Goal: Task Accomplishment & Management: Manage account settings

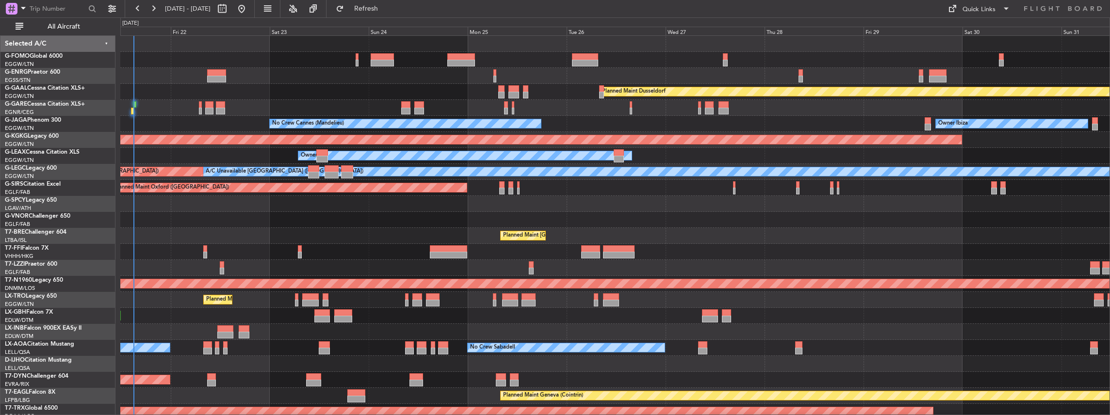
click at [296, 178] on div "Owner Planned Maint Dusseldorf Unplanned Maint Chester No Crew Cannes (Mandelie…" at bounding box center [615, 300] width 990 height 528
click at [73, 25] on span "All Aircraft" at bounding box center [63, 26] width 77 height 7
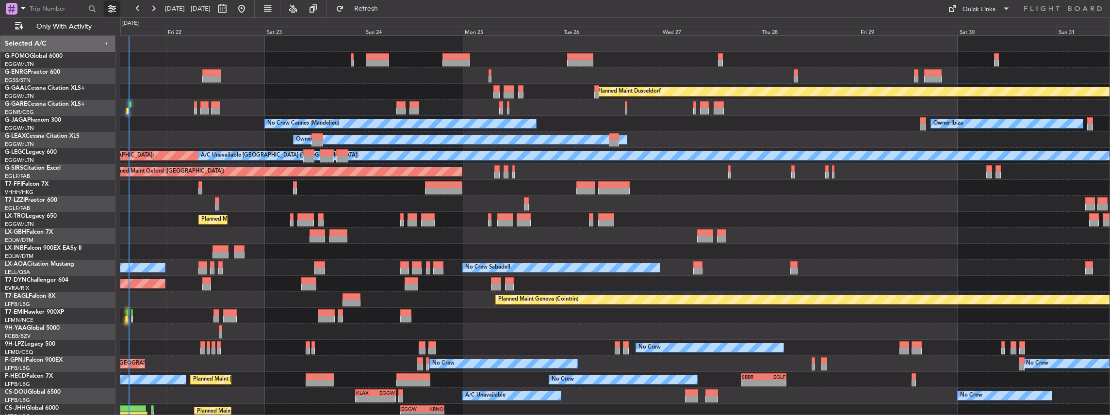
click at [115, 11] on button at bounding box center [112, 9] width 16 height 16
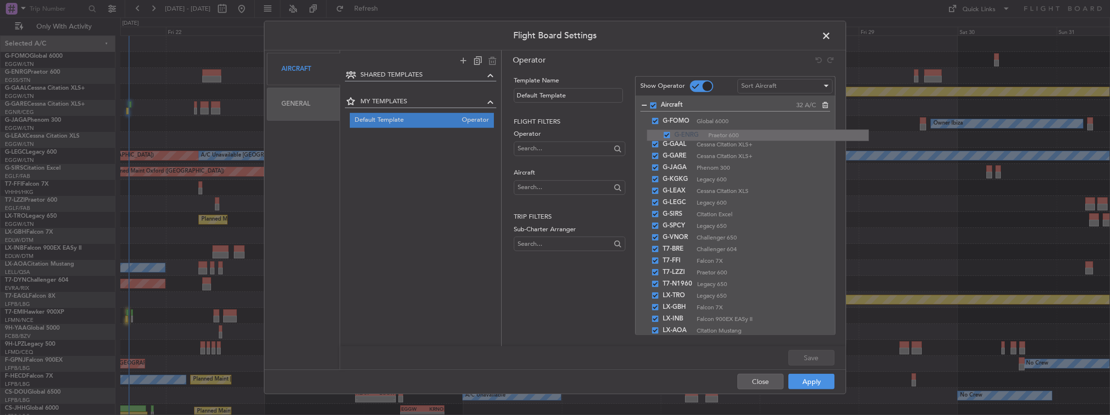
drag, startPoint x: 647, startPoint y: 135, endPoint x: 644, endPoint y: 130, distance: 6.1
click at [743, 376] on button "Close" at bounding box center [760, 382] width 46 height 16
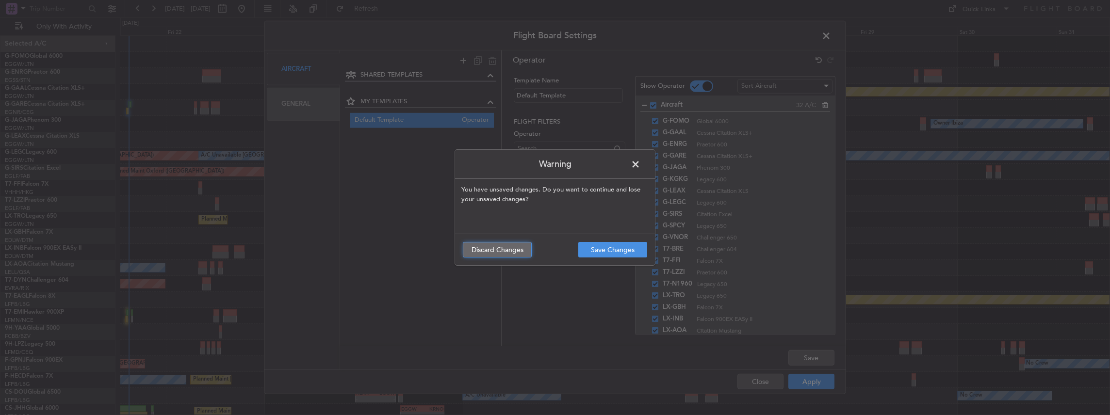
click at [492, 253] on button "Discard Changes" at bounding box center [497, 250] width 69 height 16
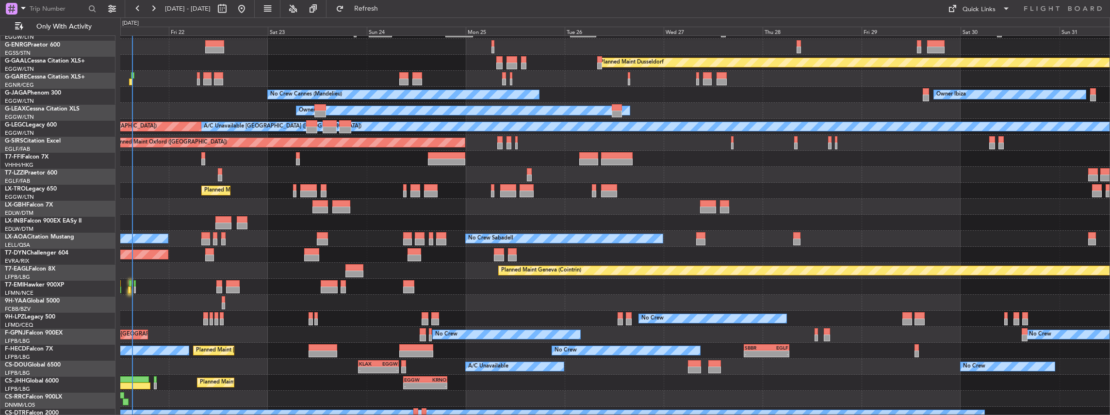
scroll to position [29, 0]
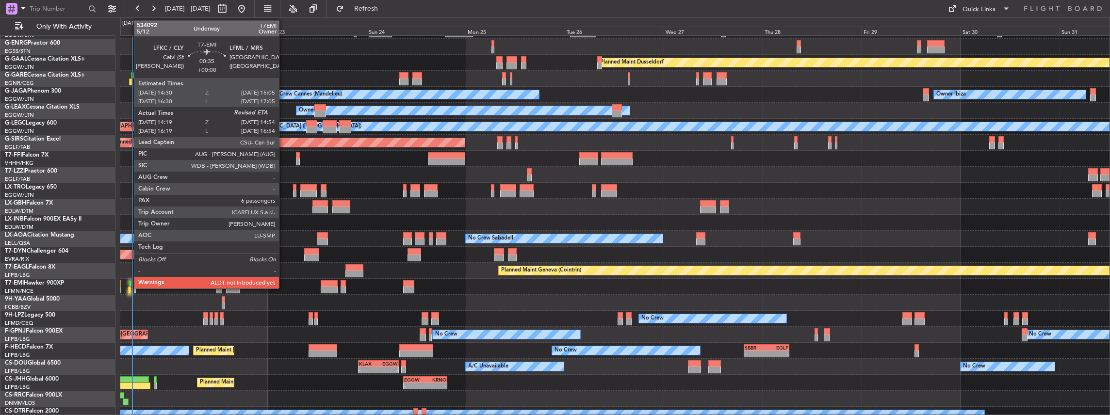
click at [129, 287] on div at bounding box center [129, 290] width 2 height 7
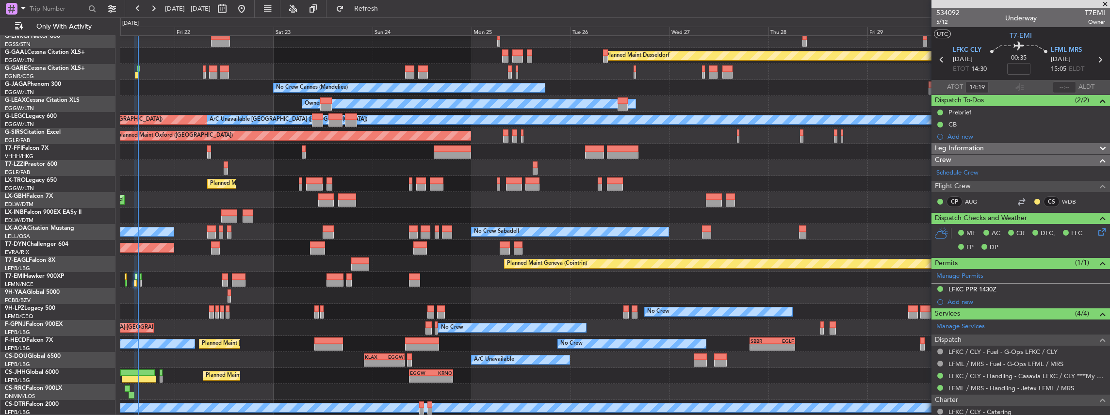
scroll to position [36, 0]
click at [396, 266] on div "Owner Planned Maint Dusseldorf Unplanned Maint Chester No Crew Cannes (Mandelie…" at bounding box center [615, 208] width 990 height 416
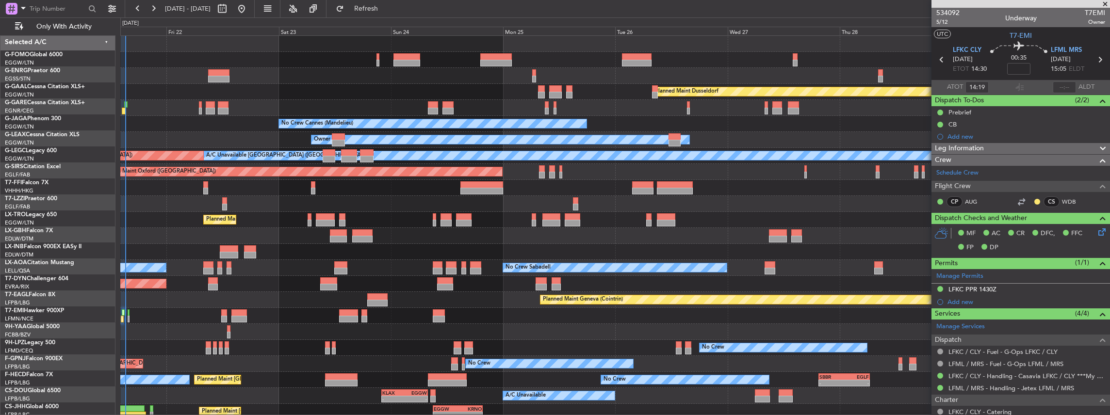
scroll to position [0, 0]
click at [254, 137] on div "Planned Maint Dusseldorf Unplanned Maint Chester No Crew Cannes (Mandelieu) Own…" at bounding box center [615, 244] width 990 height 416
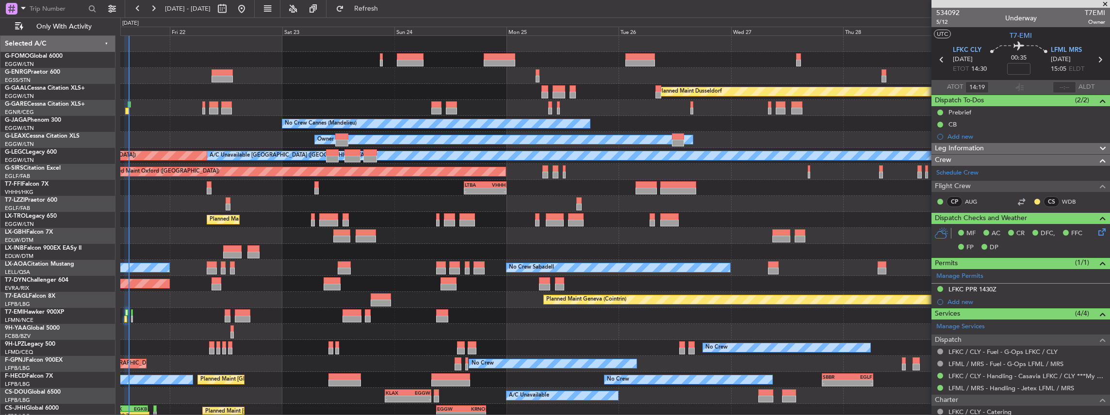
click at [509, 220] on div "Planned Maint [GEOGRAPHIC_DATA] ([GEOGRAPHIC_DATA])" at bounding box center [615, 220] width 990 height 16
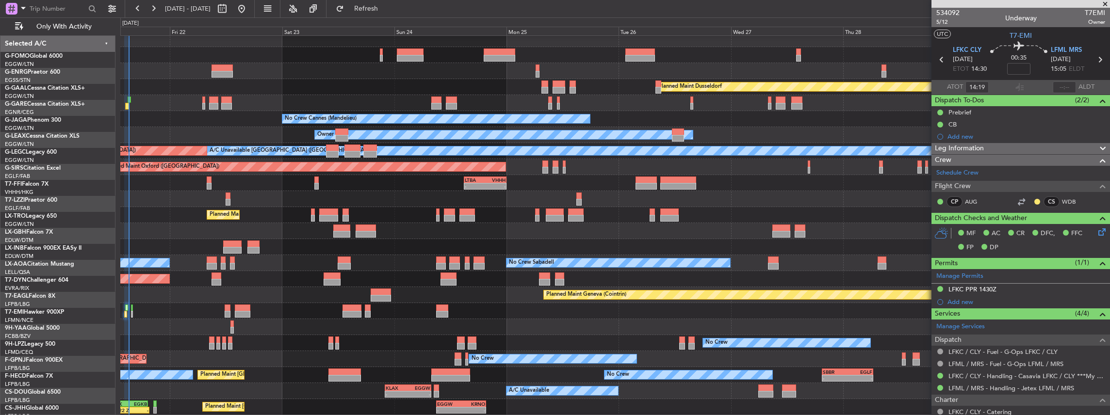
scroll to position [20, 0]
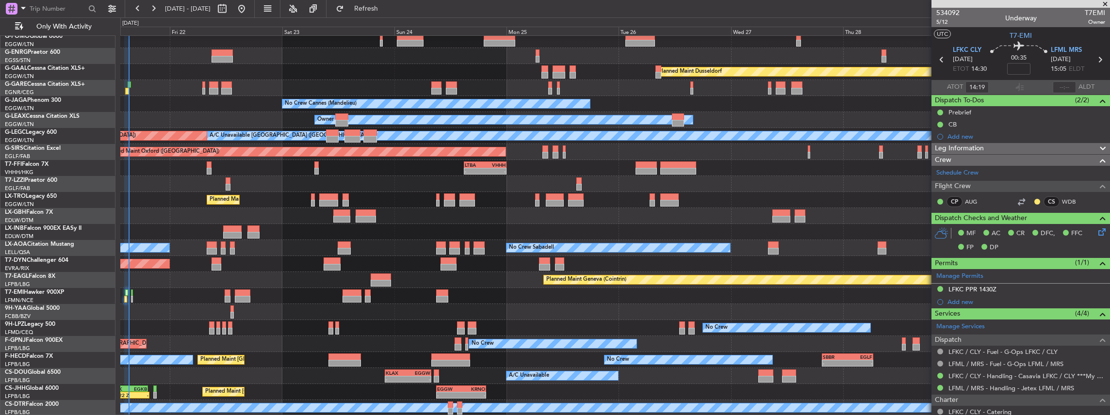
click at [417, 210] on div "Planned Maint Dusseldorf Unplanned Maint Chester No Crew Cannes (Mandelieu) Own…" at bounding box center [615, 216] width 990 height 400
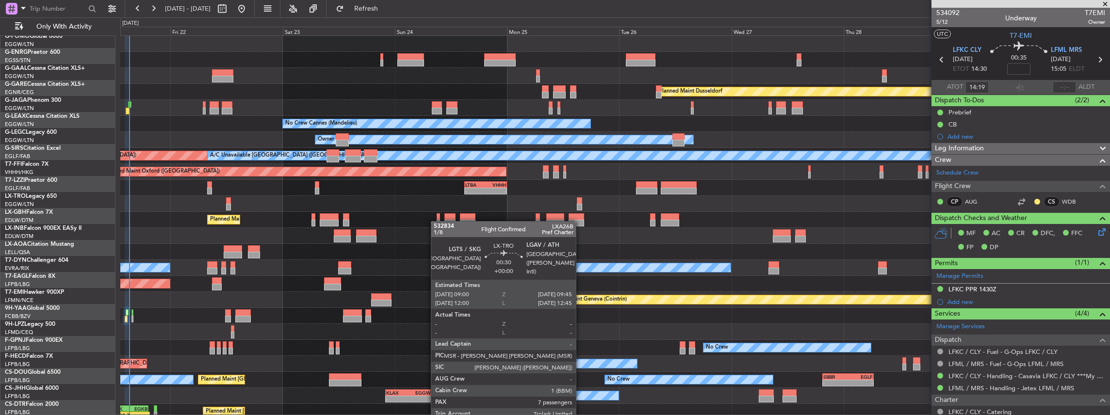
scroll to position [0, 0]
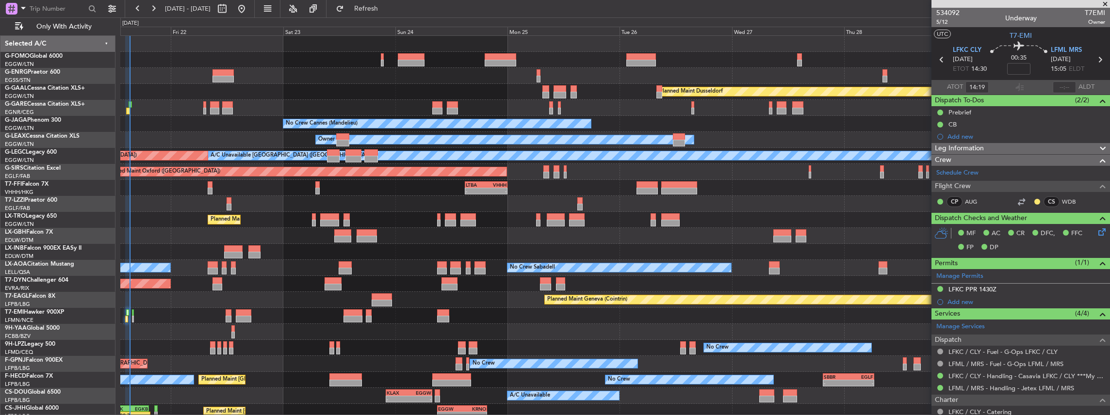
click at [436, 223] on div "Planned Maint Dusseldorf Unplanned Maint Chester No Crew Cannes (Mandelieu) Own…" at bounding box center [615, 236] width 990 height 400
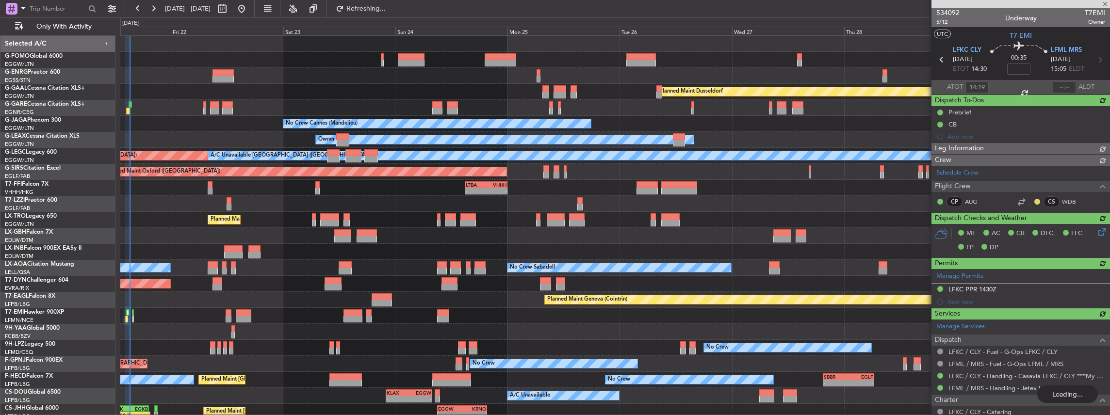
type input "15:03"
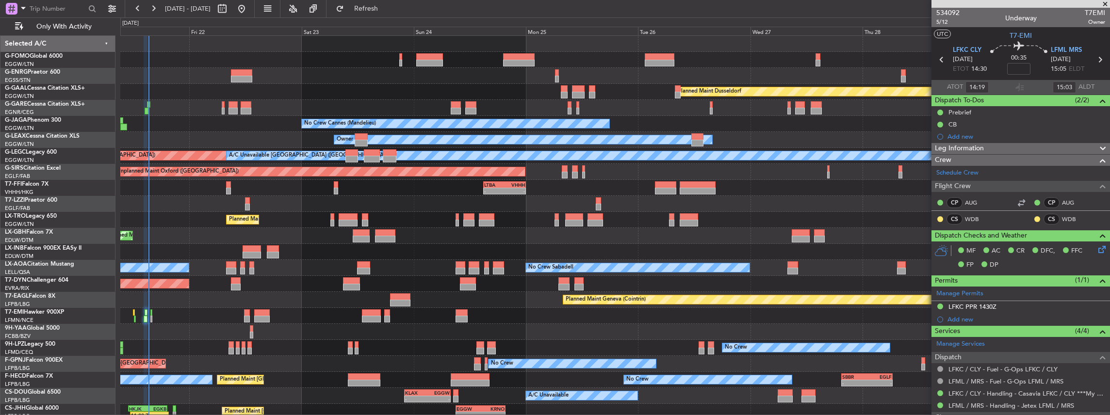
click at [420, 239] on div "Owner Planned Maint Dusseldorf Unplanned Maint Chester No Crew Cannes (Mandelie…" at bounding box center [615, 244] width 990 height 416
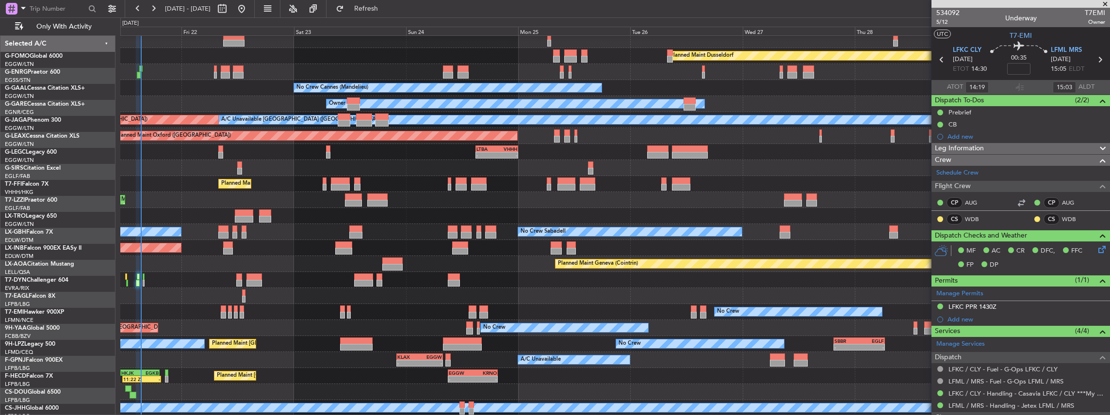
scroll to position [36, 0]
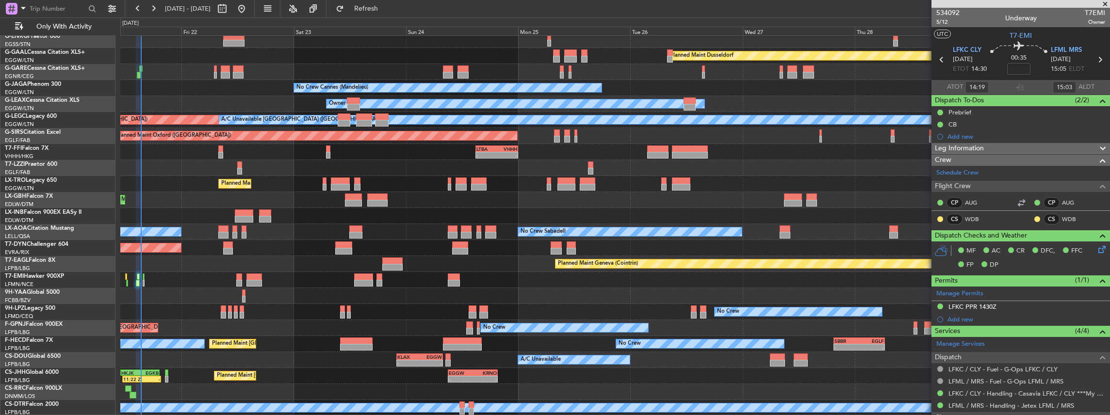
click at [441, 300] on div "Planned Maint Dusseldorf Unplanned Maint Chester Owner Ibiza No Crew Cannes (Ma…" at bounding box center [615, 208] width 990 height 416
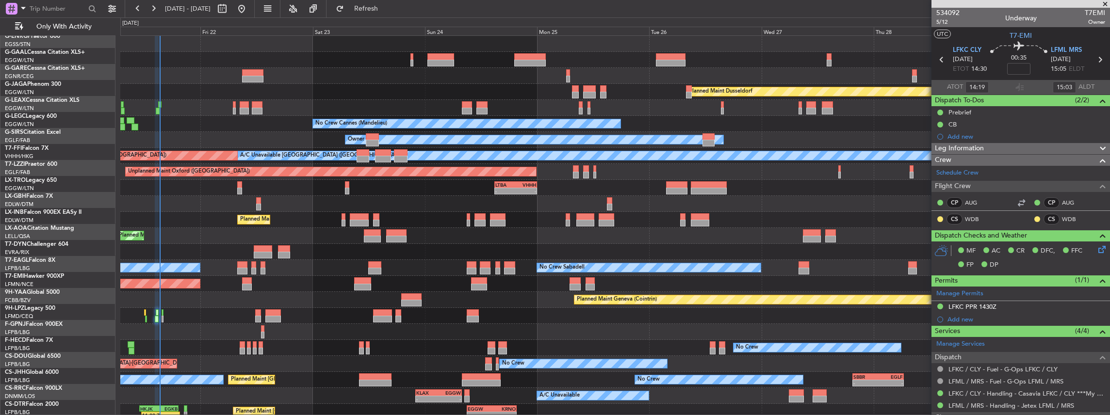
scroll to position [0, 0]
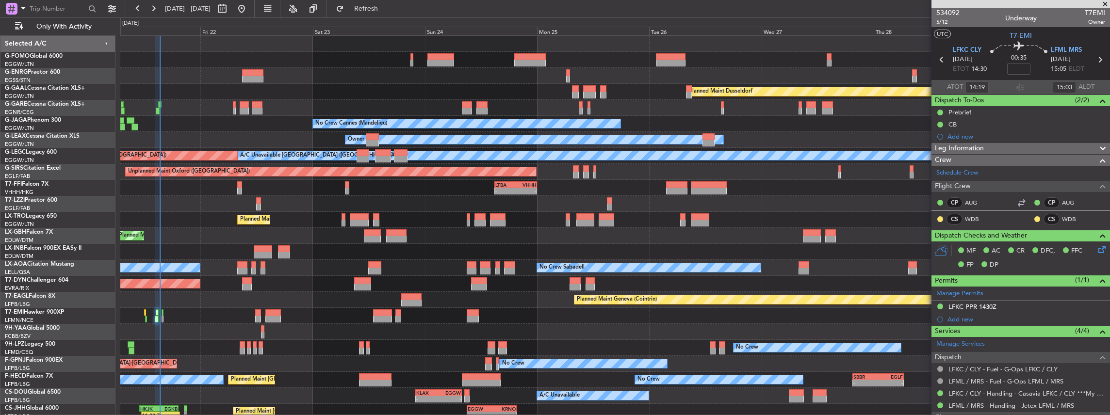
click at [450, 355] on div "Owner Planned Maint Dusseldorf Unplanned Maint Chester Owner Ibiza No Crew Cann…" at bounding box center [615, 244] width 990 height 416
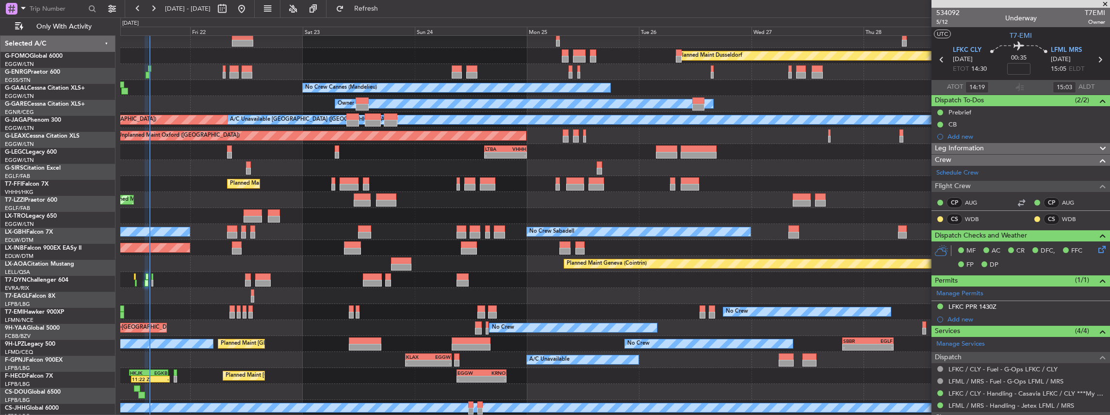
scroll to position [36, 0]
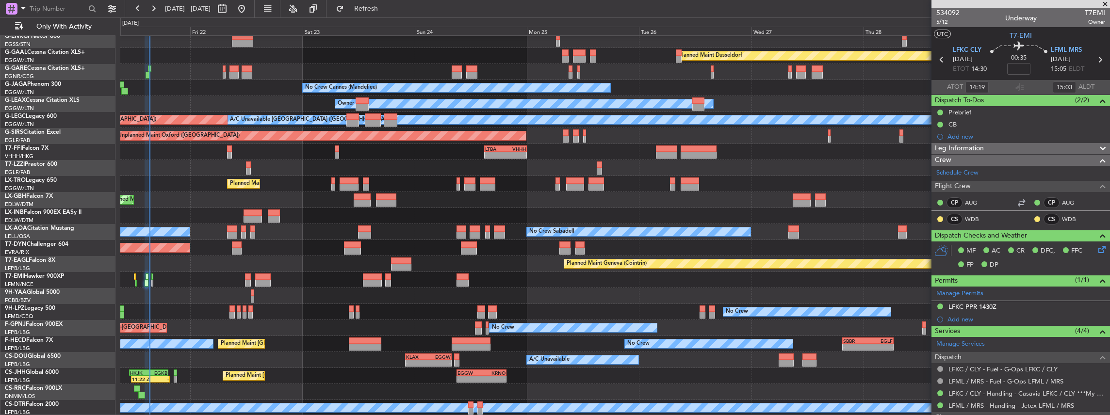
click at [535, 182] on div "Owner Planned Maint Dusseldorf Unplanned Maint Chester Owner Ibiza No Crew Cann…" at bounding box center [615, 208] width 990 height 416
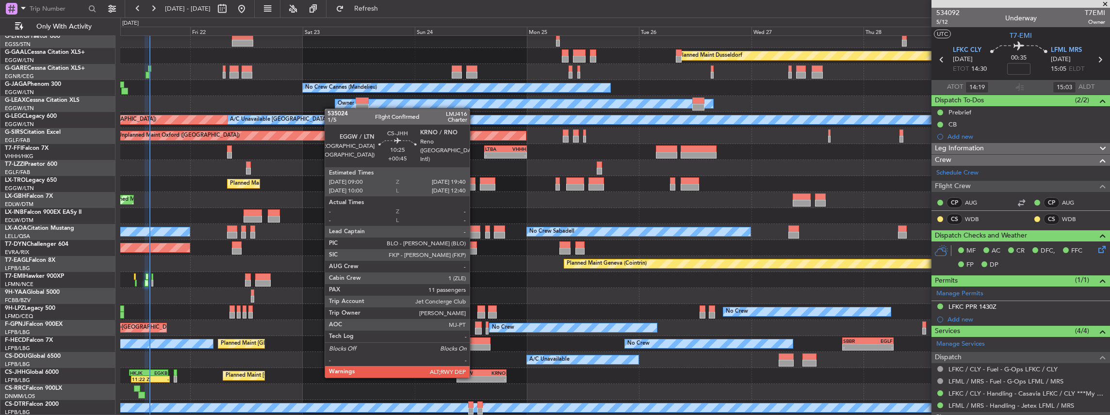
click at [474, 377] on div "-" at bounding box center [469, 379] width 24 height 6
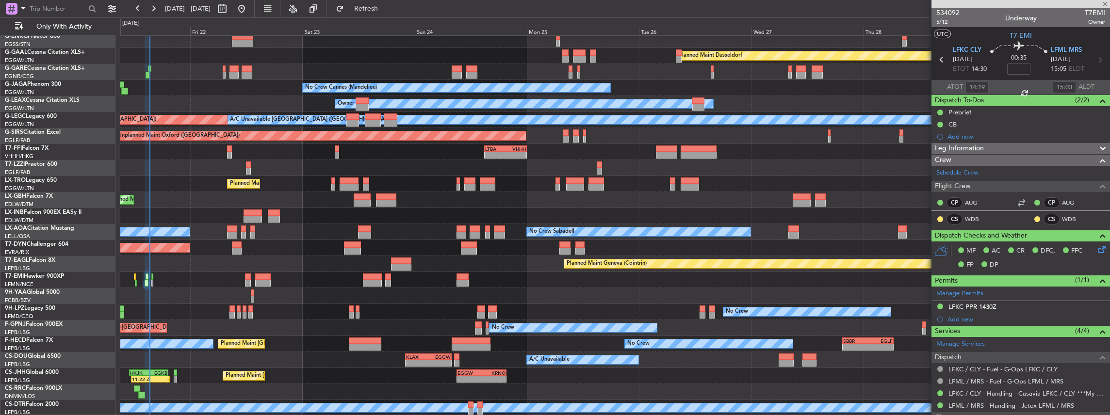
type input "+00:45"
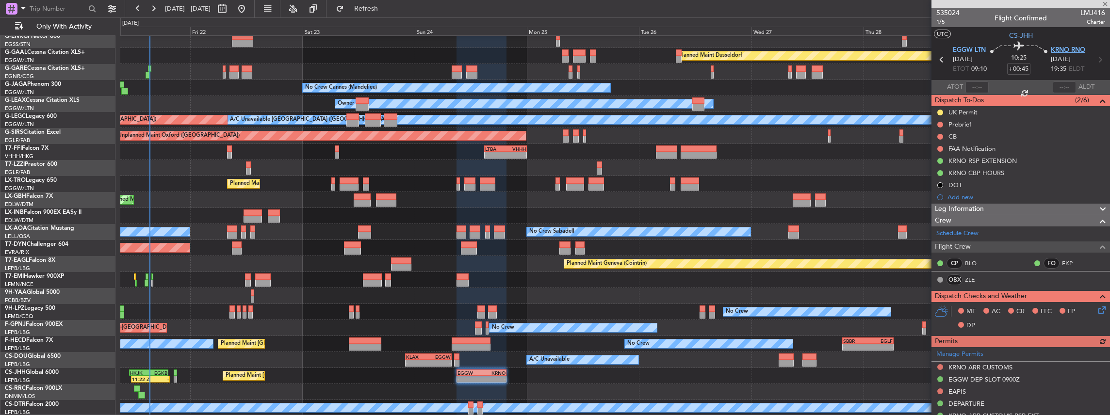
click at [1073, 47] on span "KRNO RNO" at bounding box center [1068, 51] width 34 height 10
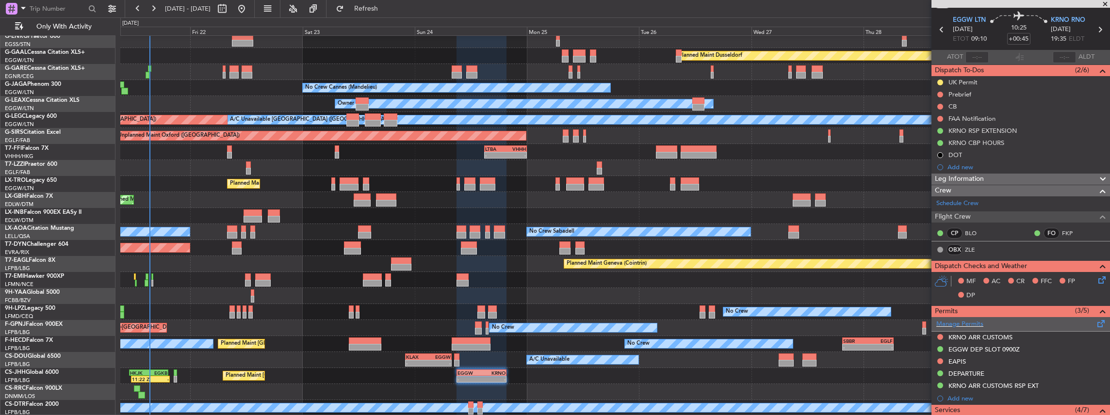
scroll to position [65, 0]
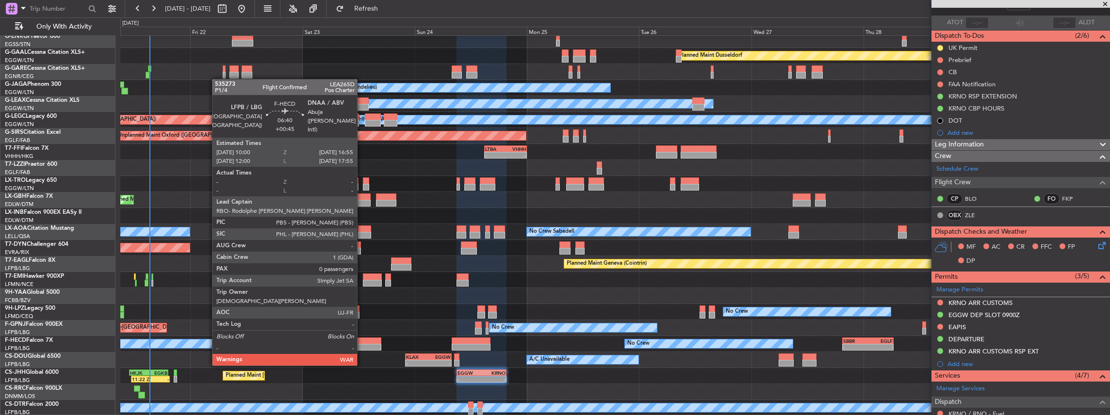
click at [362, 346] on div at bounding box center [365, 347] width 33 height 7
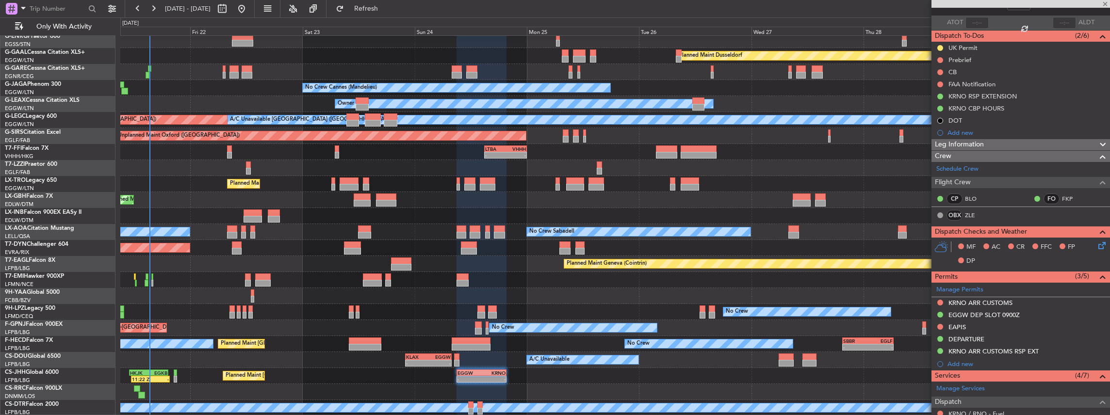
type input "0"
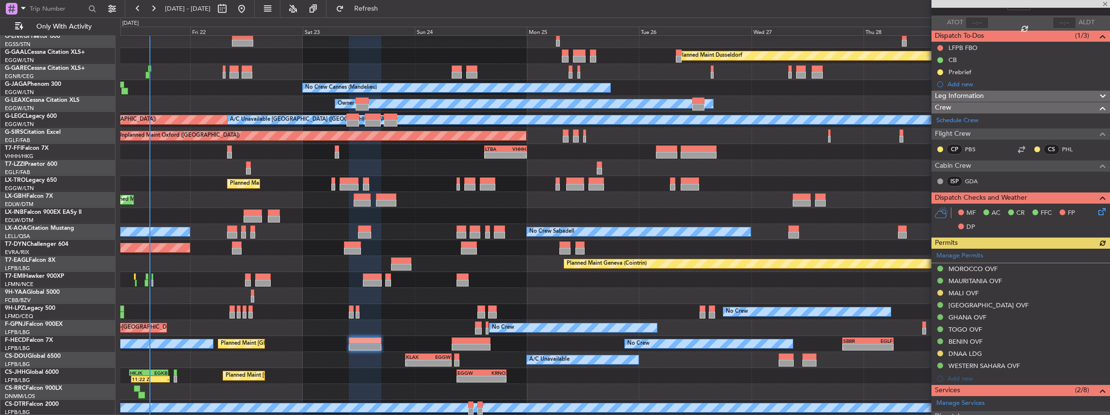
scroll to position [97, 0]
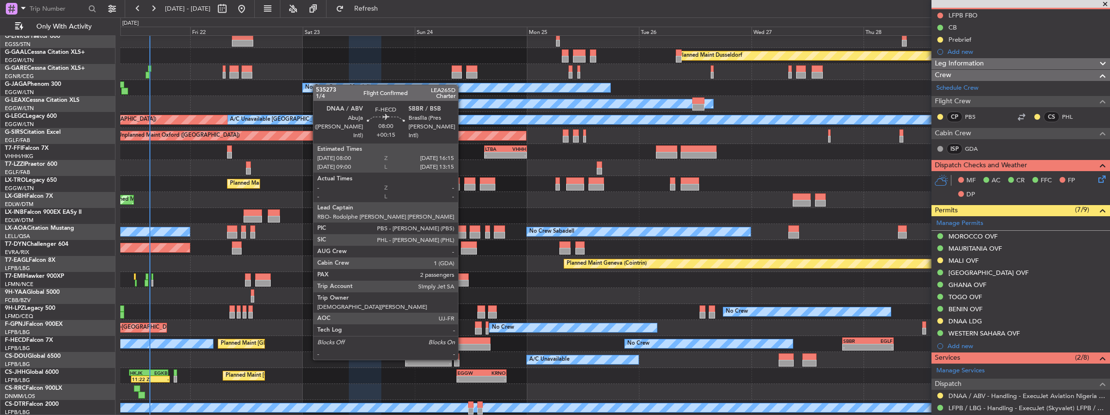
click at [463, 341] on div at bounding box center [471, 341] width 39 height 7
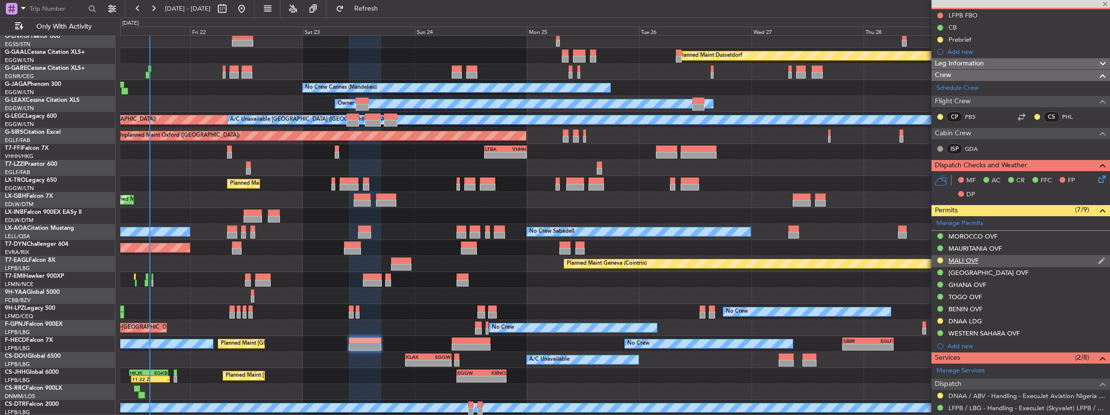
type input "+00:15"
type input "2"
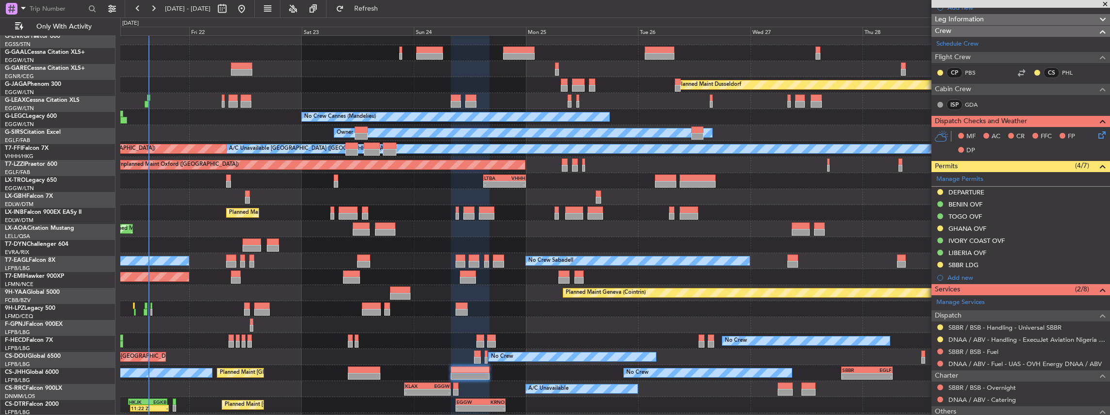
scroll to position [0, 0]
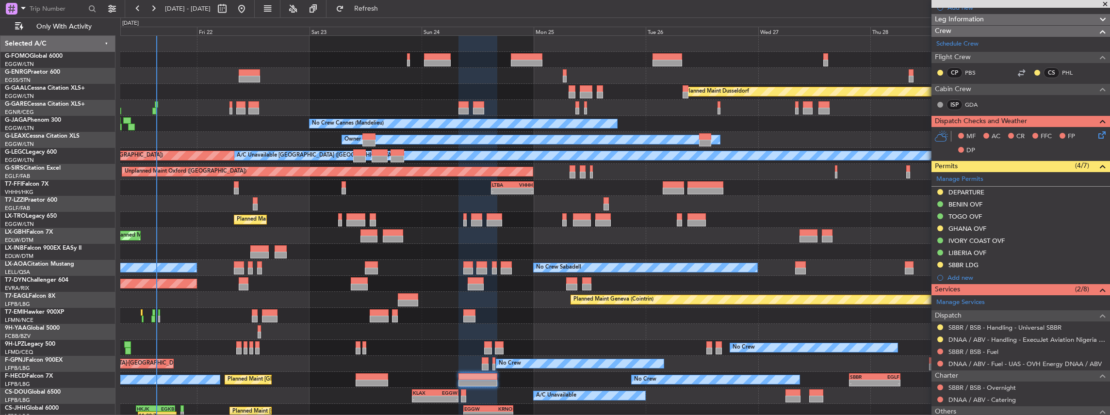
click at [550, 252] on div "Owner Planned Maint Dusseldorf Unplanned Maint Chester Owner Ibiza No Crew Cann…" at bounding box center [615, 244] width 990 height 416
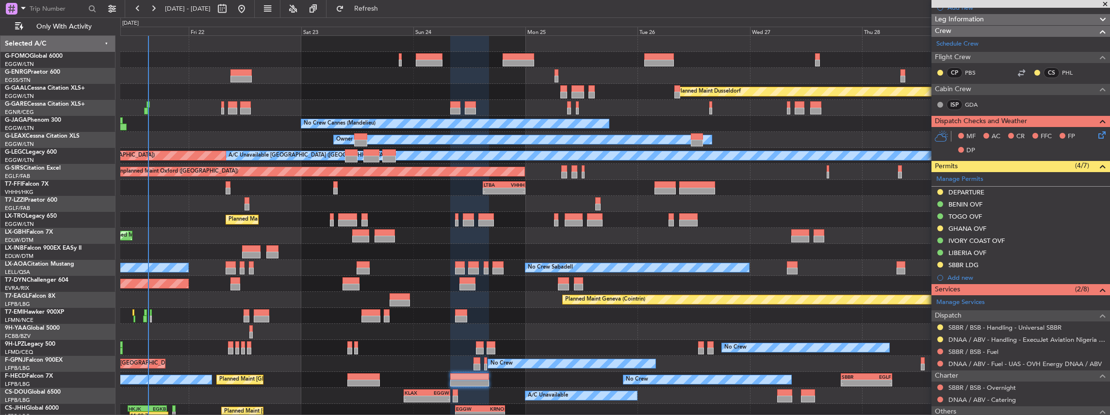
click at [537, 301] on div "Owner Planned Maint Dusseldorf Unplanned Maint Chester Owner Ibiza No Crew Cann…" at bounding box center [615, 244] width 990 height 416
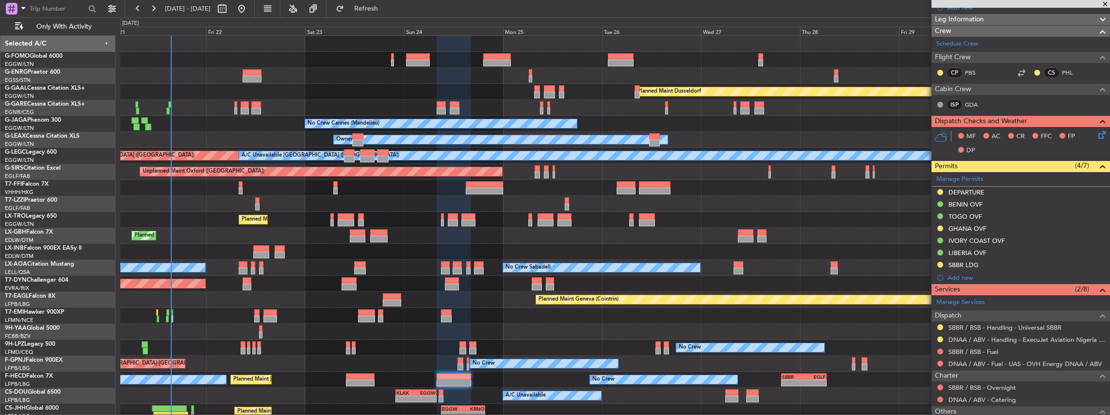
click at [397, 101] on div "Owner Planned Maint Dusseldorf Unplanned Maint Chester No Crew Cannes (Mandelie…" at bounding box center [615, 244] width 990 height 416
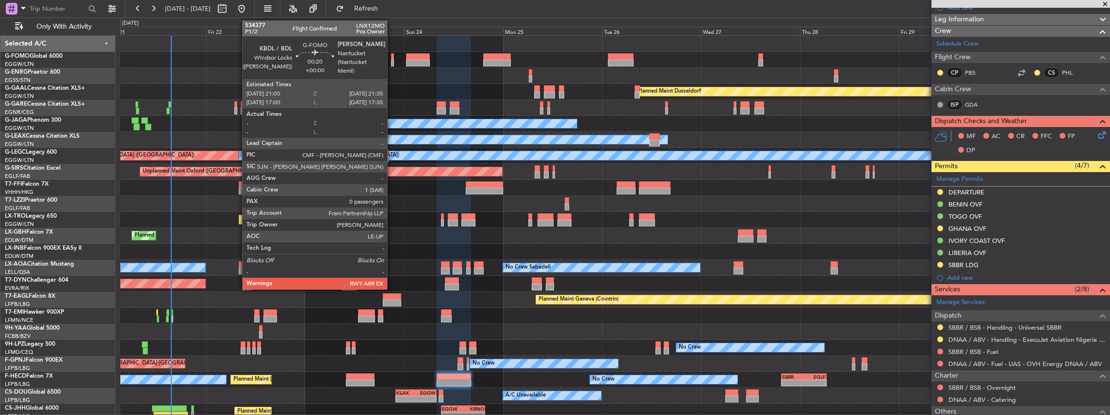
click at [392, 62] on div at bounding box center [392, 63] width 2 height 7
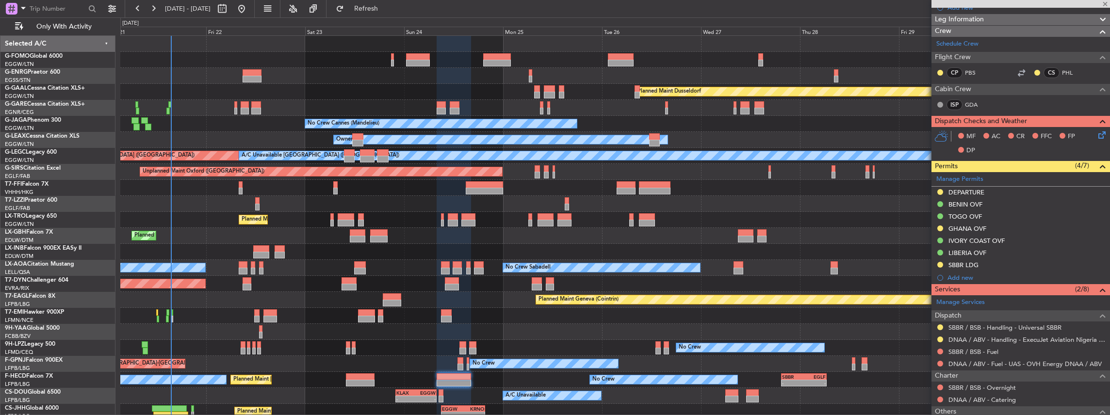
type input "0"
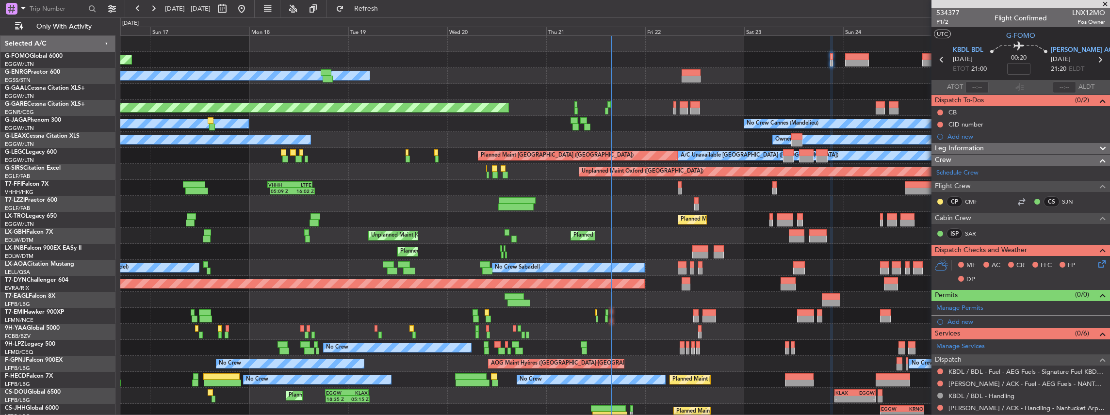
click at [731, 120] on div "Planned Maint Windsor Locks (Bradley Intl) Owner Planned Maint Dusseldorf Plann…" at bounding box center [615, 244] width 990 height 416
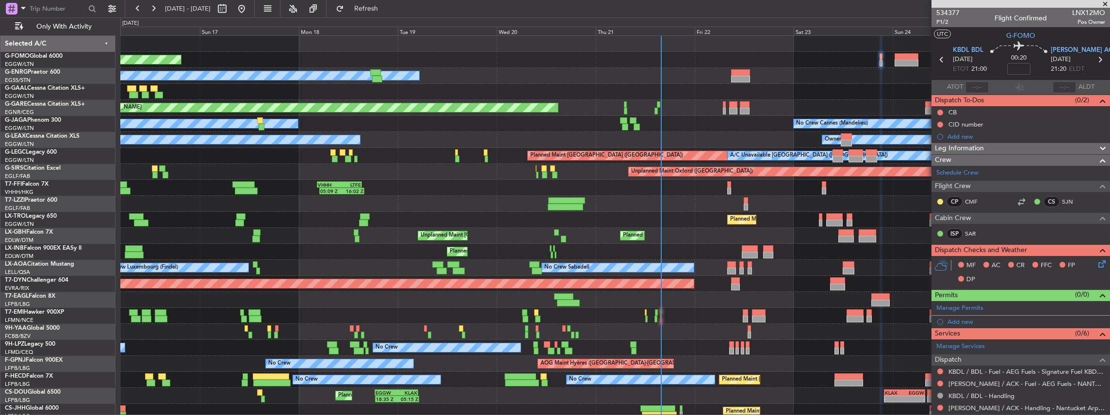
click at [336, 132] on div "Planned Maint Windsor Locks (Bradley Intl) Owner Planned Maint London (Stansted…" at bounding box center [615, 244] width 990 height 416
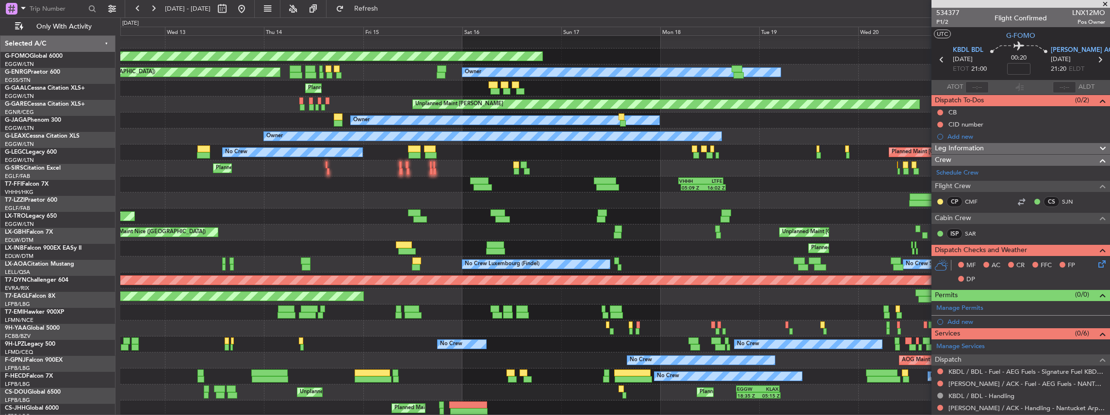
scroll to position [4, 0]
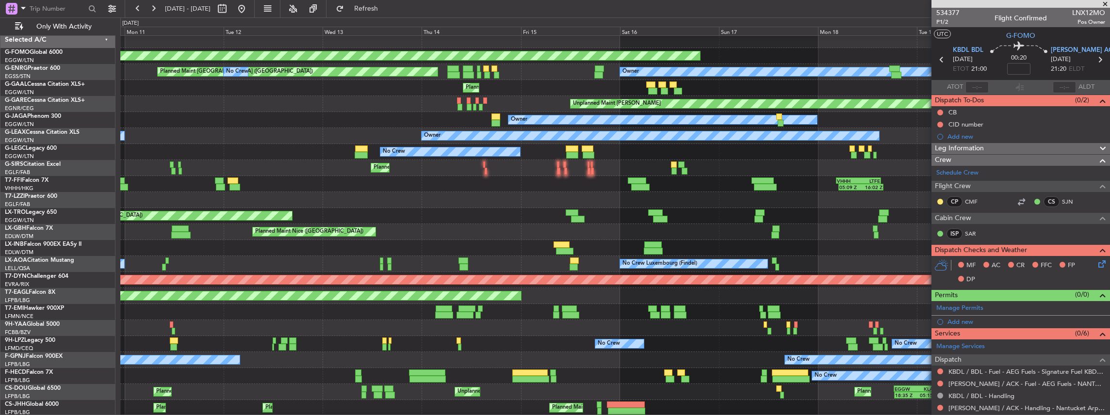
click at [827, 127] on div "Planned Maint Windsor Locks (Bradley Intl) Owner Planned Maint London (Stansted…" at bounding box center [615, 240] width 990 height 416
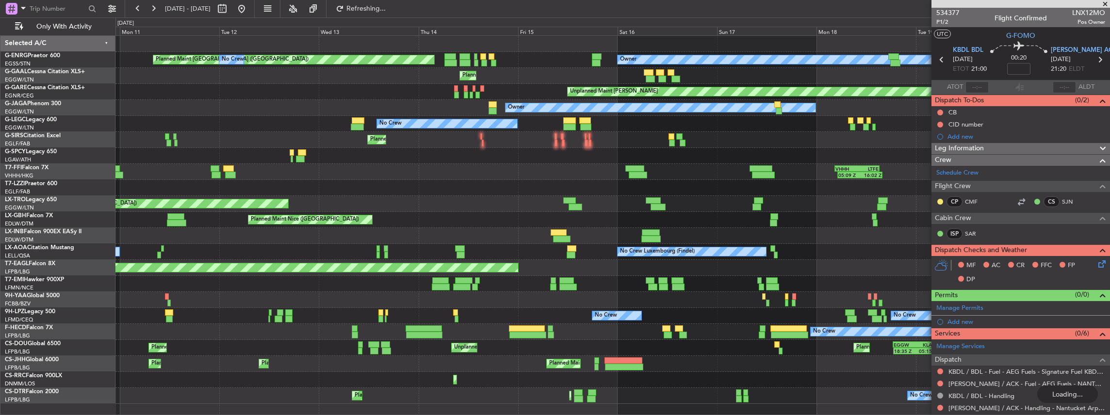
scroll to position [0, 0]
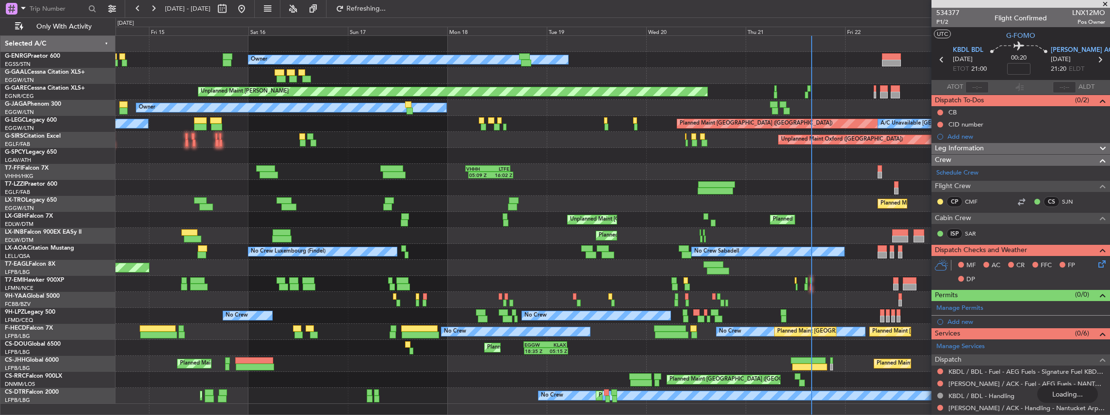
click at [301, 137] on div "Owner Planned Maint London (Stansted) No Crew Planned Maint Planned Maint Dusse…" at bounding box center [612, 220] width 994 height 368
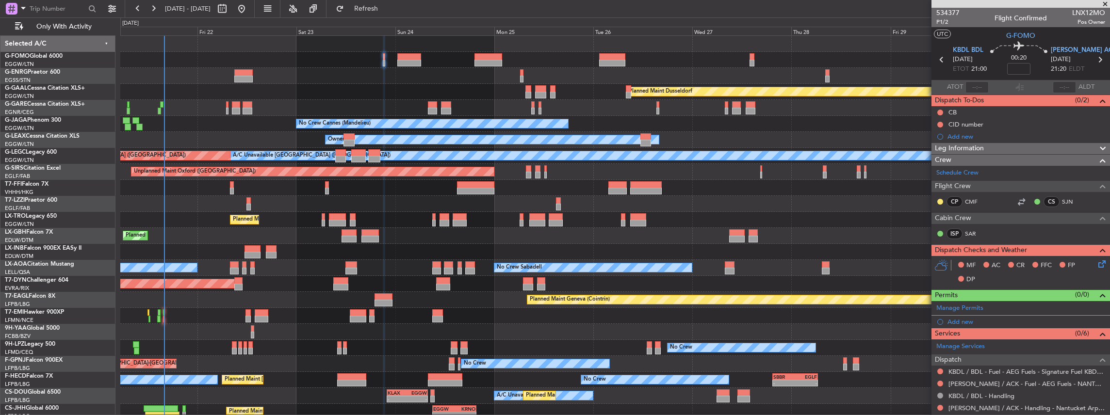
click at [939, 60] on icon at bounding box center [941, 59] width 13 height 13
type input "-00:15"
type input "12:24"
type input "13:02"
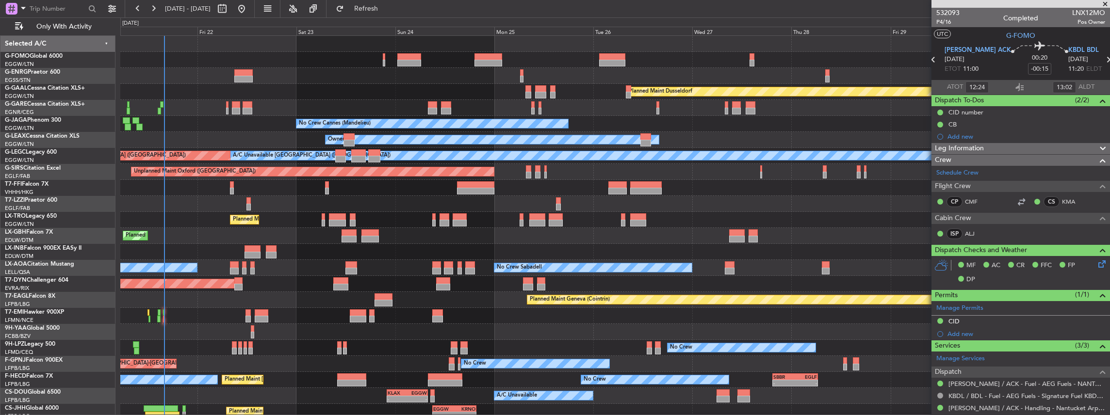
click at [1102, 60] on icon at bounding box center [1108, 59] width 13 height 13
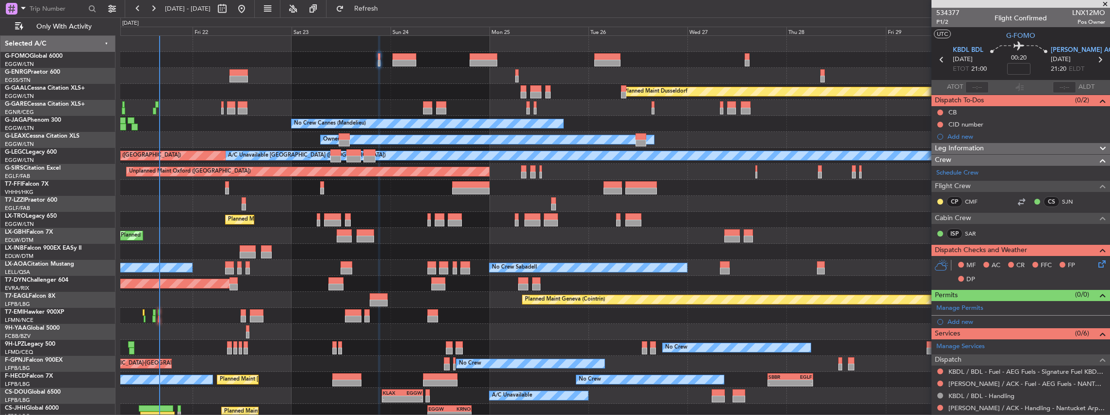
click at [638, 333] on div "Owner Planned Maint Dusseldorf Unplanned Maint Chester Owner Ibiza No Crew Cann…" at bounding box center [615, 244] width 990 height 416
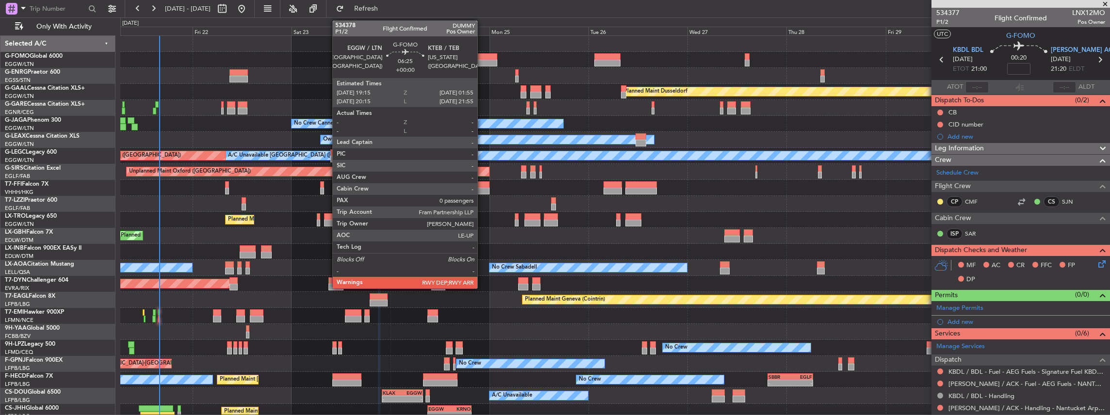
click at [482, 59] on div at bounding box center [484, 56] width 28 height 7
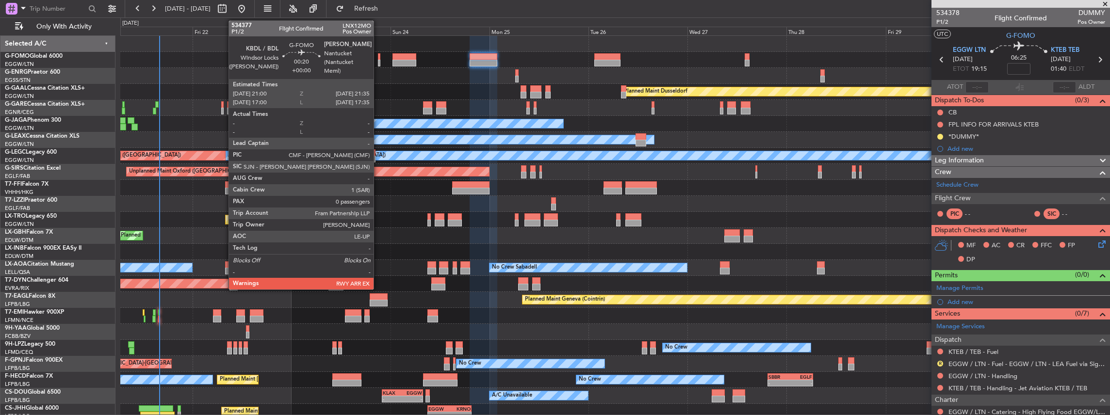
click at [378, 63] on div at bounding box center [379, 63] width 2 height 7
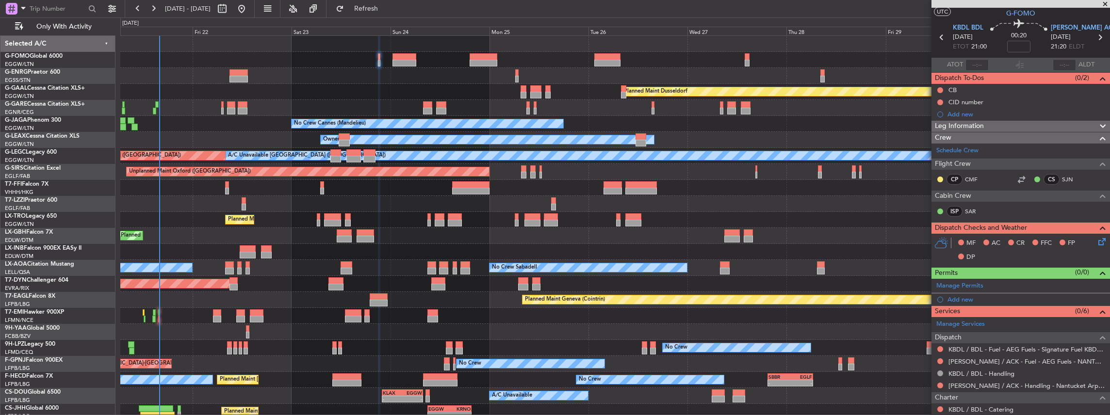
scroll to position [32, 0]
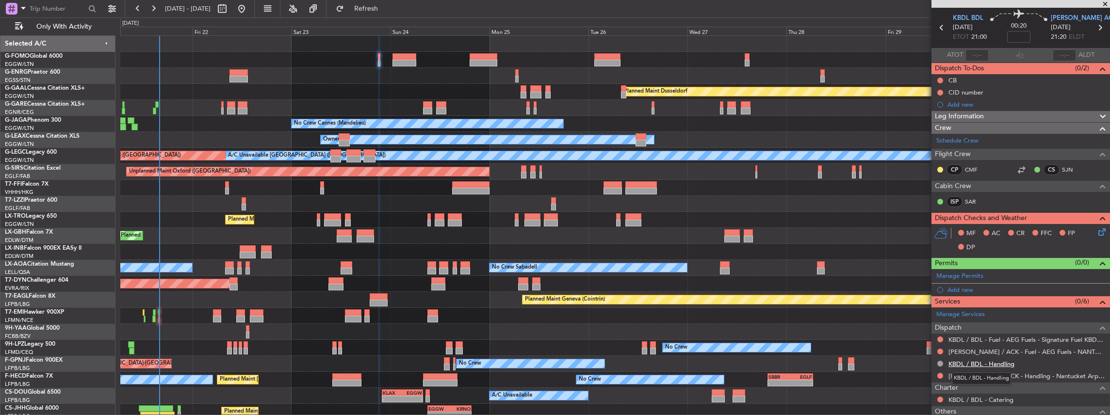
click at [975, 363] on link "KBDL / BDL - Handling" at bounding box center [981, 364] width 66 height 8
click at [940, 27] on mat-tooltip-component "Windsor Locks ([PERSON_NAME] Intl) Cat A" at bounding box center [980, 38] width 112 height 33
click at [938, 26] on icon at bounding box center [941, 27] width 13 height 13
type input "-00:15"
type input "12:24"
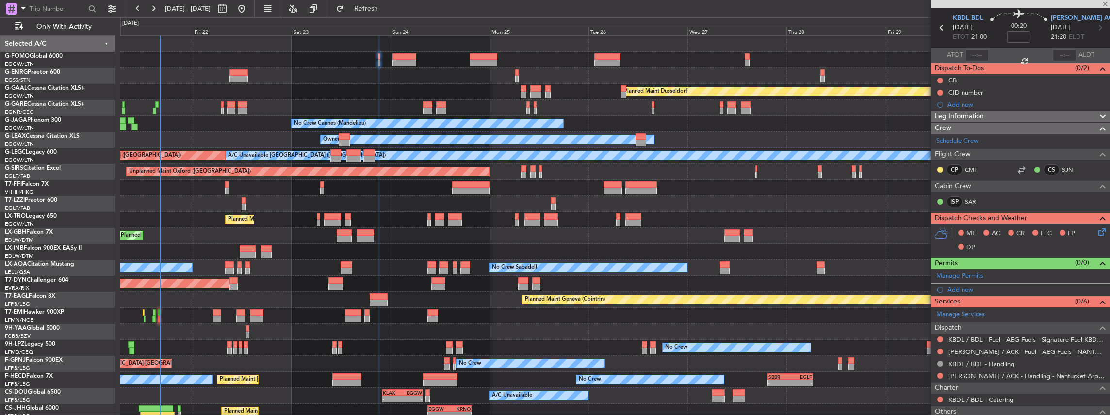
type input "13:02"
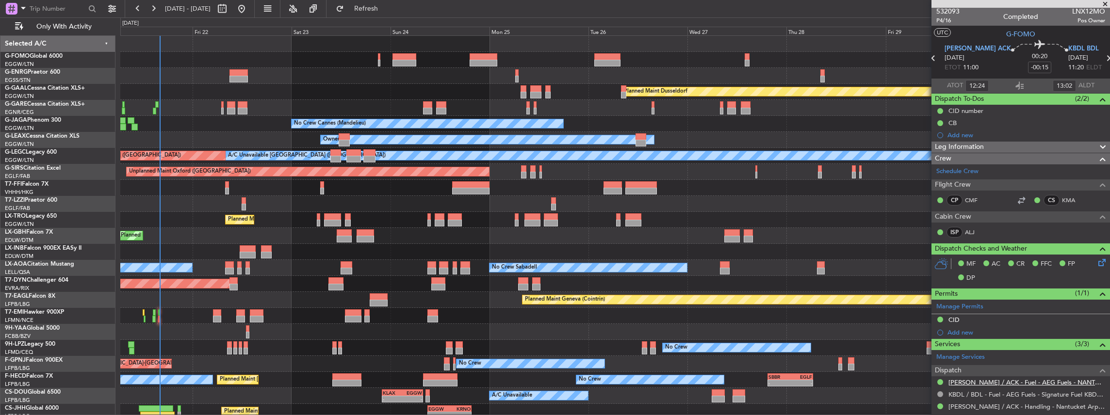
scroll to position [0, 0]
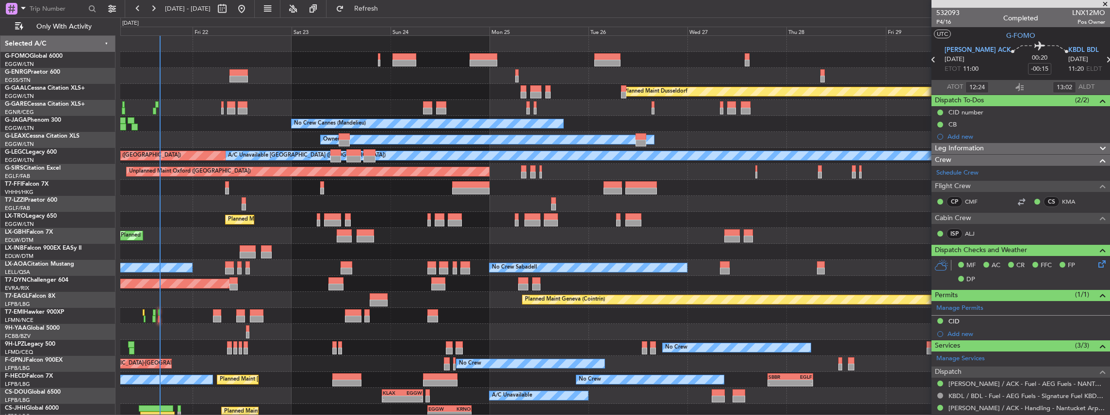
click at [1102, 59] on icon at bounding box center [1108, 59] width 13 height 13
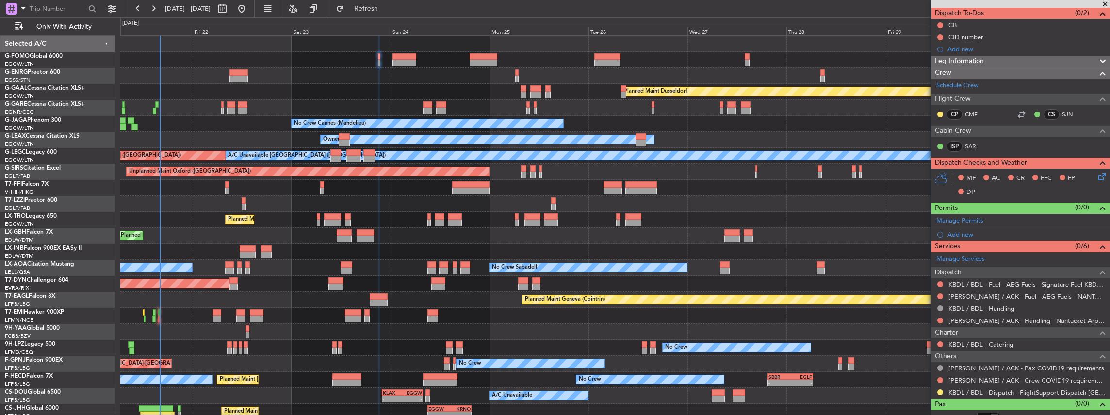
scroll to position [95, 0]
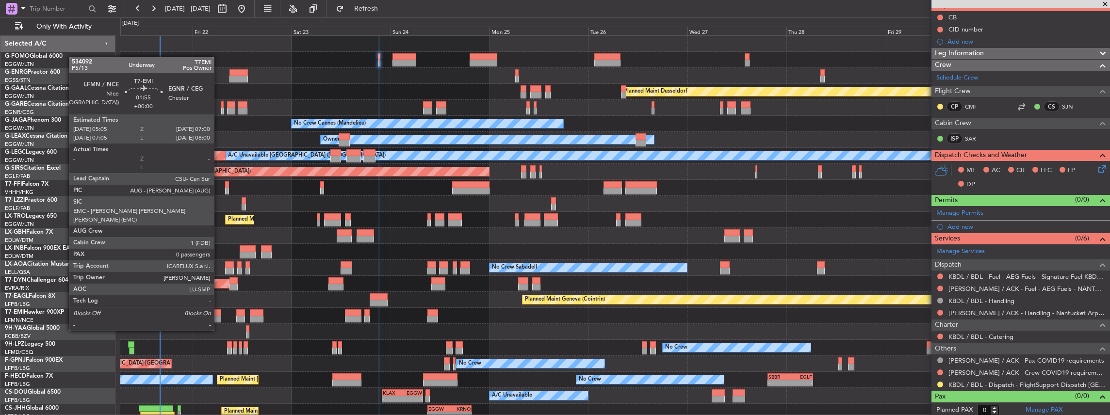
click at [217, 312] on div at bounding box center [217, 312] width 8 height 7
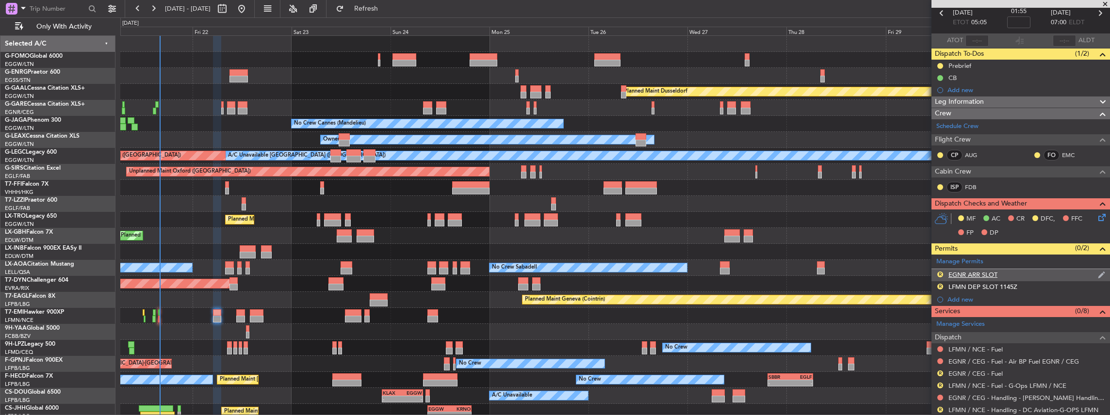
scroll to position [0, 0]
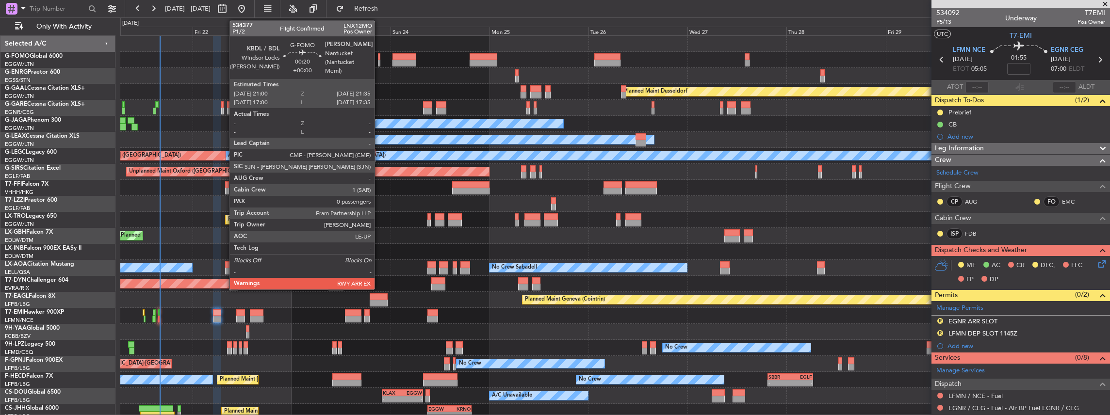
click at [379, 61] on div at bounding box center [379, 63] width 2 height 7
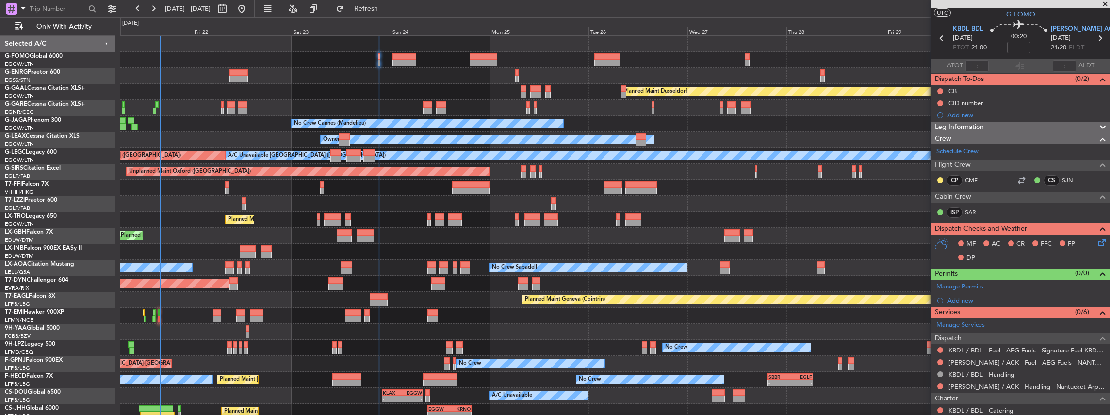
scroll to position [32, 0]
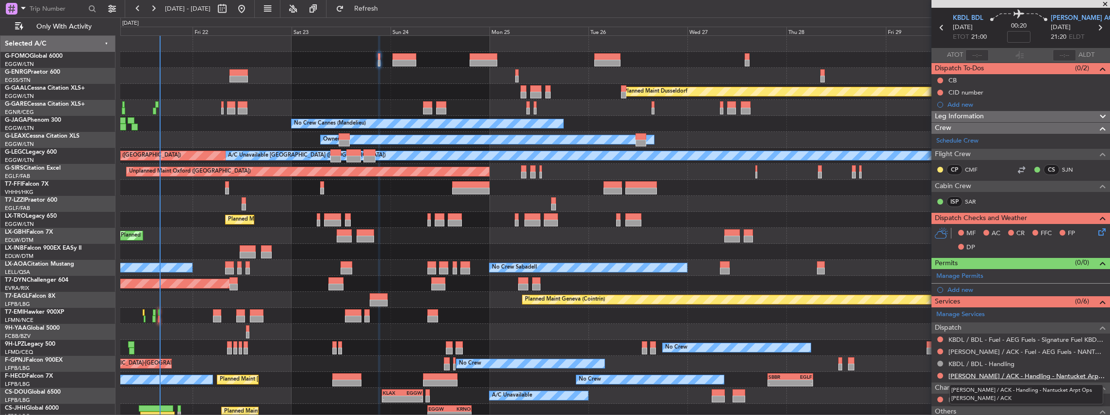
click at [999, 373] on link "[PERSON_NAME] / ACK - Handling - Nantucket Arpt Ops [PERSON_NAME] / ACK" at bounding box center [1026, 376] width 157 height 8
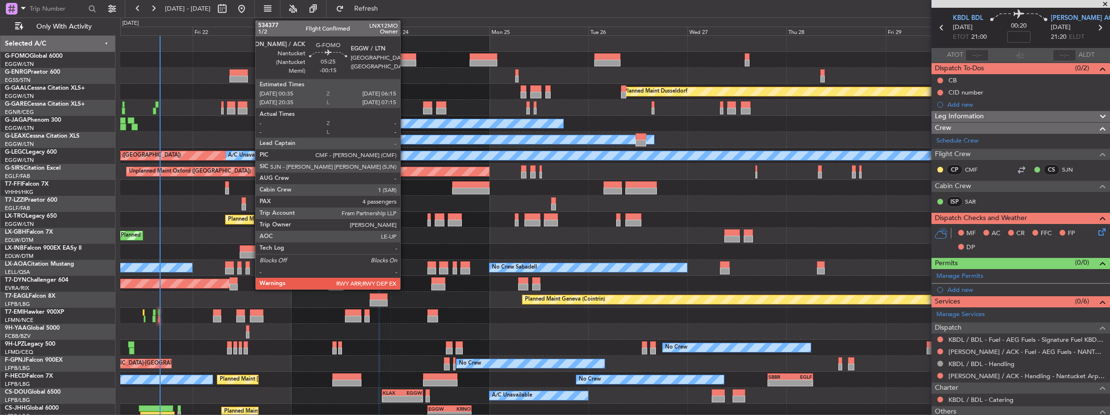
click at [405, 60] on div at bounding box center [404, 63] width 24 height 7
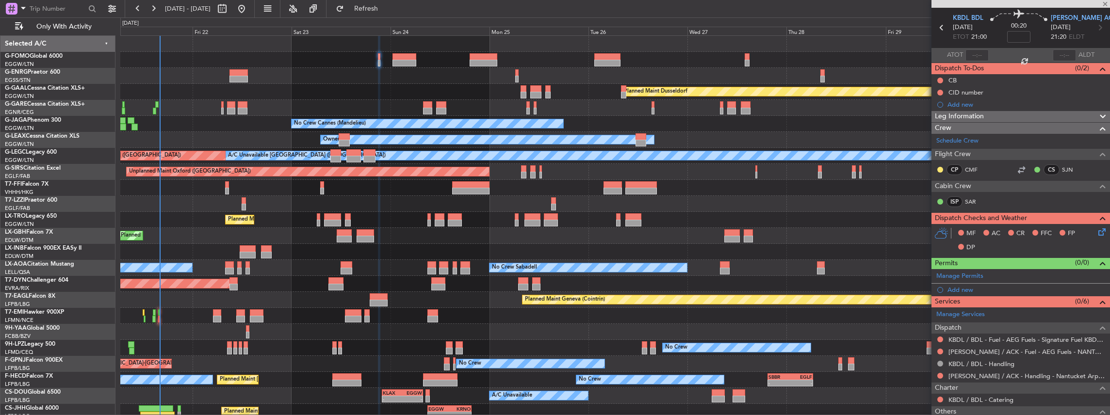
type input "-00:15"
type input "4"
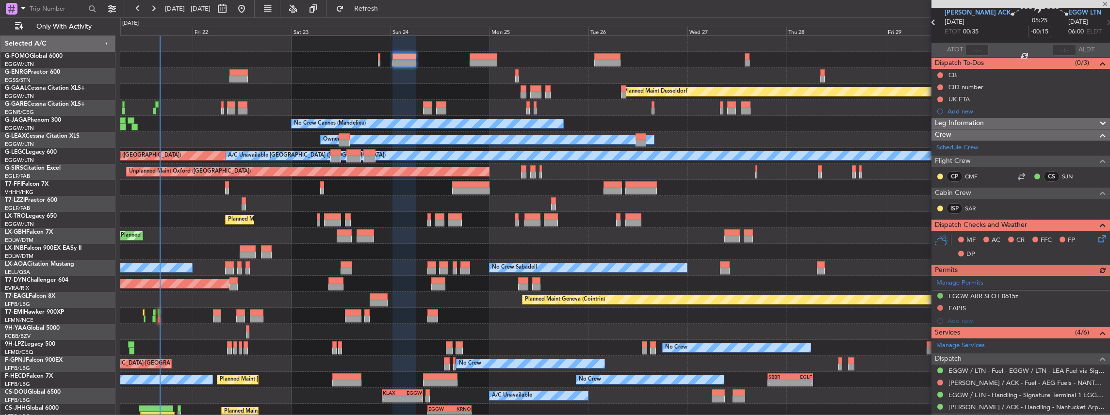
scroll to position [97, 0]
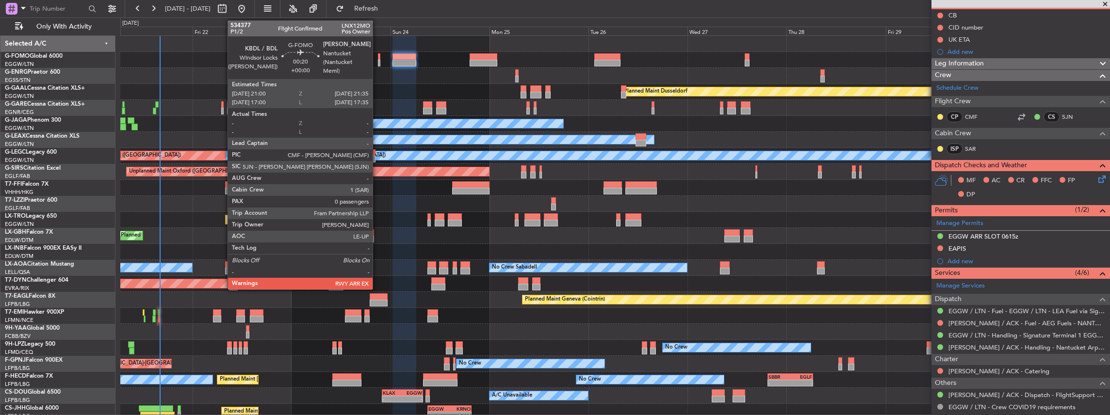
click at [378, 58] on div at bounding box center [379, 56] width 2 height 7
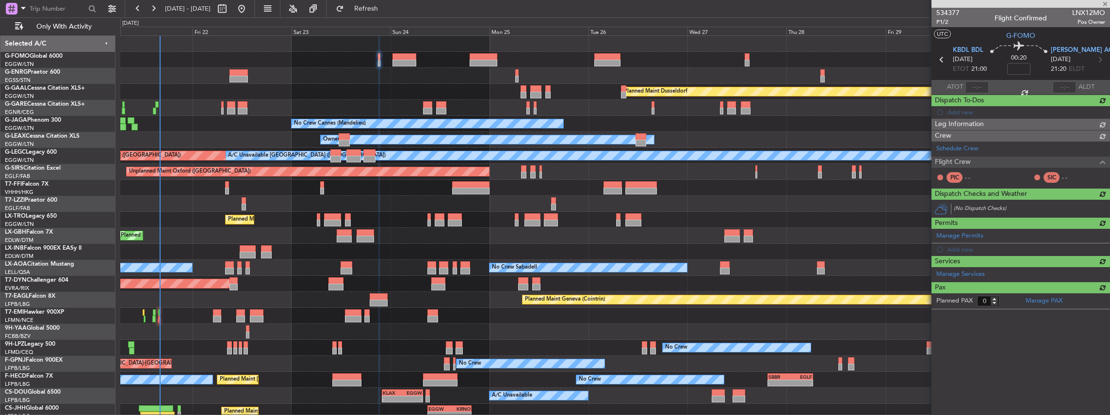
scroll to position [0, 0]
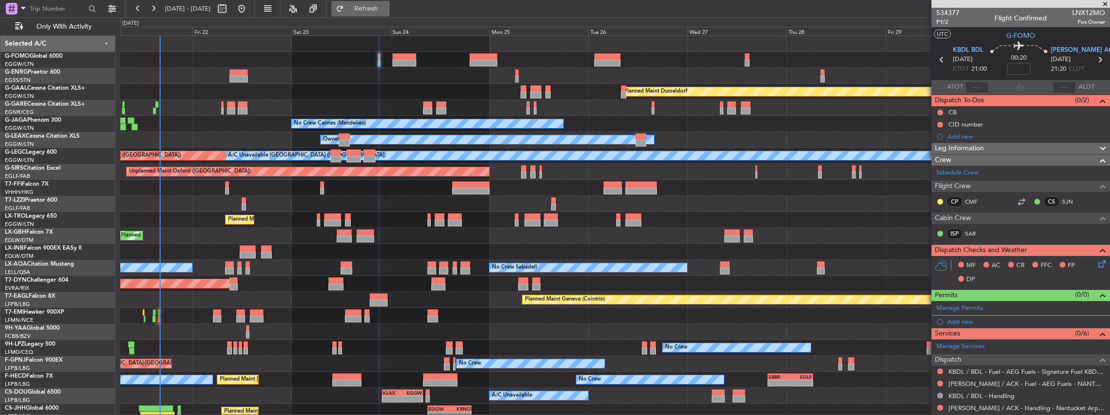
click at [387, 6] on span "Refresh" at bounding box center [366, 8] width 41 height 7
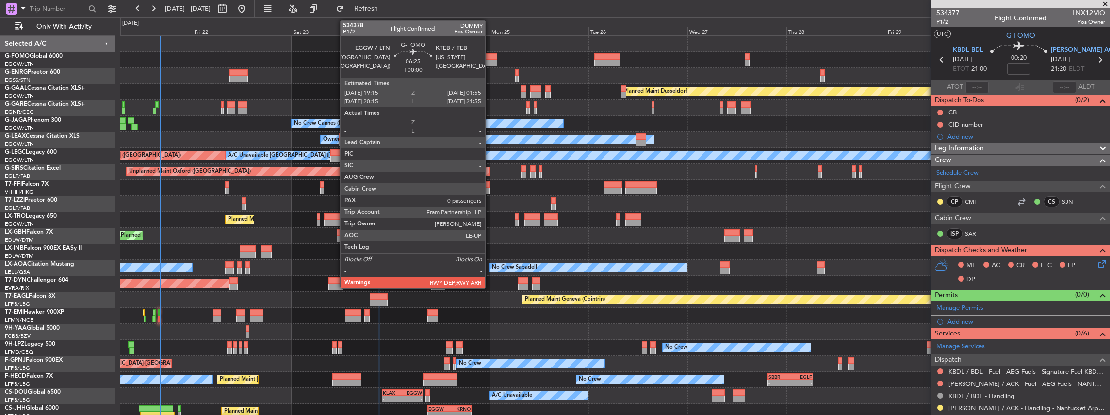
click at [762, 195] on div at bounding box center [615, 188] width 990 height 16
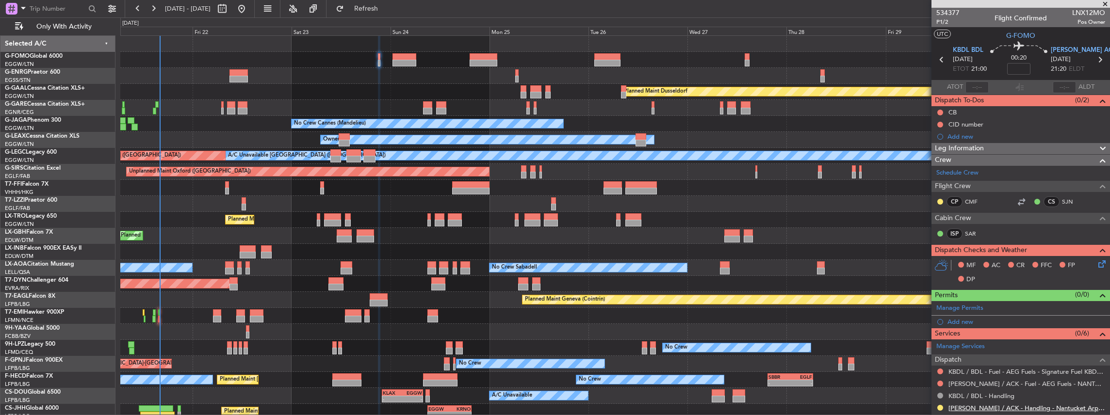
click at [977, 405] on link "[PERSON_NAME] / ACK - Handling - Nantucket Arpt Ops [PERSON_NAME] / ACK" at bounding box center [1026, 408] width 157 height 8
click at [970, 49] on span "KBDL BDL" at bounding box center [968, 51] width 31 height 10
click at [1059, 50] on span "[PERSON_NAME] ACK" at bounding box center [1084, 51] width 66 height 10
click at [960, 49] on span "KBDL BDL" at bounding box center [968, 51] width 31 height 10
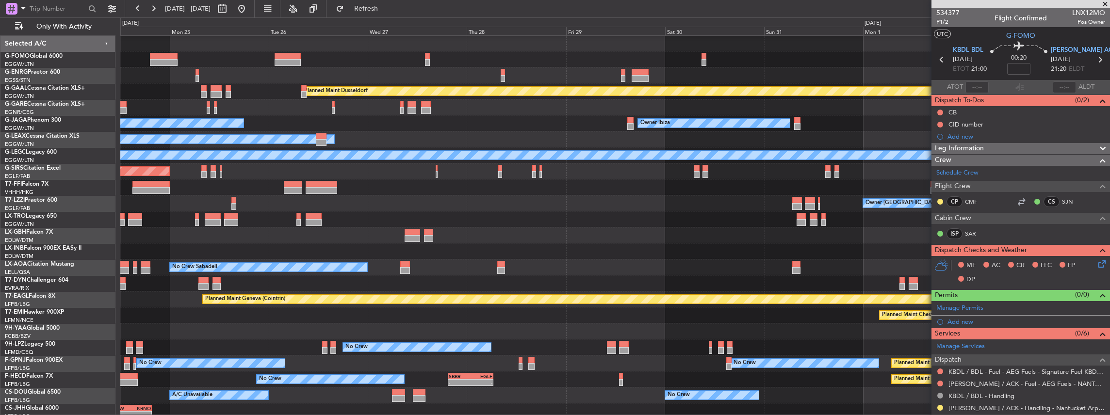
click at [334, 342] on div "No Crew No Crew" at bounding box center [615, 348] width 990 height 16
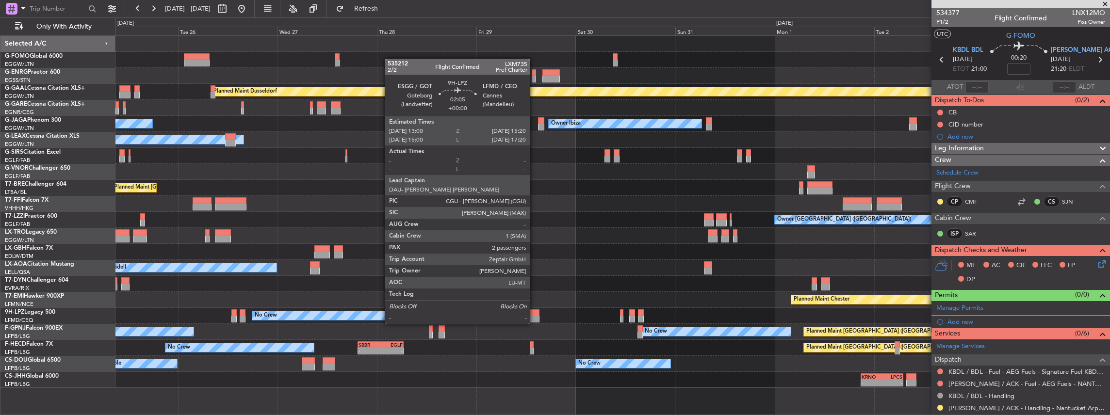
click at [535, 314] on div at bounding box center [535, 312] width 10 height 7
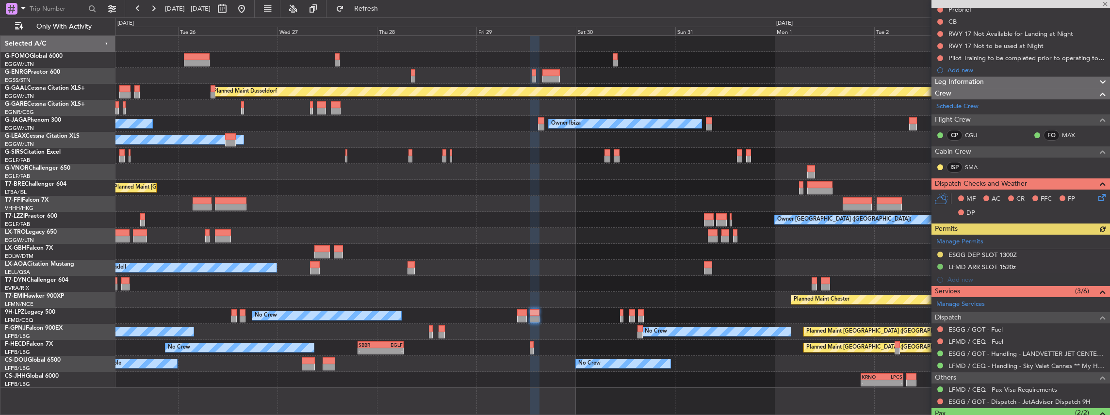
scroll to position [164, 0]
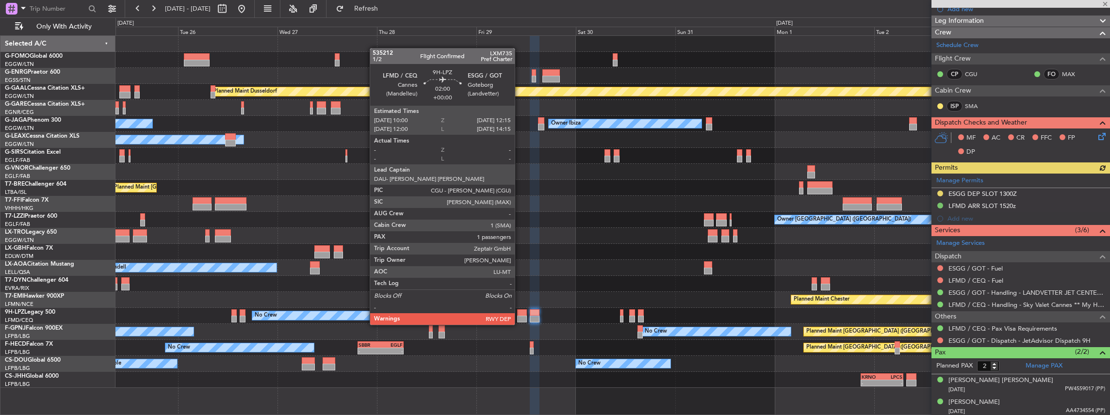
click at [520, 316] on div at bounding box center [522, 319] width 10 height 7
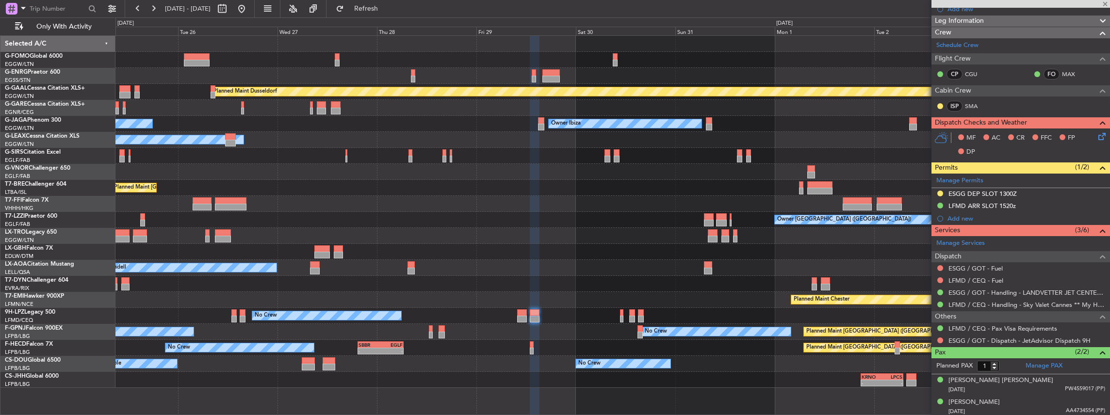
scroll to position [0, 0]
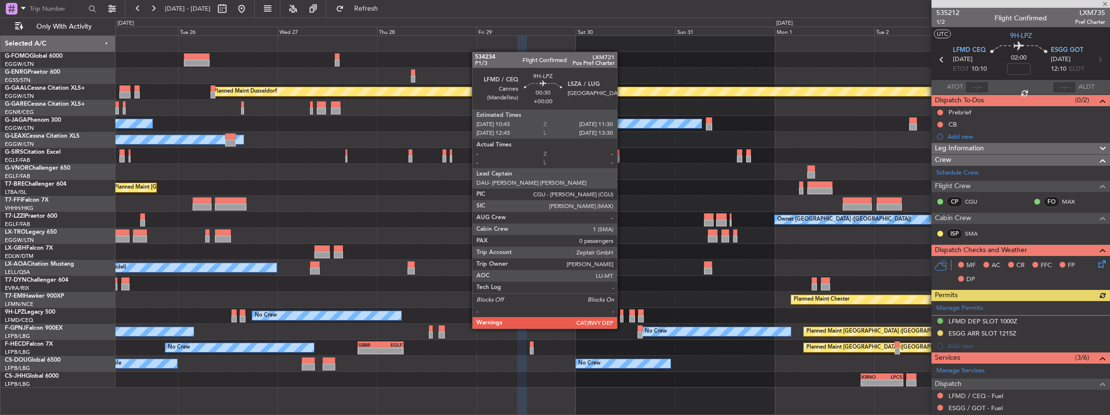
click at [622, 319] on div at bounding box center [621, 319] width 3 height 7
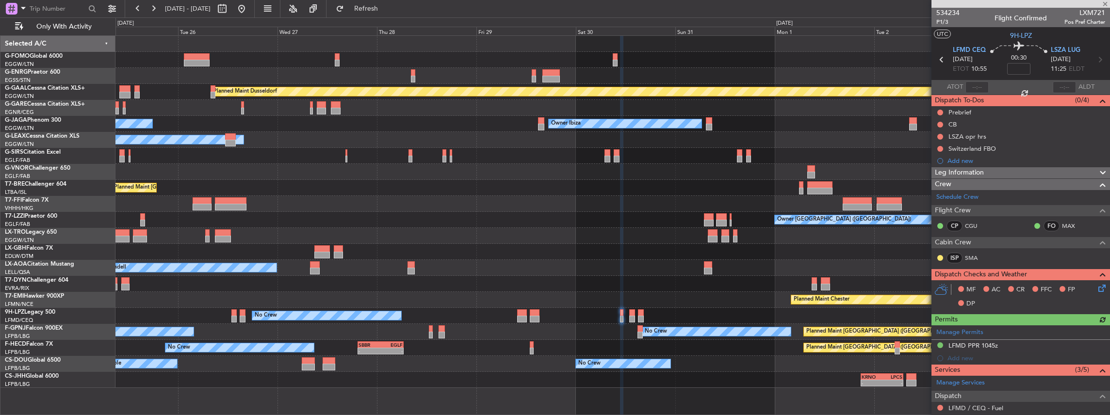
scroll to position [65, 0]
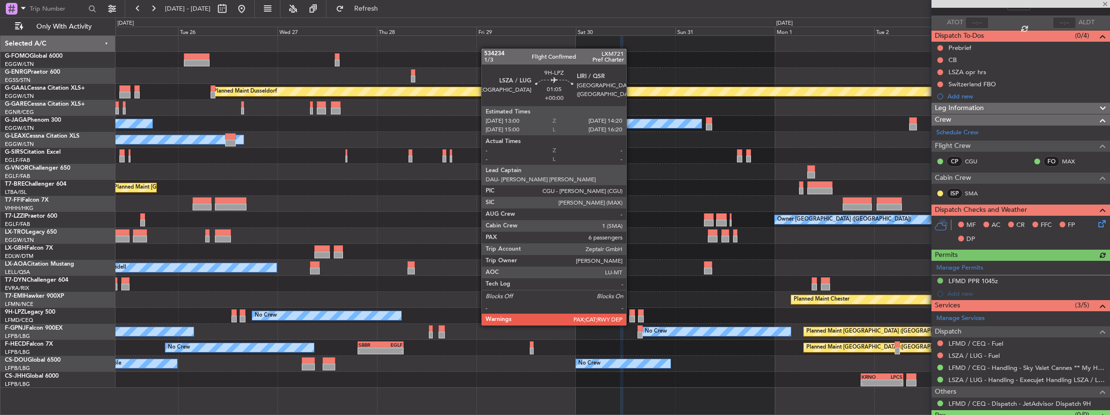
click at [631, 316] on div at bounding box center [632, 319] width 6 height 7
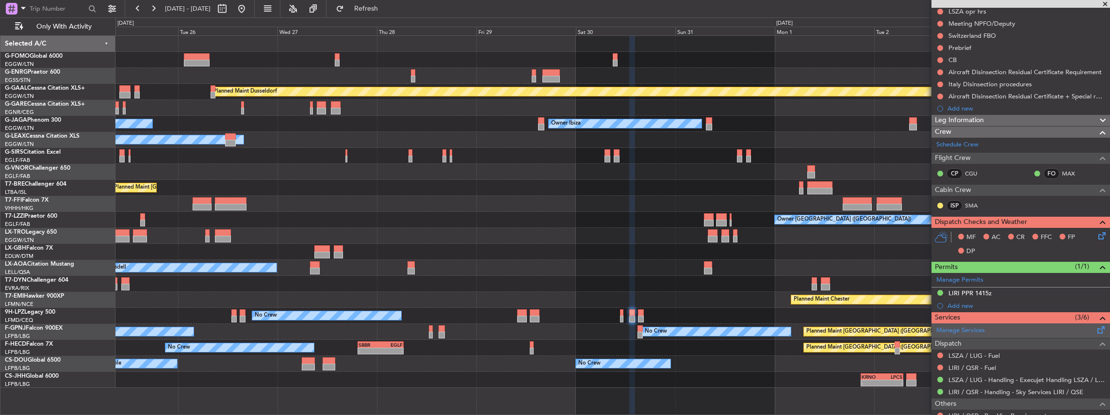
scroll to position [129, 0]
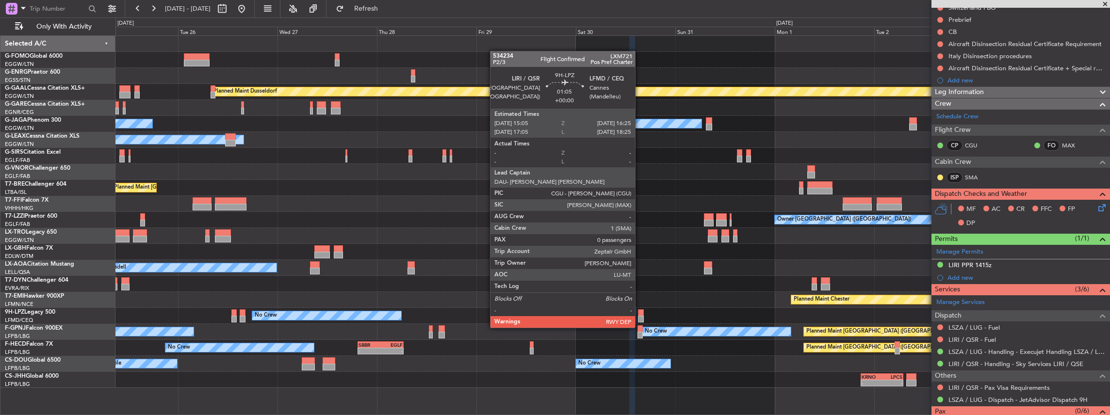
click at [640, 318] on div at bounding box center [641, 319] width 6 height 7
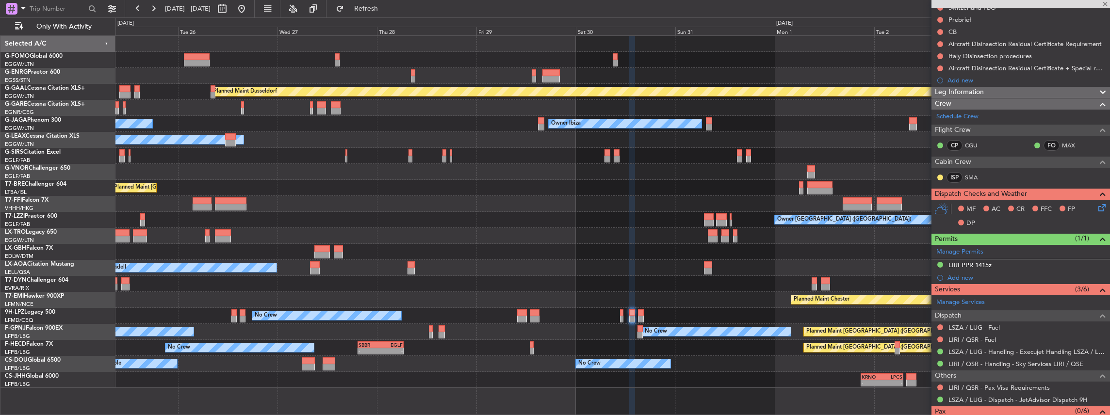
type input "0"
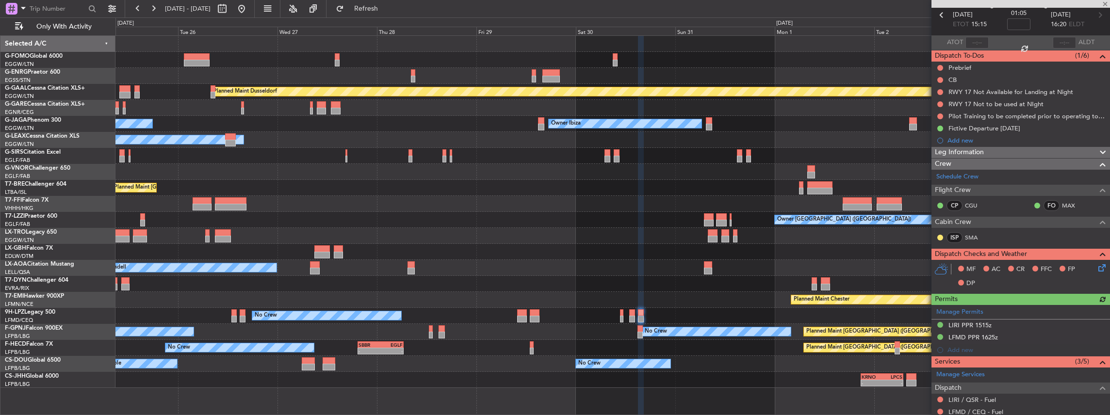
scroll to position [97, 0]
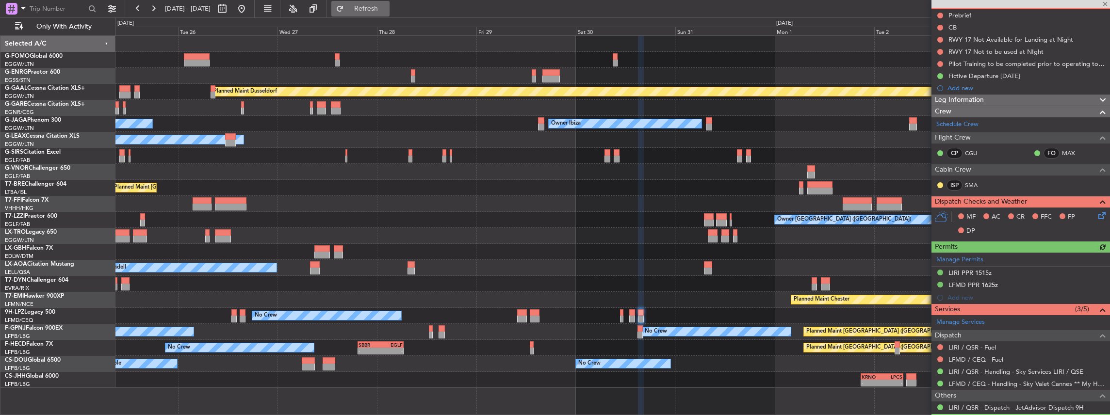
click at [380, 6] on span "Refresh" at bounding box center [366, 8] width 41 height 7
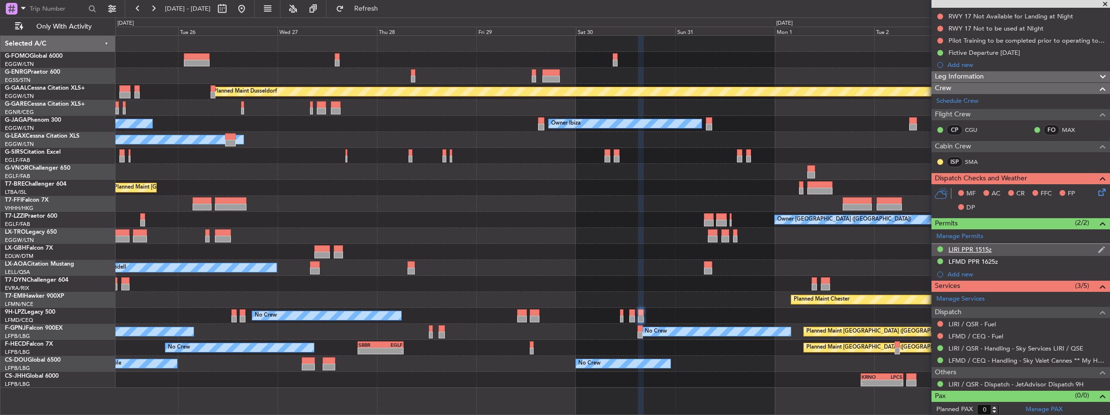
scroll to position [88, 0]
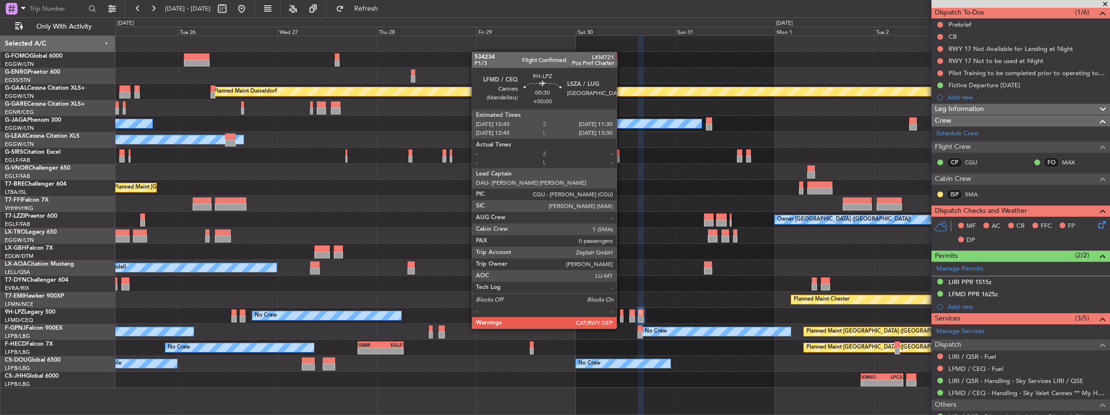
click at [621, 319] on div at bounding box center [621, 319] width 3 height 7
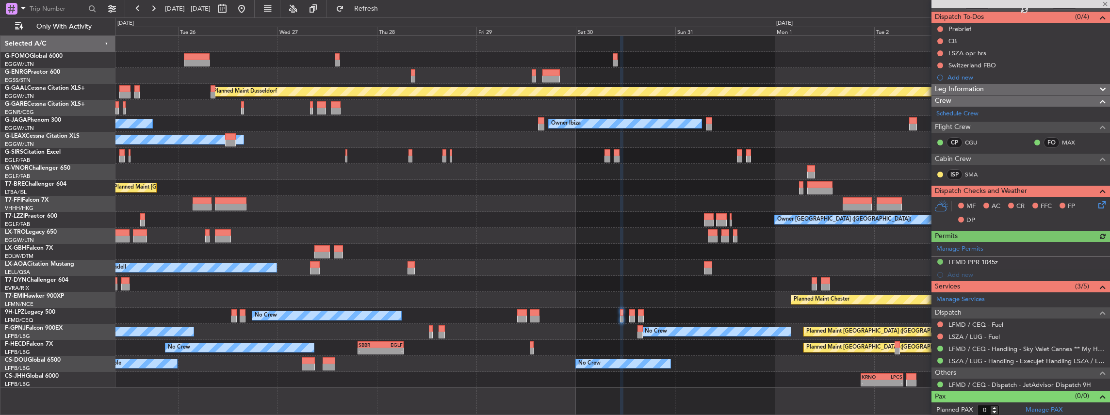
scroll to position [84, 0]
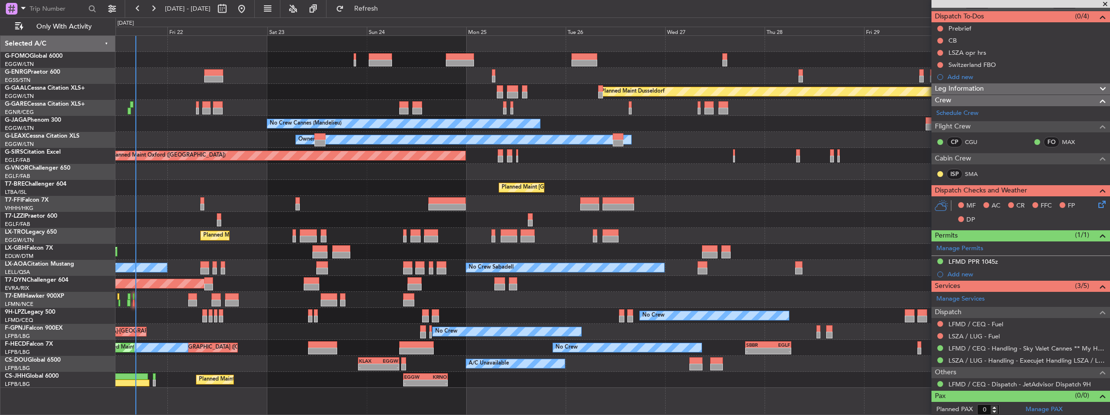
click at [696, 294] on div "Owner Planned Maint Dusseldorf Unplanned Maint Chester Owner Ibiza No Crew Cann…" at bounding box center [612, 212] width 994 height 352
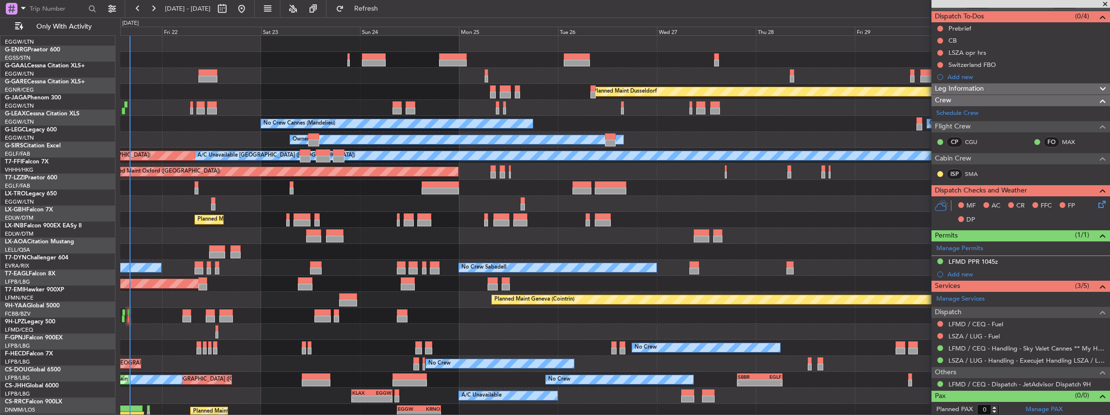
scroll to position [0, 0]
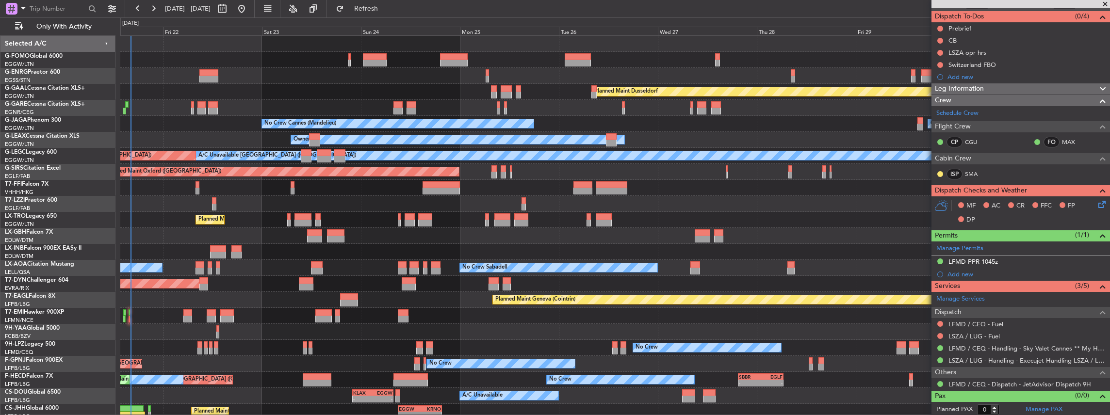
click at [609, 287] on div "Owner Planned Maint Dusseldorf Unplanned Maint Chester Owner Ibiza No Crew Cann…" at bounding box center [615, 244] width 990 height 416
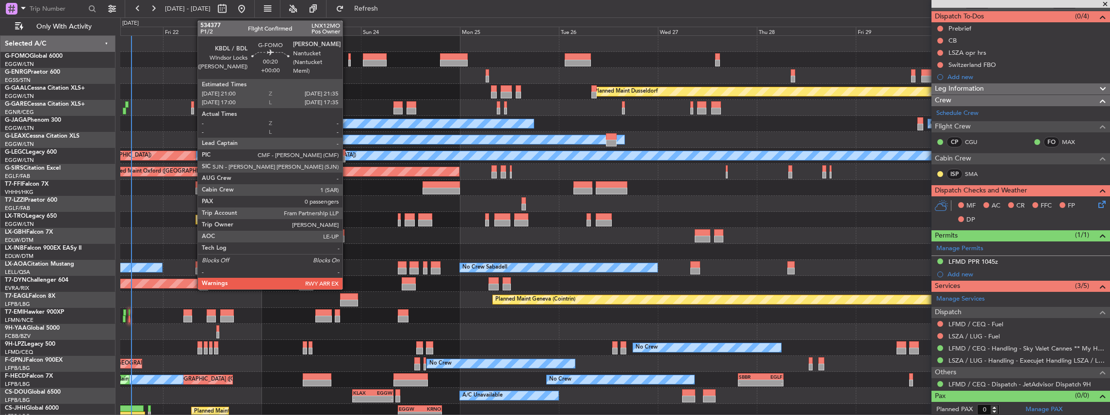
click at [348, 57] on div at bounding box center [349, 56] width 2 height 7
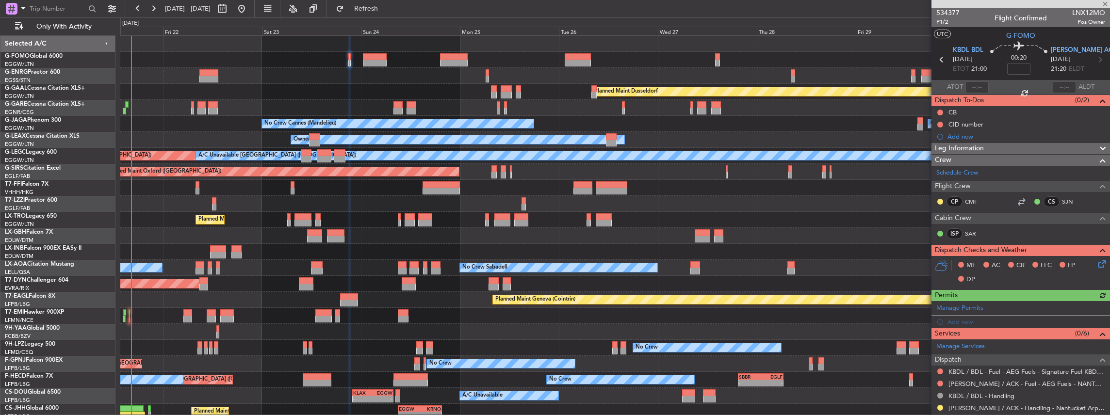
scroll to position [95, 0]
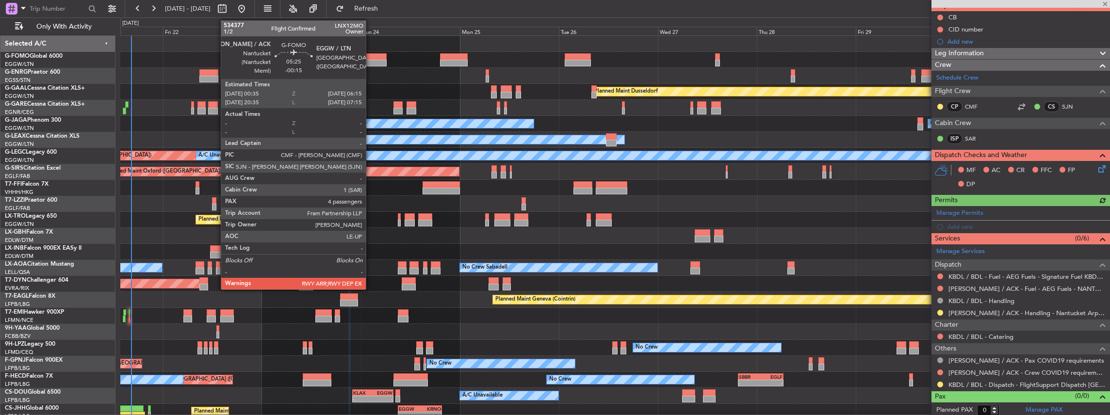
click at [371, 57] on div at bounding box center [375, 56] width 24 height 7
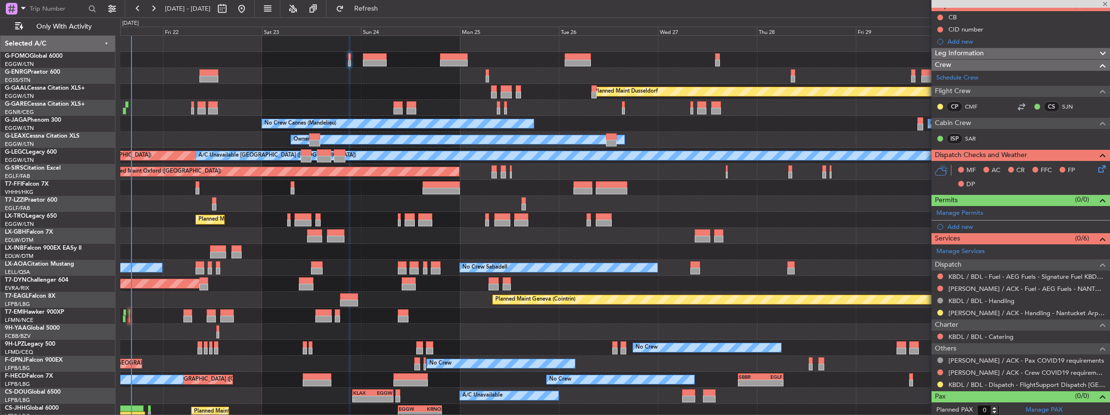
type input "-00:15"
type input "4"
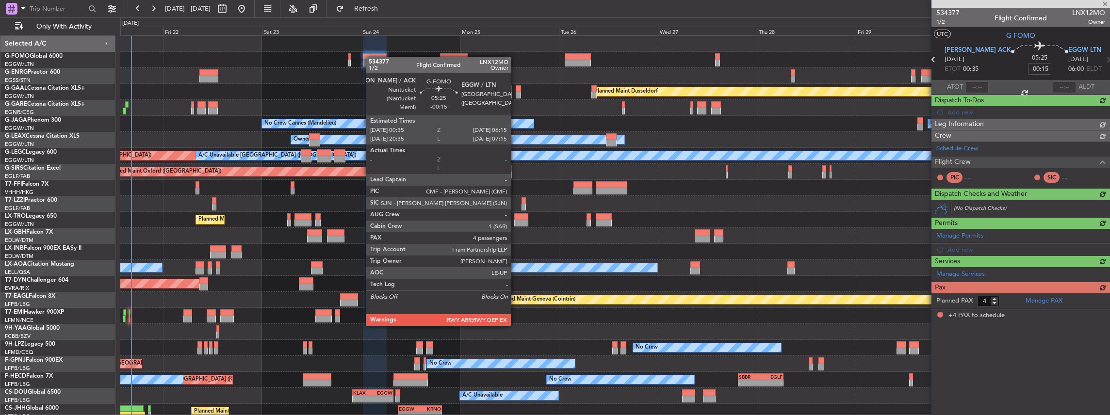
scroll to position [0, 0]
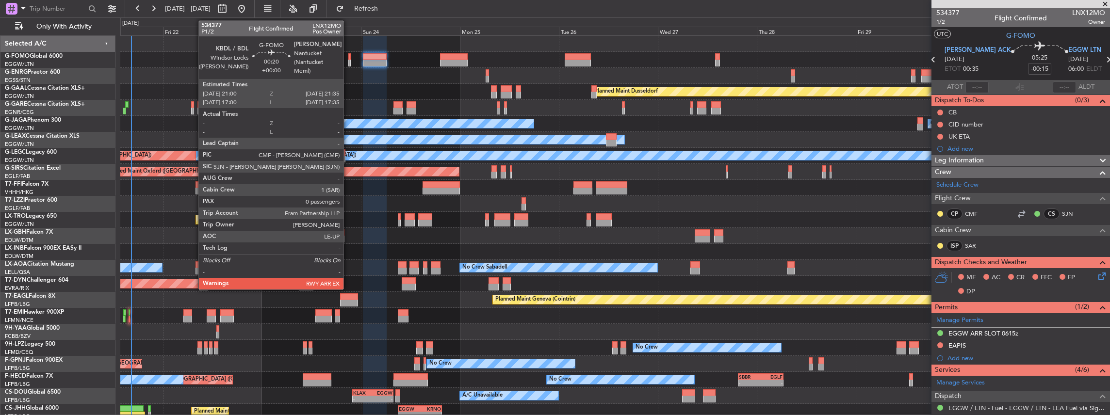
click at [348, 60] on div at bounding box center [349, 63] width 2 height 7
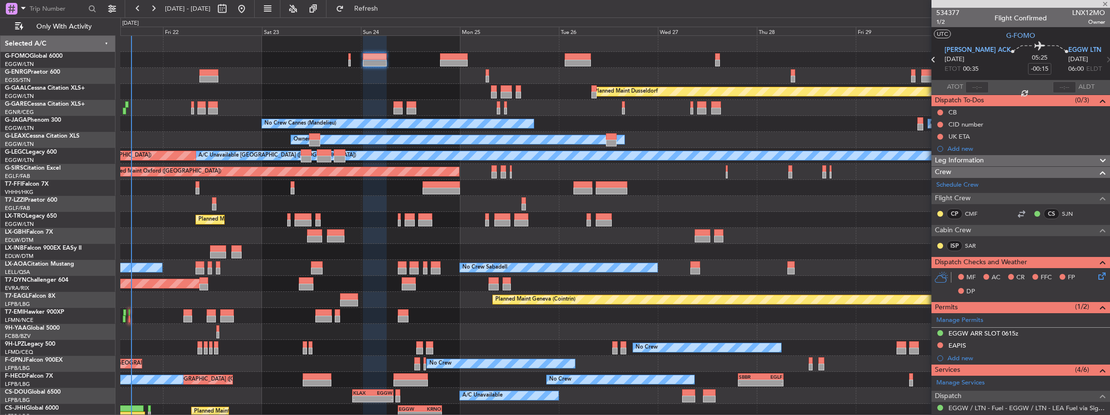
type input "0"
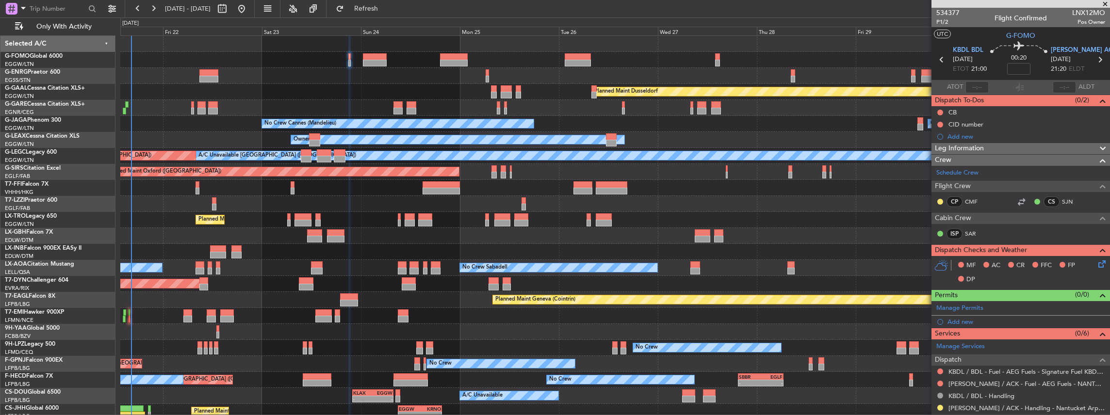
scroll to position [95, 0]
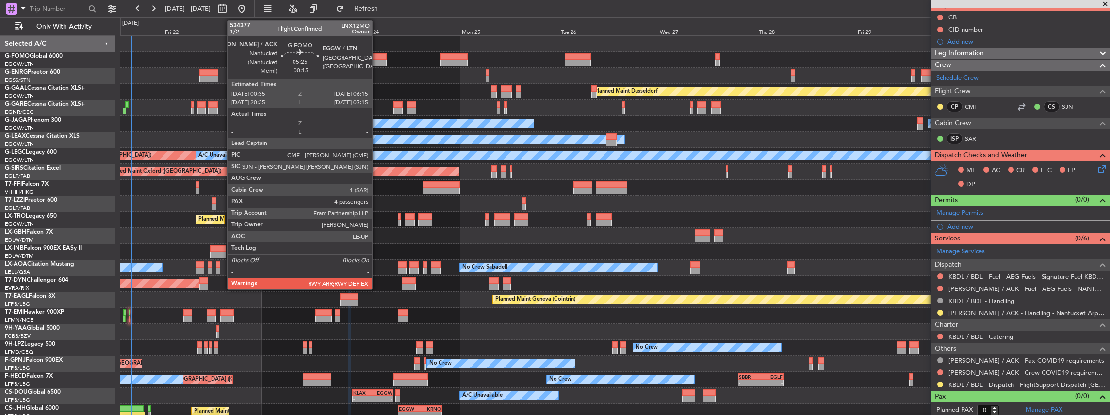
click at [377, 58] on div at bounding box center [375, 56] width 24 height 7
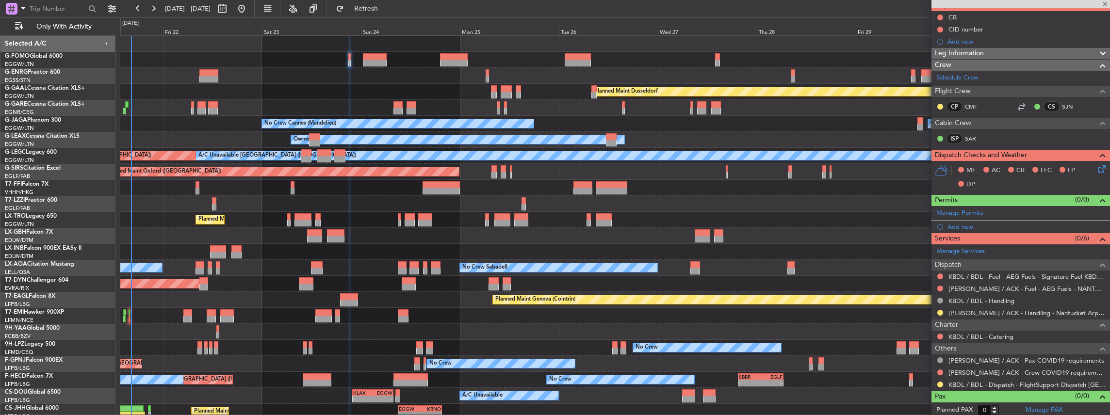
type input "-00:15"
type input "4"
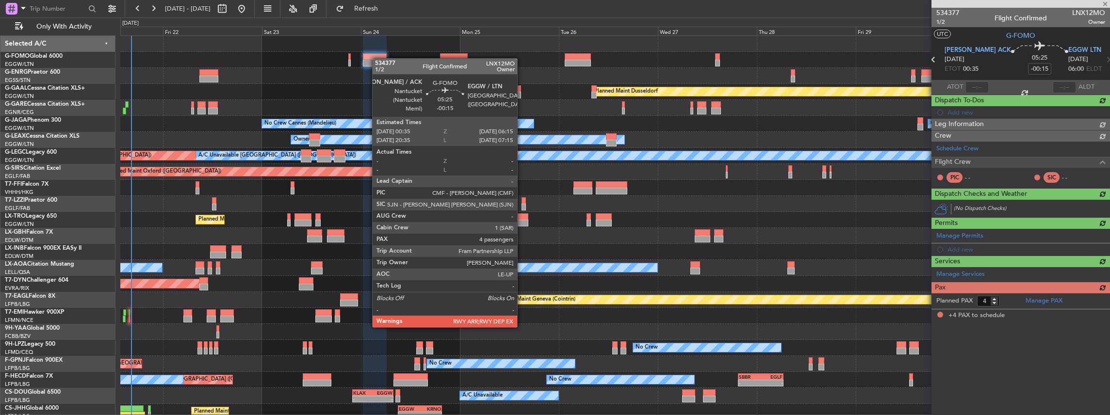
scroll to position [0, 0]
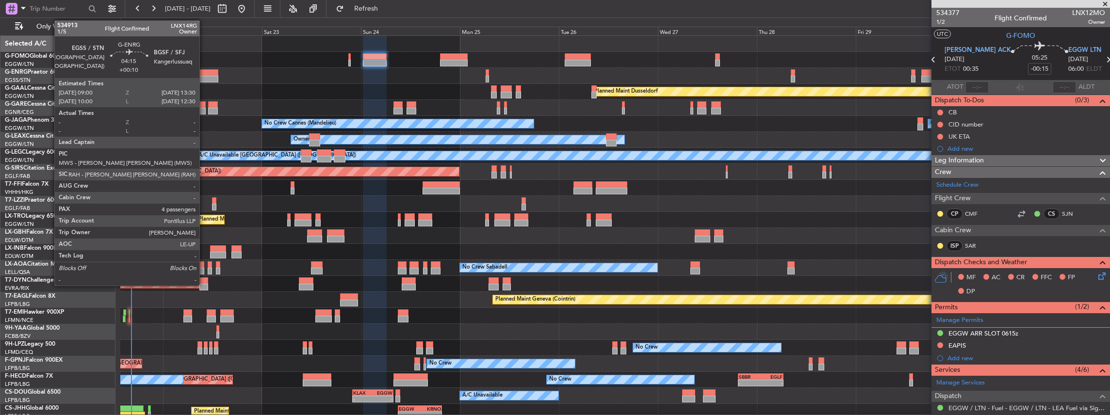
click at [204, 73] on div at bounding box center [208, 72] width 19 height 7
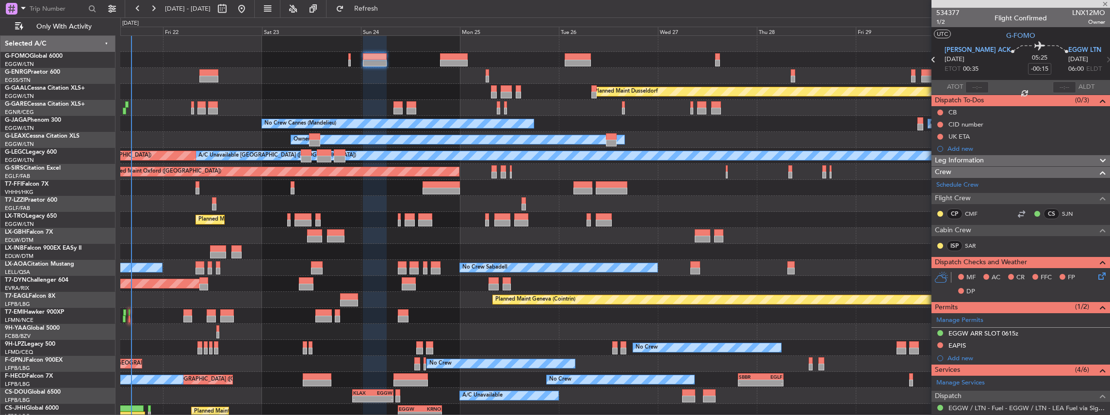
type input "+00:10"
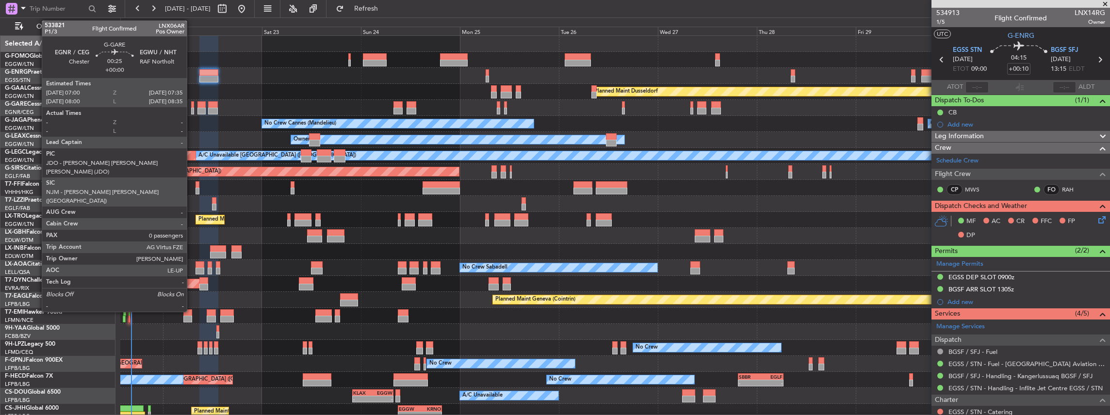
click at [192, 110] on div at bounding box center [192, 111] width 2 height 7
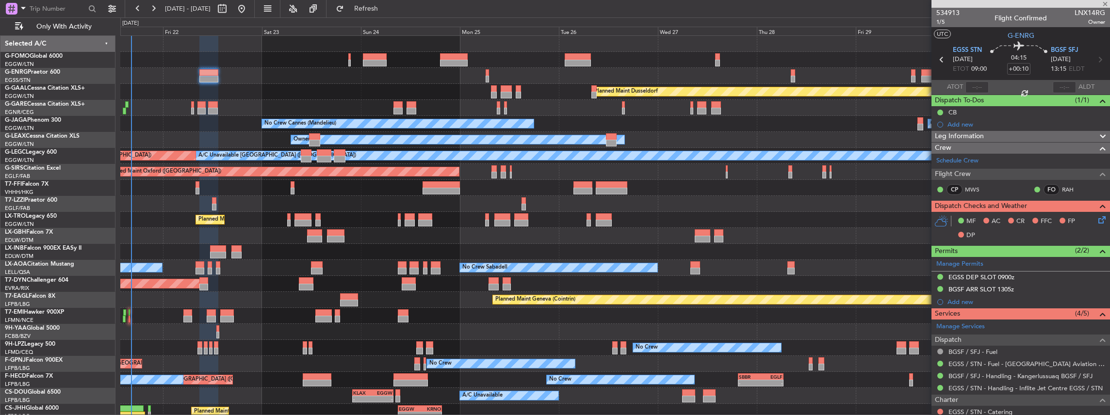
type input "0"
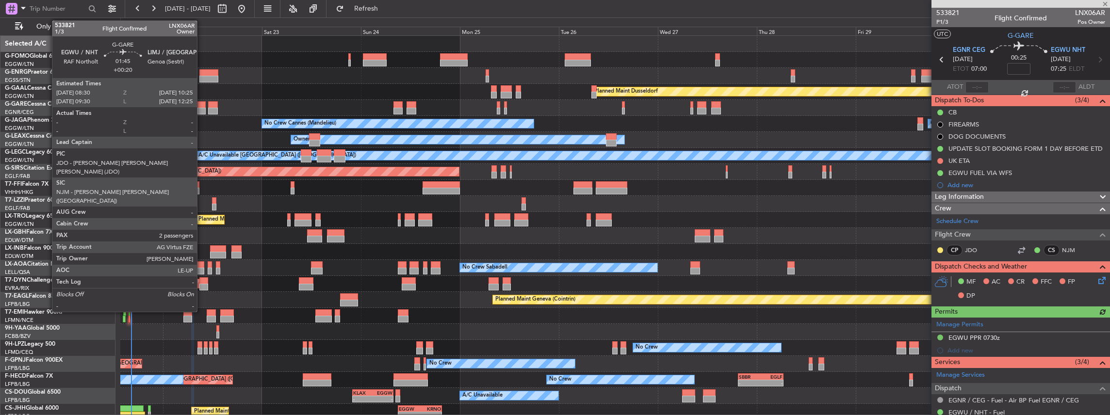
click at [202, 107] on div at bounding box center [201, 104] width 8 height 7
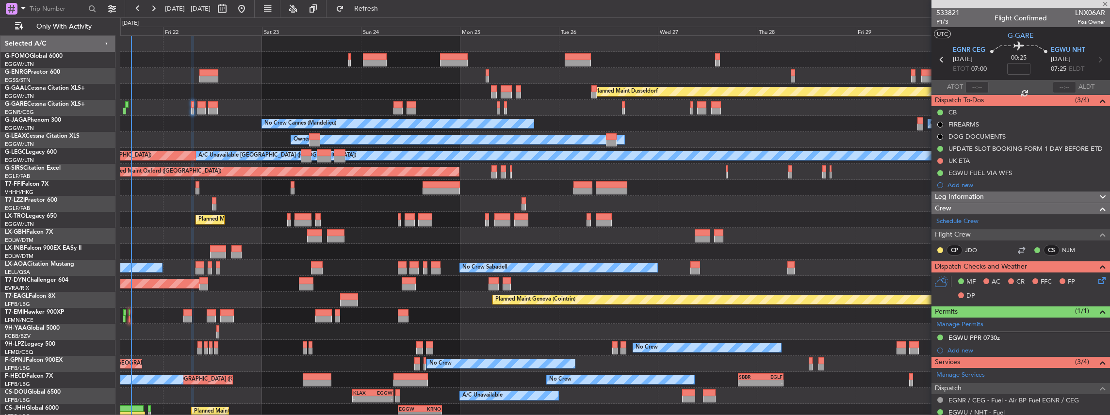
type input "+00:20"
type input "2"
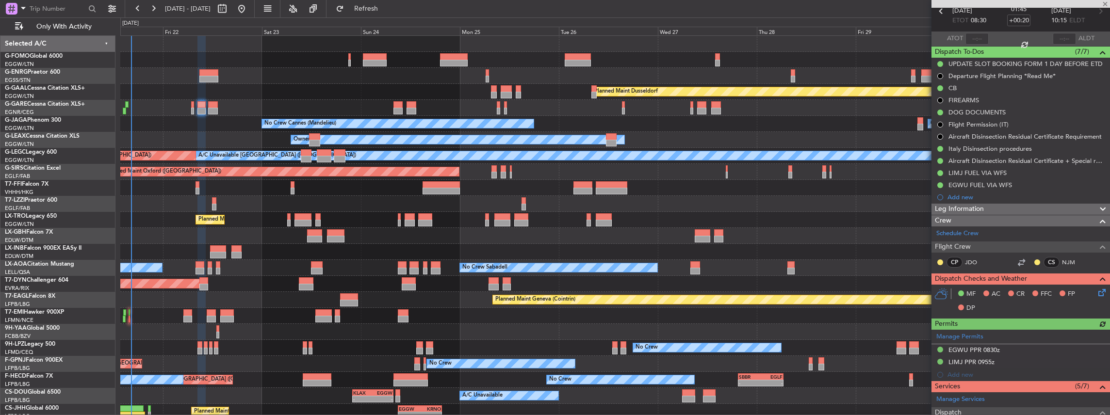
scroll to position [65, 0]
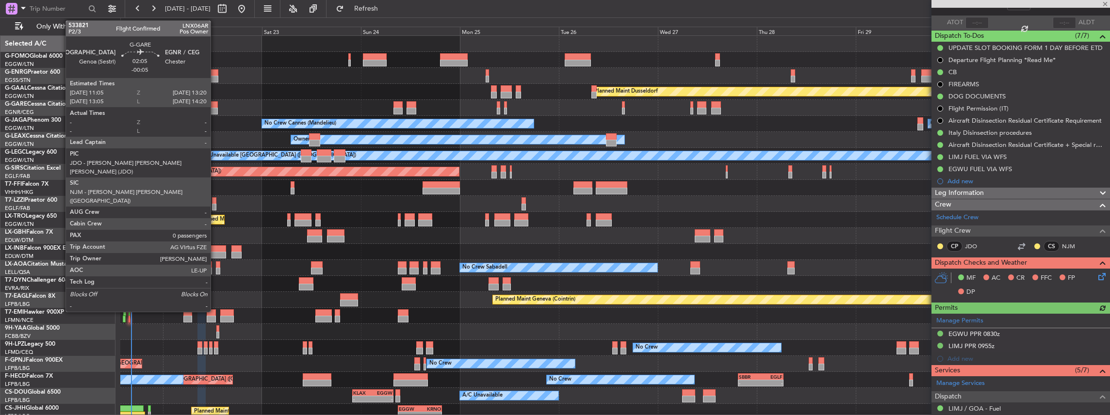
click at [215, 113] on div at bounding box center [213, 111] width 10 height 7
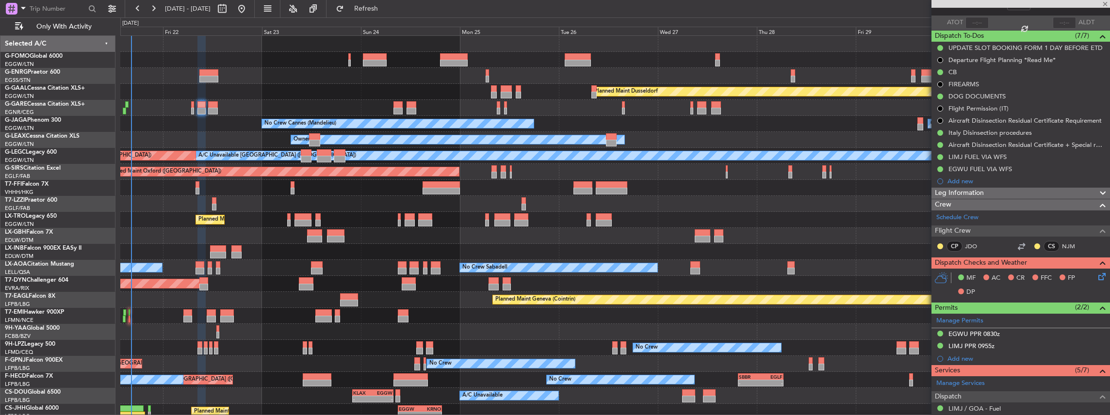
type input "-00:05"
type input "0"
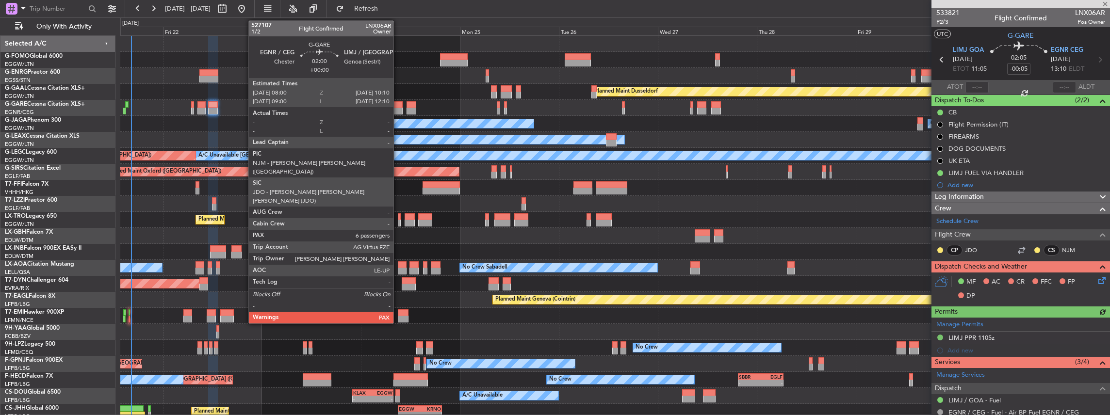
click at [398, 110] on div at bounding box center [397, 111] width 9 height 7
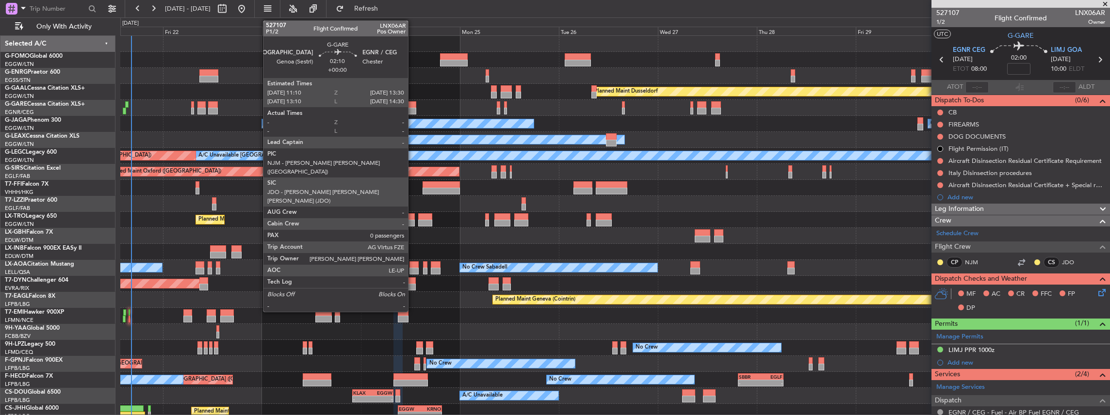
click at [413, 107] on div at bounding box center [411, 104] width 10 height 7
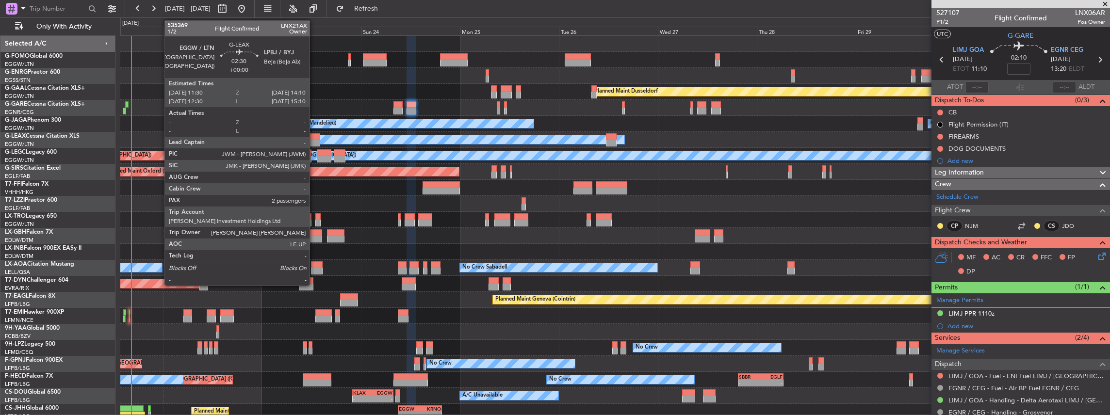
click at [314, 136] on div at bounding box center [314, 136] width 11 height 7
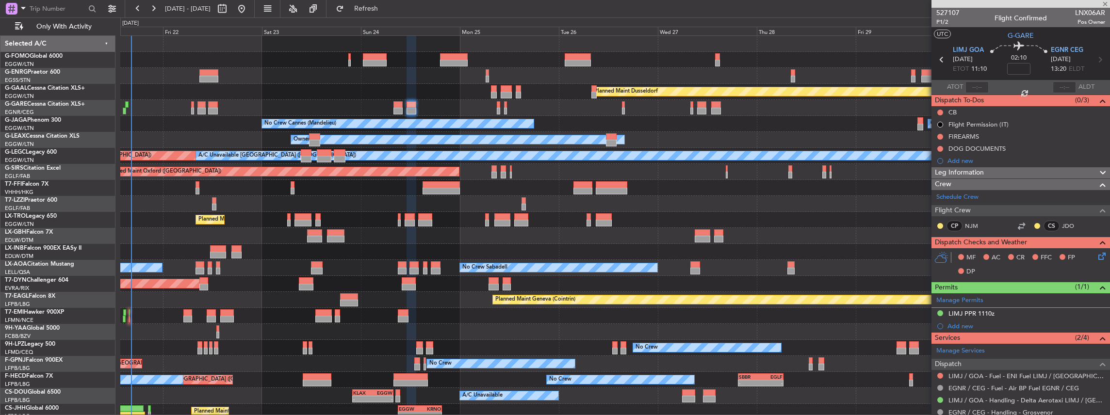
type input "2"
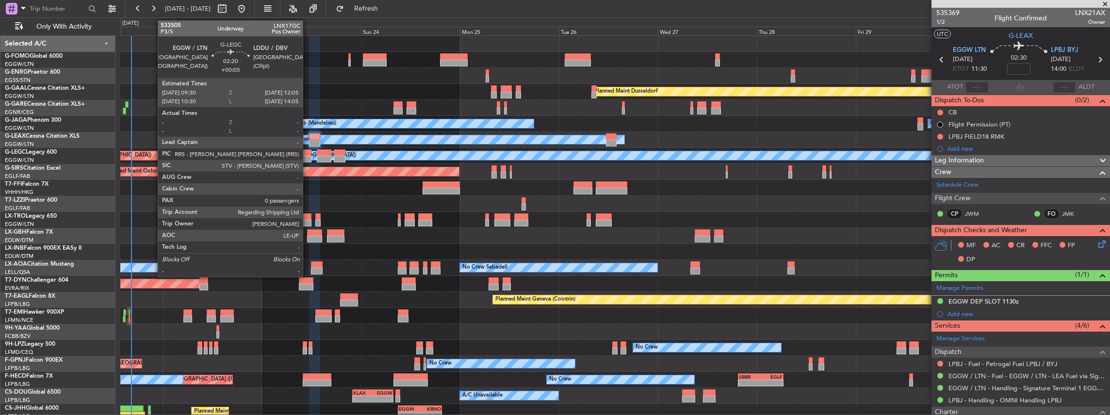
click at [308, 155] on div at bounding box center [306, 152] width 11 height 7
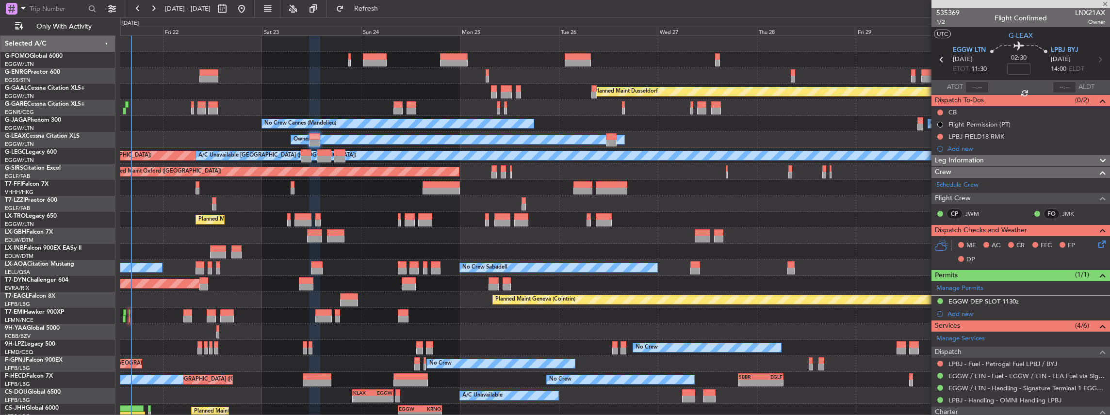
type input "+00:05"
type input "0"
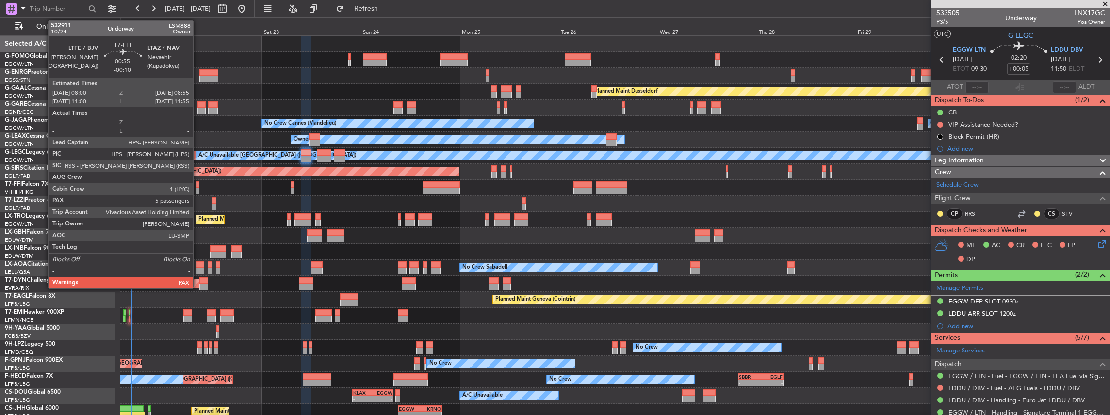
click at [198, 185] on div at bounding box center [197, 184] width 4 height 7
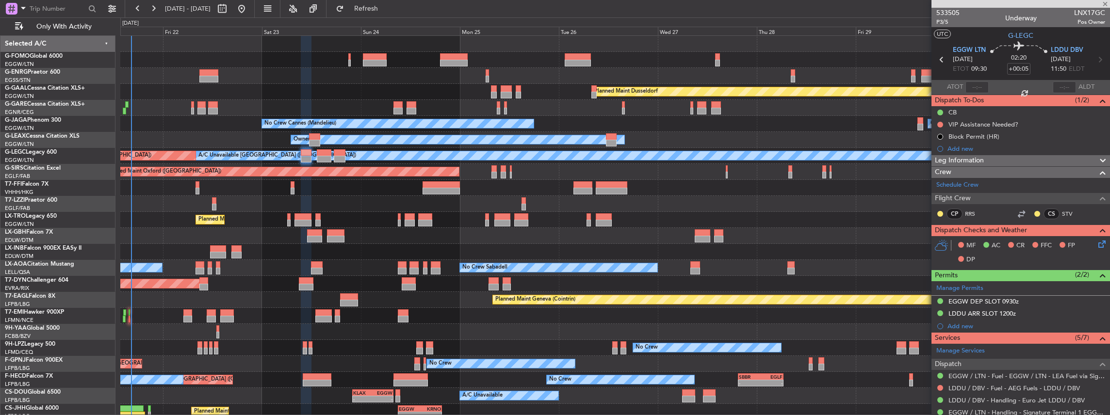
type input "-00:10"
type input "5"
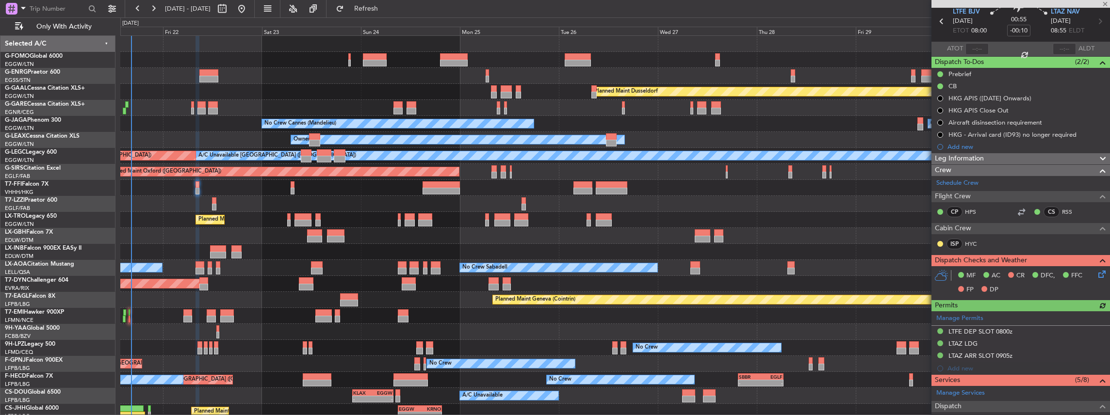
scroll to position [65, 0]
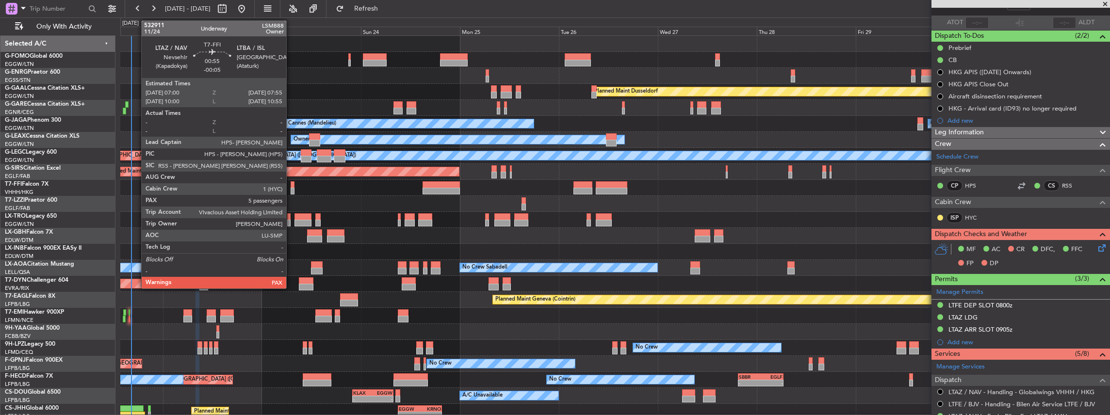
click at [291, 188] on div at bounding box center [293, 191] width 4 height 7
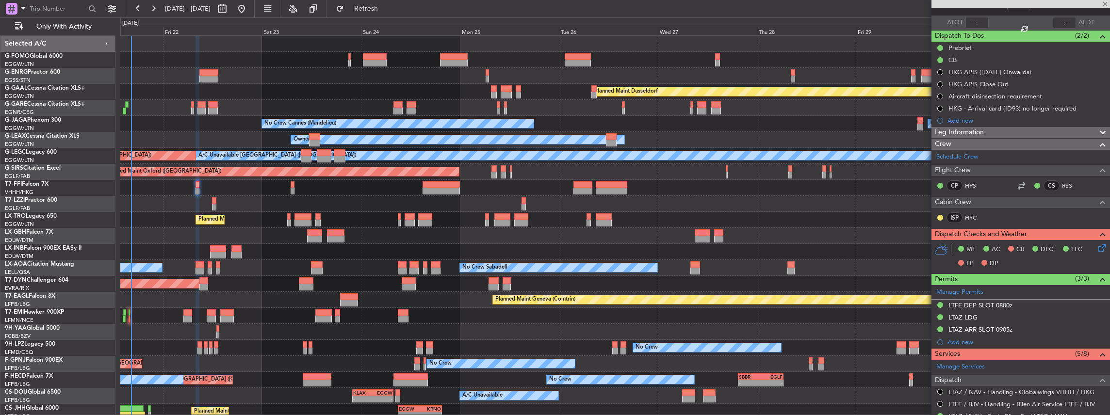
type input "-00:05"
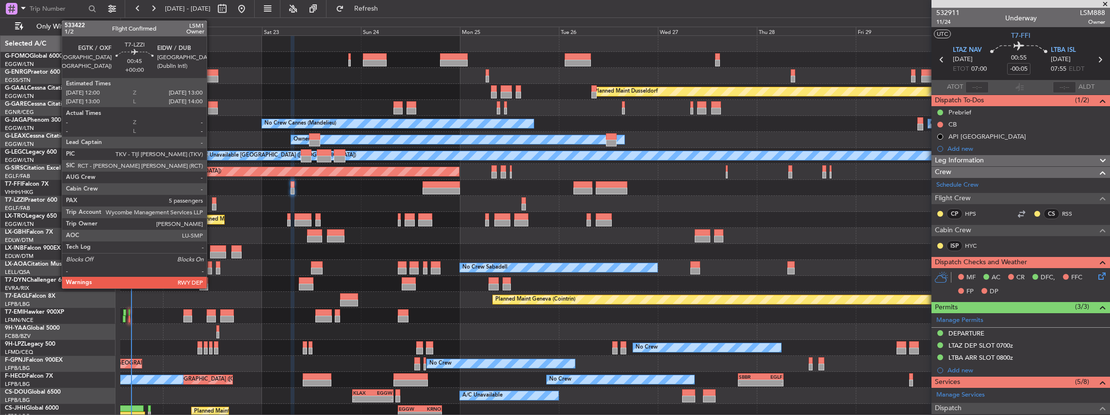
click at [212, 204] on div at bounding box center [214, 207] width 4 height 7
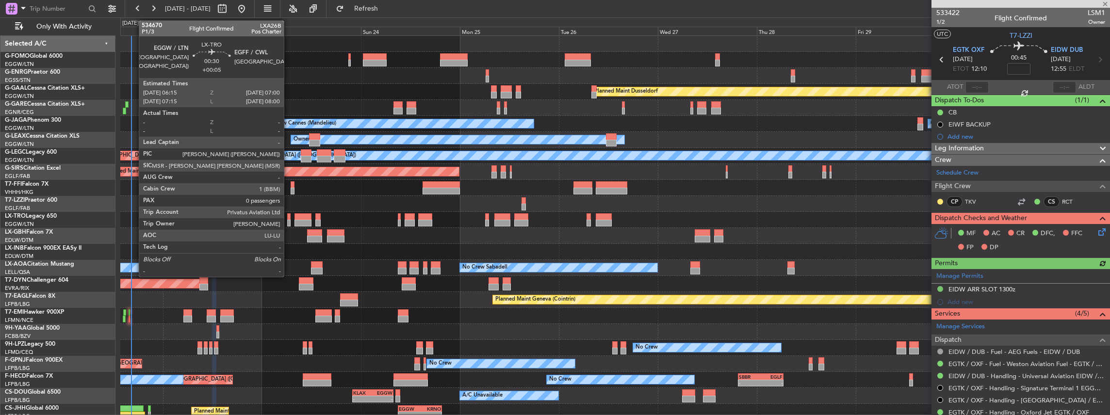
click at [288, 218] on div at bounding box center [288, 216] width 3 height 7
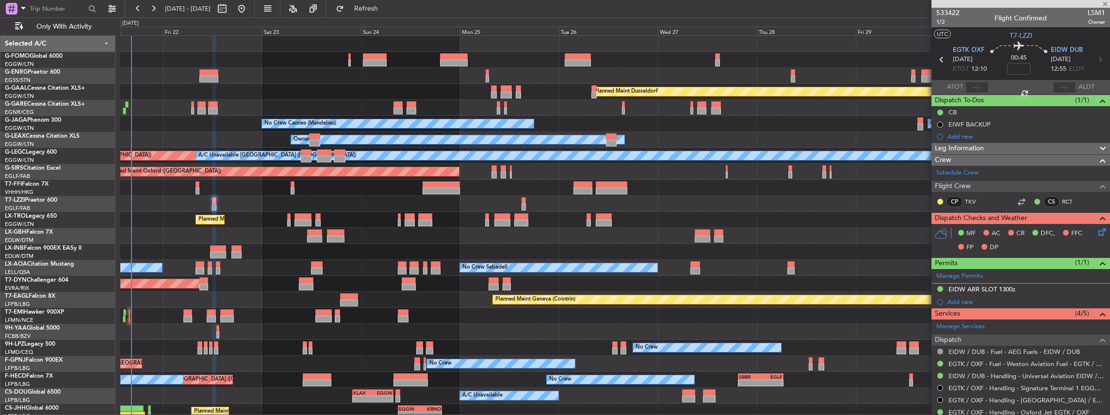
type input "+00:05"
type input "0"
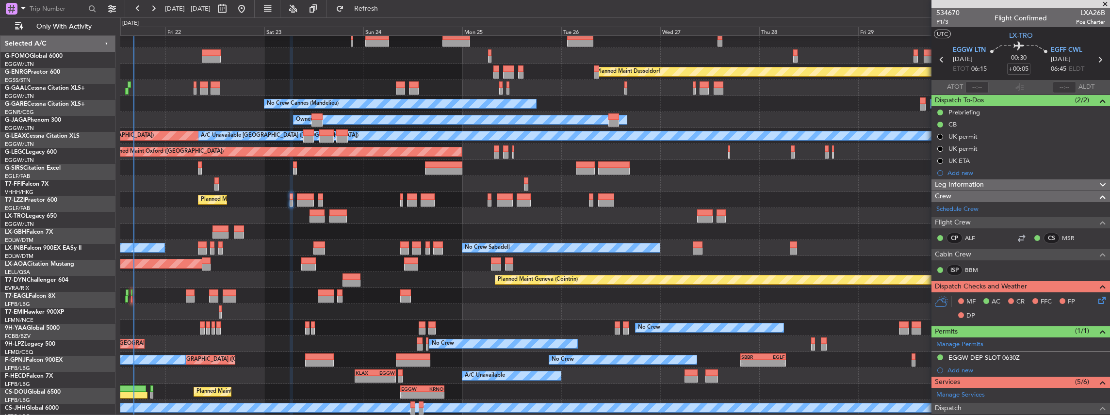
scroll to position [20, 0]
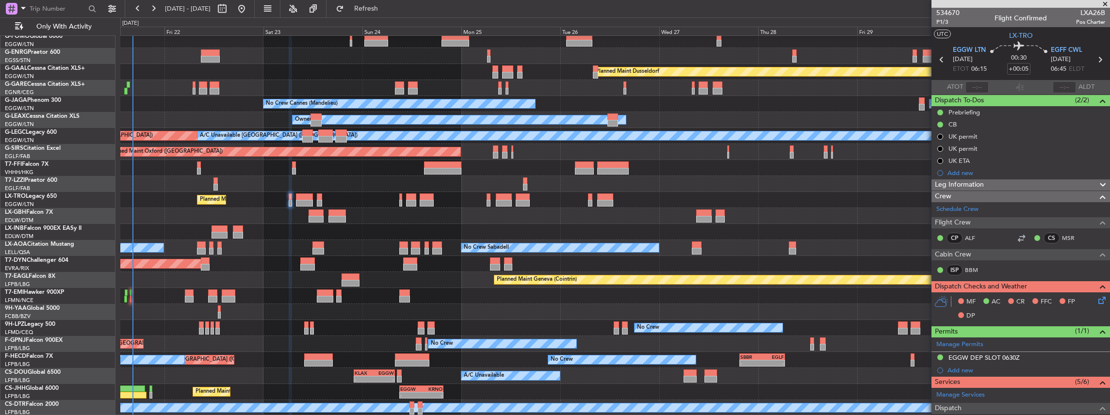
click at [253, 324] on div "Owner Planned Maint Dusseldorf Unplanned Maint Chester Owner Ibiza No Crew Cann…" at bounding box center [615, 216] width 990 height 400
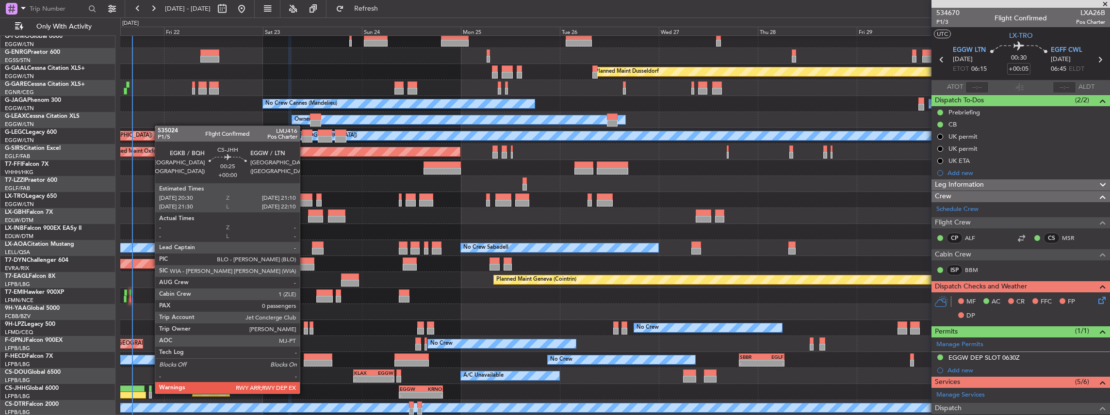
click at [150, 393] on div at bounding box center [150, 395] width 3 height 7
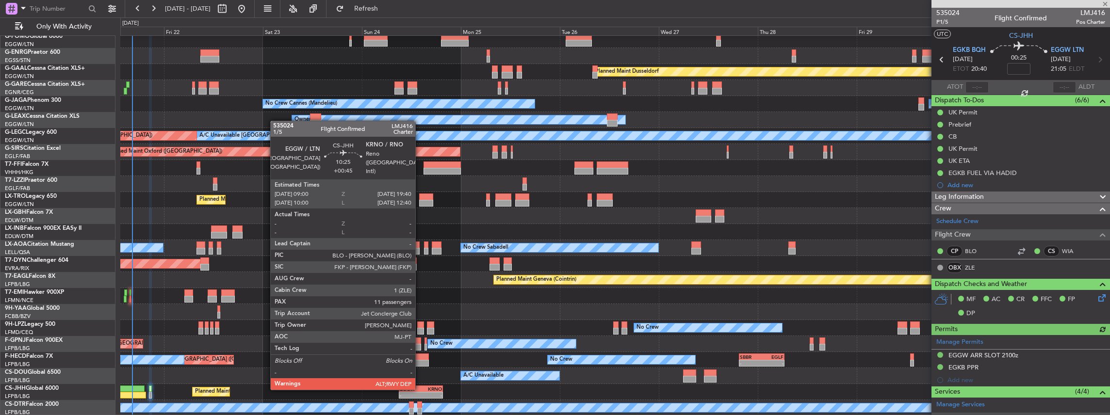
click at [420, 390] on div "EGGW" at bounding box center [410, 389] width 21 height 6
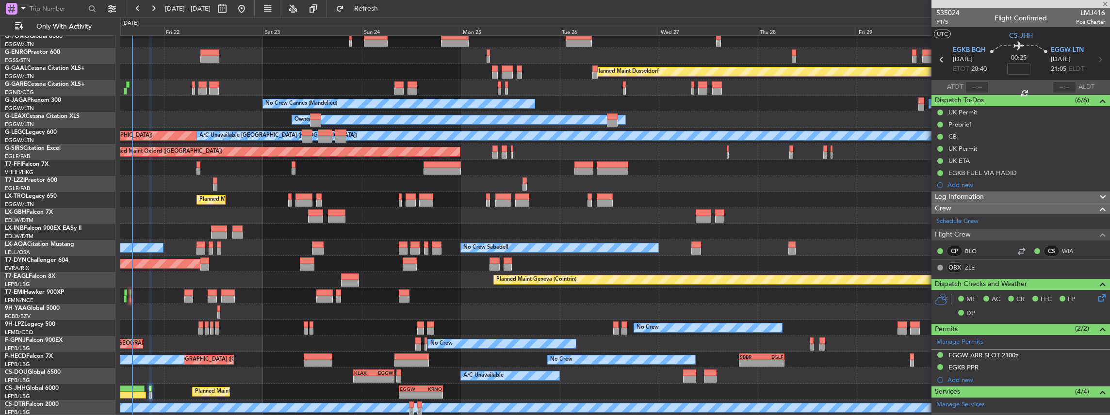
type input "+00:45"
type input "11"
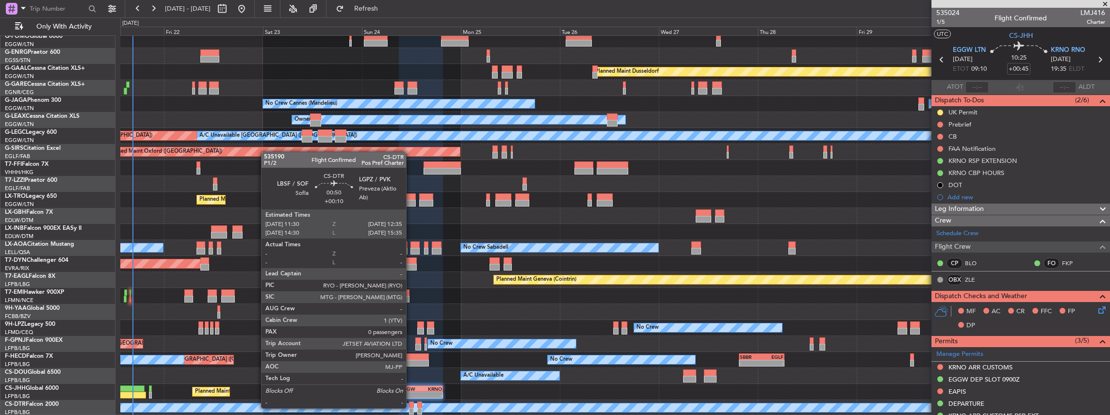
click at [411, 408] on div at bounding box center [411, 411] width 5 height 7
type input "+00:10"
type input "0"
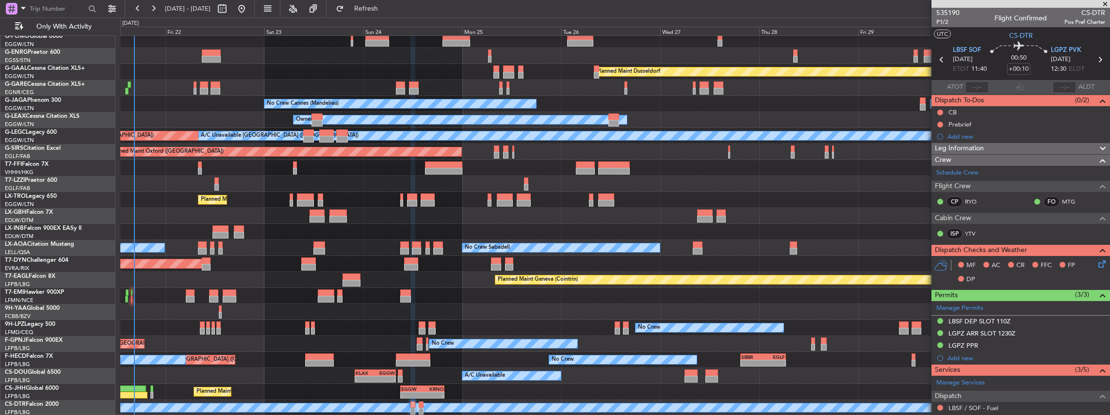
click at [365, 307] on div "Owner Planned Maint Dusseldorf Unplanned Maint Chester Owner Ibiza No Crew Cann…" at bounding box center [615, 216] width 990 height 400
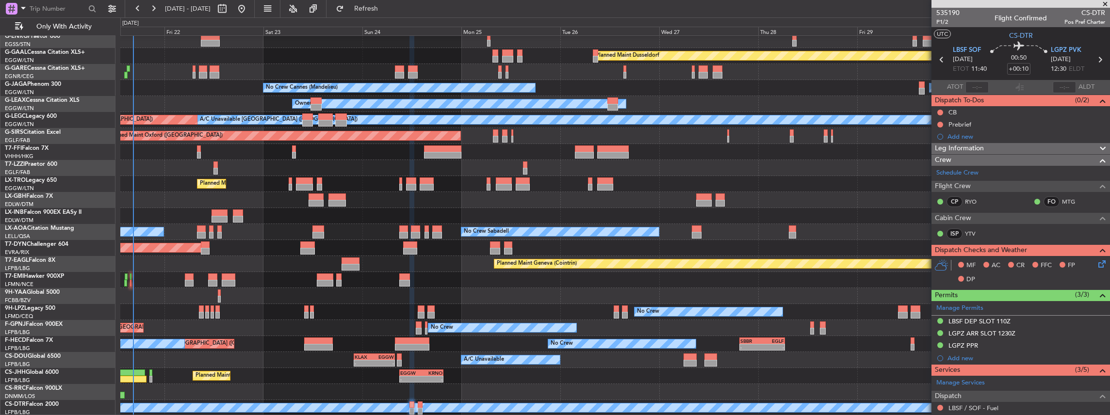
click at [427, 291] on div "Owner Planned Maint Dusseldorf Unplanned Maint Chester Owner Ibiza No Crew Cann…" at bounding box center [615, 208] width 990 height 416
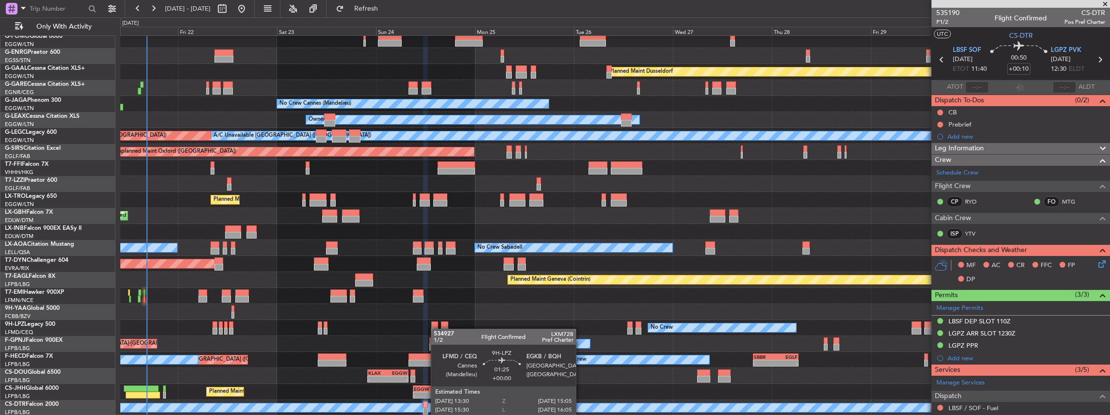
click at [436, 329] on div at bounding box center [434, 331] width 7 height 7
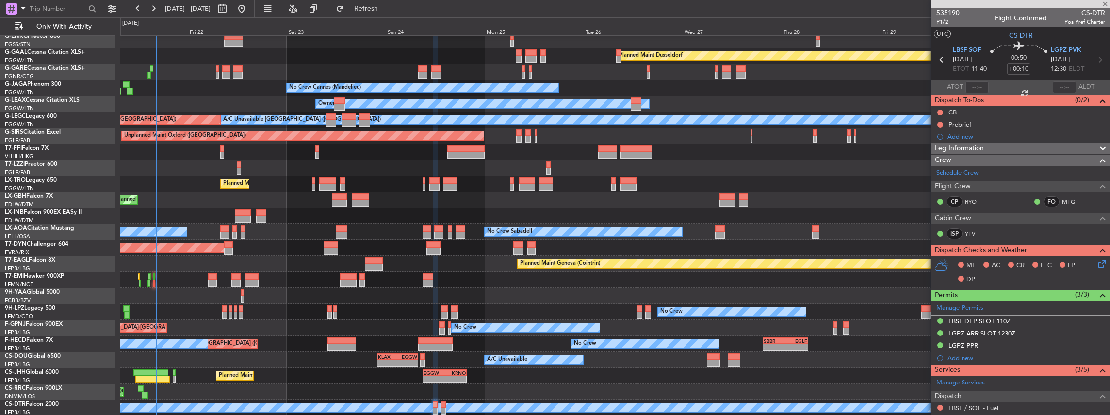
scroll to position [36, 0]
type input "5"
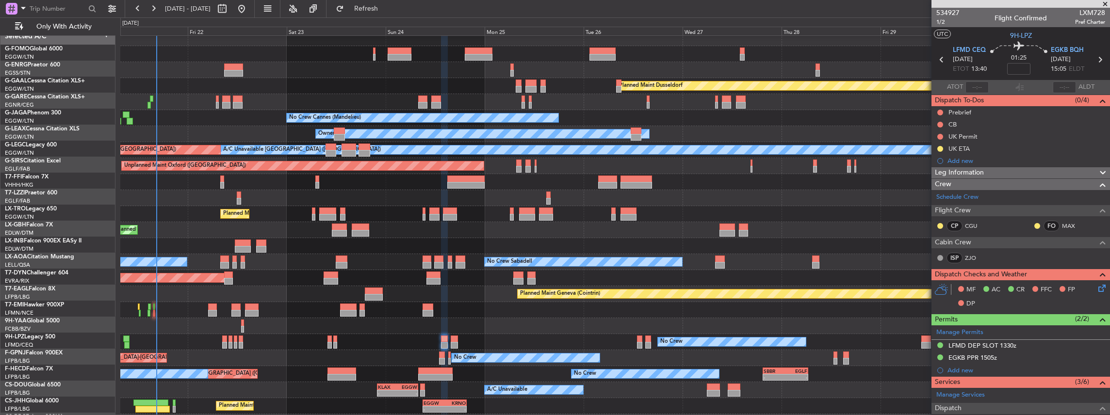
scroll to position [0, 0]
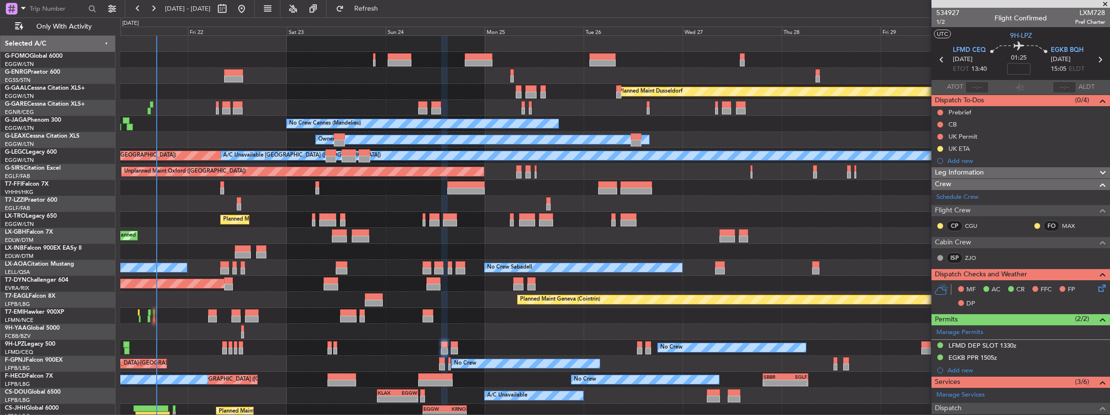
click at [373, 324] on div "Owner Planned Maint Dusseldorf Unplanned Maint Chester Owner Ibiza No Crew Cann…" at bounding box center [615, 244] width 990 height 416
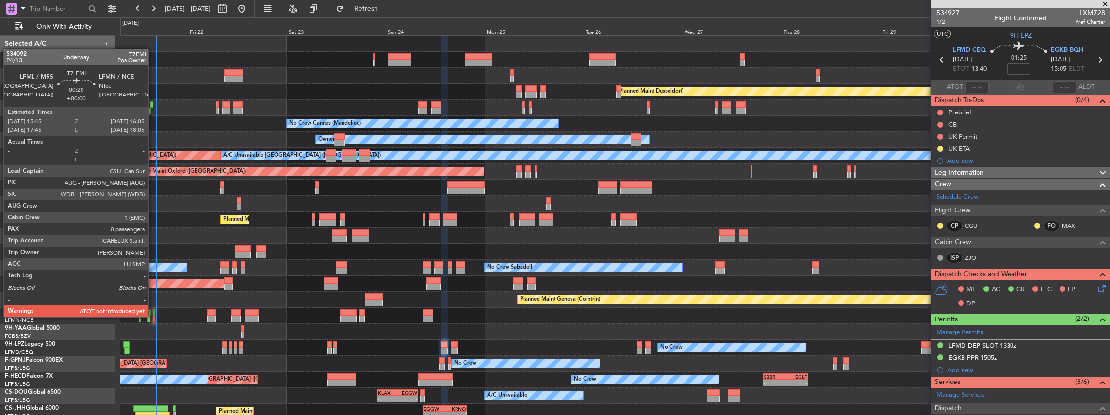
click at [153, 316] on div at bounding box center [153, 319] width 1 height 7
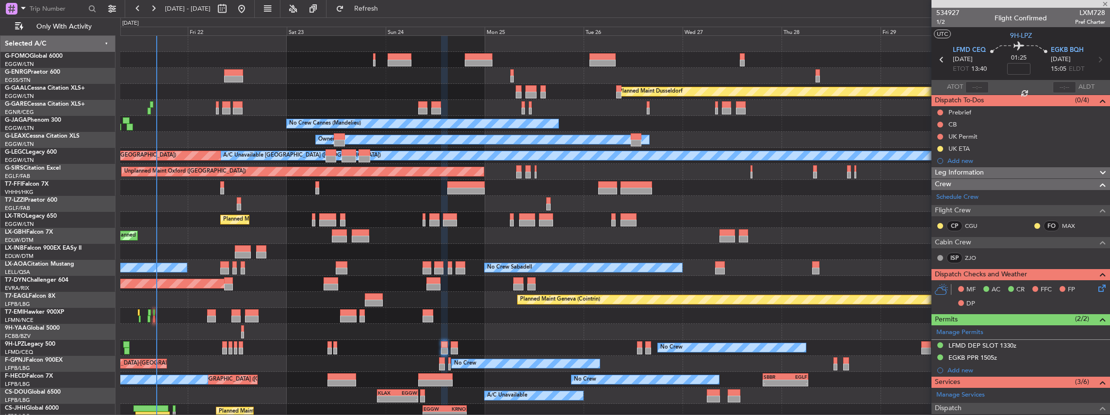
type input "0"
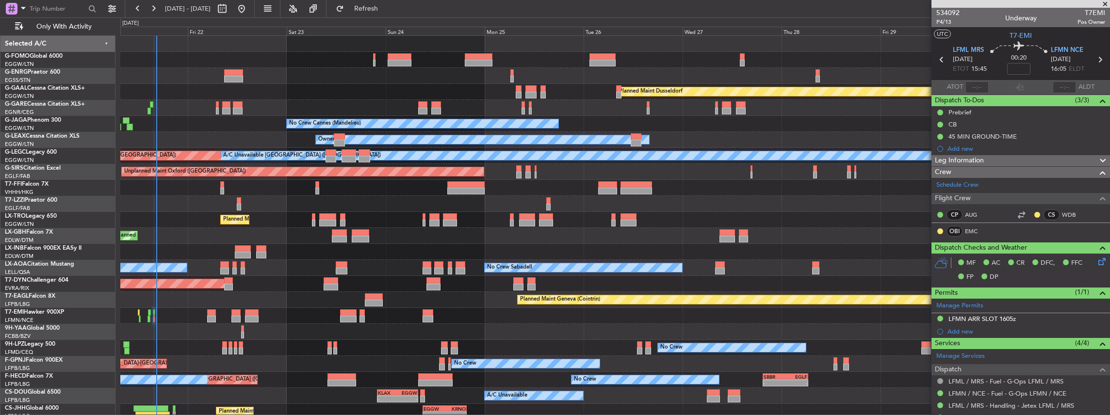
click at [1090, 16] on span "T7EMI" at bounding box center [1091, 13] width 28 height 10
copy span "T7EMI"
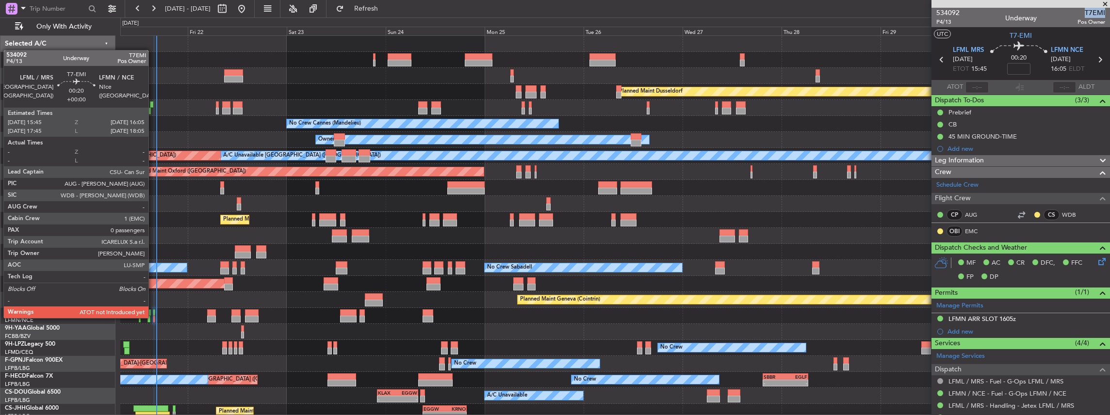
click at [153, 317] on div at bounding box center [153, 319] width 1 height 7
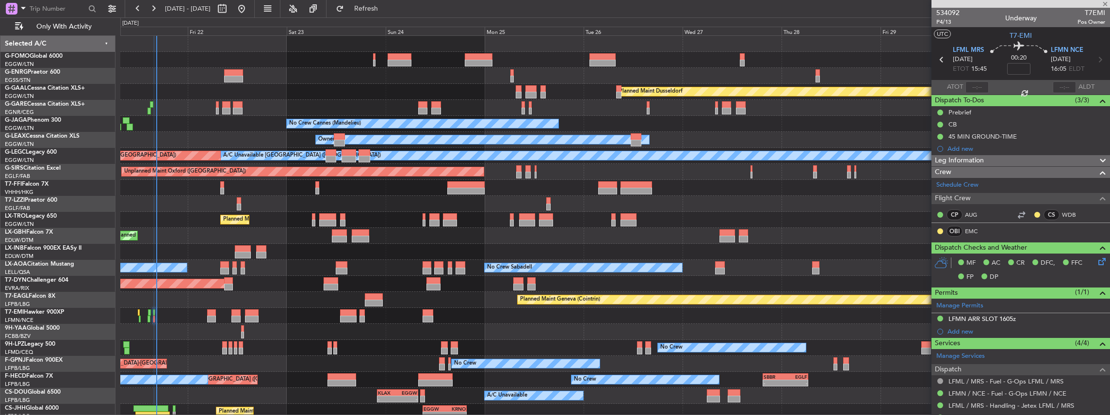
click at [977, 83] on div at bounding box center [976, 87] width 23 height 12
click at [977, 85] on div at bounding box center [976, 87] width 23 height 12
click at [979, 86] on div at bounding box center [976, 87] width 23 height 12
click at [976, 88] on div at bounding box center [976, 87] width 23 height 12
click at [977, 84] on div at bounding box center [976, 87] width 23 height 12
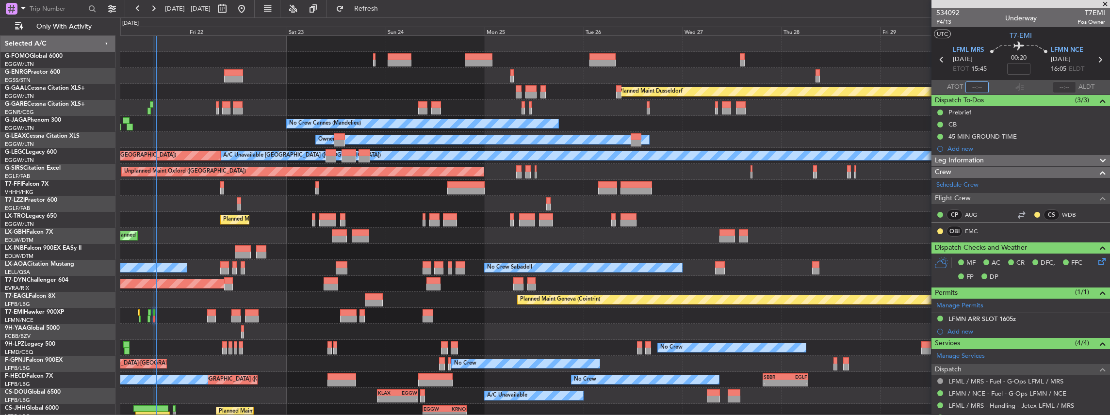
click at [978, 86] on input "text" at bounding box center [976, 87] width 23 height 12
click at [1024, 88] on section "ATOT 1623 ALDT" at bounding box center [1020, 87] width 179 height 15
type input "16:23"
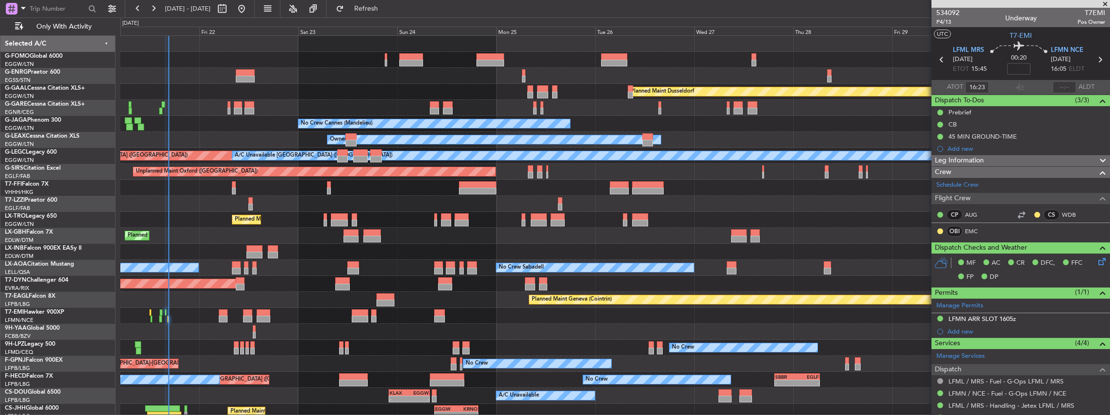
click at [283, 324] on div "Owner Planned Maint Dusseldorf Unplanned Maint Chester No Crew Cannes (Mandelie…" at bounding box center [615, 244] width 990 height 416
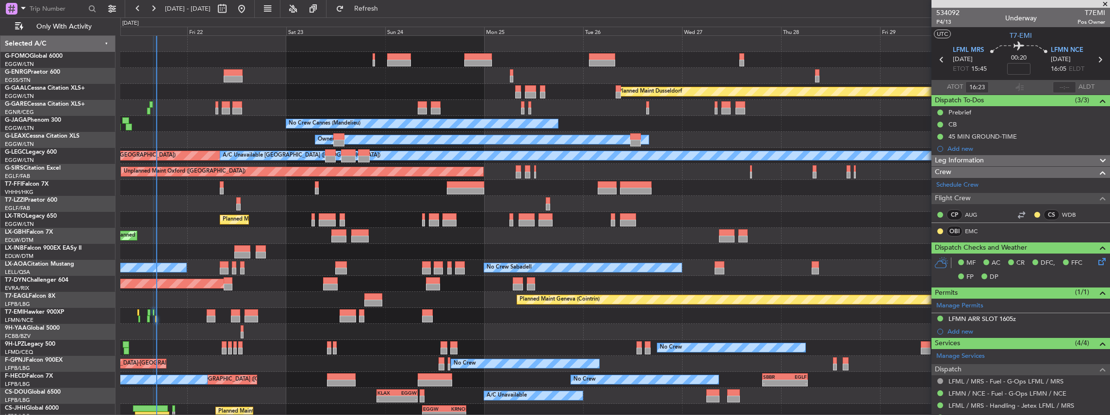
click at [258, 373] on div "Owner Planned Maint Dusseldorf Unplanned Maint Chester No Crew Cannes (Mandelie…" at bounding box center [615, 244] width 990 height 416
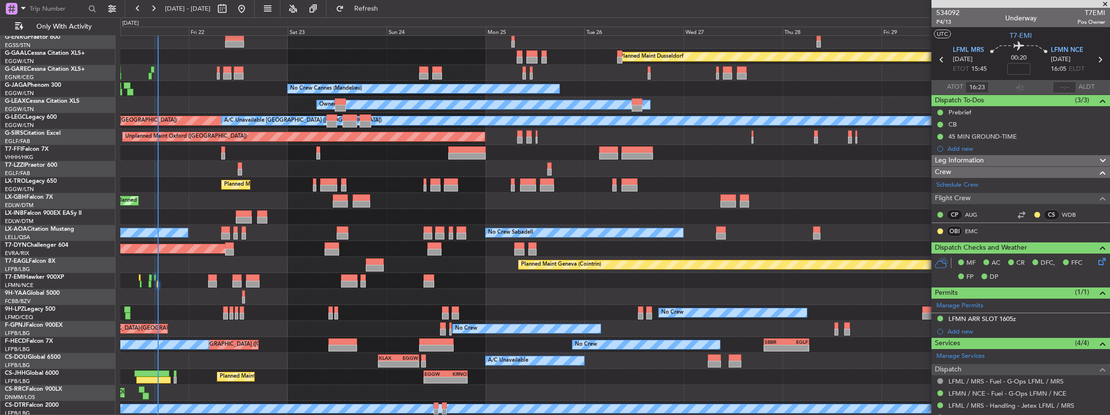
scroll to position [36, 0]
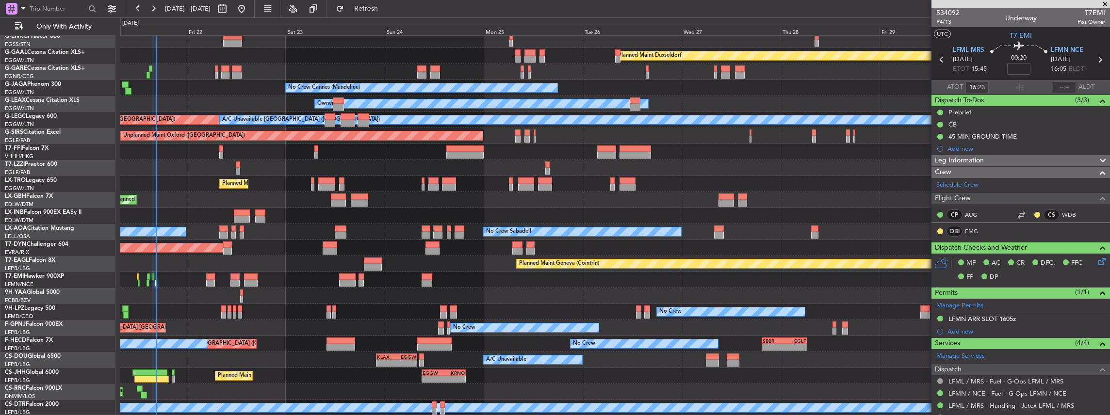
click at [313, 305] on div "No Crew No Crew" at bounding box center [615, 312] width 990 height 16
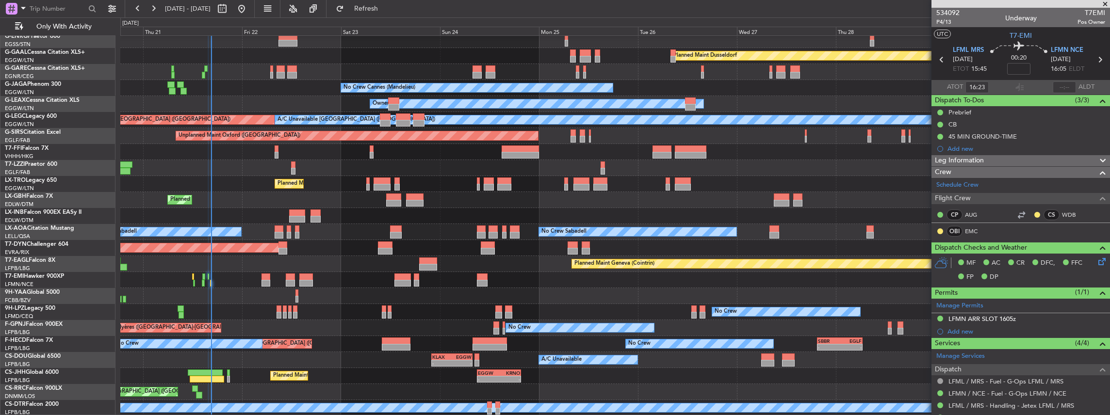
click at [404, 319] on div "Owner Planned Maint Dusseldorf Unplanned Maint Chester No Crew Cannes (Mandelie…" at bounding box center [615, 208] width 990 height 416
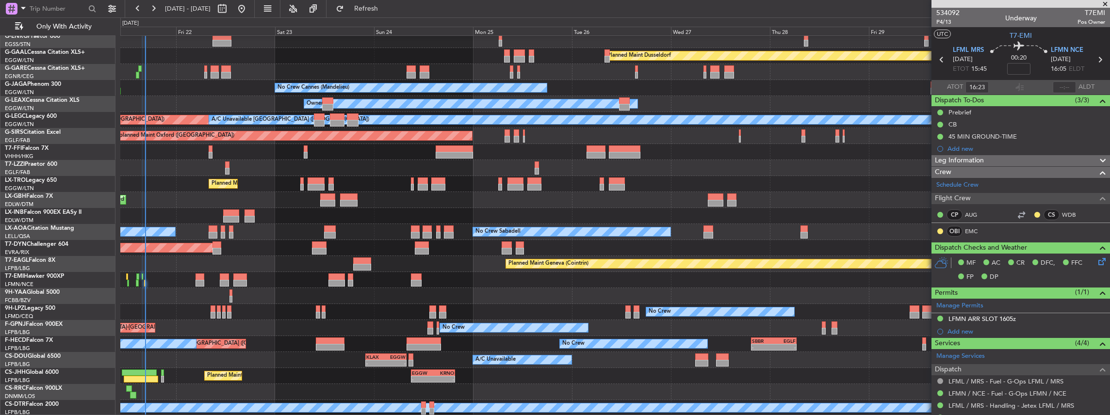
click at [297, 201] on div "Owner Planned Maint Dusseldorf Unplanned Maint Chester No Crew Cannes (Mandelie…" at bounding box center [615, 208] width 990 height 416
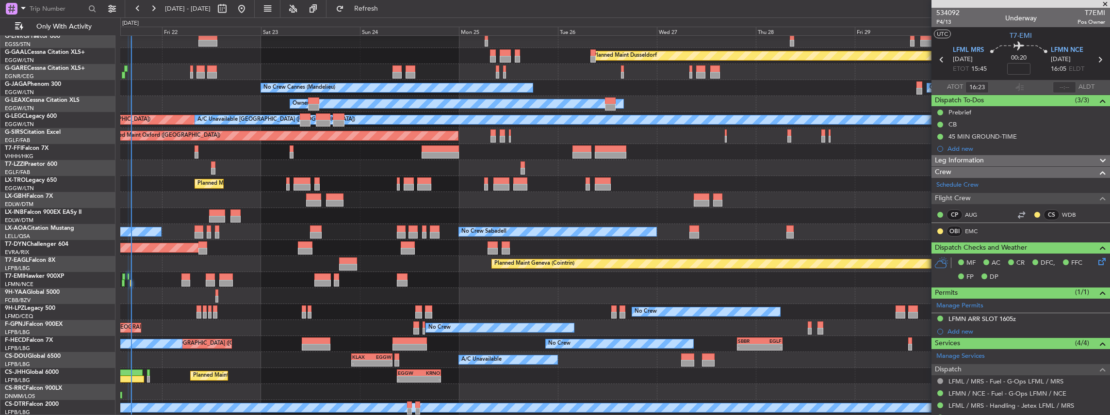
click at [251, 232] on div "No Crew Sabadell No Crew Sabadell" at bounding box center [615, 232] width 990 height 16
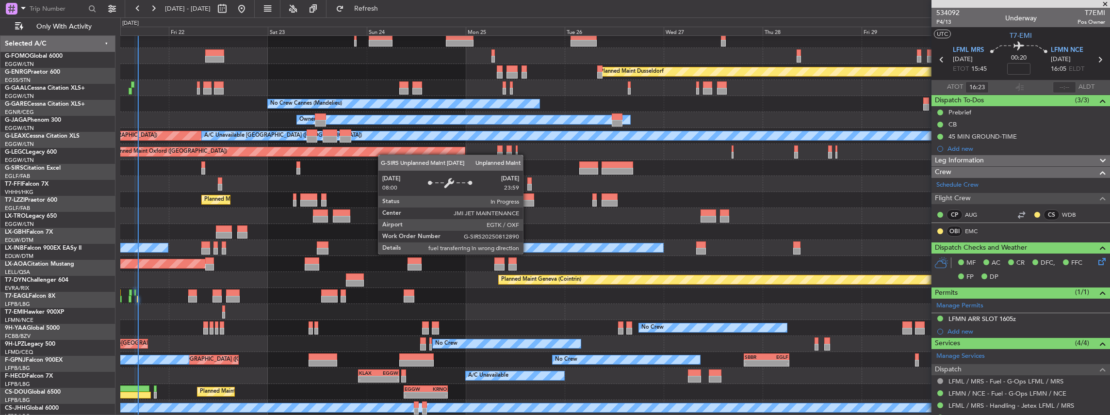
scroll to position [20, 0]
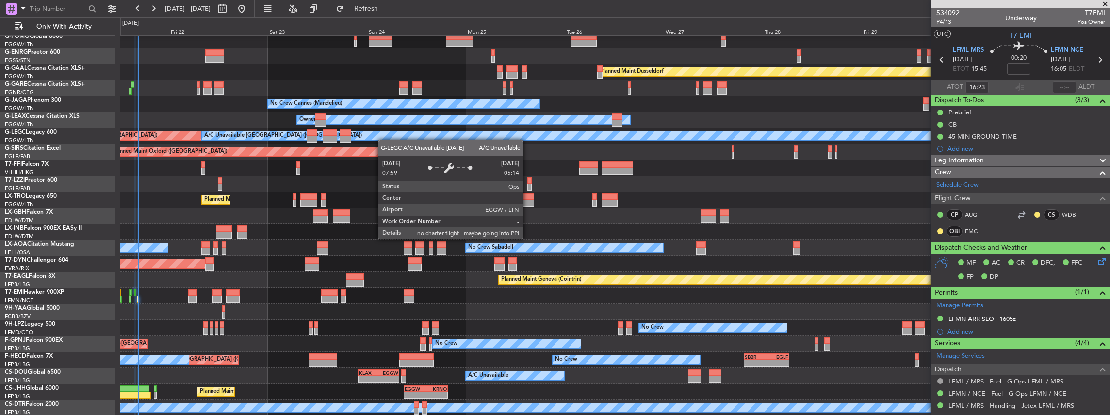
click at [383, 138] on div "Owner Planned Maint Dusseldorf Unplanned Maint Chester No Crew Cannes (Mandelie…" at bounding box center [615, 216] width 990 height 400
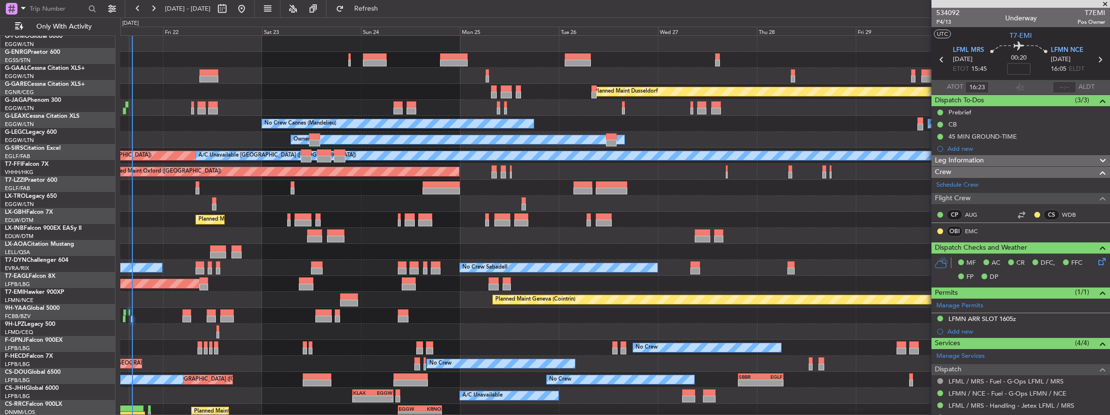
scroll to position [0, 0]
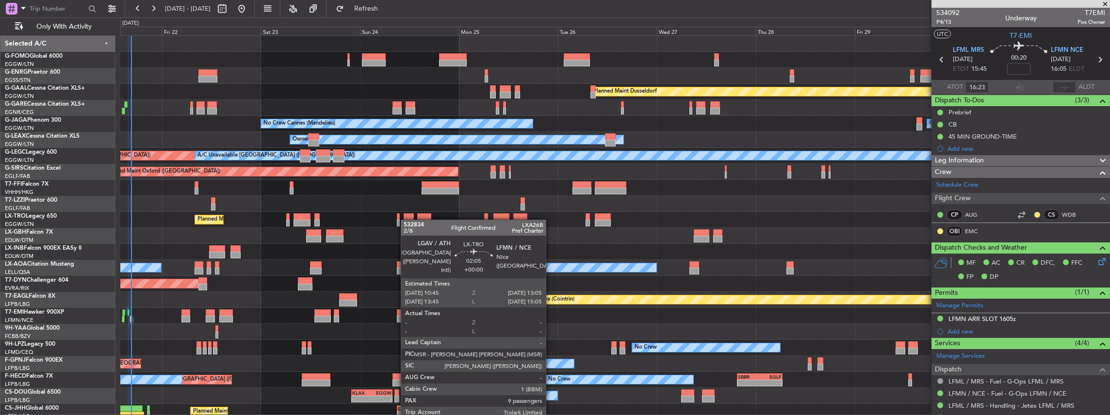
click at [406, 226] on div "Owner Planned Maint Dusseldorf Unplanned Maint Chester No Crew Cannes (Mandelie…" at bounding box center [615, 244] width 990 height 416
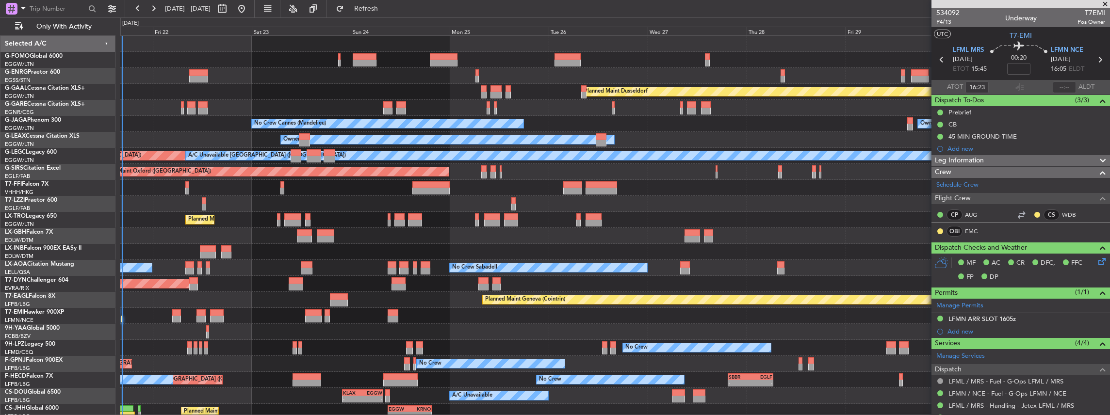
click at [396, 193] on div at bounding box center [615, 188] width 990 height 16
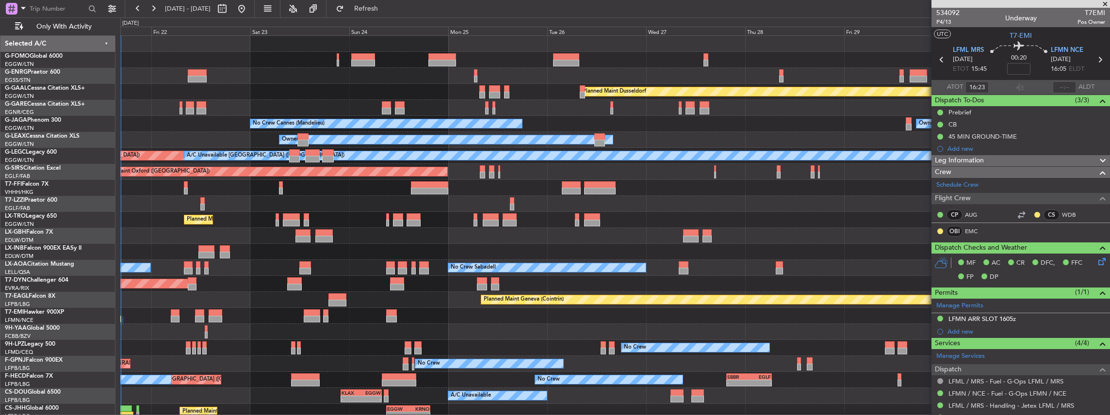
click at [609, 136] on div "Owner Planned Maint Dusseldorf Unplanned Maint Chester No Crew Cannes (Mandelie…" at bounding box center [615, 236] width 990 height 400
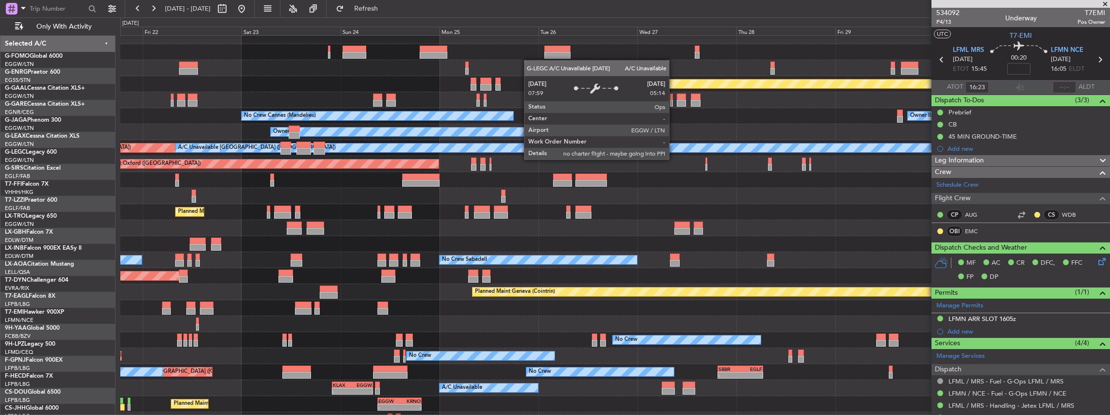
scroll to position [8, 0]
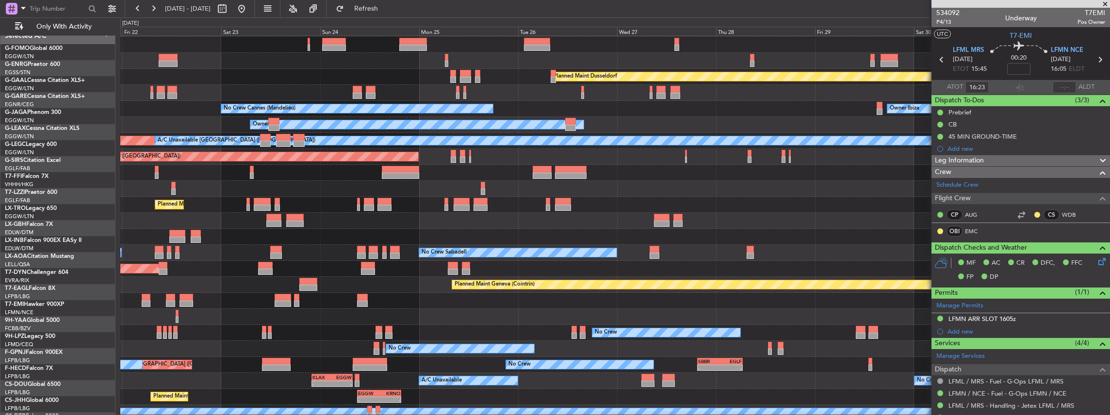
scroll to position [15, 0]
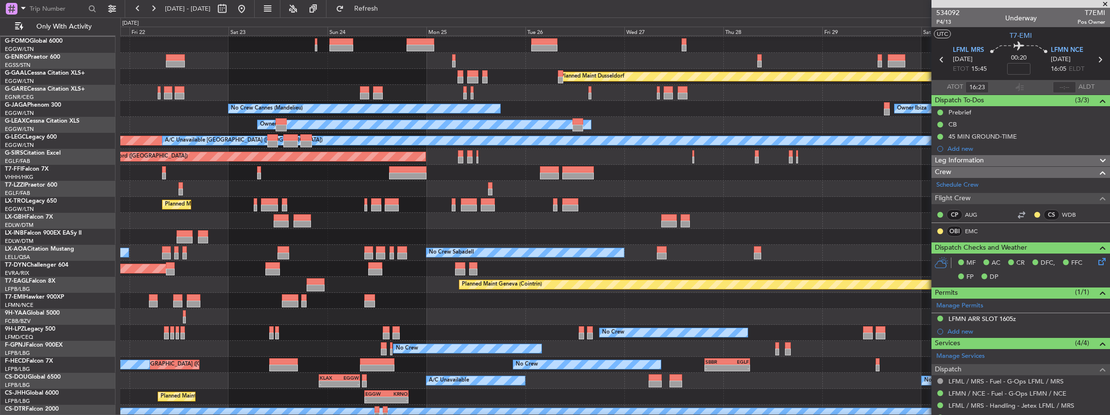
click at [666, 162] on div "Unplanned Maint Oxford ([GEOGRAPHIC_DATA])" at bounding box center [615, 157] width 990 height 16
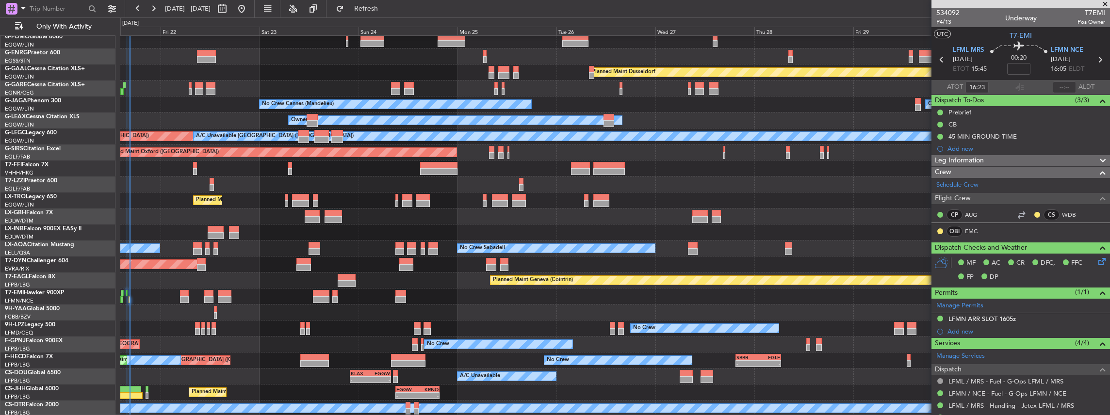
scroll to position [19, 0]
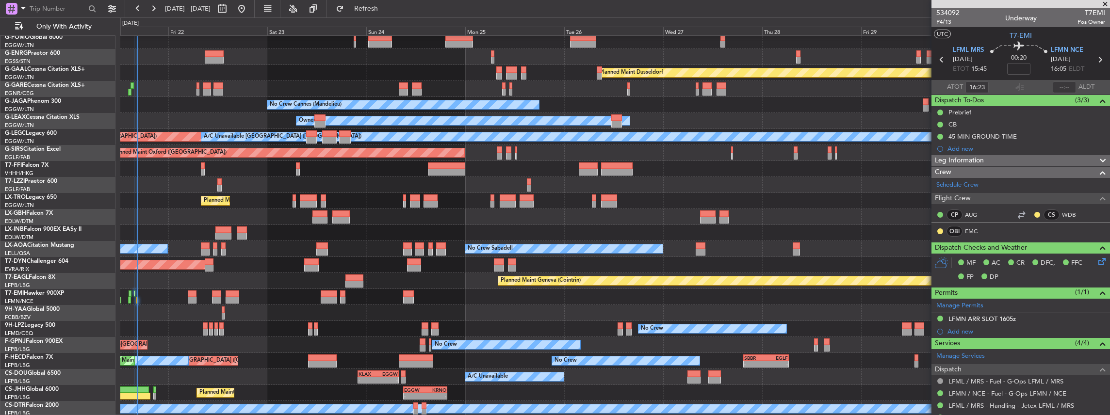
click at [695, 166] on div at bounding box center [615, 169] width 990 height 16
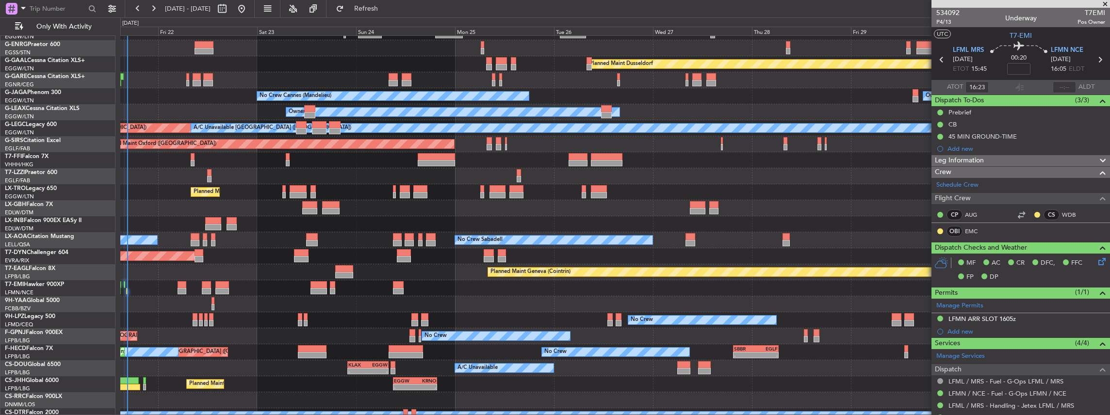
click at [685, 158] on div at bounding box center [615, 160] width 990 height 16
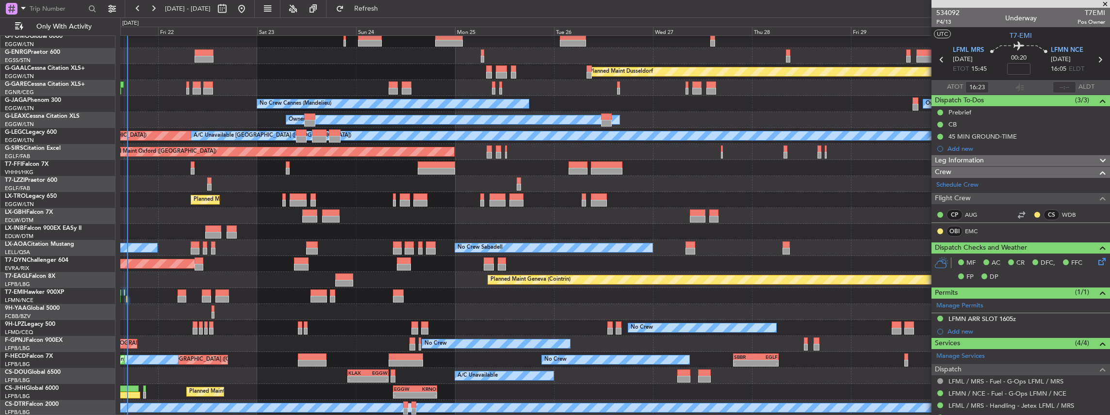
scroll to position [0, 0]
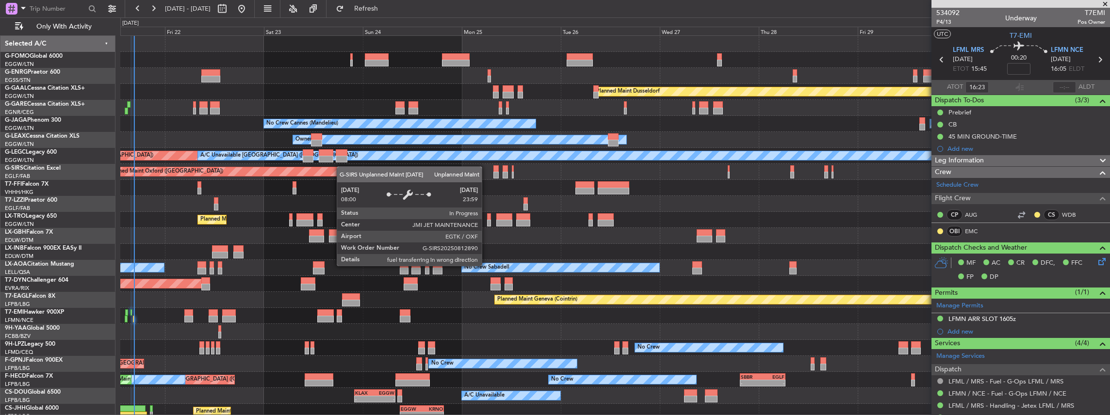
click at [342, 168] on div "Owner Planned Maint Dusseldorf Unplanned Maint Chester No Crew Cannes (Mandelie…" at bounding box center [615, 236] width 990 height 400
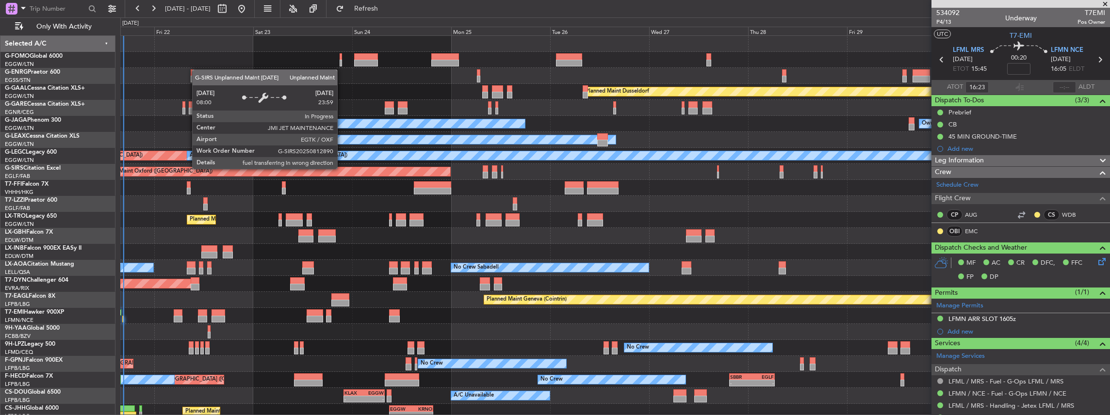
click at [331, 169] on div "Unplanned Maint Oxford ([GEOGRAPHIC_DATA])" at bounding box center [269, 171] width 362 height 9
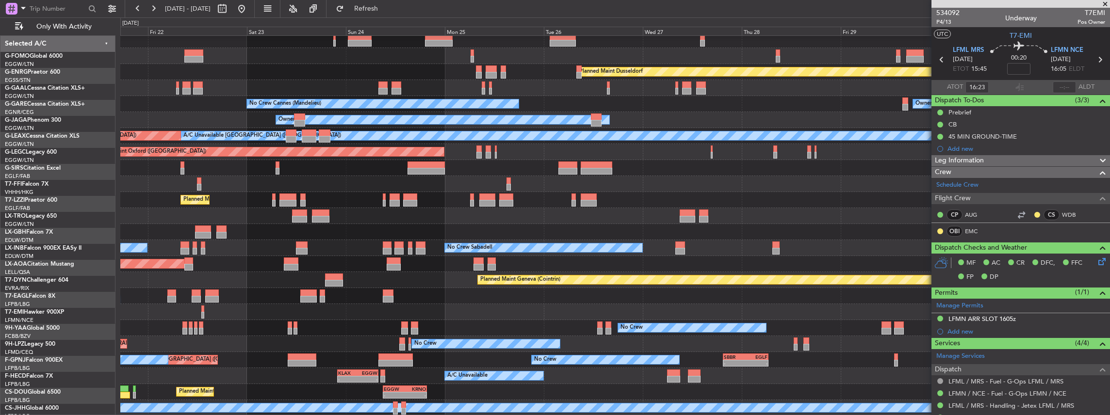
scroll to position [20, 0]
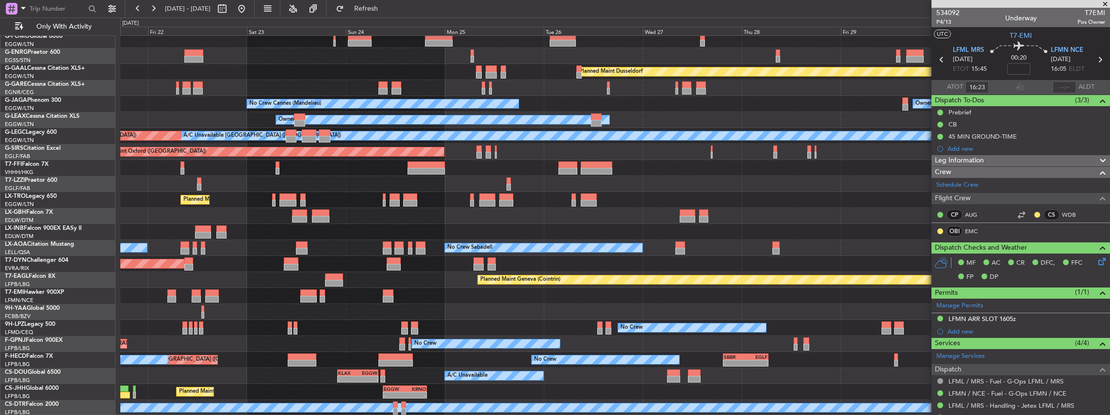
click at [309, 279] on div "Planned Maint Dusseldorf Unplanned Maint Chester Owner Ibiza No Crew Cannes (Ma…" at bounding box center [615, 216] width 990 height 400
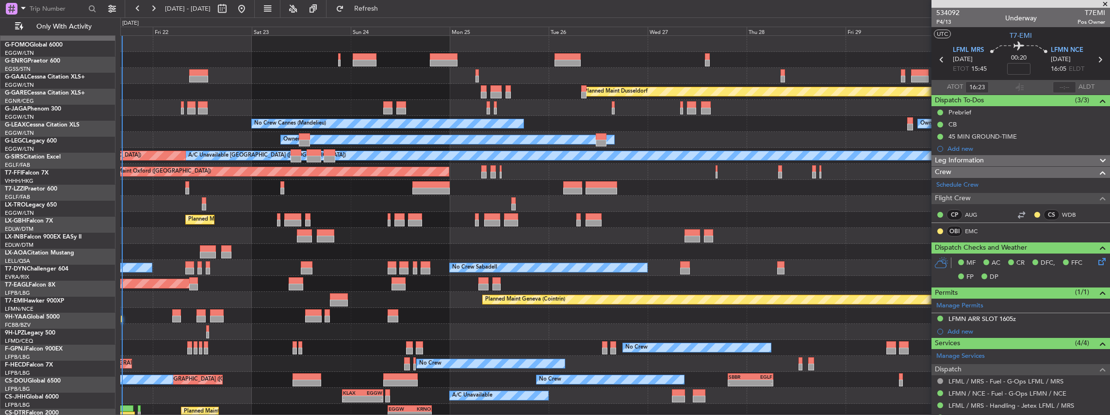
scroll to position [0, 0]
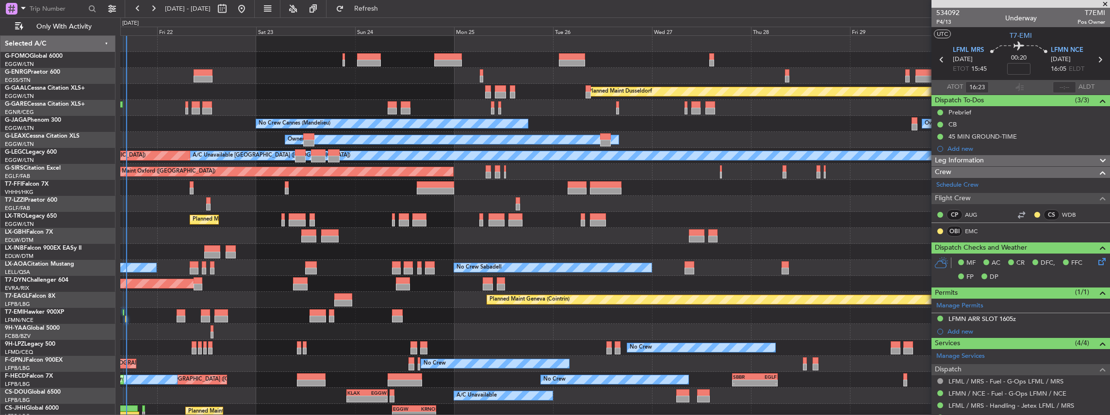
click at [271, 188] on div at bounding box center [615, 188] width 990 height 16
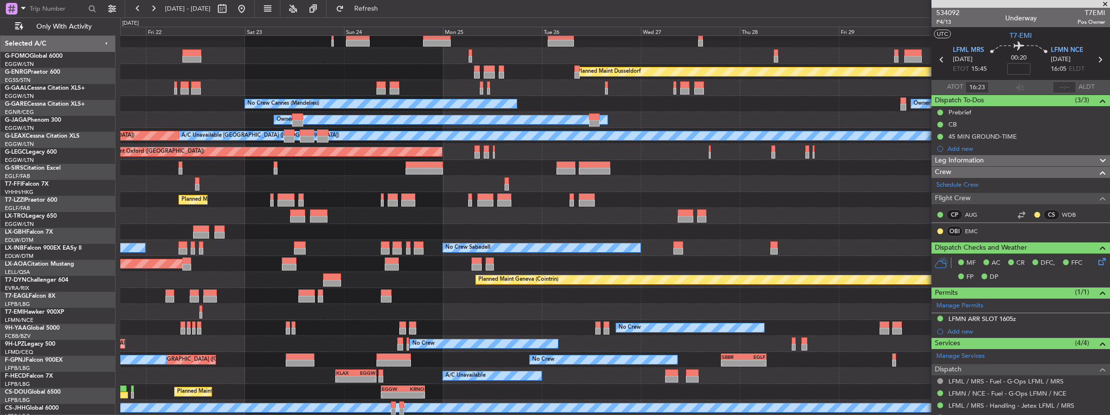
scroll to position [20, 0]
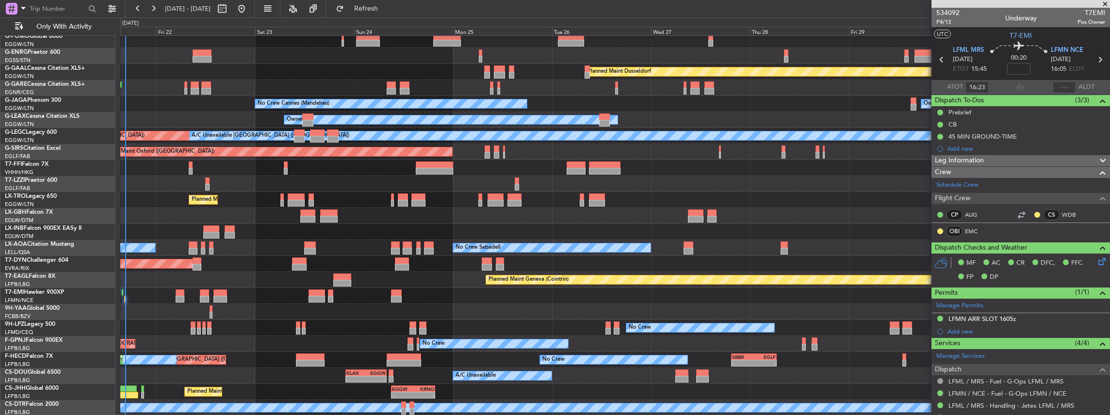
click at [337, 254] on div "Owner Planned [GEOGRAPHIC_DATA] Unplanned Maint [PERSON_NAME] Owner Ibiza No Cr…" at bounding box center [615, 216] width 990 height 400
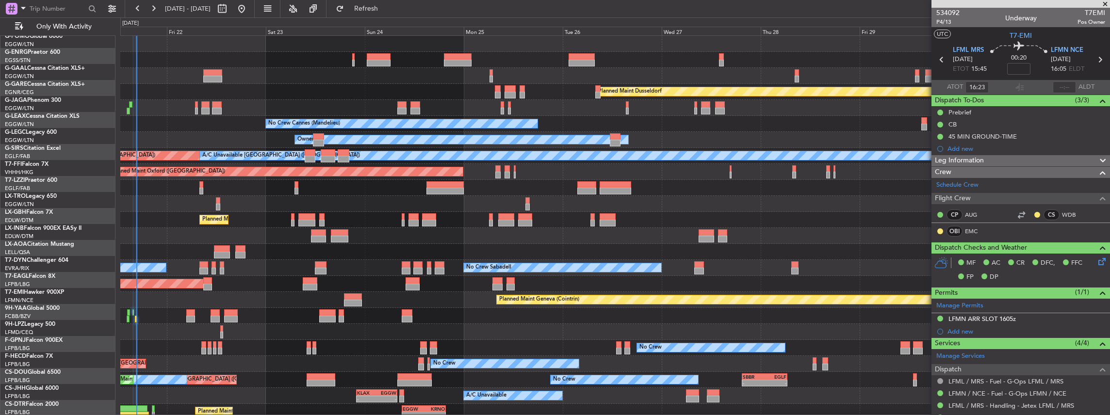
scroll to position [0, 0]
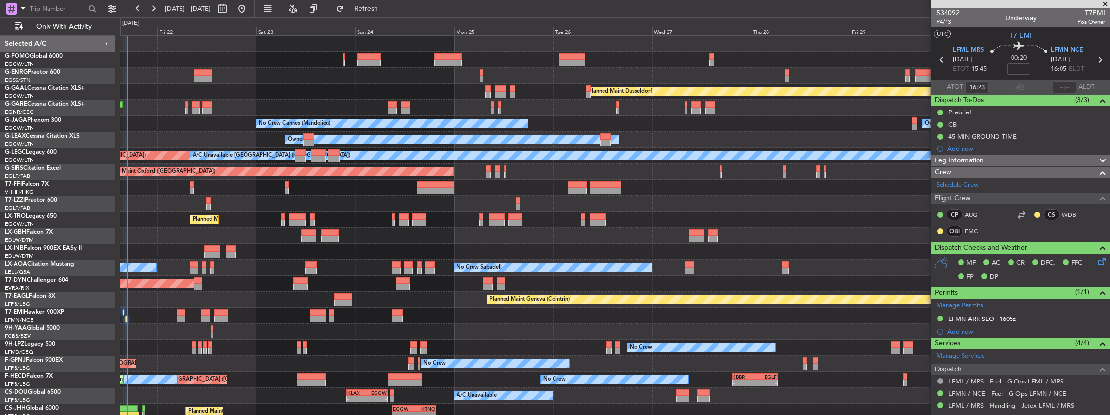
click at [359, 307] on div "Owner Planned [GEOGRAPHIC_DATA] Unplanned Maint [PERSON_NAME] Owner Ibiza No Cr…" at bounding box center [615, 236] width 990 height 400
click at [356, 315] on div "Owner Planned [GEOGRAPHIC_DATA] Unplanned Maint [PERSON_NAME] Owner Ibiza No Cr…" at bounding box center [615, 236] width 990 height 400
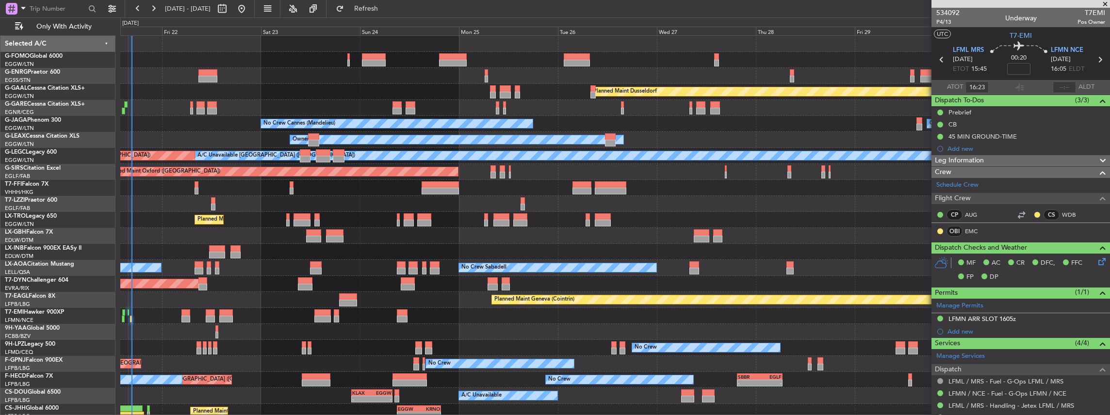
click at [497, 246] on div "Owner Planned [GEOGRAPHIC_DATA] Unplanned Maint [PERSON_NAME] Owner Ibiza No Cr…" at bounding box center [615, 236] width 990 height 400
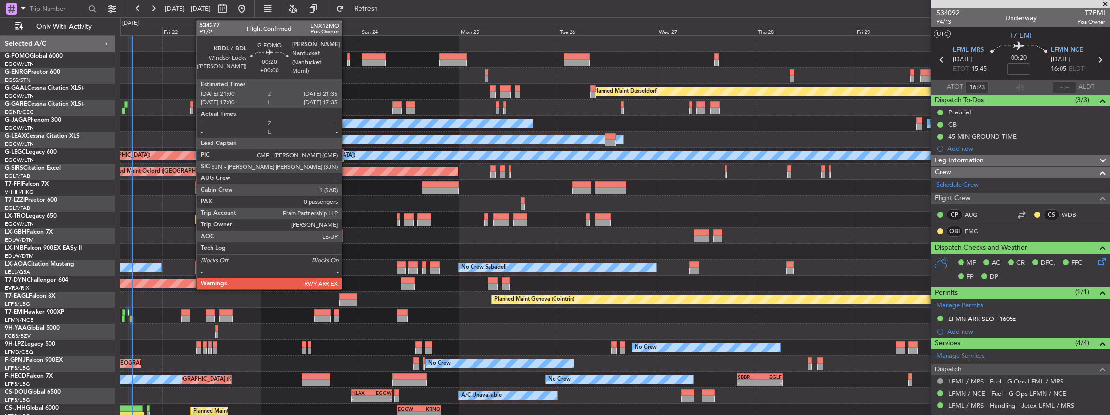
click at [347, 60] on div at bounding box center [348, 63] width 2 height 7
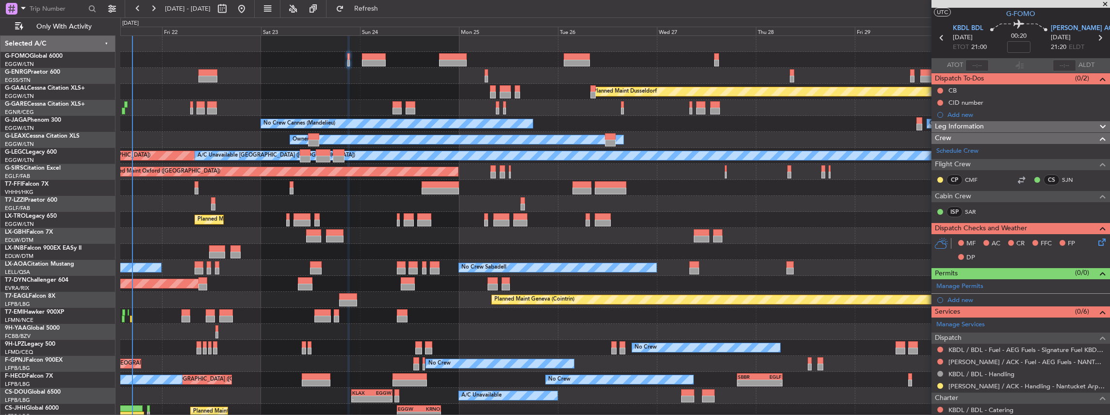
scroll to position [32, 0]
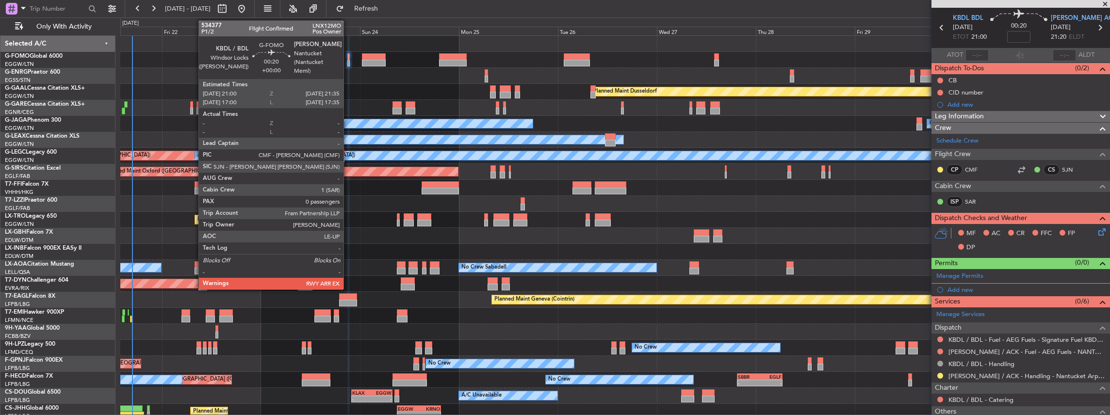
click at [348, 61] on div at bounding box center [348, 63] width 2 height 7
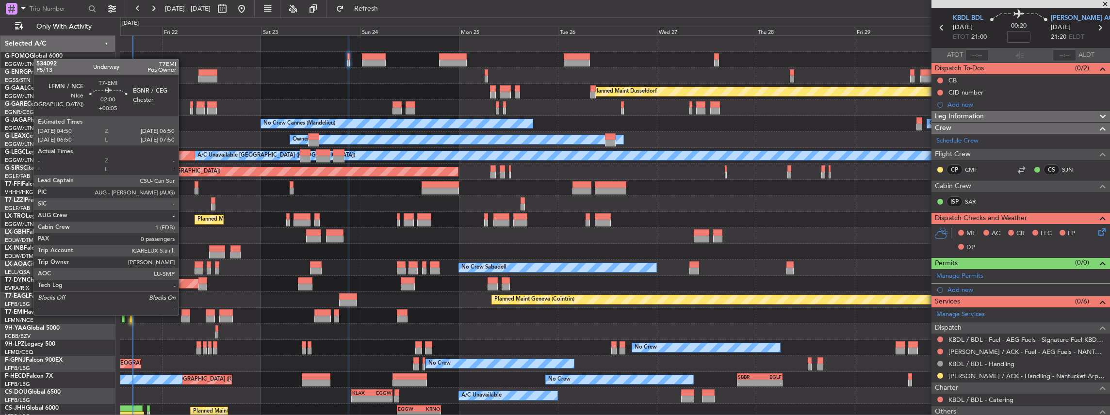
click at [183, 314] on div at bounding box center [185, 312] width 9 height 7
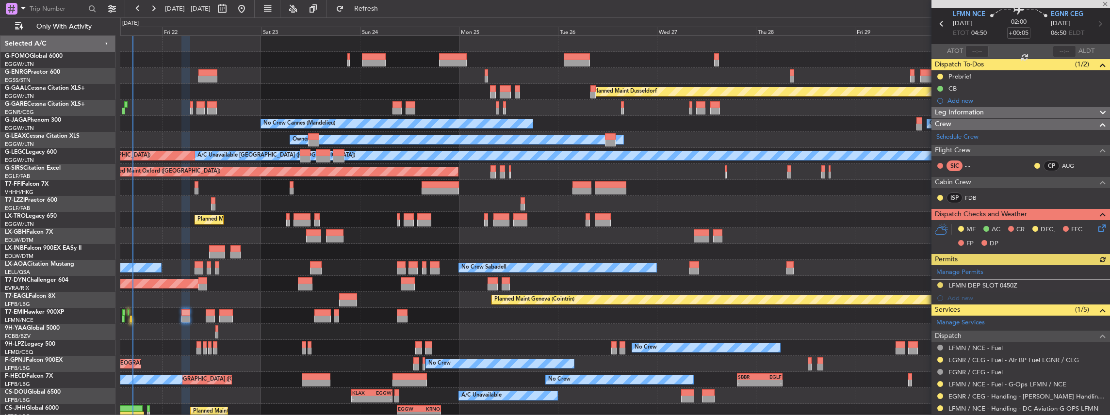
scroll to position [97, 0]
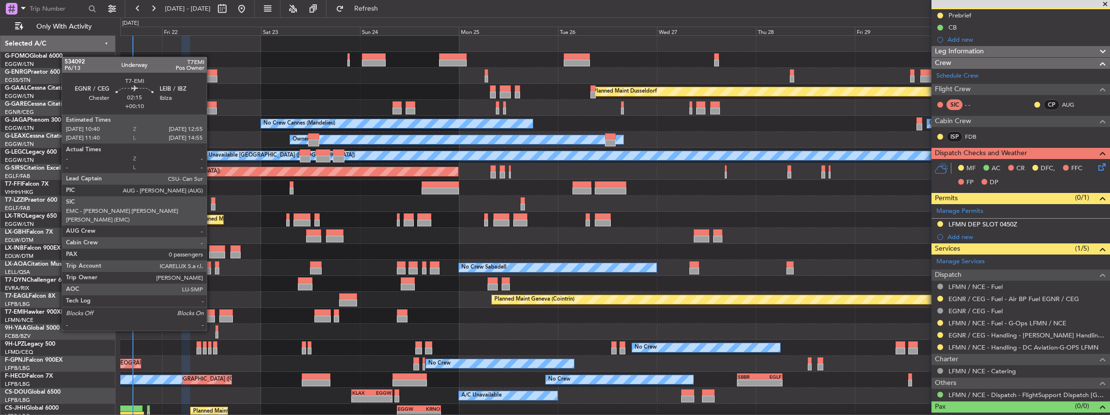
click at [211, 312] on div at bounding box center [211, 312] width 10 height 7
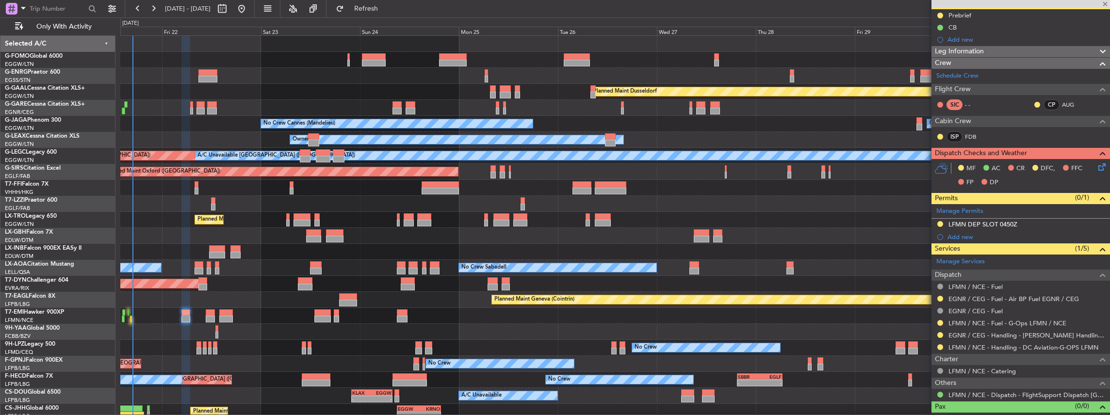
type input "+00:10"
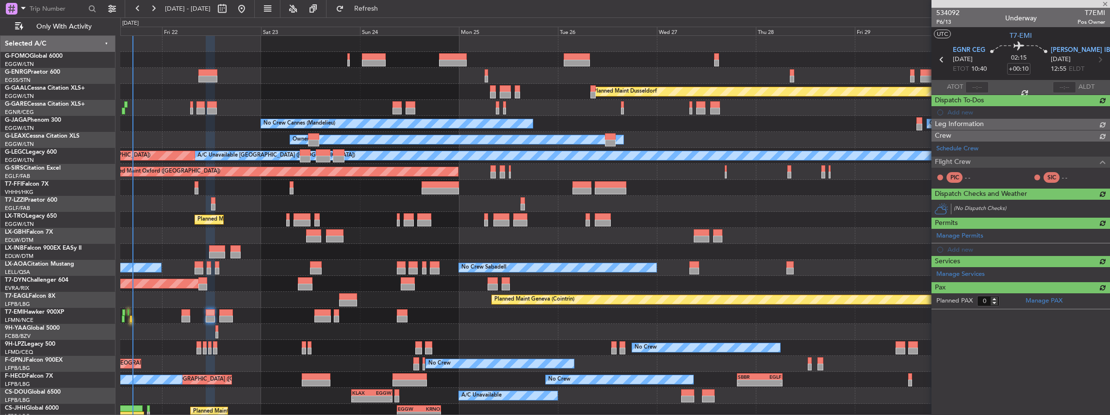
scroll to position [0, 0]
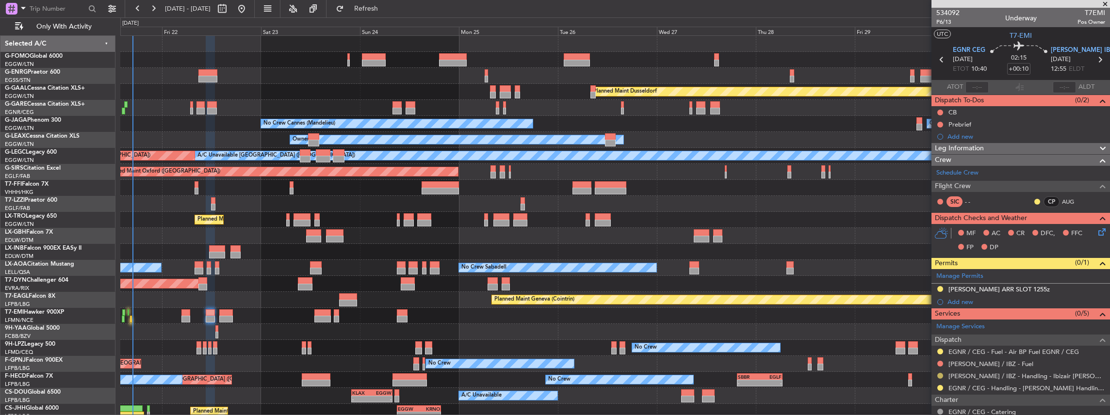
click at [941, 373] on button at bounding box center [940, 376] width 6 height 6
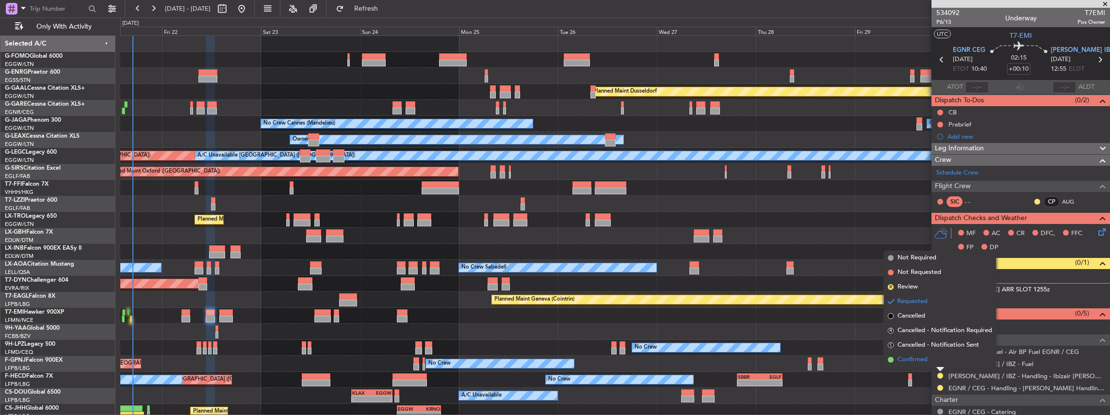
click at [928, 358] on li "Confirmed" at bounding box center [940, 360] width 112 height 15
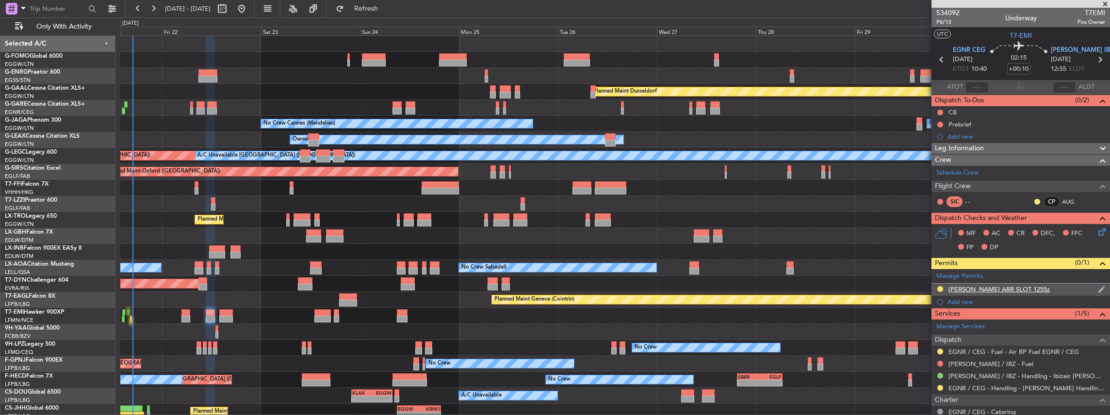
click at [1024, 290] on div "LEIB ARR SLOT 1255z" at bounding box center [1020, 290] width 179 height 12
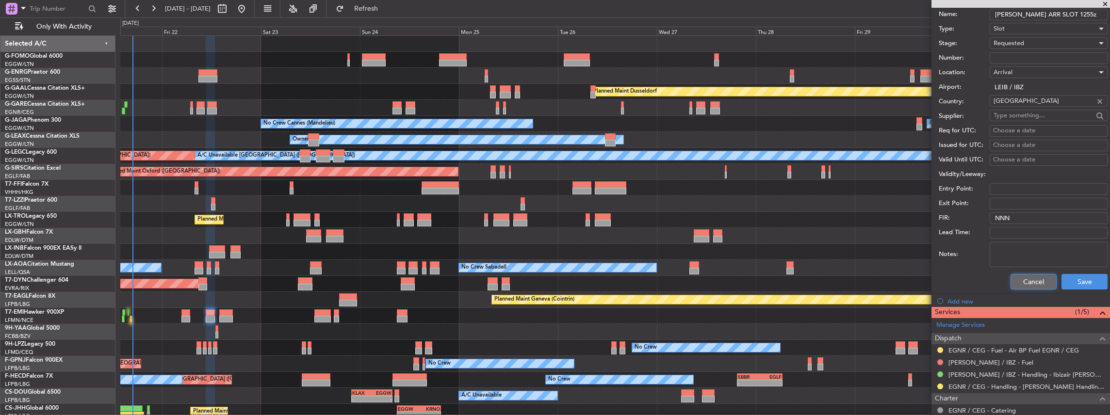
click at [1028, 277] on button "Cancel" at bounding box center [1033, 282] width 46 height 16
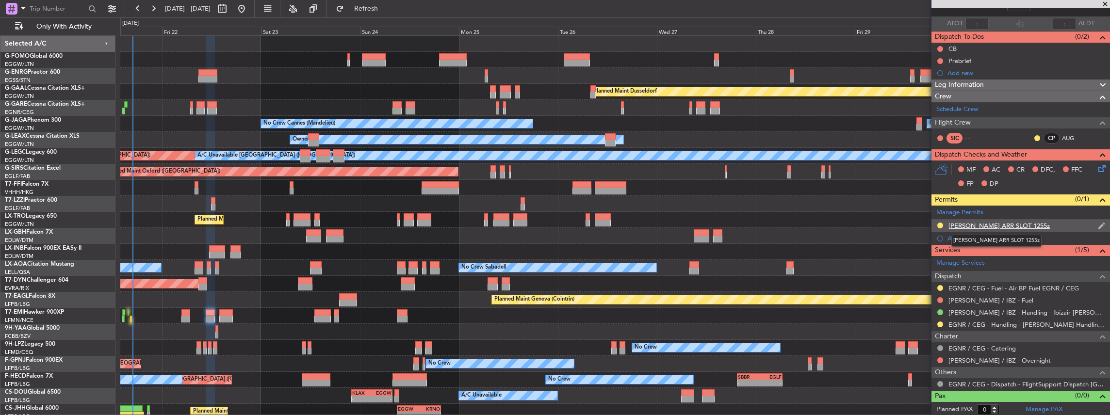
click at [977, 224] on div "LEIB ARR SLOT 1255z" at bounding box center [998, 226] width 101 height 8
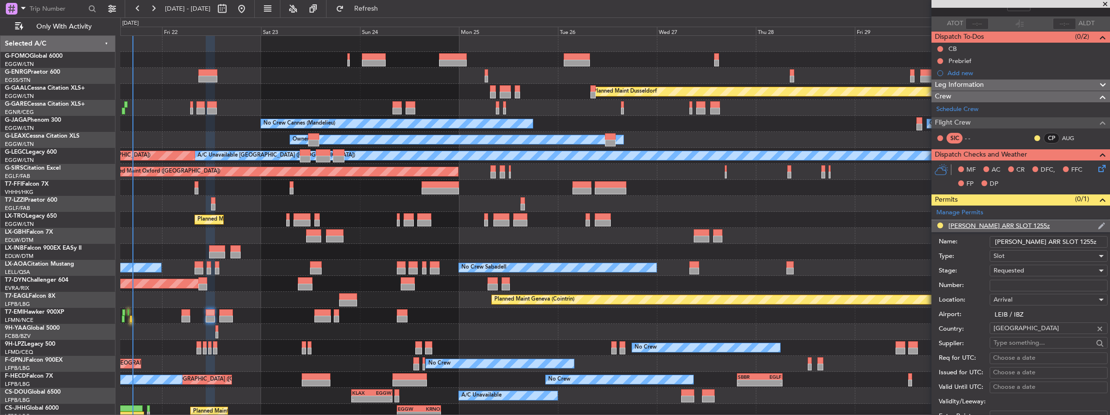
scroll to position [291, 0]
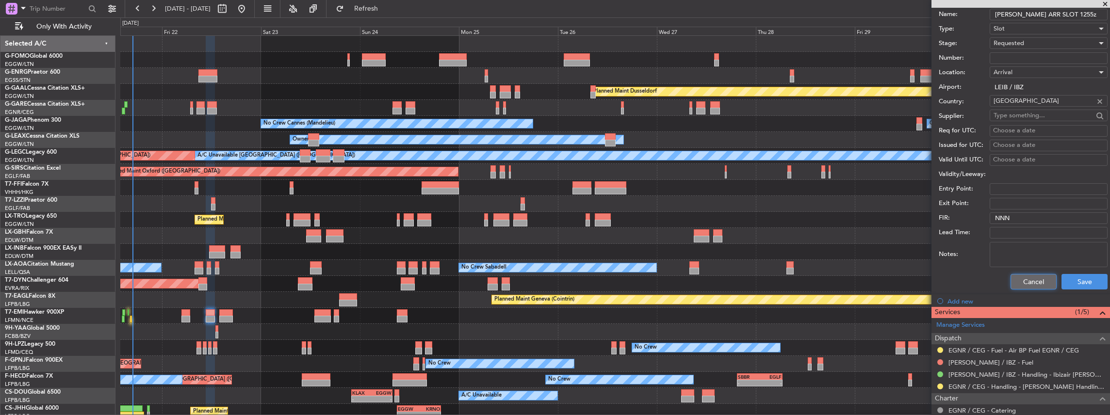
click at [1024, 283] on button "Cancel" at bounding box center [1033, 282] width 46 height 16
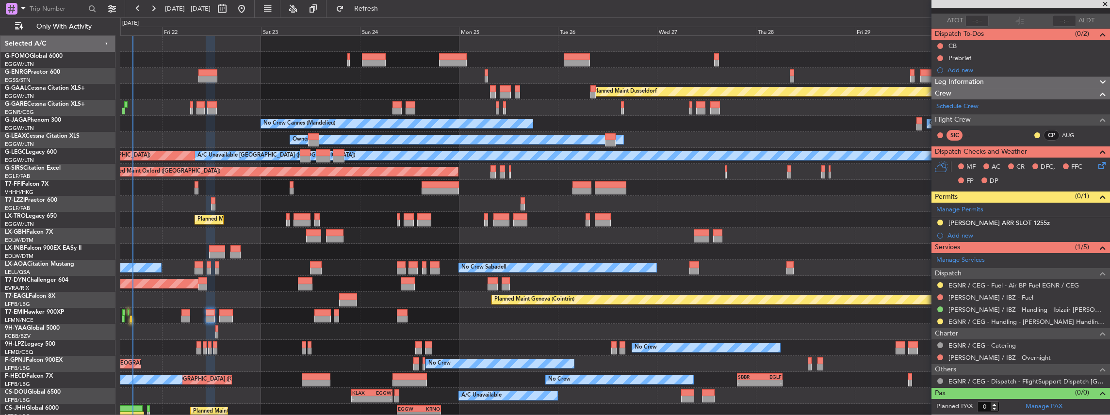
scroll to position [64, 0]
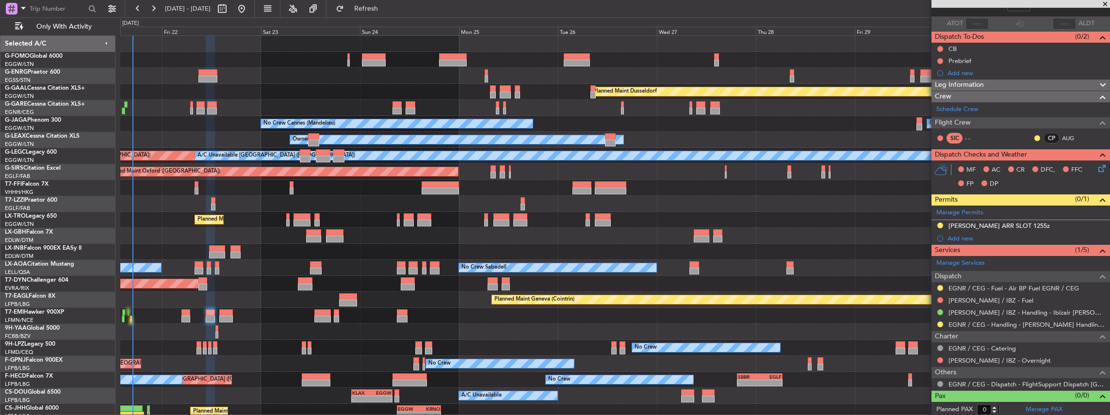
click at [233, 313] on div "Planned Maint Chester" at bounding box center [615, 316] width 990 height 16
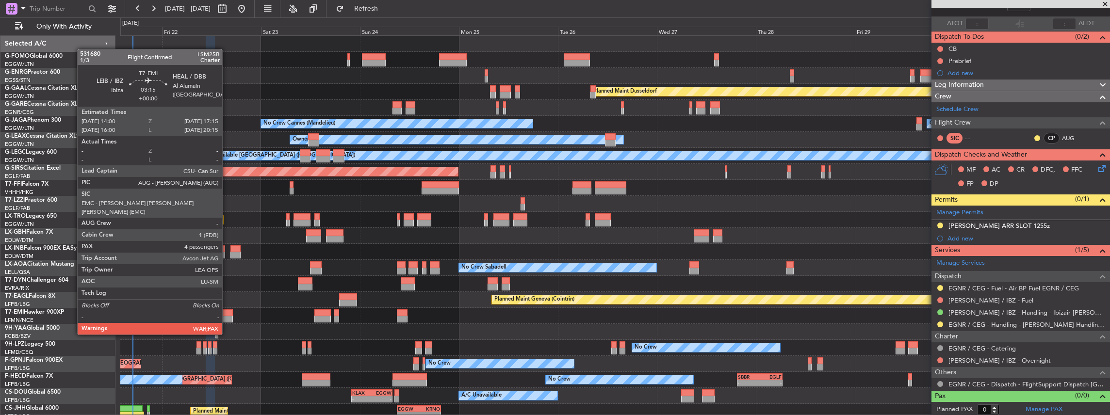
click at [227, 316] on div at bounding box center [226, 319] width 14 height 7
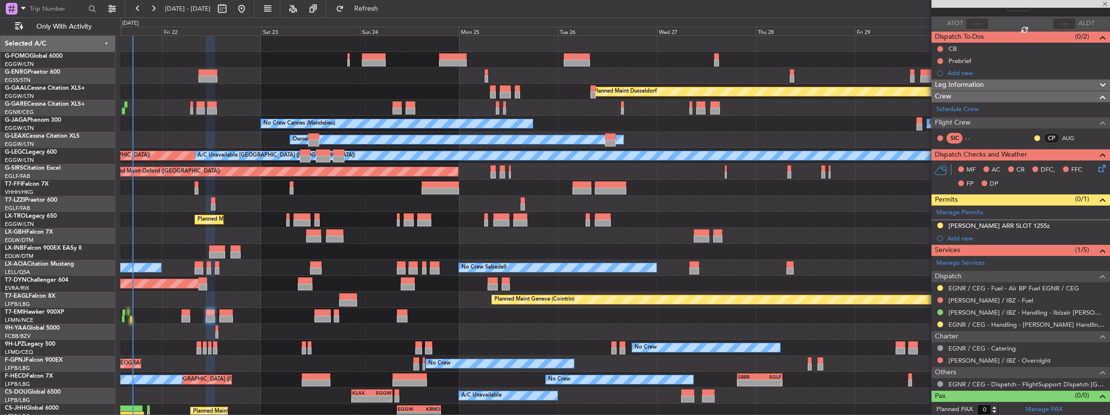
type input "4"
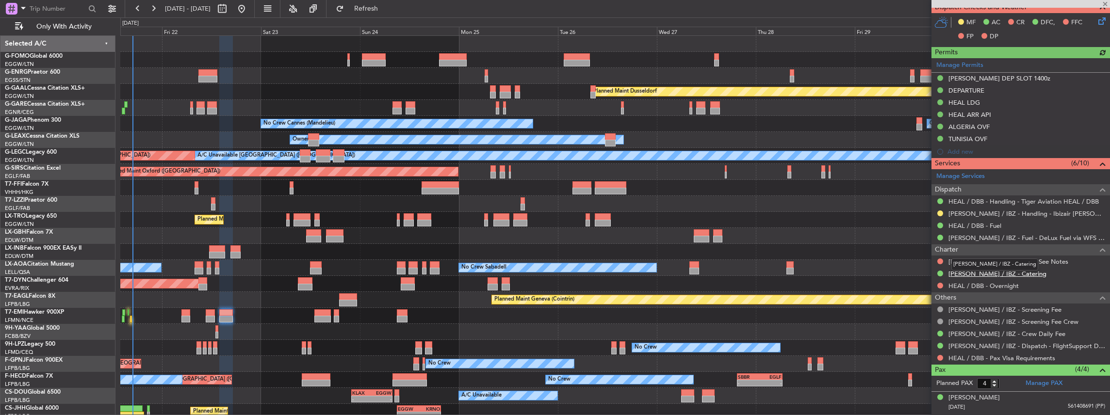
scroll to position [259, 0]
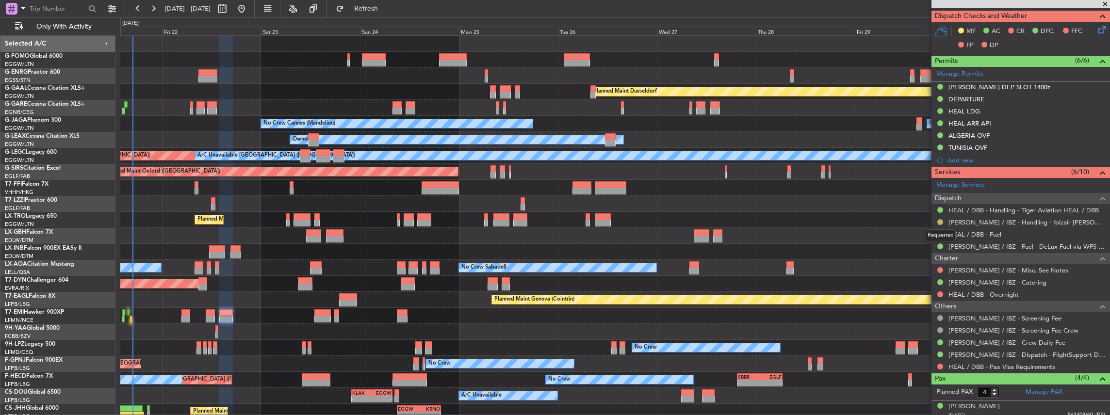
click at [940, 219] on button at bounding box center [940, 222] width 6 height 6
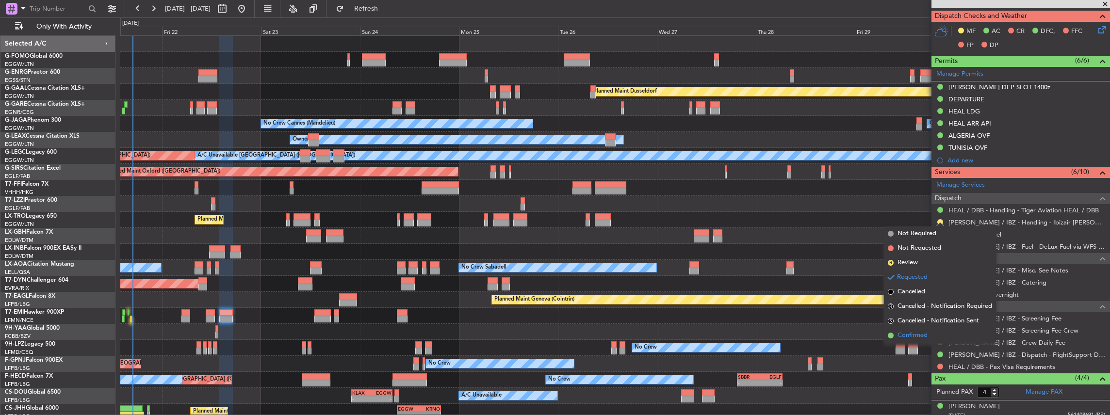
click at [914, 335] on span "Confirmed" at bounding box center [912, 336] width 30 height 10
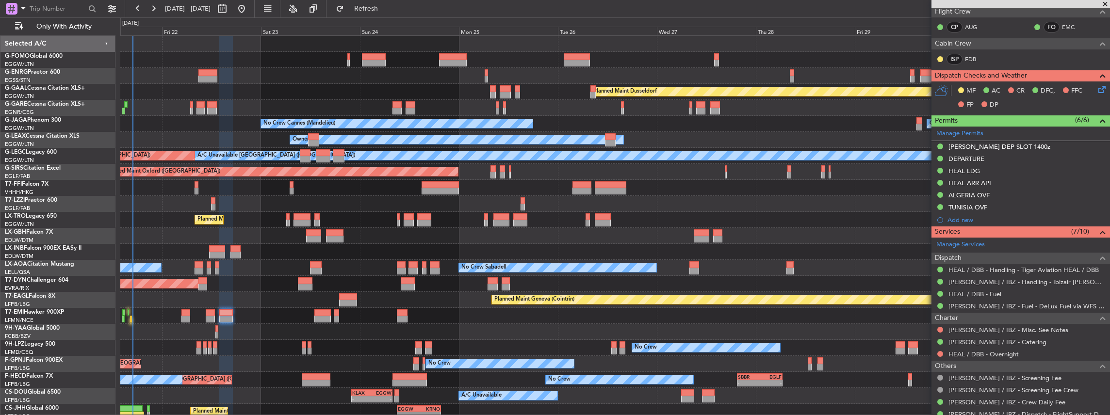
scroll to position [194, 0]
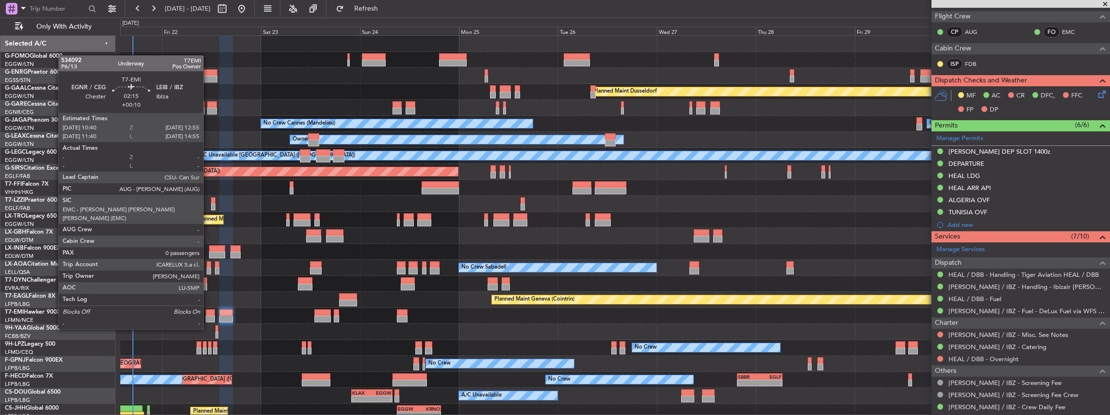
click at [208, 311] on div at bounding box center [211, 312] width 10 height 7
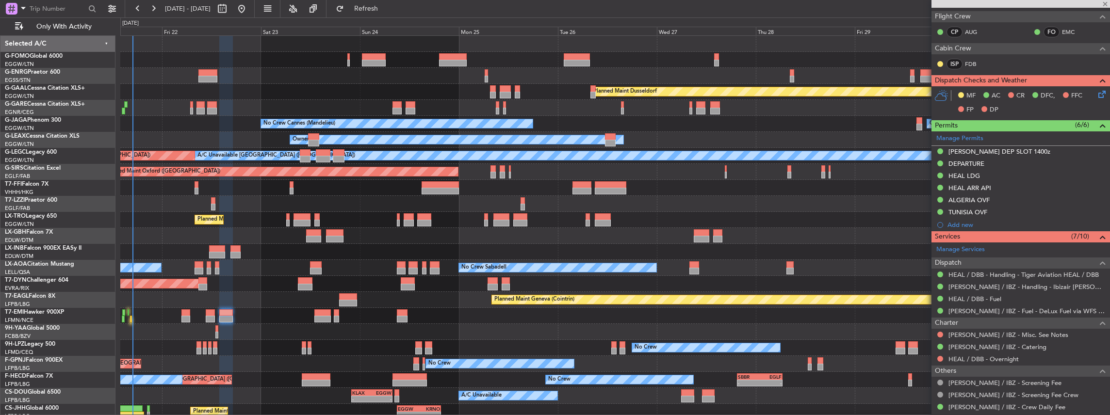
type input "+00:10"
type input "0"
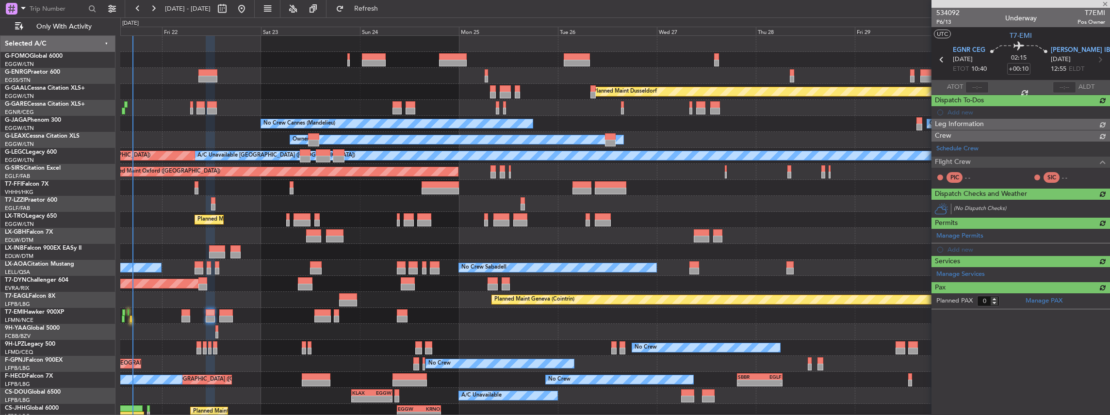
scroll to position [0, 0]
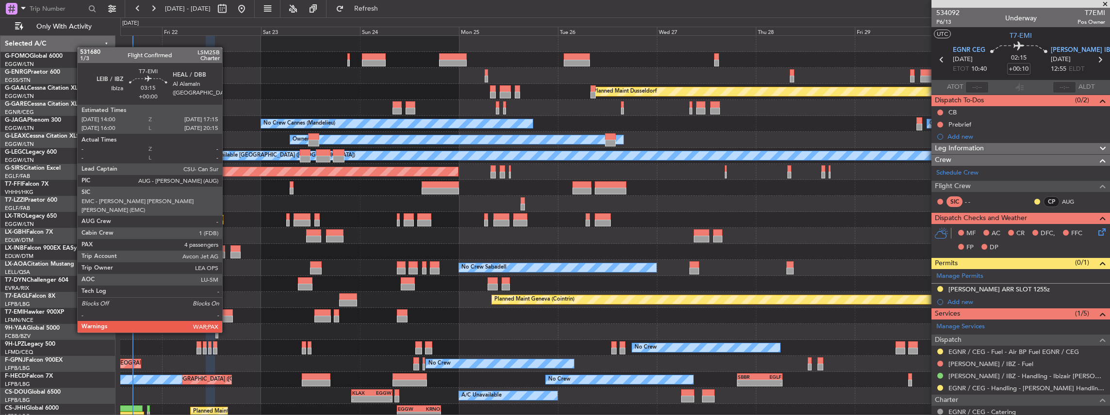
click at [226, 314] on div at bounding box center [226, 312] width 14 height 7
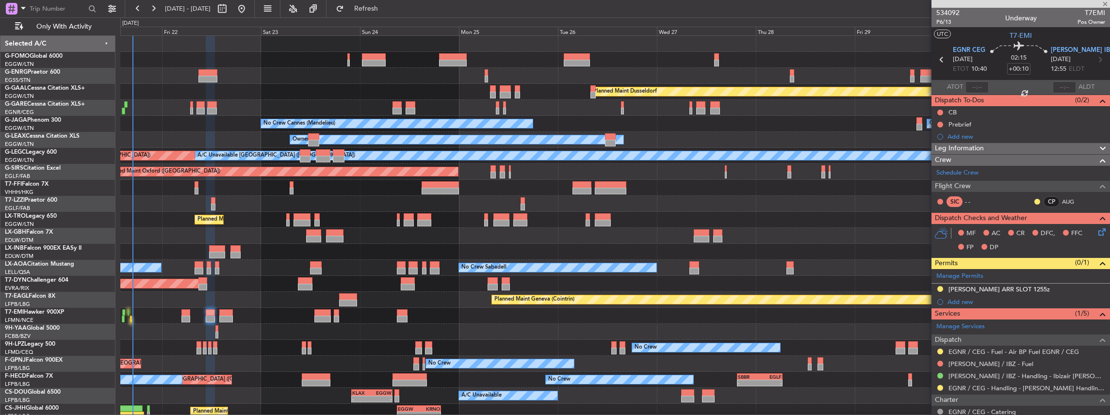
type input "4"
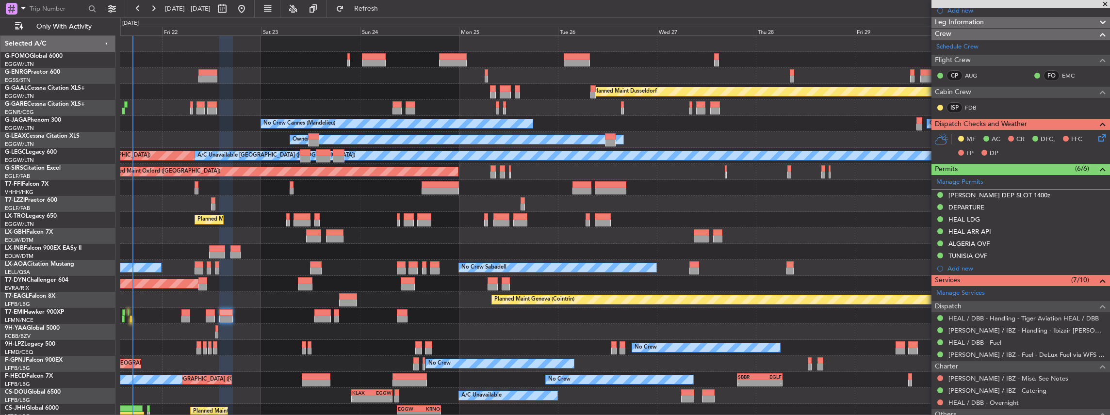
scroll to position [162, 0]
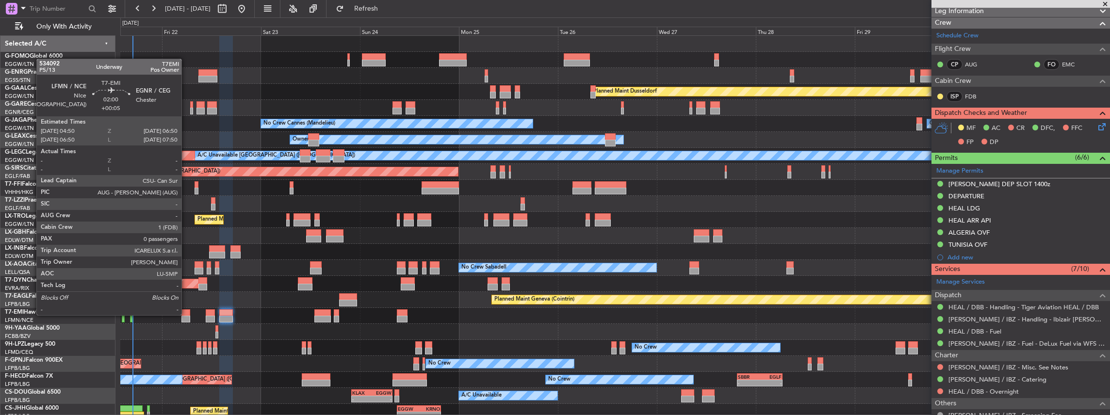
click at [186, 314] on div at bounding box center [185, 312] width 9 height 7
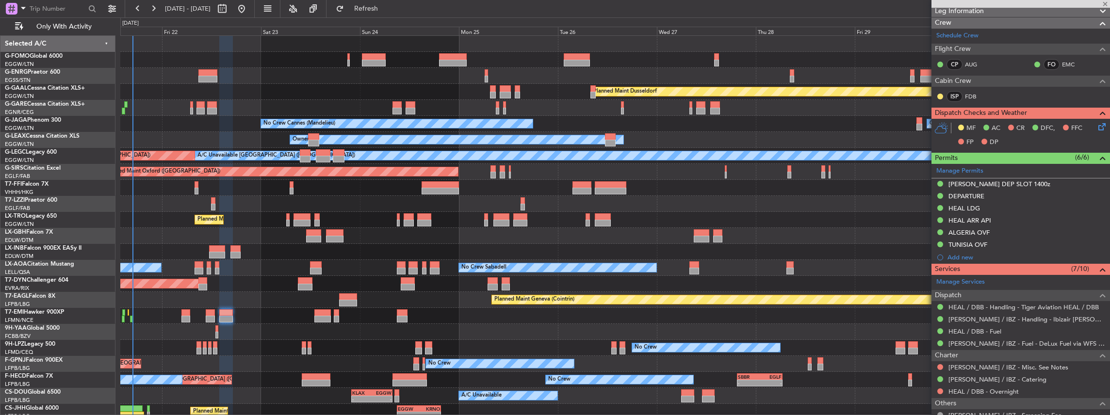
type input "+00:05"
type input "0"
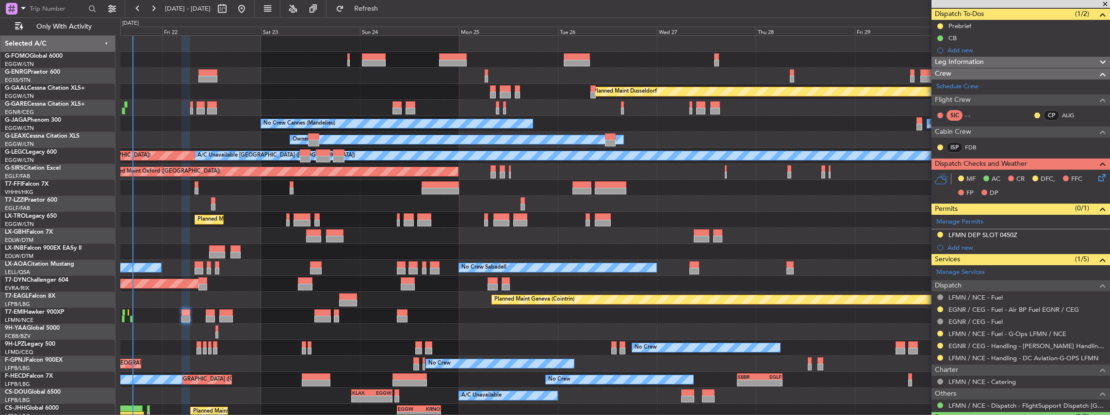
scroll to position [108, 0]
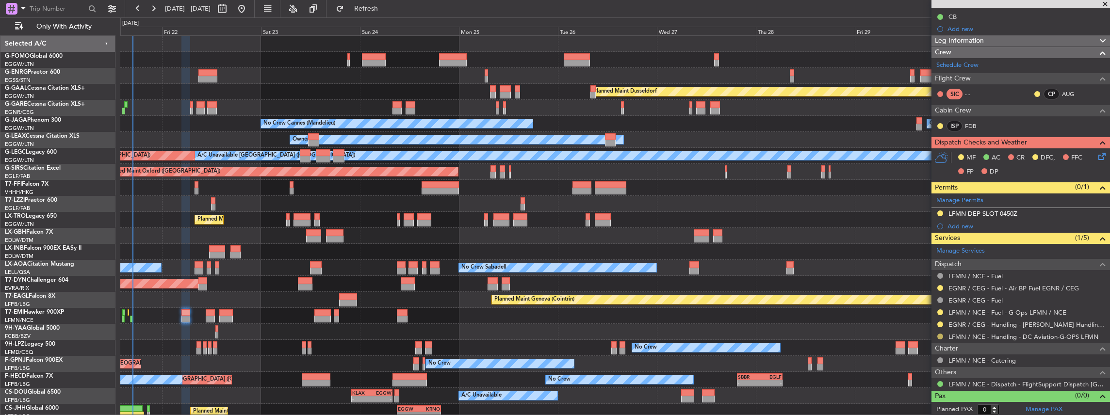
click at [939, 335] on button at bounding box center [940, 337] width 6 height 6
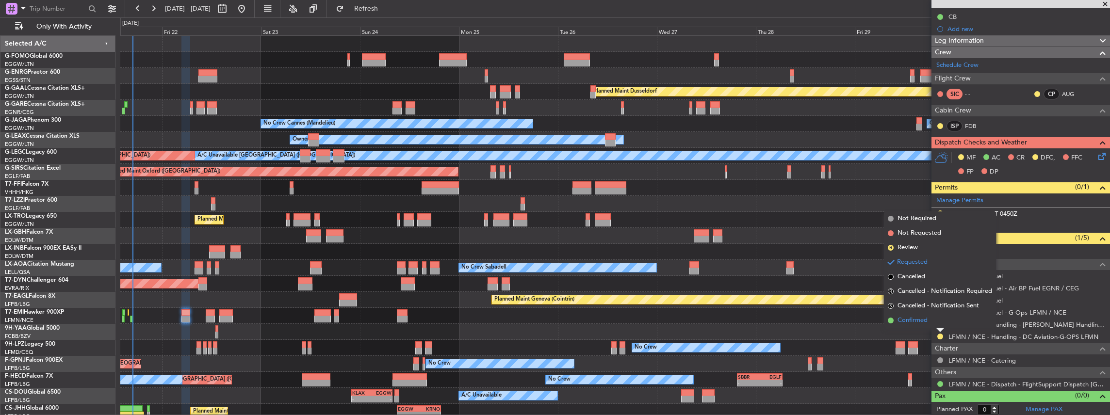
click at [931, 322] on li "Confirmed" at bounding box center [940, 320] width 112 height 15
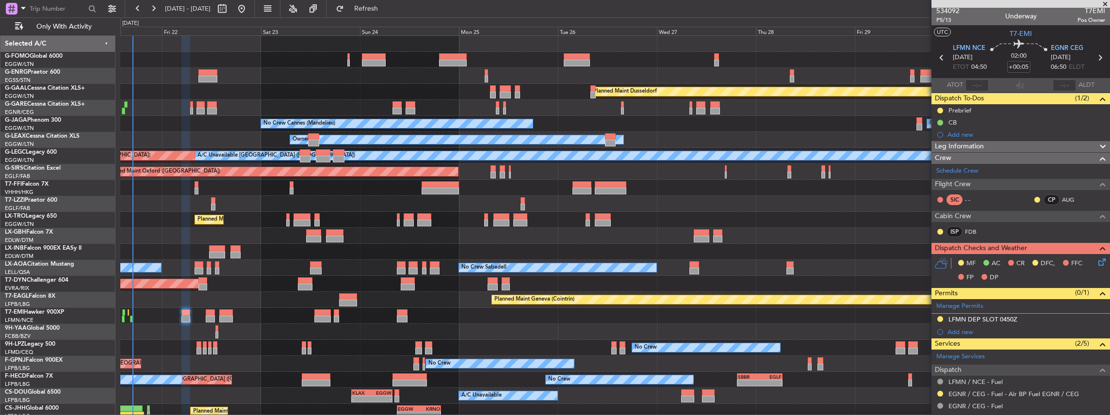
scroll to position [0, 0]
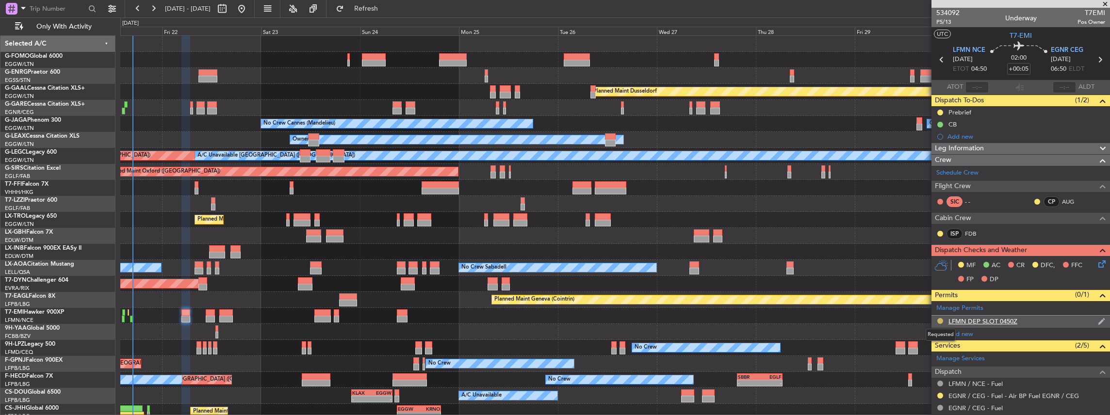
click at [940, 318] on button at bounding box center [940, 321] width 6 height 6
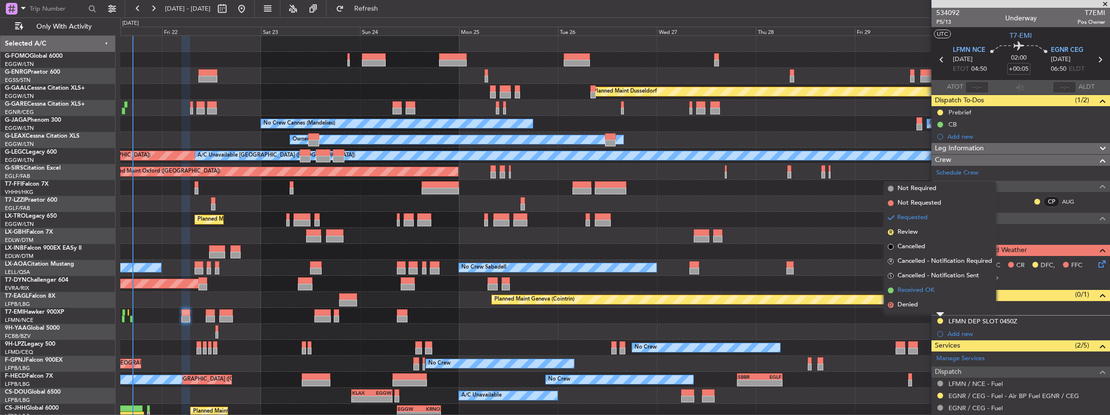
click at [916, 291] on span "Received OK" at bounding box center [915, 291] width 37 height 10
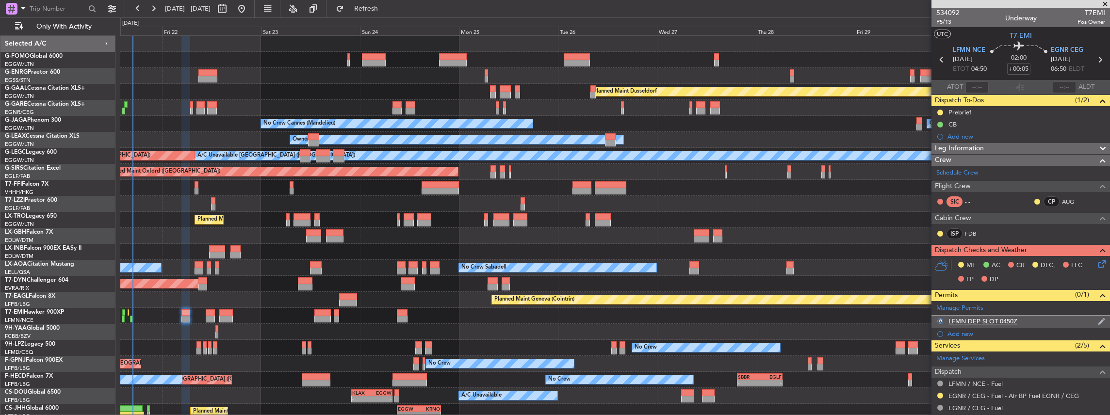
click at [1028, 320] on div "LFMN DEP SLOT 0450Z" at bounding box center [1020, 322] width 179 height 12
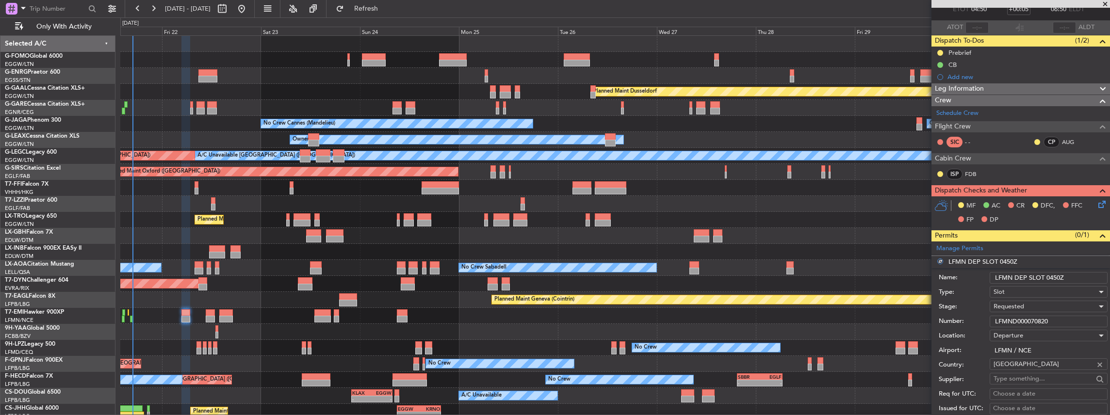
scroll to position [97, 0]
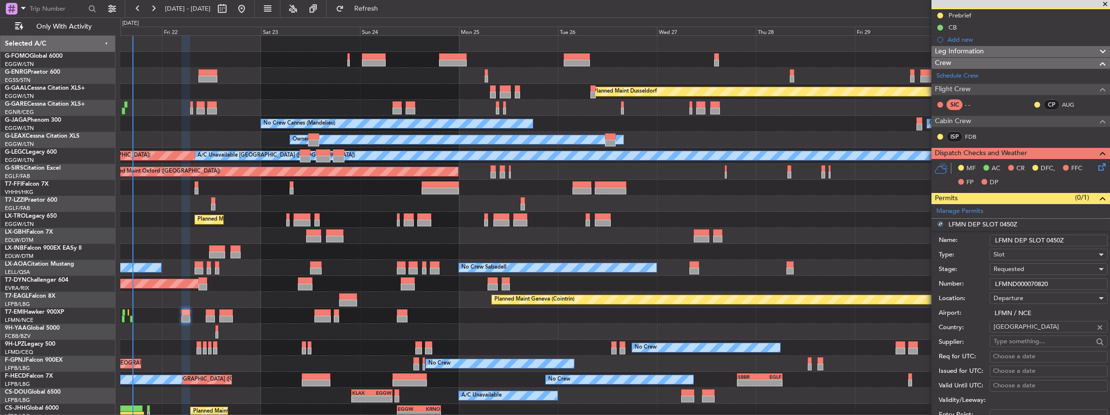
click at [1026, 269] on div "Requested" at bounding box center [1044, 269] width 103 height 15
click at [1027, 342] on span "Received OK" at bounding box center [1046, 342] width 105 height 15
click at [1037, 282] on input "LFMND000070820" at bounding box center [1049, 284] width 118 height 12
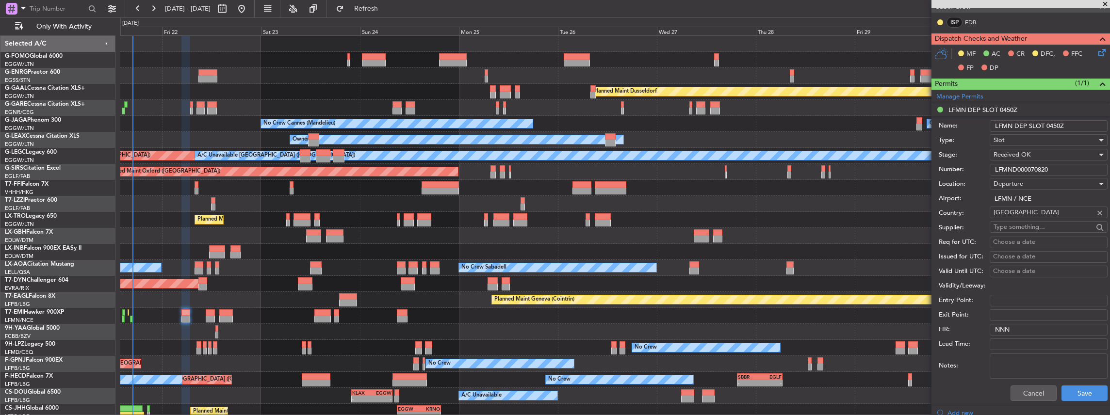
scroll to position [226, 0]
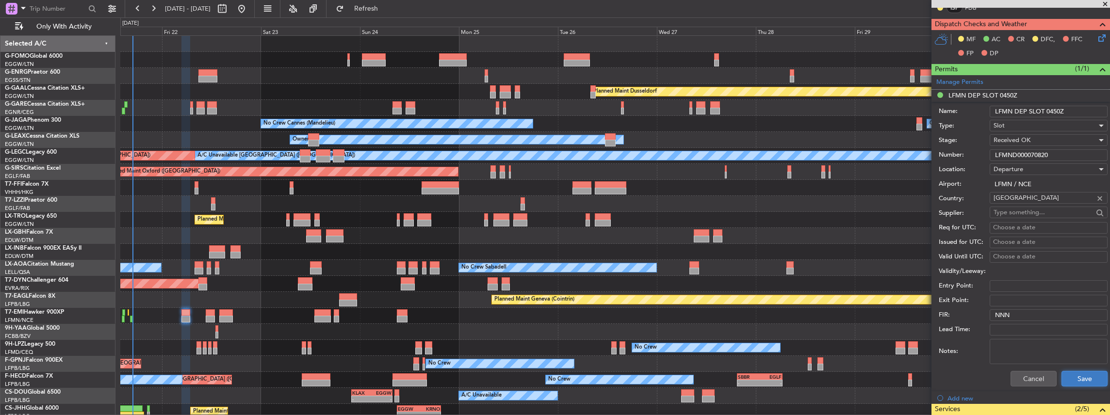
click at [1077, 372] on button "Save" at bounding box center [1084, 379] width 46 height 16
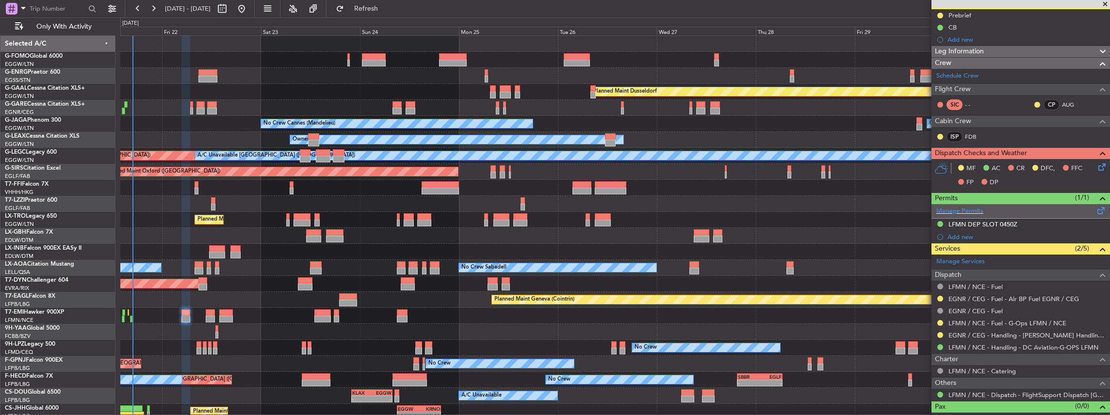
scroll to position [0, 0]
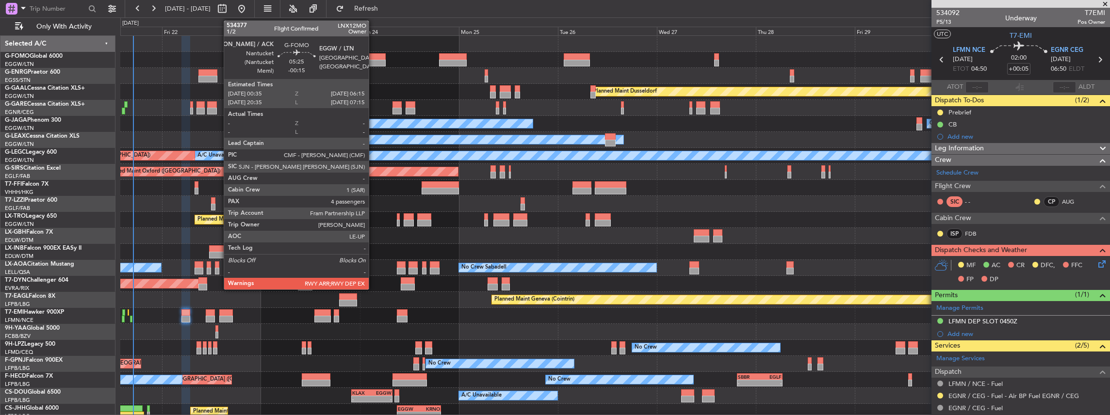
click at [374, 60] on div at bounding box center [374, 63] width 24 height 7
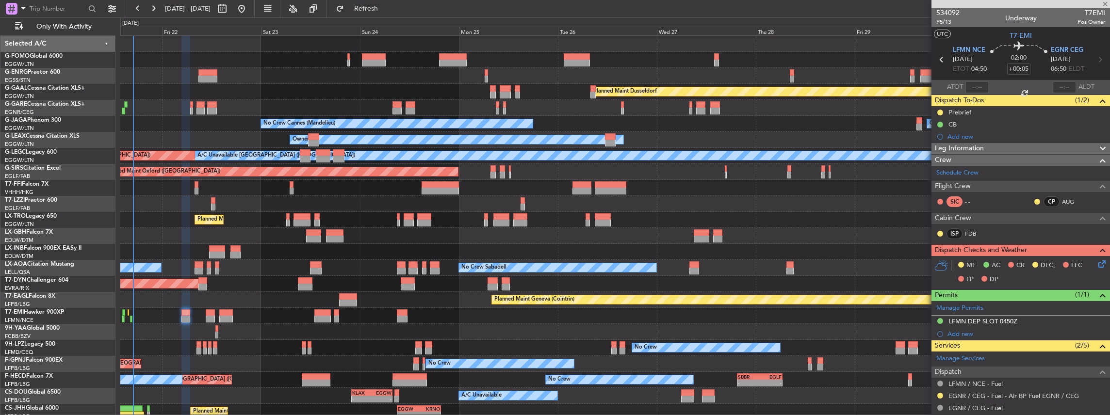
type input "-00:15"
type input "4"
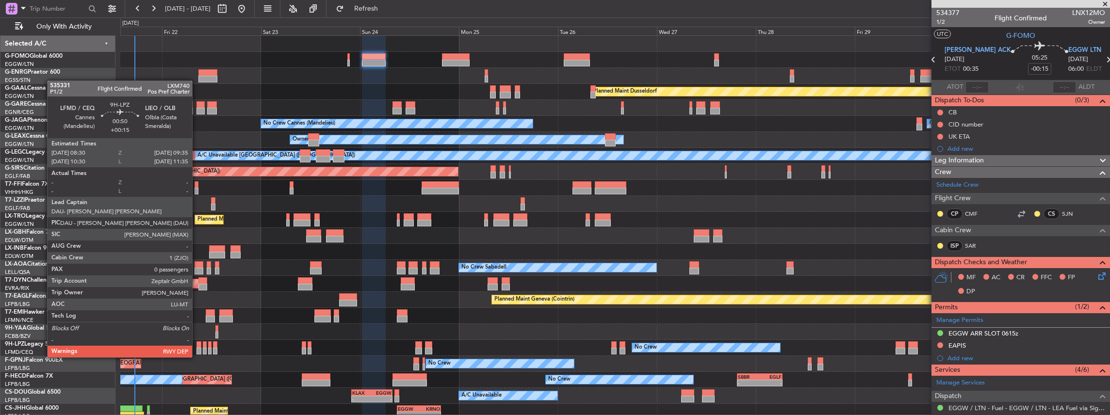
click at [197, 348] on div at bounding box center [198, 351] width 5 height 7
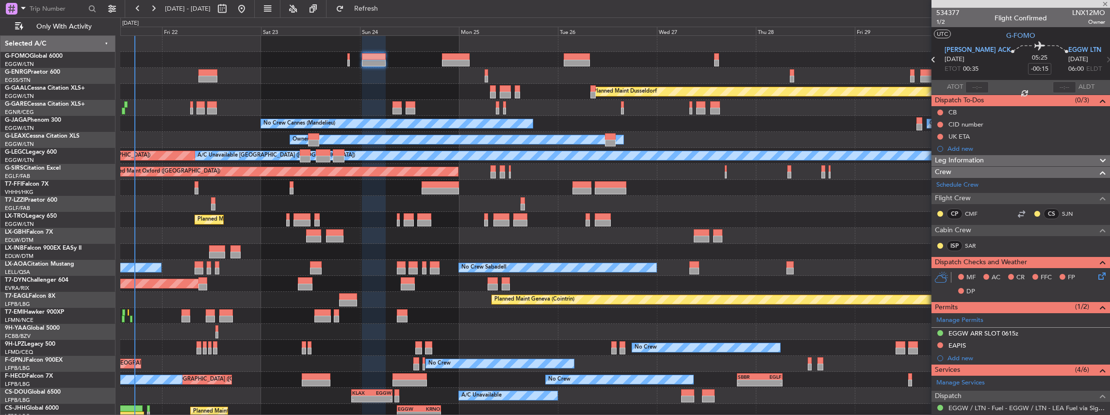
type input "+00:15"
type input "0"
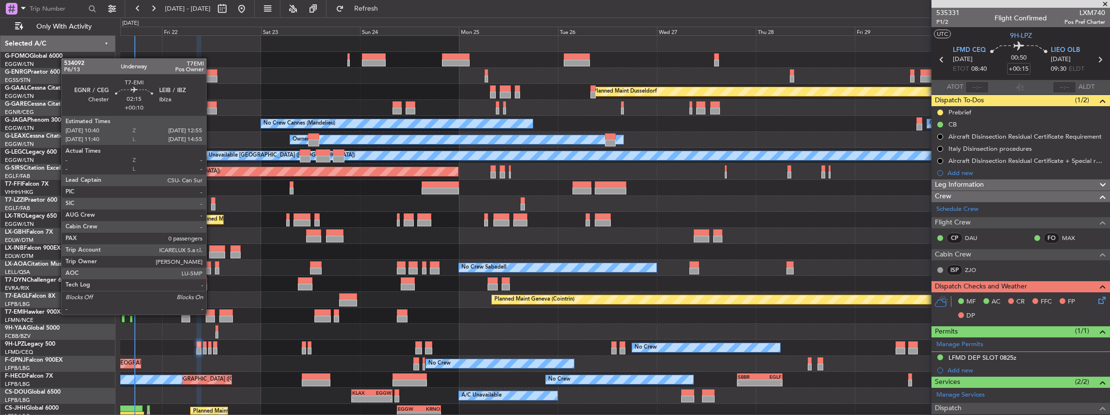
click at [211, 314] on div at bounding box center [211, 312] width 10 height 7
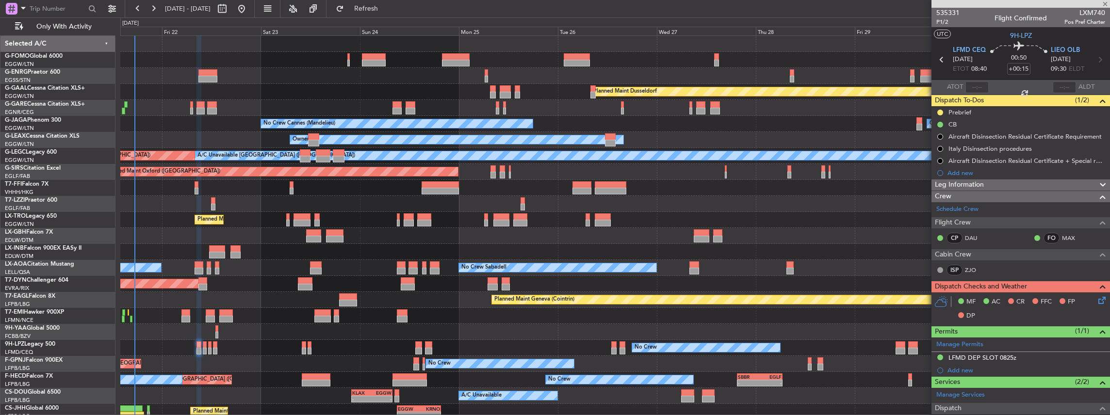
type input "+00:10"
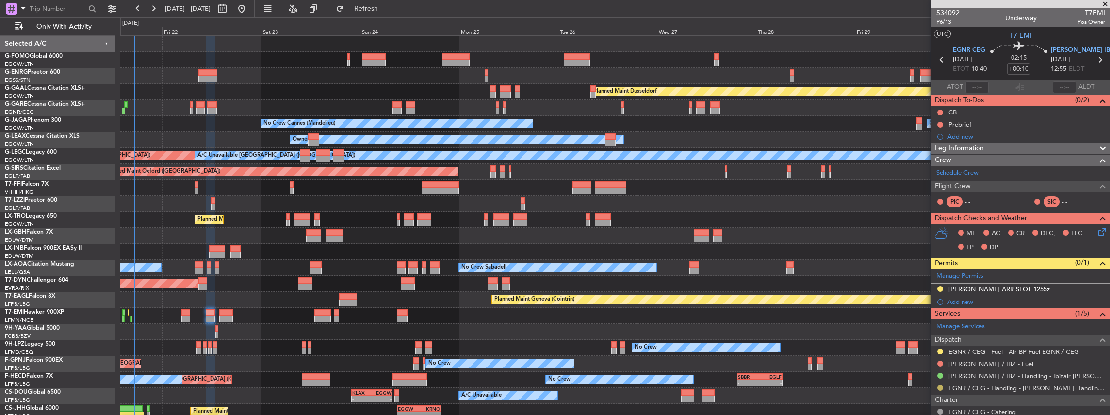
click at [940, 386] on button at bounding box center [940, 388] width 6 height 6
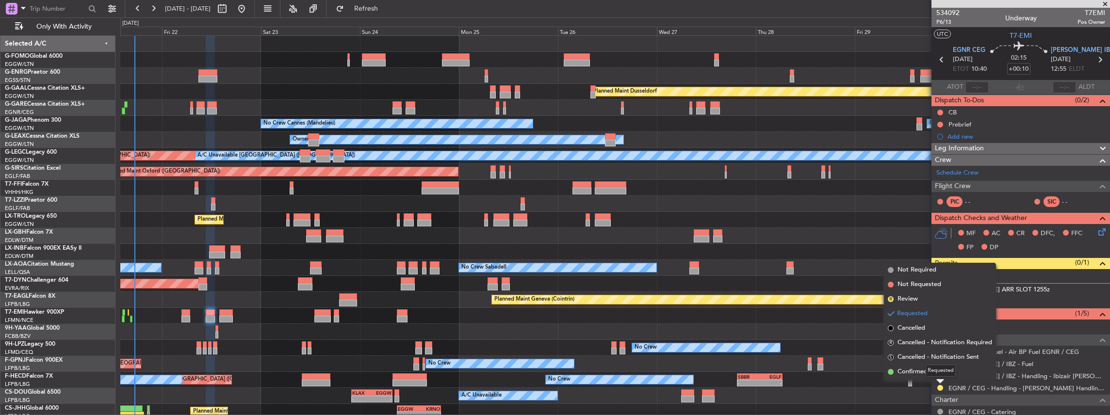
click at [930, 372] on div "Requested" at bounding box center [941, 371] width 30 height 12
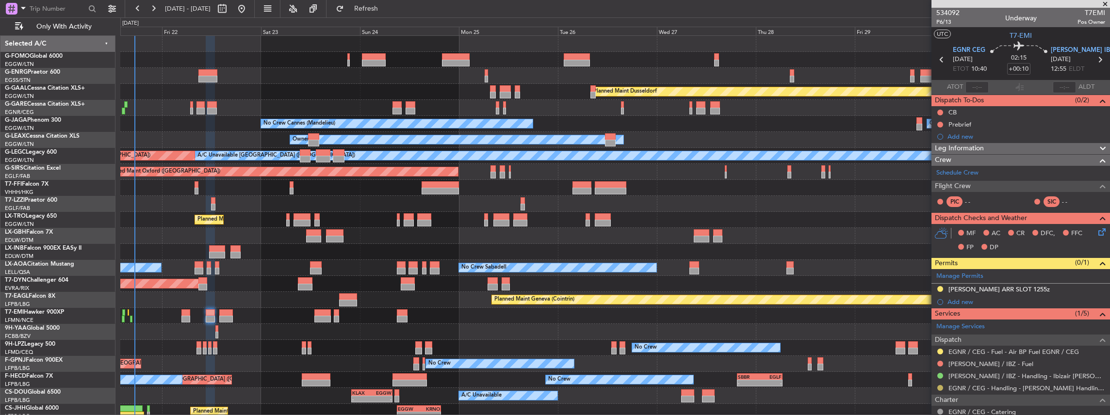
click at [939, 386] on button at bounding box center [940, 388] width 6 height 6
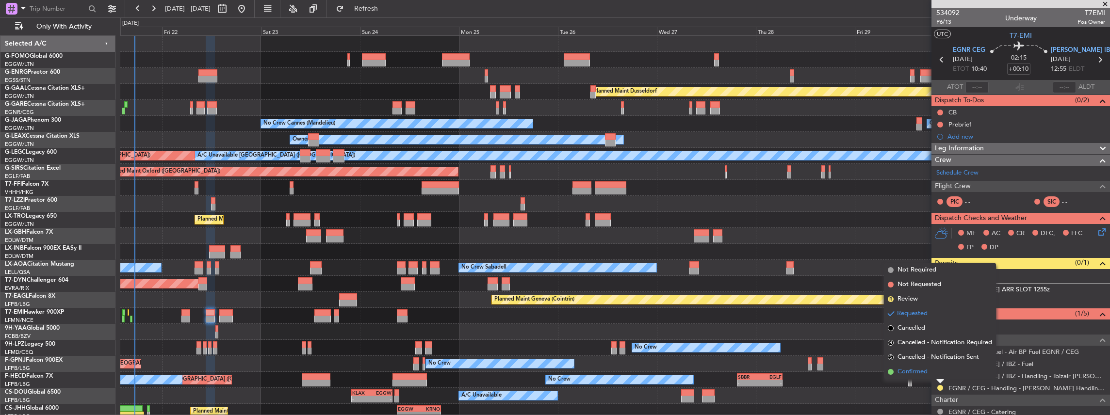
click at [914, 371] on span "Confirmed" at bounding box center [912, 372] width 30 height 10
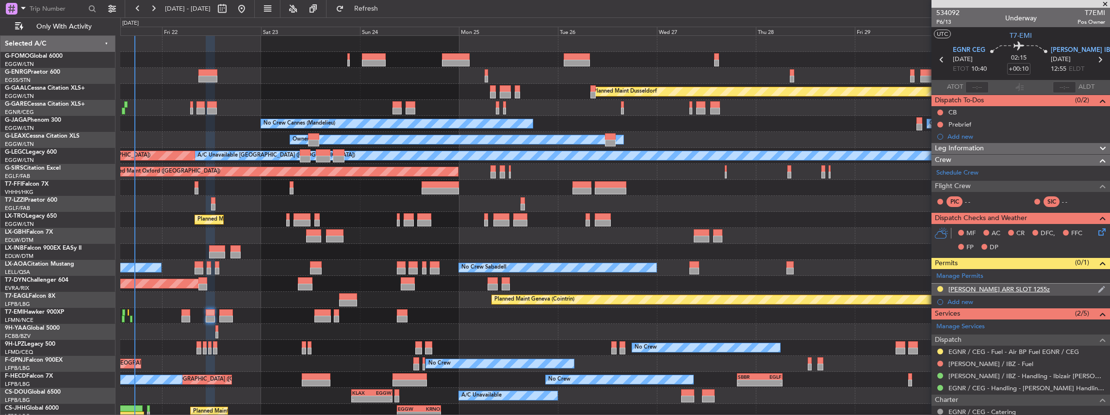
click at [1038, 291] on div "LEIB ARR SLOT 1255z" at bounding box center [1020, 290] width 179 height 12
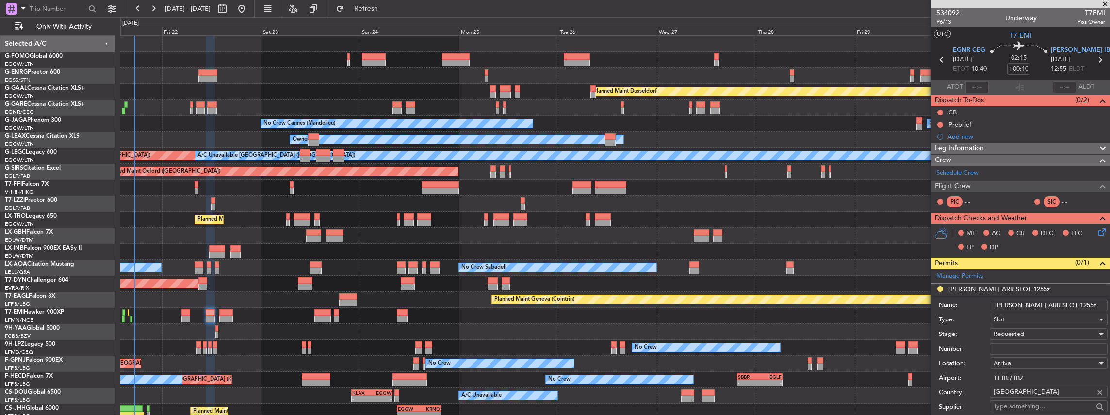
click at [1048, 303] on input "LEIB ARR SLOT 1255z" at bounding box center [1049, 306] width 118 height 12
drag, startPoint x: 1046, startPoint y: 304, endPoint x: 1055, endPoint y: 303, distance: 8.8
click at [1055, 303] on input "LEIB ARR SLOT 1255z" at bounding box center [1049, 306] width 118 height 12
type input "LEIB ARR SLOT 1300z"
click at [1016, 331] on span "Requested" at bounding box center [1008, 334] width 31 height 9
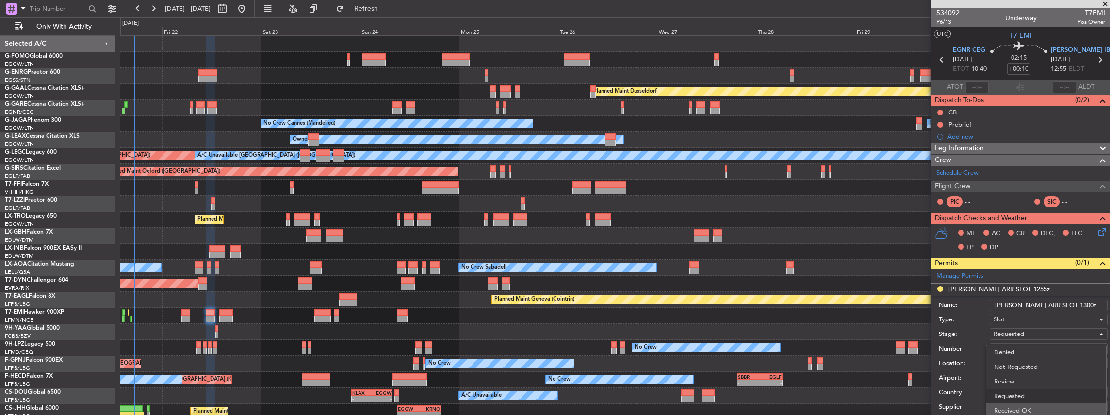
click at [1011, 409] on span "Received OK" at bounding box center [1046, 411] width 105 height 15
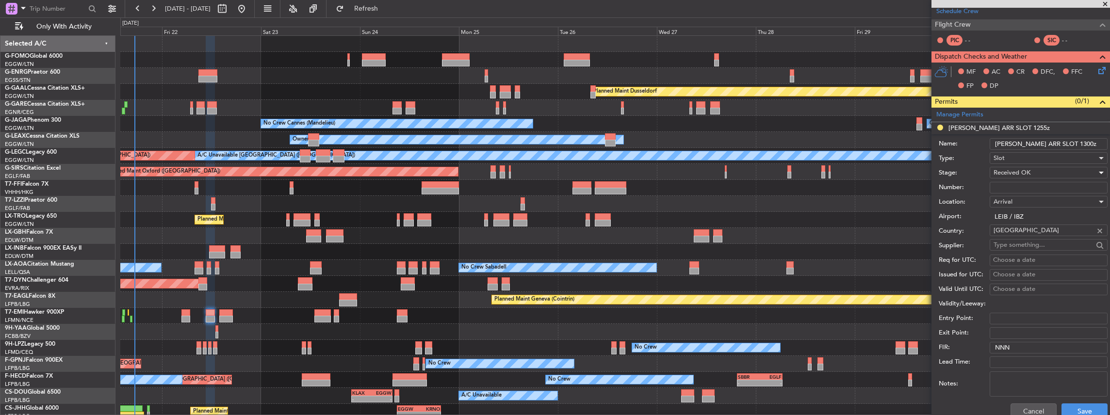
scroll to position [259, 0]
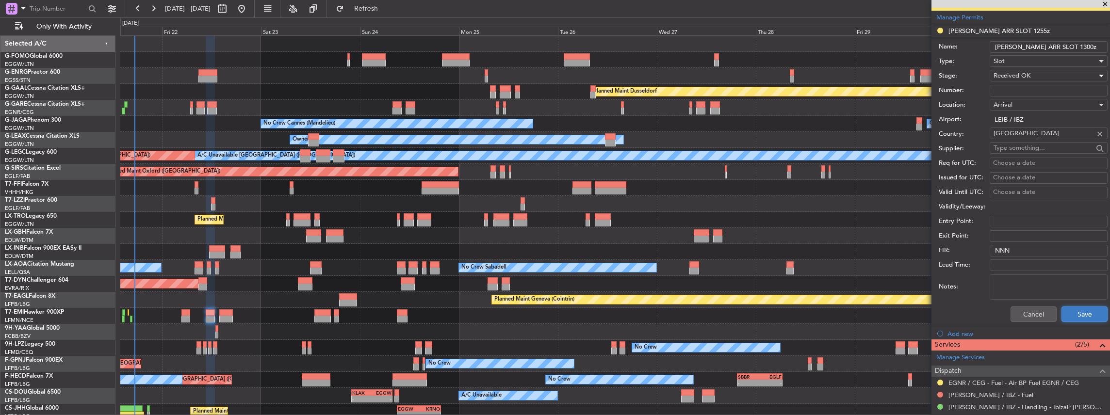
click at [1073, 309] on button "Save" at bounding box center [1084, 315] width 46 height 16
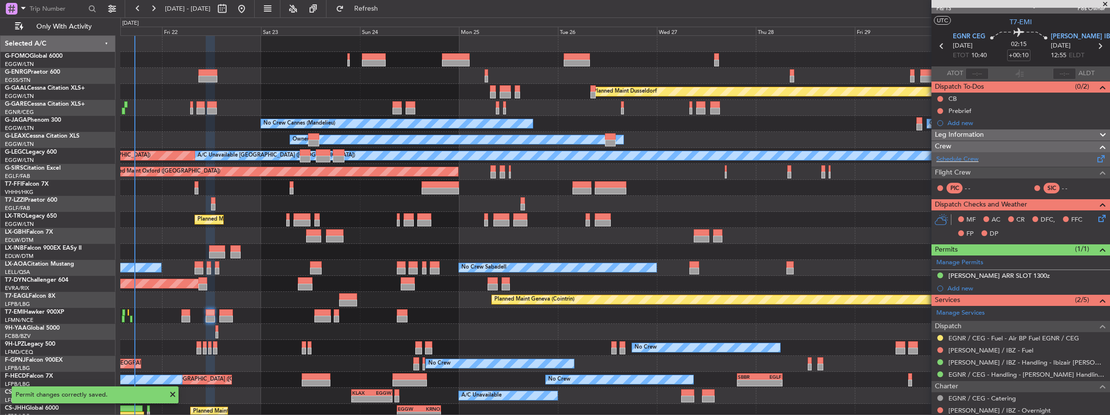
scroll to position [0, 0]
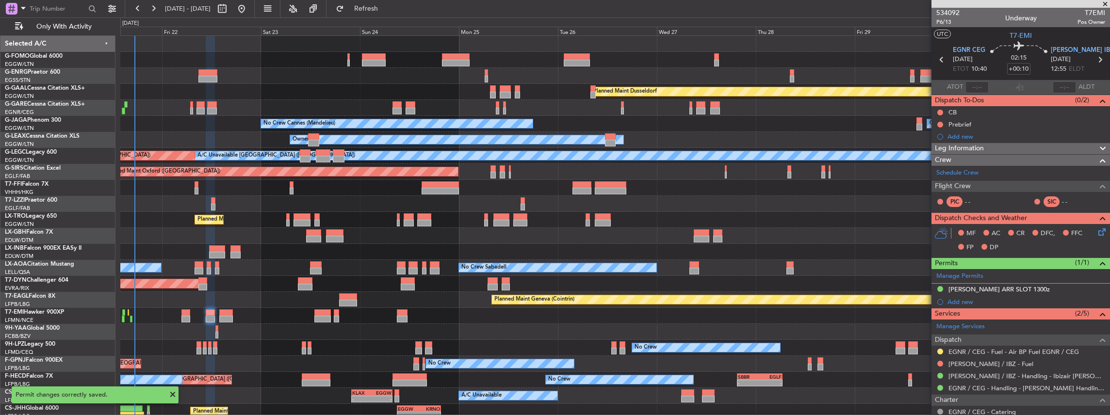
click at [1094, 59] on icon at bounding box center [1099, 59] width 13 height 13
type input "4"
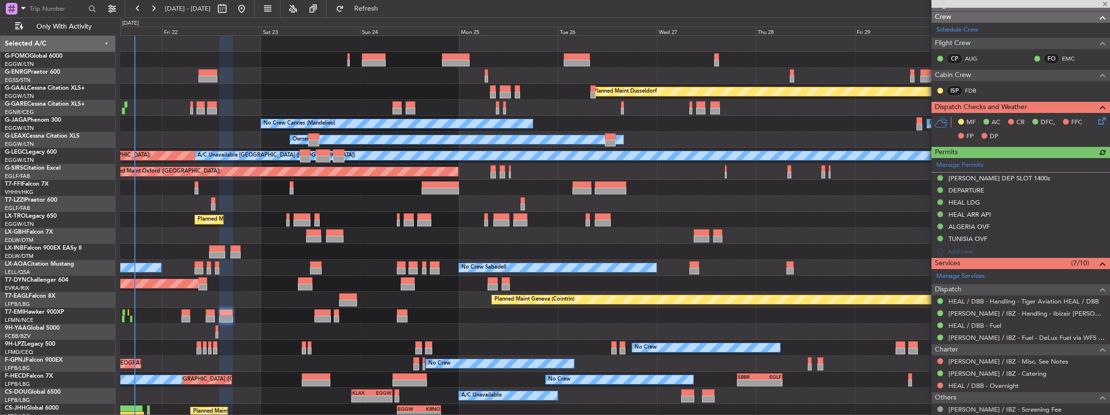
scroll to position [194, 0]
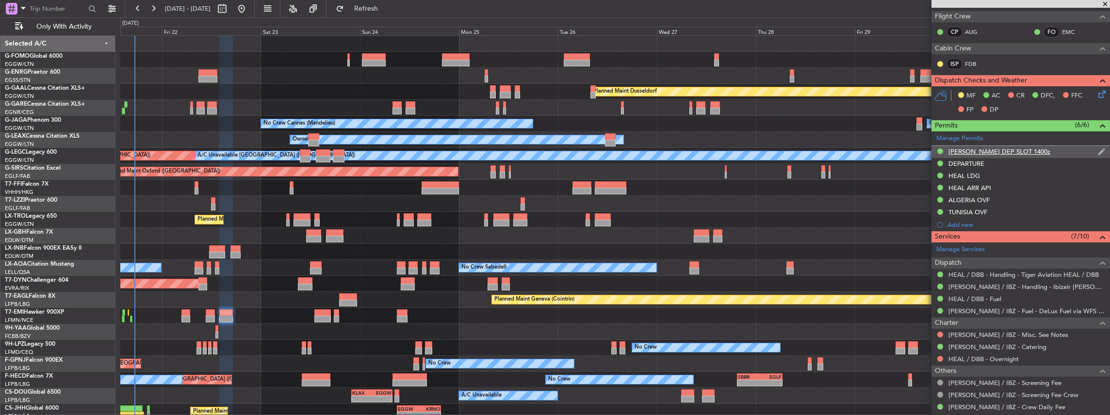
click at [1028, 152] on div "LEIB DEP SLOT 1400z" at bounding box center [1020, 152] width 179 height 12
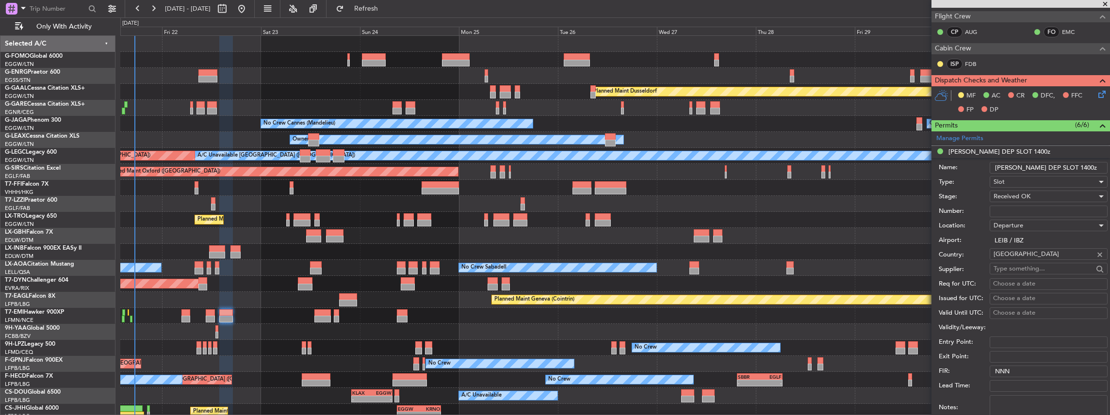
scroll to position [388, 0]
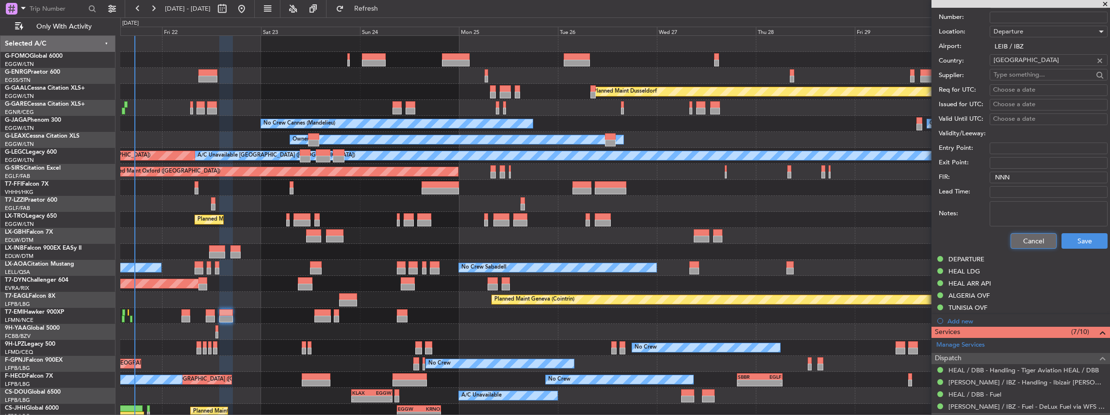
click at [1015, 243] on button "Cancel" at bounding box center [1033, 241] width 46 height 16
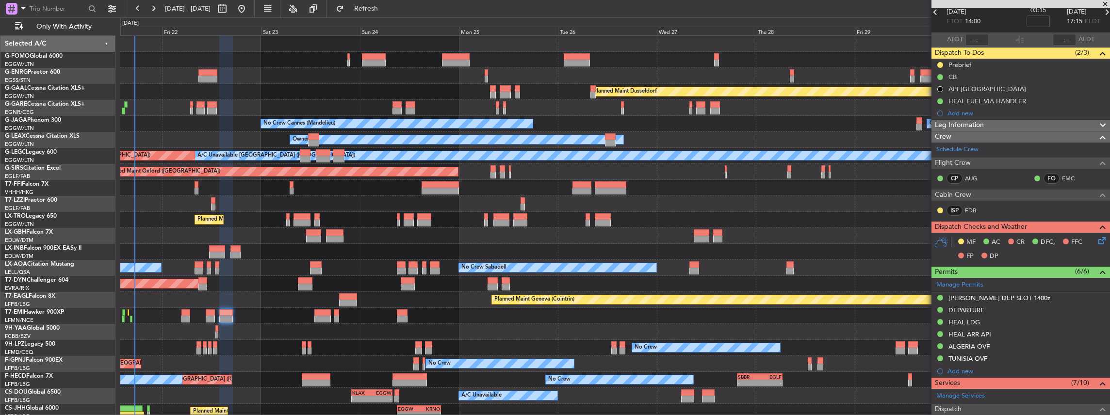
scroll to position [0, 0]
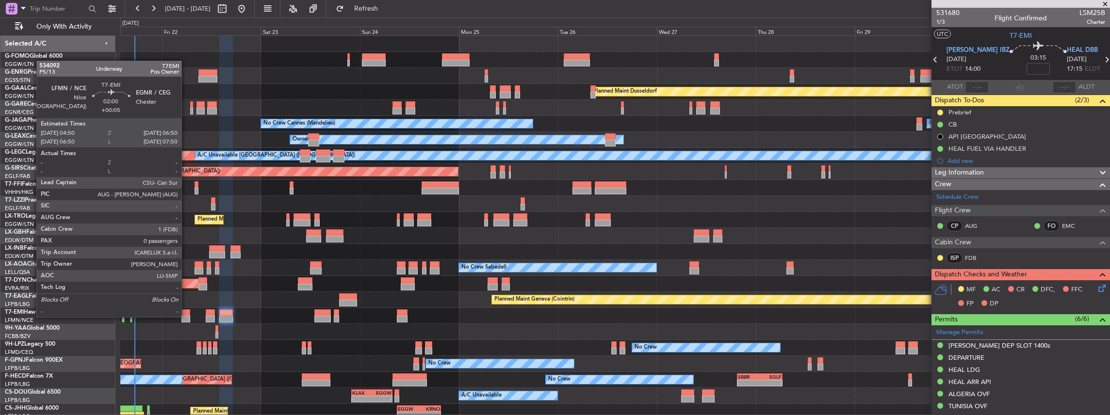
click at [186, 316] on div at bounding box center [185, 319] width 9 height 7
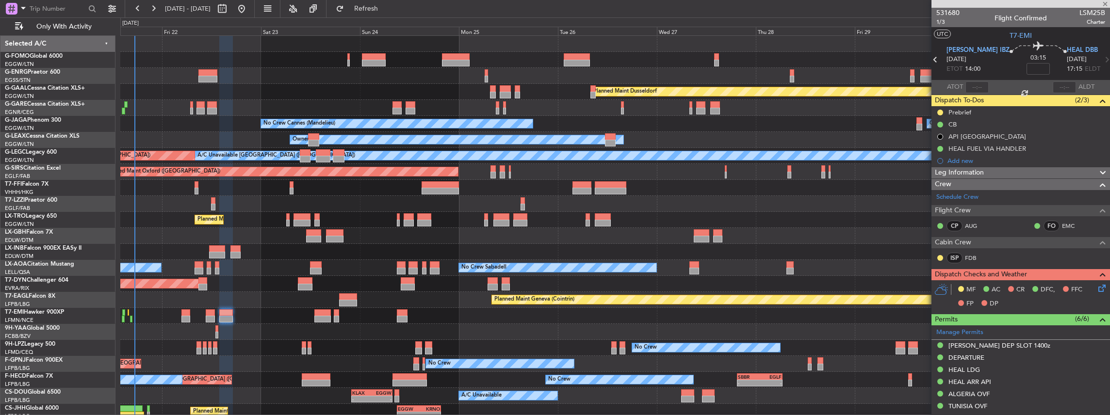
type input "+00:05"
type input "0"
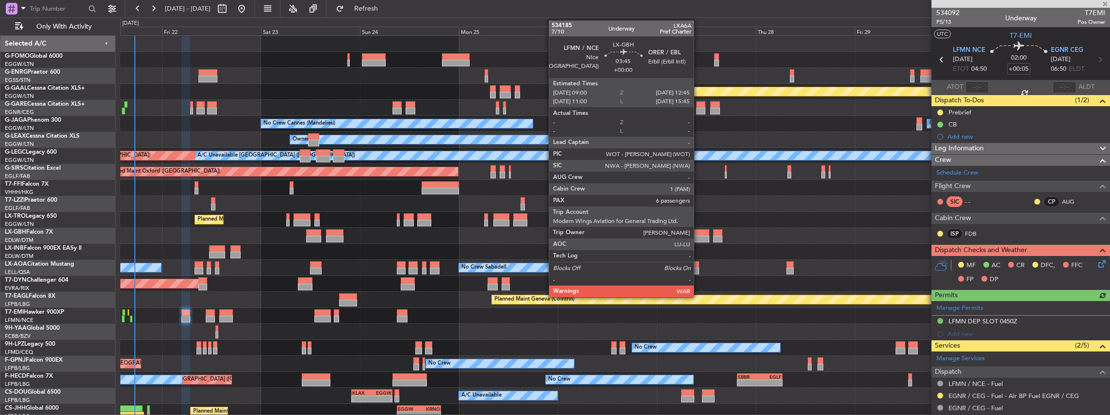
scroll to position [97, 0]
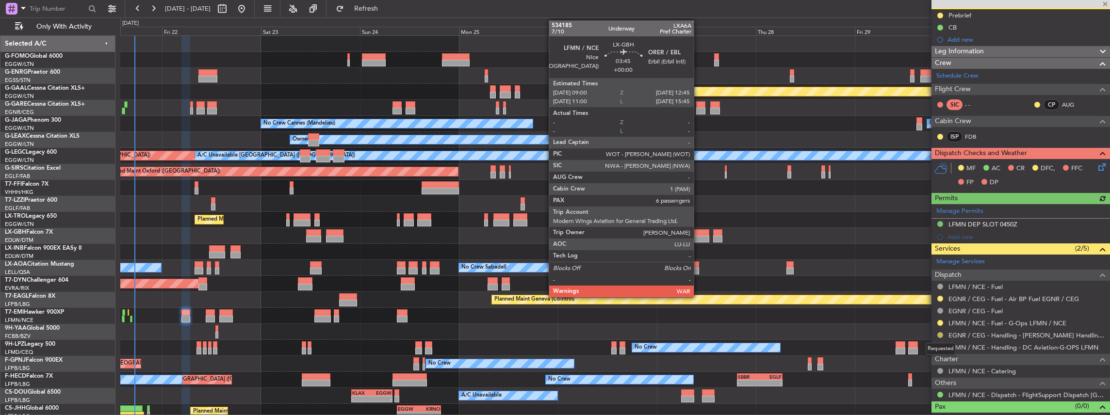
click at [938, 335] on button at bounding box center [940, 335] width 6 height 6
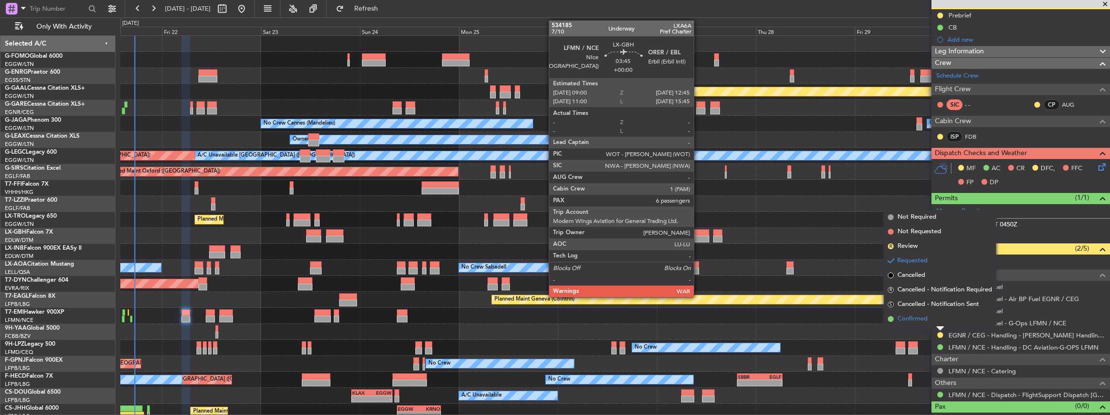
click at [918, 322] on span "Confirmed" at bounding box center [912, 319] width 30 height 10
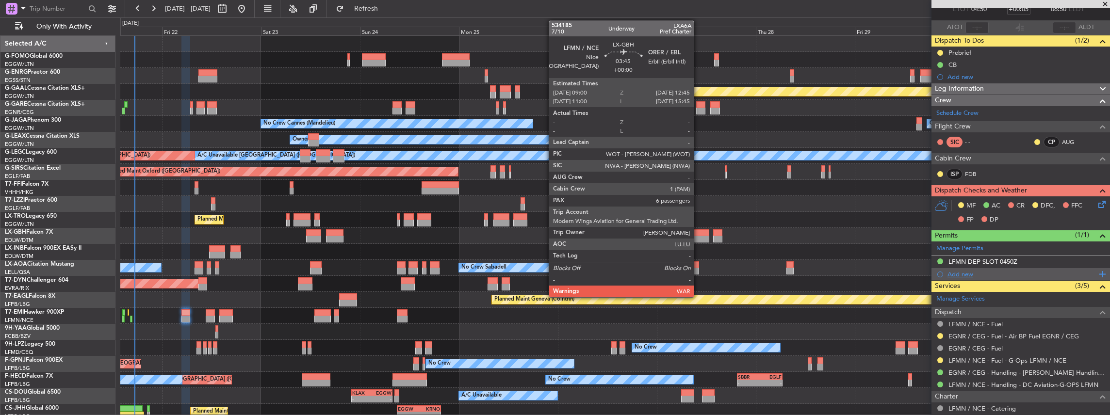
scroll to position [0, 0]
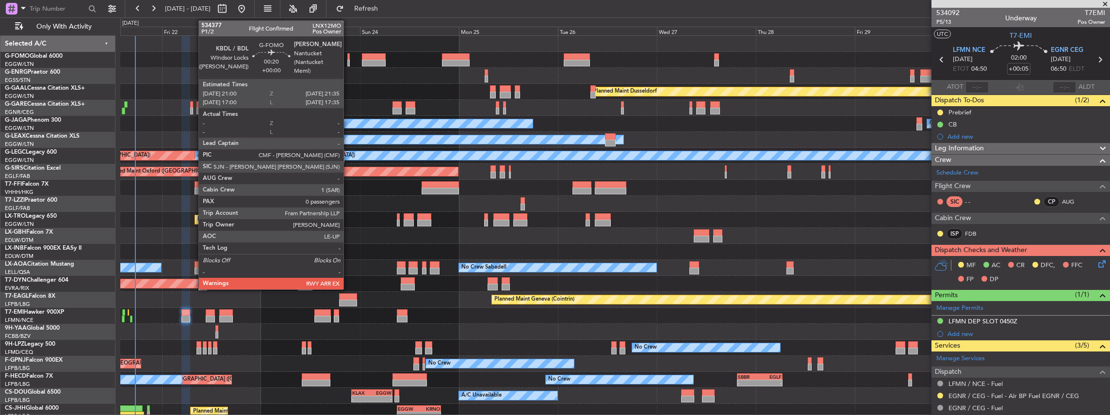
click at [348, 62] on div at bounding box center [348, 63] width 2 height 7
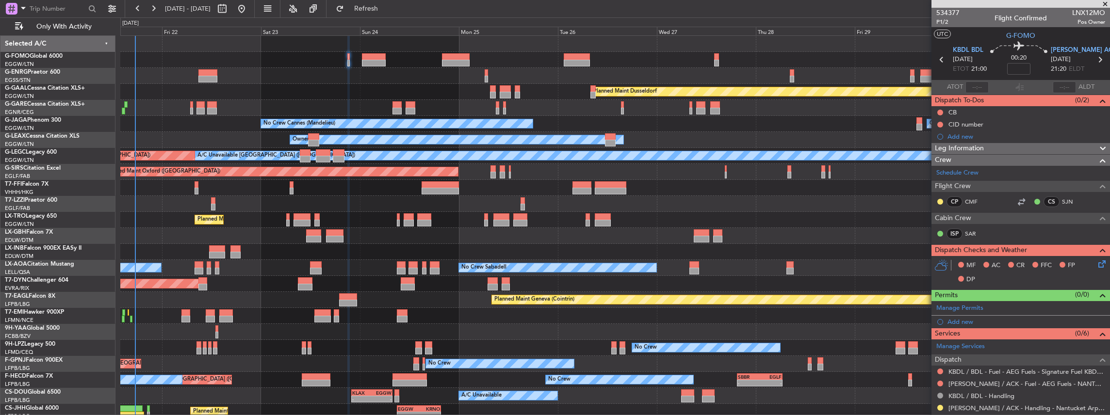
click at [1097, 264] on icon at bounding box center [1100, 263] width 8 height 8
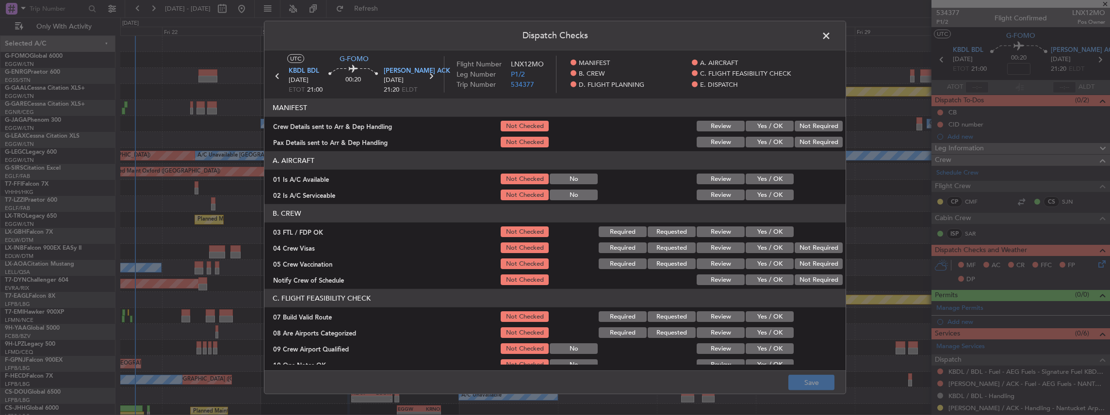
click at [771, 128] on button "Yes / OK" at bounding box center [770, 126] width 48 height 11
click at [766, 142] on button "Yes / OK" at bounding box center [770, 142] width 48 height 11
click at [816, 386] on button "Save" at bounding box center [811, 383] width 46 height 16
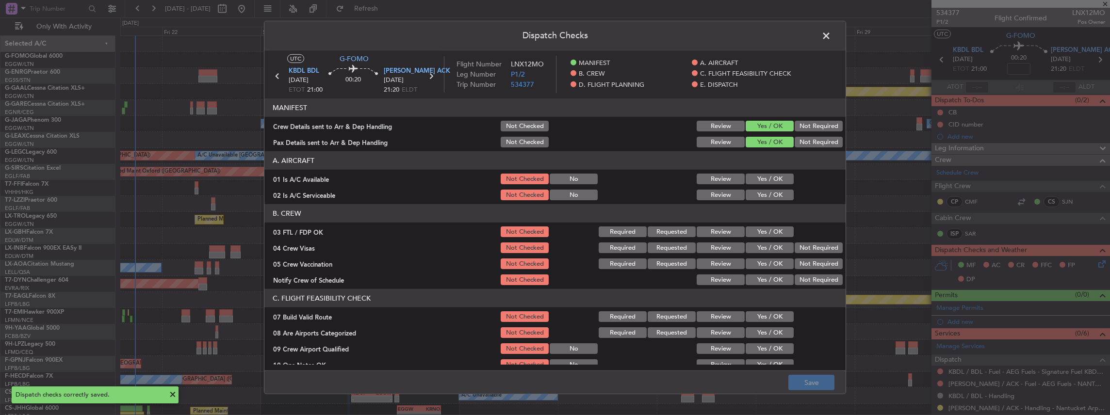
click at [831, 35] on span at bounding box center [831, 38] width 0 height 19
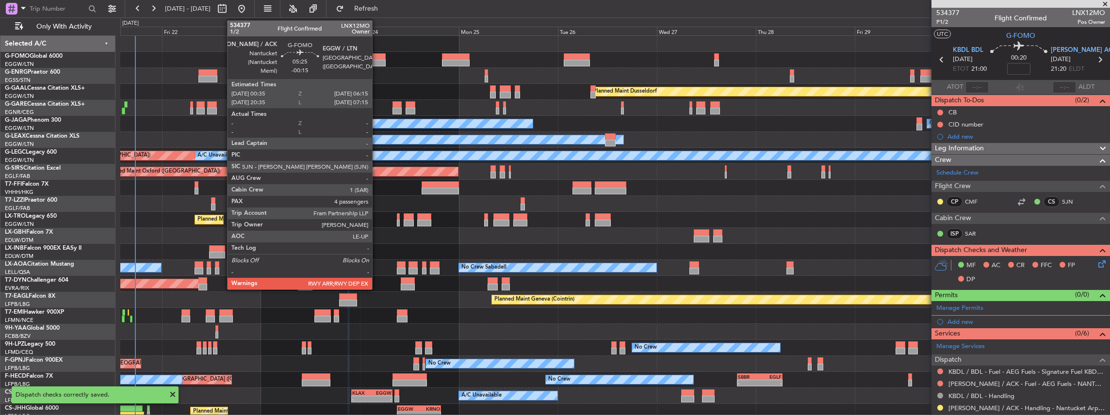
click at [377, 61] on div at bounding box center [374, 63] width 24 height 7
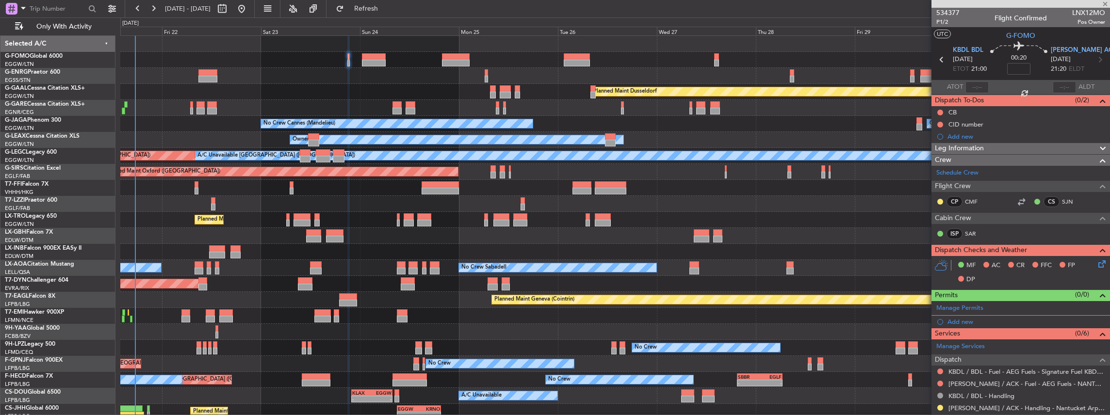
type input "-00:15"
type input "4"
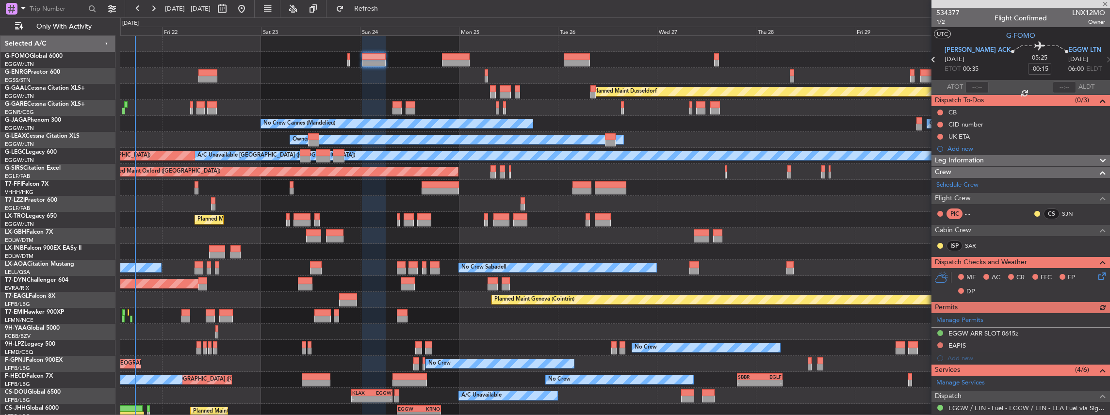
click at [1097, 275] on icon at bounding box center [1100, 275] width 8 height 8
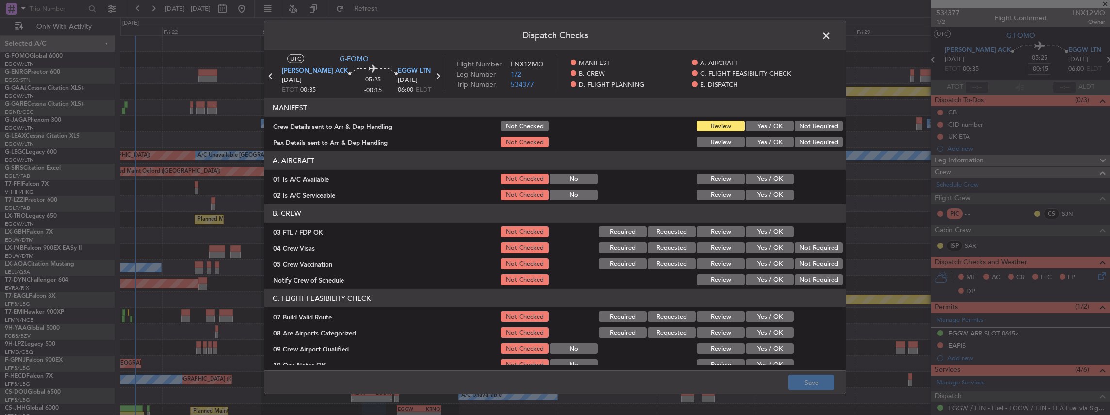
click at [758, 127] on button "Yes / OK" at bounding box center [770, 126] width 48 height 11
click at [759, 138] on button "Yes / OK" at bounding box center [770, 142] width 48 height 11
click at [811, 384] on button "Save" at bounding box center [811, 383] width 46 height 16
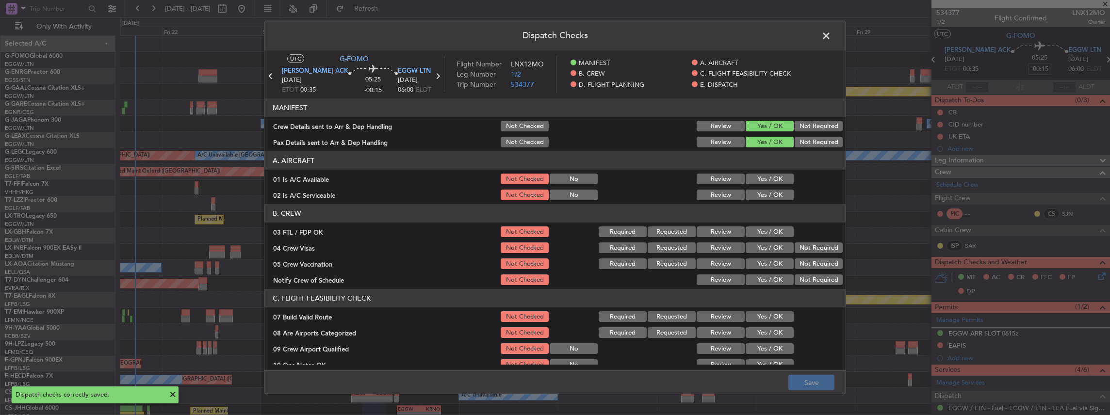
click at [831, 36] on span at bounding box center [831, 38] width 0 height 19
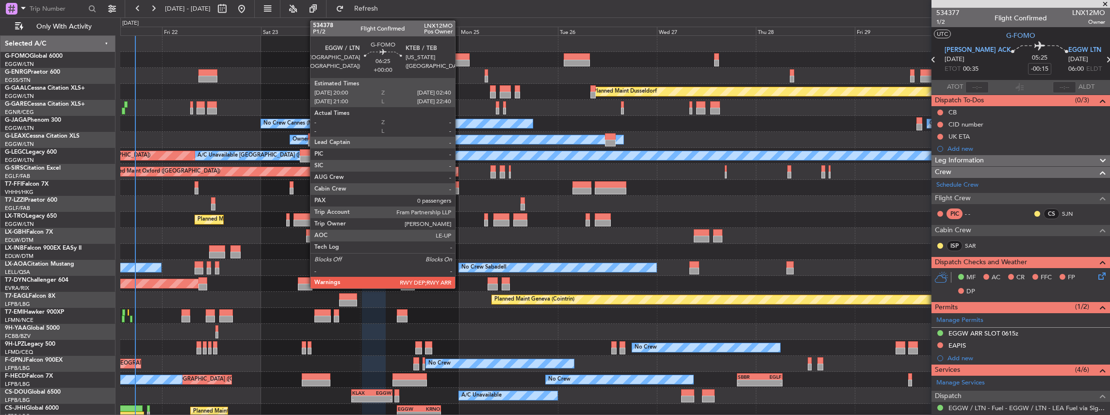
click at [460, 60] on div at bounding box center [456, 63] width 28 height 7
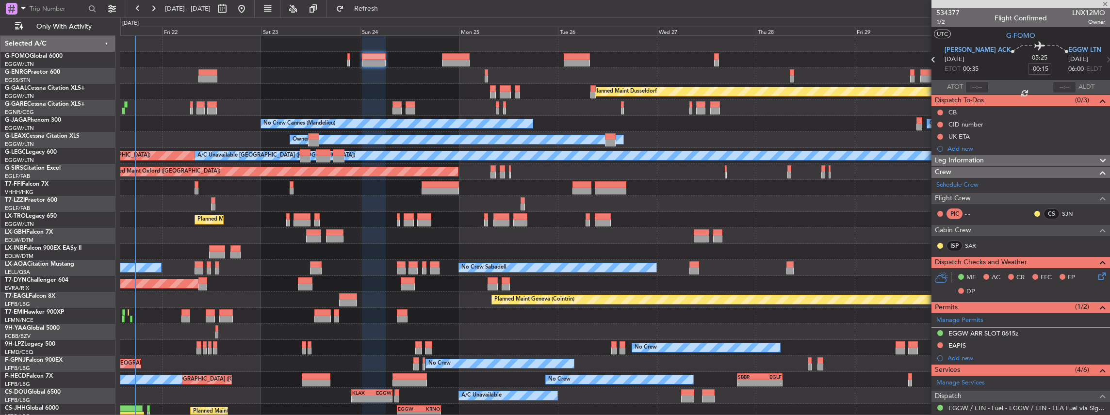
type input "0"
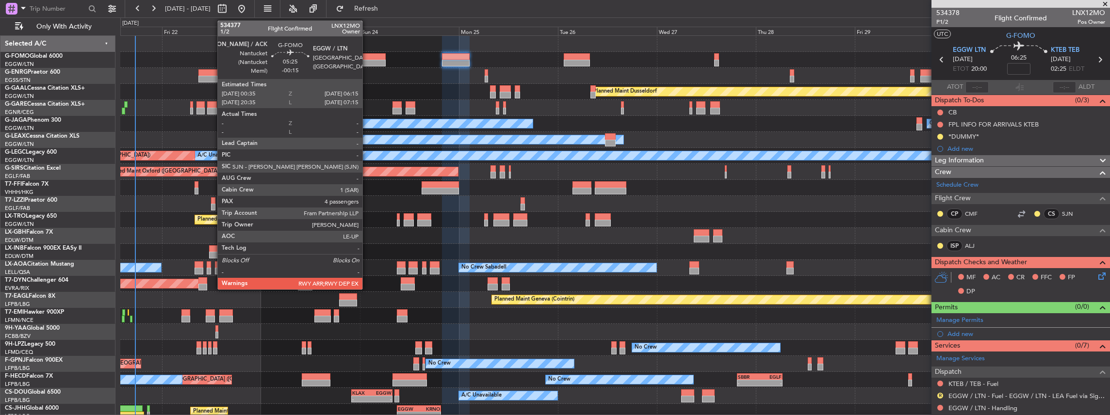
click at [370, 57] on div at bounding box center [374, 56] width 24 height 7
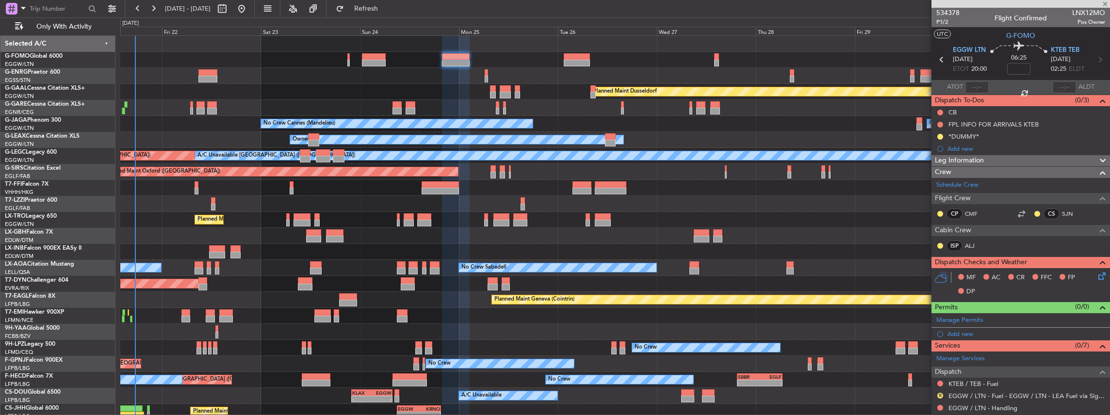
type input "-00:15"
type input "4"
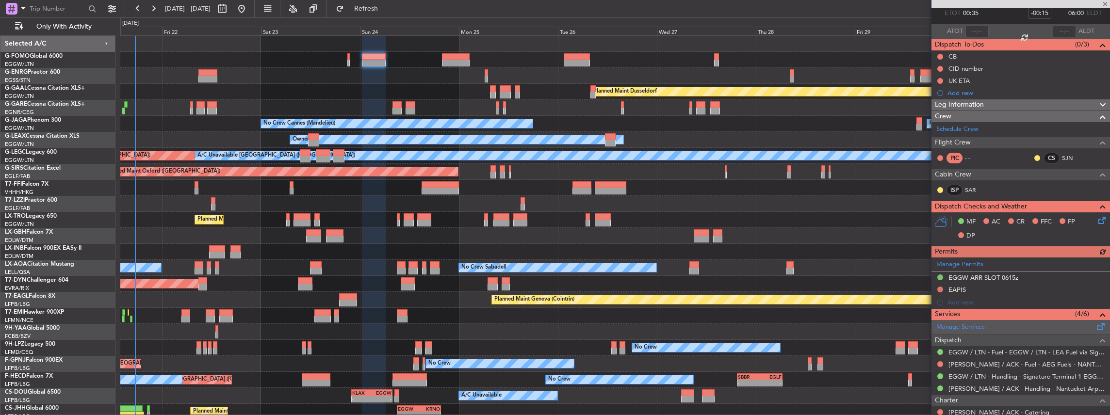
scroll to position [65, 0]
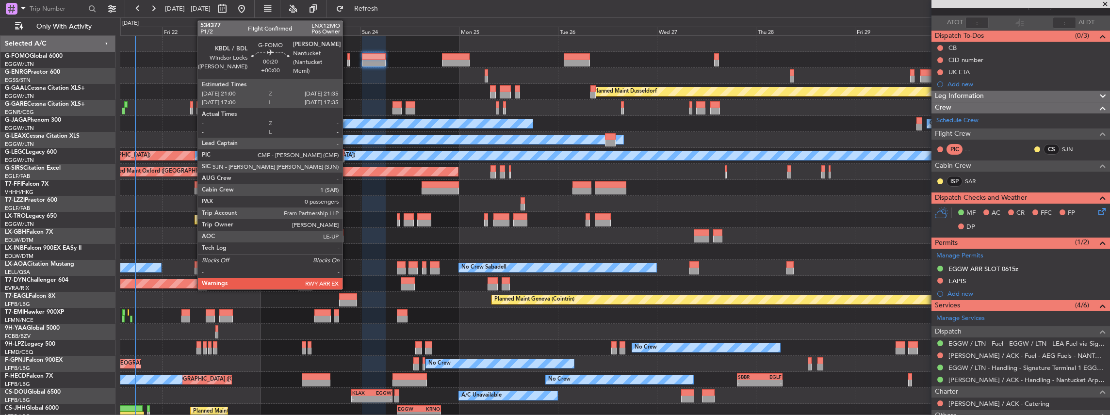
click at [347, 64] on div at bounding box center [348, 63] width 2 height 7
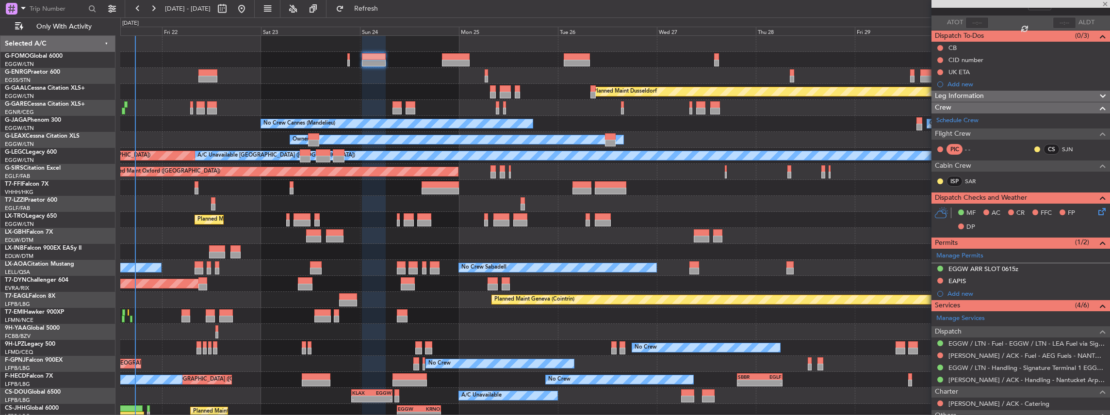
type input "0"
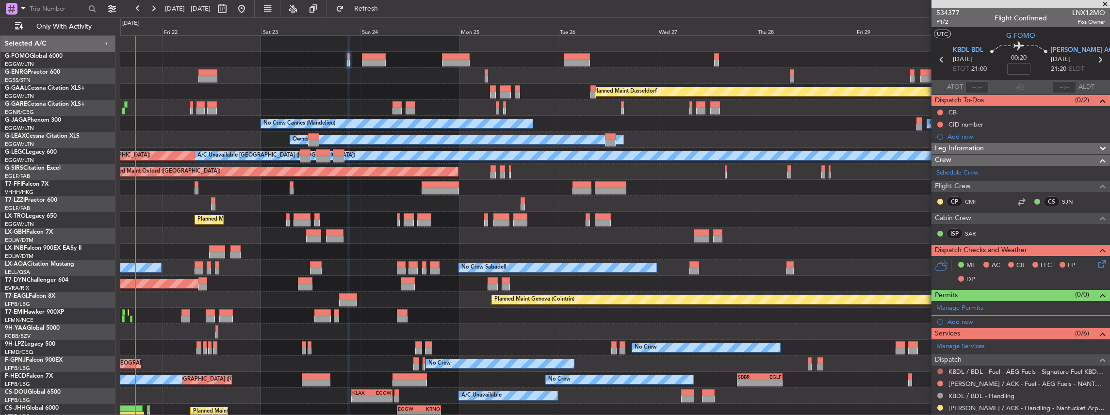
click at [941, 369] on button at bounding box center [940, 372] width 6 height 6
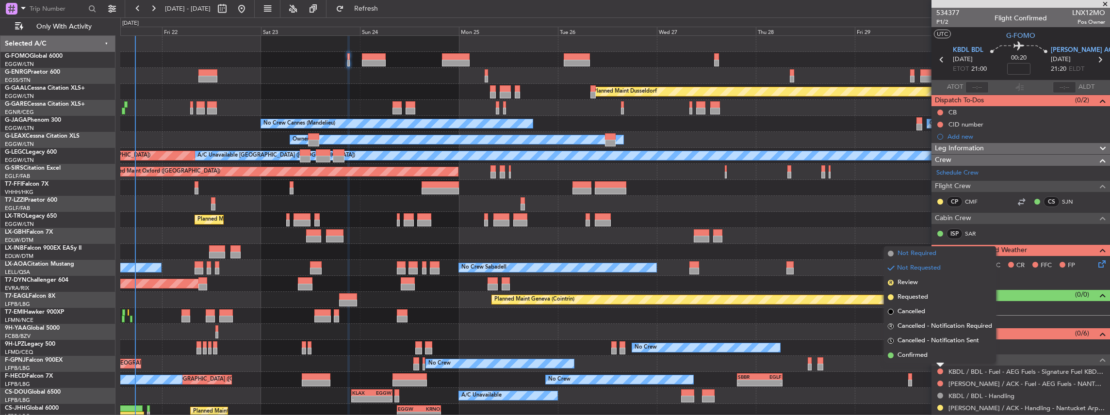
click at [921, 253] on span "Not Required" at bounding box center [916, 254] width 39 height 10
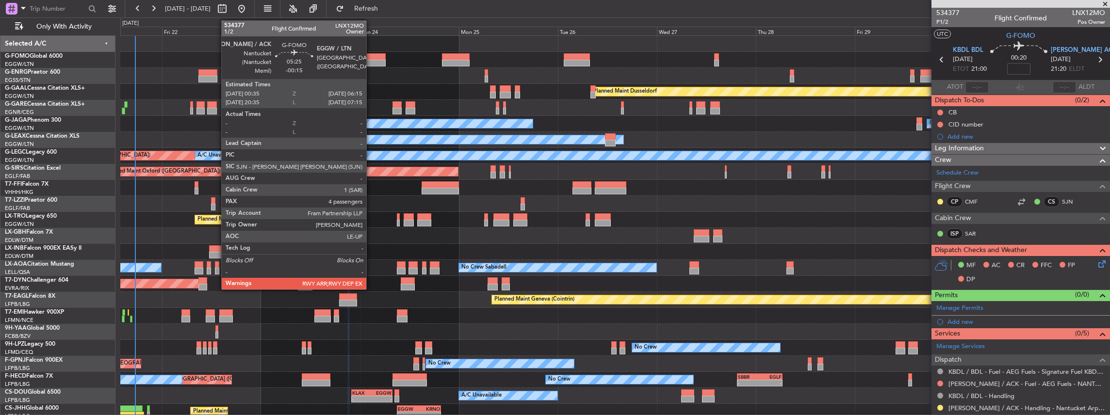
click at [372, 59] on div at bounding box center [374, 56] width 24 height 7
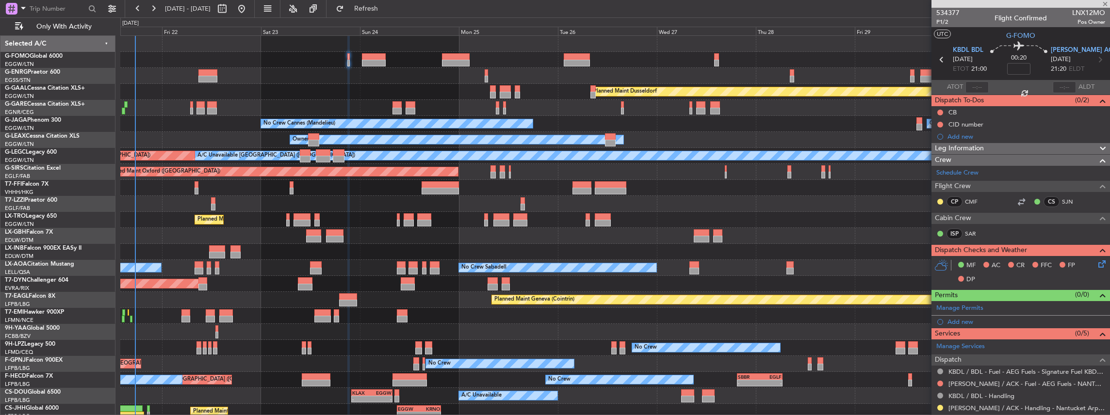
type input "-00:15"
type input "4"
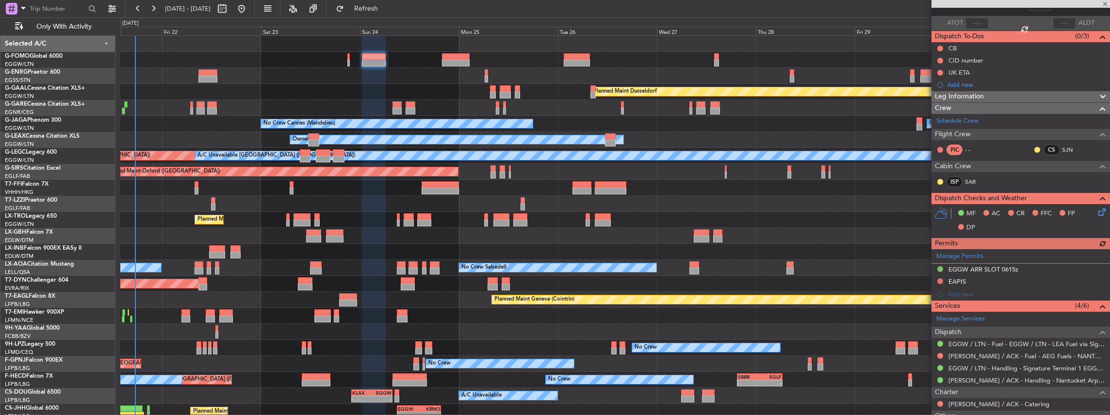
scroll to position [65, 0]
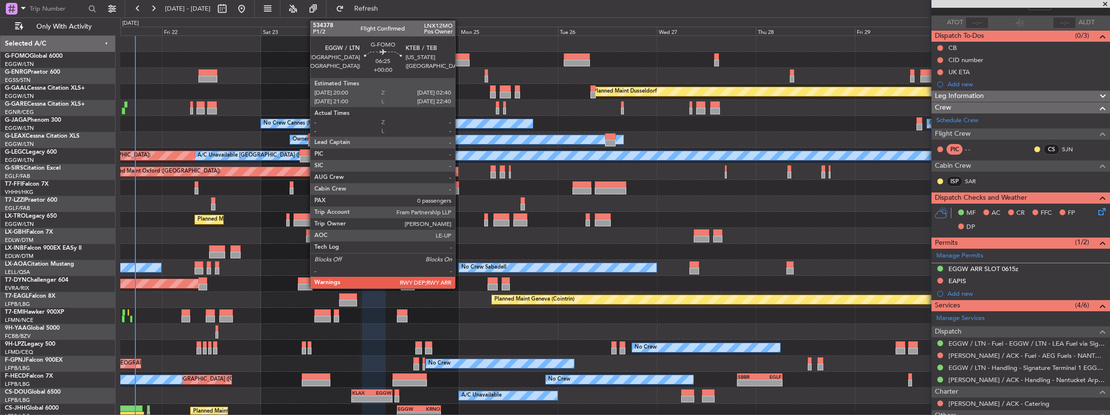
click at [460, 62] on div at bounding box center [456, 63] width 28 height 7
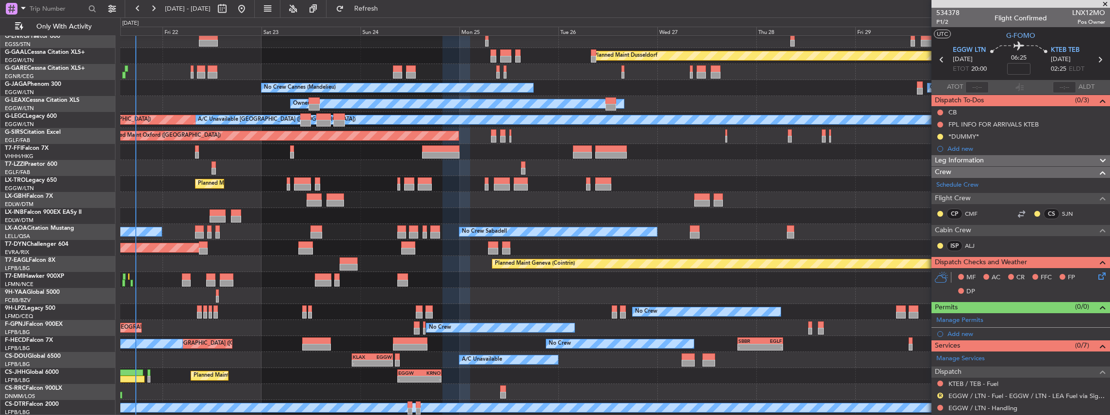
scroll to position [36, 0]
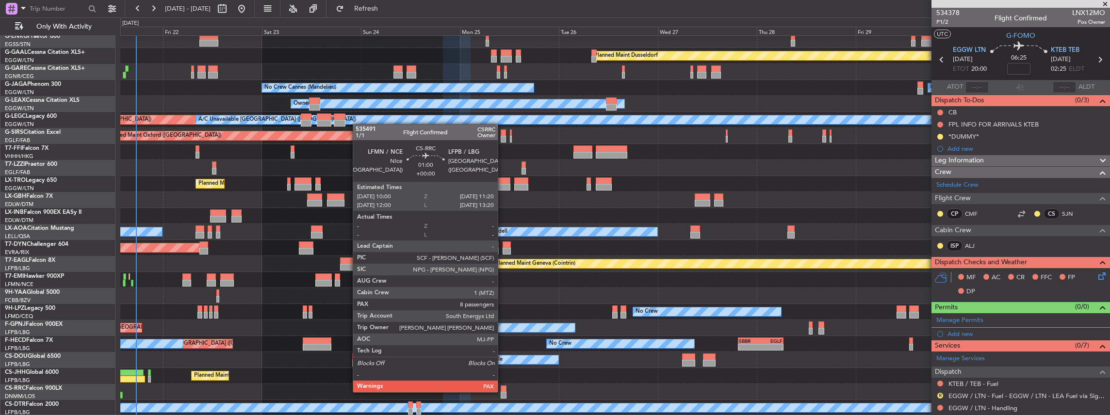
click at [503, 392] on div at bounding box center [504, 395] width 6 height 7
type input "8"
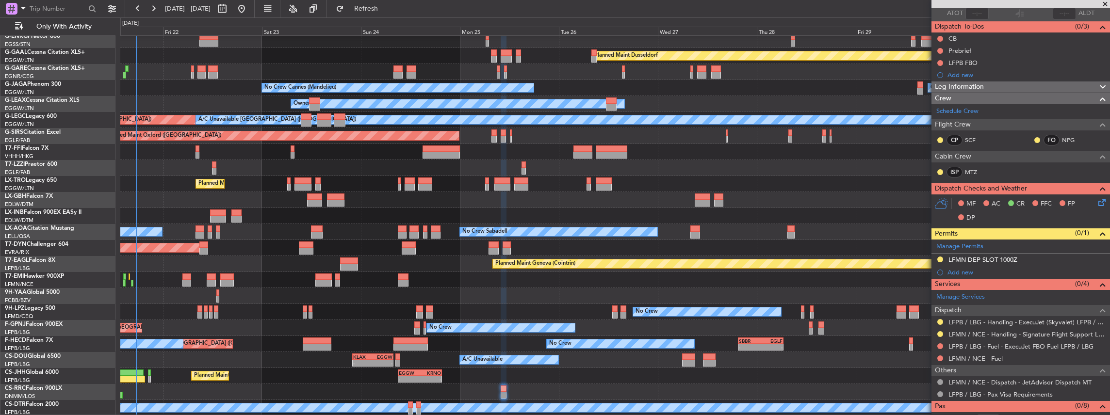
scroll to position [96, 0]
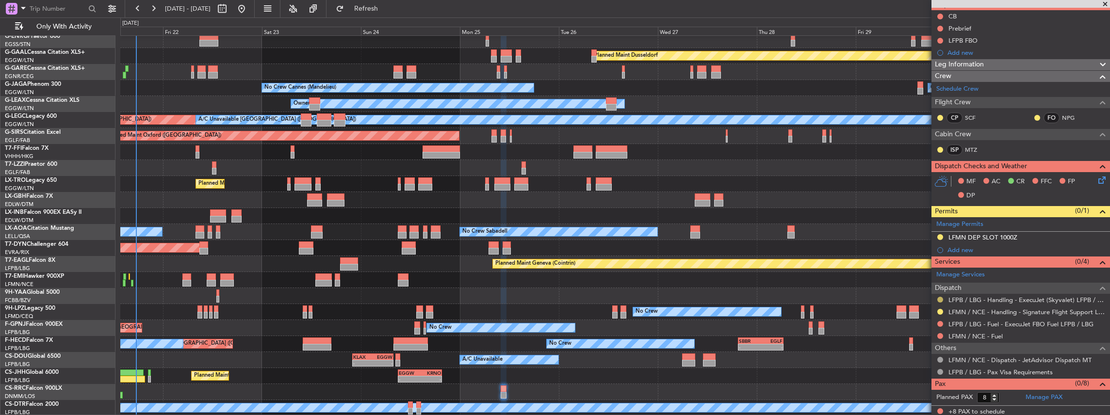
click at [938, 297] on button at bounding box center [940, 300] width 6 height 6
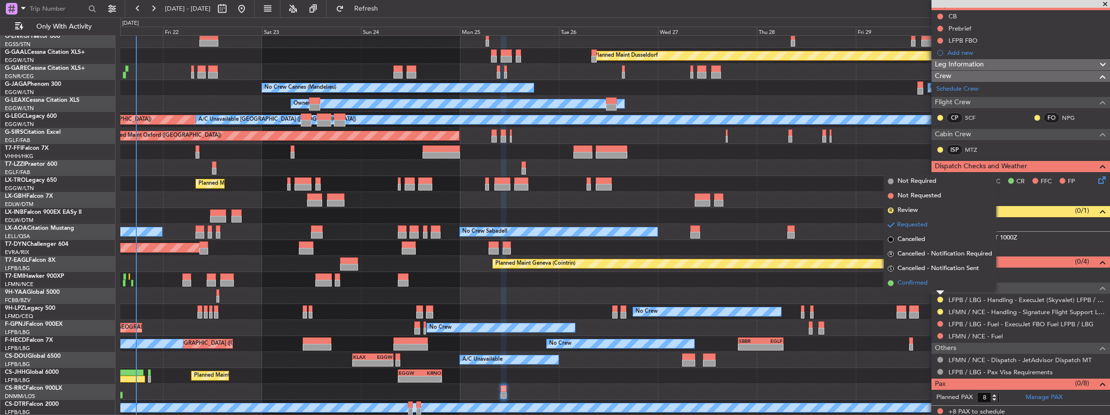
click at [898, 285] on span "Confirmed" at bounding box center [912, 283] width 30 height 10
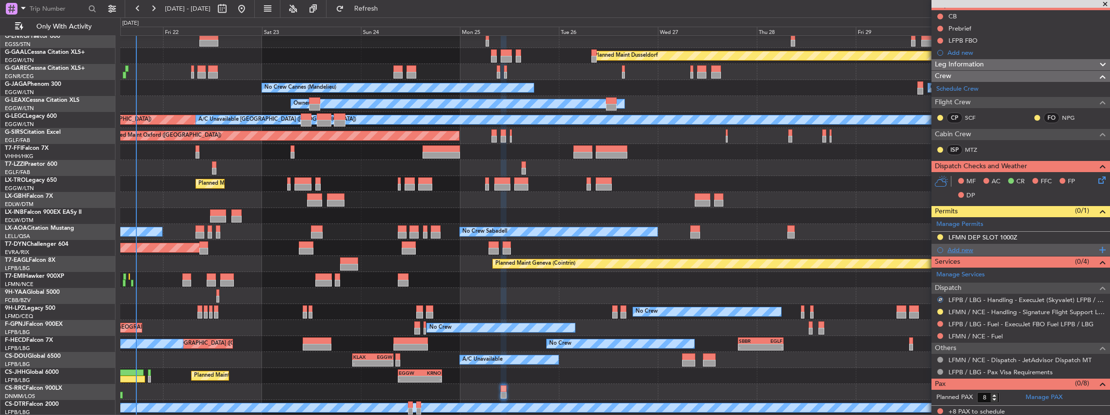
scroll to position [0, 0]
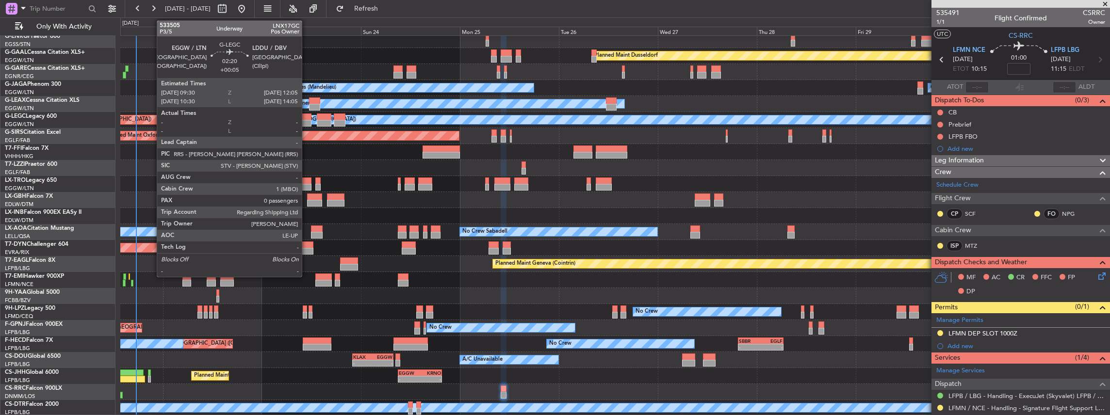
click at [307, 120] on div at bounding box center [306, 123] width 11 height 7
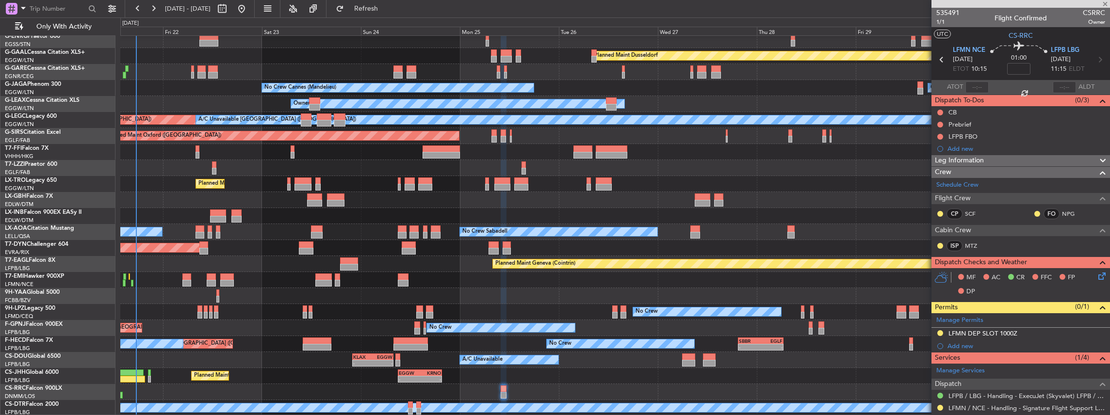
type input "+00:05"
type input "0"
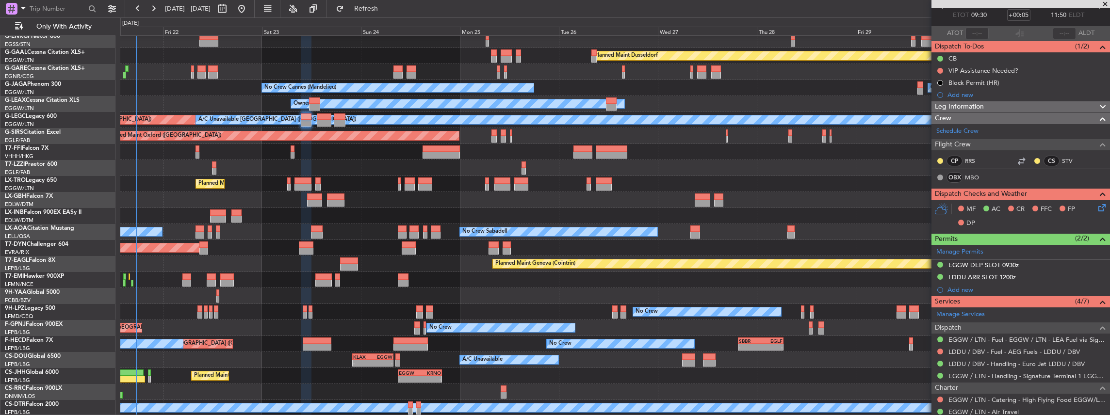
scroll to position [97, 0]
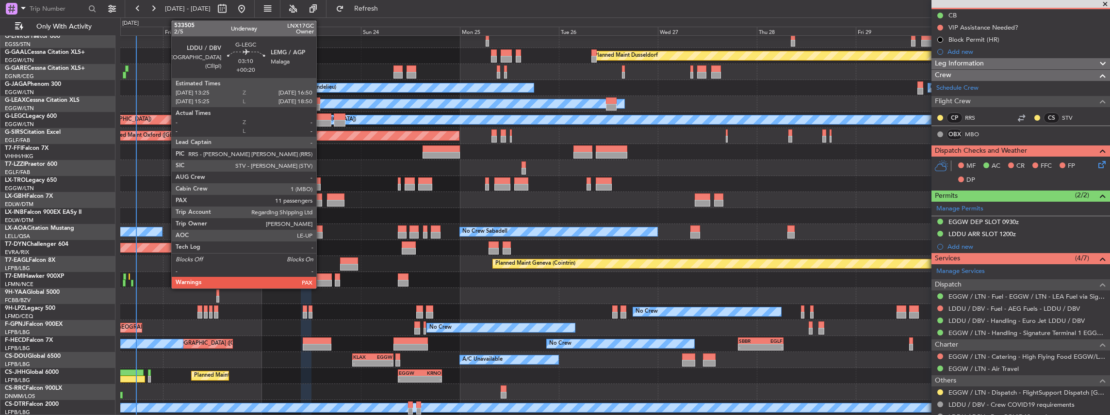
click at [321, 120] on div at bounding box center [324, 123] width 15 height 7
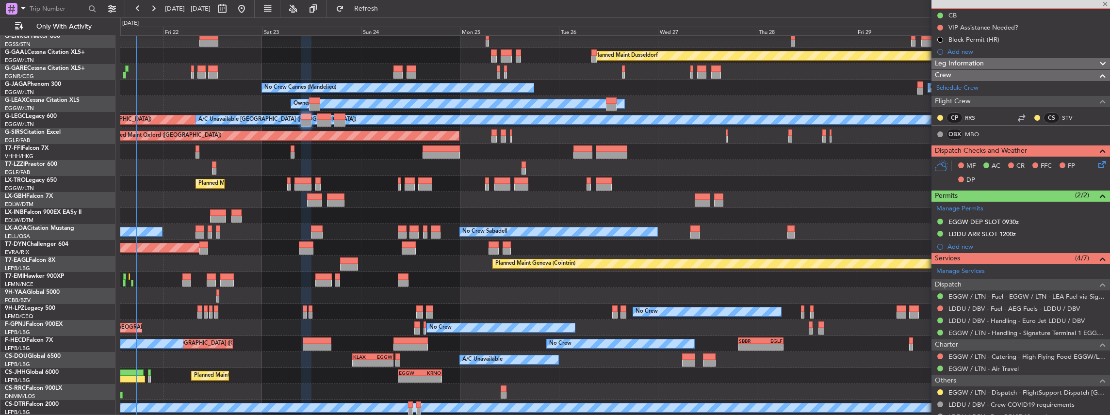
type input "+00:20"
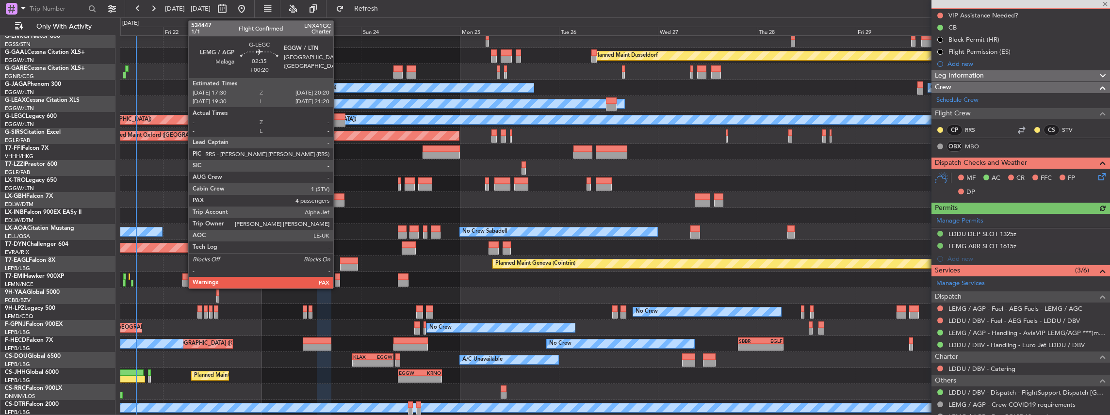
click at [338, 117] on div at bounding box center [340, 117] width 12 height 7
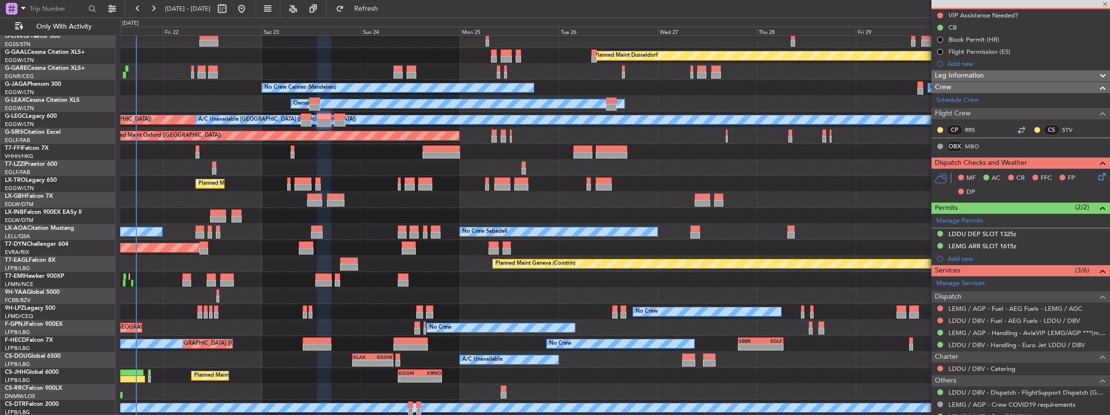
type input "4"
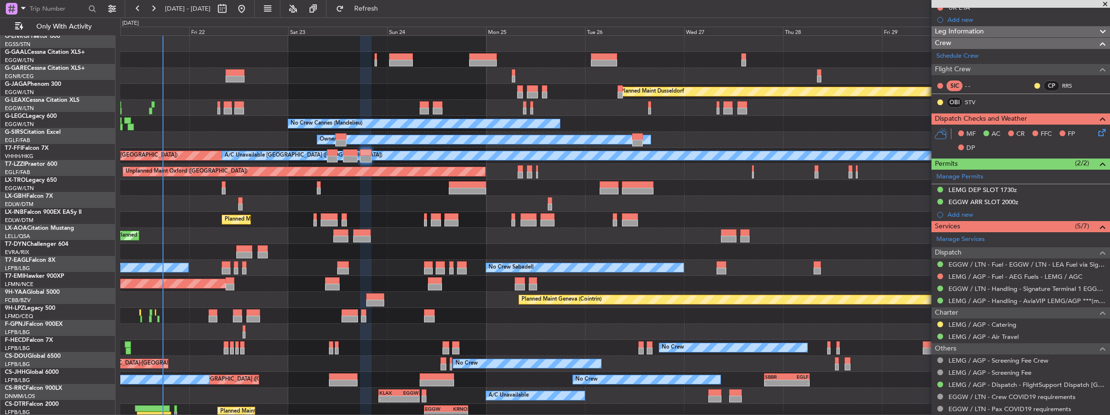
scroll to position [0, 0]
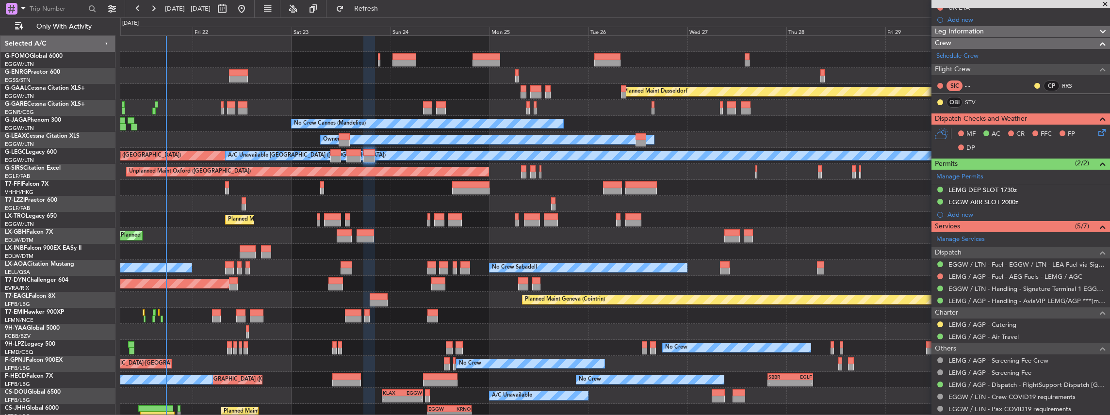
click at [415, 207] on div "Owner Planned Maint Dusseldorf Unplanned Maint Chester No Crew Cannes (Mandelie…" at bounding box center [615, 244] width 990 height 416
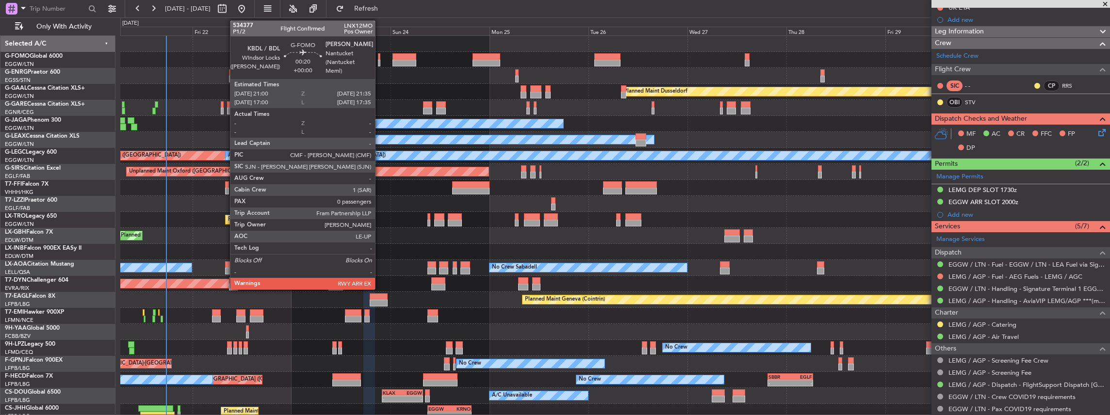
click at [379, 63] on div at bounding box center [379, 63] width 2 height 7
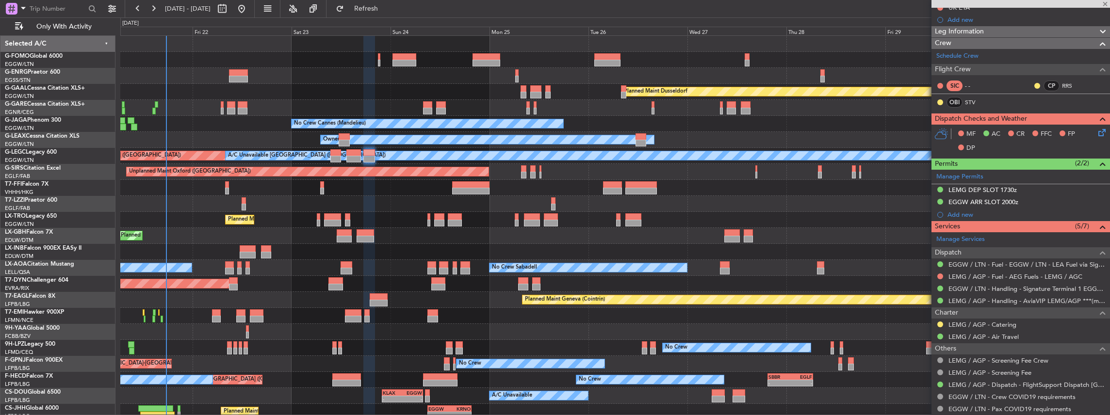
type input "0"
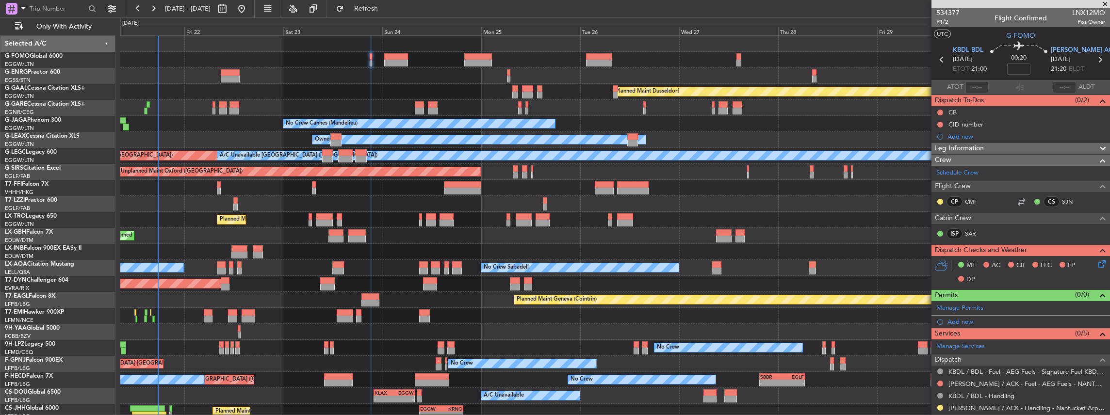
click at [257, 294] on div "Owner Planned Maint Dusseldorf Unplanned Maint Chester No Crew Cannes (Mandelie…" at bounding box center [615, 244] width 990 height 416
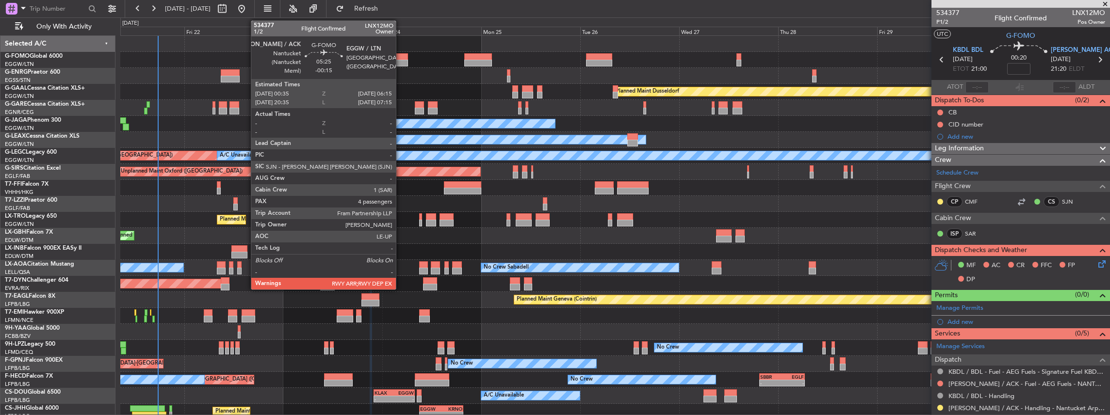
click at [401, 61] on div at bounding box center [396, 63] width 24 height 7
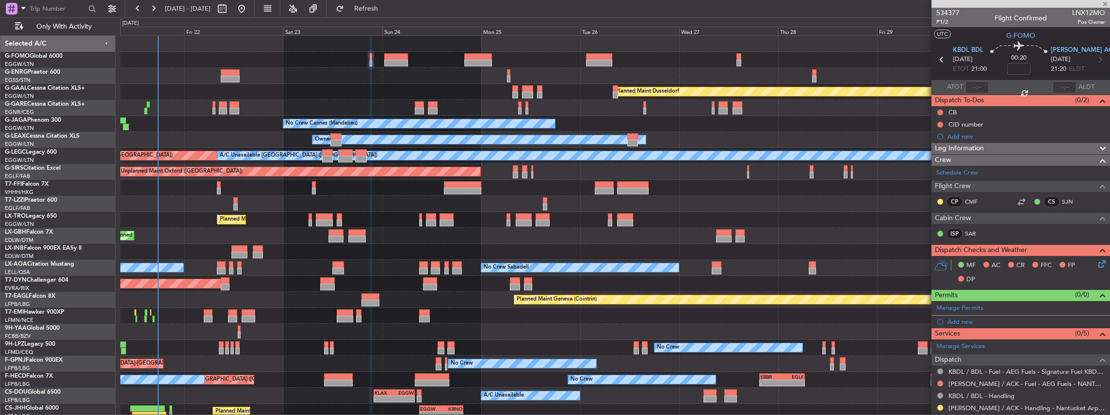
type input "-00:15"
type input "4"
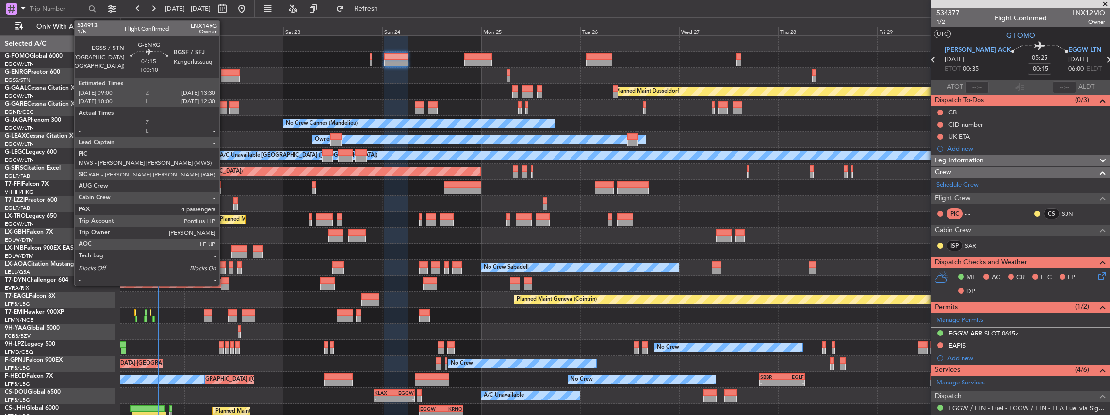
click at [225, 77] on div at bounding box center [230, 79] width 19 height 7
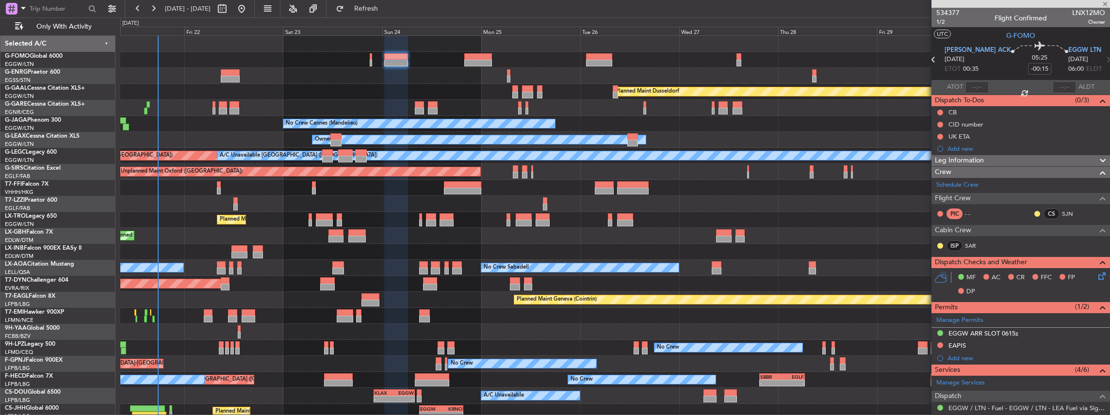
type input "+00:10"
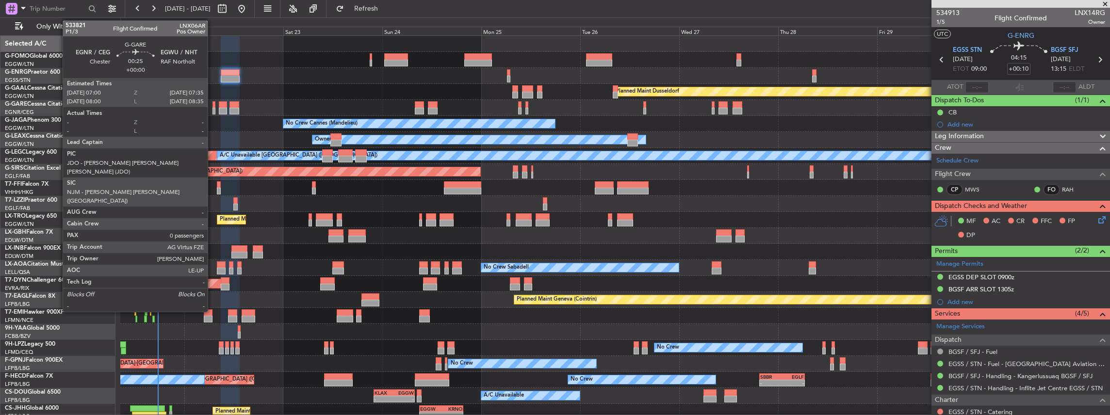
click at [212, 111] on div at bounding box center [213, 111] width 2 height 7
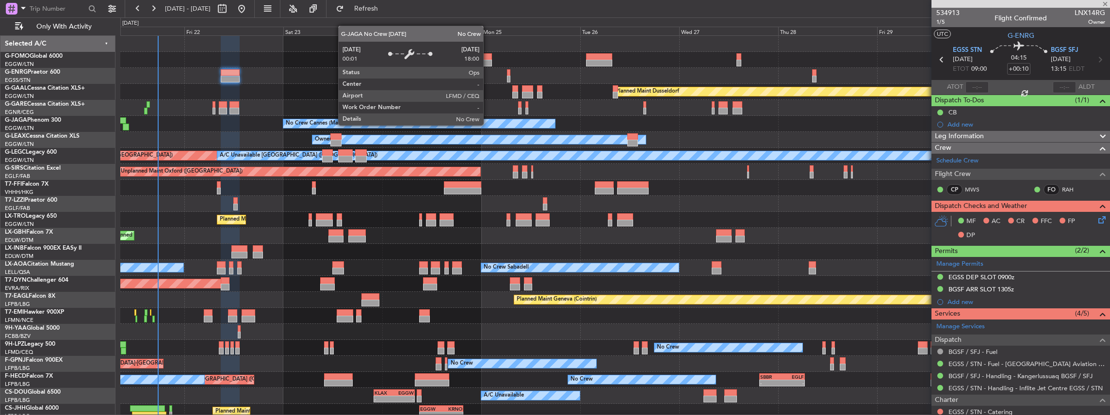
type input "0"
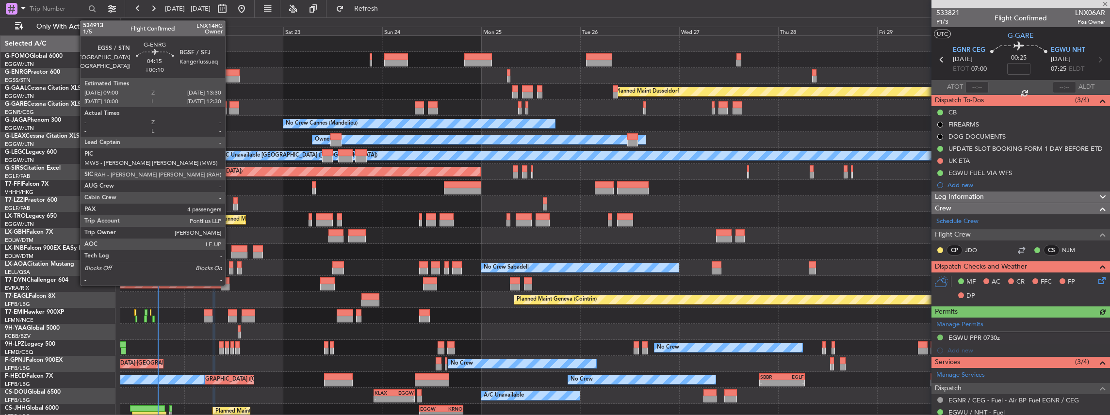
click at [230, 73] on div at bounding box center [230, 72] width 19 height 7
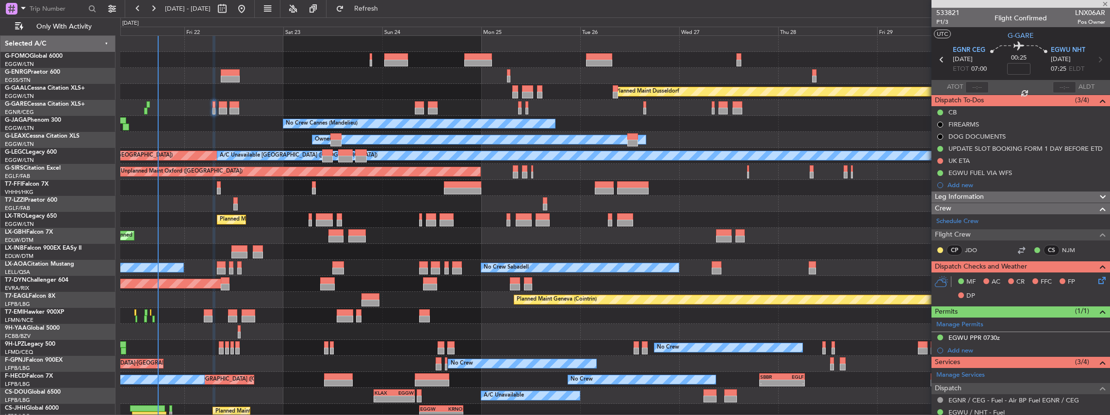
type input "+00:10"
type input "4"
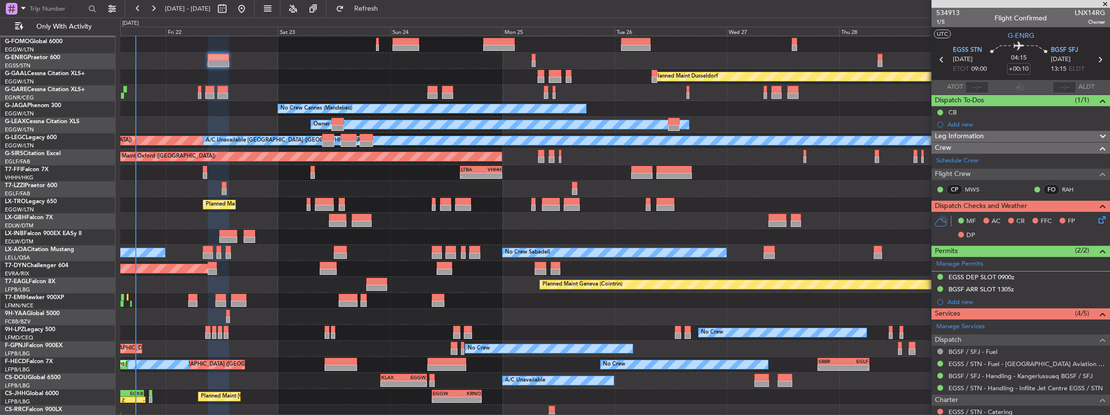
scroll to position [16, 0]
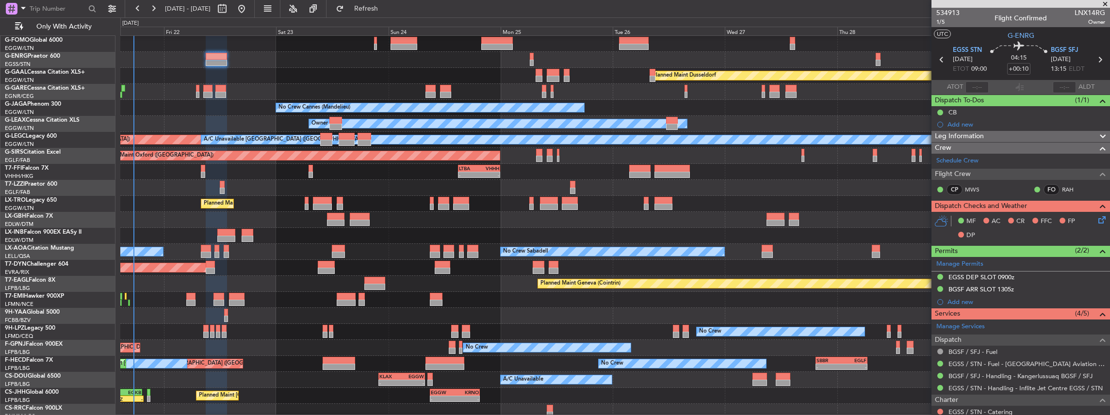
click at [520, 198] on div "Planned Maint [GEOGRAPHIC_DATA] ([GEOGRAPHIC_DATA])" at bounding box center [615, 204] width 990 height 16
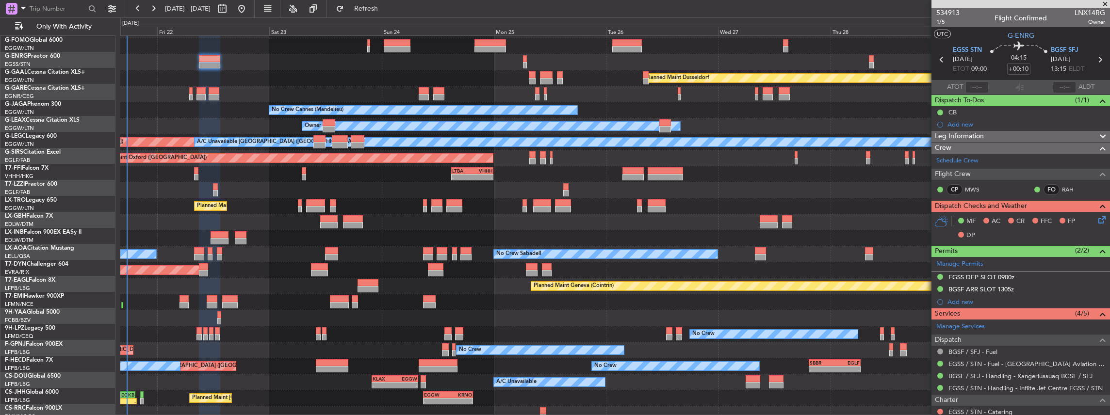
scroll to position [14, 0]
click at [512, 201] on div "Planned Maint [GEOGRAPHIC_DATA] ([GEOGRAPHIC_DATA])" at bounding box center [615, 206] width 990 height 16
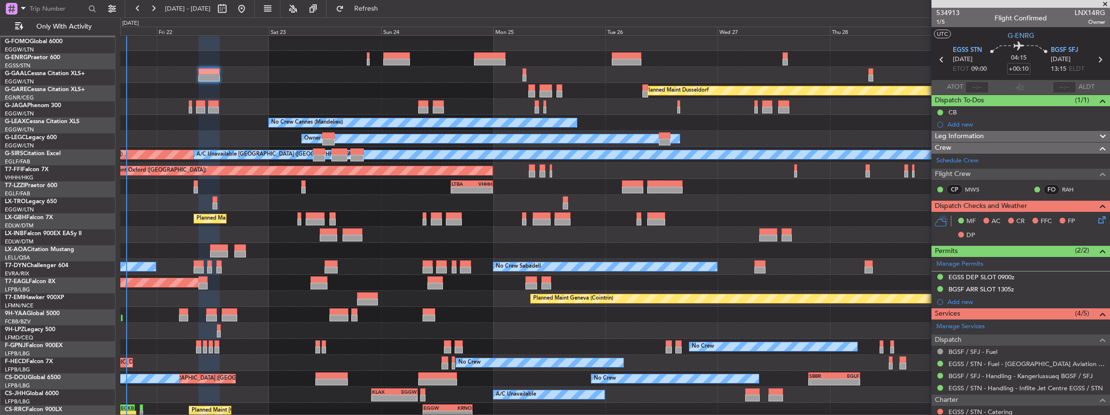
scroll to position [0, 0]
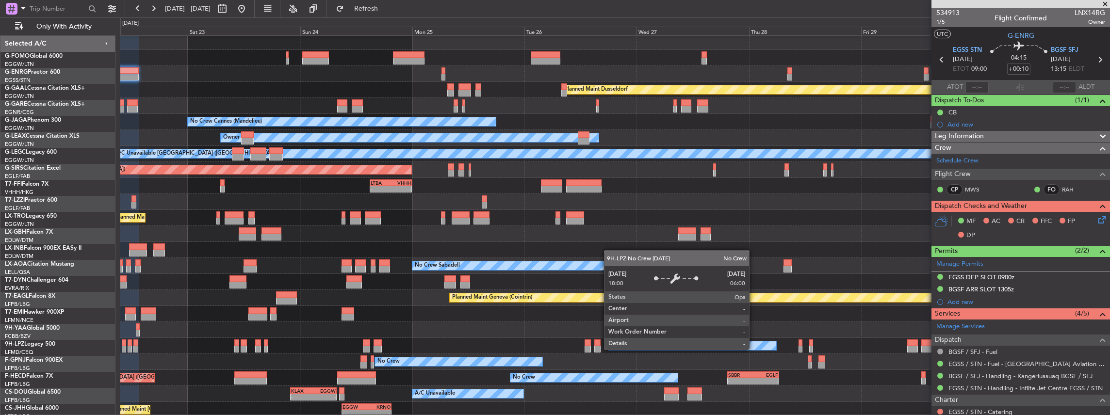
scroll to position [2, 0]
click at [665, 347] on div "No Crew" at bounding box center [691, 345] width 167 height 9
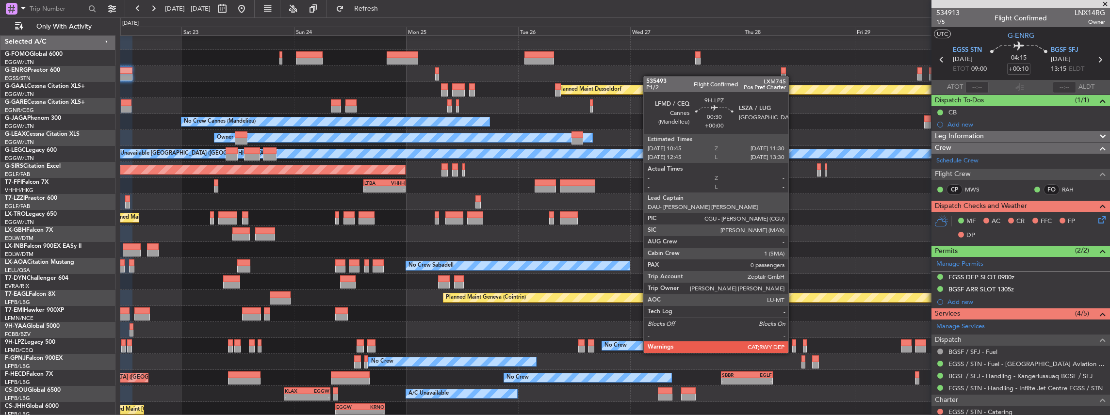
click at [793, 343] on div at bounding box center [794, 343] width 4 height 7
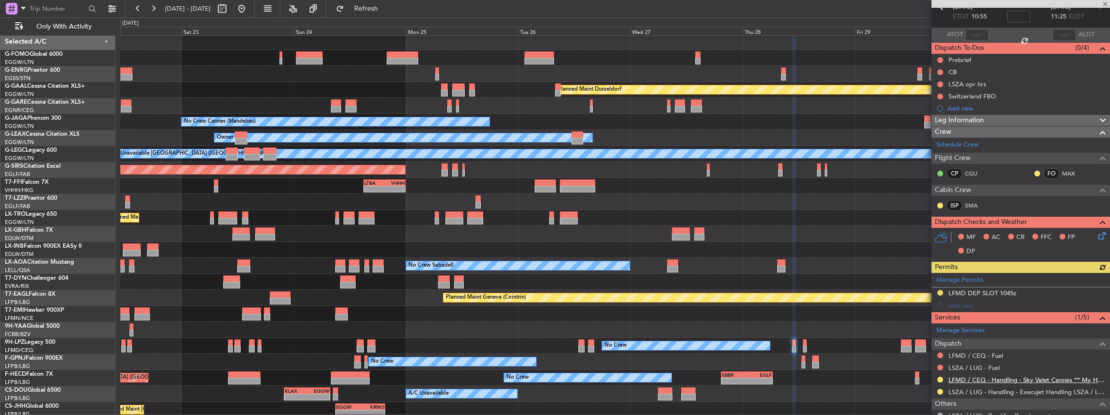
scroll to position [96, 0]
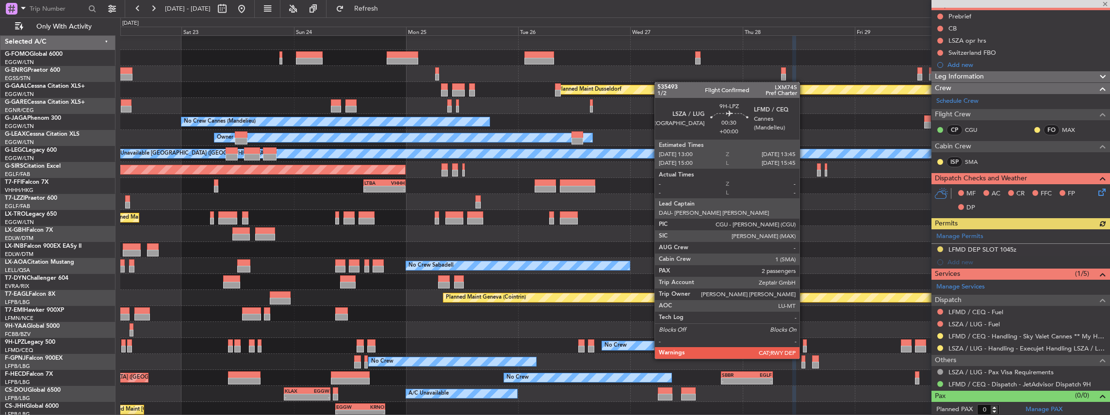
click at [804, 349] on div at bounding box center [805, 349] width 4 height 7
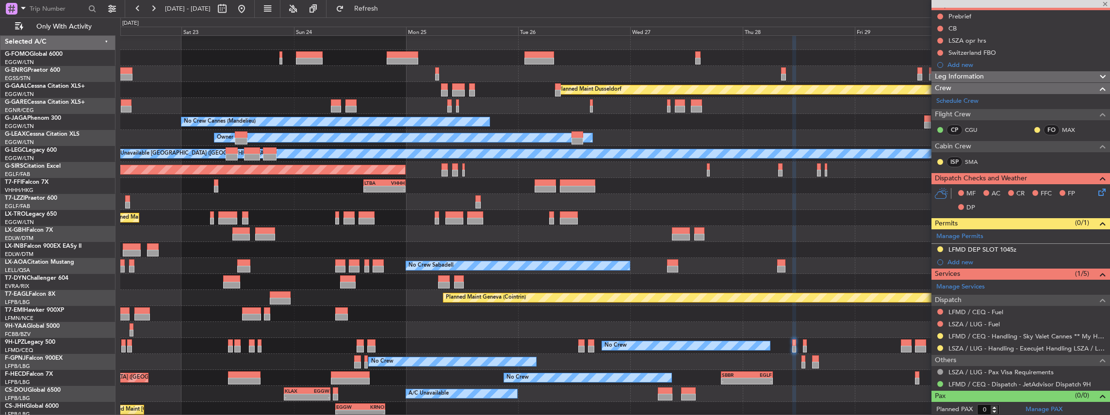
type input "2"
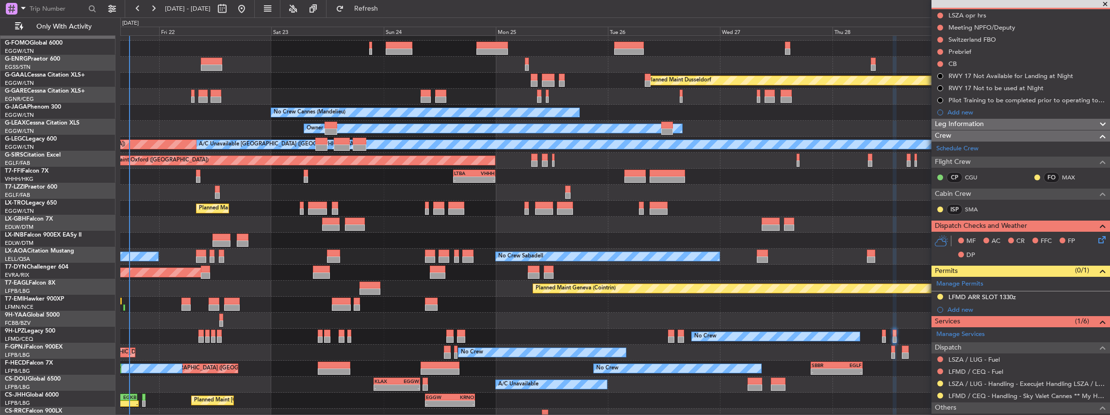
scroll to position [11, 0]
click at [582, 281] on div "Planned Maint Geneva (Cointrin)" at bounding box center [615, 289] width 990 height 16
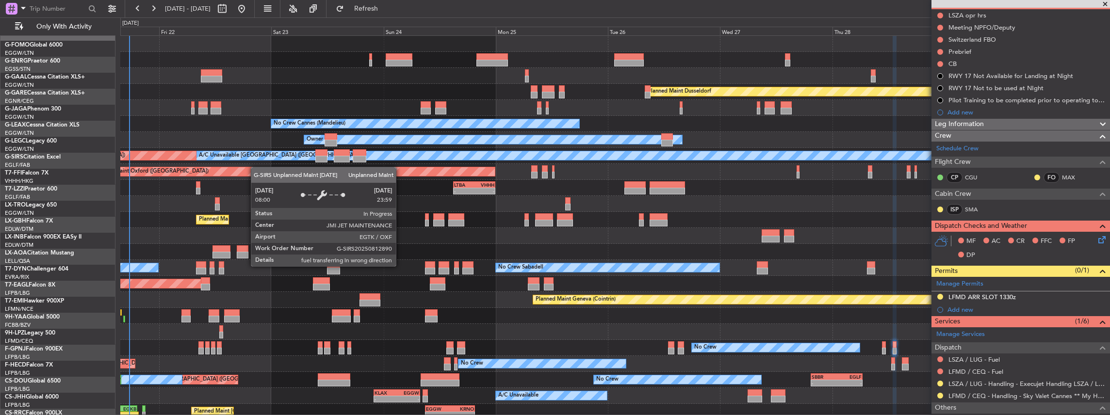
scroll to position [0, 0]
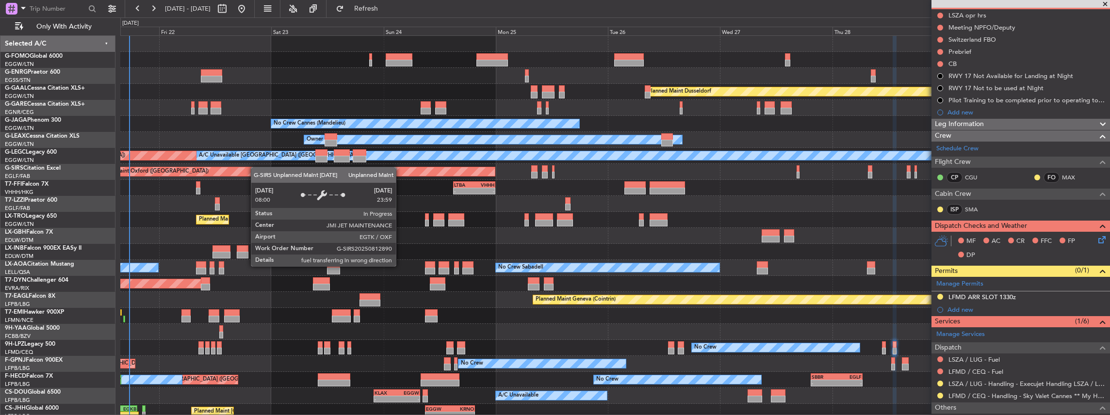
click at [256, 170] on div "Planned Maint Dusseldorf Unplanned Maint [PERSON_NAME] No Crew Cannes ([GEOGRAP…" at bounding box center [615, 244] width 990 height 416
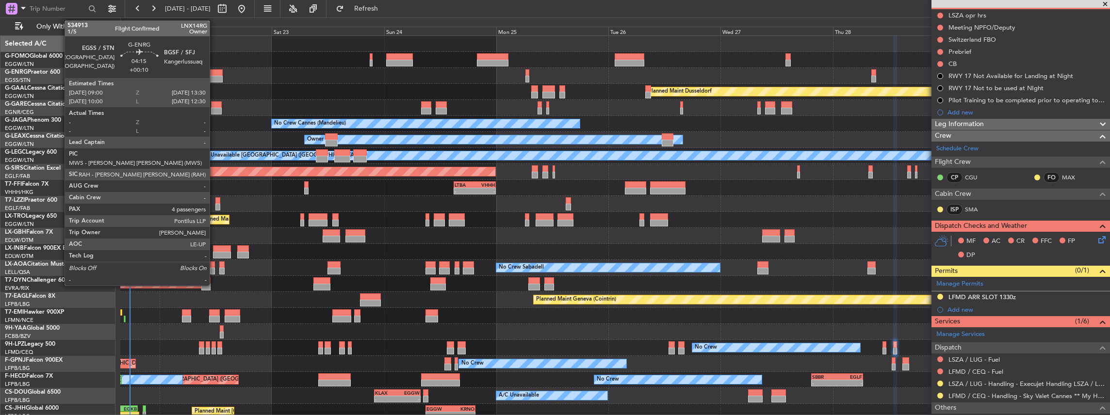
click at [214, 76] on div at bounding box center [211, 79] width 21 height 7
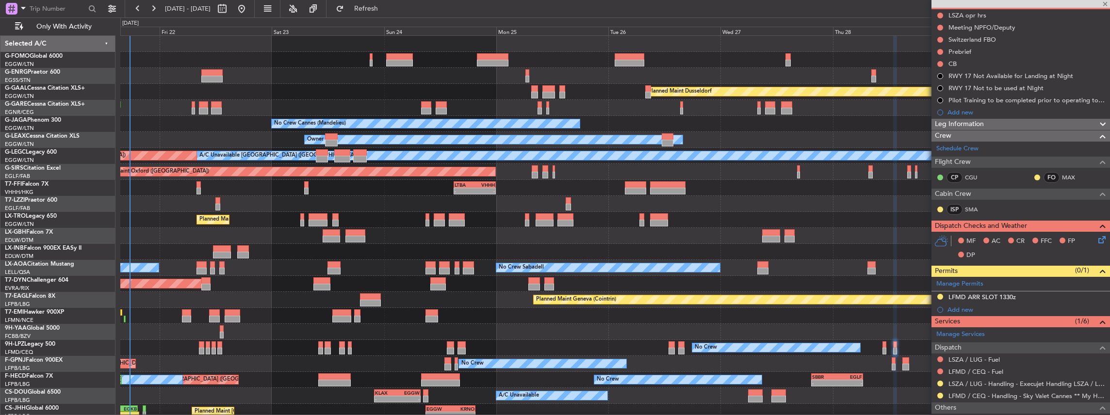
type input "+00:10"
type input "4"
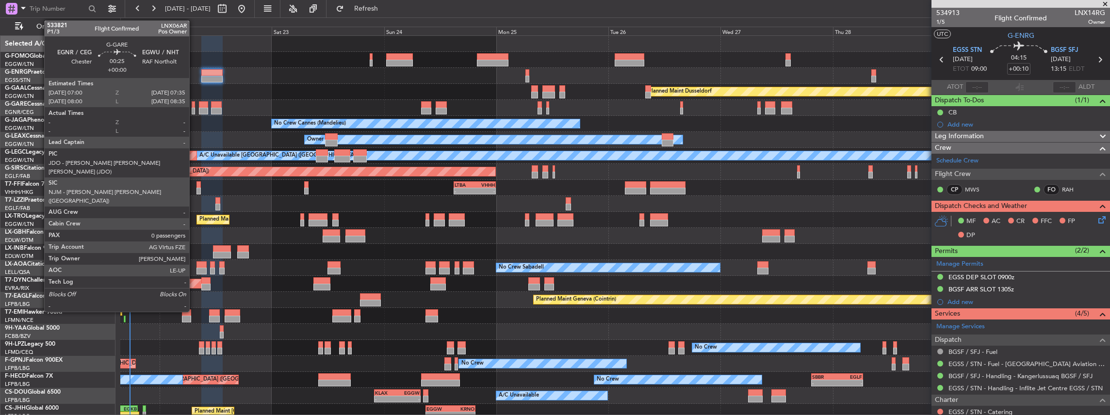
click at [194, 109] on div at bounding box center [193, 111] width 3 height 7
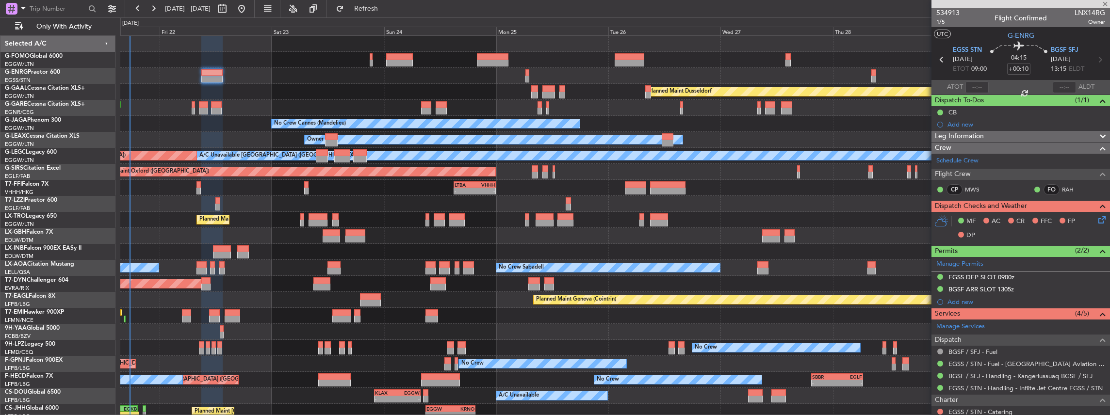
type input "0"
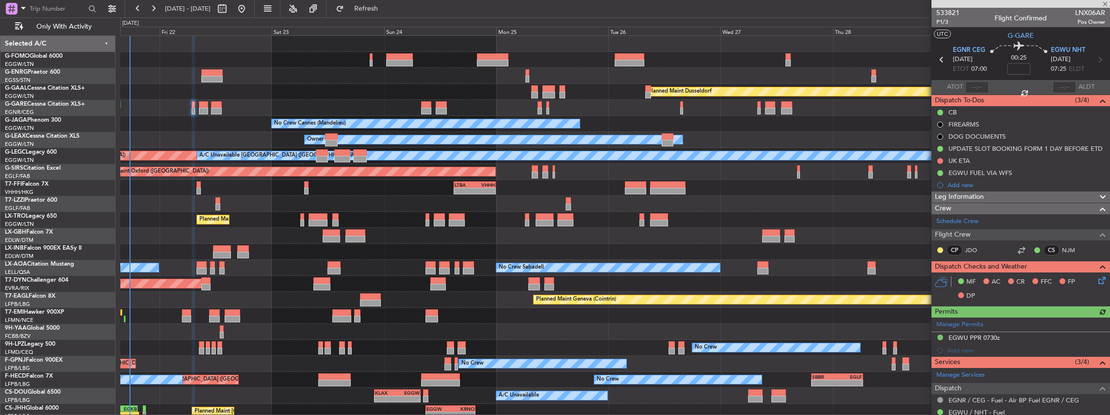
scroll to position [32, 0]
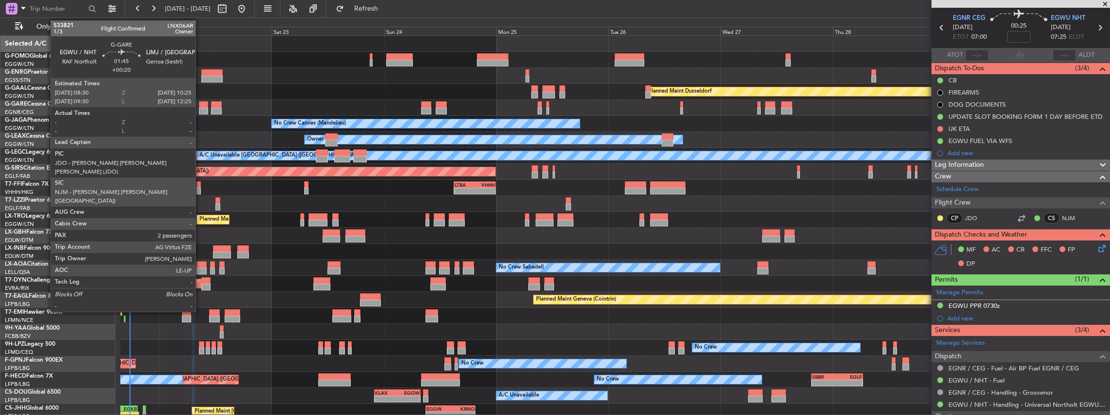
click at [200, 110] on div at bounding box center [203, 111] width 9 height 7
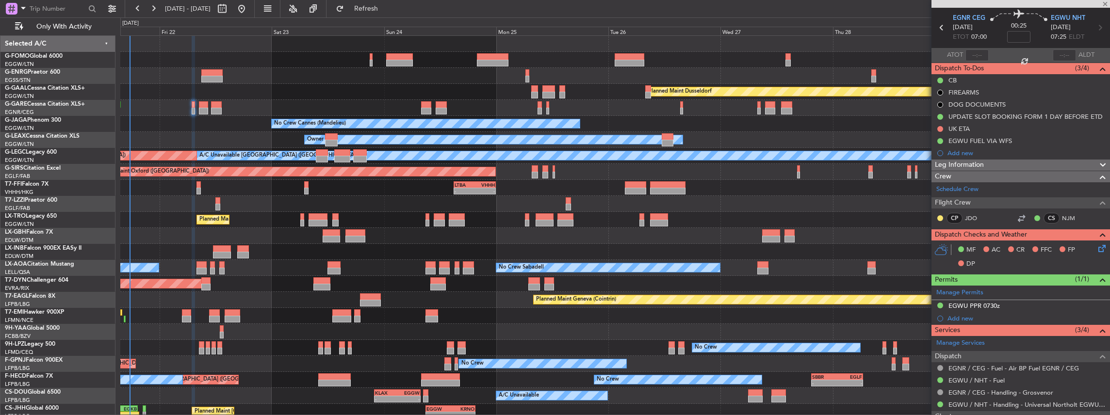
type input "+00:20"
type input "2"
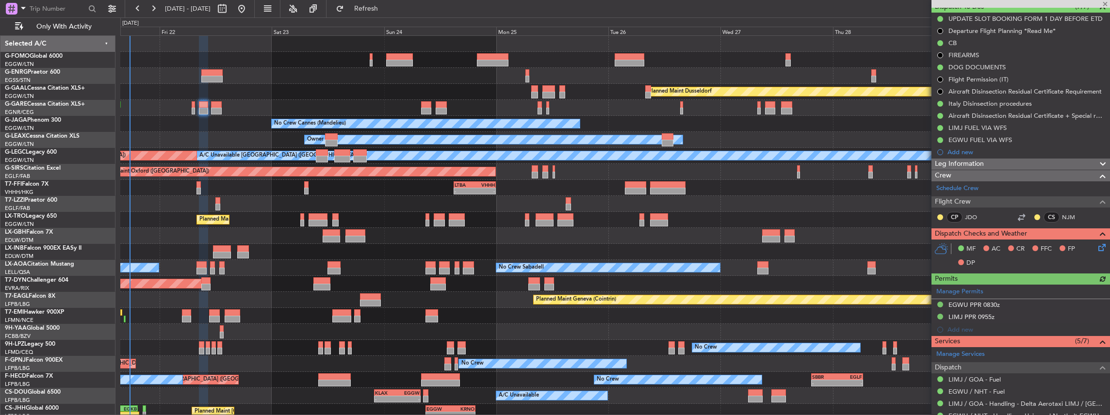
scroll to position [97, 0]
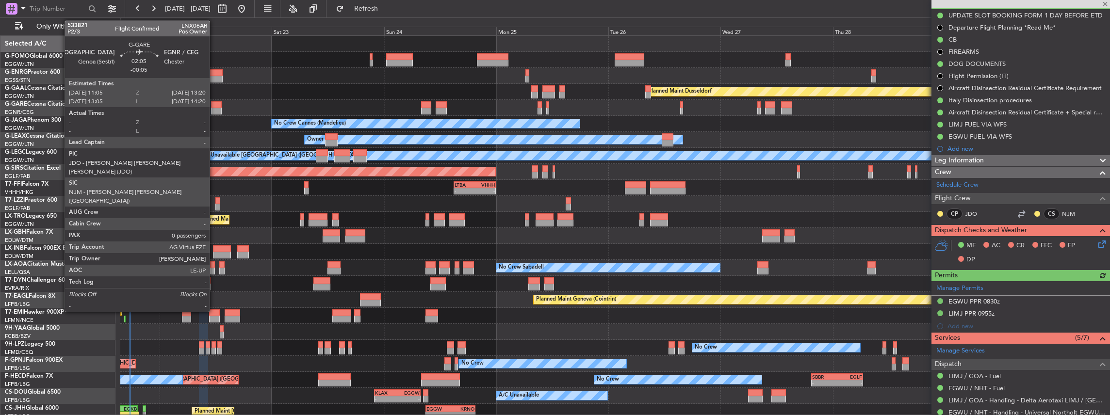
click at [215, 111] on div at bounding box center [216, 111] width 11 height 7
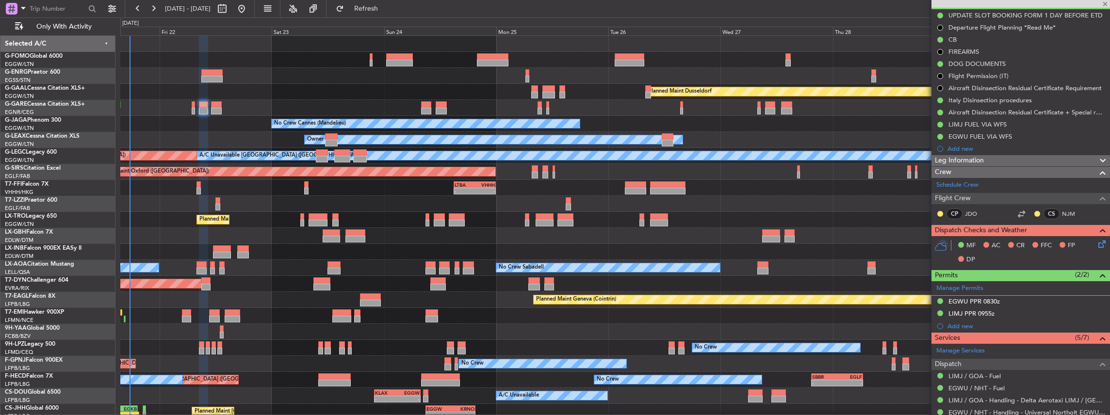
type input "-00:05"
type input "0"
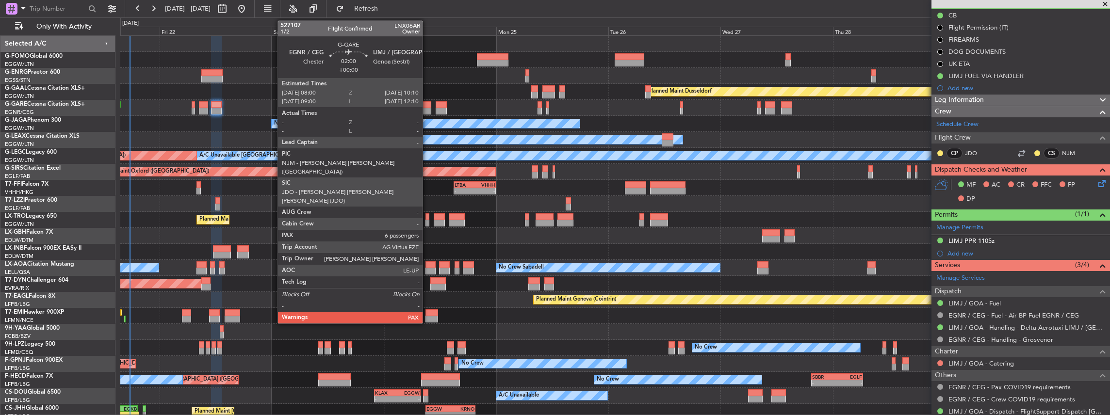
click at [427, 112] on div at bounding box center [426, 111] width 10 height 7
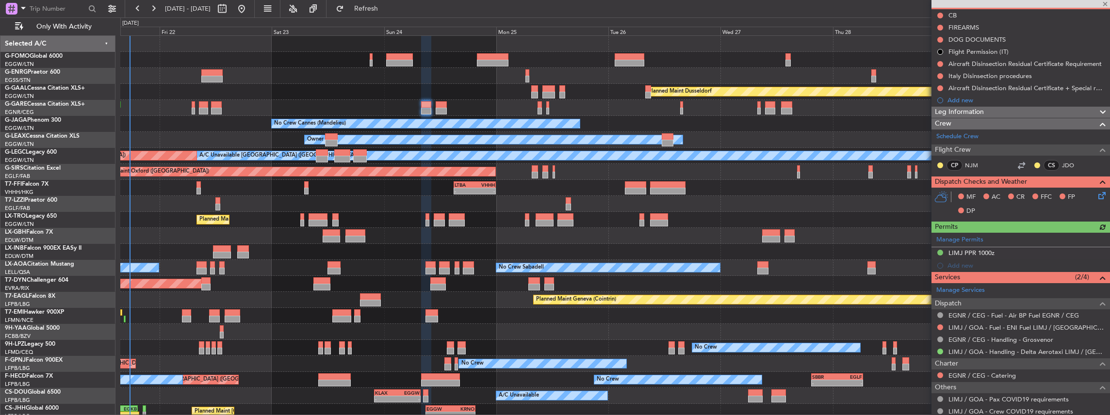
scroll to position [0, 0]
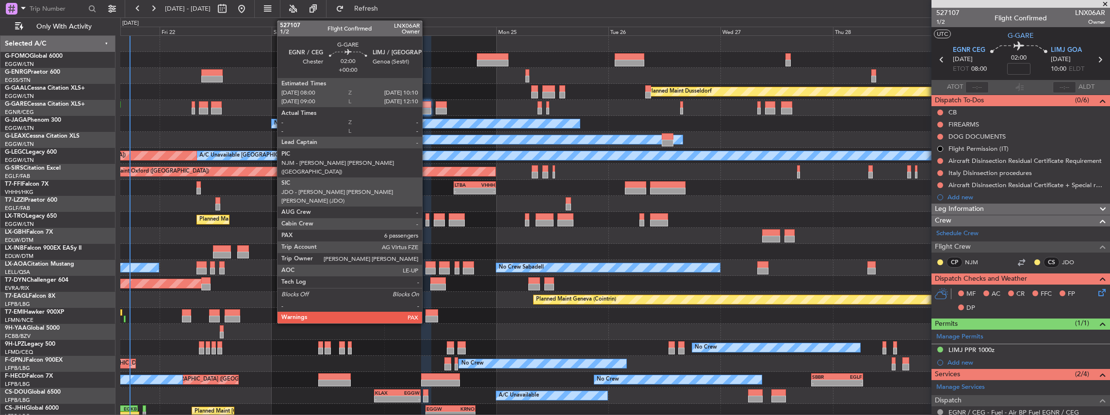
click at [427, 107] on div at bounding box center [426, 104] width 10 height 7
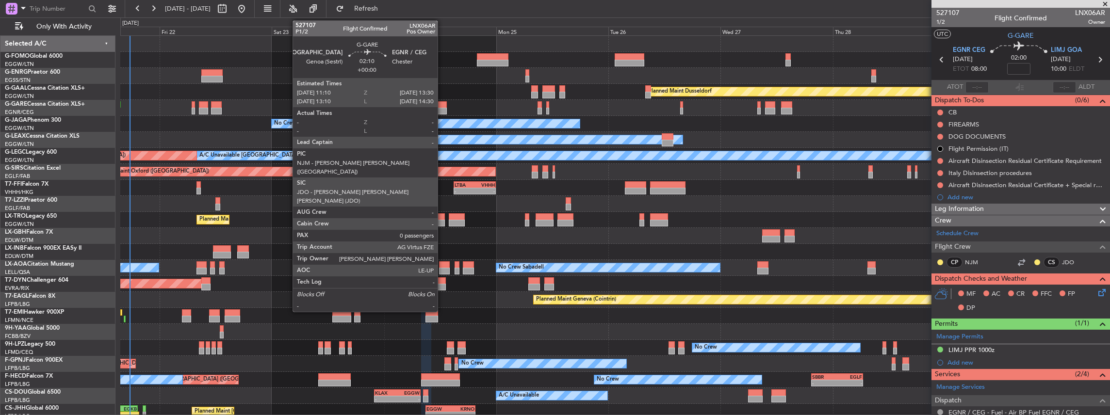
click at [442, 108] on div at bounding box center [441, 111] width 11 height 7
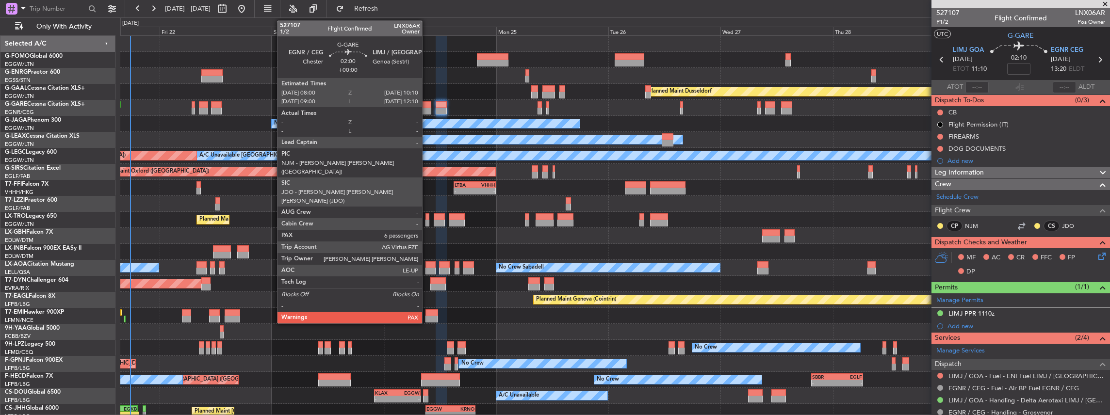
click at [427, 108] on div at bounding box center [426, 111] width 10 height 7
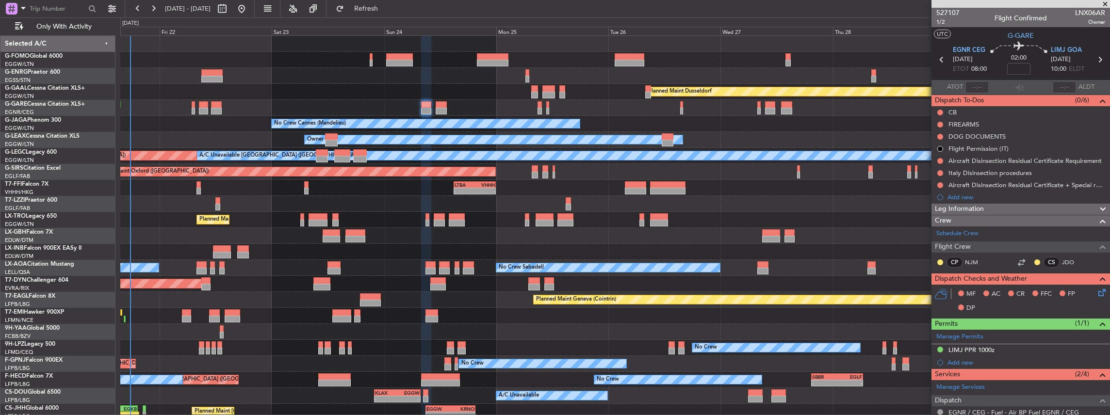
click at [1096, 291] on icon at bounding box center [1100, 291] width 8 height 8
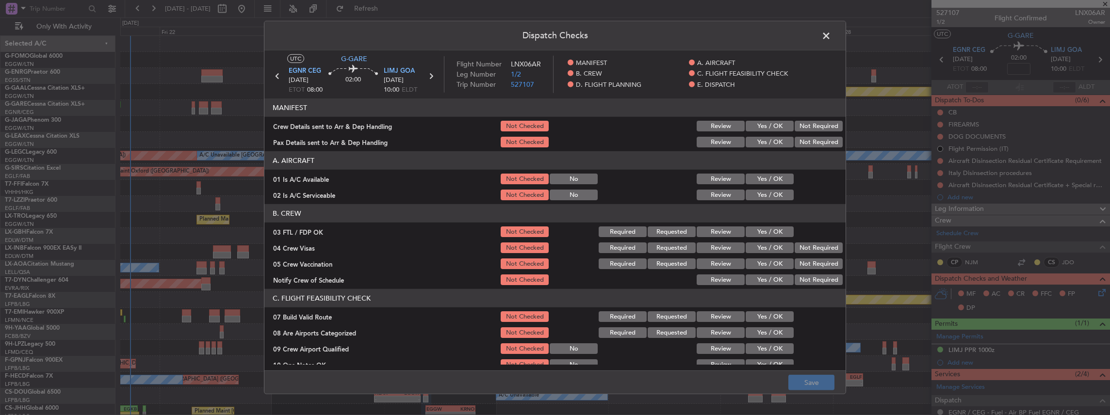
drag, startPoint x: 761, startPoint y: 122, endPoint x: 756, endPoint y: 135, distance: 13.8
click at [761, 122] on button "Yes / OK" at bounding box center [770, 126] width 48 height 11
click at [756, 140] on button "Yes / OK" at bounding box center [770, 142] width 48 height 11
click at [806, 384] on button "Save" at bounding box center [811, 383] width 46 height 16
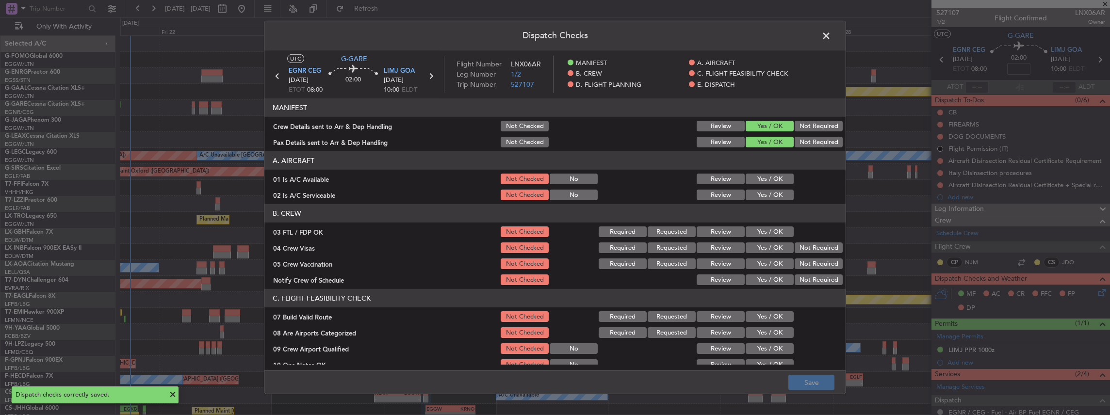
click at [831, 35] on span at bounding box center [831, 38] width 0 height 19
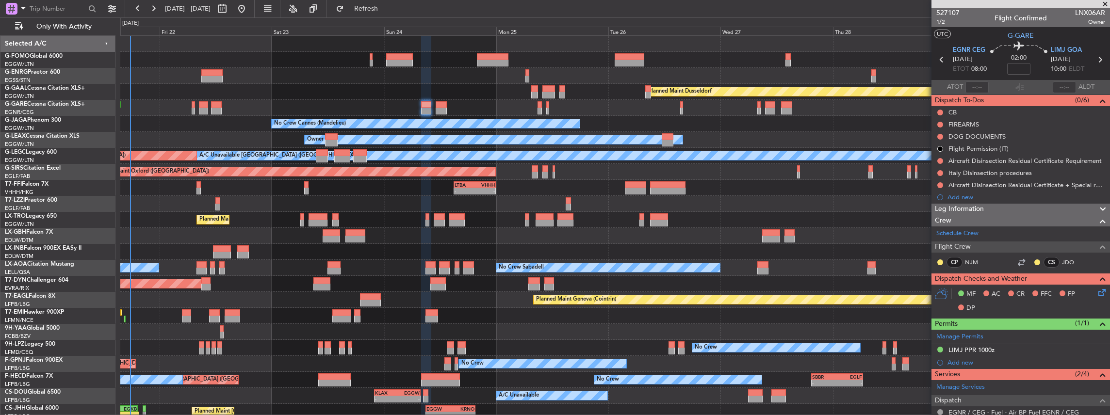
click at [1095, 60] on icon at bounding box center [1099, 59] width 13 height 13
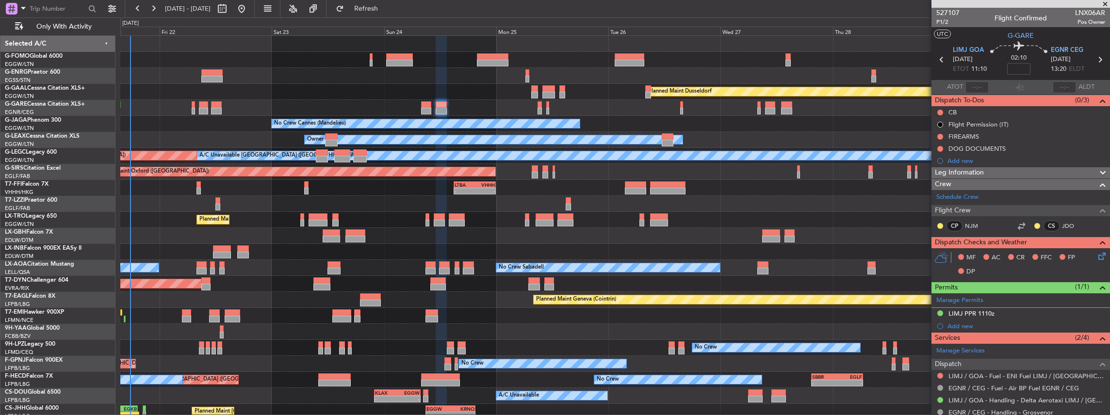
click at [1096, 253] on icon at bounding box center [1100, 255] width 8 height 8
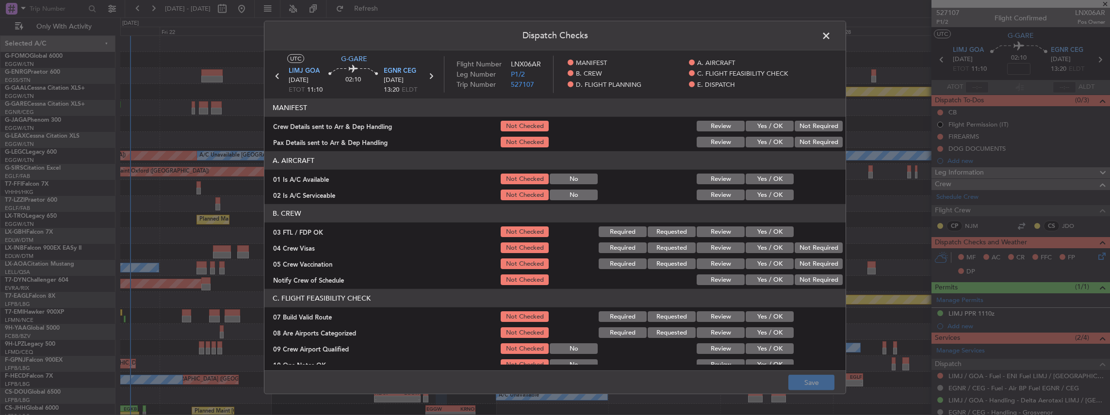
click at [765, 124] on button "Yes / OK" at bounding box center [770, 126] width 48 height 11
click at [760, 142] on button "Yes / OK" at bounding box center [770, 142] width 48 height 11
click at [812, 382] on button "Save" at bounding box center [811, 383] width 46 height 16
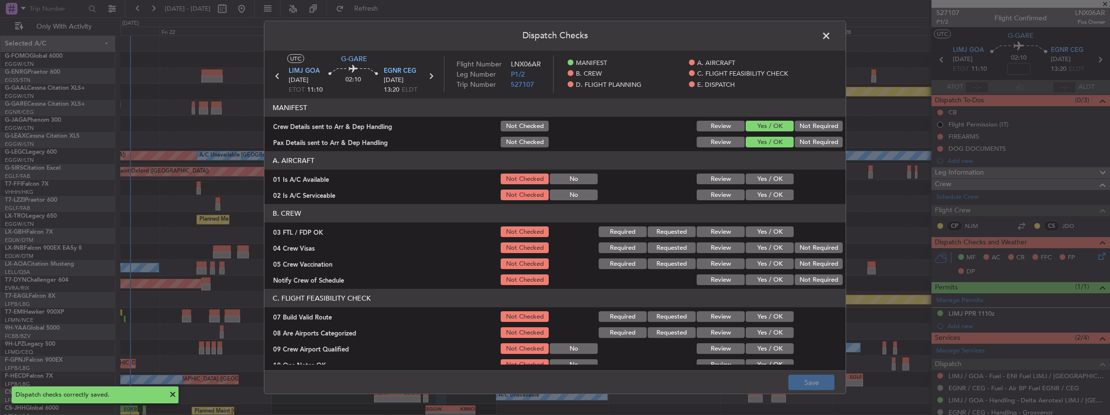
click at [831, 35] on span at bounding box center [831, 38] width 0 height 19
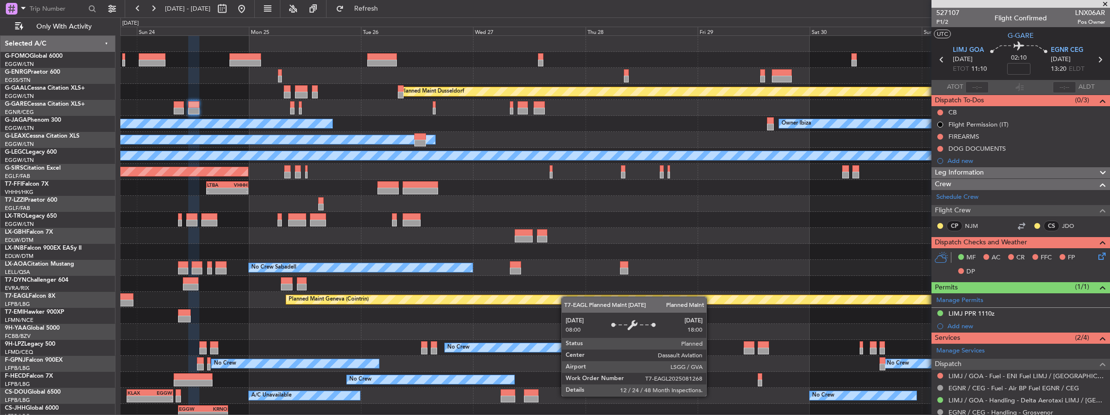
click at [536, 298] on div "Planned Maint Dusseldorf Owner Ibiza No Crew Cannes (Mandelieu) Planned Maint L…" at bounding box center [615, 244] width 990 height 416
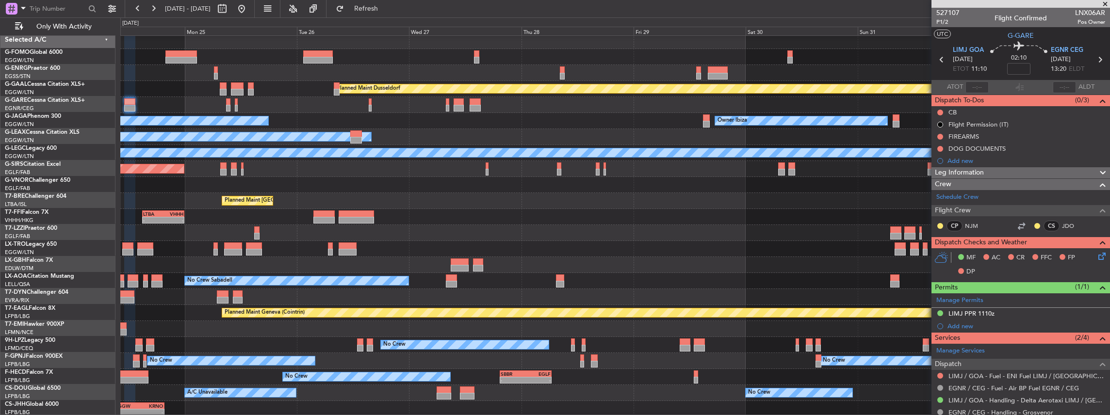
scroll to position [3, 0]
click at [533, 292] on div "Planned Maint [GEOGRAPHIC_DATA]-[GEOGRAPHIC_DATA]" at bounding box center [615, 297] width 990 height 16
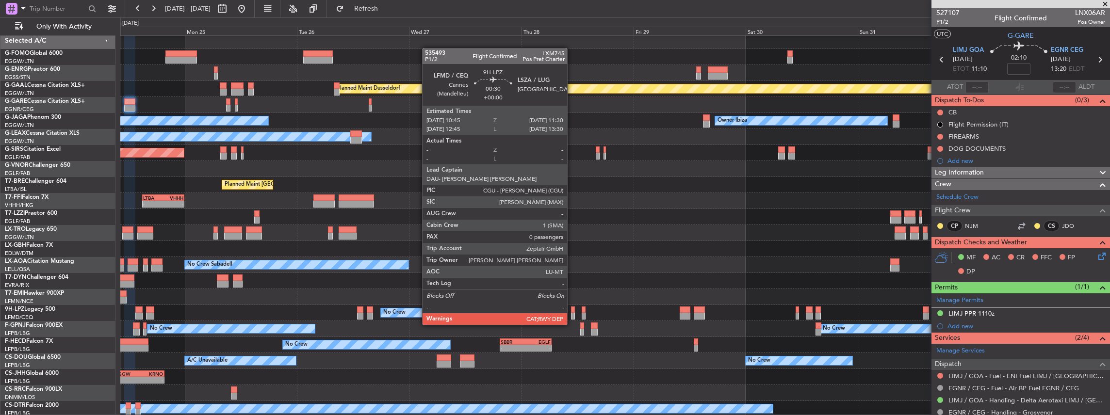
click at [572, 315] on div at bounding box center [573, 316] width 4 height 7
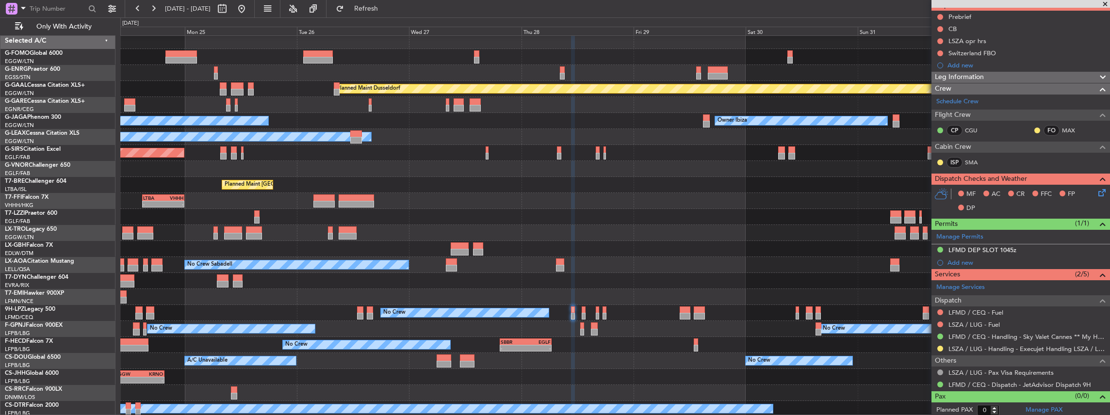
scroll to position [96, 0]
drag, startPoint x: 940, startPoint y: 346, endPoint x: 935, endPoint y: 347, distance: 4.9
click at [940, 346] on div "LFMD / CEQ - Handling - Sky Valet Cannes ** My Handling**LFMD / CEQ" at bounding box center [1005, 351] width 183 height 12
click at [938, 347] on button at bounding box center [940, 348] width 6 height 6
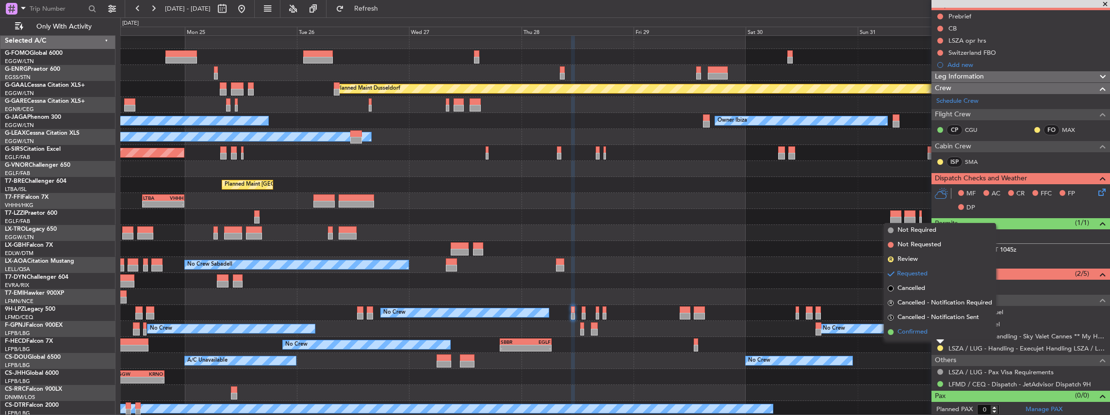
click at [929, 330] on li "Confirmed" at bounding box center [940, 332] width 112 height 15
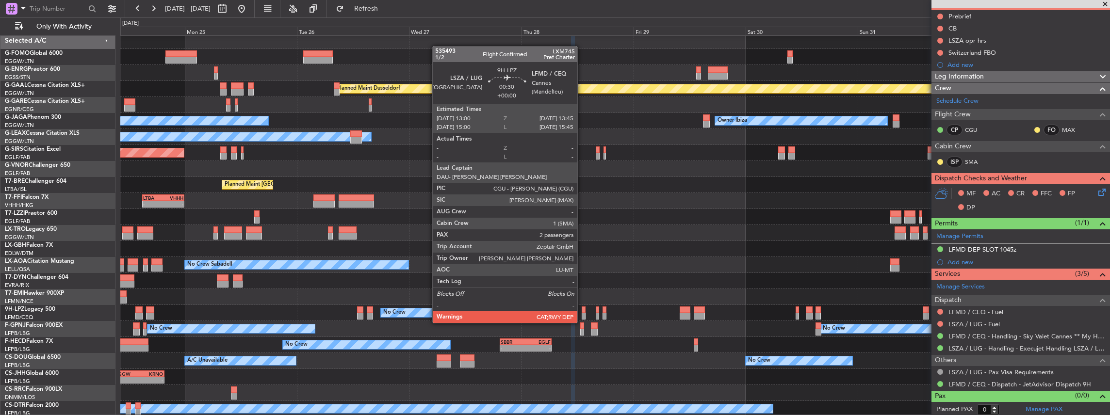
click at [582, 313] on div at bounding box center [584, 316] width 4 height 7
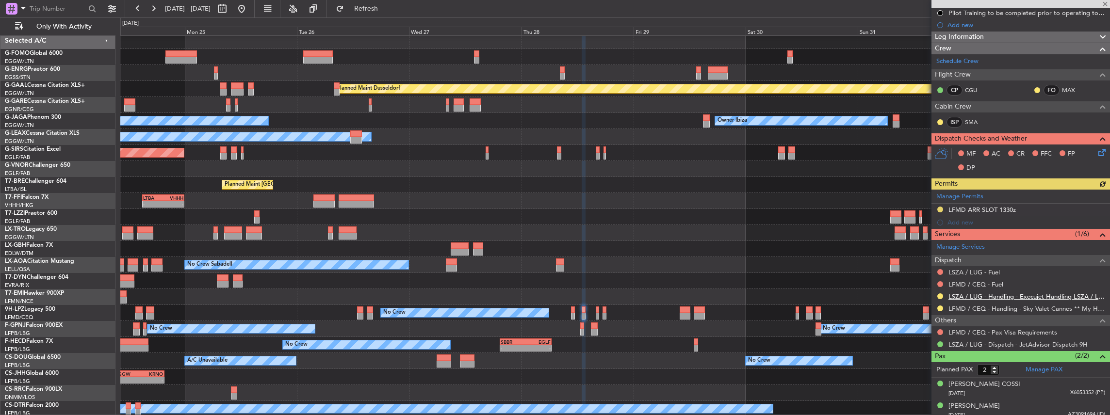
scroll to position [188, 0]
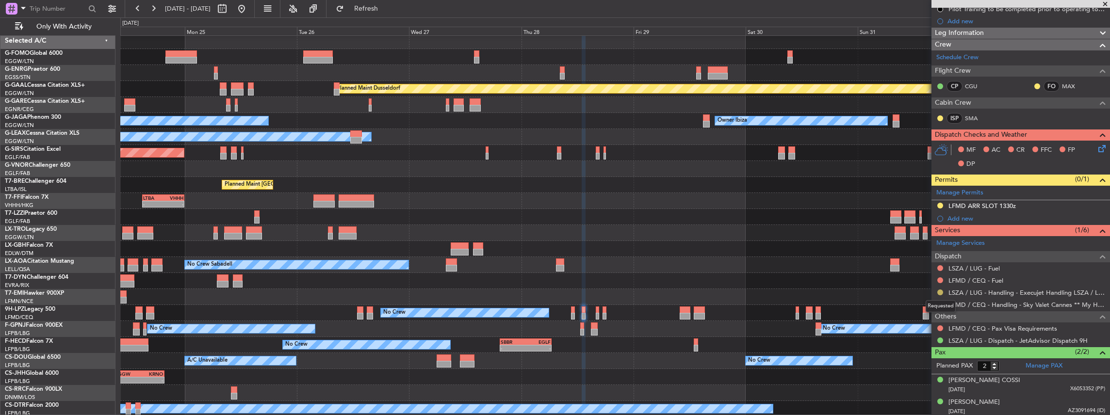
click at [940, 291] on button at bounding box center [940, 293] width 6 height 6
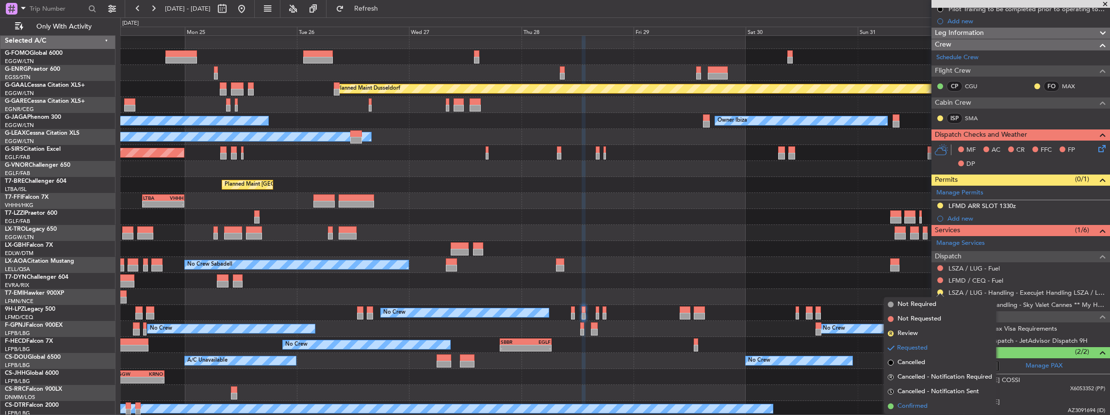
click at [922, 406] on span "Confirmed" at bounding box center [912, 407] width 30 height 10
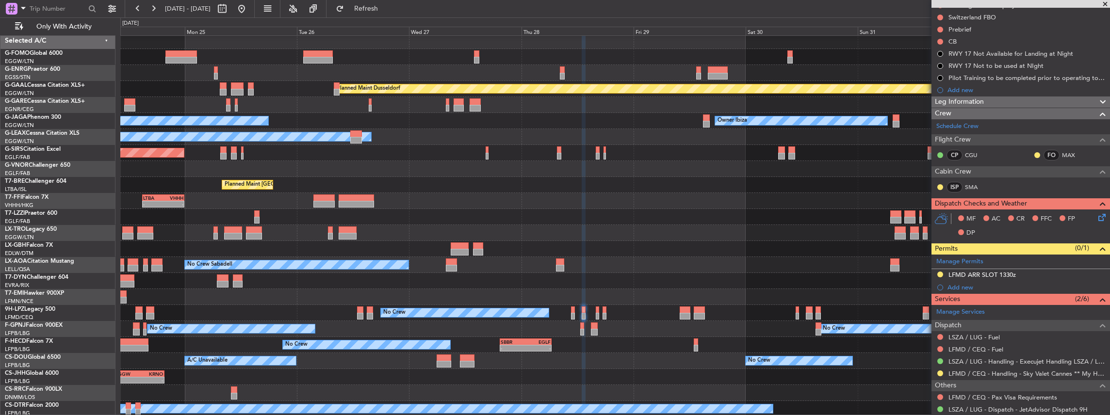
scroll to position [129, 0]
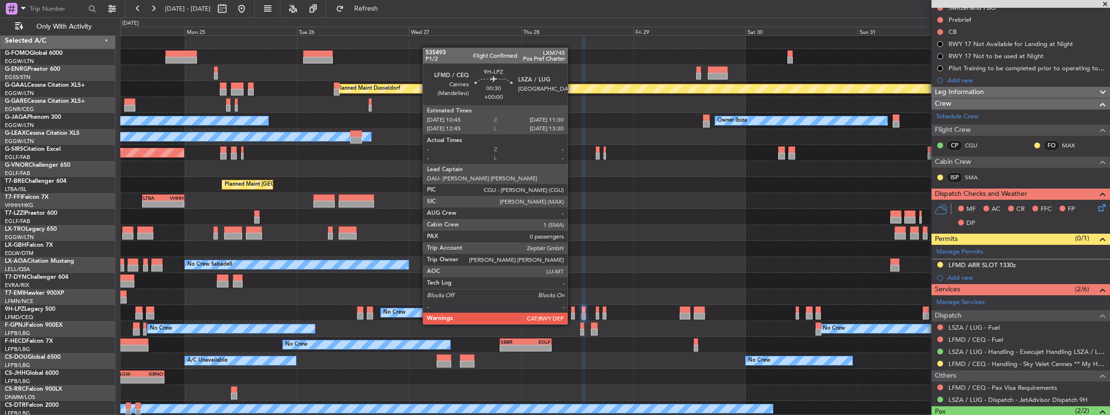
click at [572, 315] on div at bounding box center [573, 316] width 4 height 7
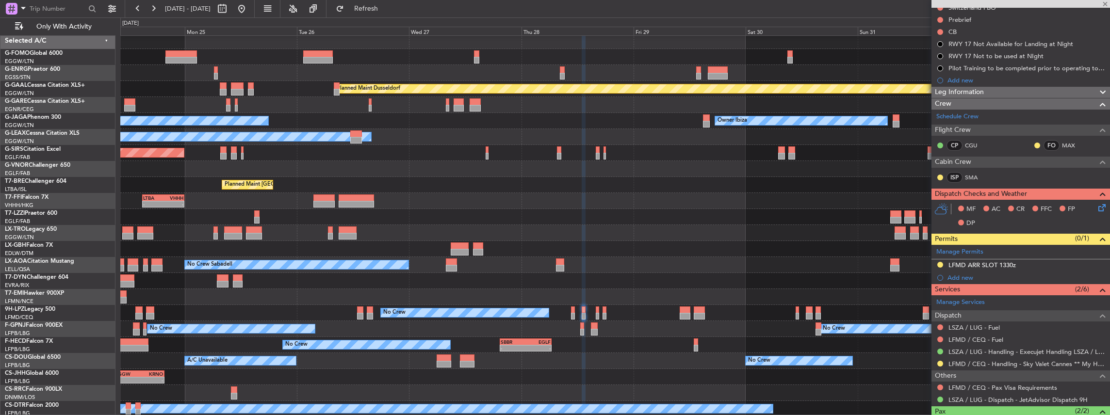
type input "0"
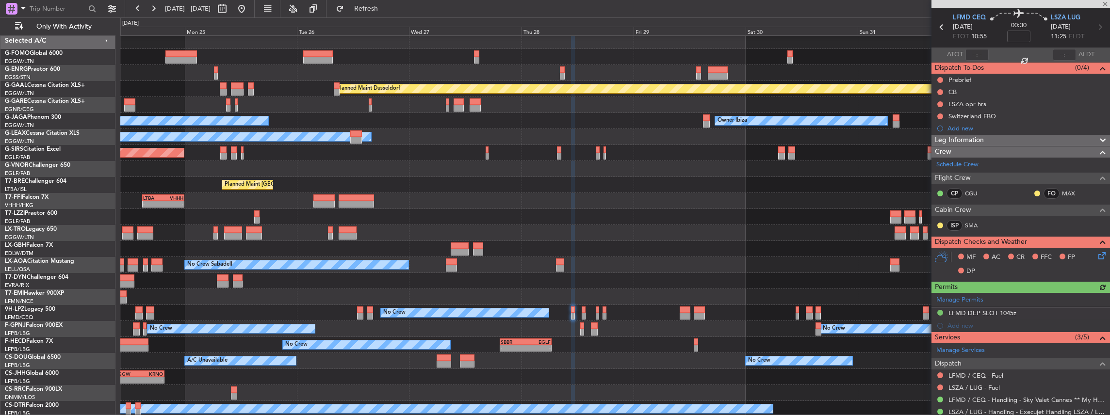
scroll to position [96, 0]
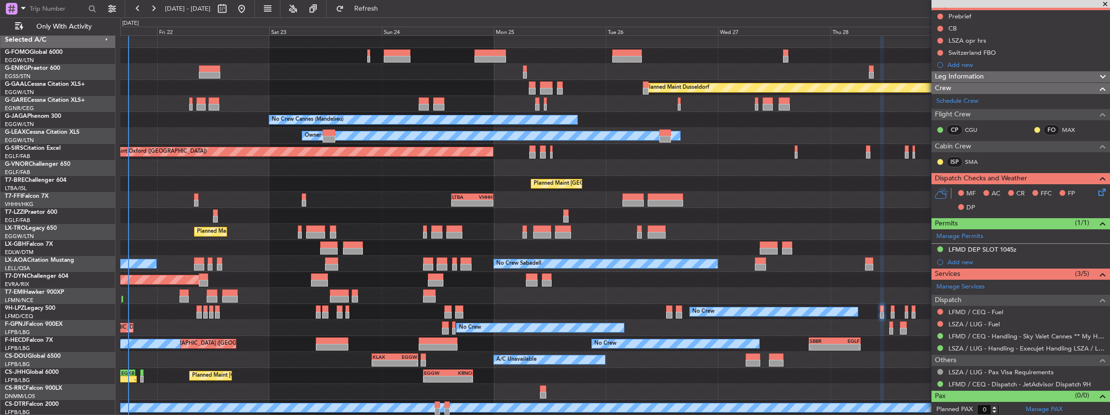
click at [791, 266] on div "No Crew Sabadell No Crew Sabadell" at bounding box center [615, 264] width 990 height 16
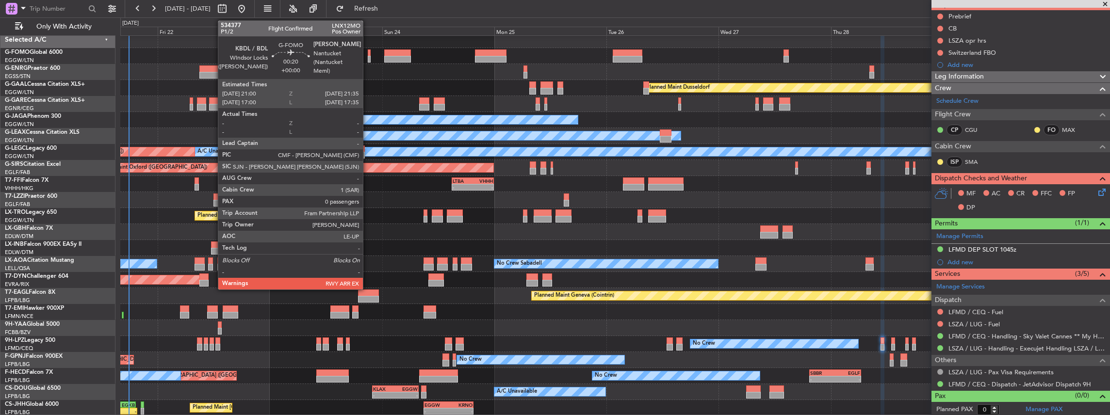
click at [368, 54] on div at bounding box center [369, 52] width 3 height 7
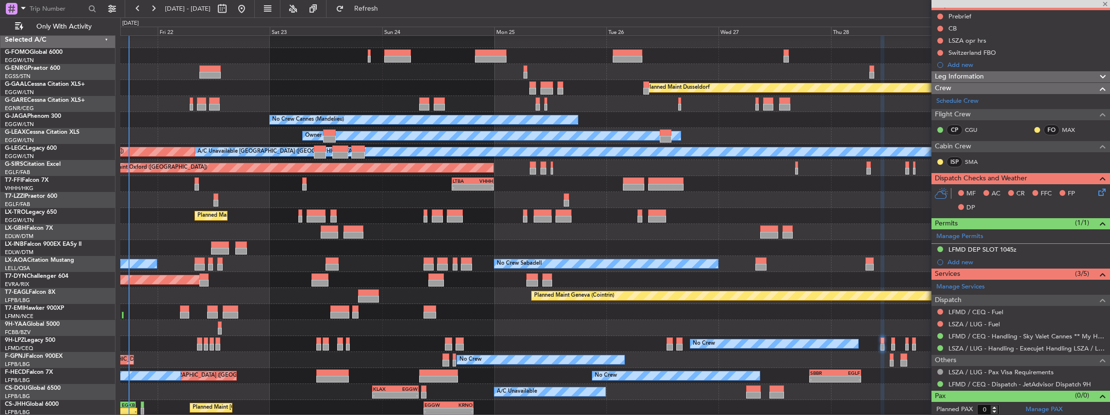
scroll to position [0, 0]
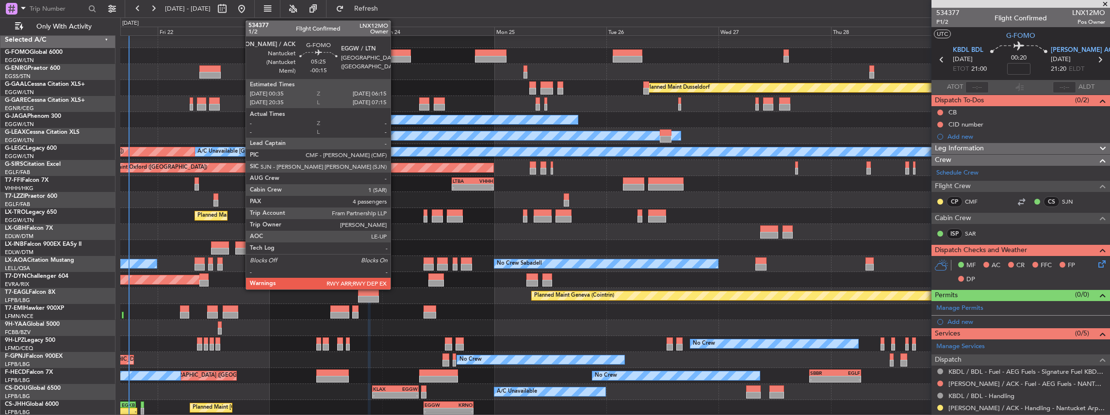
click at [395, 55] on div at bounding box center [397, 52] width 27 height 7
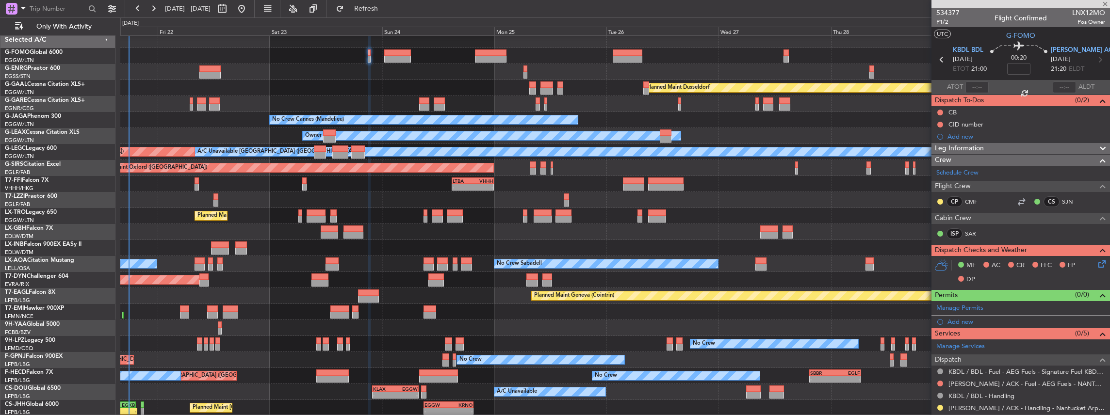
type input "-00:15"
type input "4"
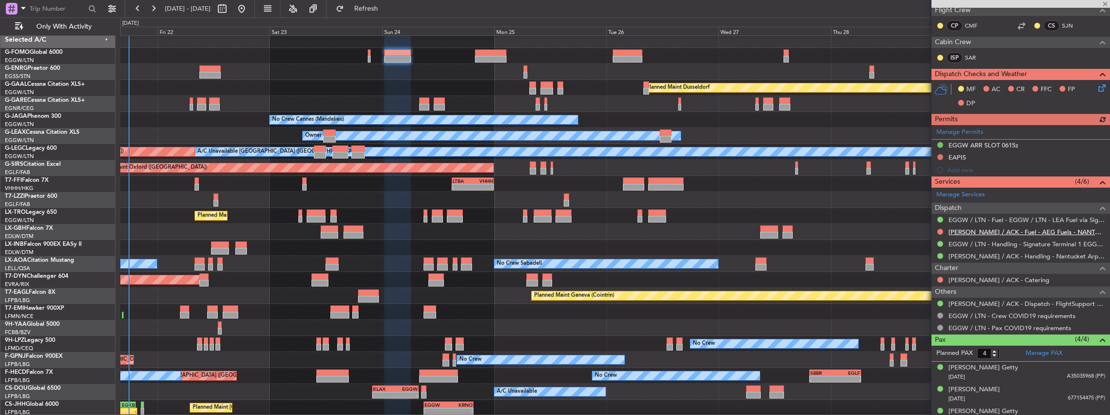
scroll to position [194, 0]
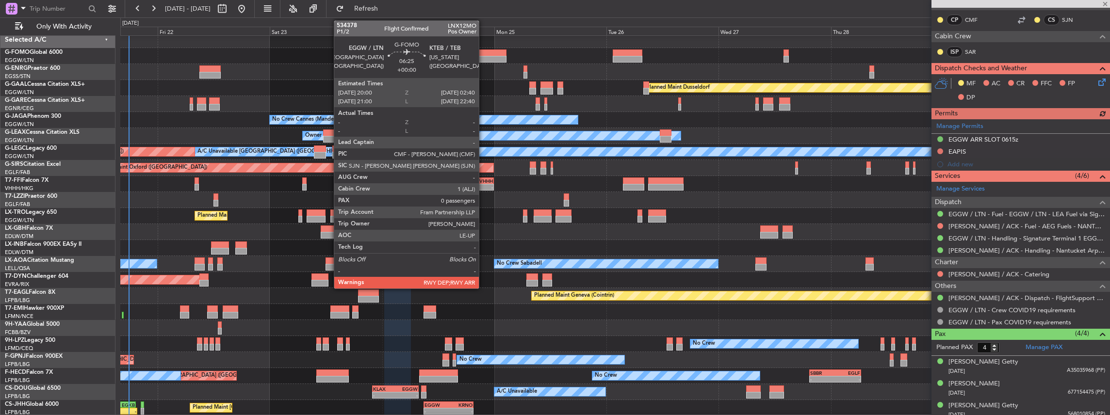
click at [484, 56] on div at bounding box center [491, 59] width 32 height 7
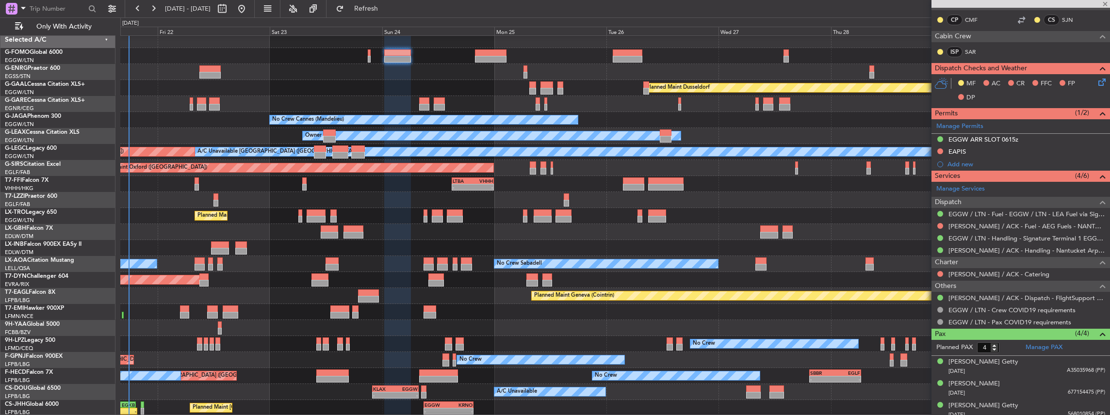
type input "0"
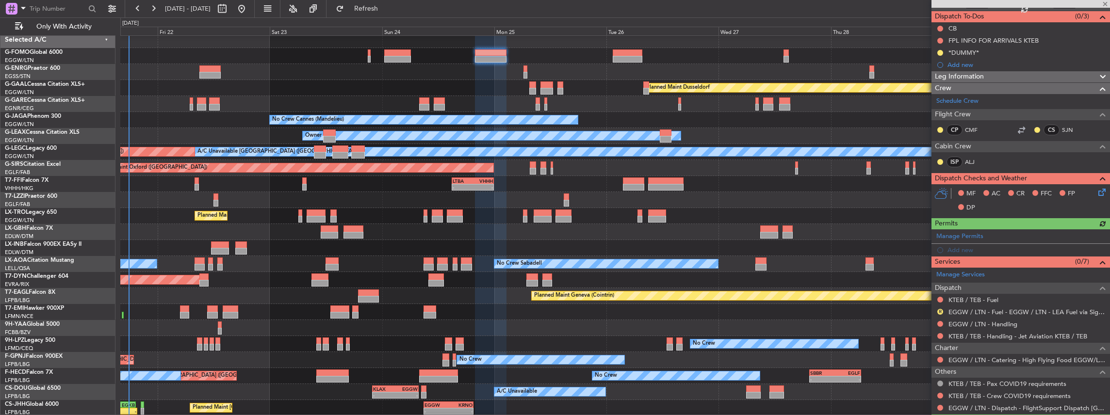
scroll to position [97, 0]
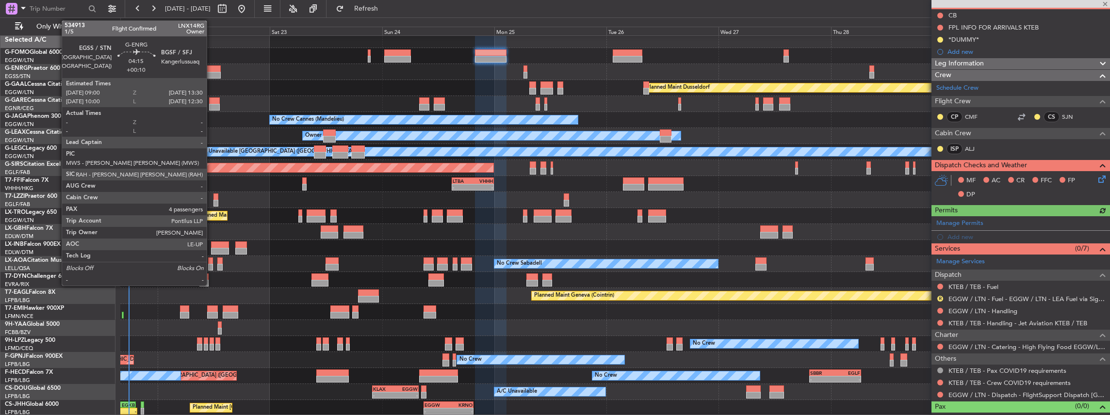
click at [211, 71] on div at bounding box center [209, 68] width 21 height 7
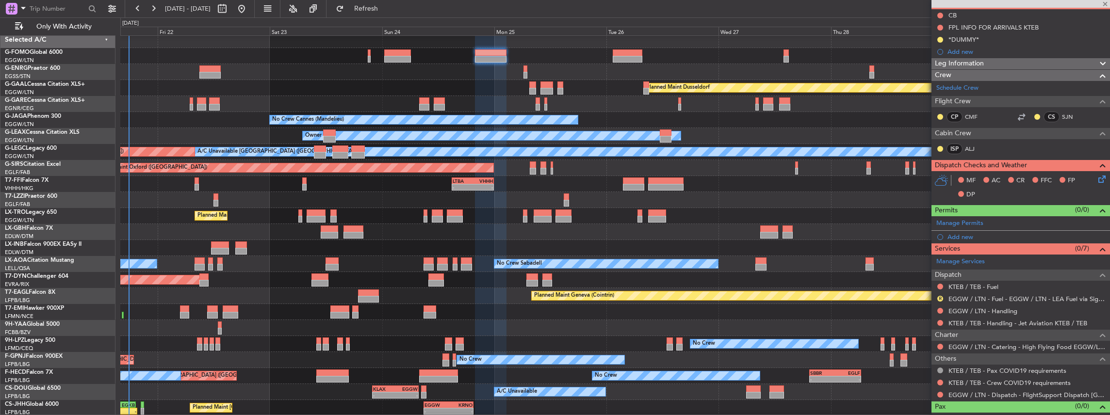
type input "+00:10"
type input "4"
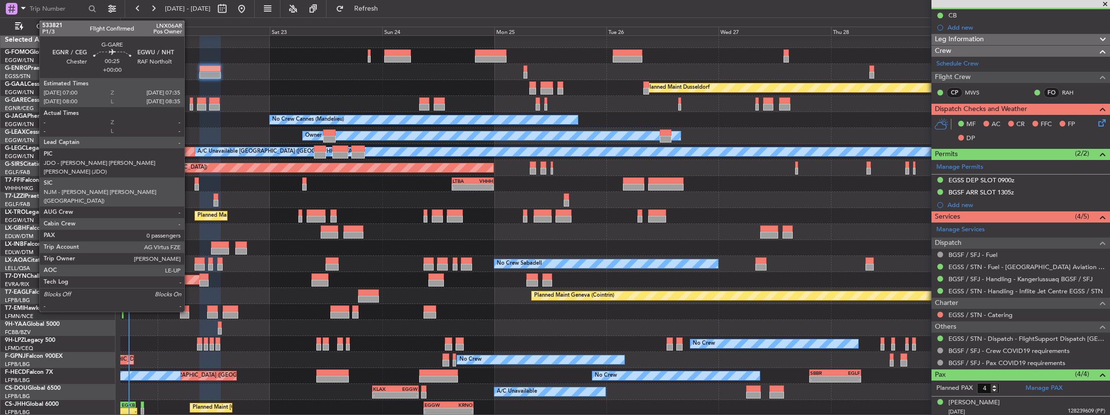
click at [190, 105] on div at bounding box center [191, 107] width 3 height 7
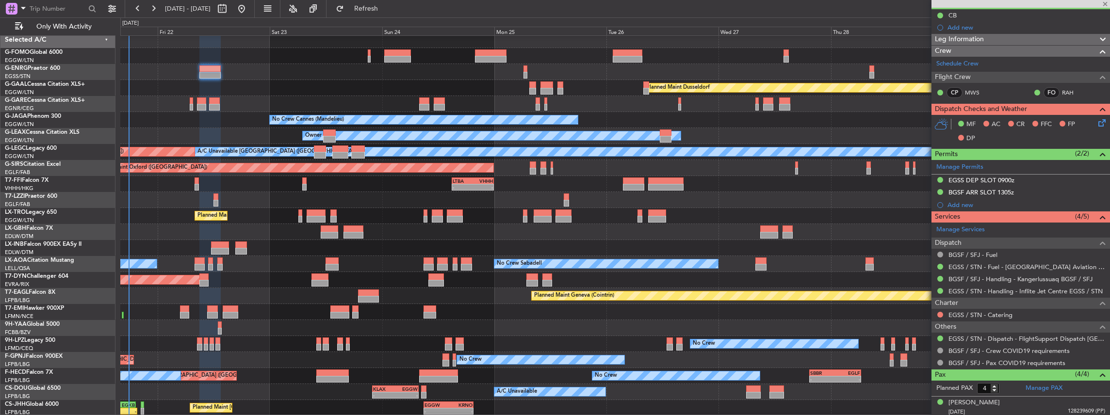
type input "0"
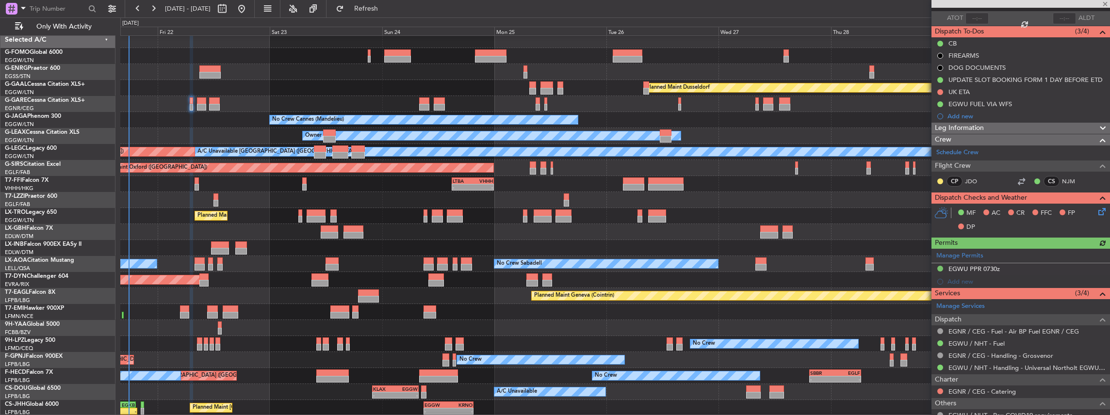
scroll to position [124, 0]
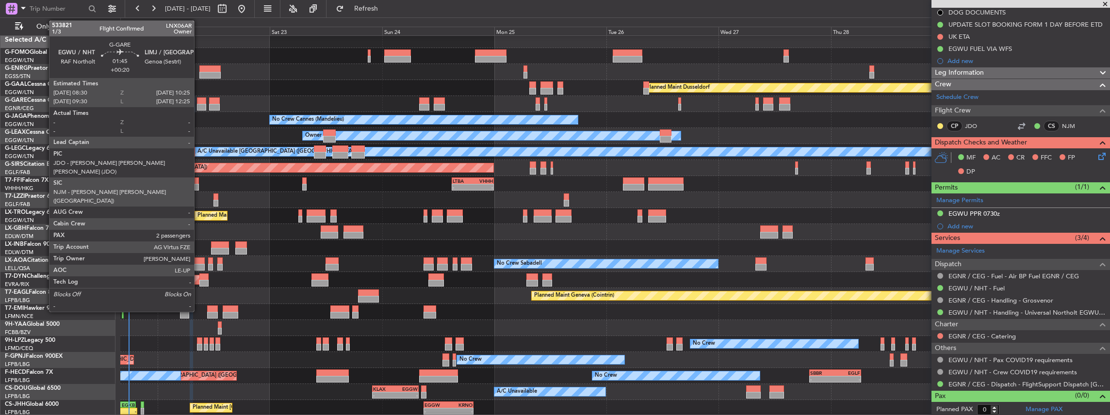
click at [199, 103] on div at bounding box center [201, 101] width 9 height 7
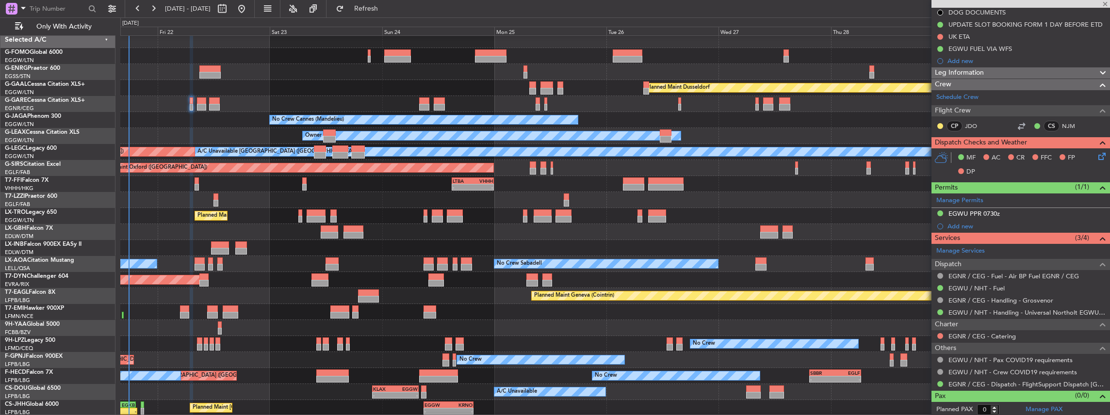
type input "+00:20"
type input "2"
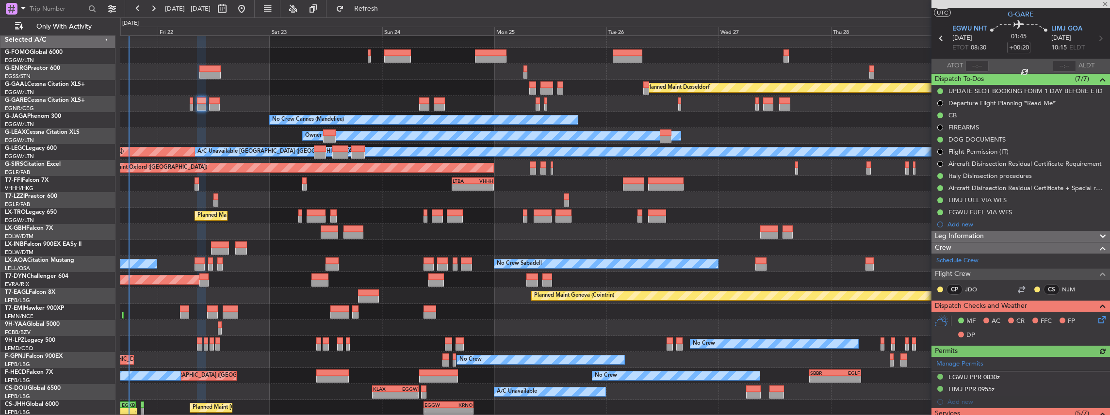
scroll to position [32, 0]
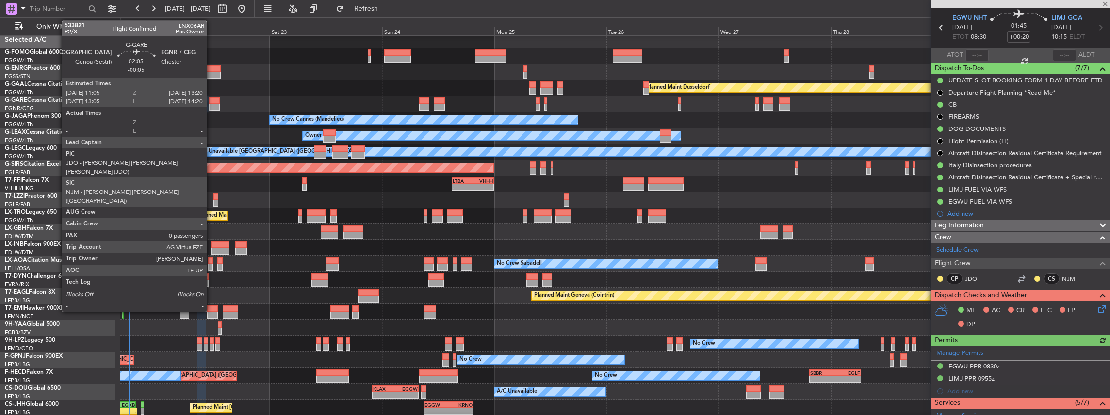
click at [211, 105] on div at bounding box center [214, 107] width 11 height 7
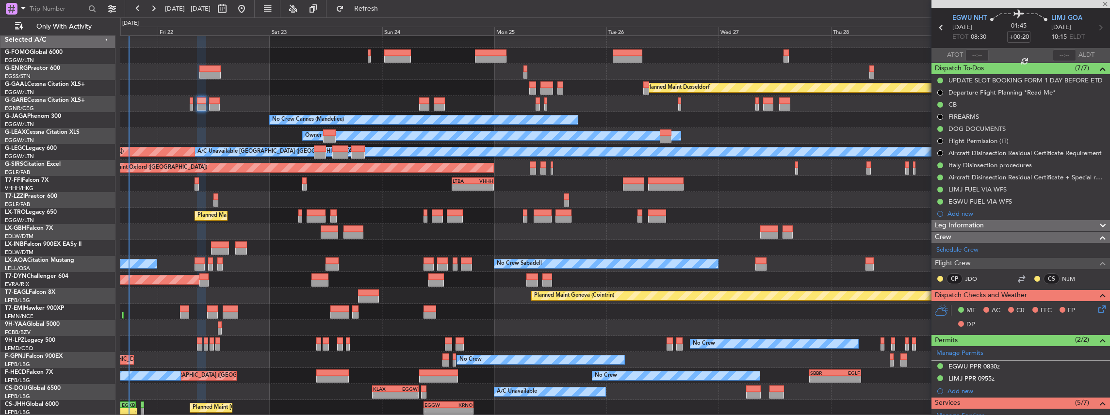
type input "-00:05"
type input "0"
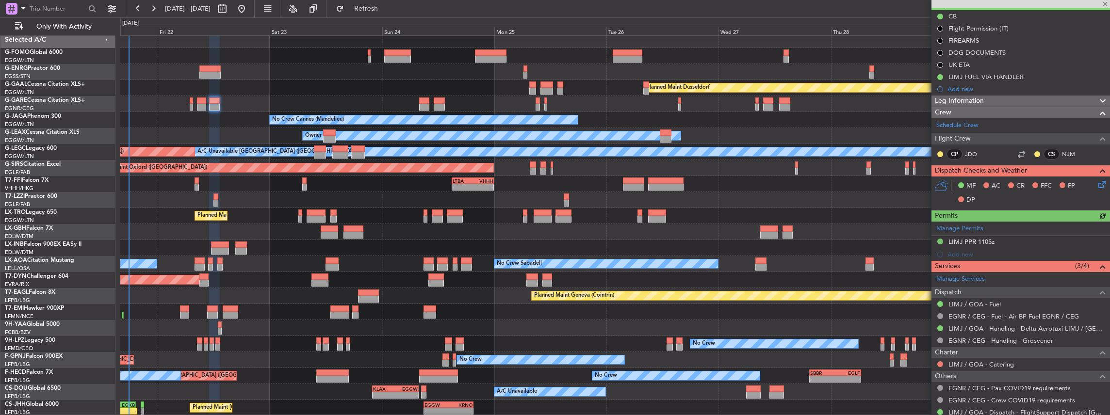
scroll to position [97, 0]
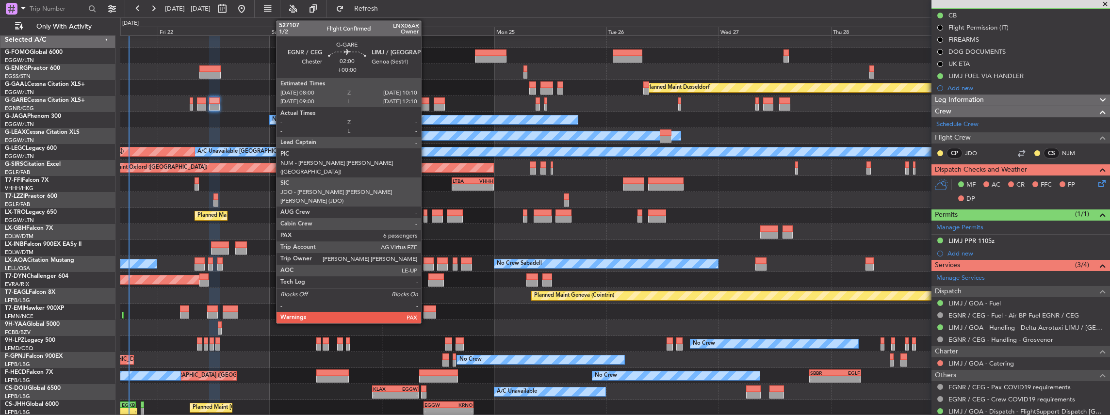
click at [426, 105] on div at bounding box center [424, 107] width 10 height 7
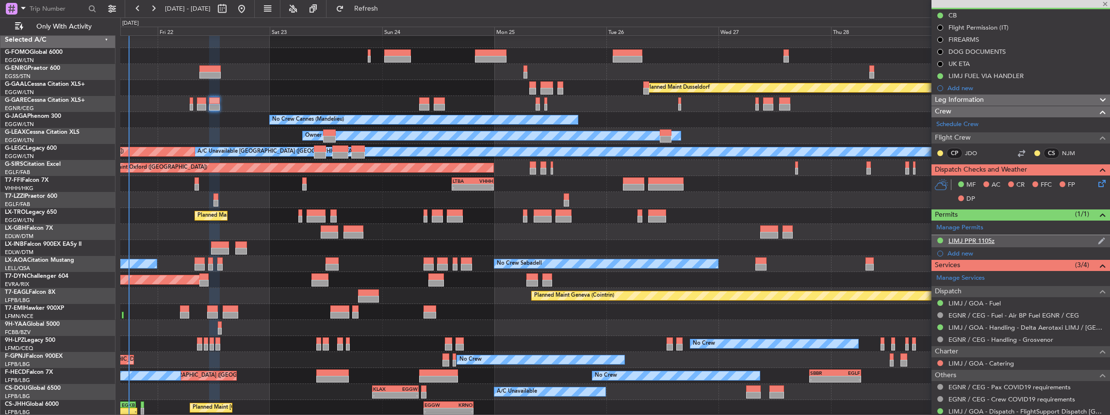
scroll to position [0, 0]
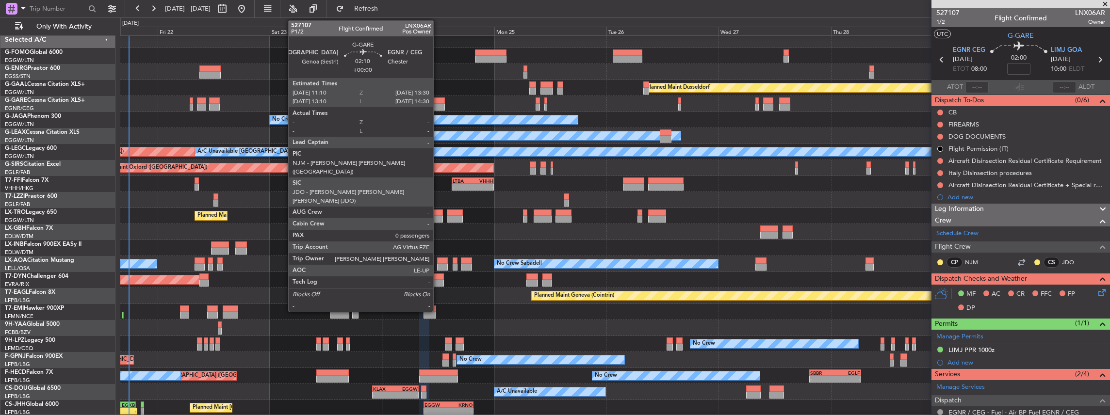
click at [438, 108] on div at bounding box center [439, 107] width 11 height 7
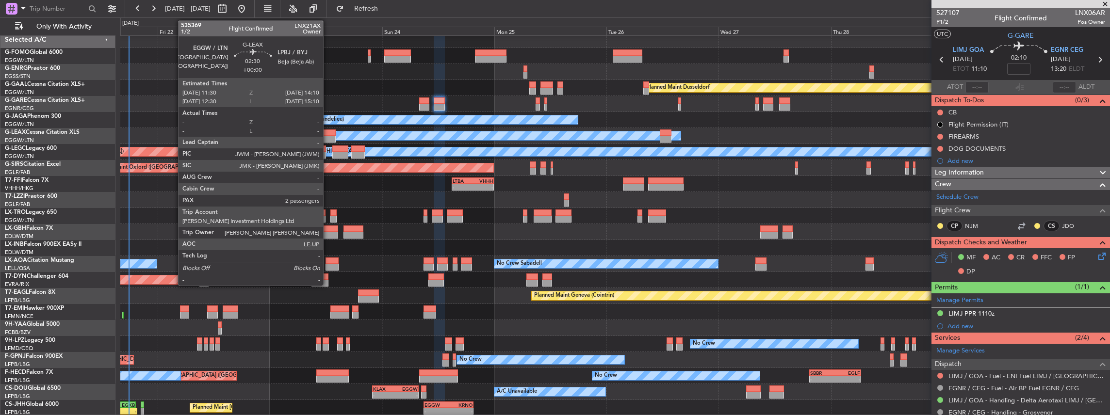
click at [328, 136] on div at bounding box center [329, 139] width 13 height 7
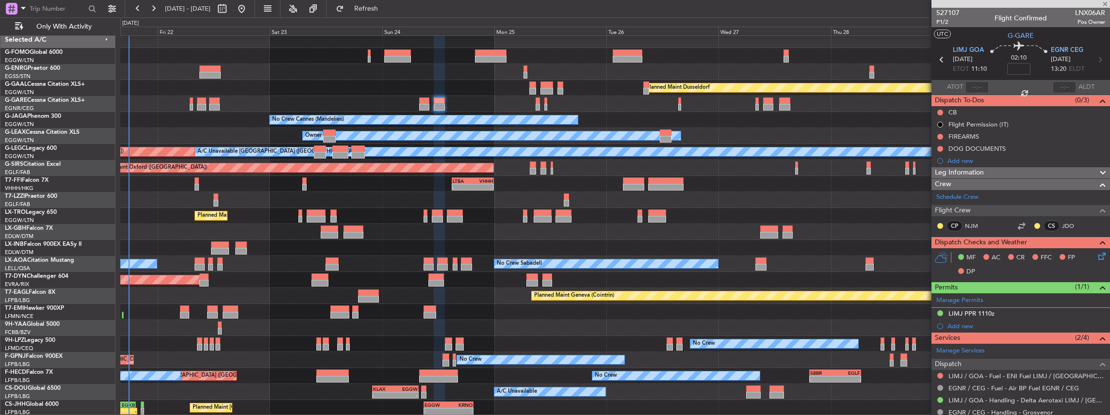
type input "2"
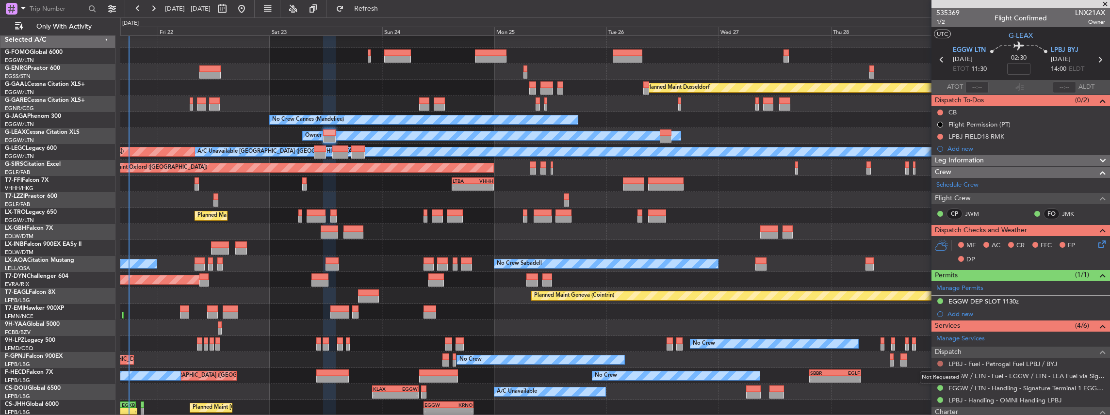
click at [940, 363] on button at bounding box center [940, 364] width 6 height 6
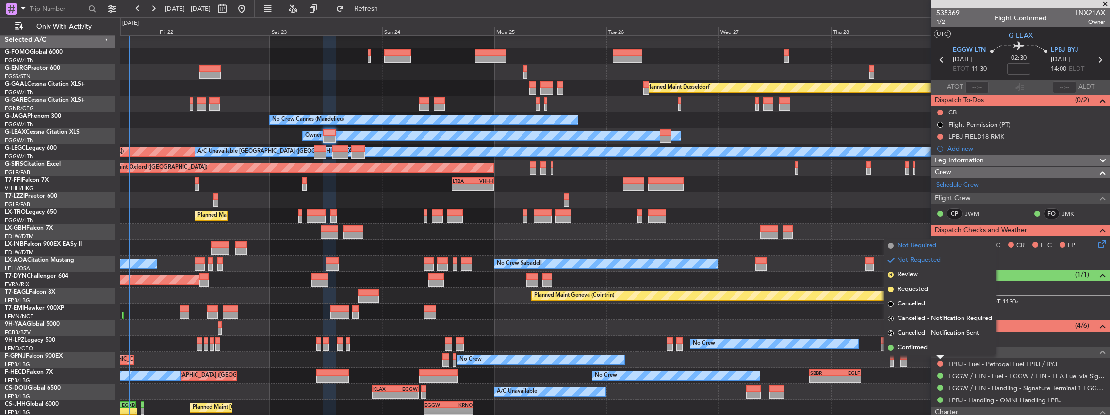
click at [922, 244] on span "Not Required" at bounding box center [916, 246] width 39 height 10
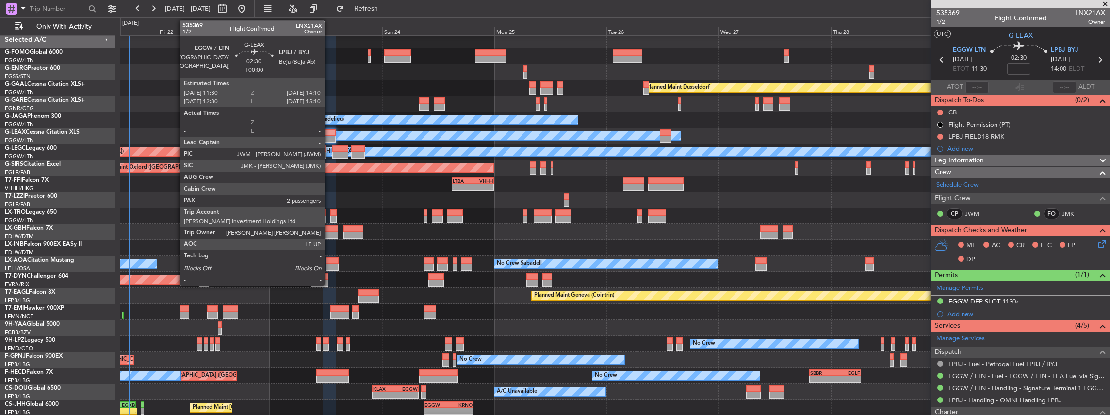
click at [329, 132] on div at bounding box center [329, 133] width 13 height 7
click at [328, 132] on div at bounding box center [329, 133] width 13 height 7
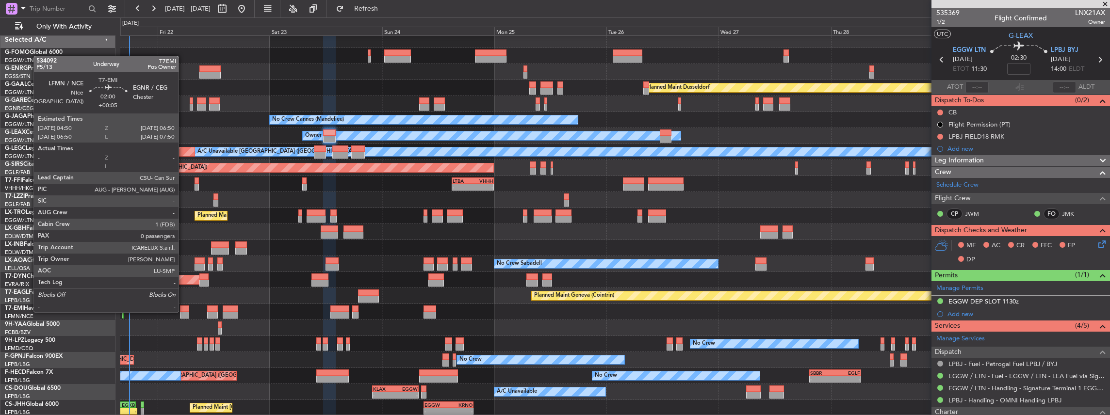
click at [183, 312] on div at bounding box center [185, 315] width 10 height 7
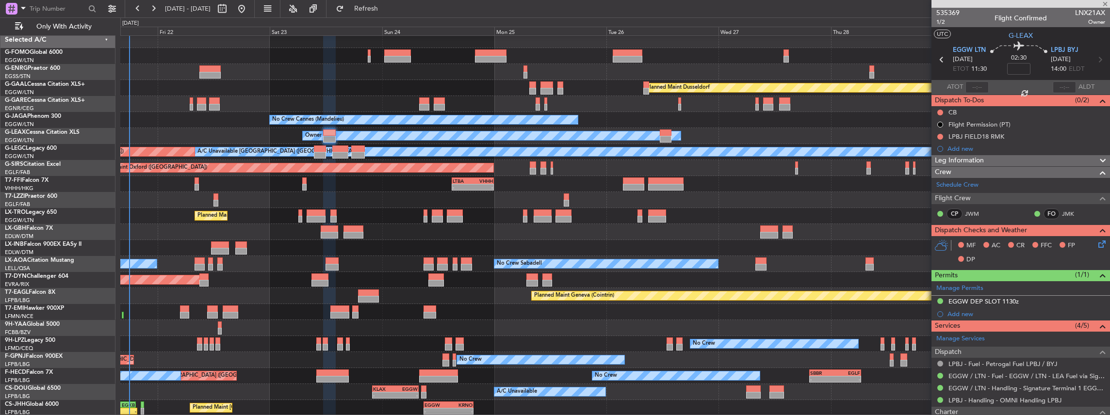
type input "+00:05"
type input "0"
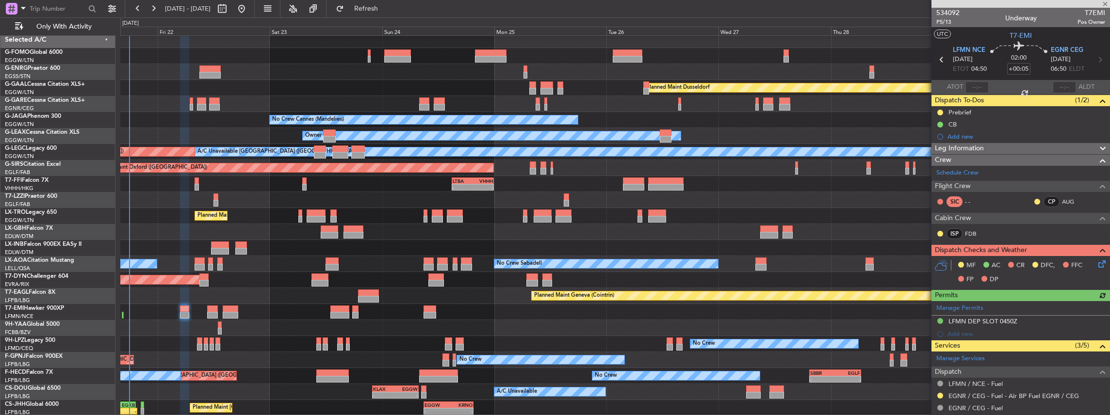
scroll to position [97, 0]
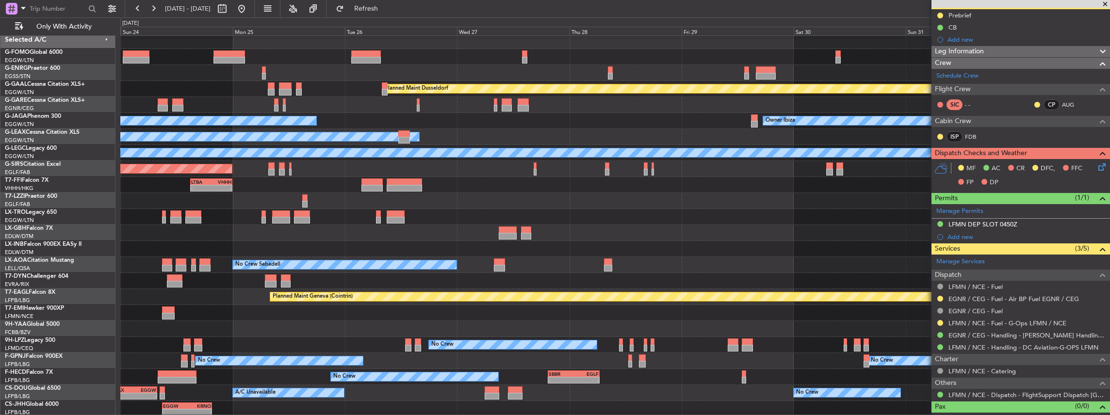
click at [421, 305] on div "Planned Maint Chester" at bounding box center [615, 313] width 990 height 16
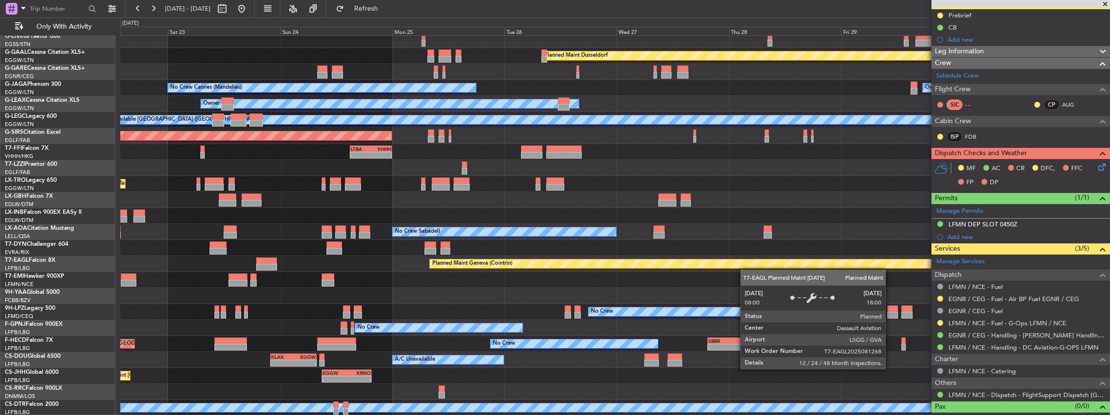
click at [779, 268] on div "Planned Maint Geneva (Cointrin)" at bounding box center [615, 264] width 990 height 16
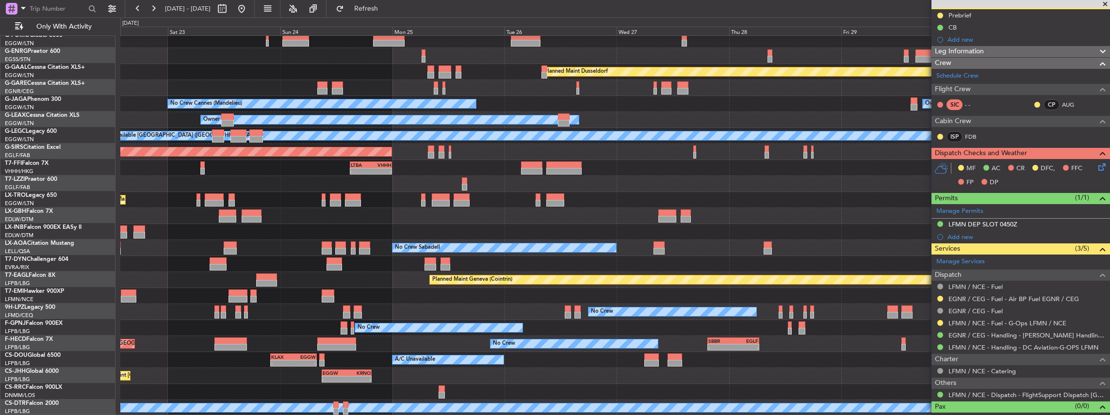
scroll to position [20, 0]
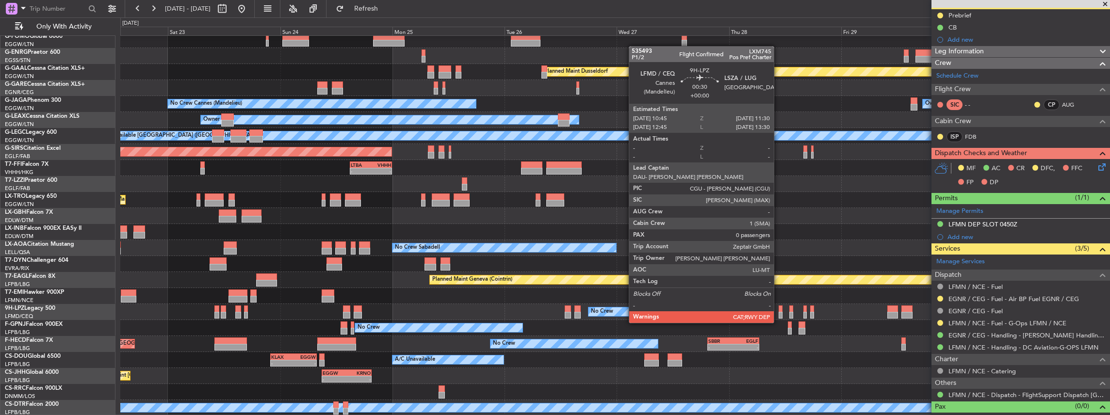
click at [779, 313] on div at bounding box center [781, 315] width 4 height 7
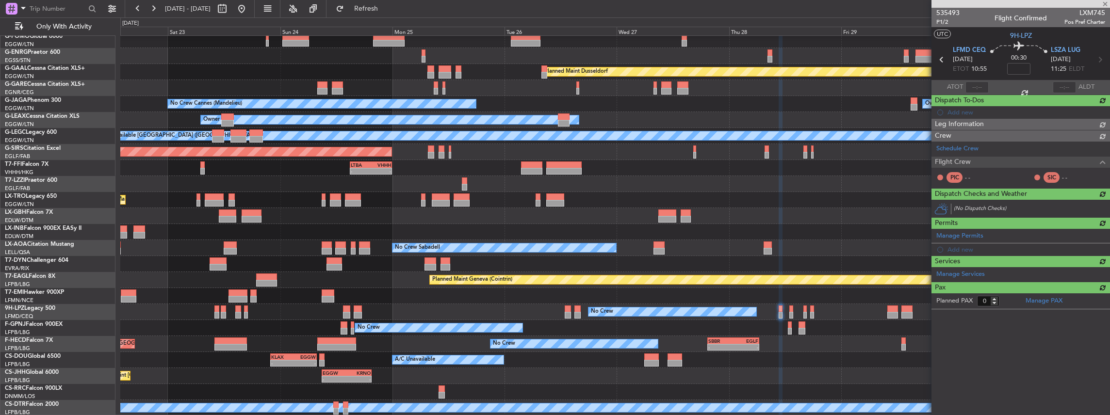
scroll to position [0, 0]
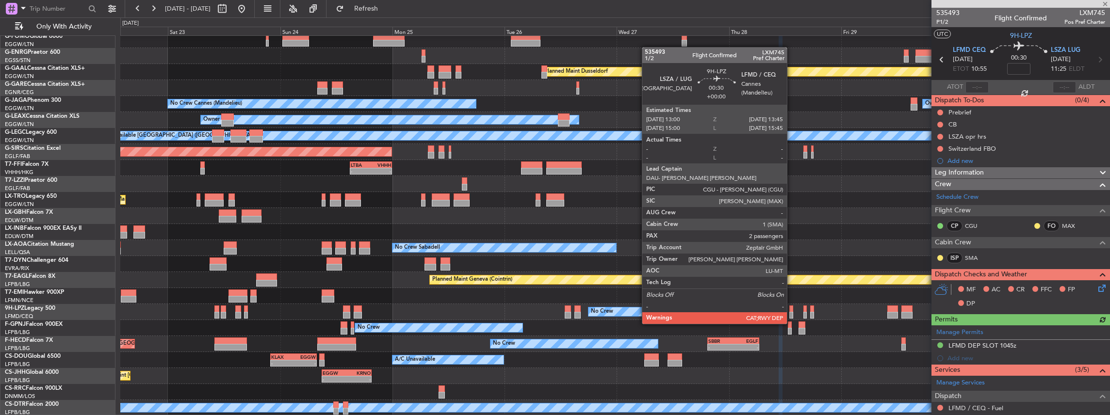
click at [792, 314] on div at bounding box center [791, 315] width 4 height 7
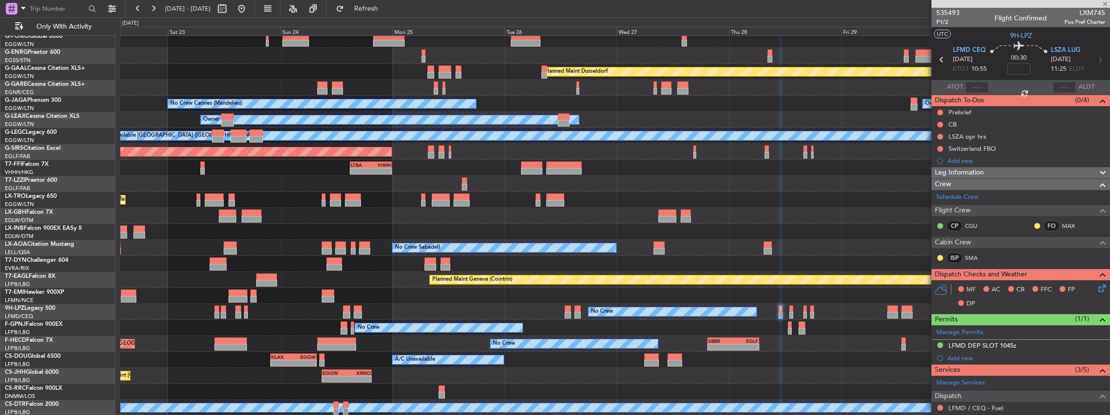
type input "2"
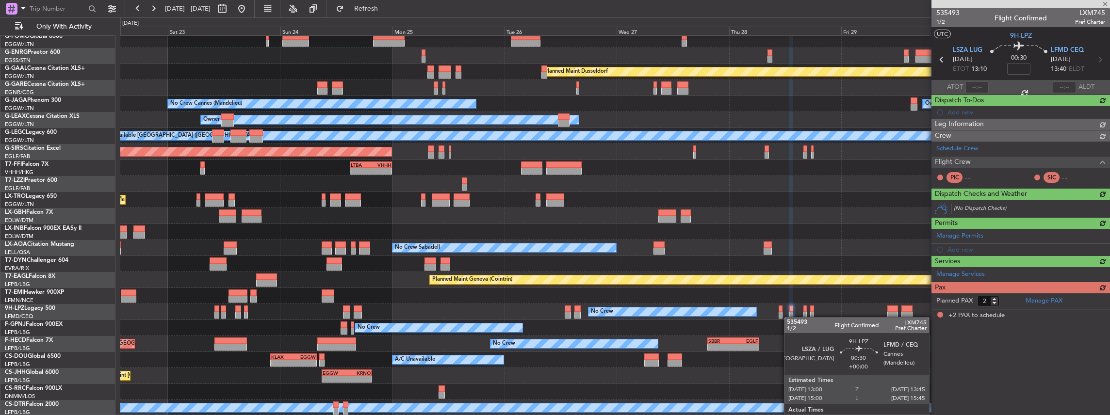
click at [789, 317] on div at bounding box center [791, 315] width 4 height 7
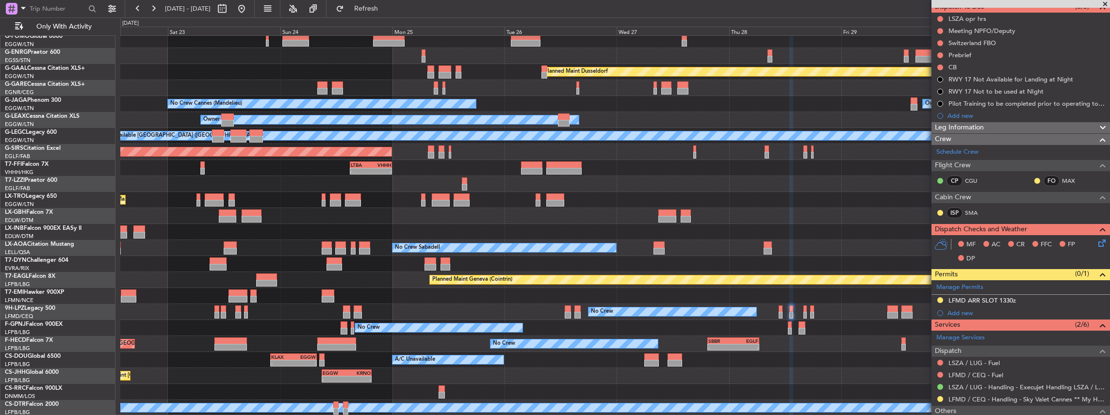
scroll to position [97, 0]
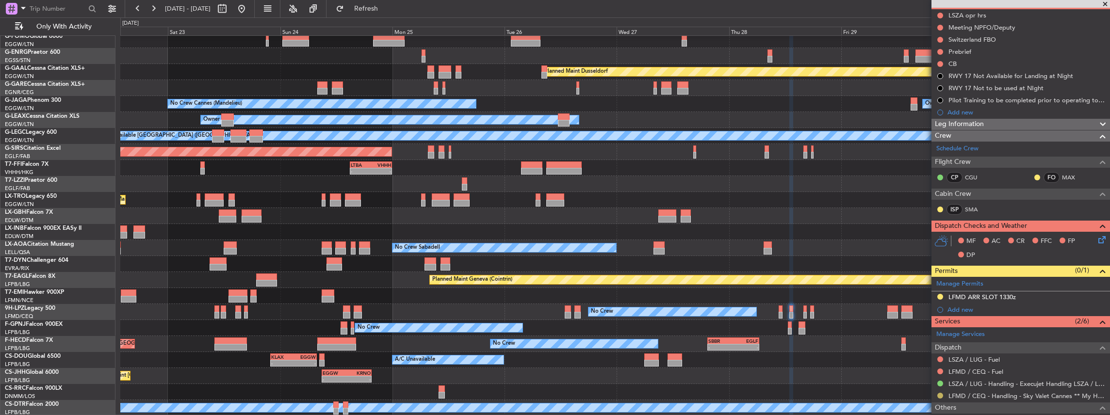
click at [938, 396] on button at bounding box center [940, 396] width 6 height 6
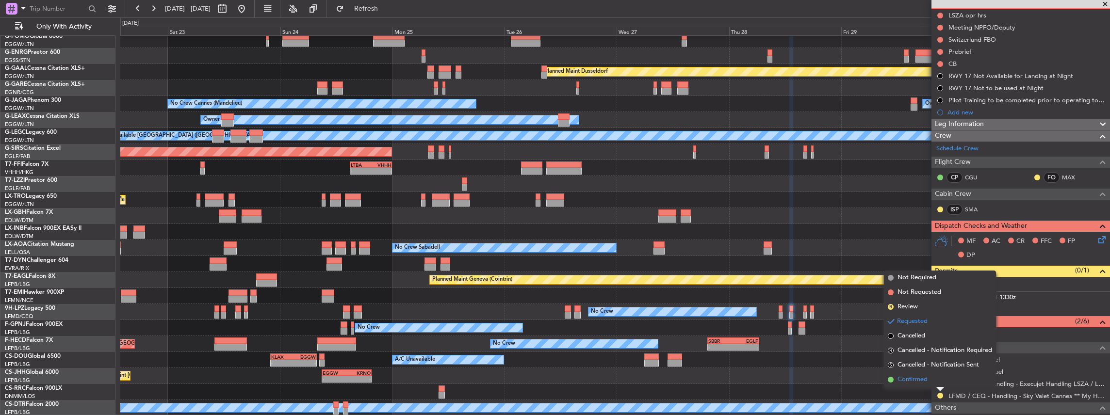
click at [925, 381] on span "Confirmed" at bounding box center [912, 380] width 30 height 10
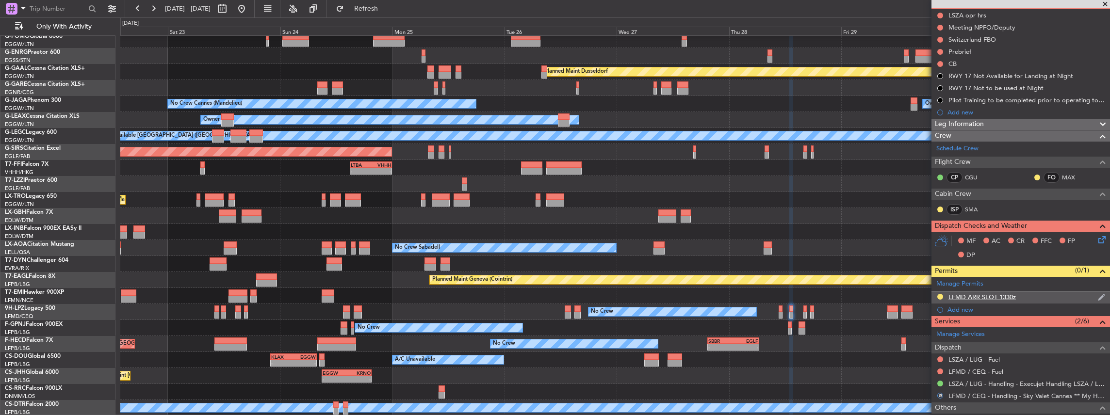
click at [1028, 292] on div "LFMD ARR SLOT 1330z" at bounding box center [1020, 298] width 179 height 12
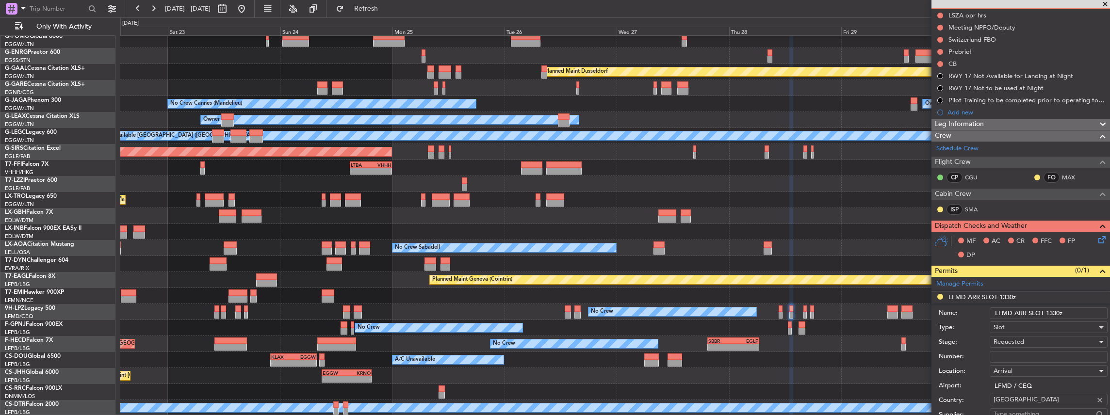
click at [1055, 311] on input "LFMD ARR SLOT 1330z" at bounding box center [1049, 314] width 118 height 12
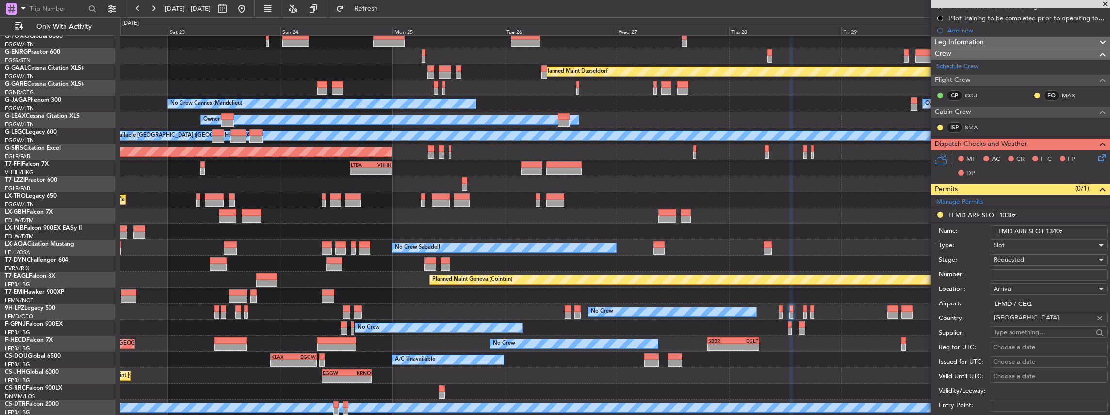
scroll to position [194, 0]
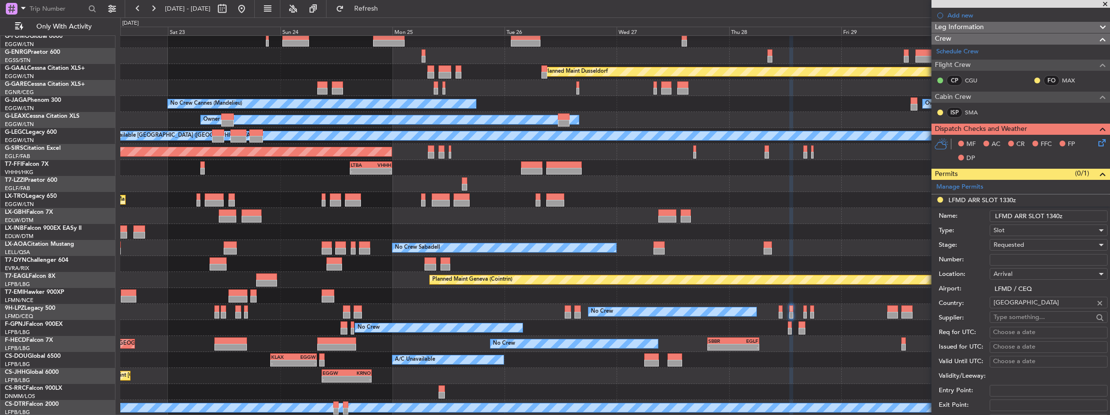
type input "LFMD ARR SLOT 1340z"
click at [1019, 242] on span "Requested" at bounding box center [1008, 245] width 31 height 9
click at [1008, 312] on span "Received OK" at bounding box center [1046, 317] width 105 height 15
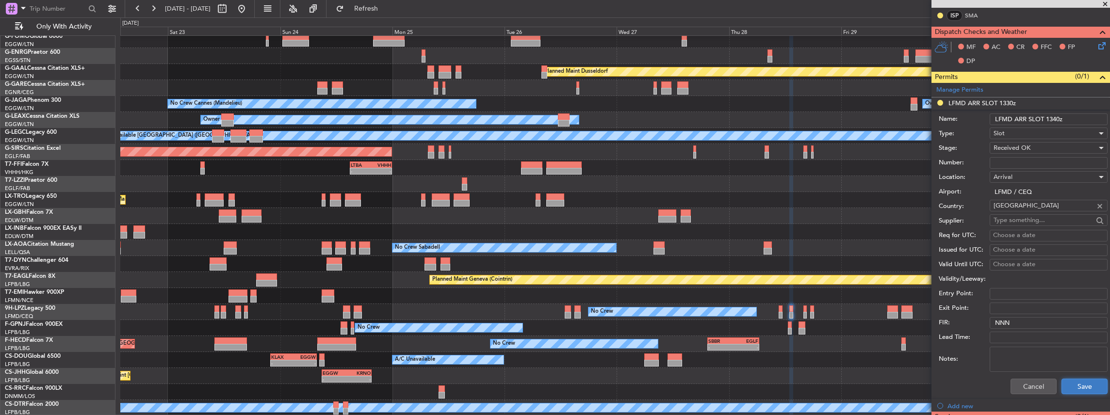
click at [1073, 381] on button "Save" at bounding box center [1084, 387] width 46 height 16
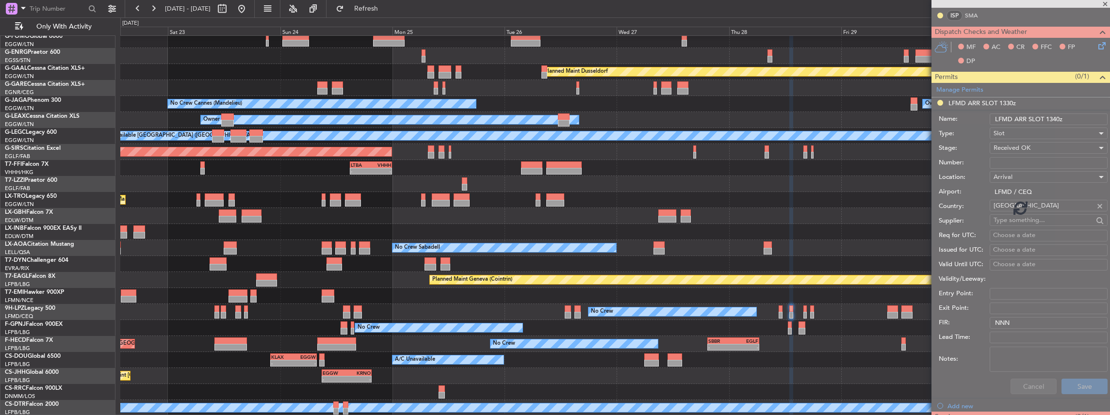
scroll to position [188, 0]
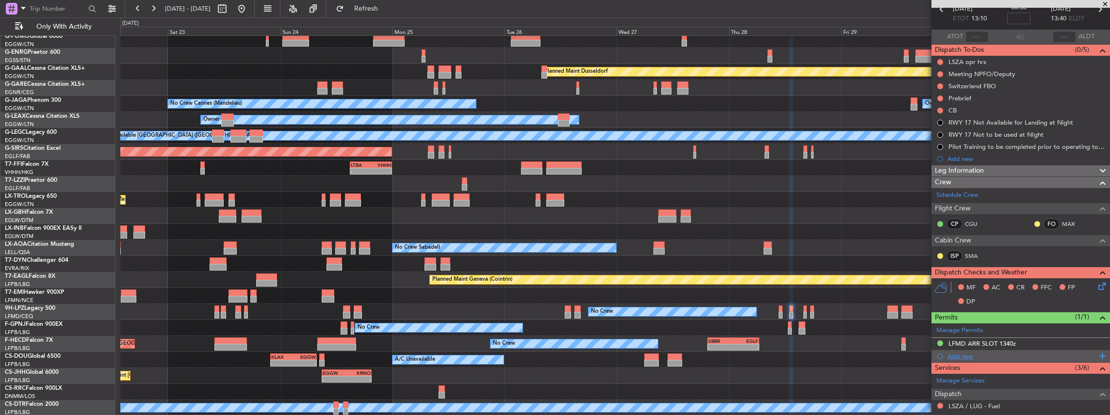
scroll to position [97, 0]
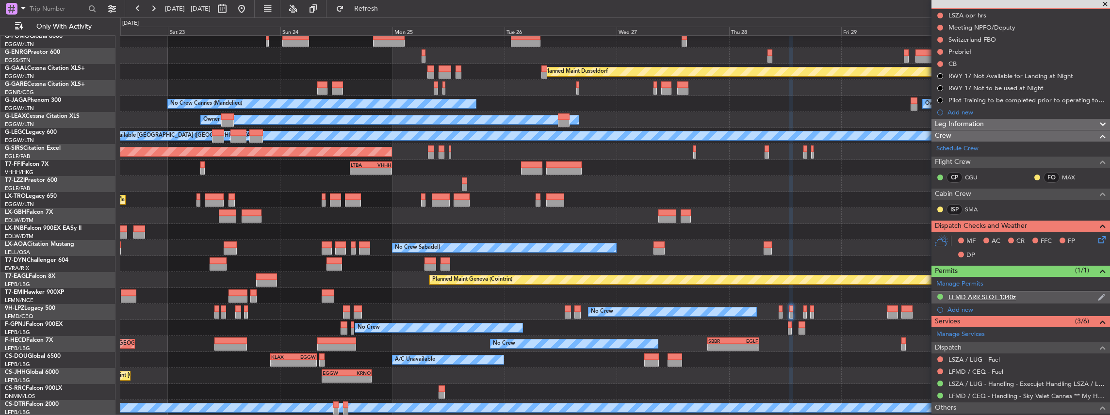
click at [1033, 296] on div "LFMD ARR SLOT 1340z" at bounding box center [1020, 298] width 179 height 12
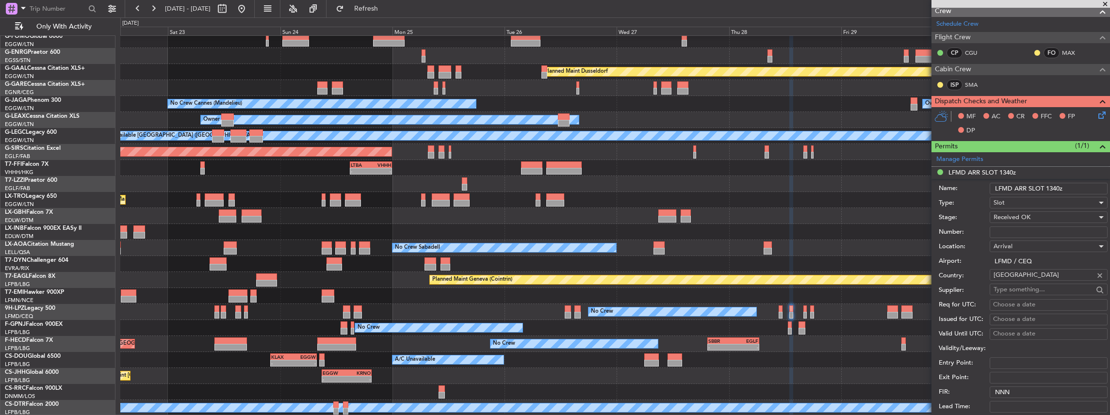
scroll to position [226, 0]
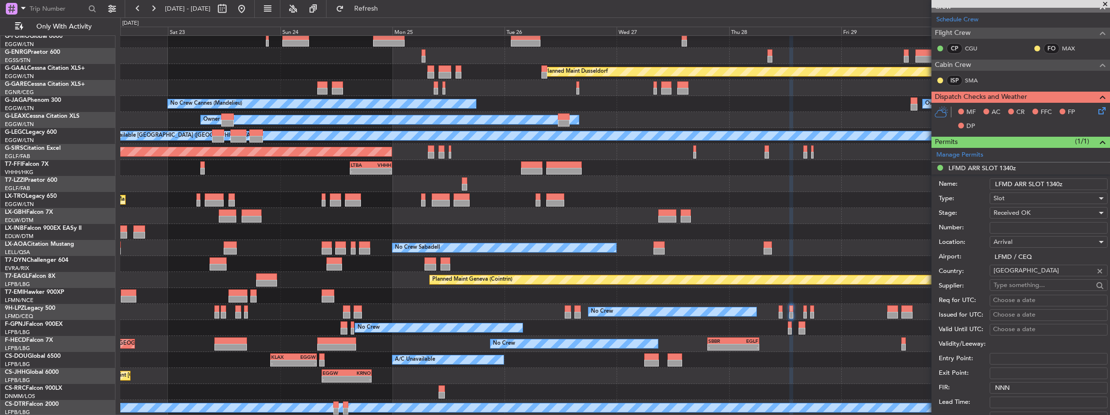
click at [1026, 226] on input "Number:" at bounding box center [1049, 228] width 118 height 12
paste input "LFMDA000013151"
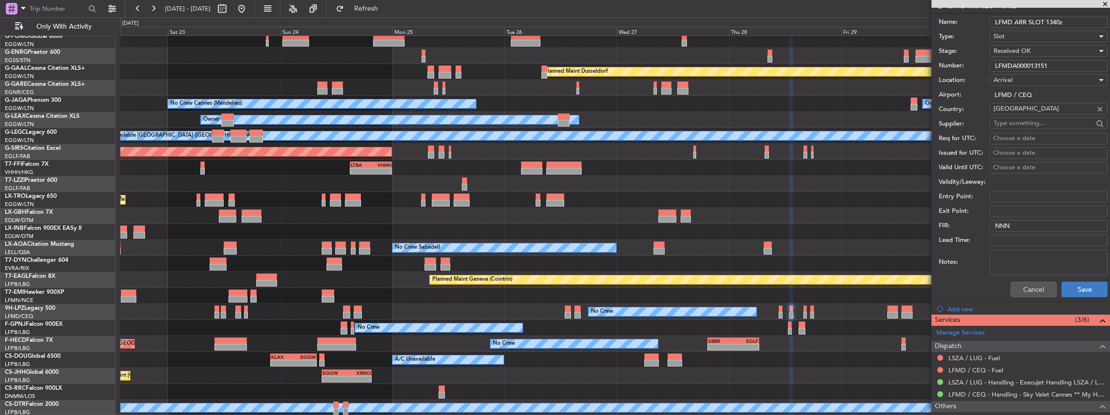
type input "LFMDA000013151"
click at [1086, 290] on button "Save" at bounding box center [1084, 290] width 46 height 16
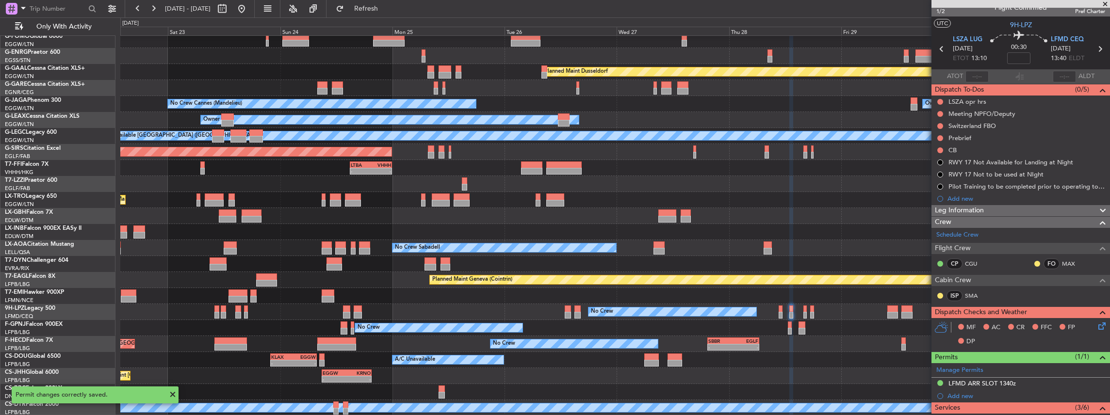
scroll to position [0, 0]
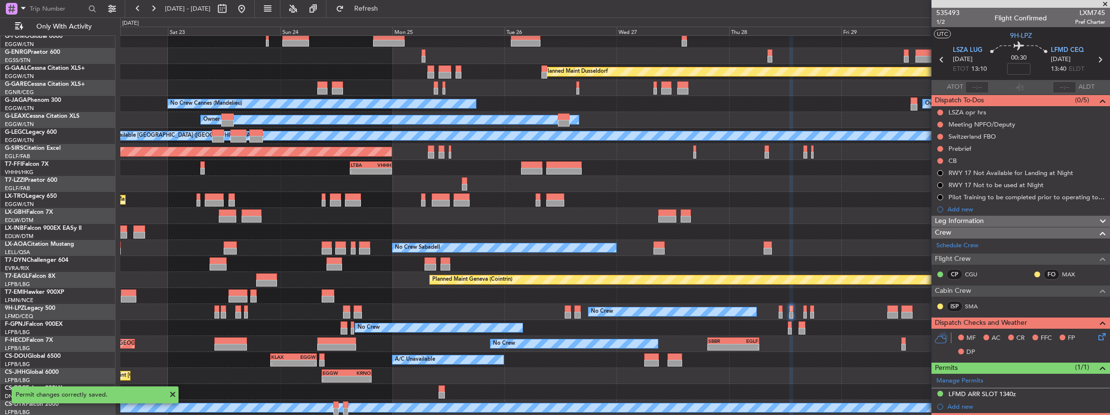
click at [1098, 60] on icon at bounding box center [1099, 59] width 13 height 13
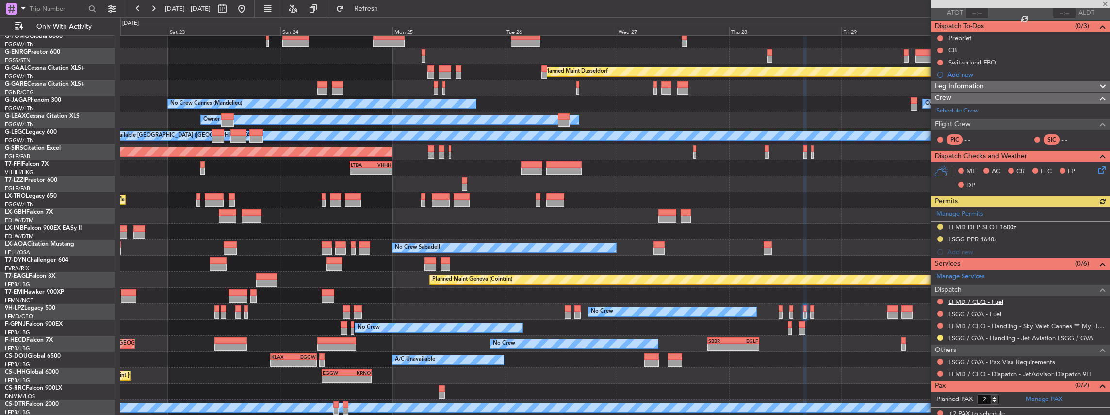
scroll to position [77, 0]
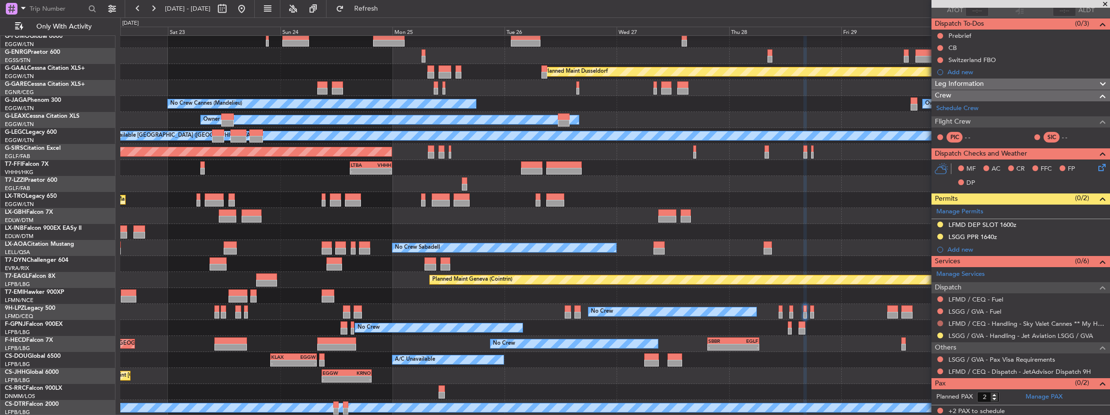
click at [939, 322] on button at bounding box center [940, 324] width 6 height 6
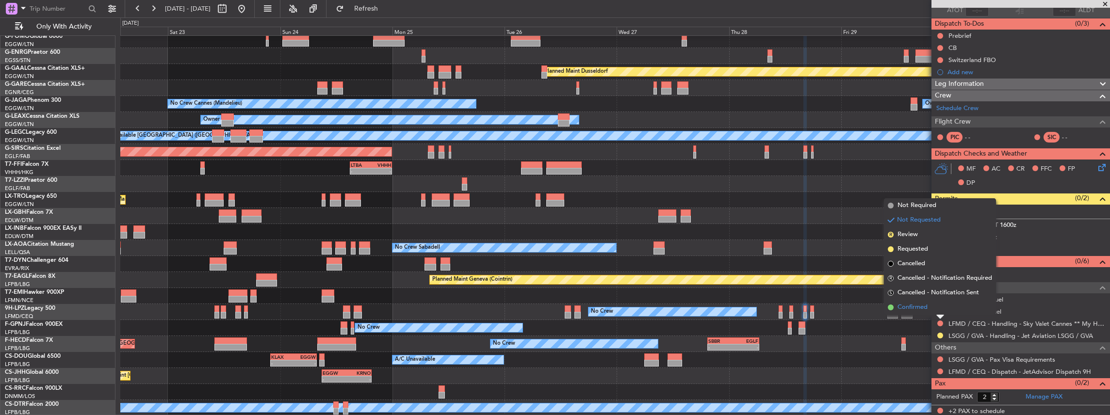
click at [910, 309] on span "Confirmed" at bounding box center [912, 308] width 30 height 10
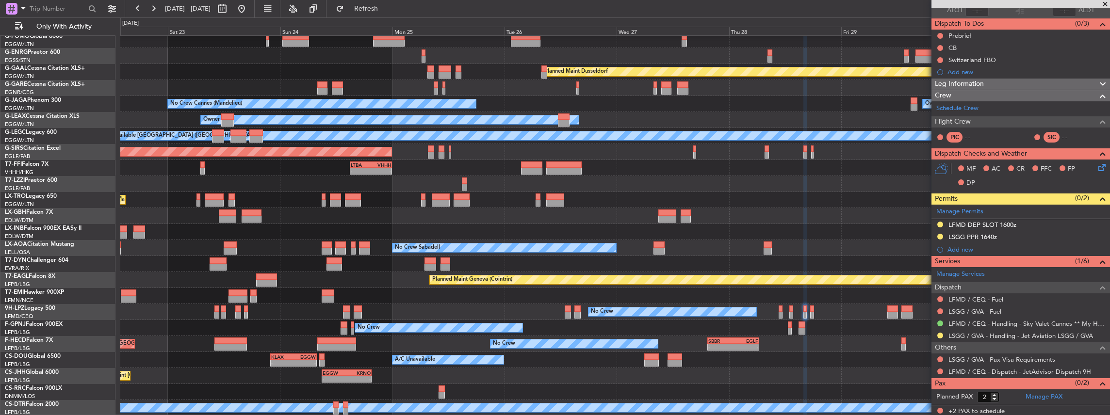
click at [1028, 225] on div "LFMD DEP SLOT 1600z" at bounding box center [1020, 225] width 179 height 12
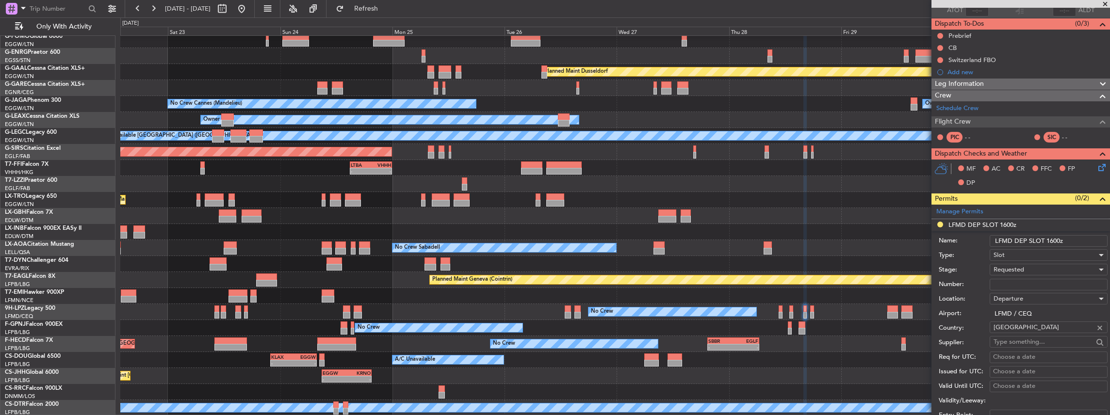
click at [1003, 283] on input "Number:" at bounding box center [1049, 285] width 118 height 12
paste input "LFMDD000013152"
type input "LFMDD000013152"
click at [1033, 274] on div "Requested" at bounding box center [1044, 269] width 103 height 15
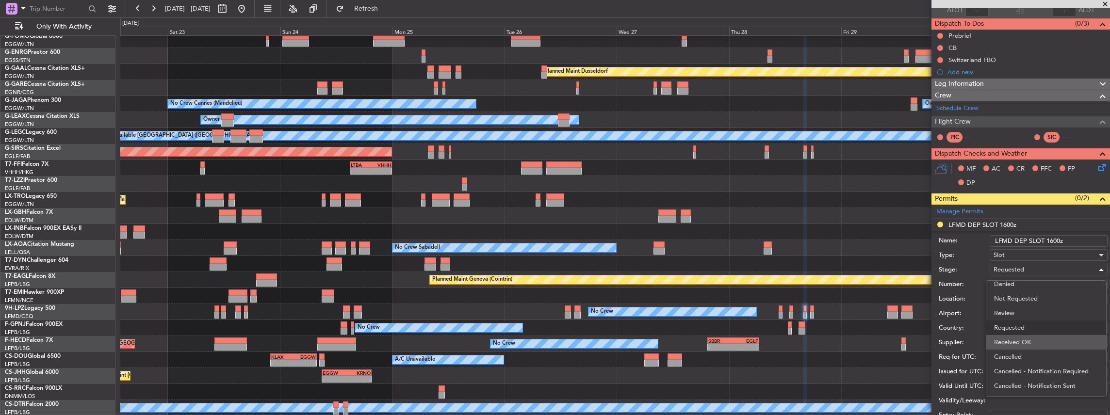
click at [1030, 341] on span "Received OK" at bounding box center [1046, 342] width 105 height 15
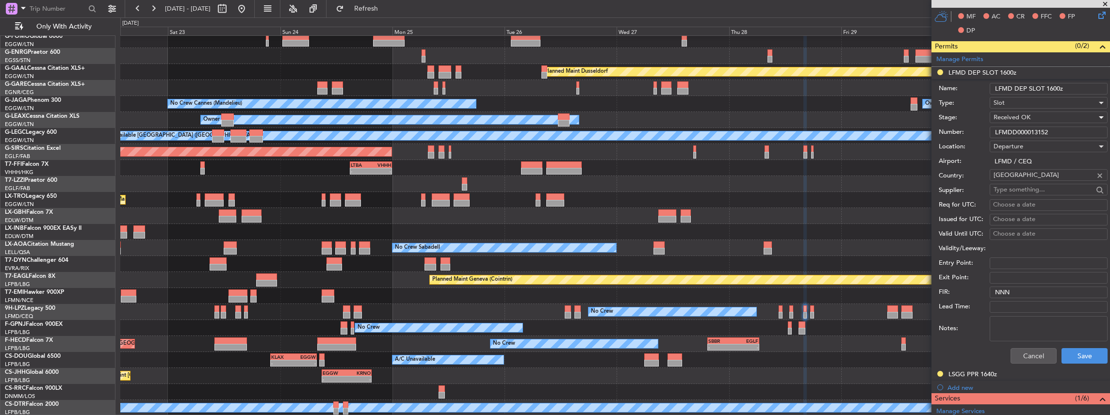
scroll to position [238, 0]
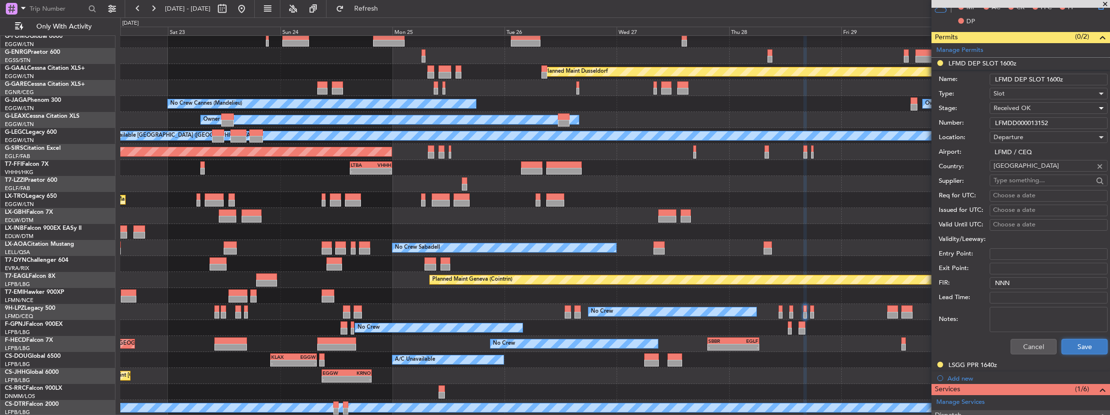
click at [1078, 346] on button "Save" at bounding box center [1084, 347] width 46 height 16
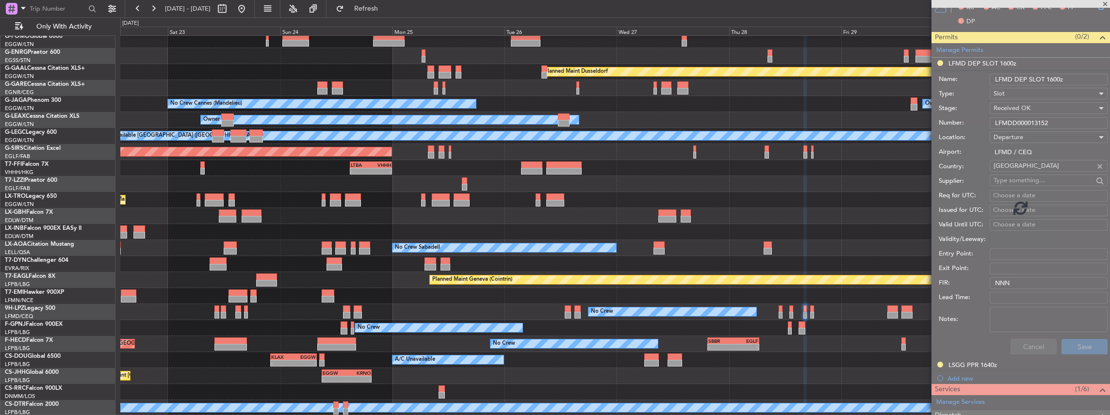
scroll to position [77, 0]
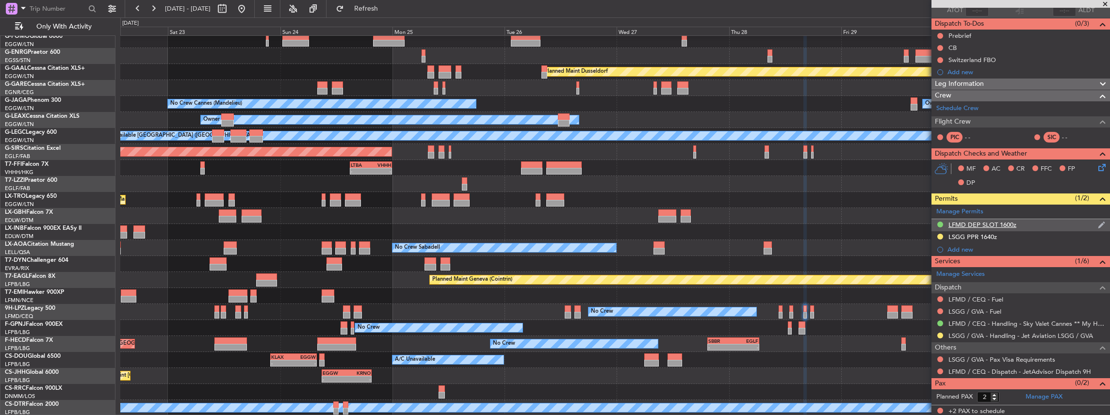
click at [1022, 227] on div "LFMD DEP SLOT 1600z" at bounding box center [1020, 225] width 179 height 12
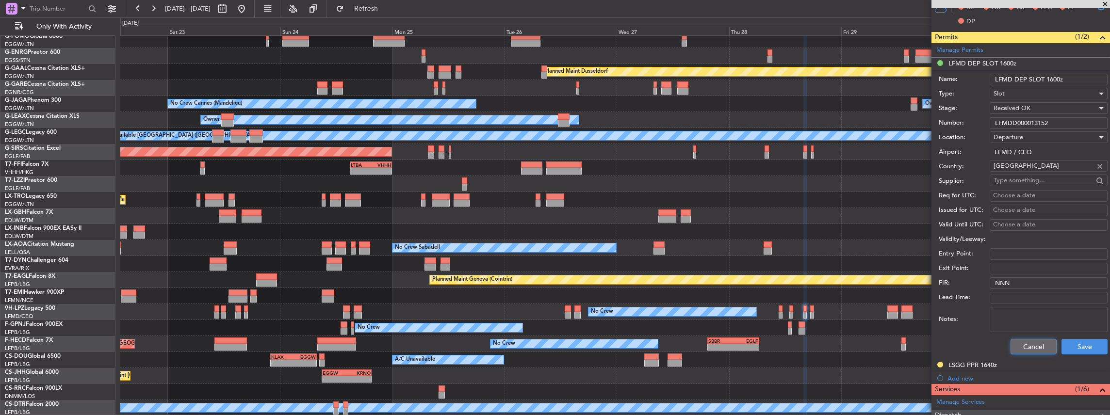
click at [1033, 341] on button "Cancel" at bounding box center [1033, 347] width 46 height 16
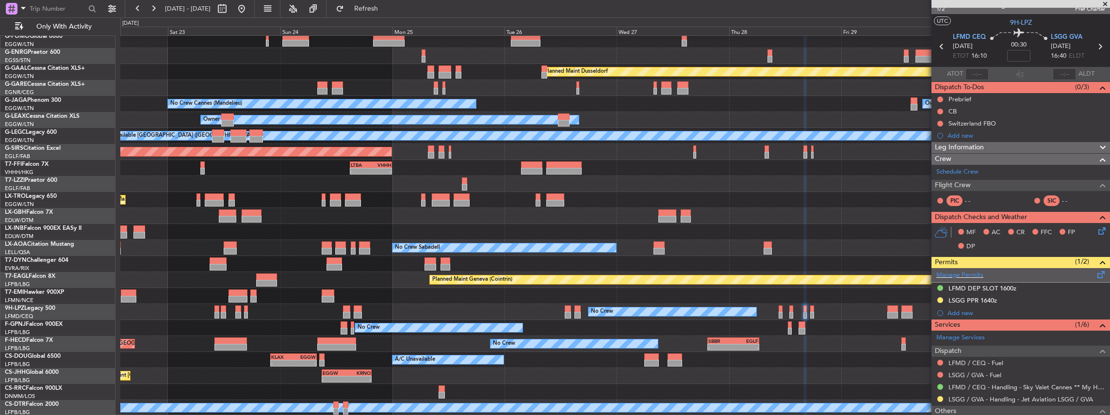
scroll to position [12, 0]
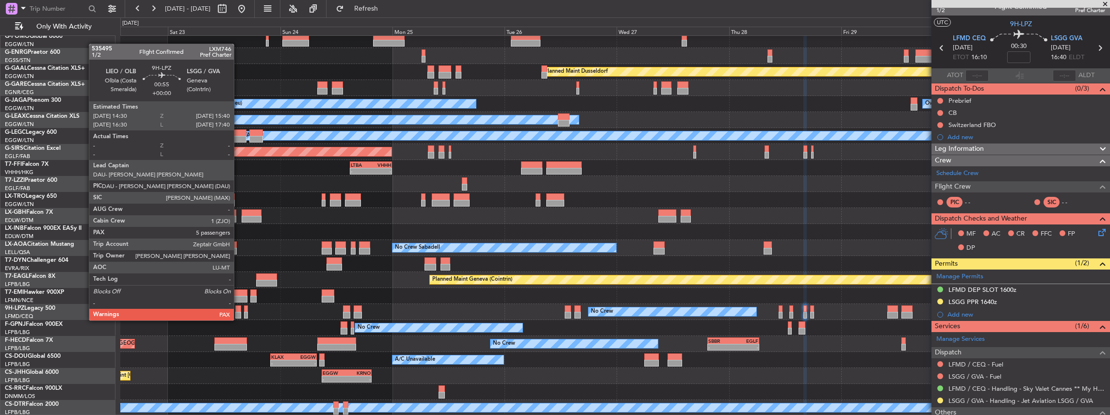
click at [239, 311] on div at bounding box center [238, 309] width 6 height 7
type input "6"
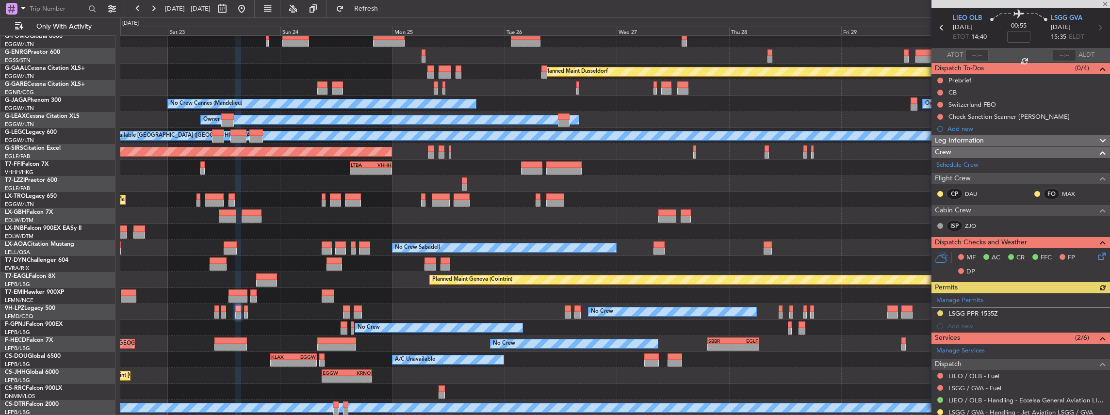
scroll to position [65, 0]
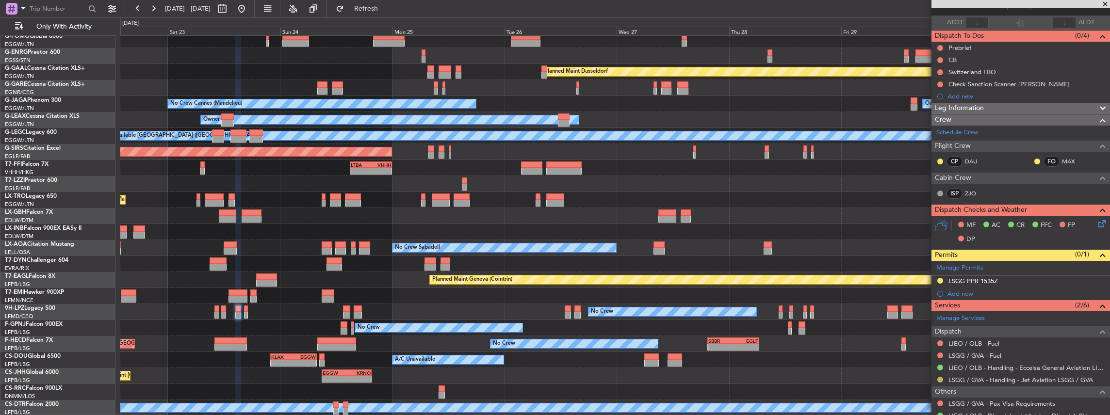
click at [940, 377] on button at bounding box center [940, 380] width 6 height 6
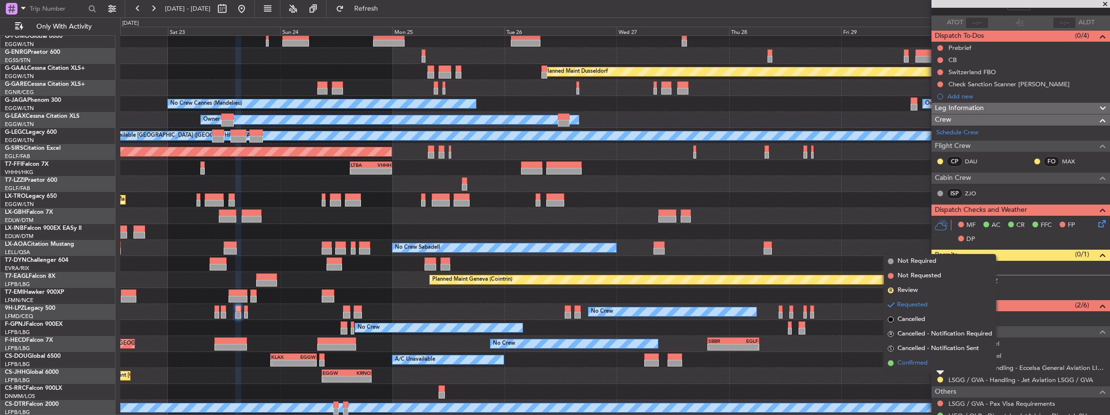
click at [927, 363] on span "Confirmed" at bounding box center [912, 363] width 30 height 10
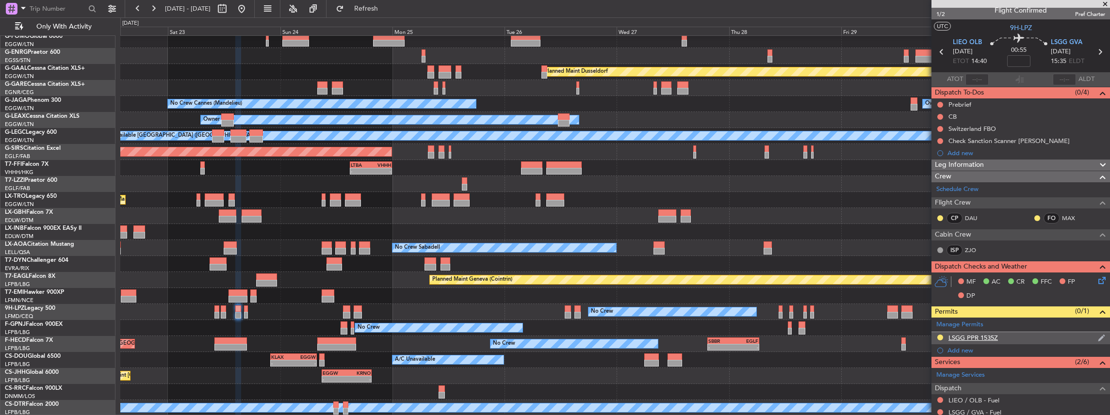
scroll to position [0, 0]
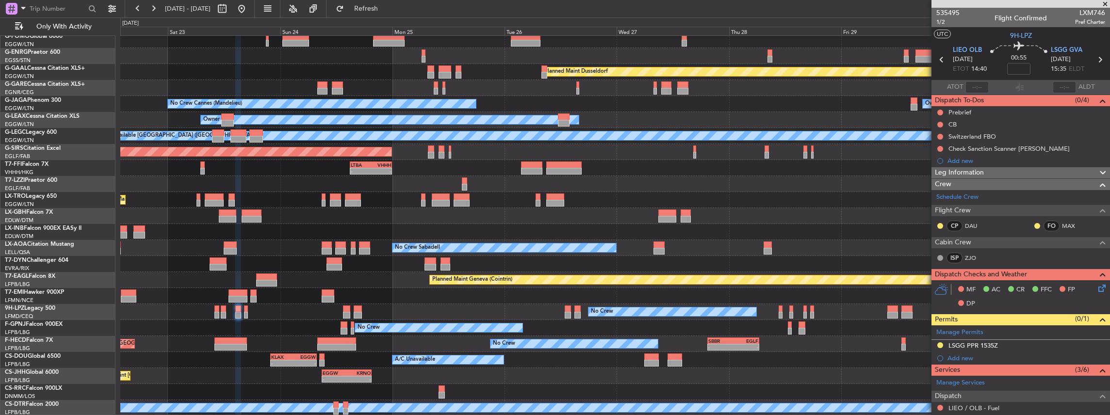
type input "+00:05"
click at [1021, 343] on div "LSGG PPR 1535Z" at bounding box center [1020, 346] width 179 height 12
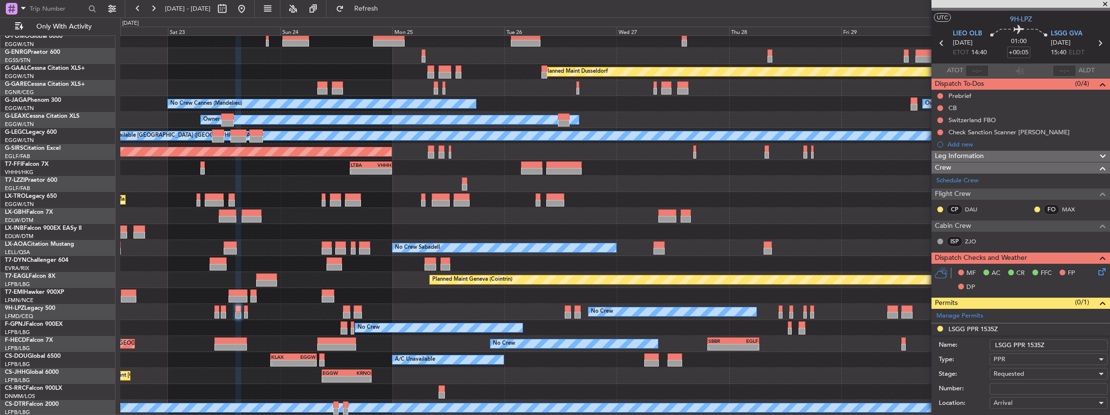
scroll to position [32, 0]
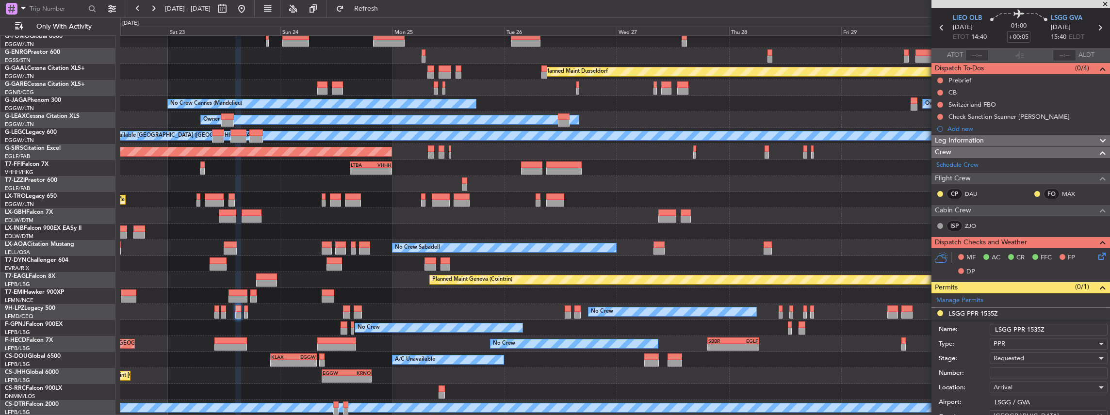
click at [1036, 327] on input "LSGG PPR 1535Z" at bounding box center [1049, 330] width 118 height 12
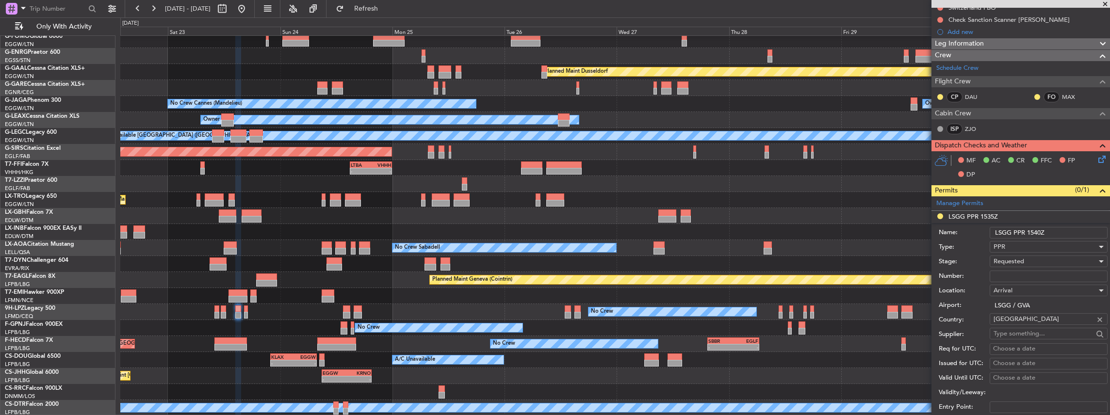
scroll to position [226, 0]
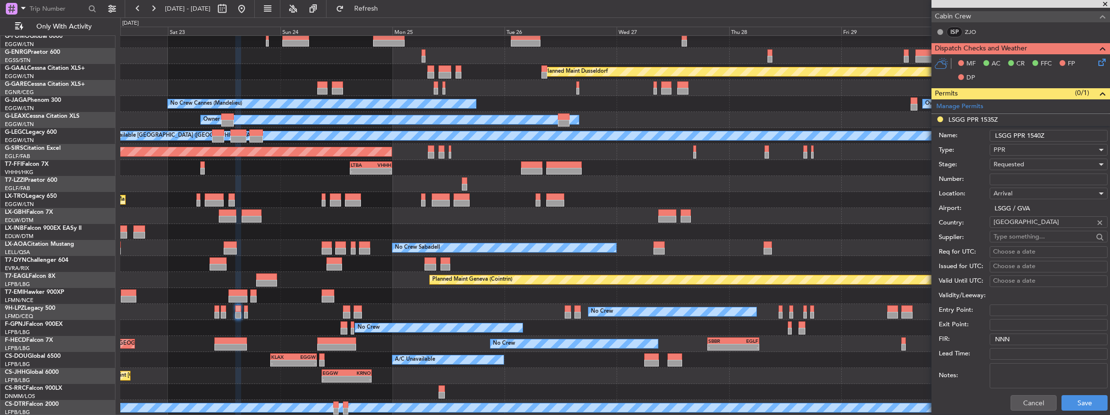
type input "LSGG PPR 1540Z"
click at [1020, 161] on span "Requested" at bounding box center [1008, 164] width 31 height 9
click at [1022, 233] on span "Received OK" at bounding box center [1046, 236] width 105 height 15
click at [1081, 402] on button "Save" at bounding box center [1084, 403] width 46 height 16
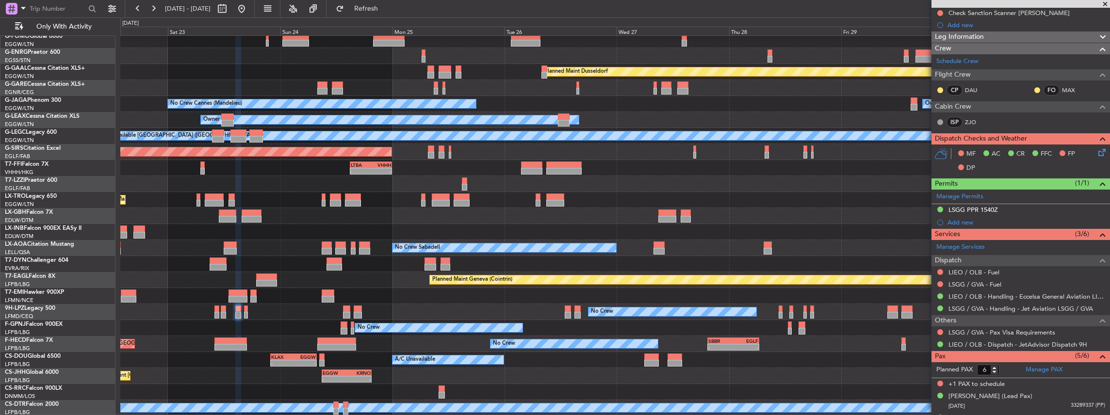
scroll to position [120, 0]
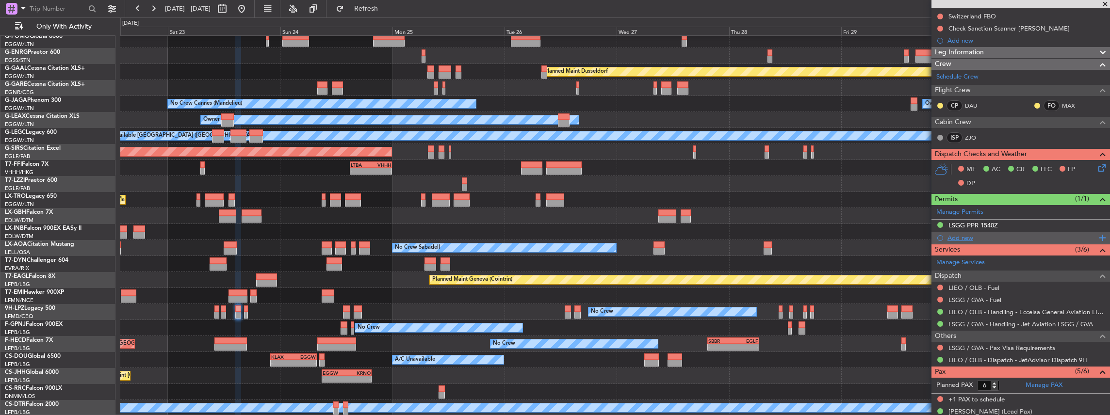
click at [970, 236] on div "Add new" at bounding box center [1021, 238] width 149 height 8
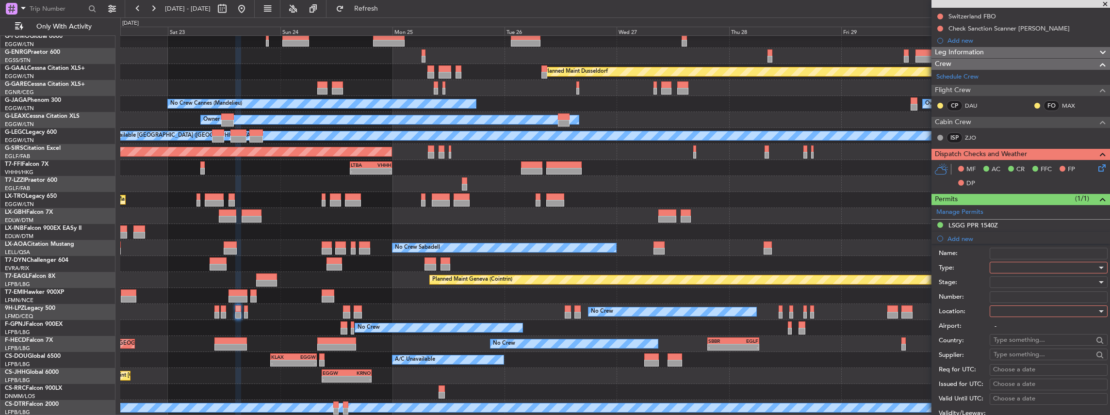
scroll to position [0, 0]
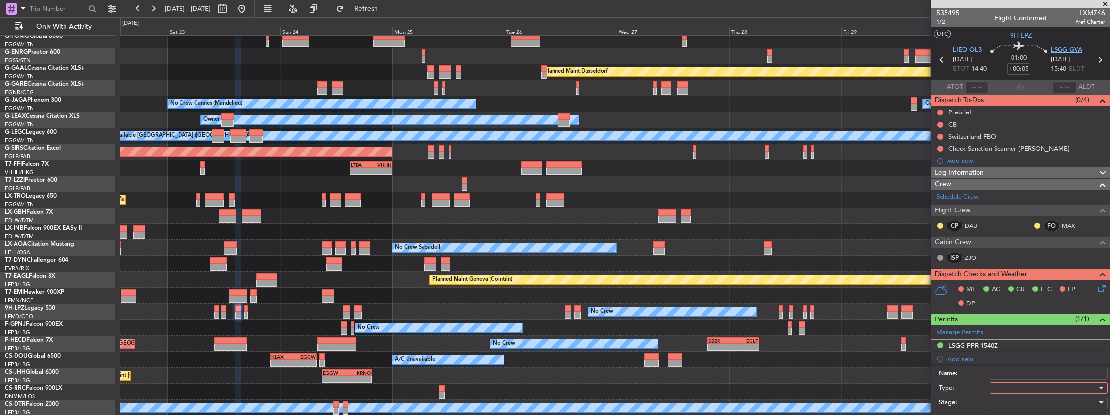
click at [1066, 49] on span "LSGG GVA" at bounding box center [1067, 51] width 32 height 10
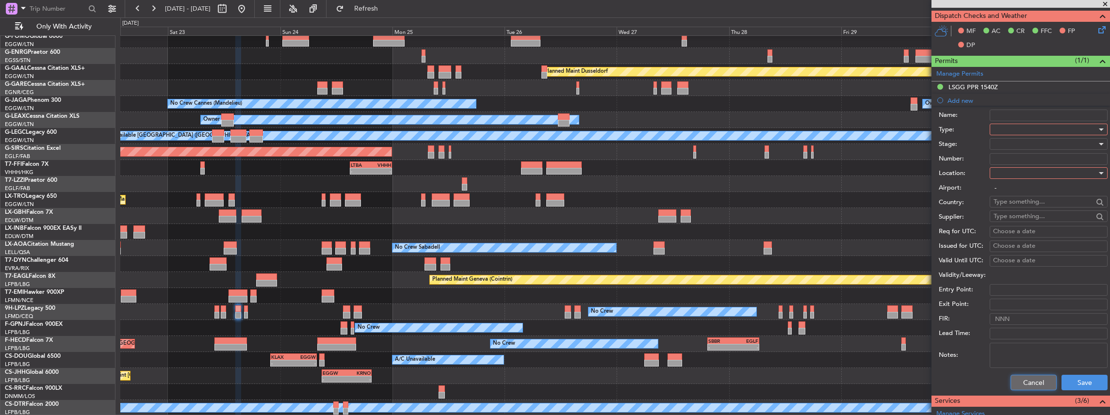
click at [1036, 377] on button "Cancel" at bounding box center [1033, 383] width 46 height 16
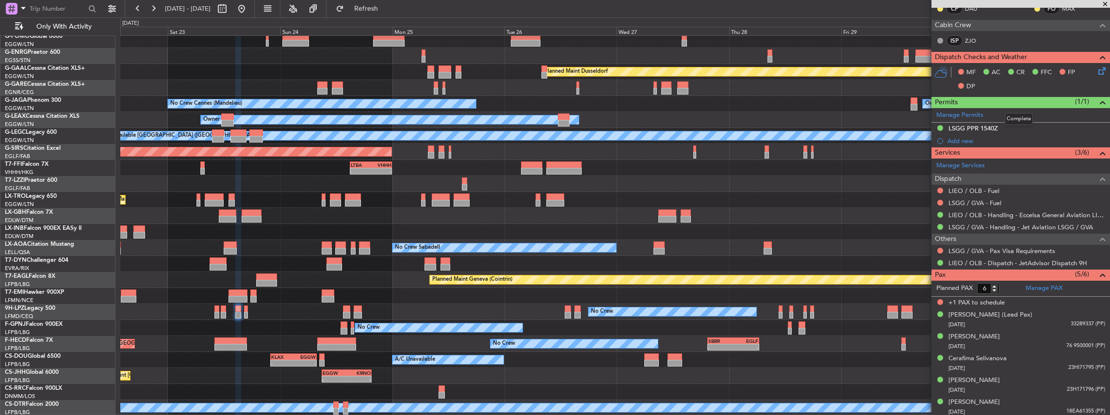
click at [1021, 129] on mat-tooltip-component "Complete" at bounding box center [1019, 119] width 42 height 26
click at [1098, 127] on img at bounding box center [1101, 128] width 7 height 9
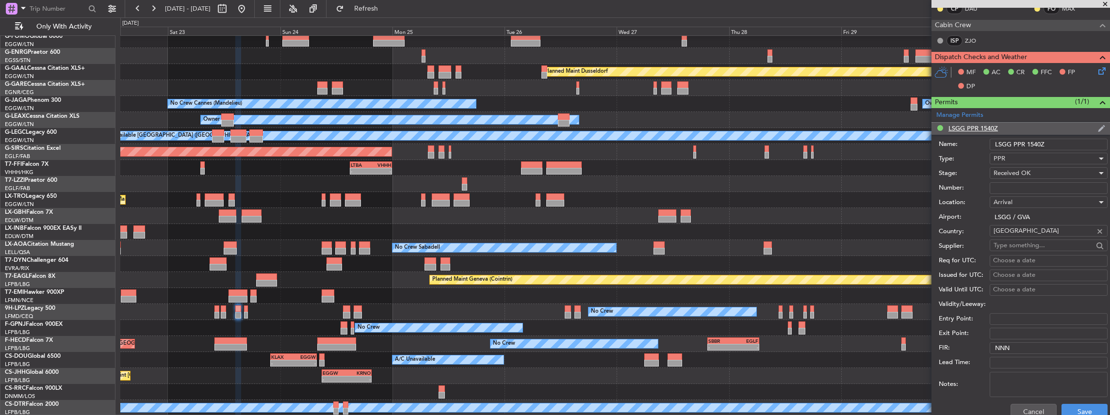
scroll to position [259, 0]
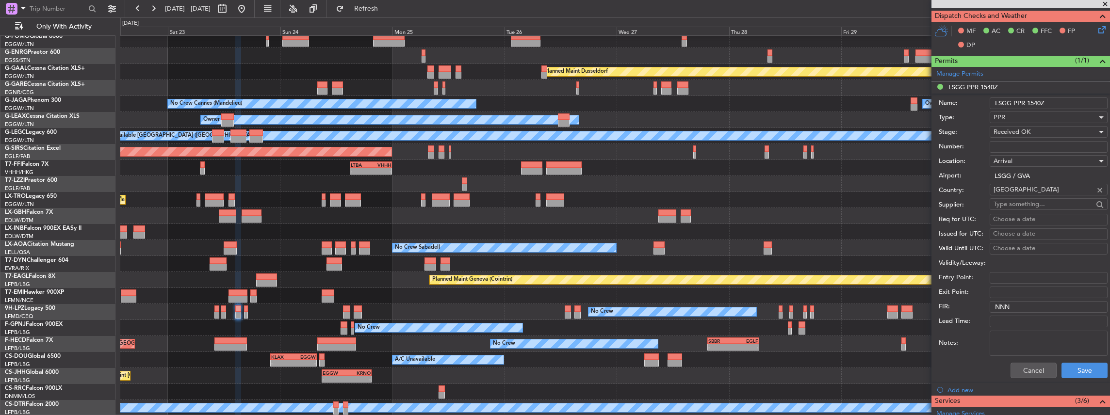
click at [1020, 116] on div "PPR" at bounding box center [1044, 117] width 103 height 15
click at [1019, 211] on span "Slot" at bounding box center [1046, 208] width 105 height 15
click at [1084, 372] on button "Save" at bounding box center [1084, 371] width 46 height 16
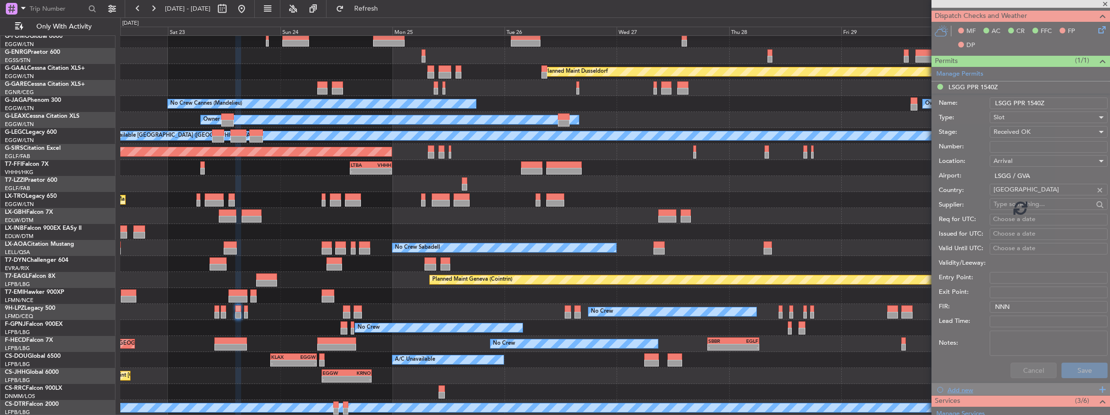
scroll to position [217, 0]
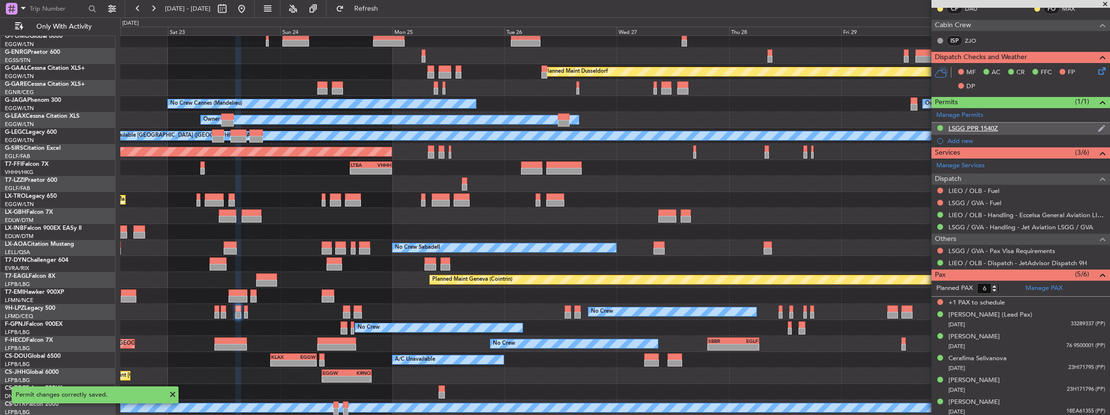
click at [1037, 128] on div "LSGG PPR 1540Z" at bounding box center [1020, 129] width 179 height 12
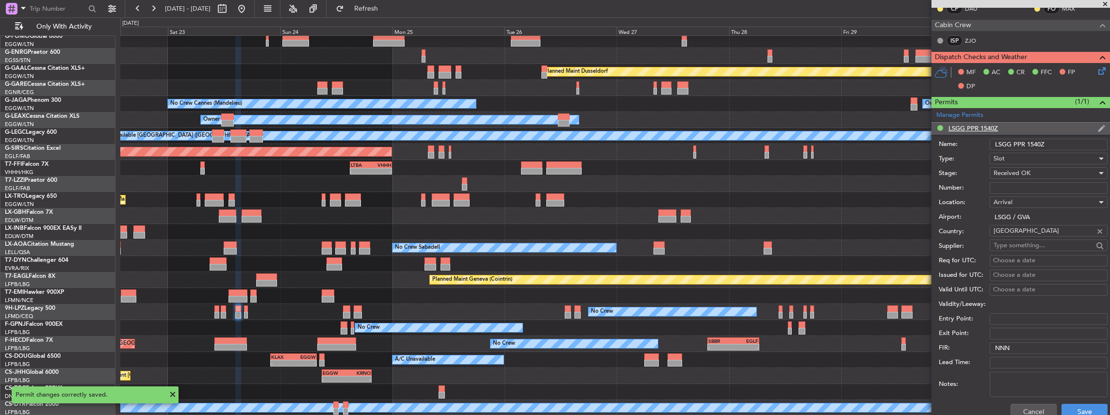
scroll to position [259, 0]
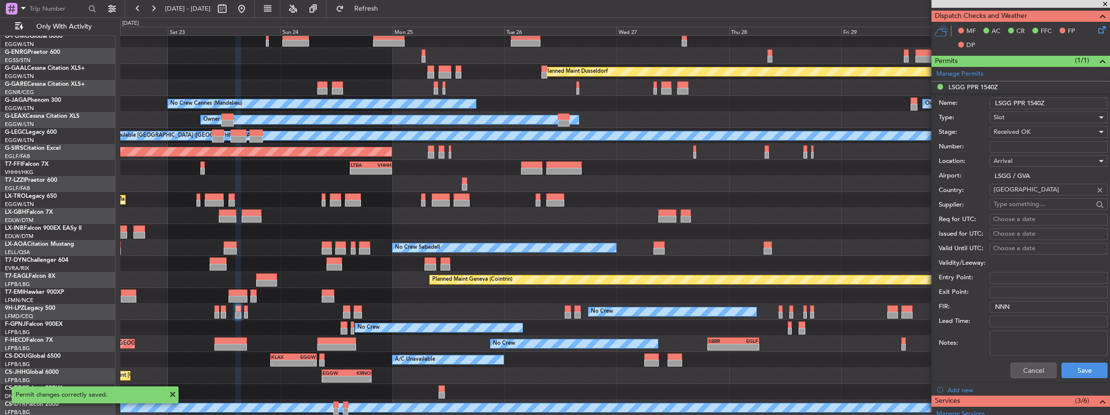
drag, startPoint x: 1024, startPoint y: 101, endPoint x: 1013, endPoint y: 103, distance: 10.9
click at [1013, 103] on input "LSGG PPR 1540Z" at bounding box center [1049, 104] width 118 height 12
type input "LSGG SLOT 1540Z"
click at [1018, 142] on input "Number:" at bounding box center [1049, 147] width 118 height 12
click at [1020, 141] on input "Number:" at bounding box center [1049, 147] width 118 height 12
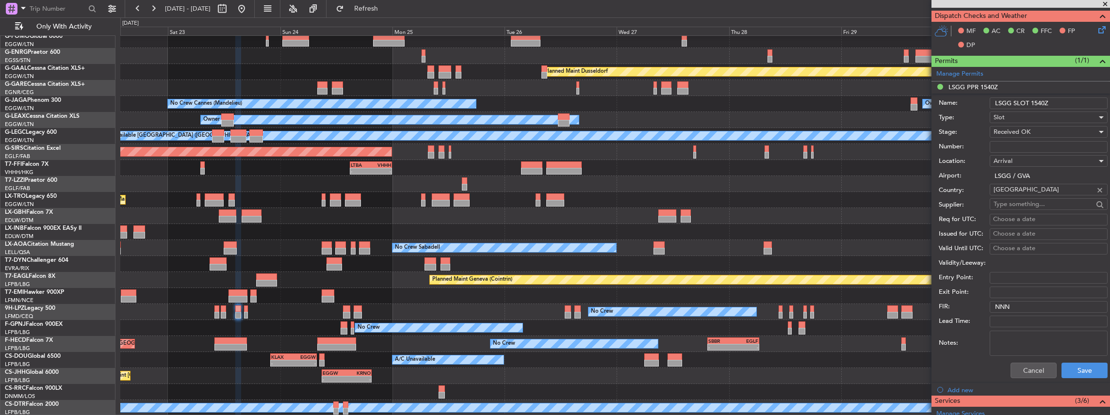
paste input "082315304A"
type input "082315304A"
click at [1080, 366] on button "Save" at bounding box center [1084, 371] width 46 height 16
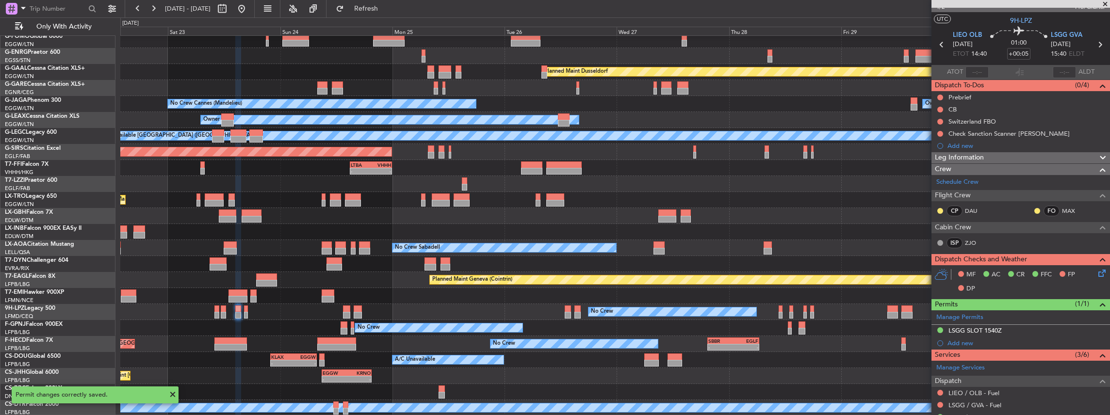
scroll to position [0, 0]
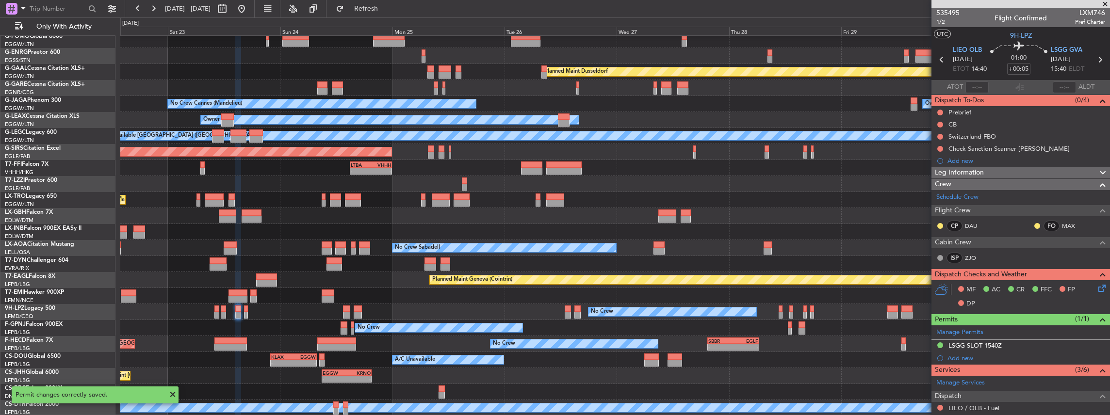
click at [1096, 59] on icon at bounding box center [1099, 59] width 13 height 13
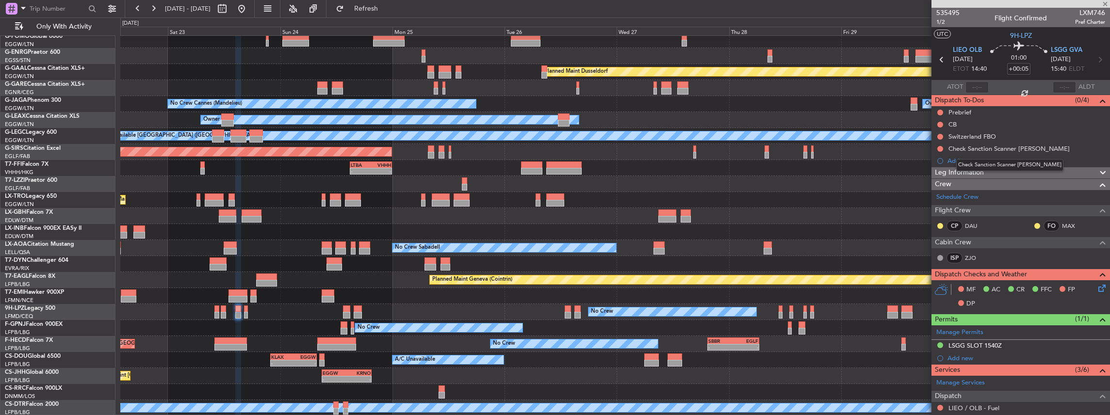
type input "0"
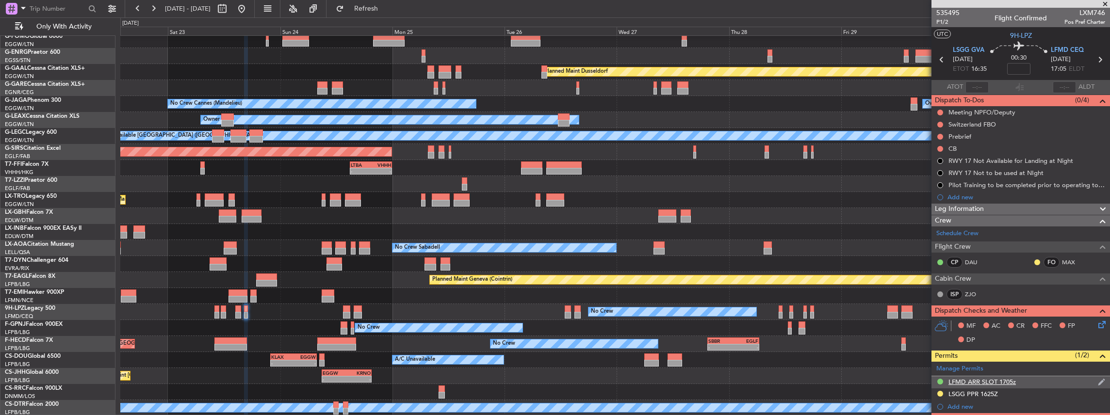
scroll to position [97, 0]
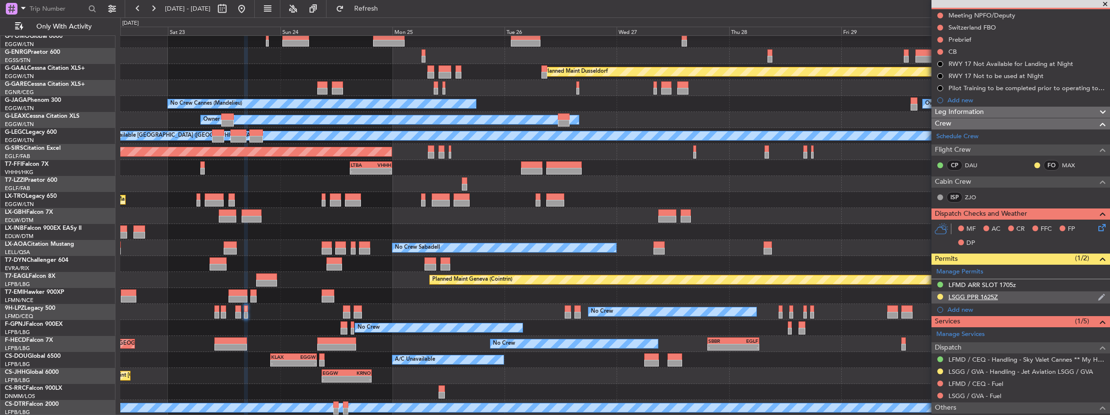
click at [1014, 294] on div "LSGG PPR 1625Z" at bounding box center [1020, 298] width 179 height 12
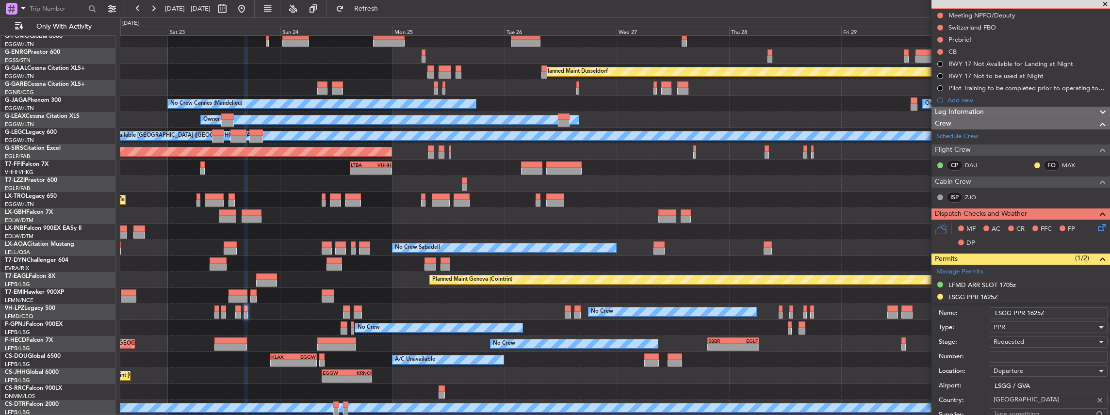
drag, startPoint x: 1024, startPoint y: 312, endPoint x: 1013, endPoint y: 314, distance: 11.3
click at [1013, 314] on input "LSGG PPR 1625Z" at bounding box center [1049, 314] width 118 height 12
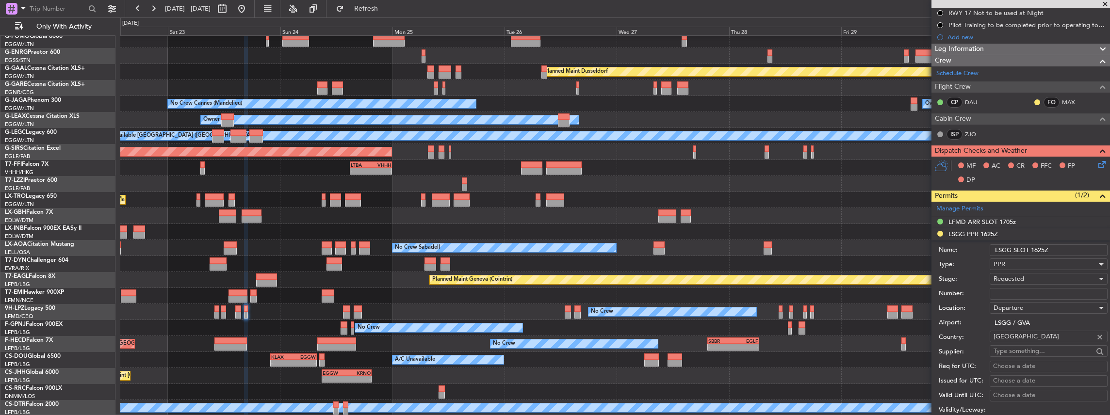
scroll to position [162, 0]
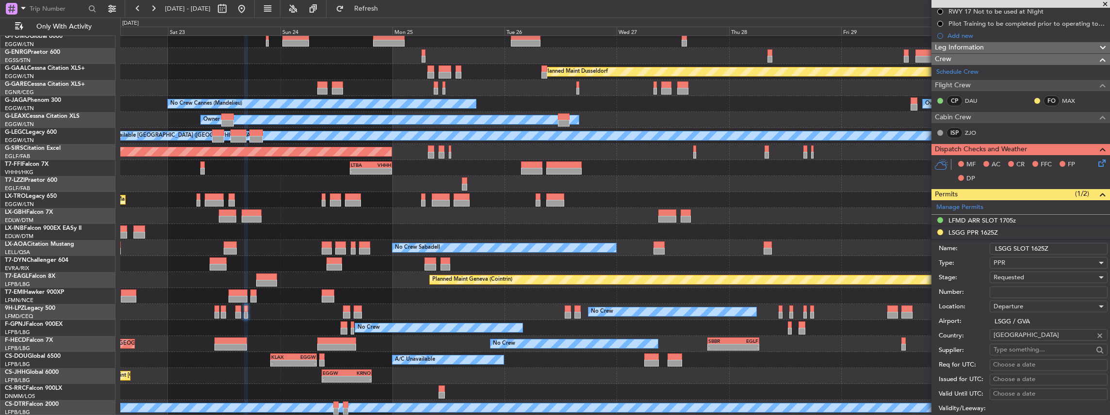
type input "LSGG SLOT 1625Z"
click at [1013, 263] on div "PPR" at bounding box center [1044, 263] width 103 height 15
click at [1014, 352] on span "Slot" at bounding box center [1046, 353] width 105 height 15
click at [1030, 276] on div "Requested" at bounding box center [1044, 277] width 103 height 15
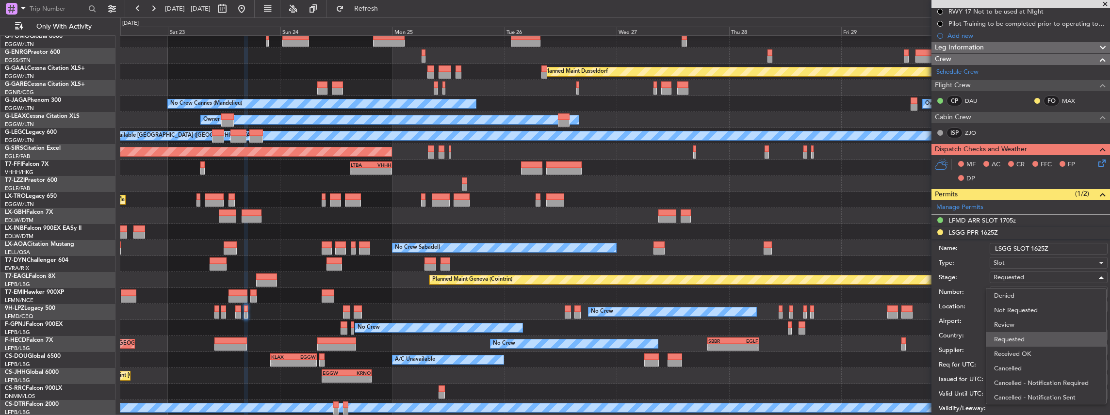
scroll to position [4, 0]
click at [1018, 347] on span "Received OK" at bounding box center [1046, 350] width 105 height 15
click at [1031, 292] on input "Number:" at bounding box center [1049, 293] width 118 height 12
click at [1016, 293] on input "Number:" at bounding box center [1049, 293] width 118 height 12
paste input "082316202D"
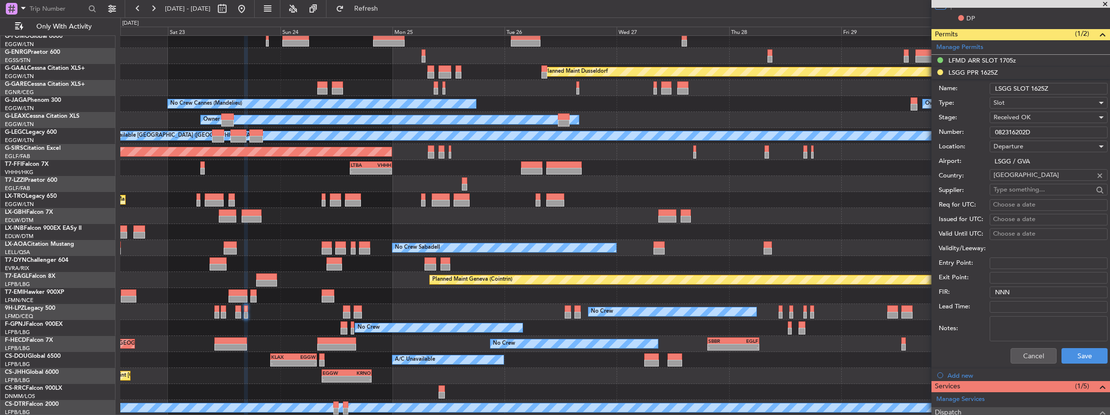
scroll to position [323, 0]
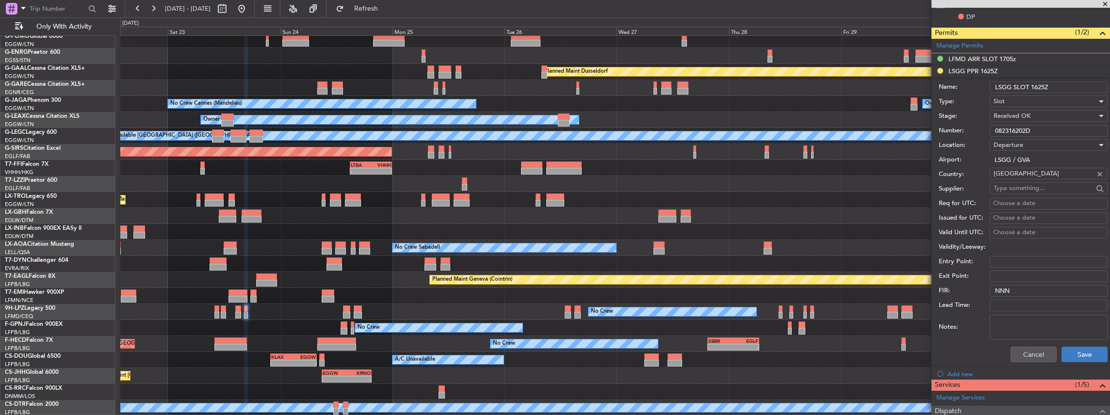
type input "082316202D"
click at [1078, 356] on button "Save" at bounding box center [1084, 355] width 46 height 16
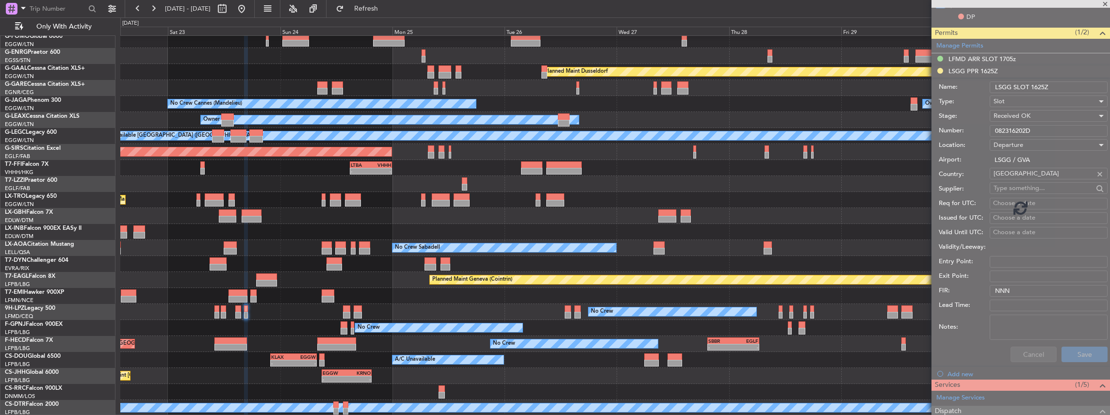
scroll to position [132, 0]
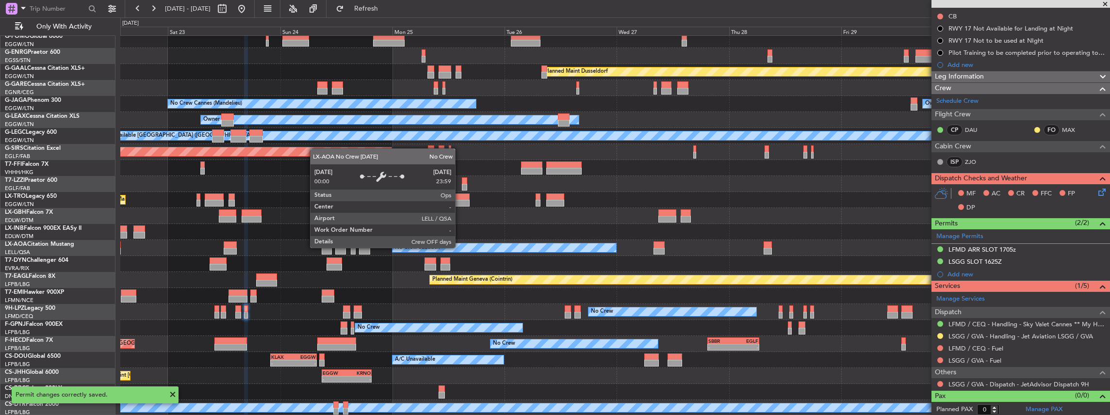
type input "+00:10"
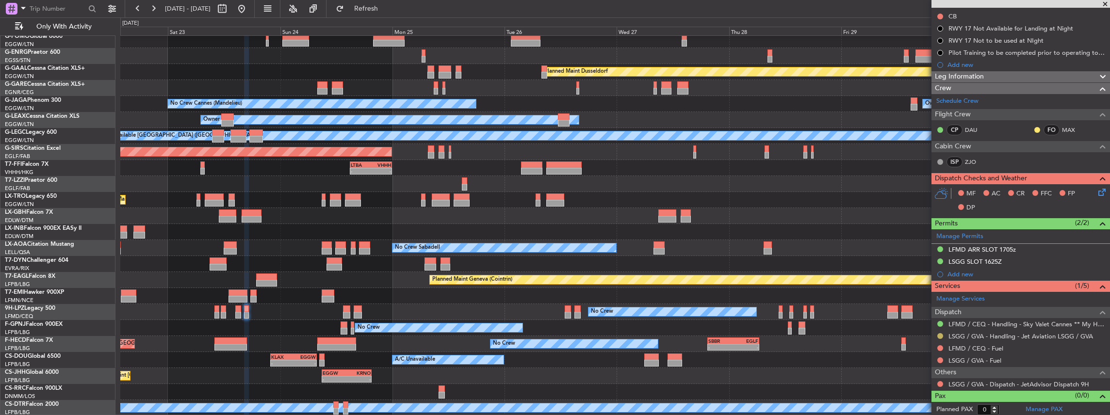
click at [941, 336] on button at bounding box center [940, 336] width 6 height 6
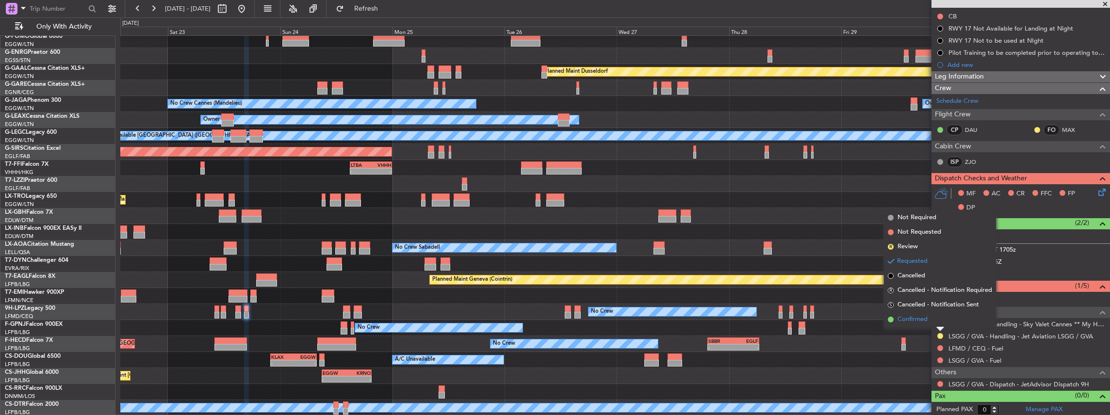
click at [920, 316] on span "Confirmed" at bounding box center [912, 320] width 30 height 10
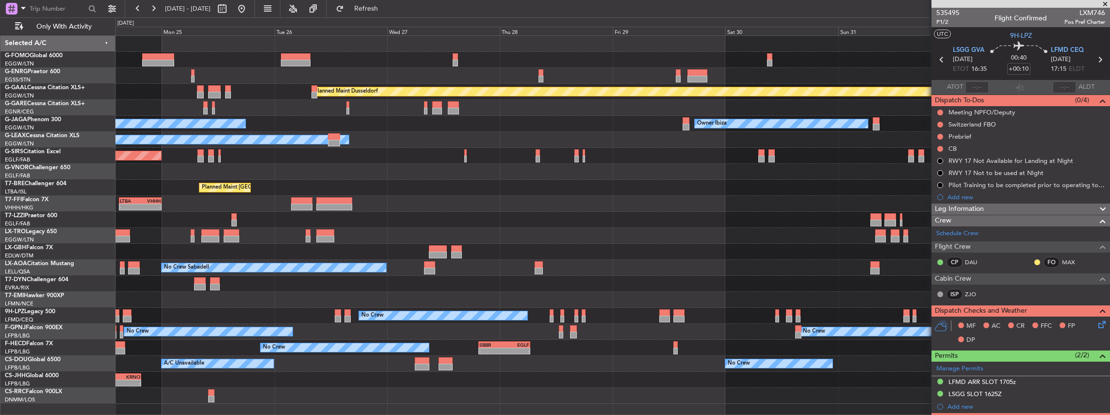
scroll to position [0, 0]
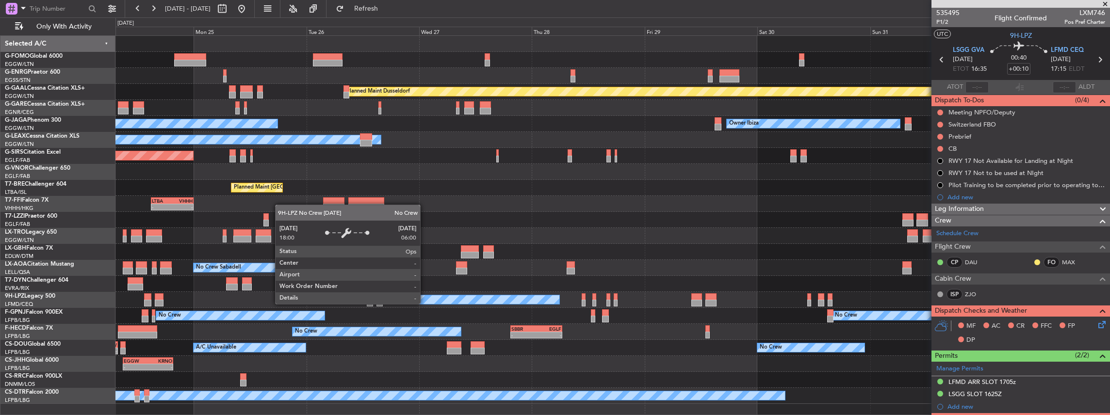
click at [457, 300] on div "No Crew" at bounding box center [475, 299] width 168 height 9
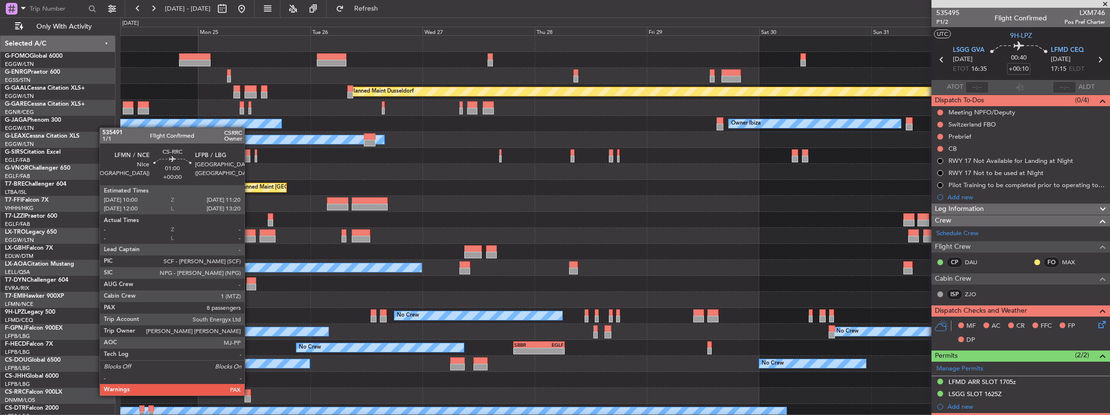
click at [249, 395] on div at bounding box center [247, 393] width 6 height 7
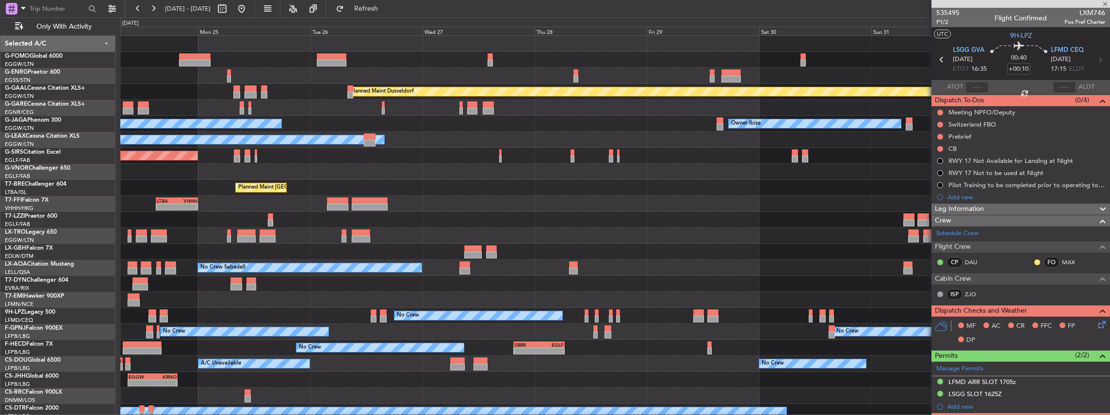
type input "8"
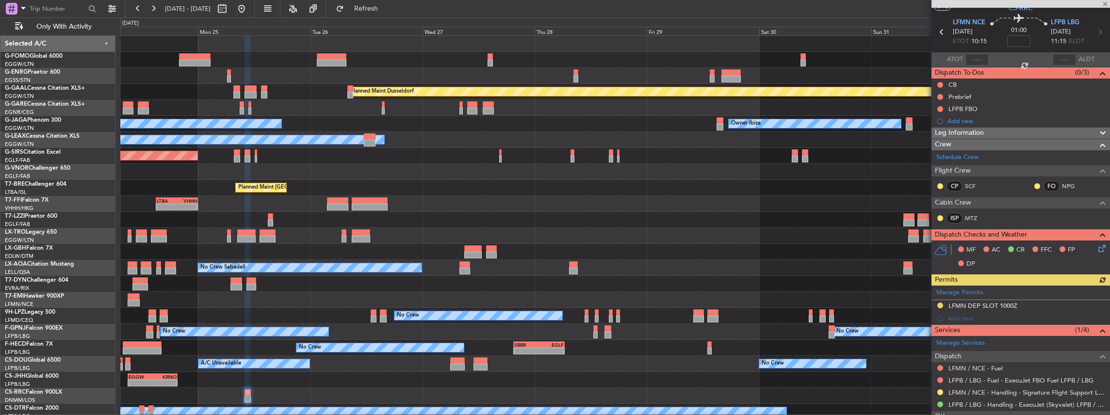
scroll to position [65, 0]
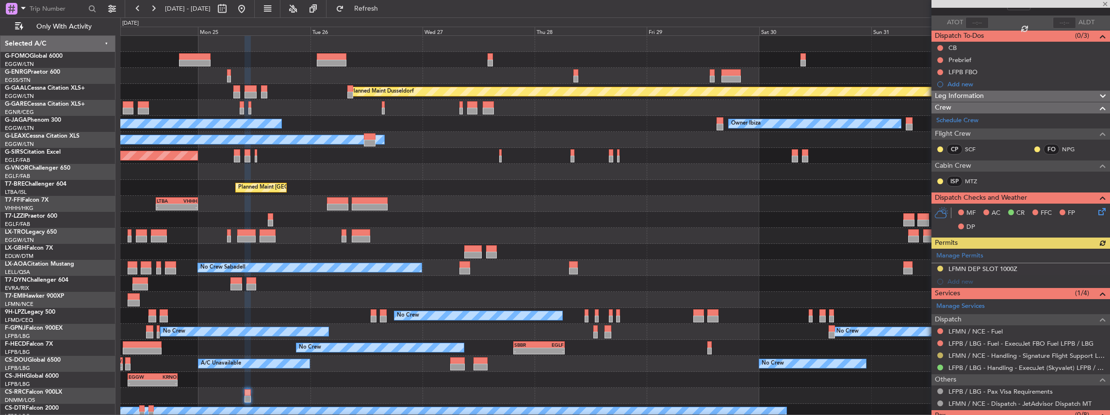
click at [941, 355] on button at bounding box center [940, 356] width 6 height 6
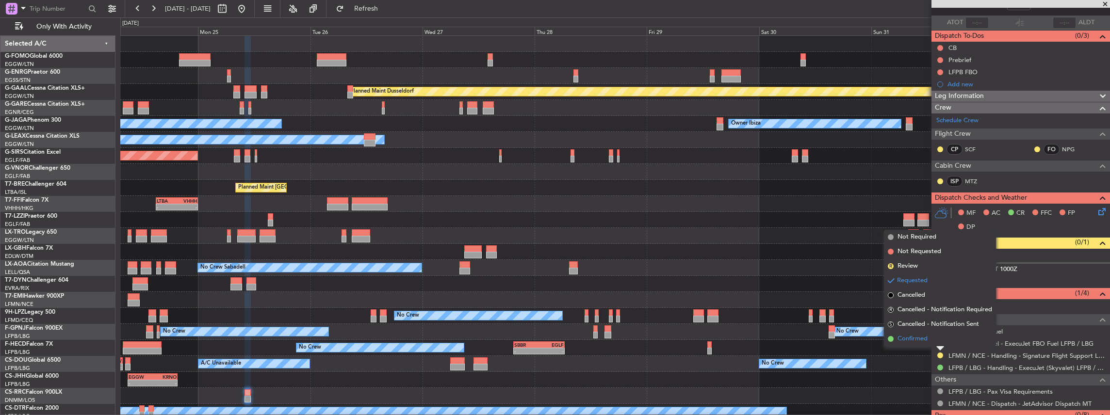
click at [923, 338] on span "Confirmed" at bounding box center [912, 339] width 30 height 10
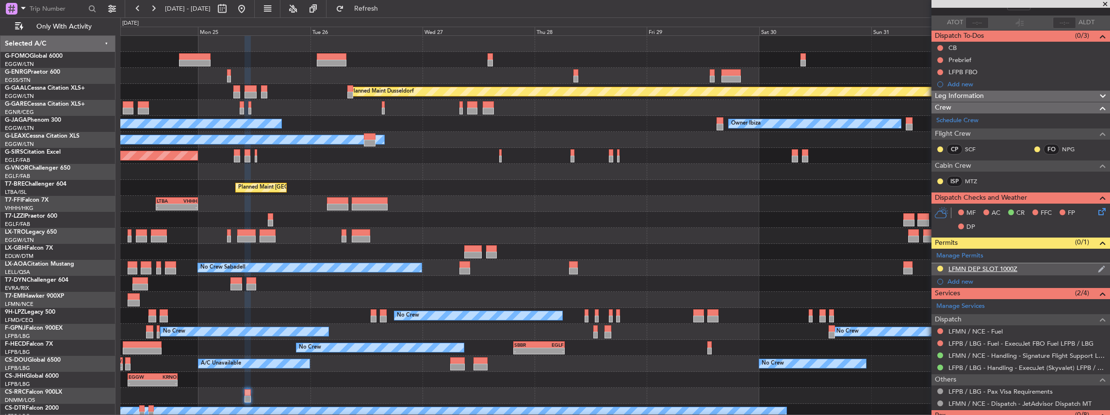
click at [1042, 263] on div "LFMN DEP SLOT 1000Z" at bounding box center [1020, 269] width 179 height 12
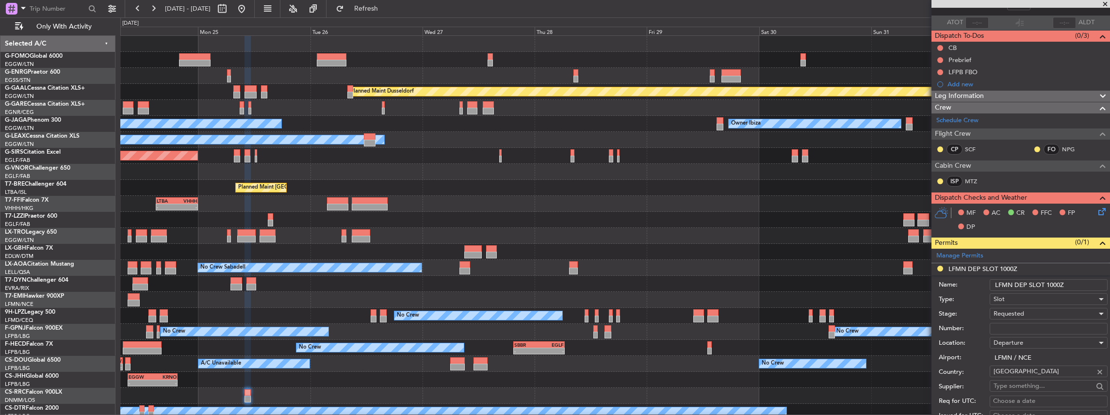
click at [1010, 311] on span "Requested" at bounding box center [1008, 313] width 31 height 9
click at [1014, 389] on span "Received OK" at bounding box center [1046, 390] width 105 height 15
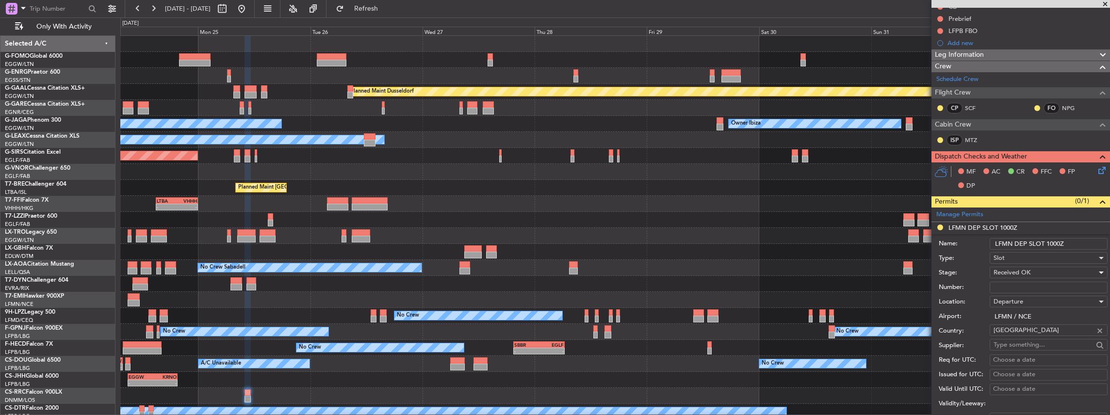
scroll to position [129, 0]
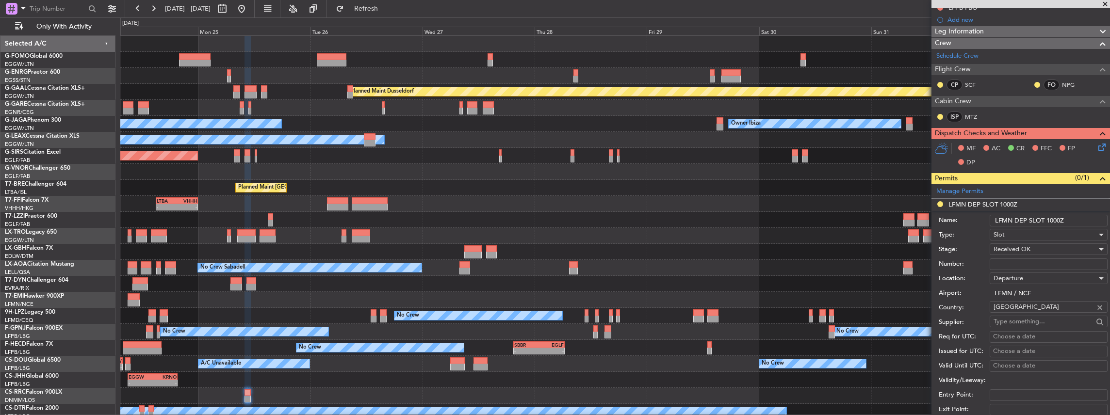
click at [1022, 265] on input "Number:" at bounding box center [1049, 265] width 118 height 12
paste input "LFMND000076690"
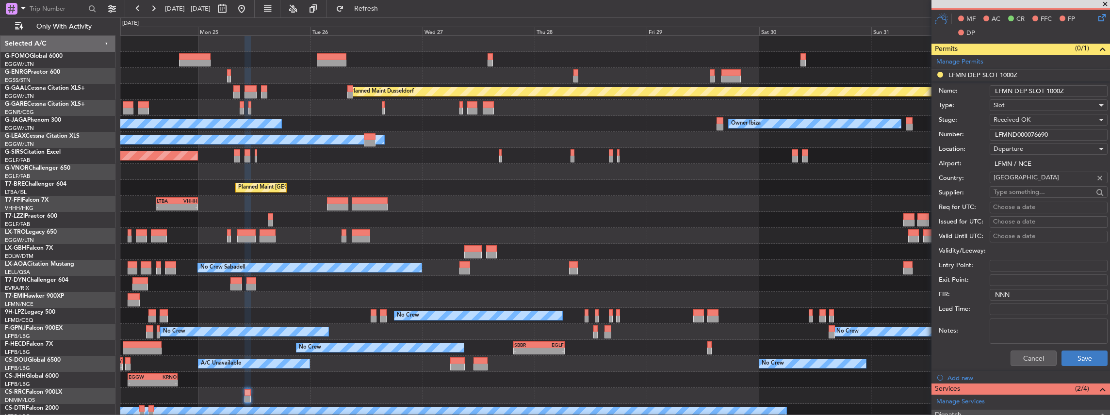
type input "LFMND000076690"
click at [1069, 354] on button "Save" at bounding box center [1084, 359] width 46 height 16
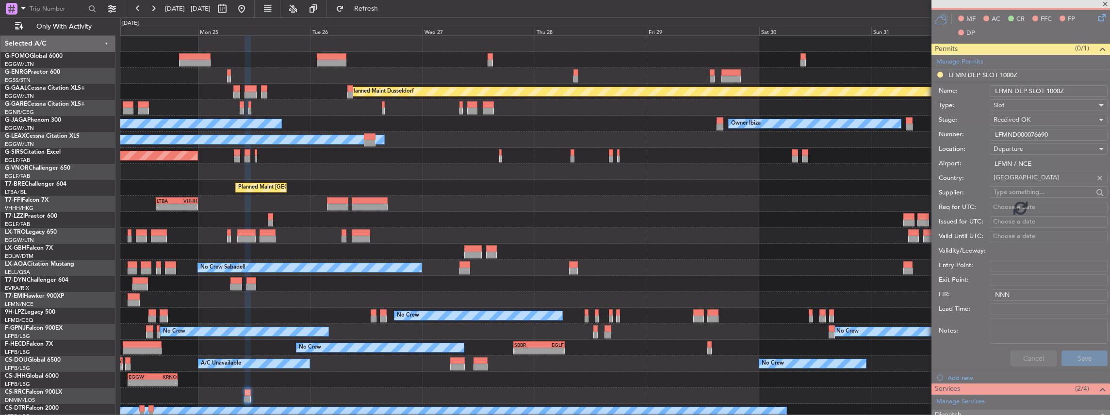
scroll to position [96, 0]
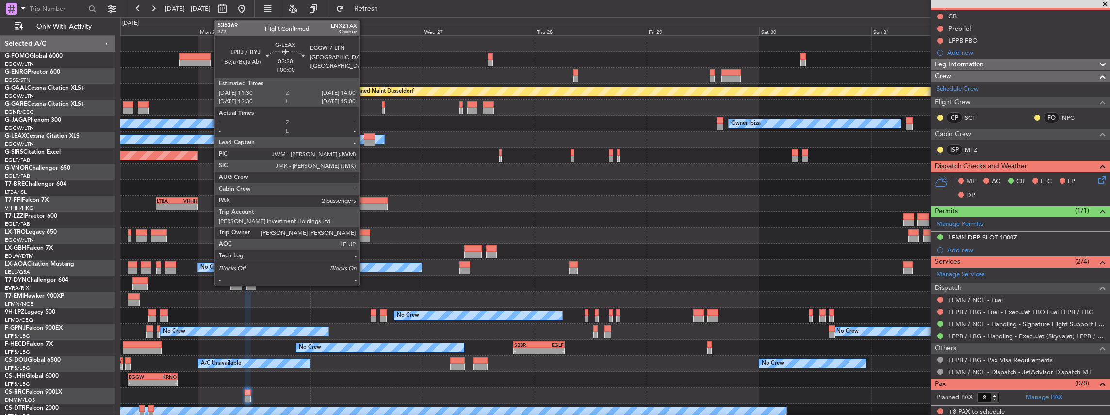
click at [364, 141] on div at bounding box center [370, 143] width 12 height 7
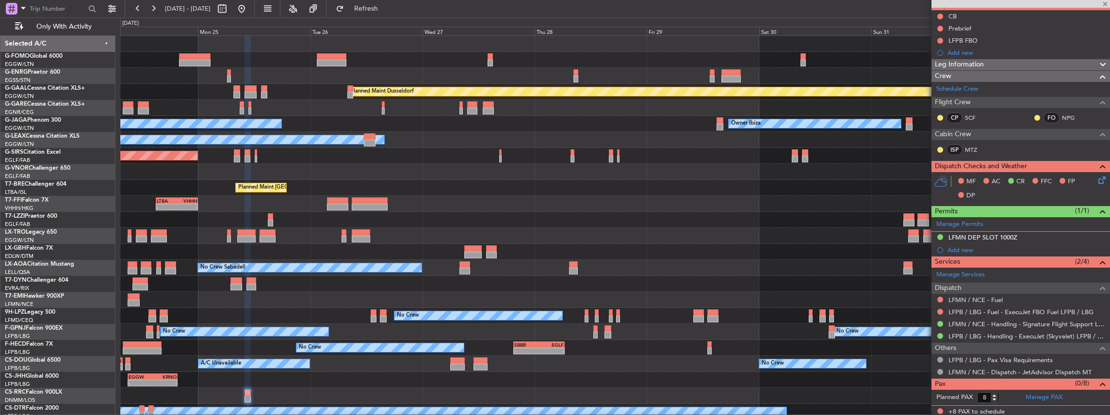
type input "2"
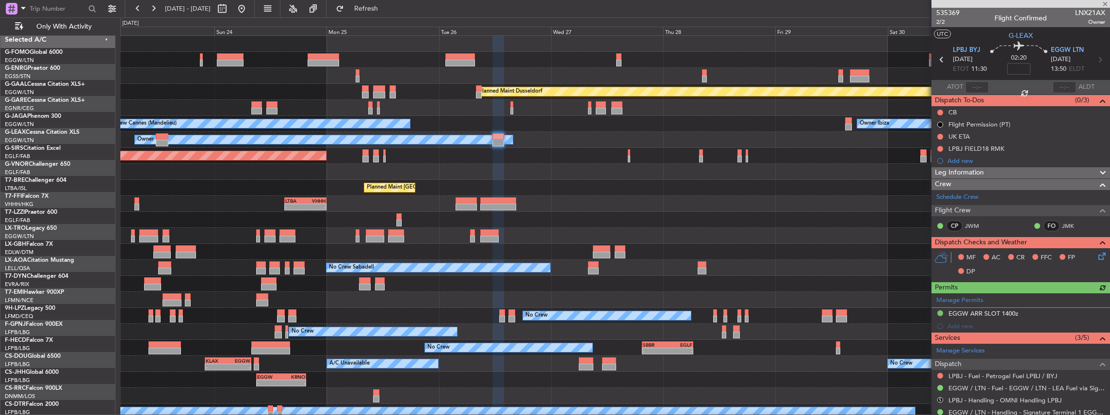
scroll to position [0, 0]
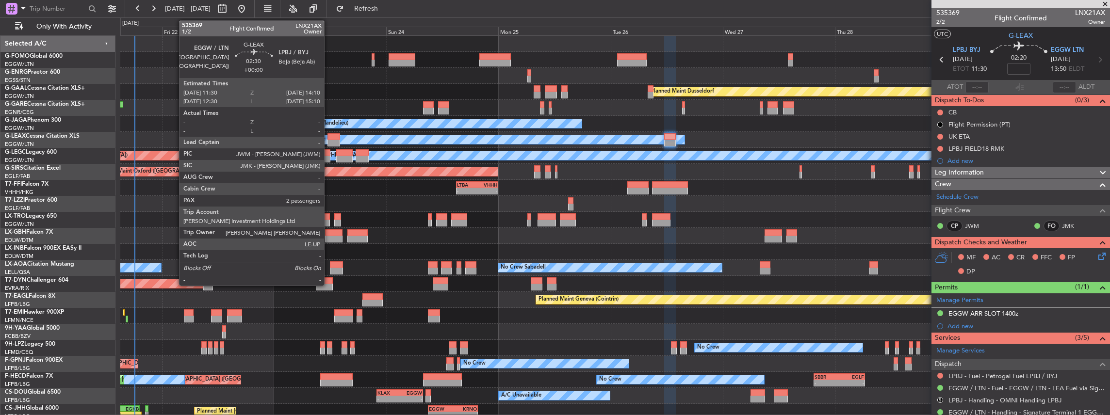
click at [330, 141] on div at bounding box center [333, 143] width 13 height 7
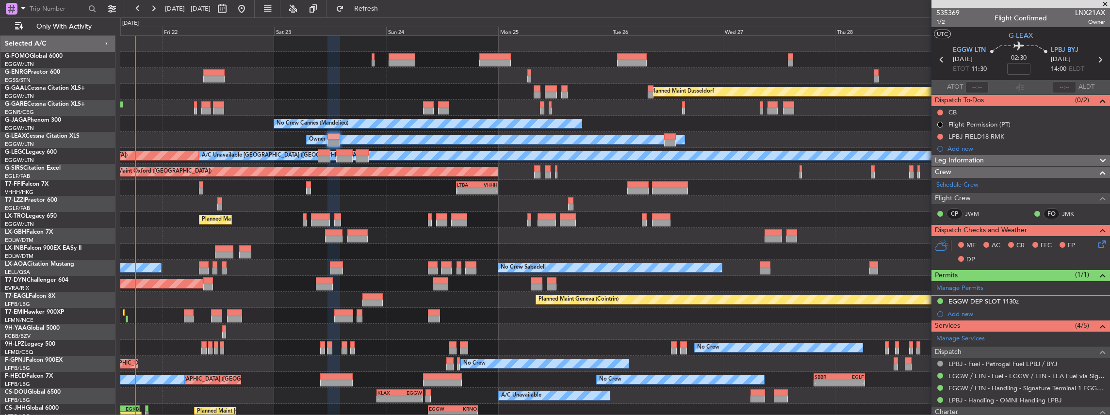
click at [1098, 242] on icon at bounding box center [1100, 243] width 8 height 8
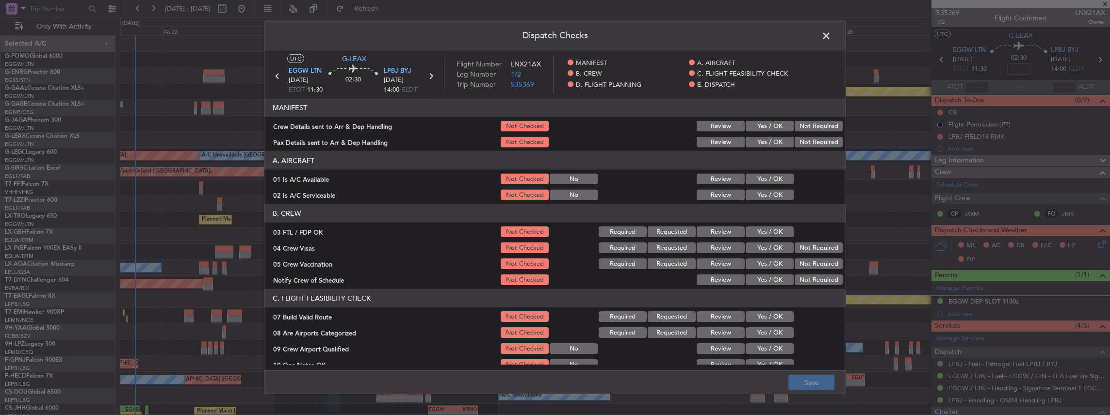
drag, startPoint x: 772, startPoint y: 120, endPoint x: 767, endPoint y: 135, distance: 15.3
click at [771, 121] on button "Yes / OK" at bounding box center [770, 126] width 48 height 11
click at [764, 140] on button "Yes / OK" at bounding box center [770, 142] width 48 height 11
click at [803, 388] on button "Save" at bounding box center [811, 383] width 46 height 16
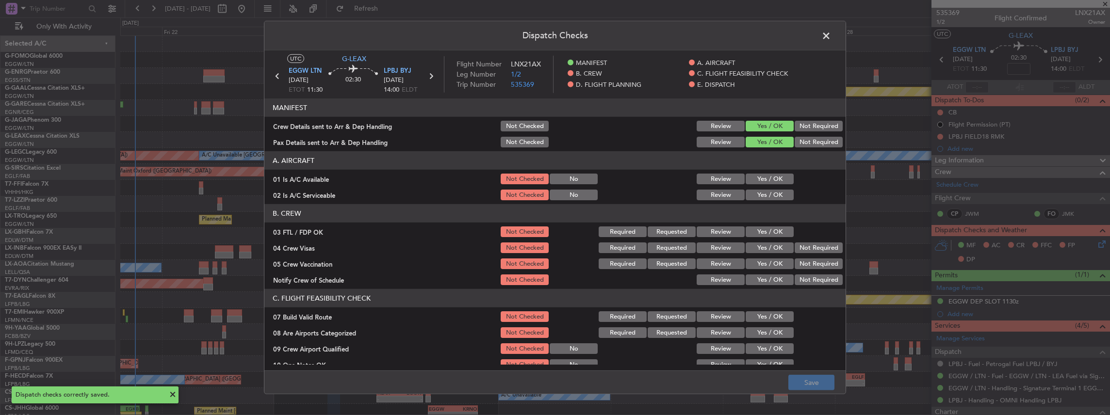
click at [831, 33] on span at bounding box center [831, 38] width 0 height 19
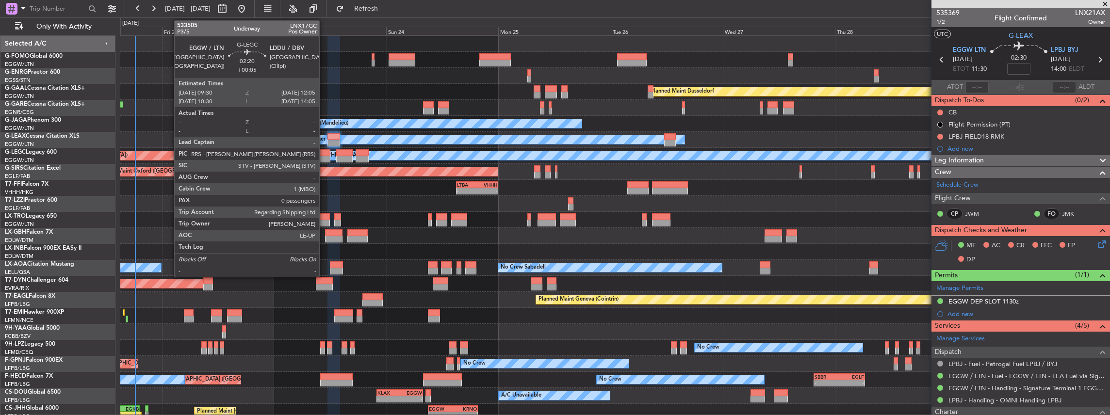
click at [324, 157] on div at bounding box center [324, 159] width 12 height 7
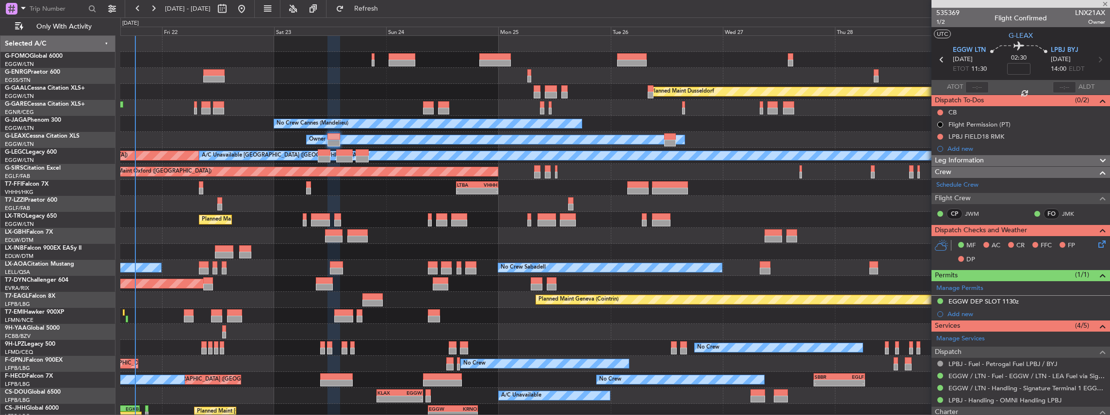
type input "+00:05"
type input "0"
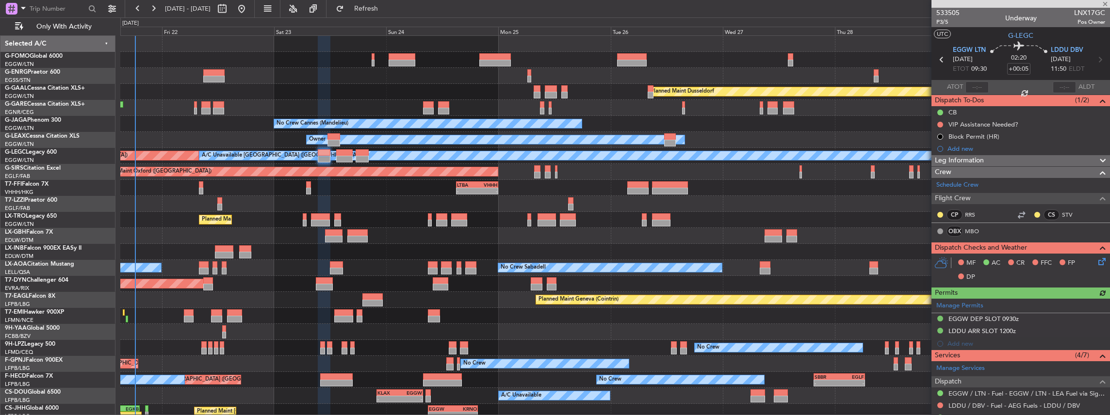
scroll to position [32, 0]
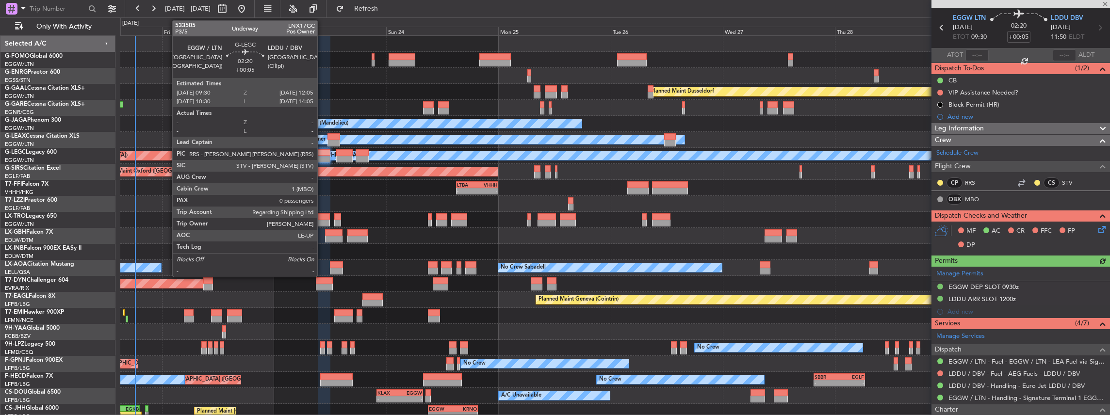
click at [324, 156] on div at bounding box center [324, 159] width 12 height 7
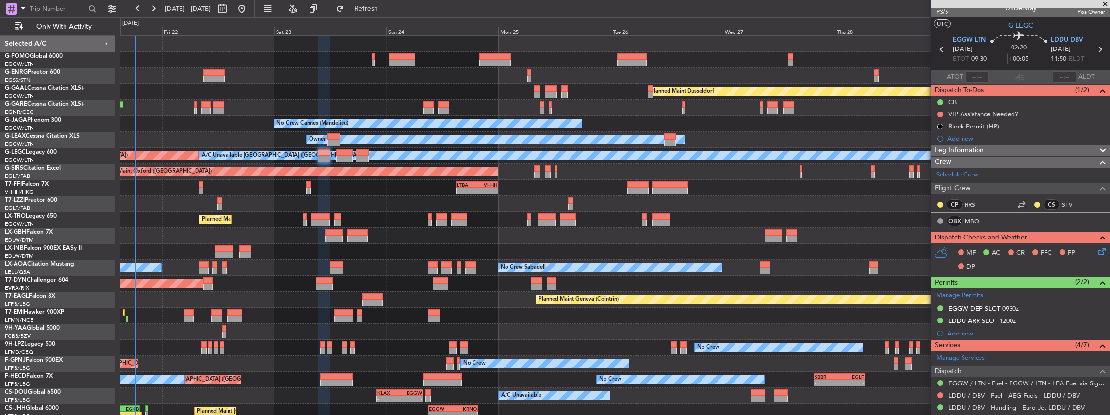
scroll to position [0, 0]
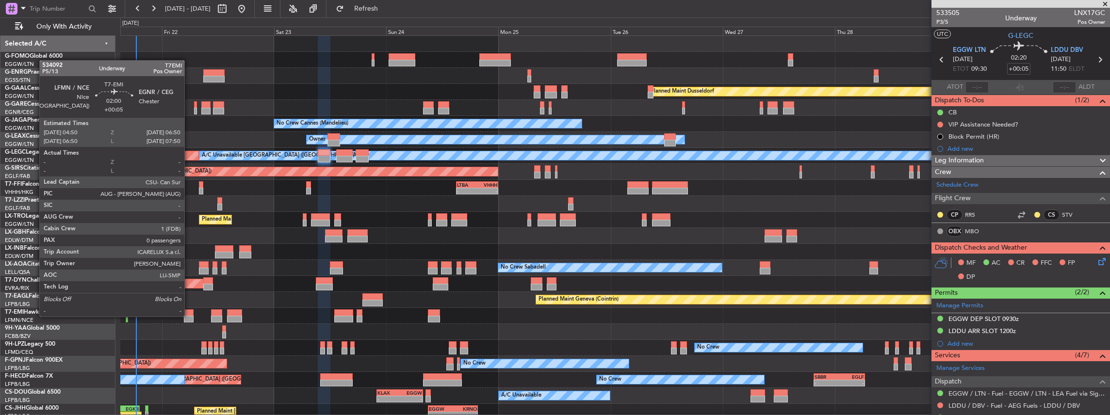
click at [189, 316] on div at bounding box center [189, 319] width 10 height 7
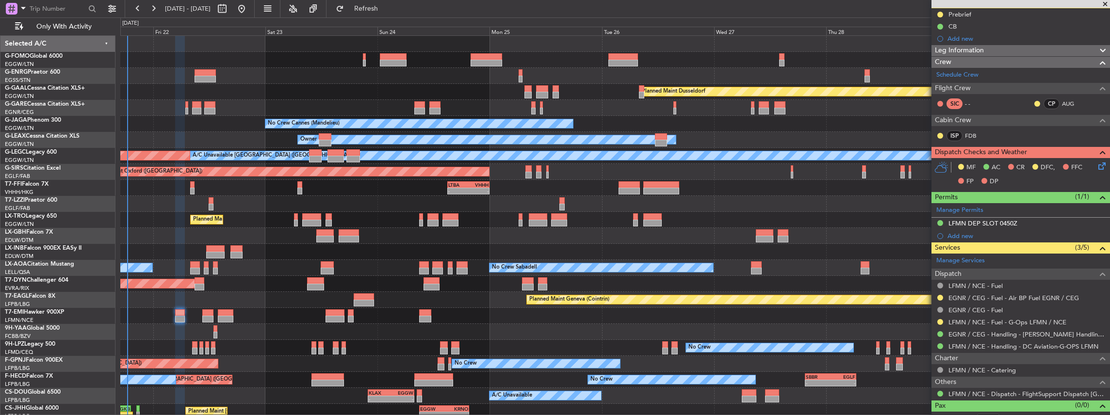
scroll to position [108, 0]
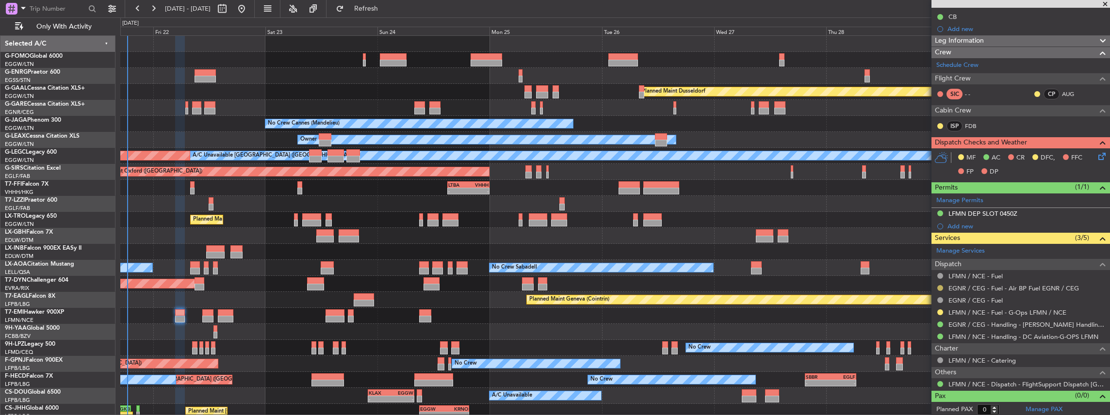
click at [939, 285] on button at bounding box center [940, 288] width 6 height 6
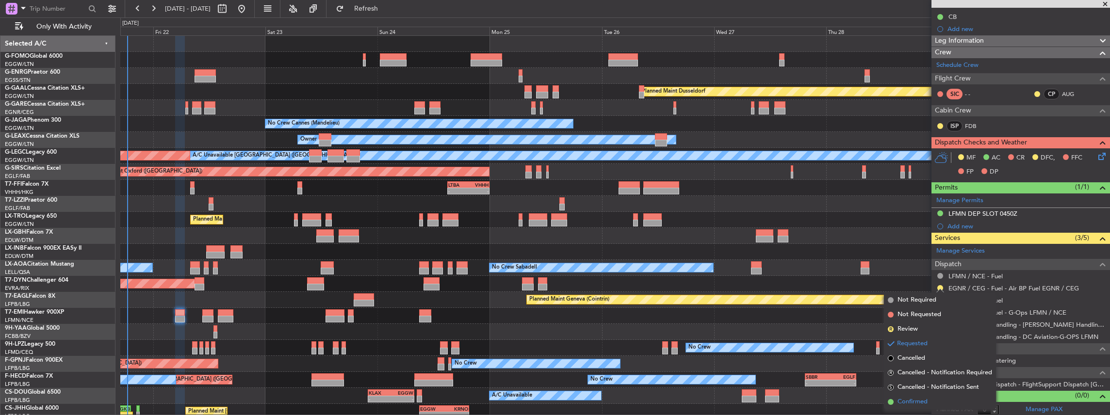
click at [919, 407] on li "Confirmed" at bounding box center [940, 402] width 112 height 15
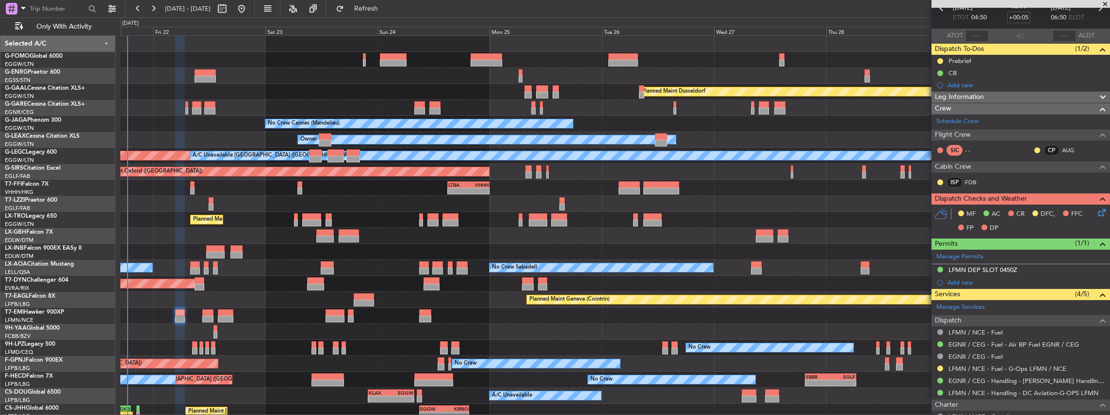
scroll to position [0, 0]
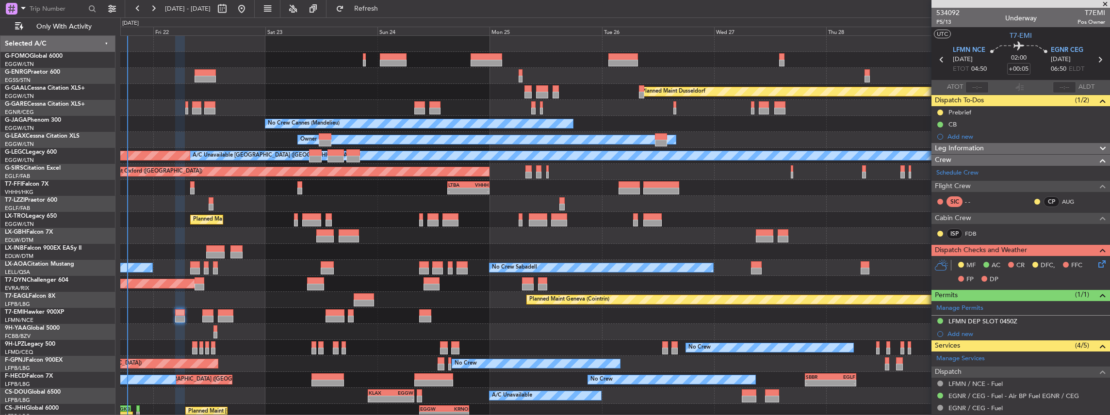
click at [1095, 59] on icon at bounding box center [1099, 59] width 13 height 13
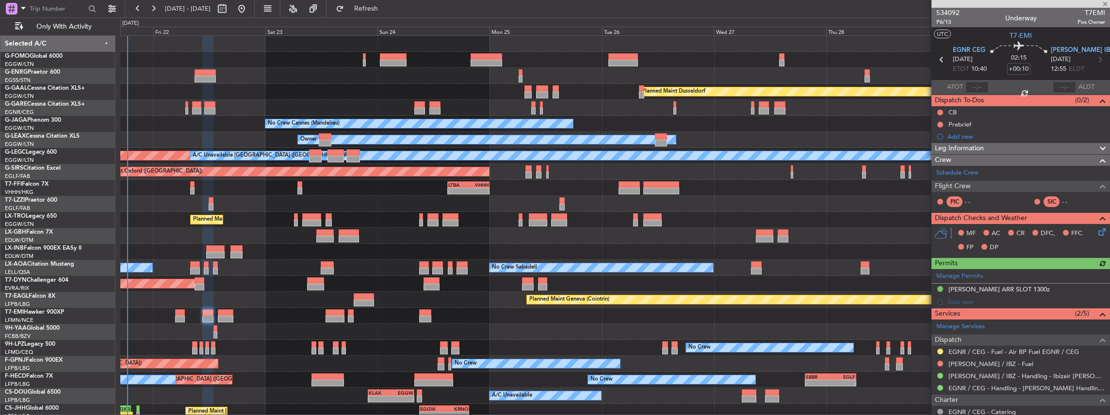
scroll to position [32, 0]
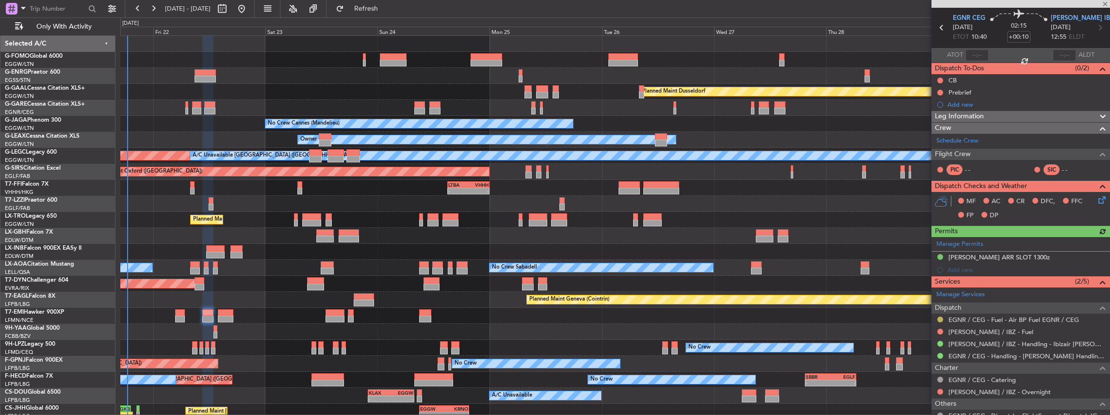
click at [941, 317] on button at bounding box center [940, 320] width 6 height 6
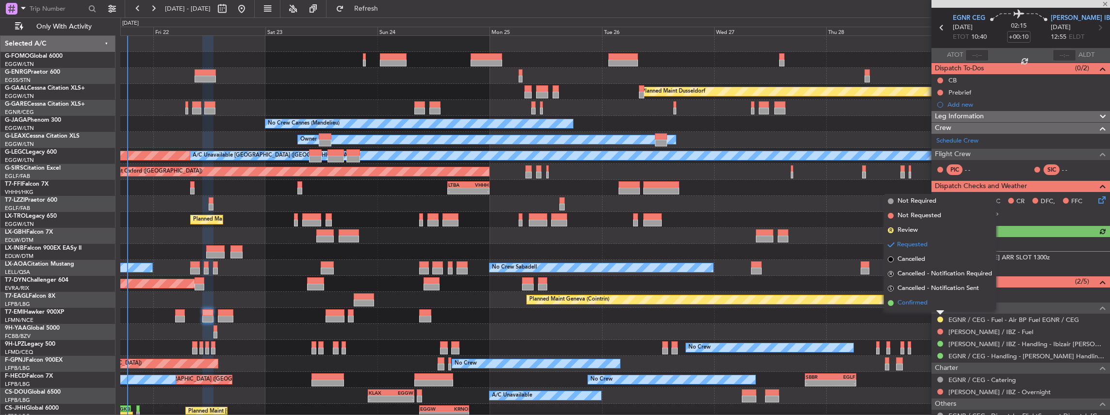
click at [918, 302] on span "Confirmed" at bounding box center [912, 303] width 30 height 10
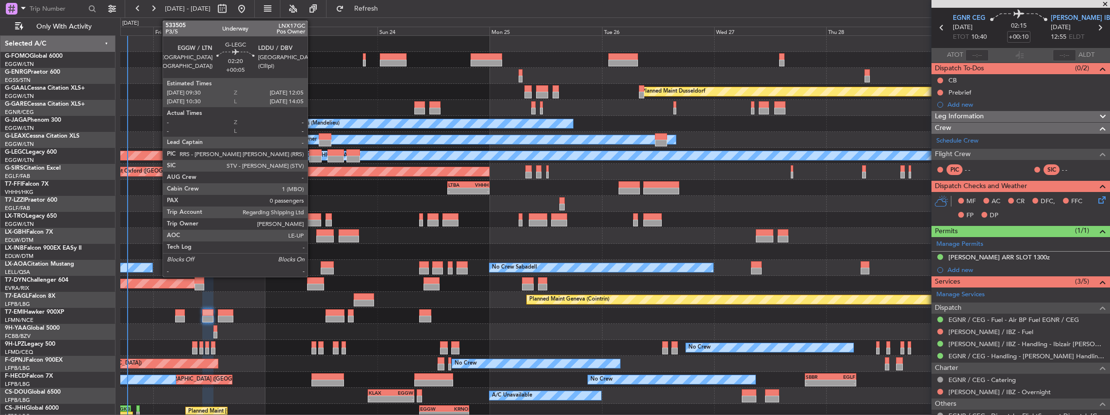
click at [312, 152] on div at bounding box center [315, 152] width 12 height 7
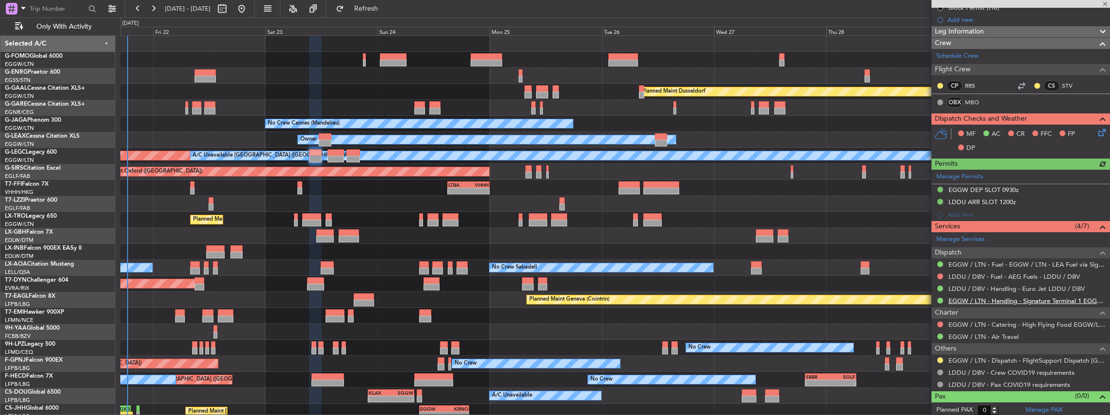
scroll to position [0, 0]
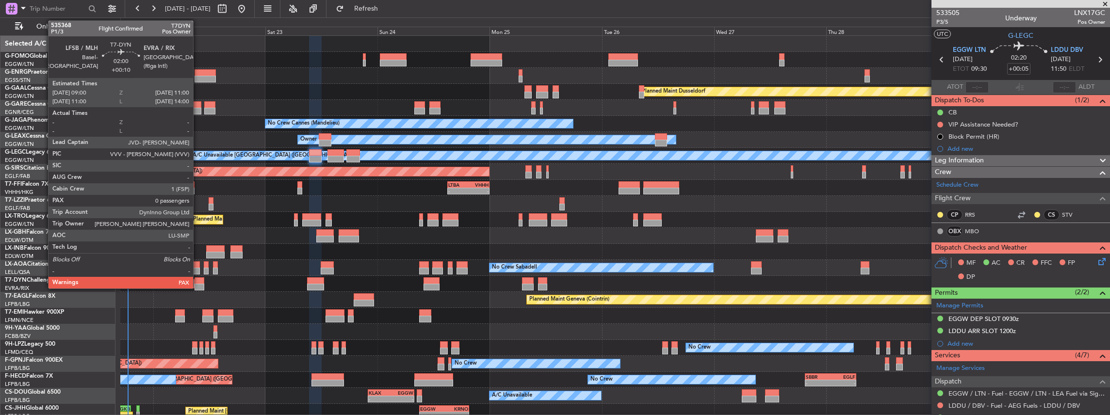
click at [198, 283] on div at bounding box center [200, 280] width 10 height 7
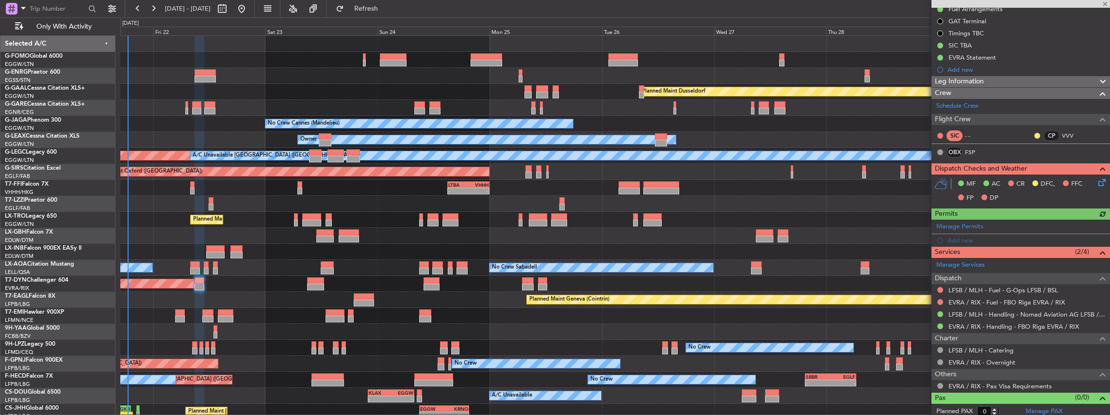
scroll to position [142, 0]
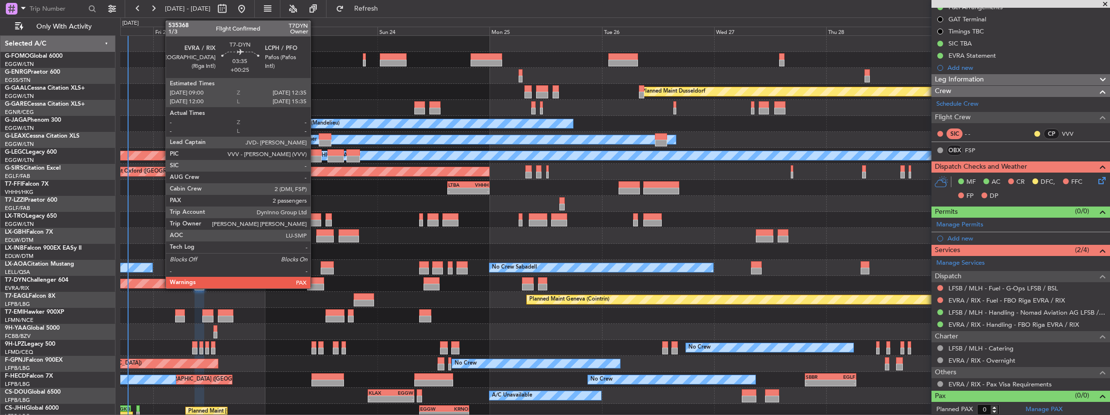
click at [315, 281] on div at bounding box center [315, 280] width 17 height 7
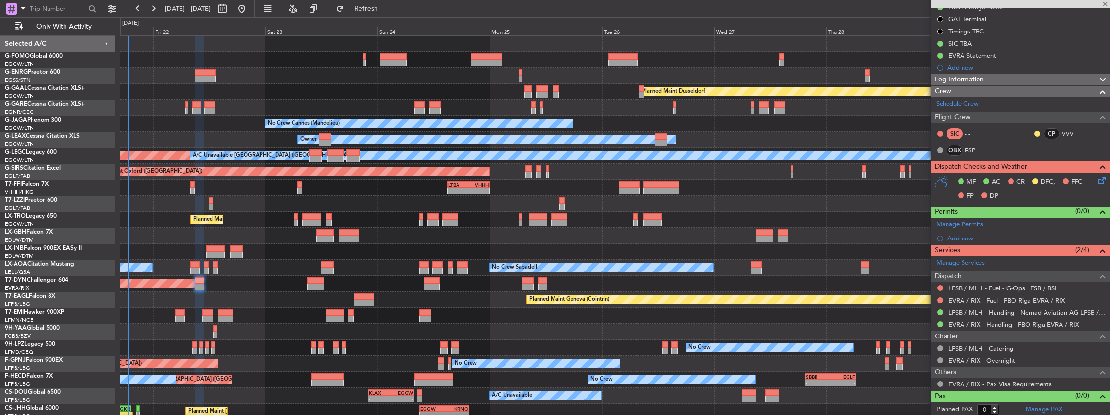
type input "+00:25"
type input "3"
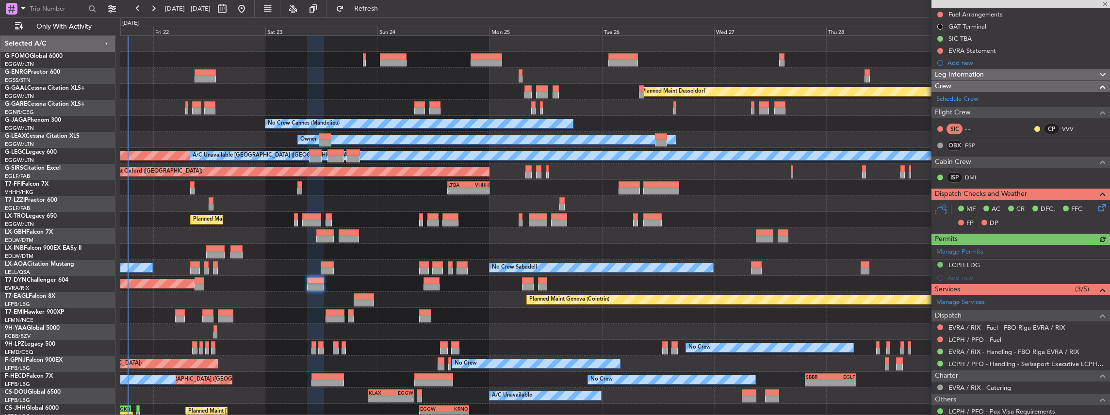
scroll to position [162, 0]
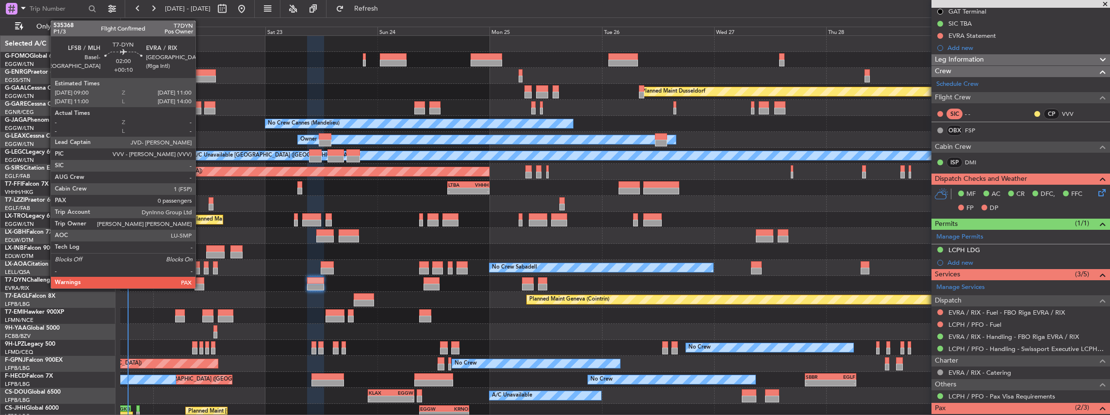
click at [200, 280] on div at bounding box center [200, 280] width 10 height 7
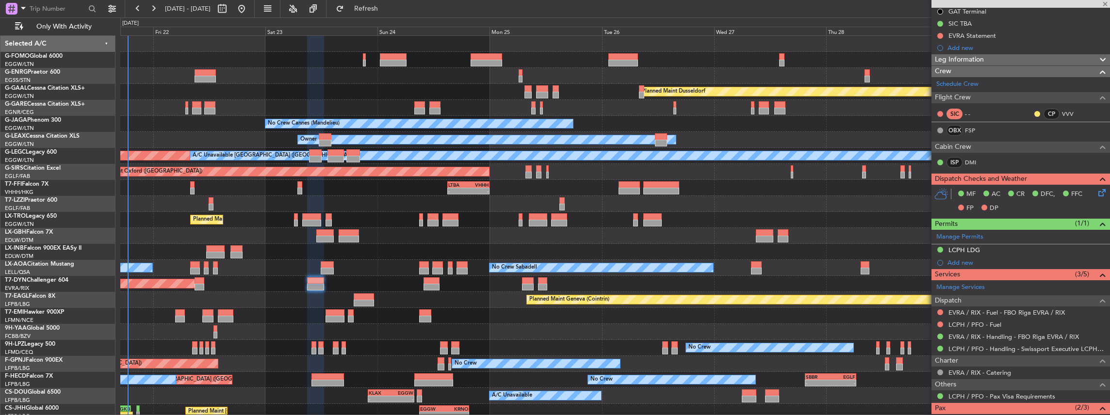
type input "+00:10"
type input "0"
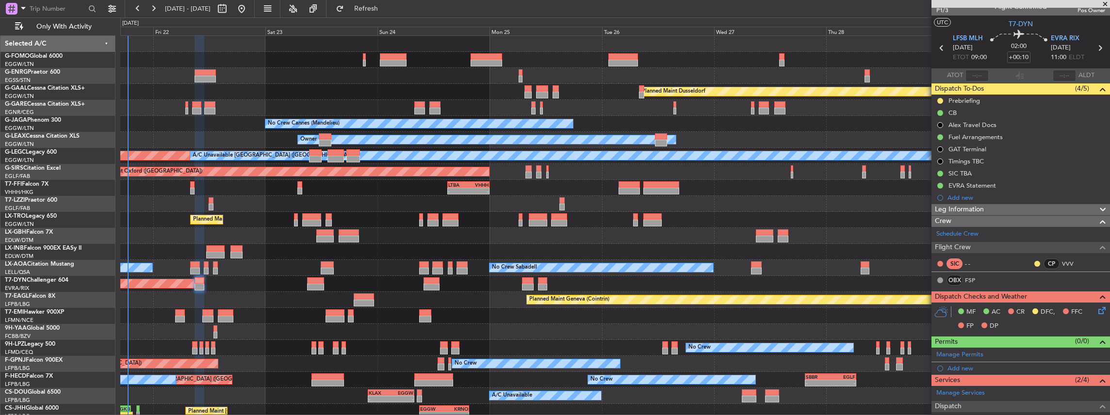
scroll to position [0, 0]
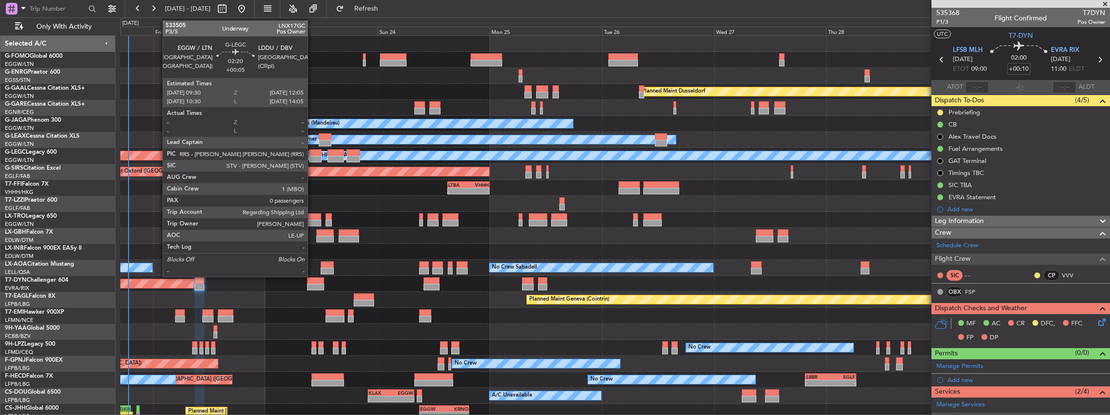
click at [312, 152] on div at bounding box center [315, 152] width 12 height 7
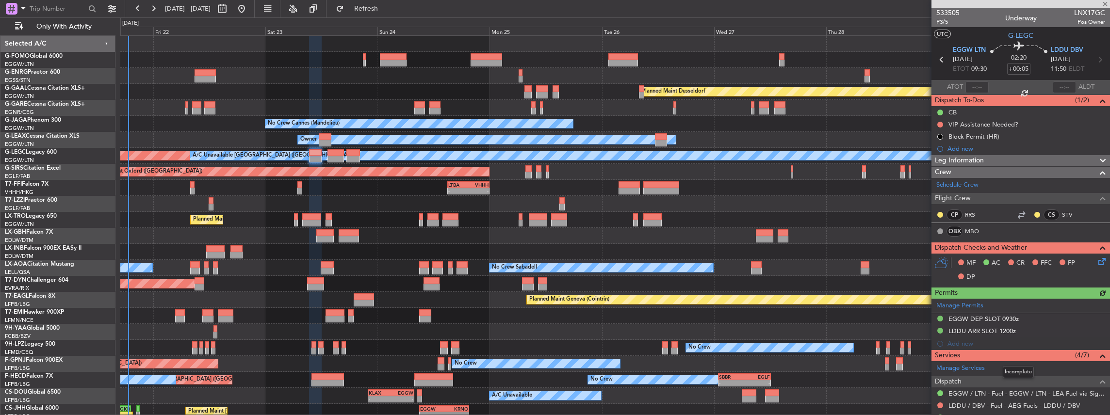
scroll to position [32, 0]
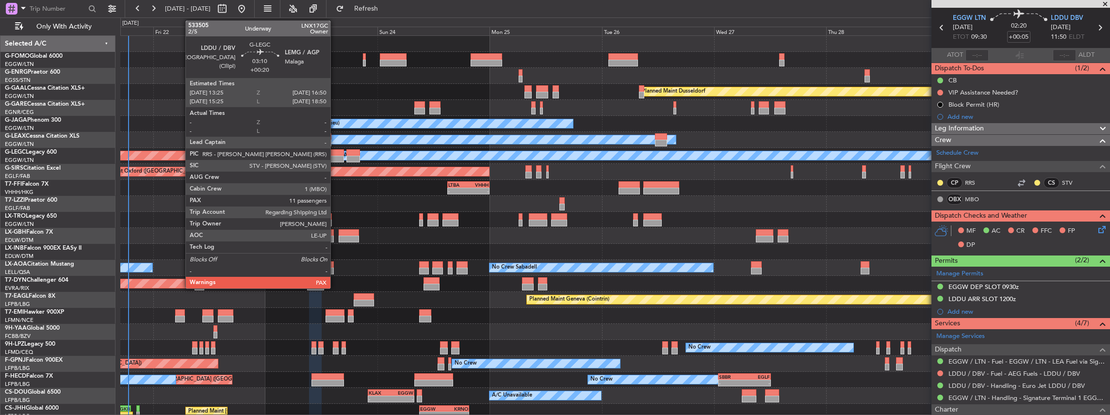
click at [335, 156] on div at bounding box center [335, 159] width 16 height 7
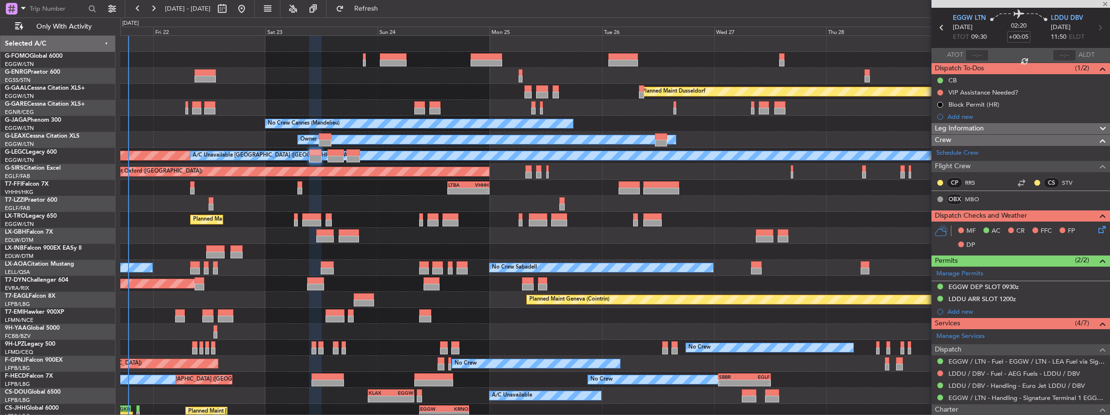
type input "+00:20"
type input "11"
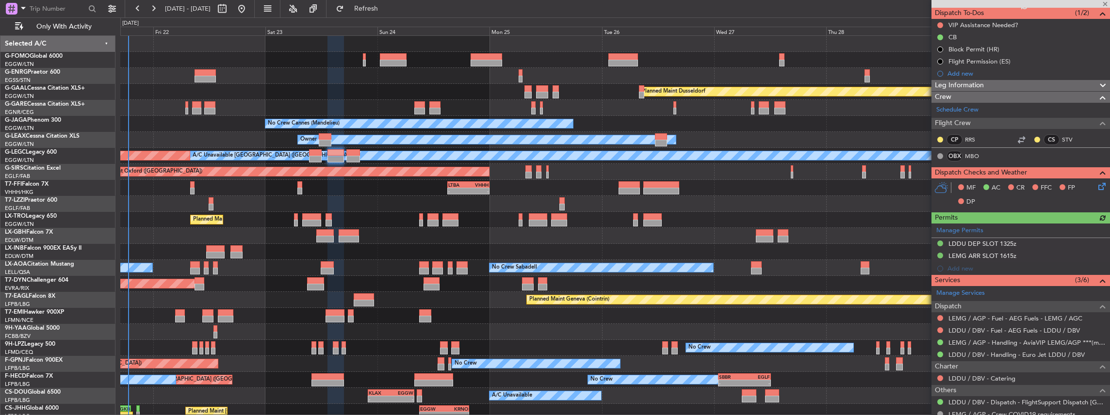
scroll to position [97, 0]
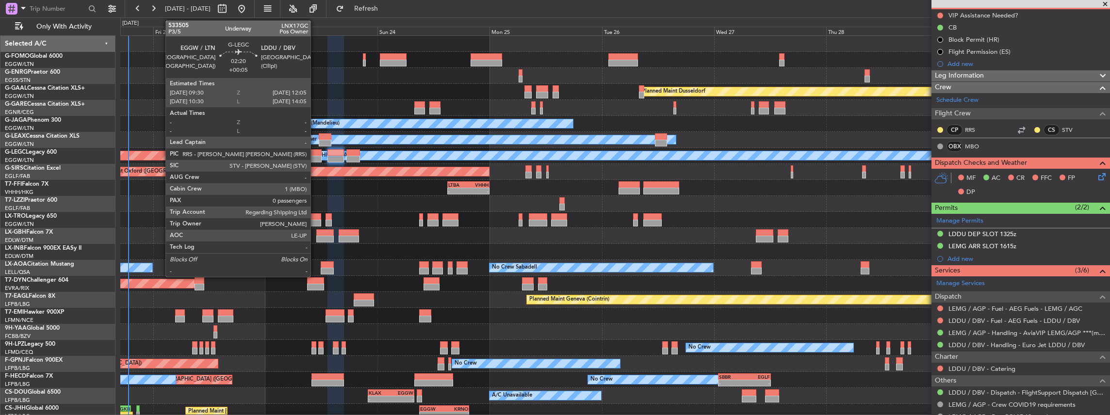
click at [315, 156] on div at bounding box center [315, 159] width 12 height 7
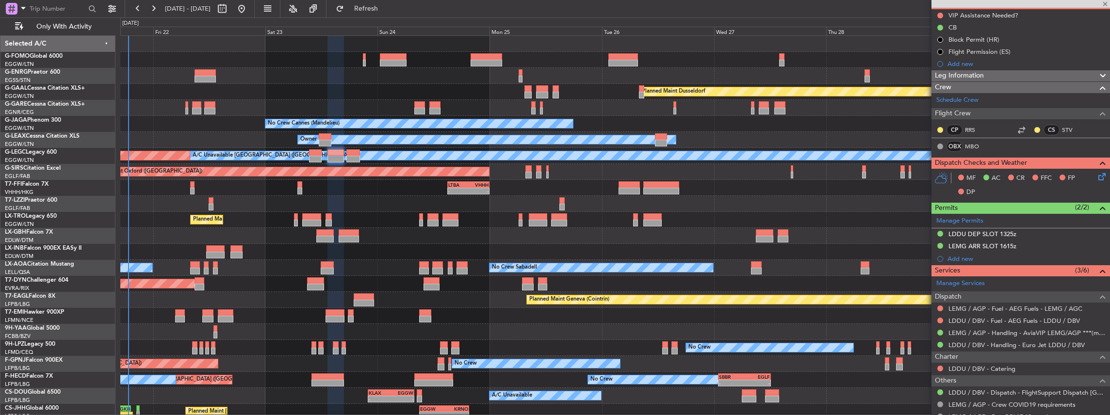
type input "+00:05"
type input "0"
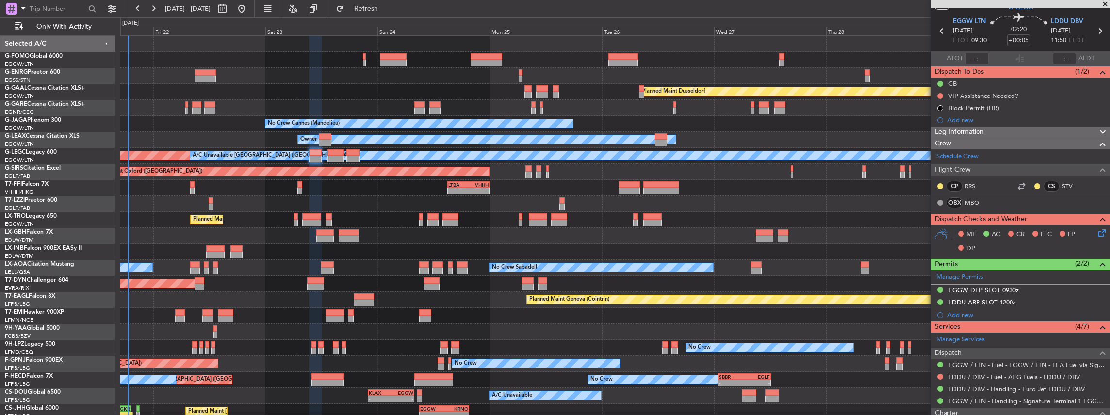
scroll to position [0, 0]
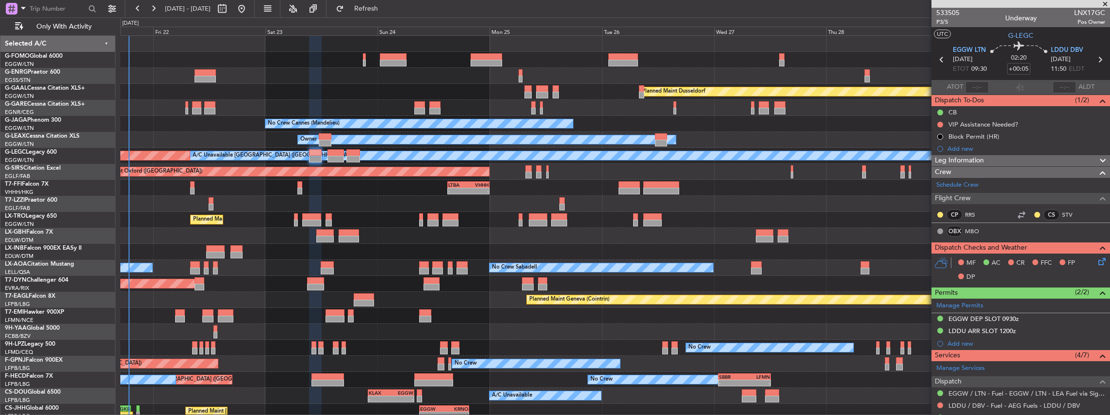
click at [870, 105] on div "Unplanned Maint [PERSON_NAME]" at bounding box center [615, 108] width 990 height 16
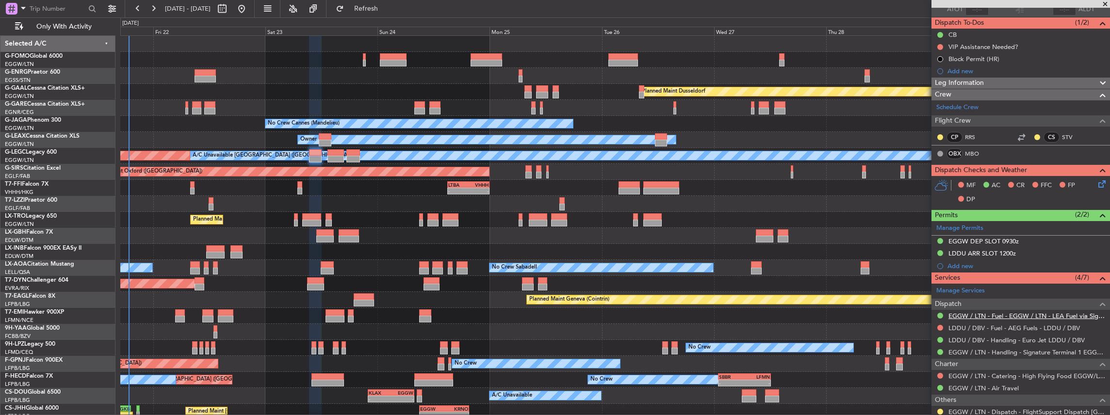
scroll to position [97, 0]
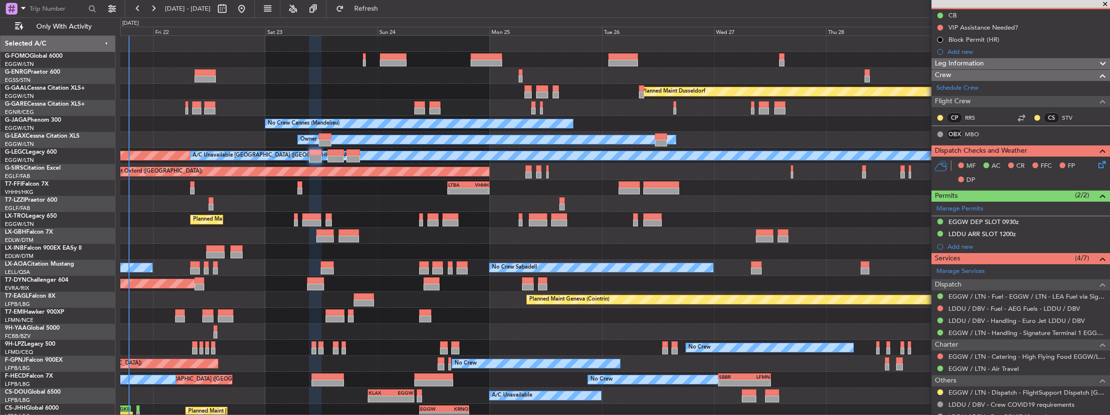
click at [1096, 164] on icon at bounding box center [1100, 163] width 8 height 8
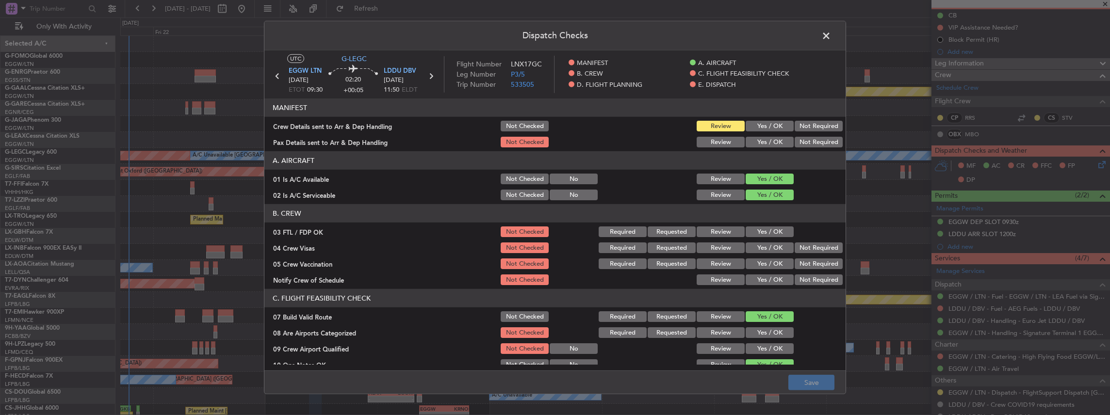
click at [765, 124] on button "Yes / OK" at bounding box center [770, 126] width 48 height 11
click button "Yes / OK"
click button "Save"
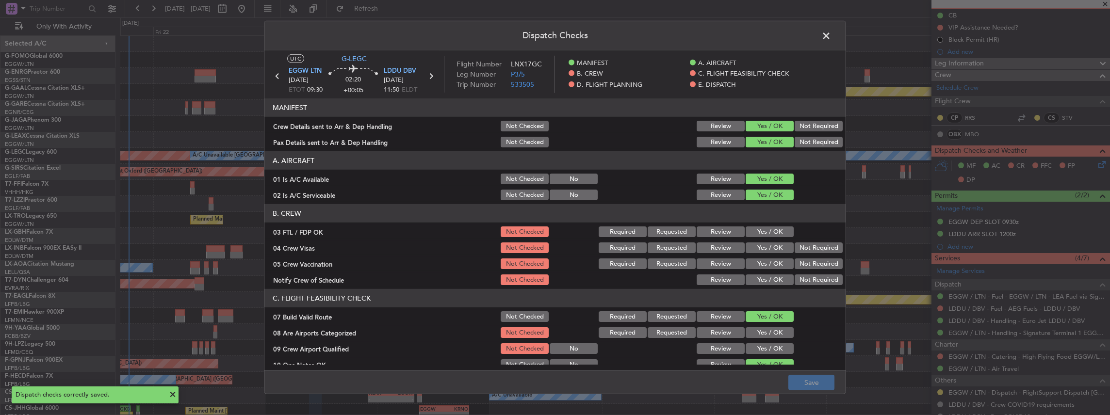
click span
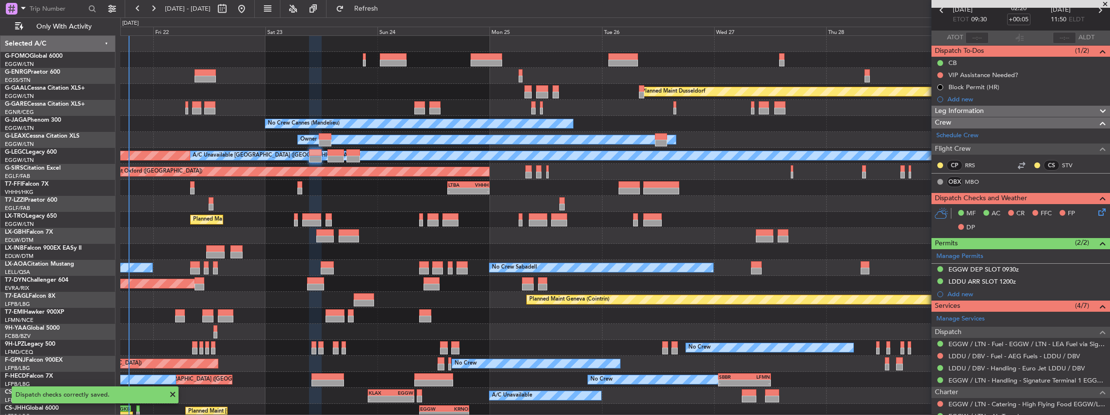
scroll to position [0, 0]
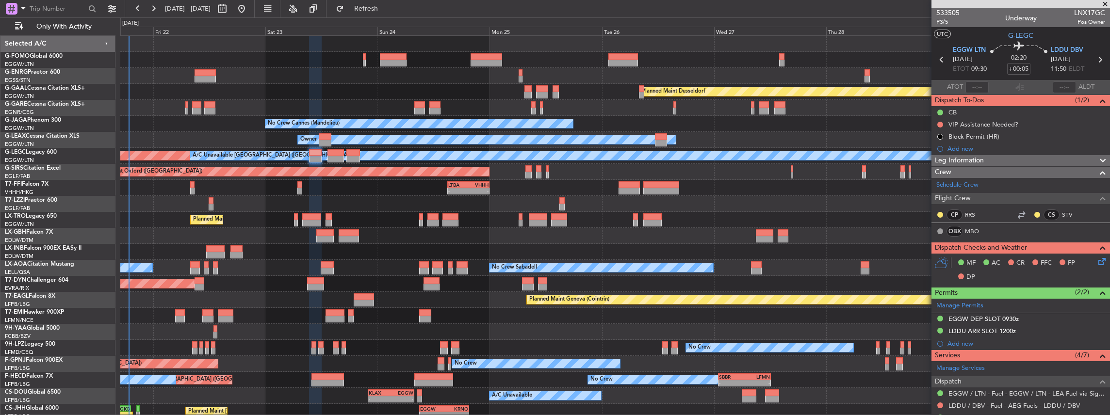
click icon
type input "+00:20"
type input "11"
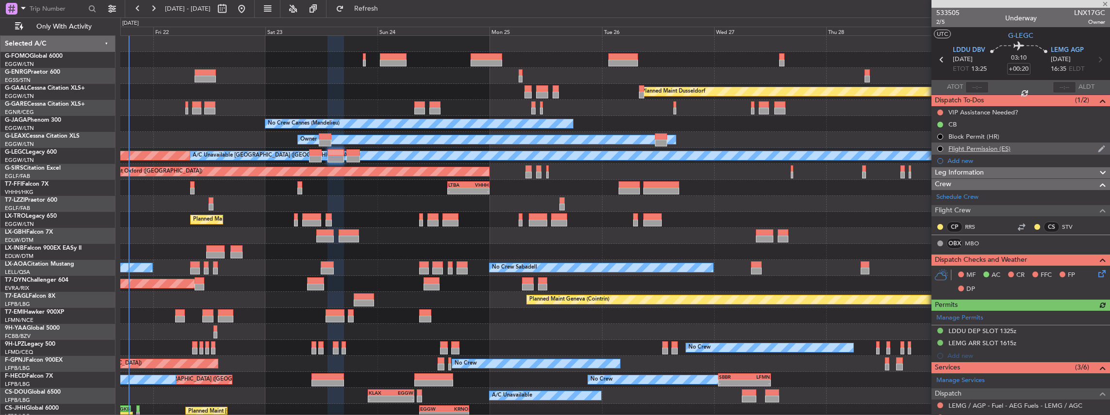
scroll to position [97, 0]
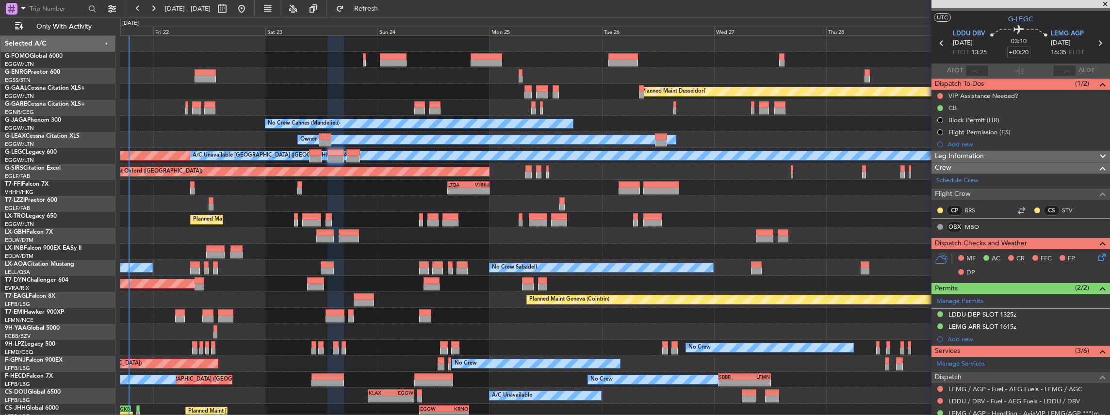
scroll to position [32, 0]
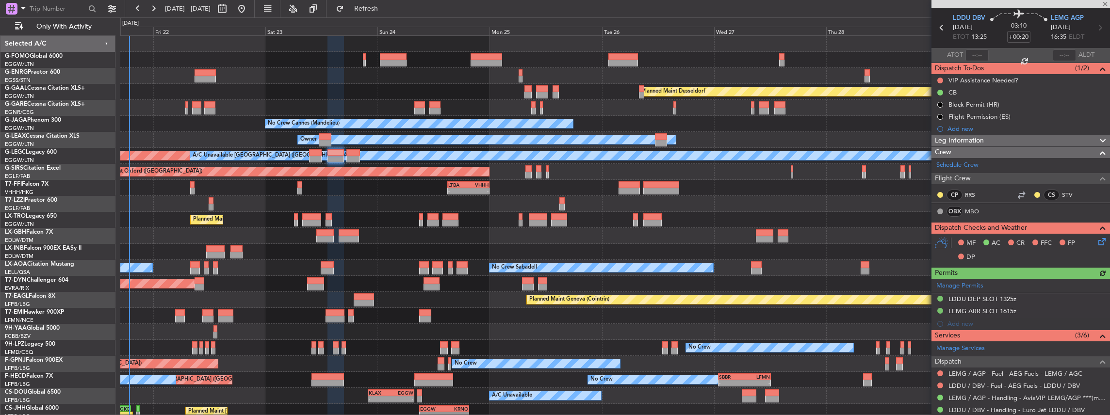
click at [1099, 242] on icon at bounding box center [1100, 240] width 8 height 8
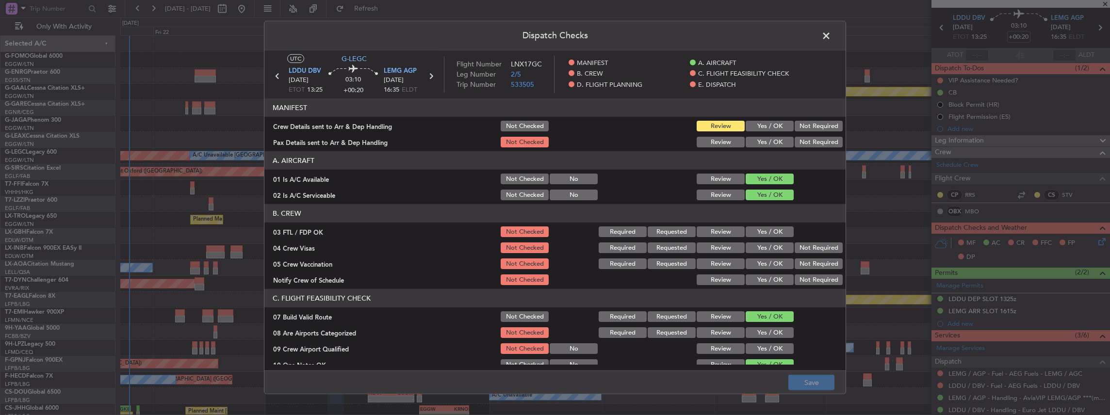
click at [770, 123] on button "Yes / OK" at bounding box center [770, 126] width 48 height 11
click at [766, 146] on button "Yes / OK" at bounding box center [770, 142] width 48 height 11
click at [813, 381] on button "Save" at bounding box center [811, 383] width 46 height 16
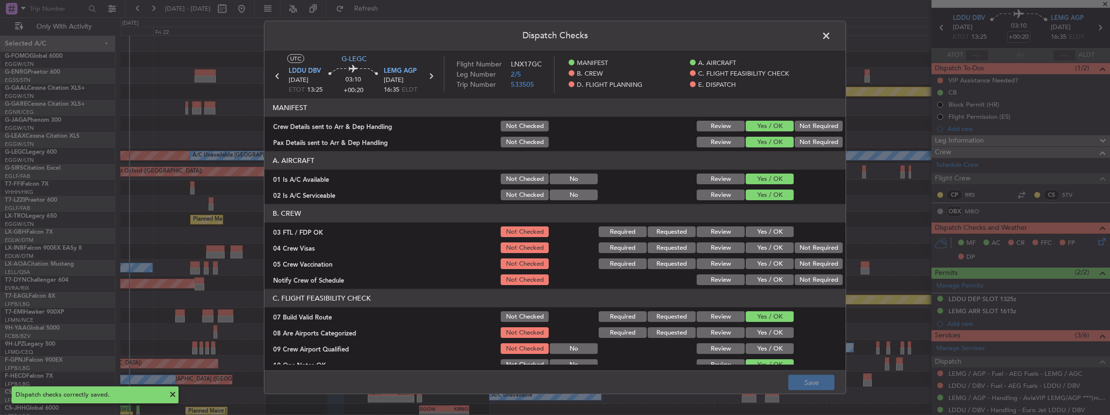
click at [831, 34] on span at bounding box center [831, 38] width 0 height 19
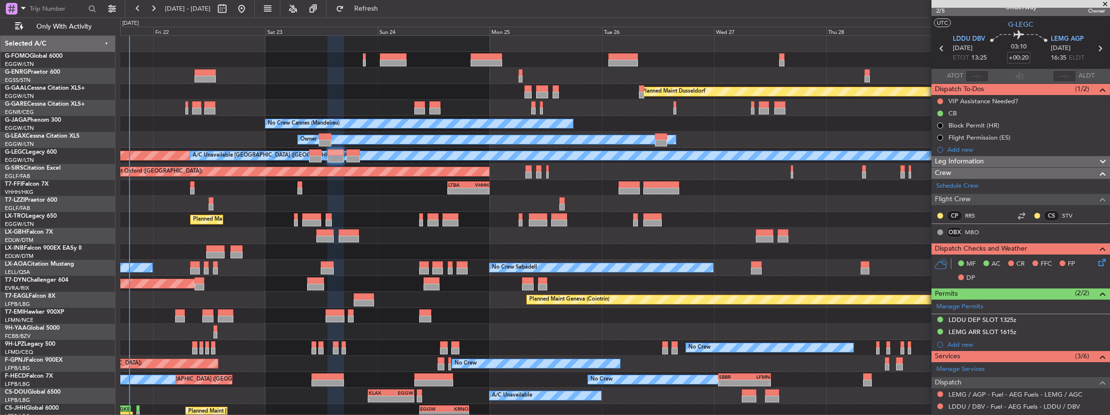
scroll to position [0, 0]
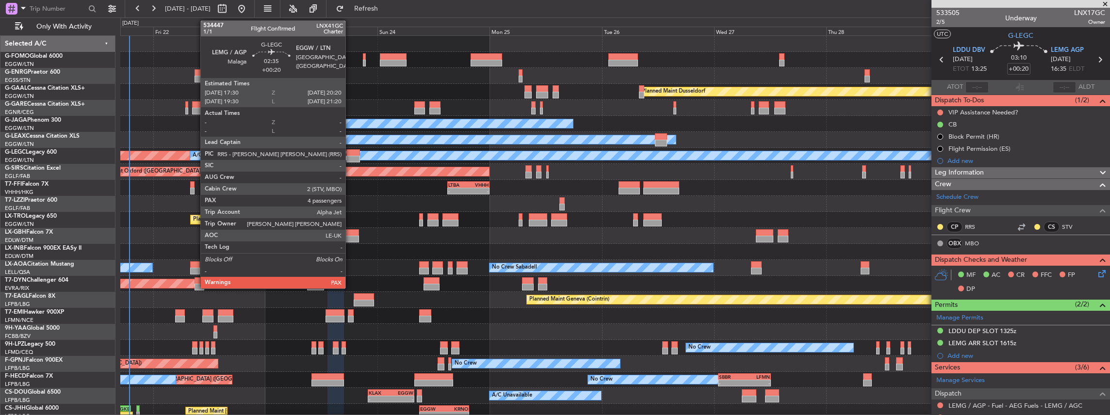
click at [350, 153] on div at bounding box center [353, 152] width 14 height 7
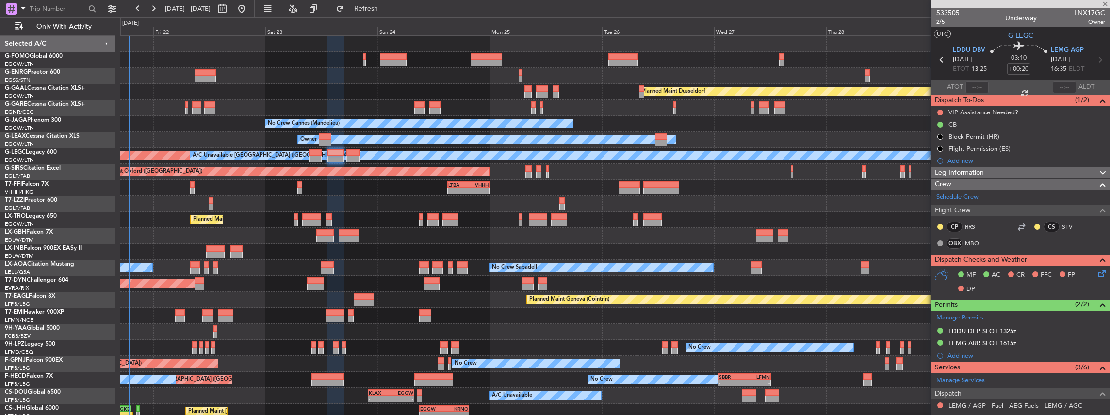
type input "4"
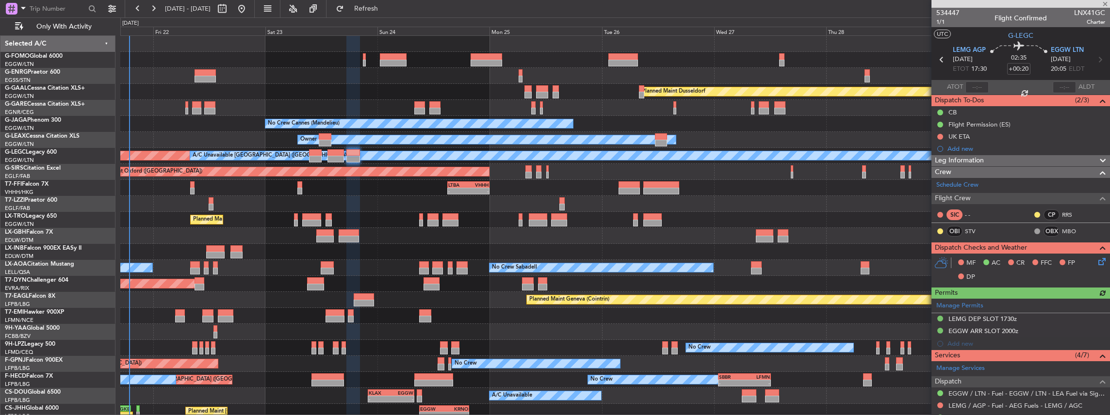
click at [1096, 259] on icon at bounding box center [1100, 260] width 8 height 8
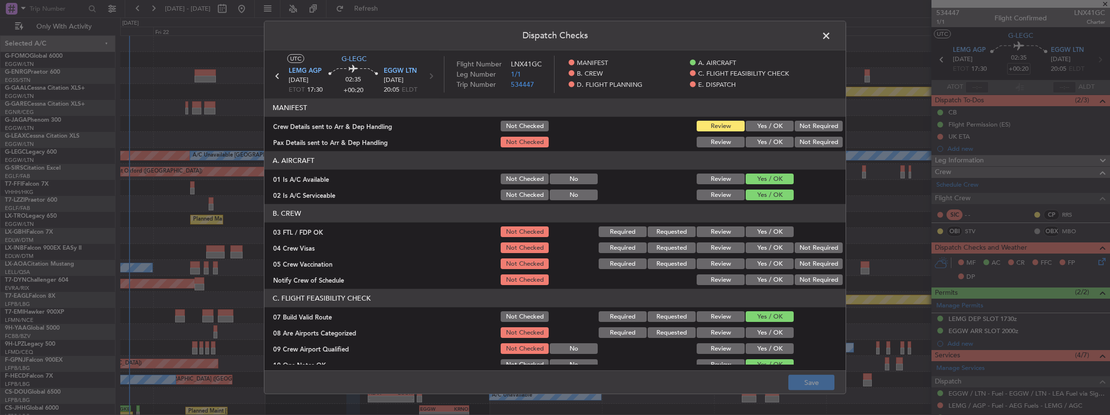
click at [756, 125] on button "Yes / OK" at bounding box center [770, 126] width 48 height 11
click at [753, 140] on button "Yes / OK" at bounding box center [770, 142] width 48 height 11
click at [799, 384] on button "Save" at bounding box center [811, 383] width 46 height 16
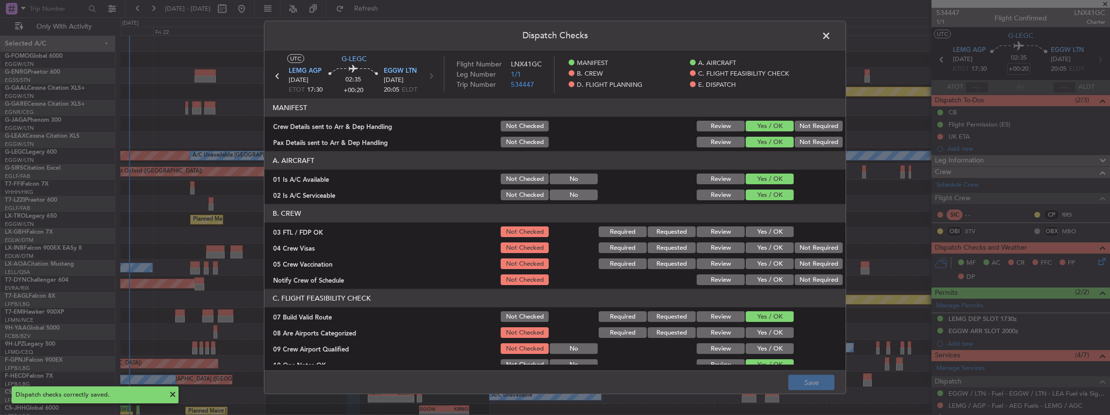
click at [831, 31] on span at bounding box center [831, 38] width 0 height 19
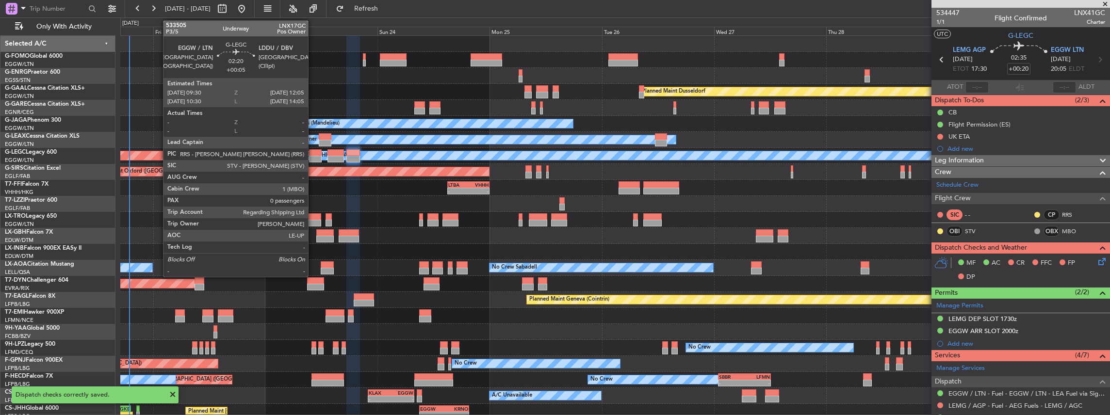
click at [313, 156] on div at bounding box center [315, 159] width 12 height 7
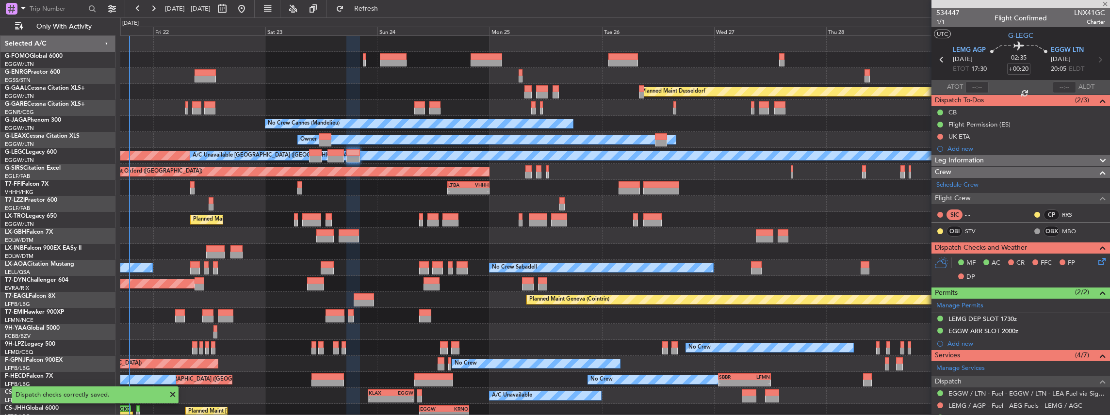
type input "+00:05"
type input "0"
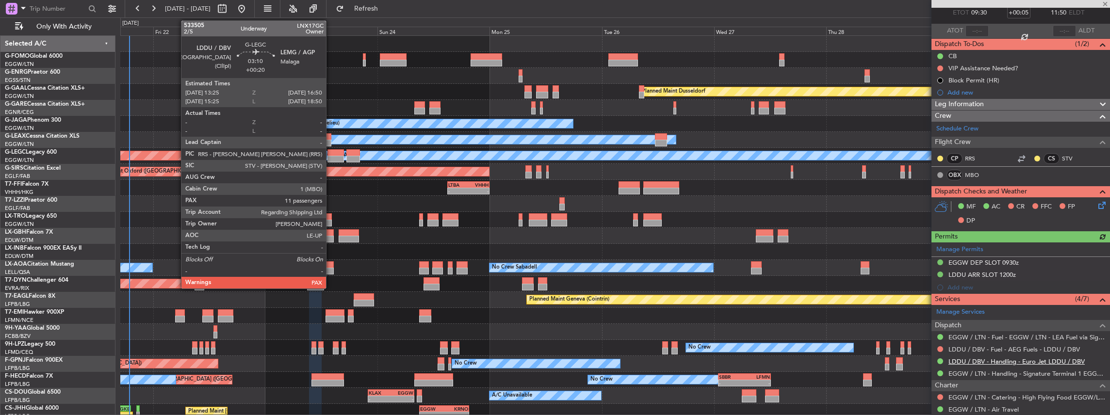
scroll to position [129, 0]
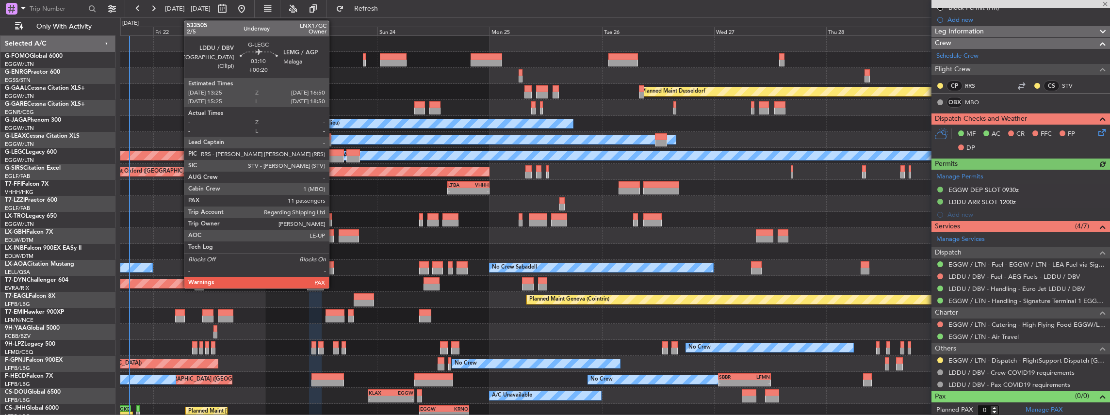
click at [334, 157] on div at bounding box center [335, 159] width 16 height 7
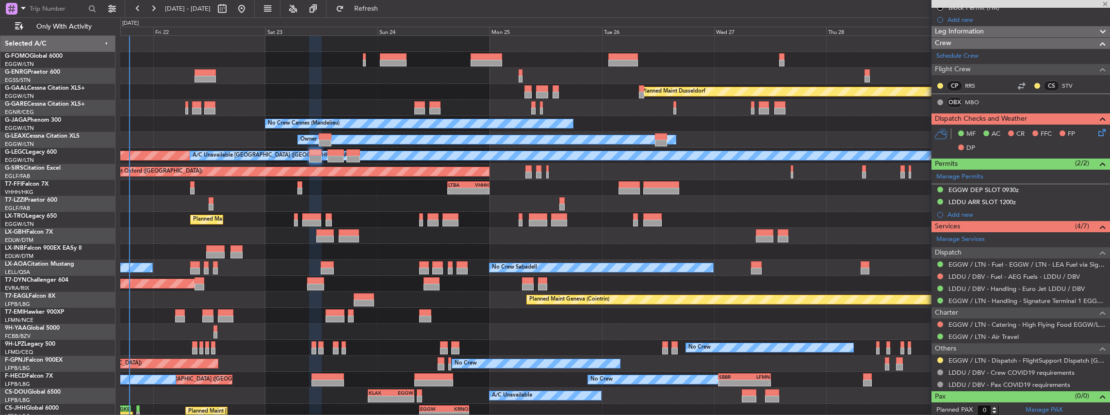
type input "+00:20"
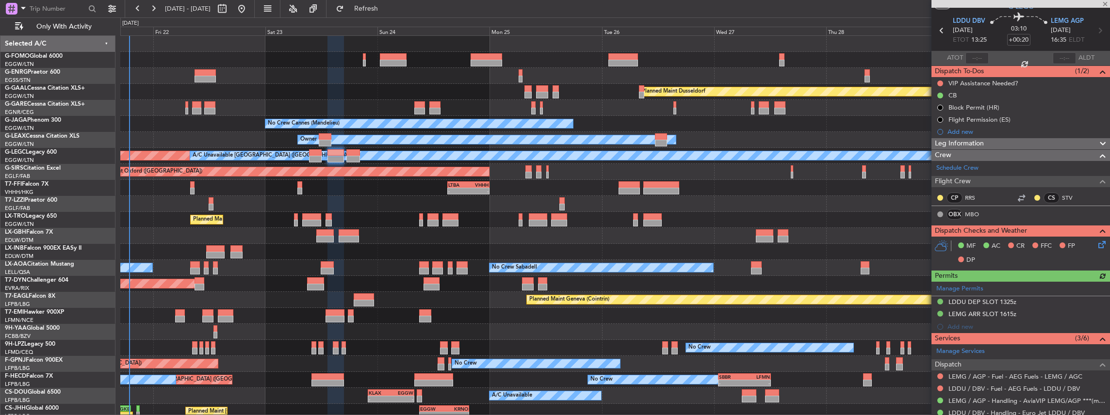
scroll to position [65, 0]
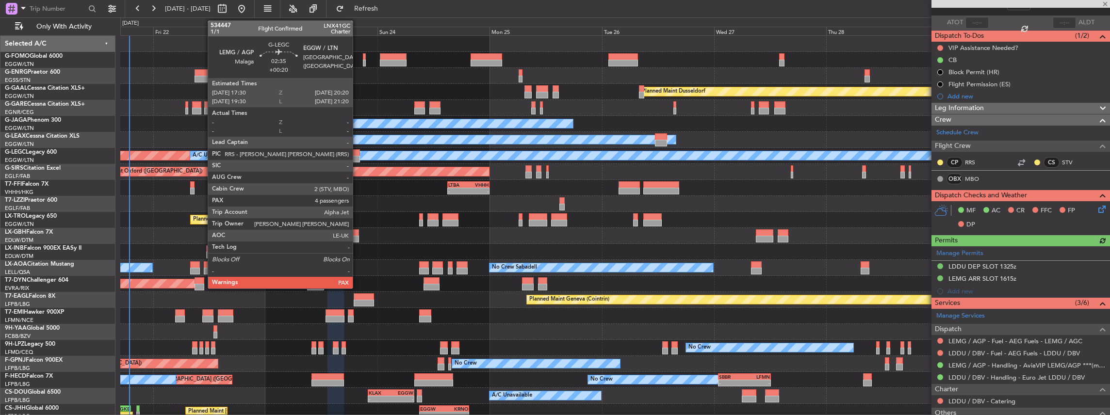
click at [348, 153] on div at bounding box center [353, 152] width 14 height 7
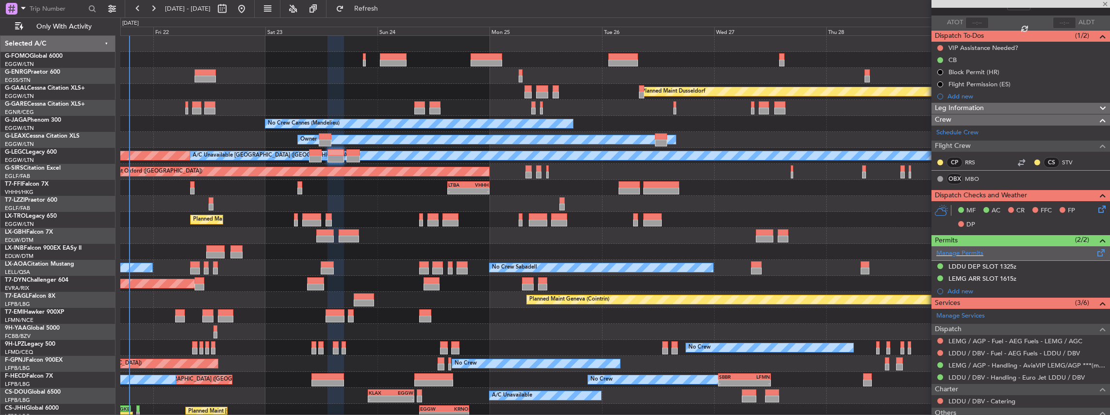
type input "4"
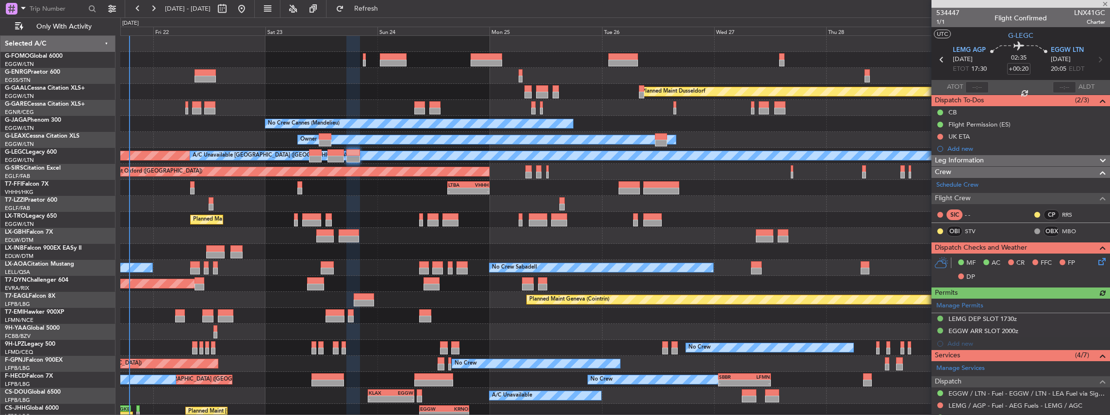
scroll to position [162, 0]
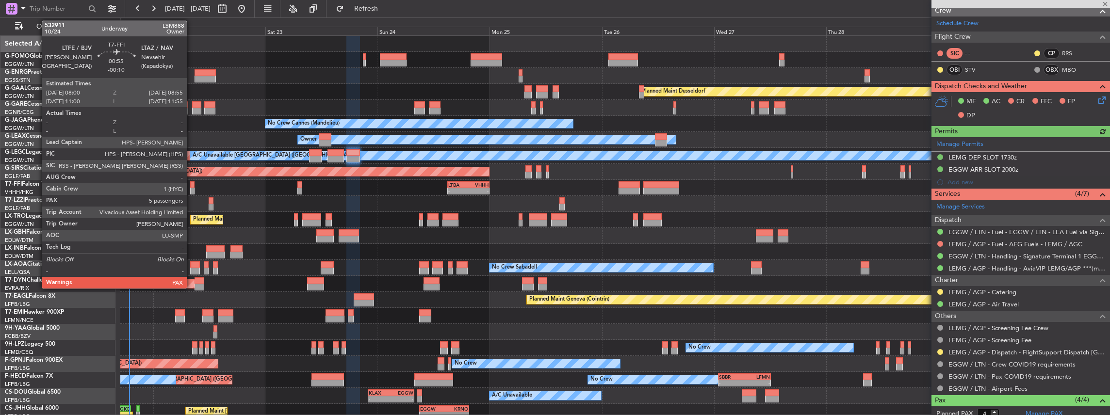
click at [192, 185] on div at bounding box center [192, 184] width 4 height 7
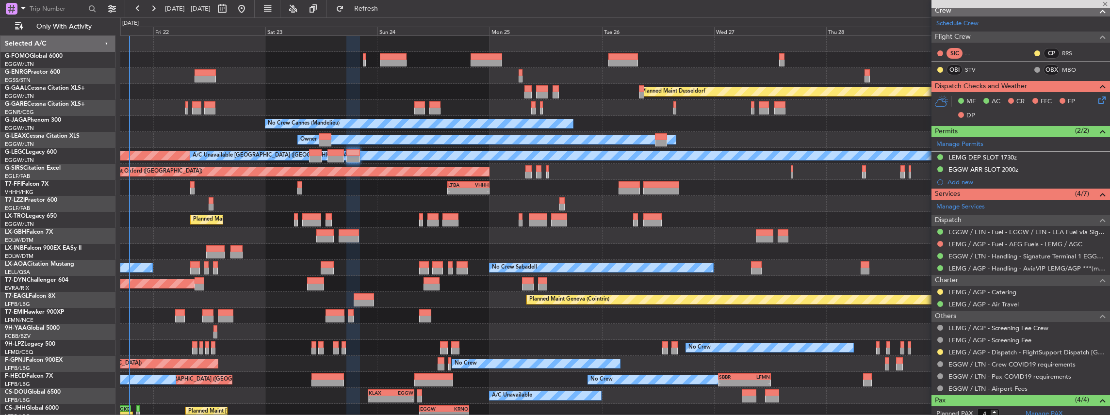
type input "-00:10"
type input "5"
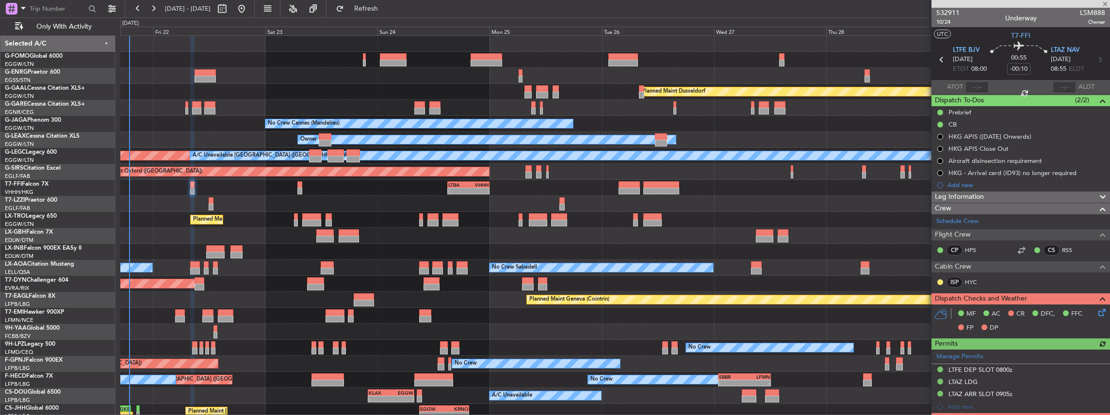
scroll to position [97, 0]
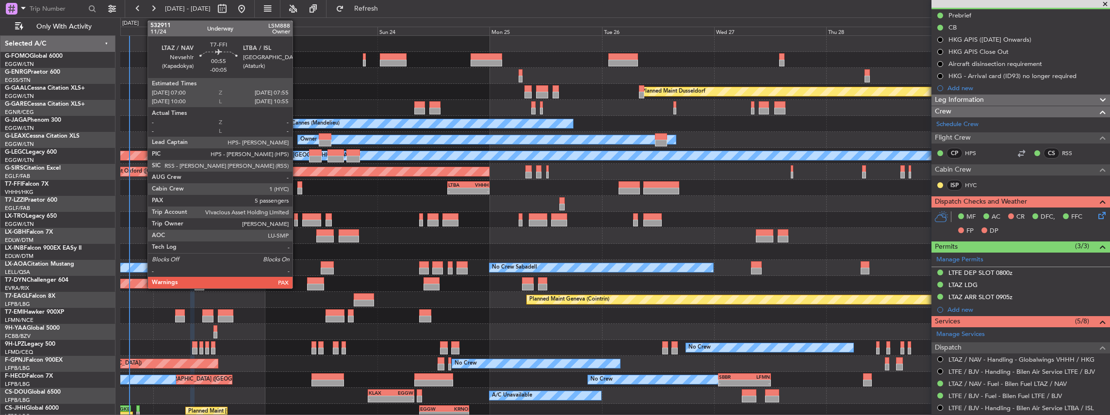
click at [297, 185] on div at bounding box center [299, 184] width 4 height 7
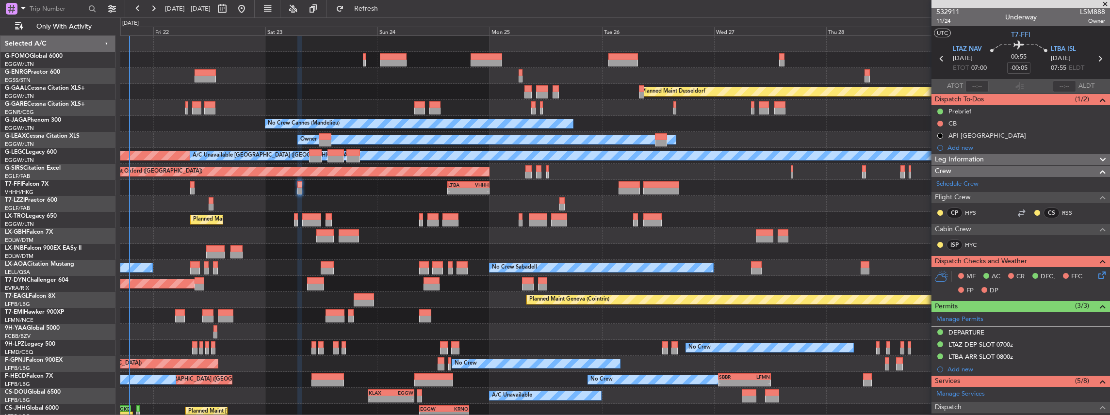
scroll to position [0, 0]
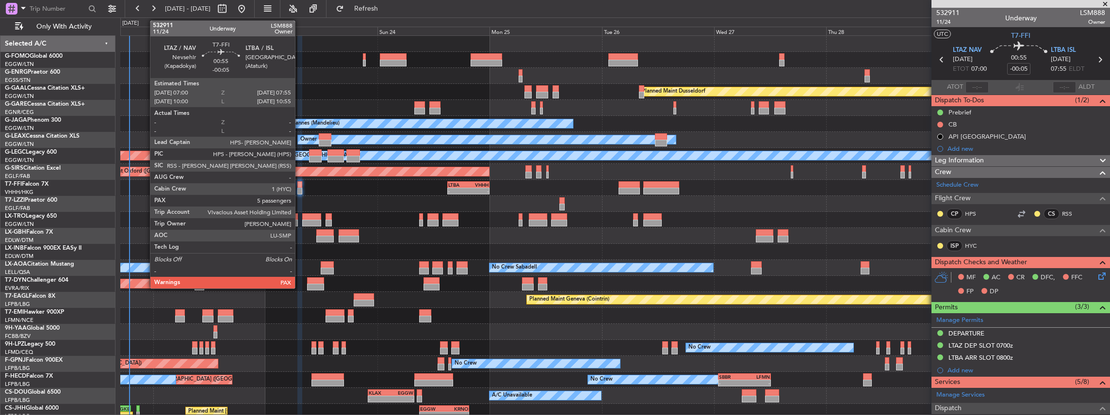
click at [300, 189] on div at bounding box center [299, 191] width 4 height 7
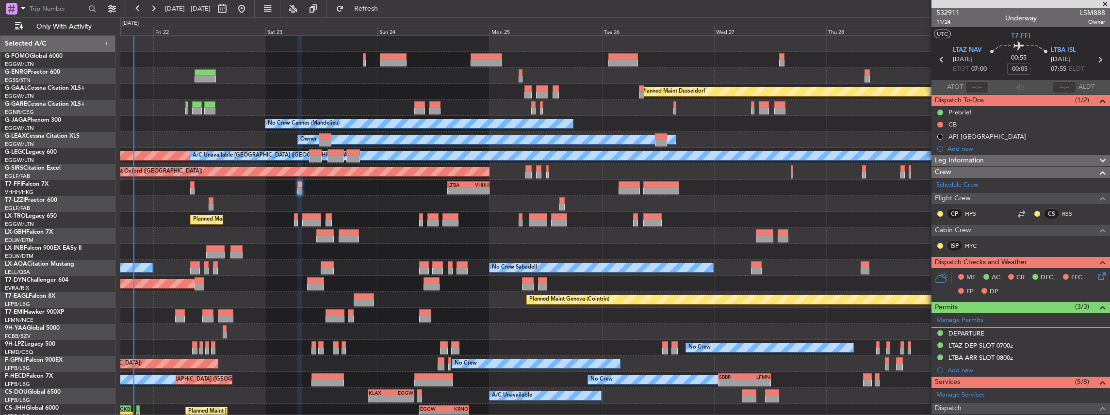
click at [491, 230] on div "Planned Maint Nice (Côte d'Azur Airport) Unplanned Maint Paris (Le Bourget)" at bounding box center [615, 236] width 990 height 16
click at [1096, 276] on icon at bounding box center [1100, 275] width 8 height 8
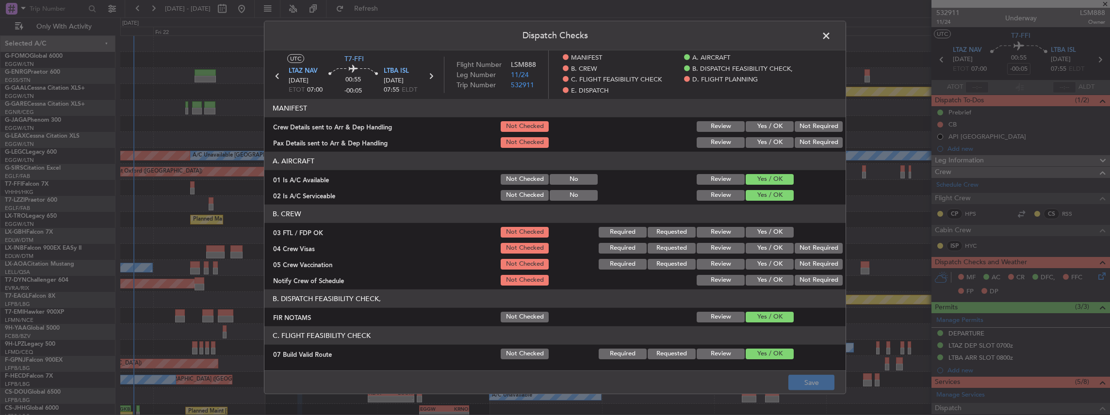
click at [776, 125] on button "Yes / OK" at bounding box center [770, 126] width 48 height 11
click at [769, 144] on button "Yes / OK" at bounding box center [770, 142] width 48 height 11
click at [813, 383] on button "Save" at bounding box center [811, 383] width 46 height 16
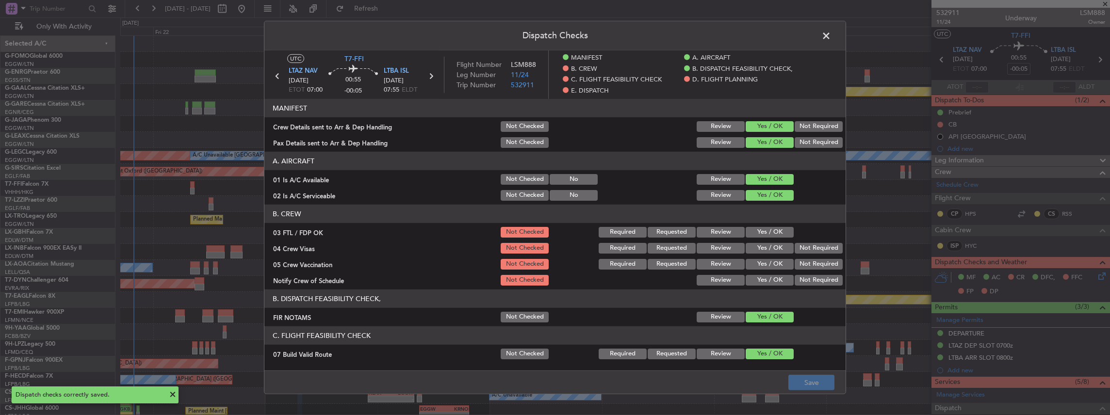
click at [831, 35] on span at bounding box center [831, 38] width 0 height 19
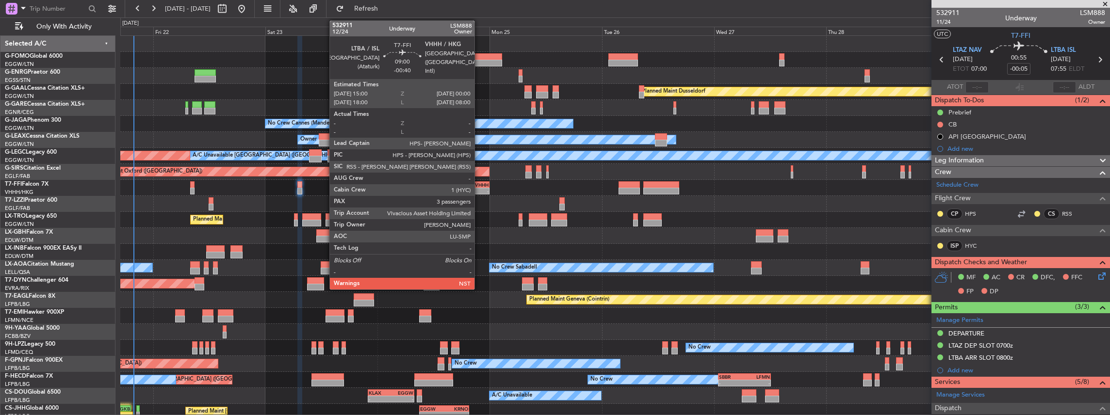
click at [479, 190] on div "-" at bounding box center [478, 191] width 20 height 6
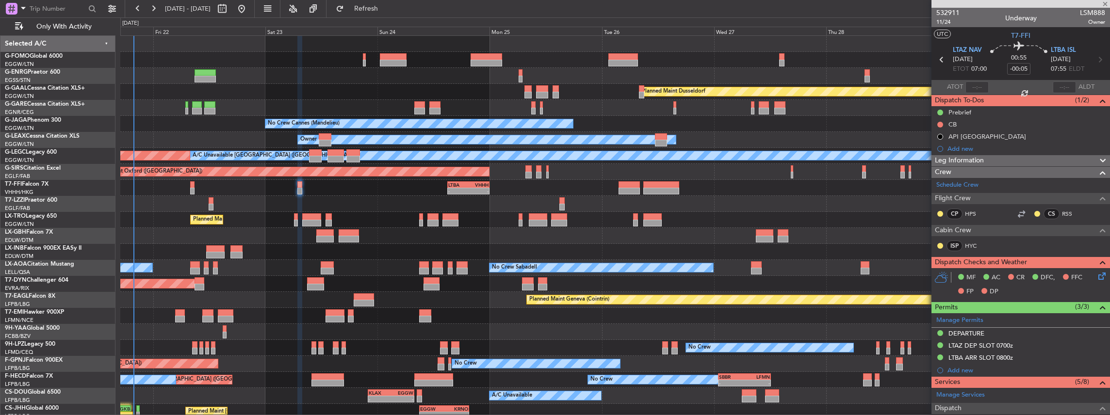
type input "-00:40"
type input "3"
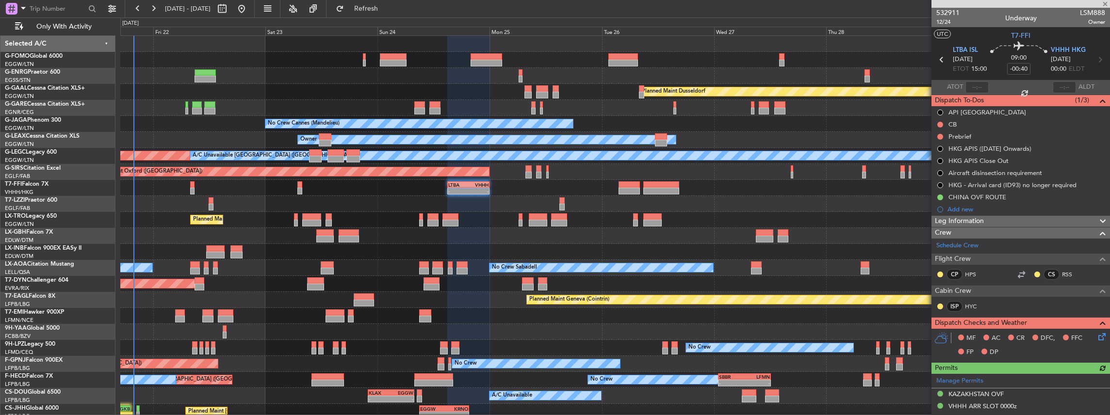
click at [1096, 336] on icon at bounding box center [1100, 335] width 8 height 8
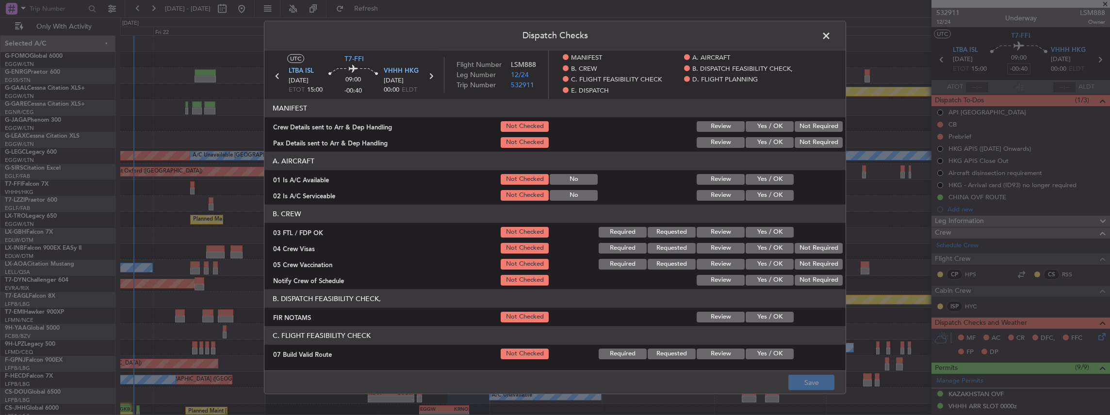
click at [766, 125] on button "Yes / OK" at bounding box center [770, 126] width 48 height 11
click at [757, 143] on button "Yes / OK" at bounding box center [770, 142] width 48 height 11
click at [816, 384] on button "Save" at bounding box center [811, 383] width 46 height 16
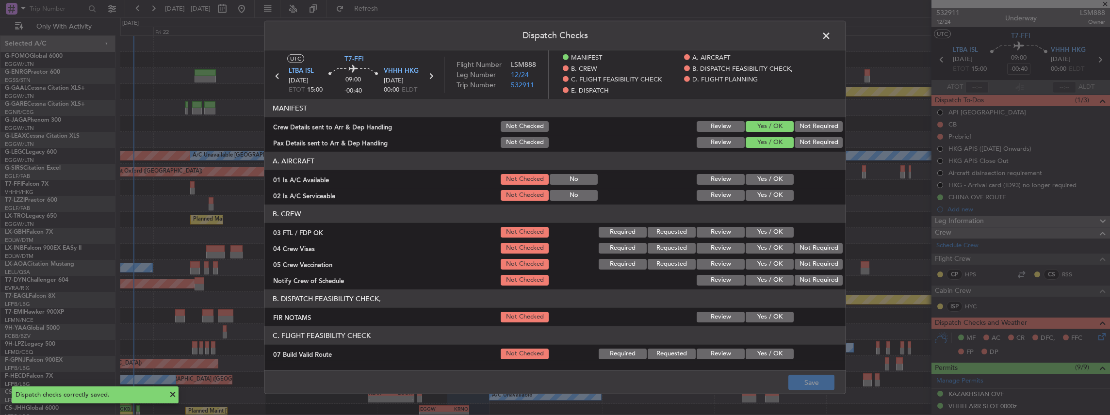
click at [831, 33] on span at bounding box center [831, 38] width 0 height 19
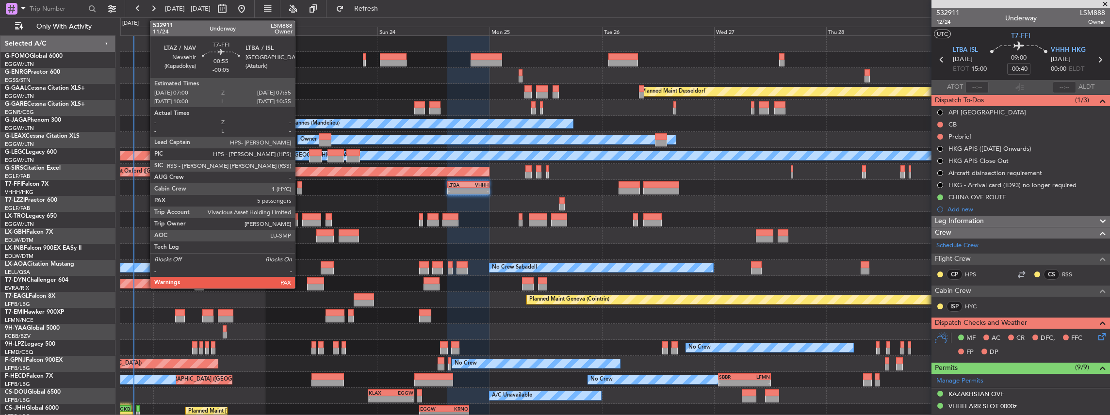
click at [300, 188] on div at bounding box center [299, 191] width 4 height 7
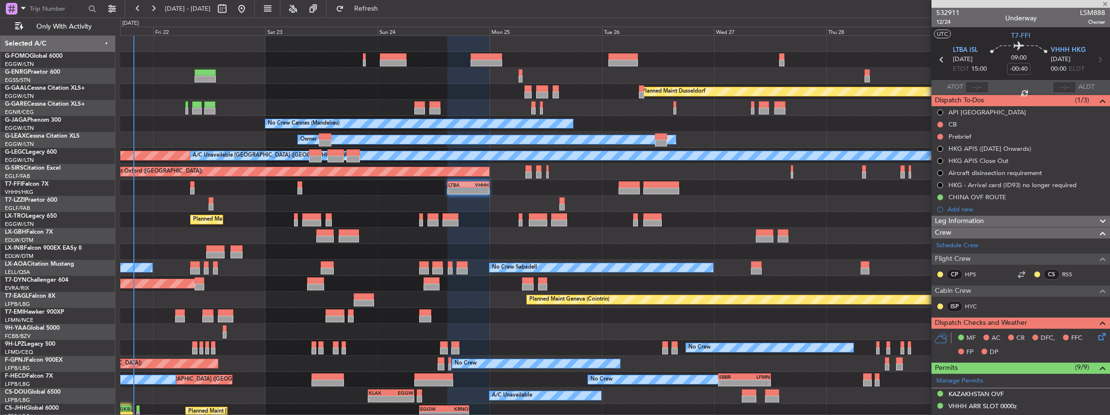
type input "-00:05"
type input "5"
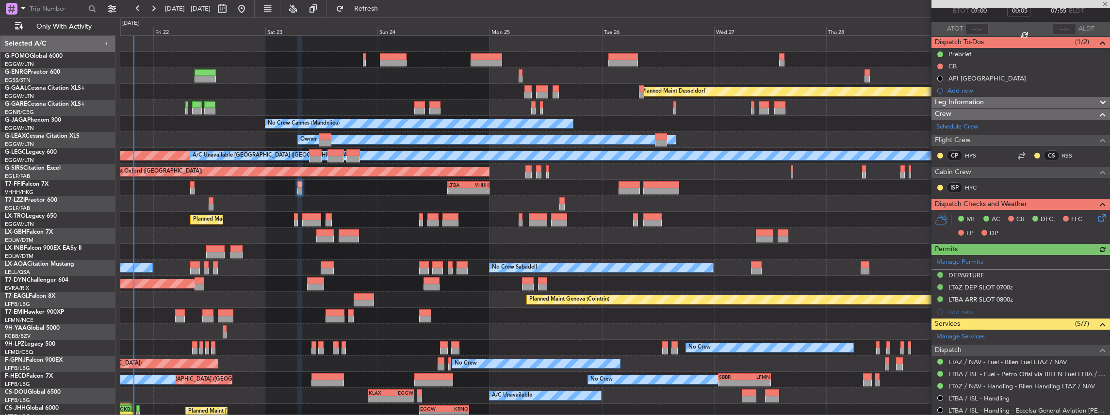
scroll to position [162, 0]
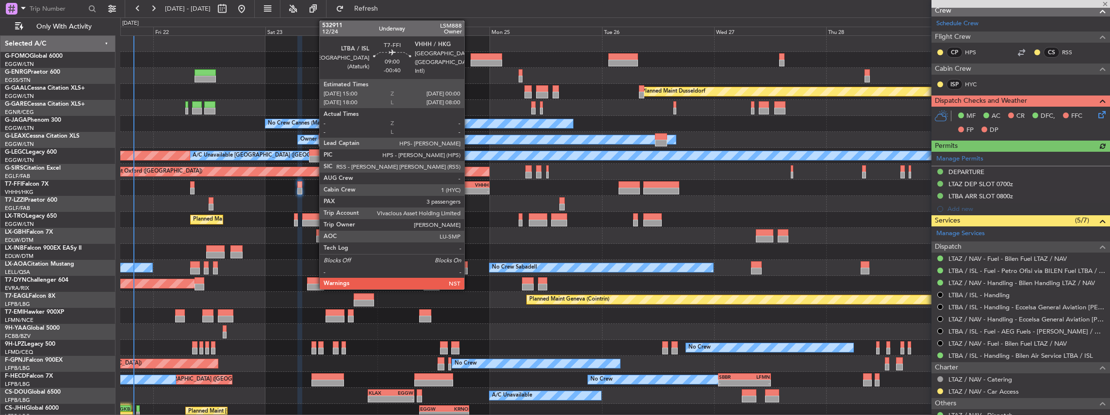
click at [469, 192] on div "-" at bounding box center [478, 191] width 20 height 6
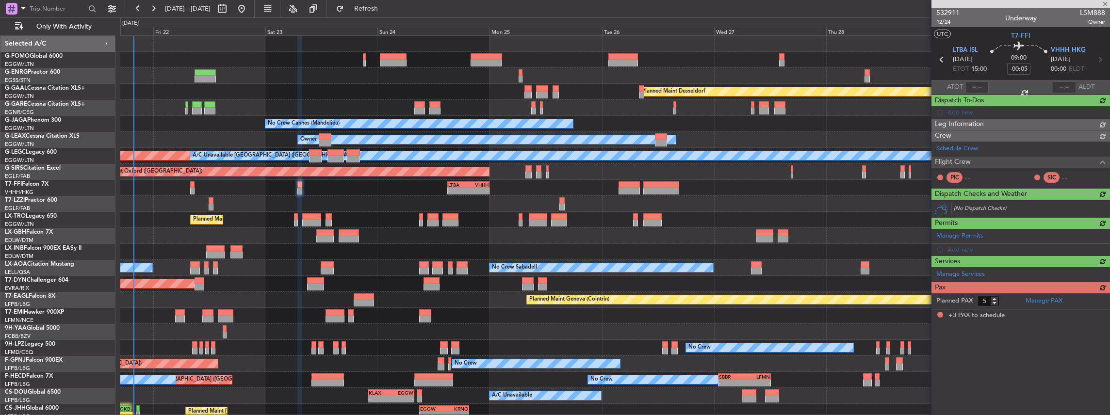
type input "-00:40"
type input "3"
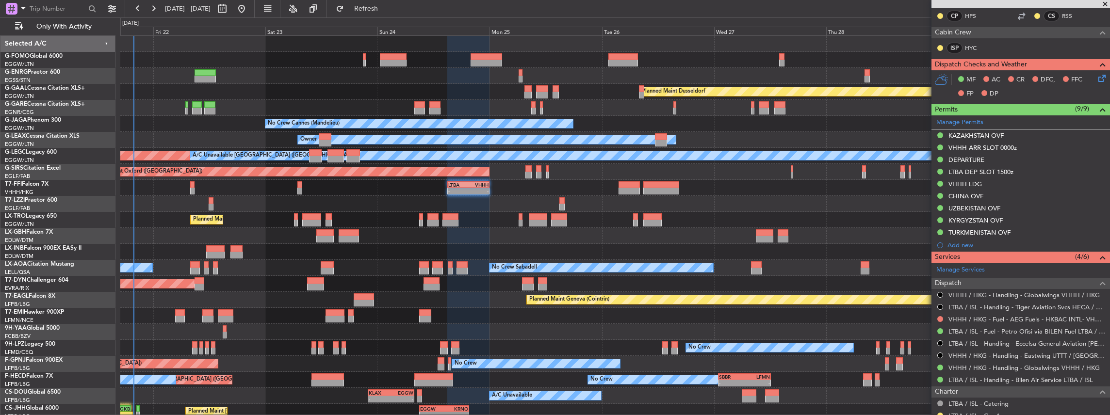
scroll to position [323, 0]
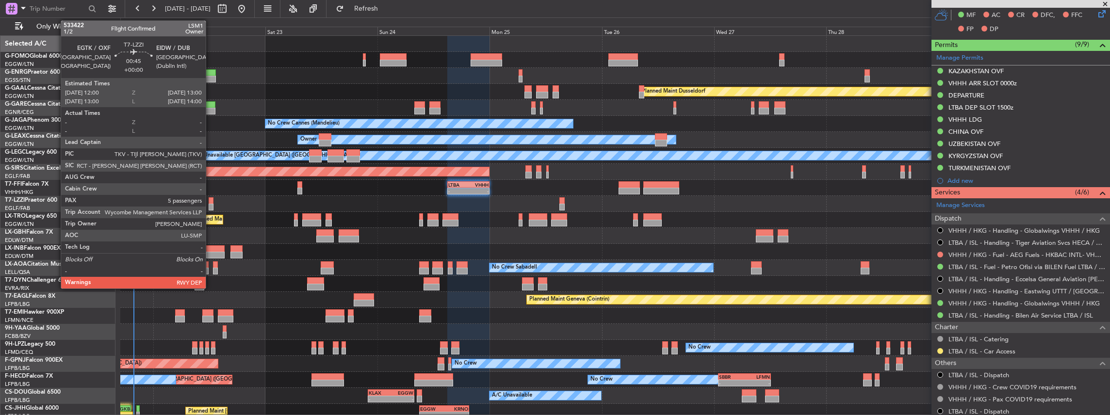
click at [211, 202] on div at bounding box center [211, 200] width 5 height 7
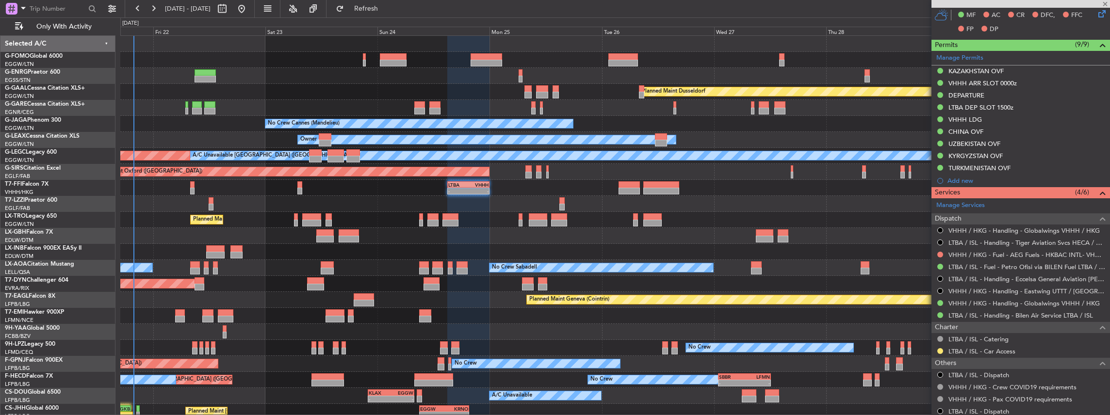
type input "5"
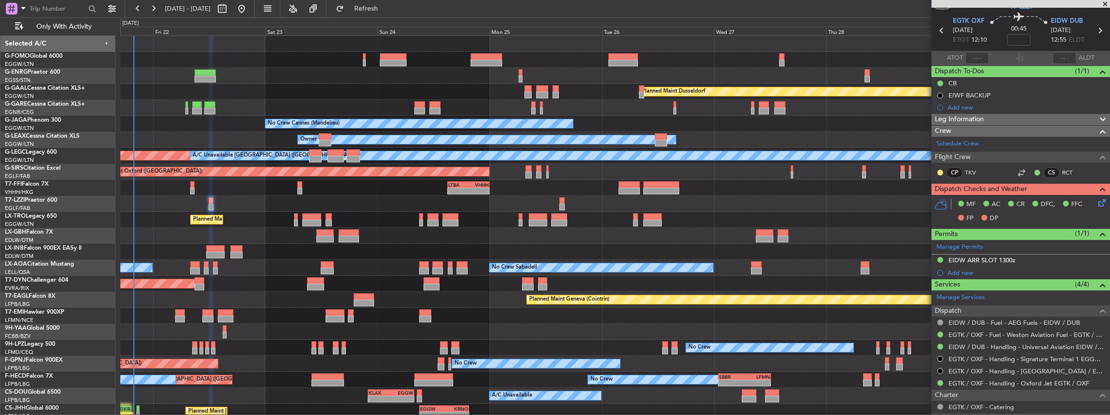
scroll to position [97, 0]
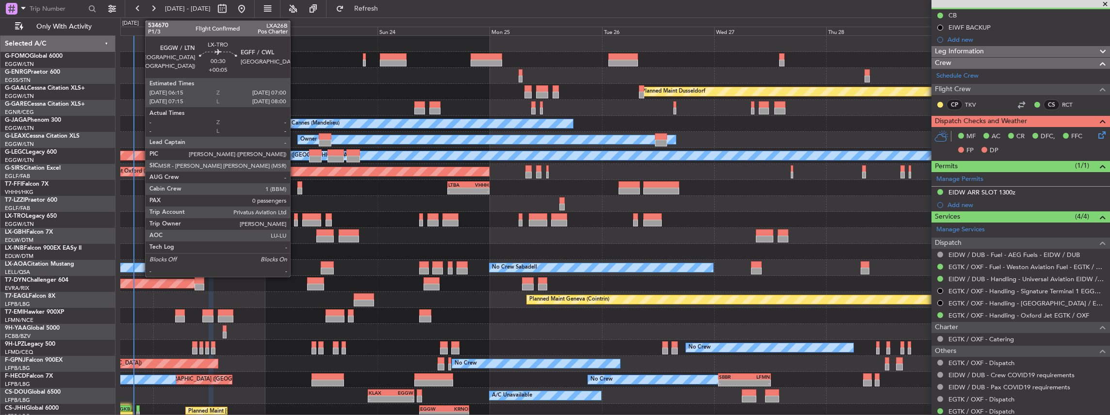
click at [295, 223] on div at bounding box center [296, 223] width 4 height 7
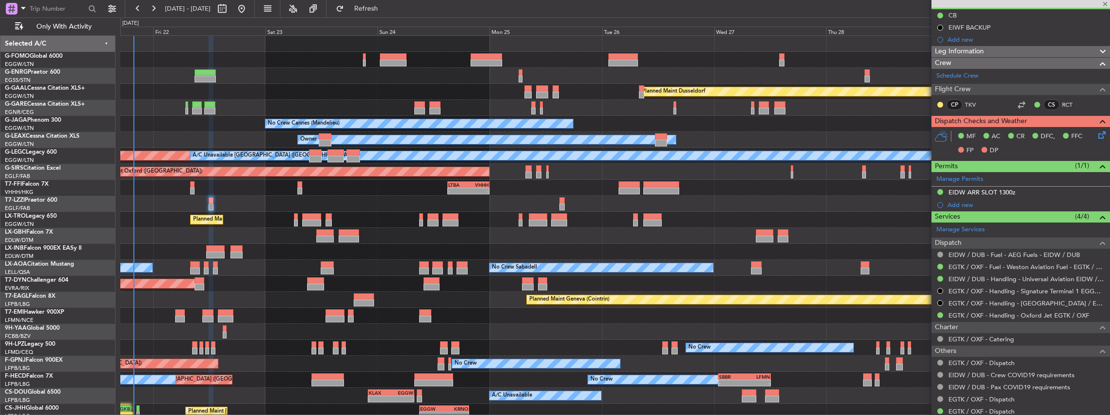
type input "+00:05"
type input "0"
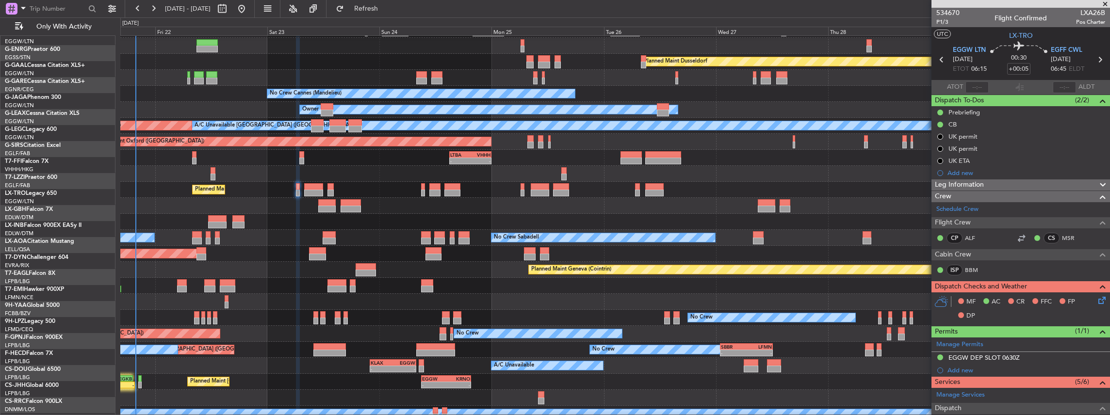
scroll to position [30, 0]
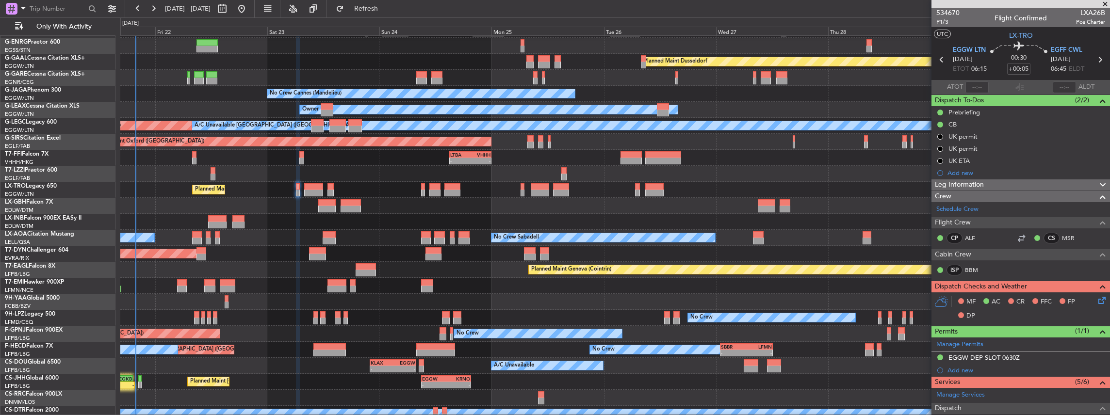
click at [260, 337] on div "AOG Maint Hyères (Toulon-Hyères) No Crew No Crew Planned Maint Paris (Le Bourge…" at bounding box center [615, 334] width 990 height 16
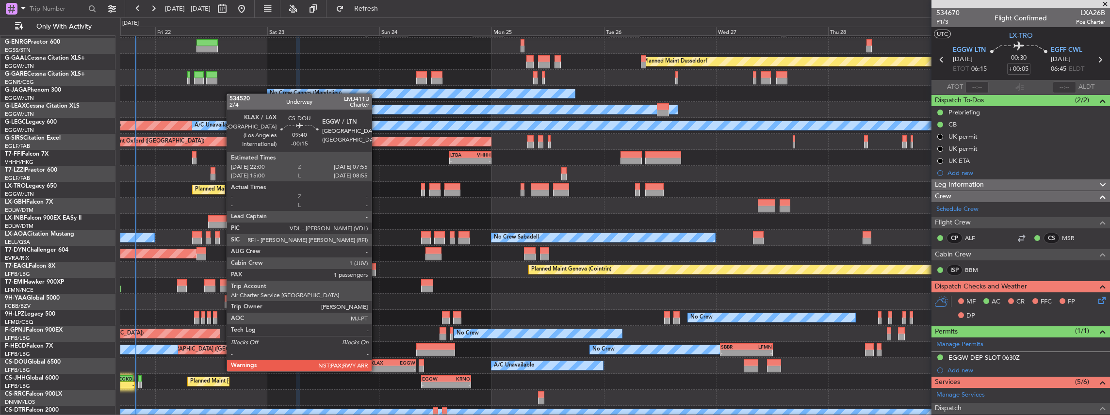
click at [376, 362] on div "KLAX" at bounding box center [382, 363] width 22 height 6
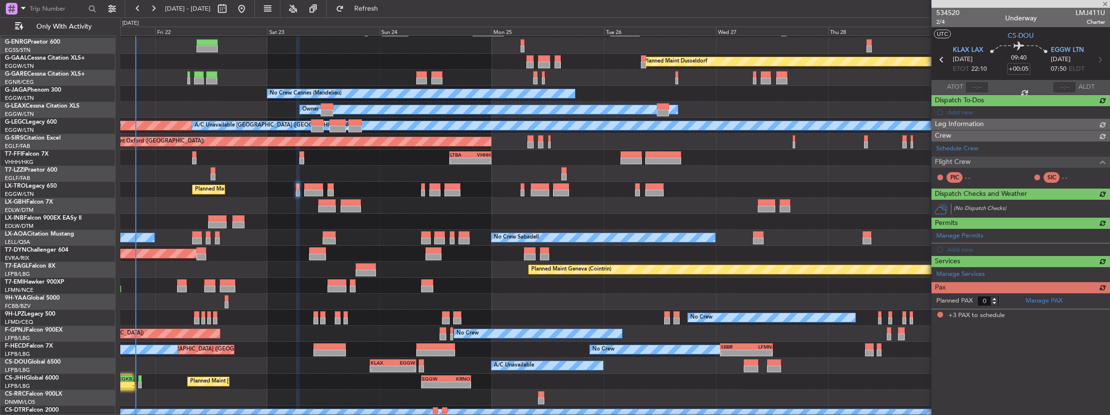
type input "-00:15"
type input "3"
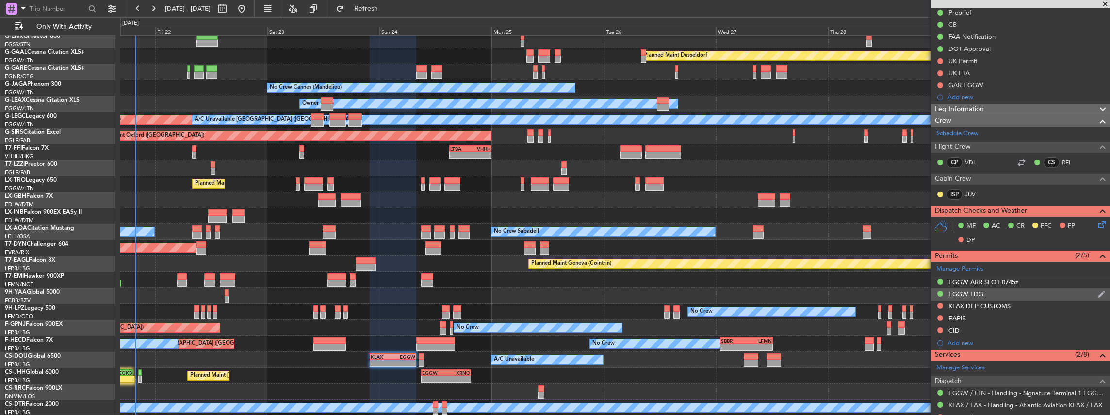
scroll to position [194, 0]
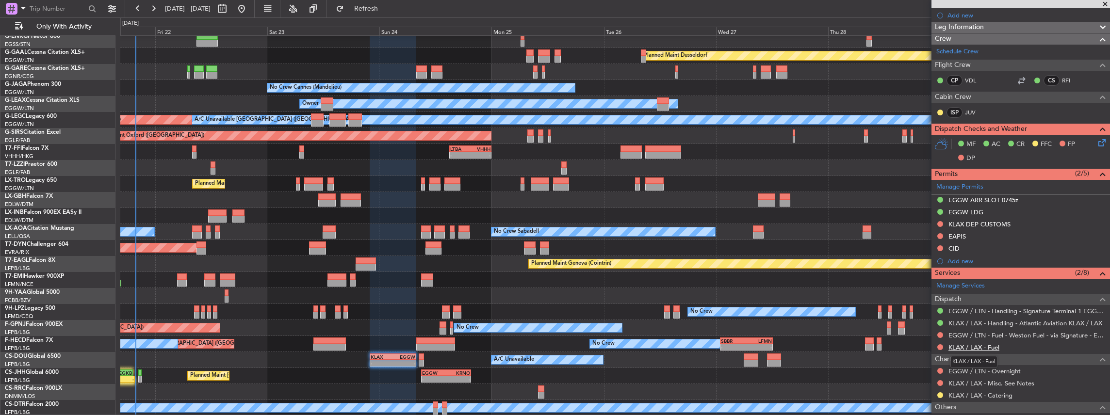
click at [969, 348] on link "KLAX / LAX - Fuel" at bounding box center [973, 347] width 51 height 8
click at [980, 323] on link "KLAX / LAX - Handling - Atlantic Aviation KLAX / LAX" at bounding box center [1025, 323] width 154 height 8
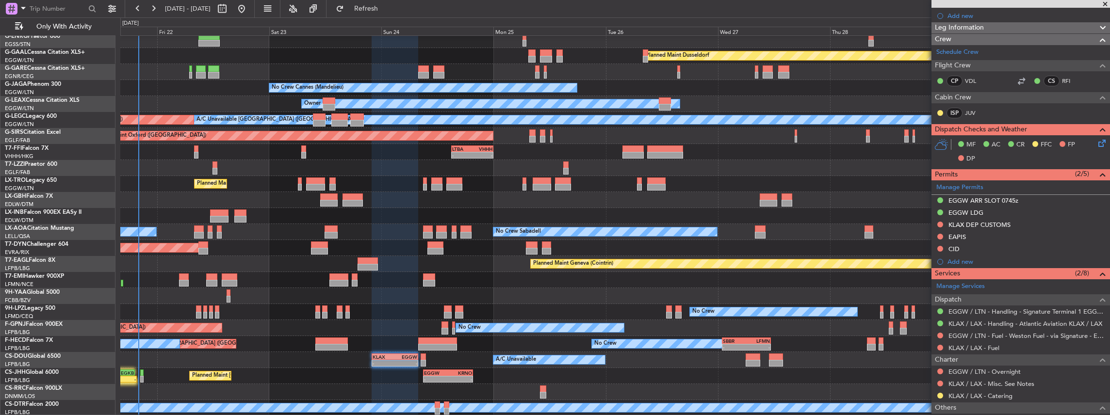
scroll to position [36, 0]
click at [238, 308] on div "Planned Maint Dusseldorf Unplanned Maint Chester Owner Ibiza No Crew Cannes (Ma…" at bounding box center [615, 208] width 990 height 416
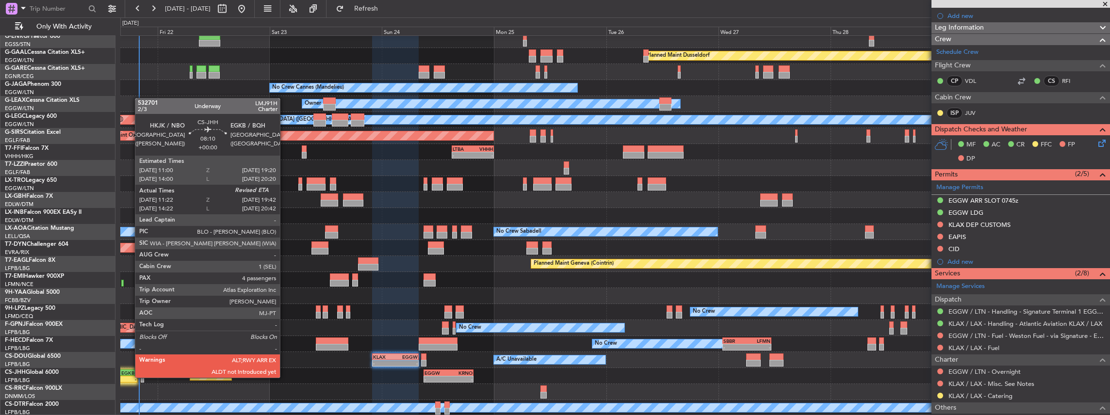
click at [130, 377] on div "-" at bounding box center [126, 379] width 18 height 6
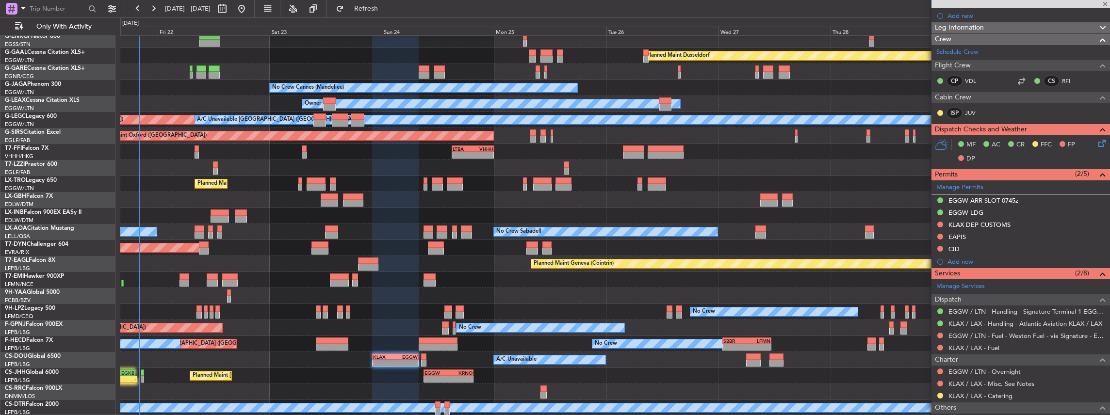
type input "11:32"
type input "4"
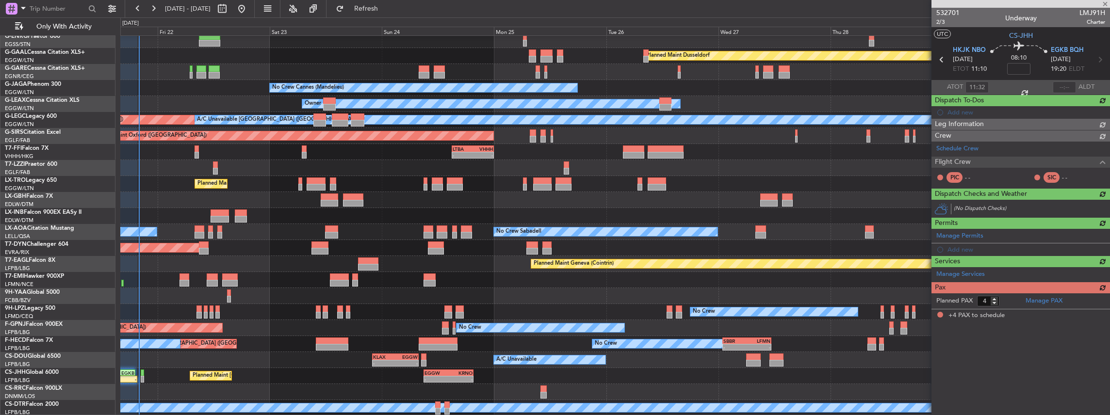
scroll to position [0, 0]
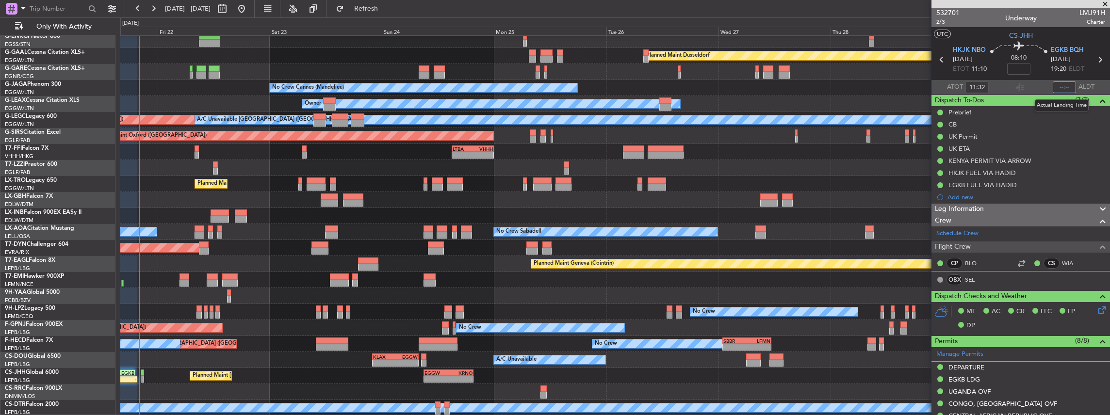
click at [1060, 86] on input "text" at bounding box center [1064, 87] width 23 height 12
click at [1063, 88] on input "text" at bounding box center [1064, 87] width 23 height 12
click at [1020, 88] on div at bounding box center [1020, 87] width 12 height 12
type input "19:55"
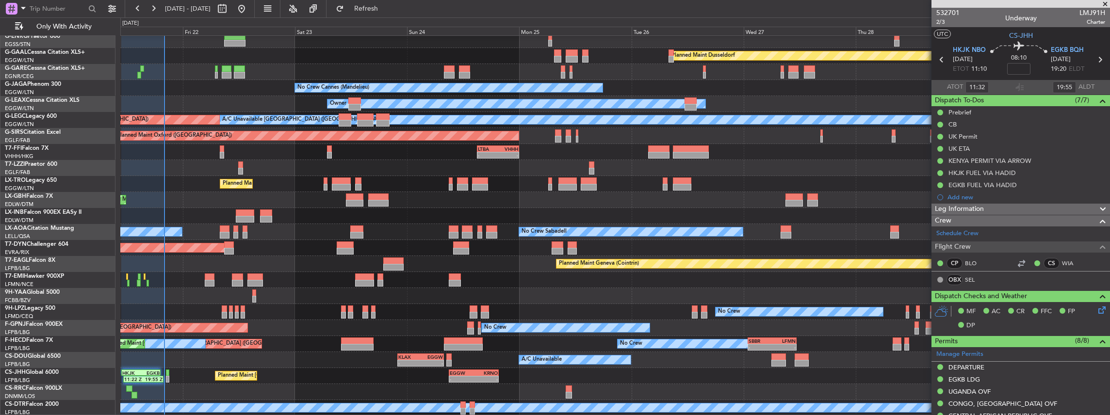
scroll to position [36, 0]
click at [305, 278] on div "Planned Maint Dusseldorf Unplanned Maint Chester Owner Ibiza No Crew Cannes (Ma…" at bounding box center [615, 208] width 990 height 416
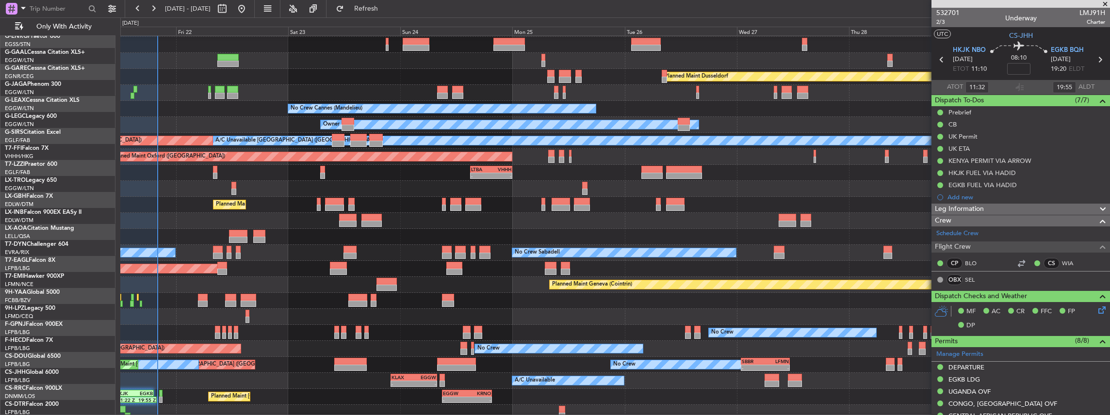
scroll to position [15, 0]
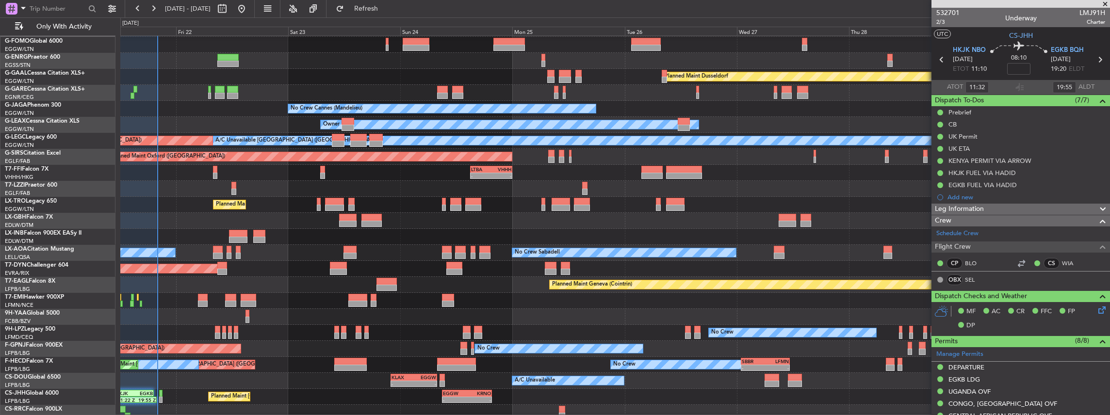
click at [285, 188] on div "TBPB 12:40 Z EGTK 21:30 Z 12:30 Z 21:00 Z Owner London (Farnborough)" at bounding box center [615, 189] width 990 height 16
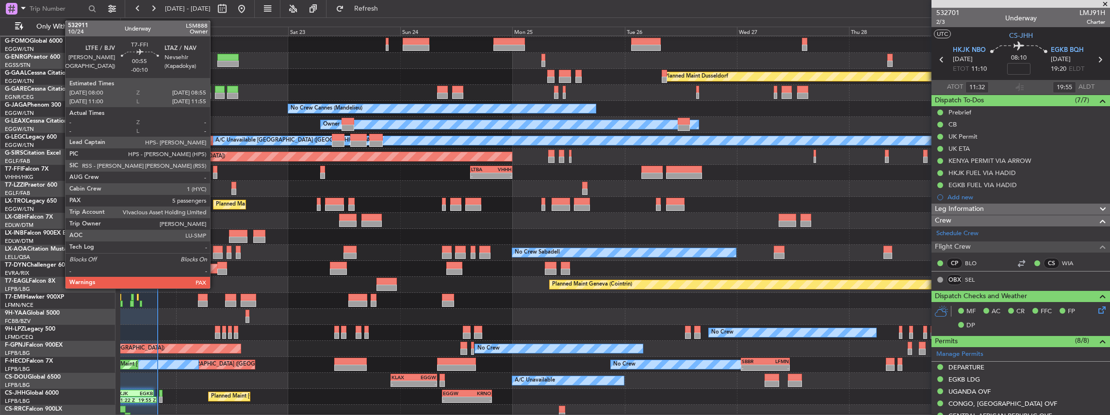
click at [214, 175] on div at bounding box center [215, 176] width 4 height 7
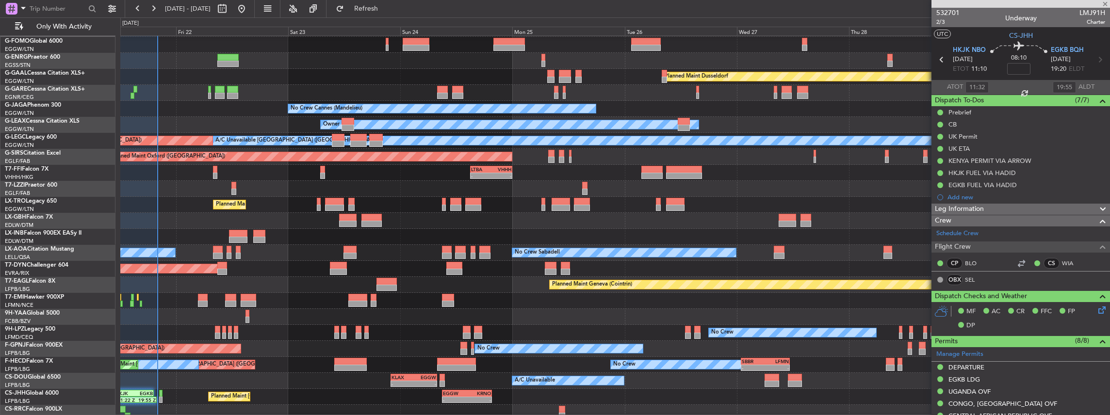
type input "-00:10"
type input "5"
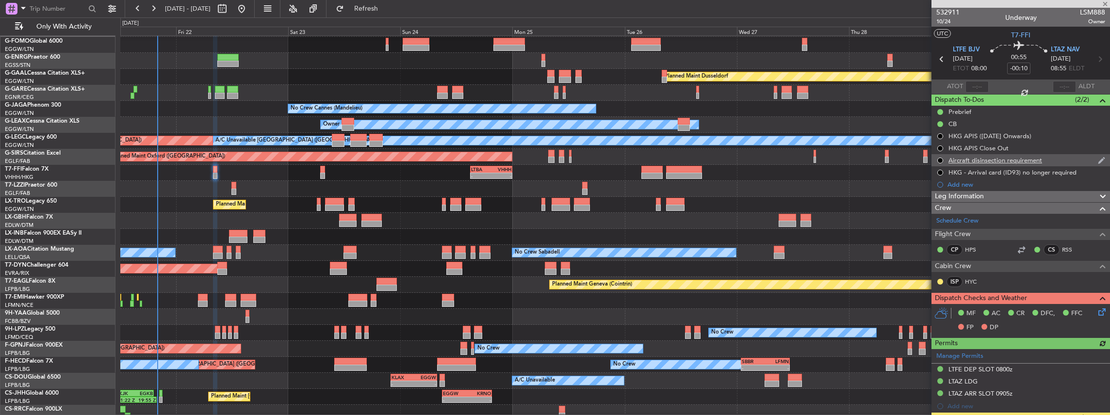
scroll to position [0, 0]
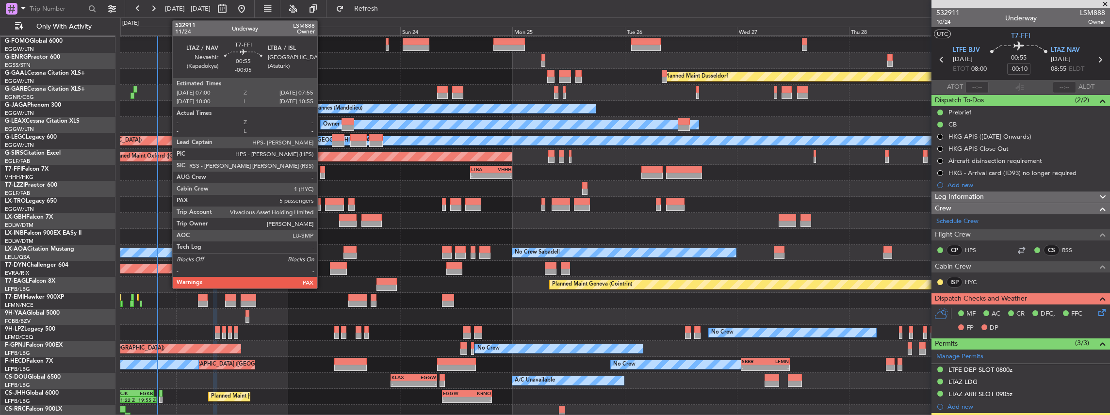
click at [322, 169] on div at bounding box center [322, 169] width 4 height 7
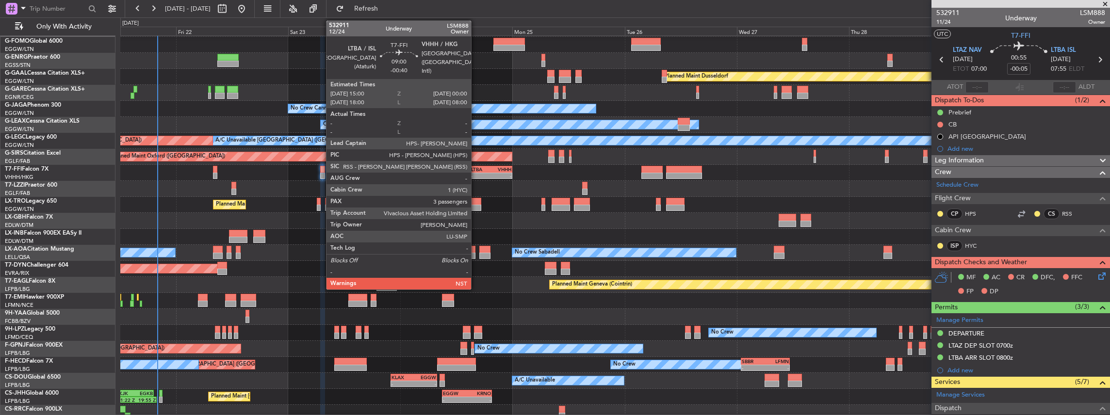
click at [476, 173] on div "-" at bounding box center [481, 176] width 20 height 6
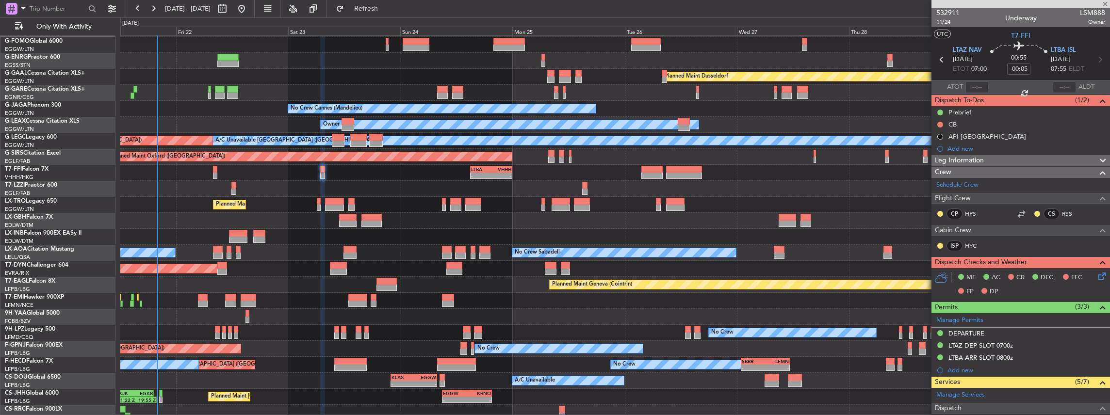
type input "-00:40"
type input "3"
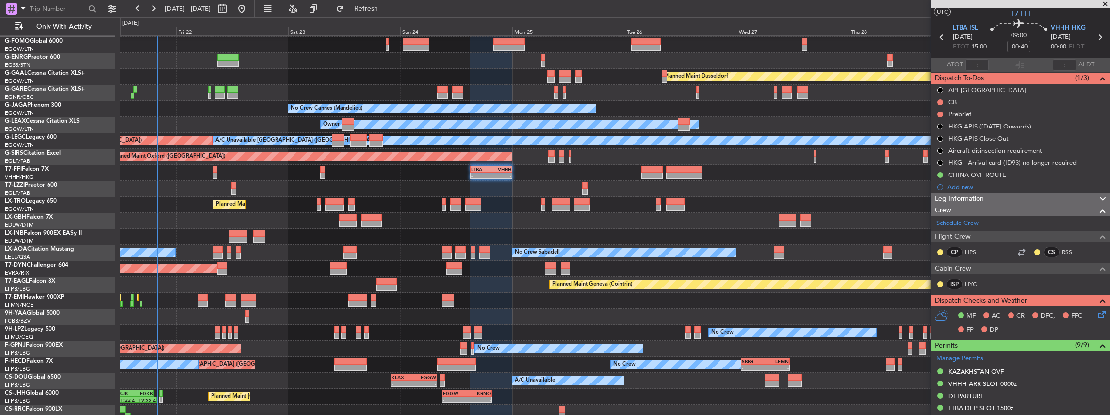
scroll to position [32, 0]
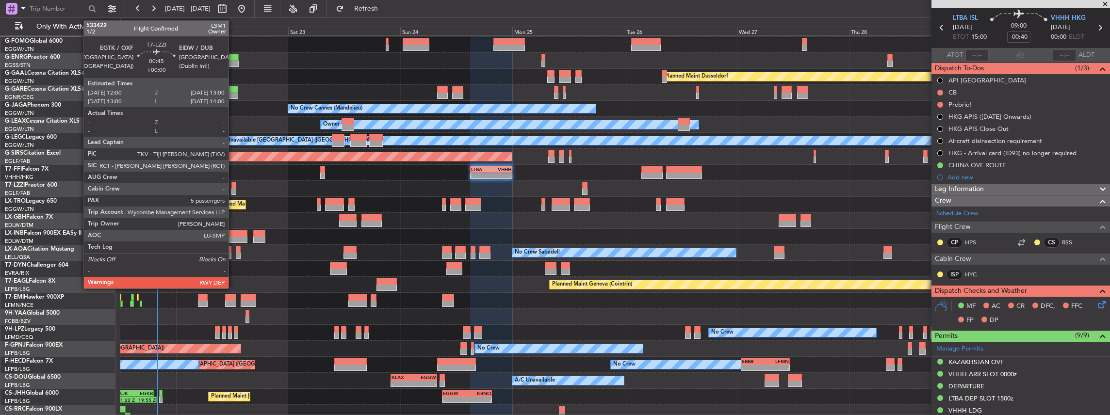
click at [233, 189] on div at bounding box center [233, 192] width 5 height 7
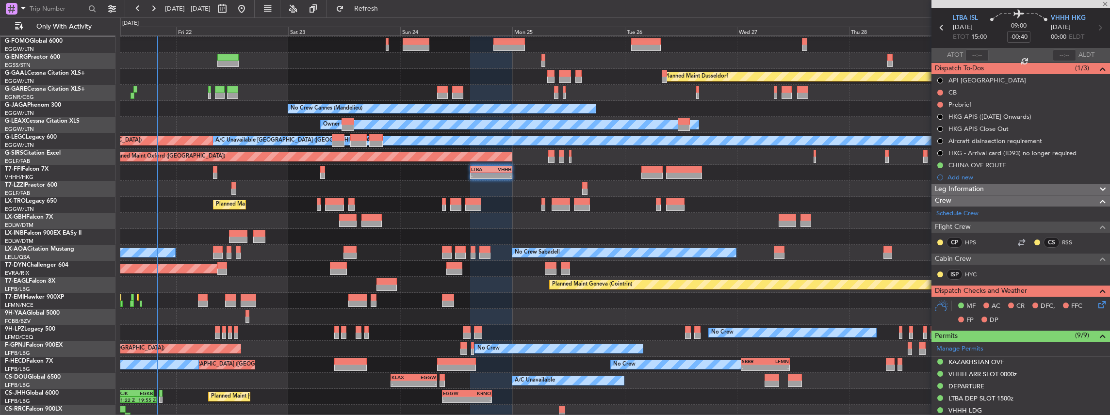
type input "5"
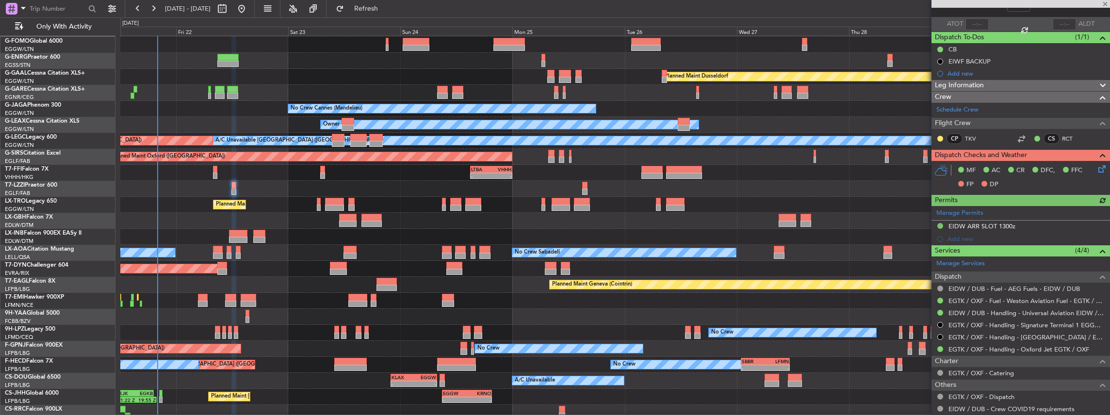
scroll to position [65, 0]
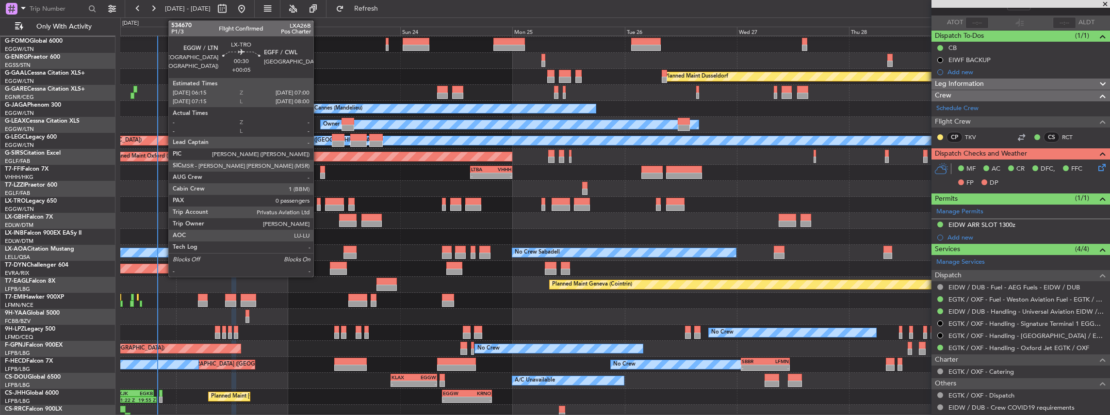
click at [318, 204] on div at bounding box center [319, 201] width 4 height 7
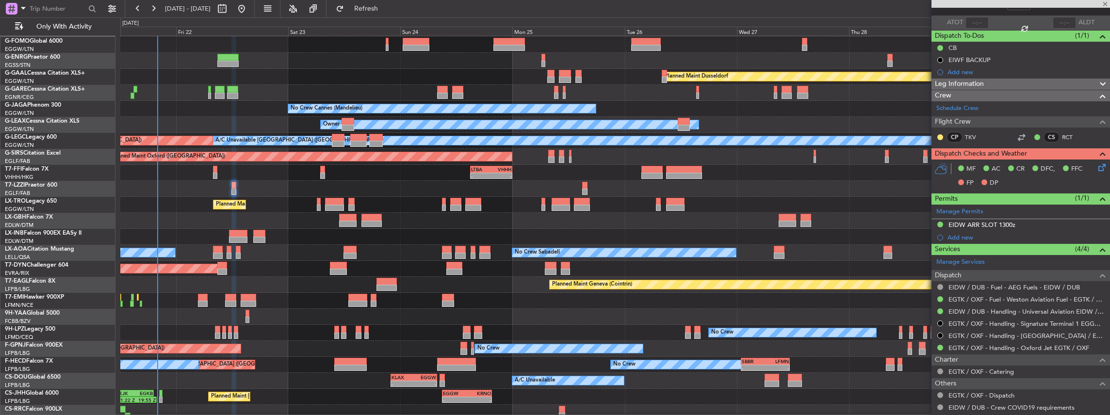
type input "+00:05"
type input "0"
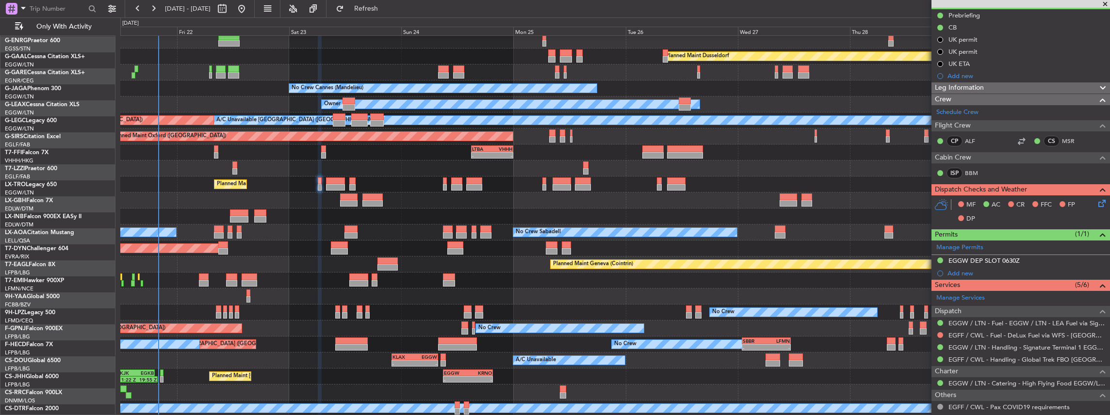
scroll to position [35, 0]
click at [301, 310] on div "No Crew No Crew" at bounding box center [615, 313] width 990 height 16
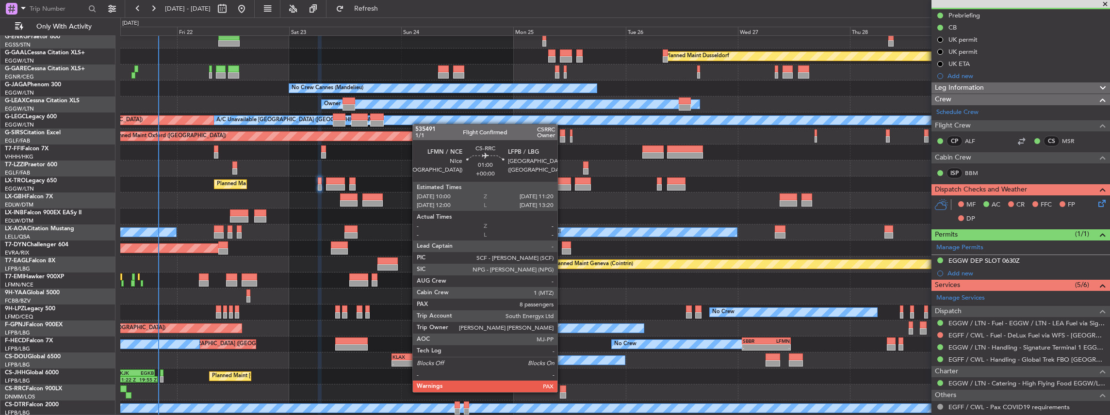
click at [562, 391] on div at bounding box center [563, 389] width 6 height 7
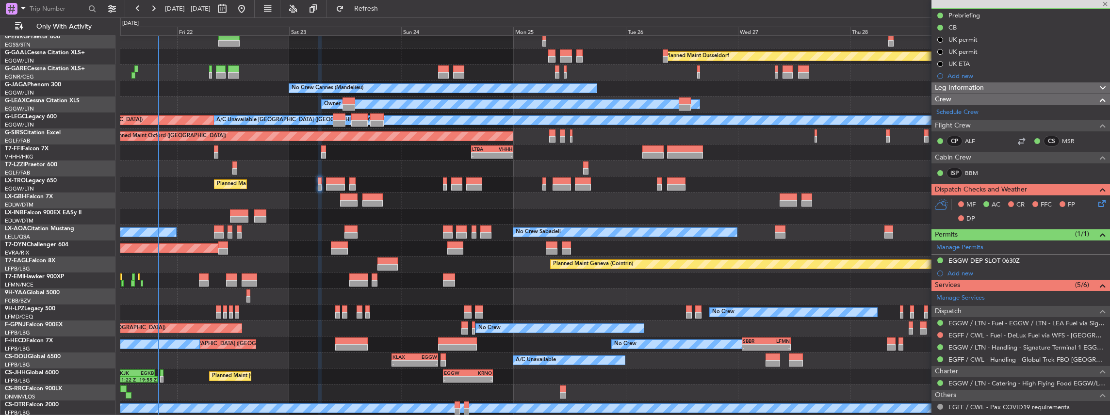
type input "8"
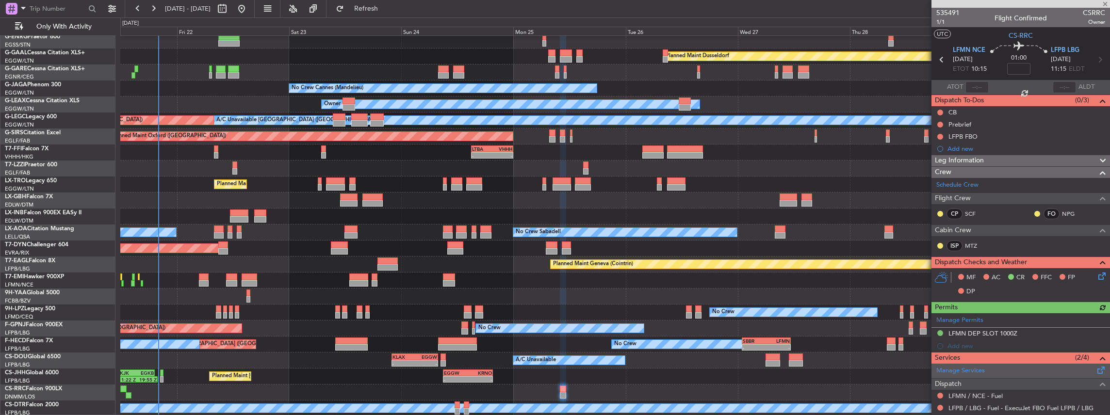
scroll to position [65, 0]
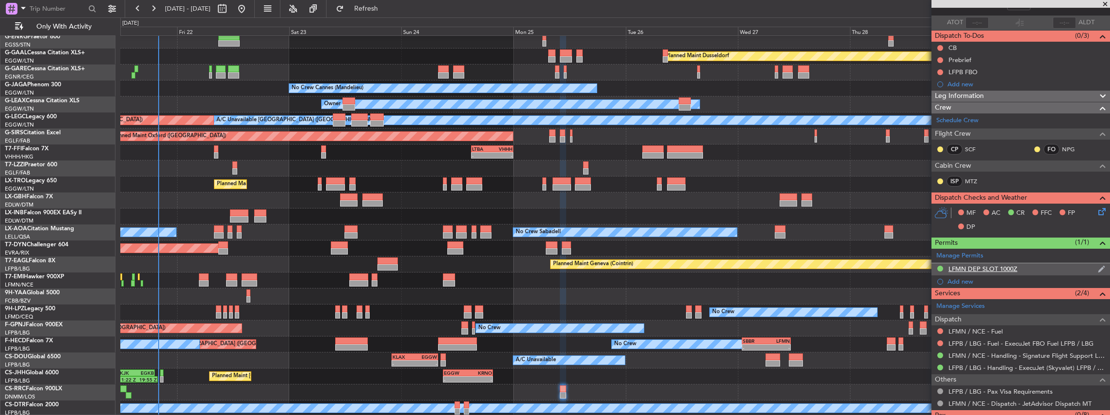
click at [1031, 265] on div "LFMN DEP SLOT 1000Z" at bounding box center [1020, 269] width 179 height 12
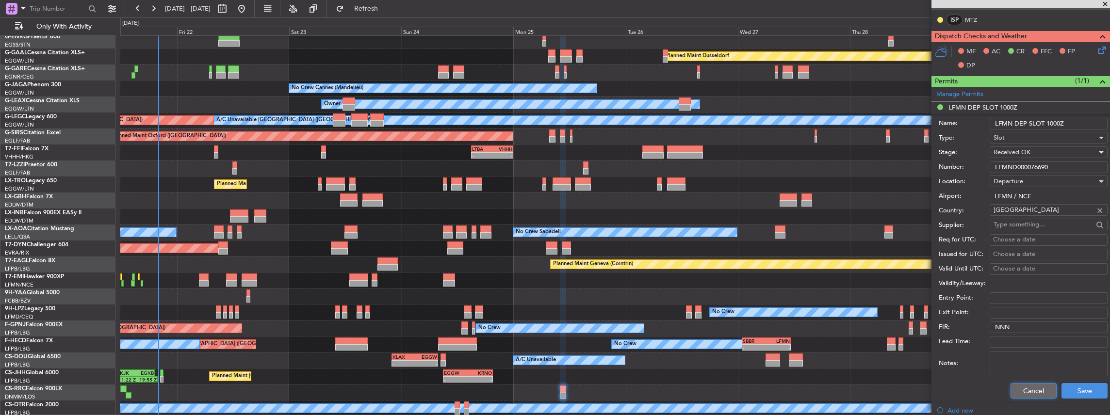
click at [1035, 392] on button "Cancel" at bounding box center [1033, 391] width 46 height 16
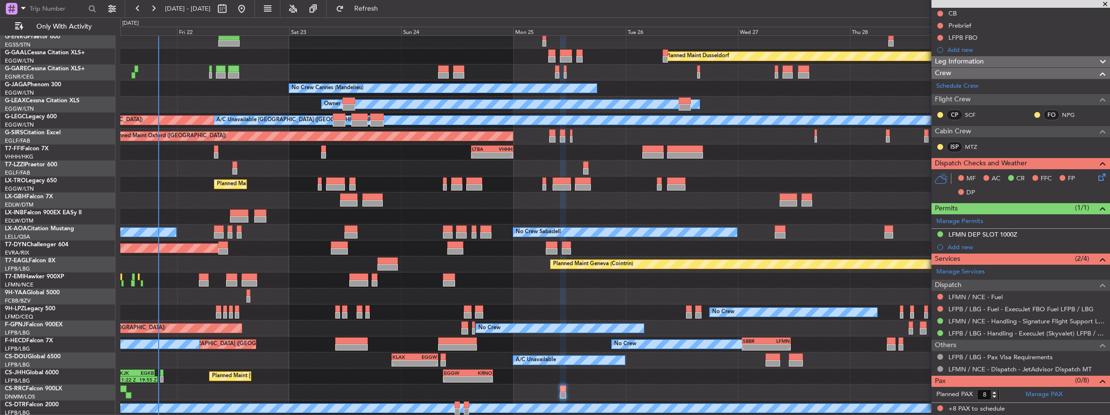
scroll to position [96, 0]
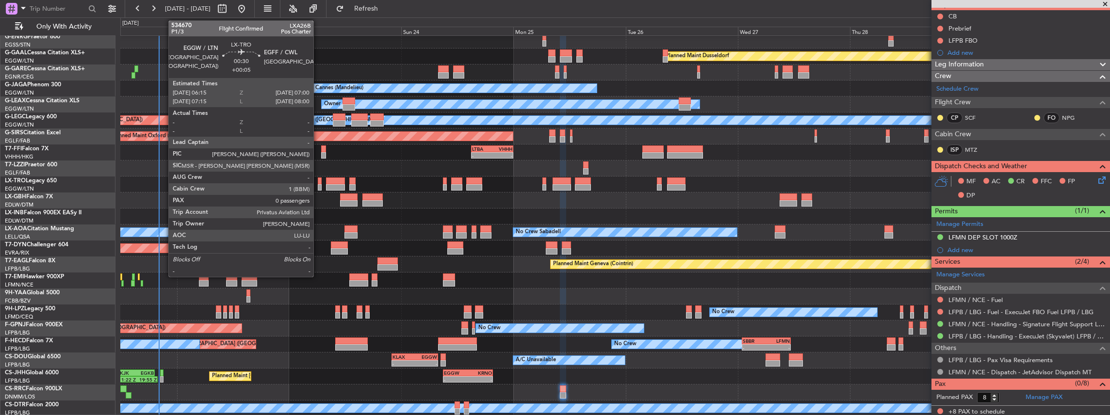
click at [318, 188] on div at bounding box center [320, 187] width 4 height 7
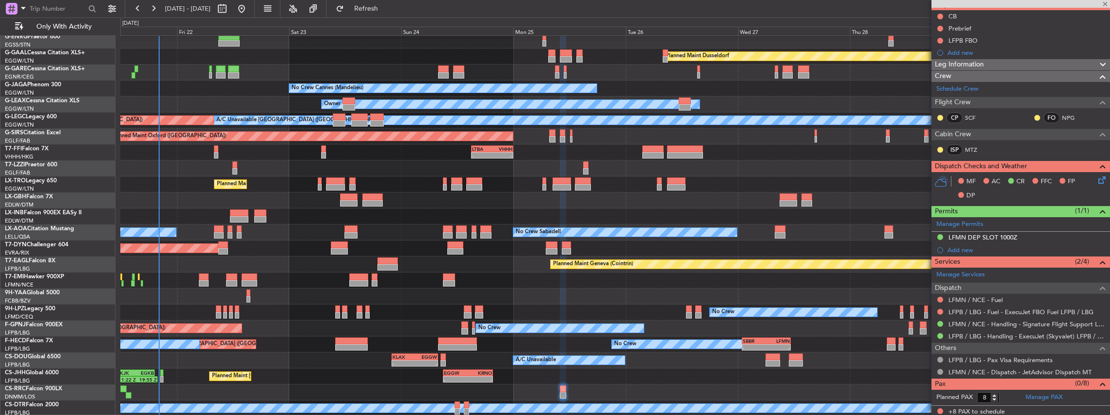
type input "+00:05"
type input "0"
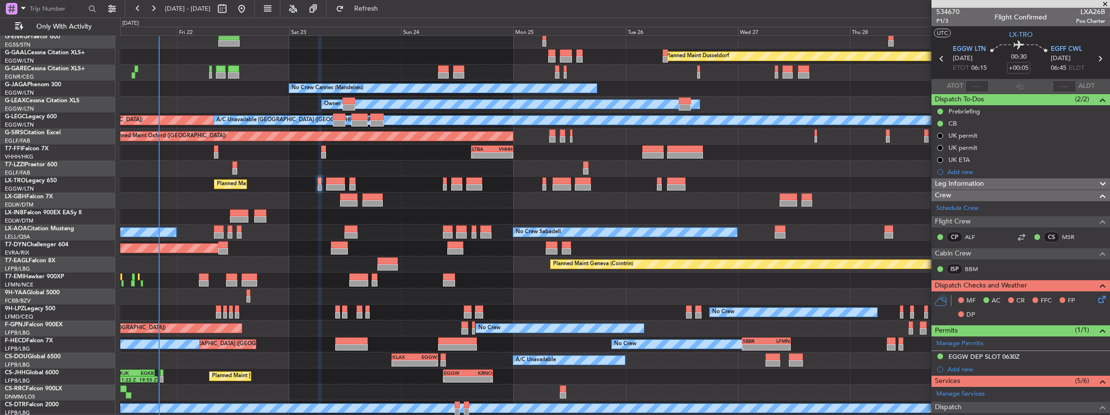
scroll to position [0, 0]
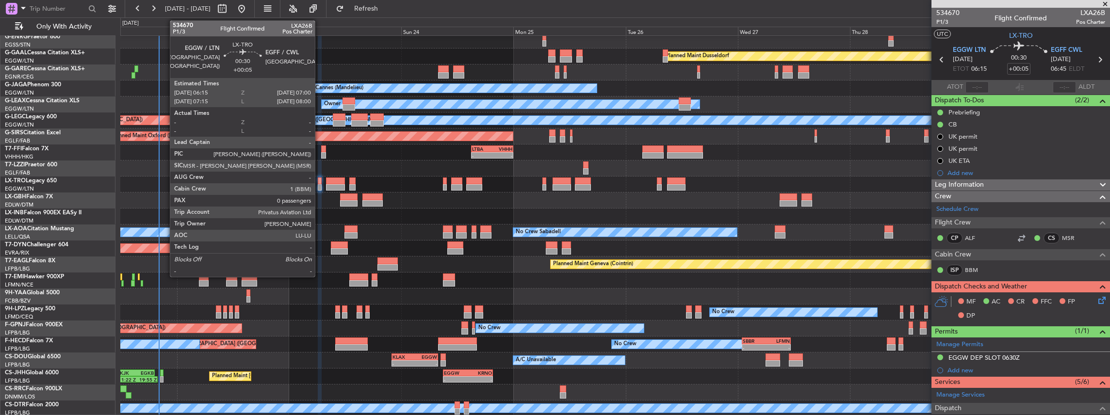
click at [320, 185] on div at bounding box center [320, 187] width 4 height 7
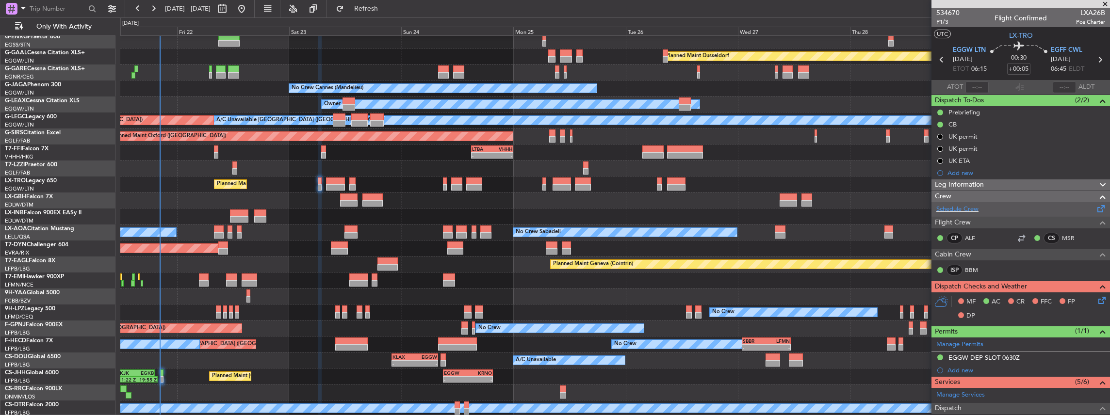
scroll to position [144, 0]
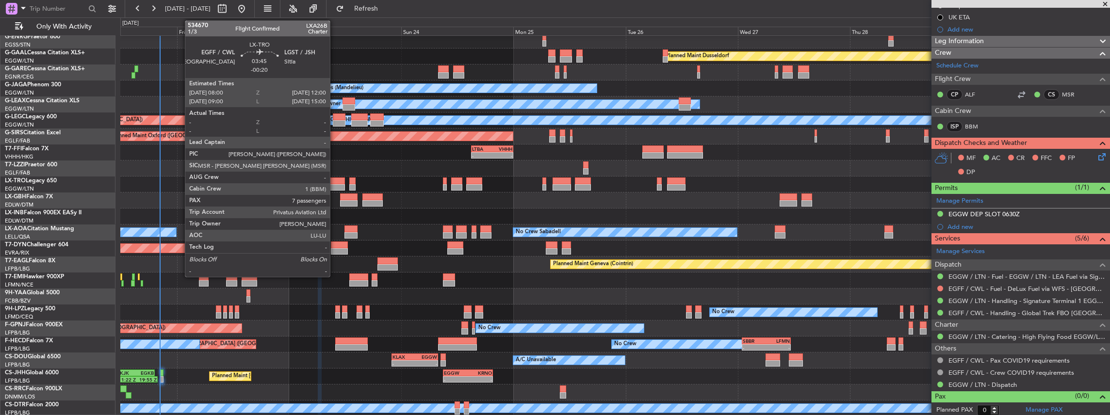
click at [335, 180] on div at bounding box center [335, 181] width 19 height 7
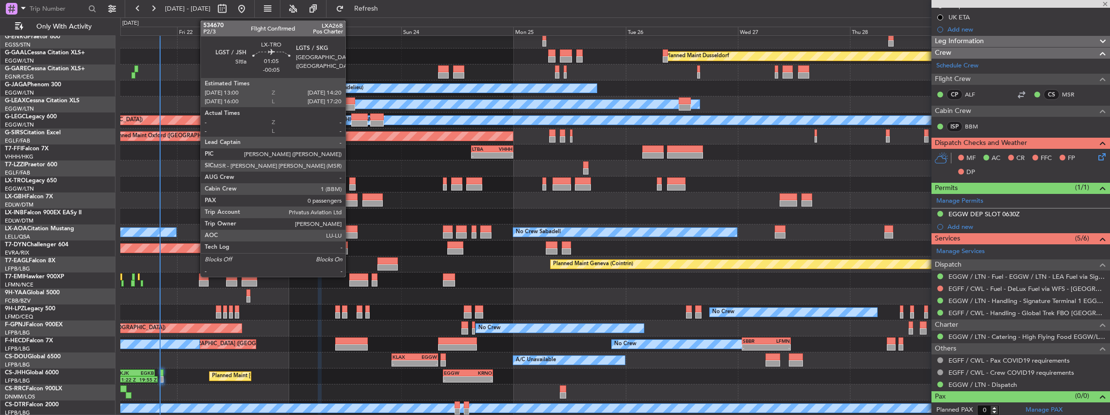
click at [351, 181] on div at bounding box center [352, 181] width 6 height 7
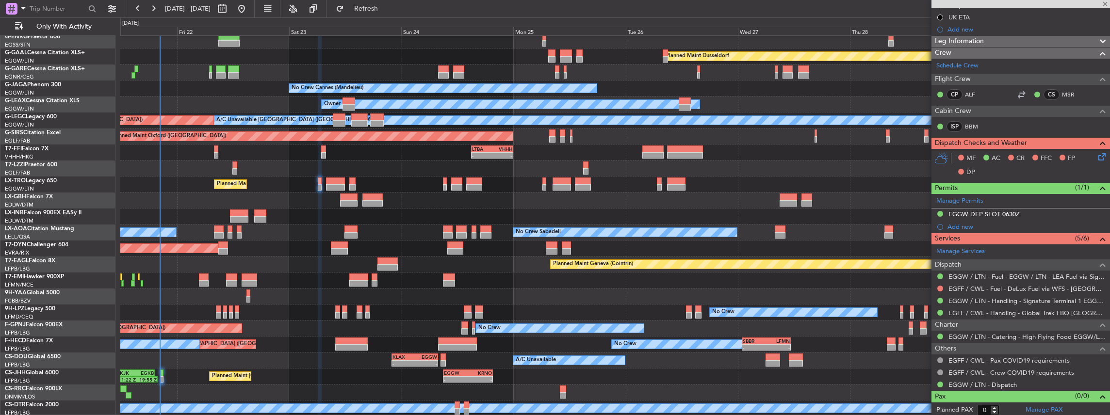
type input "-00:05"
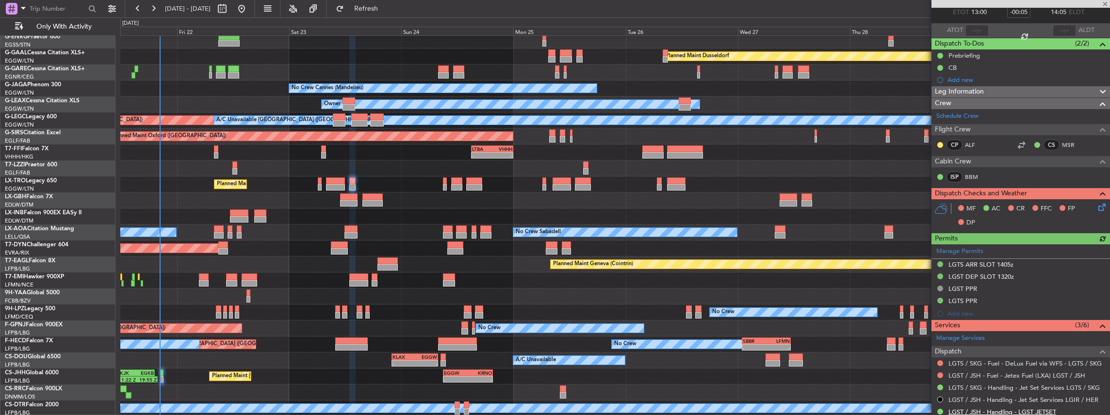
scroll to position [129, 0]
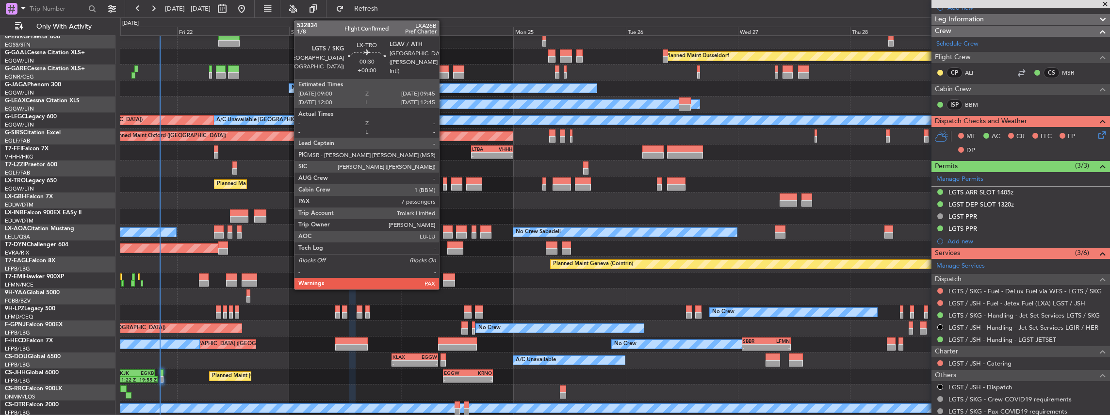
click at [444, 183] on div at bounding box center [445, 181] width 4 height 7
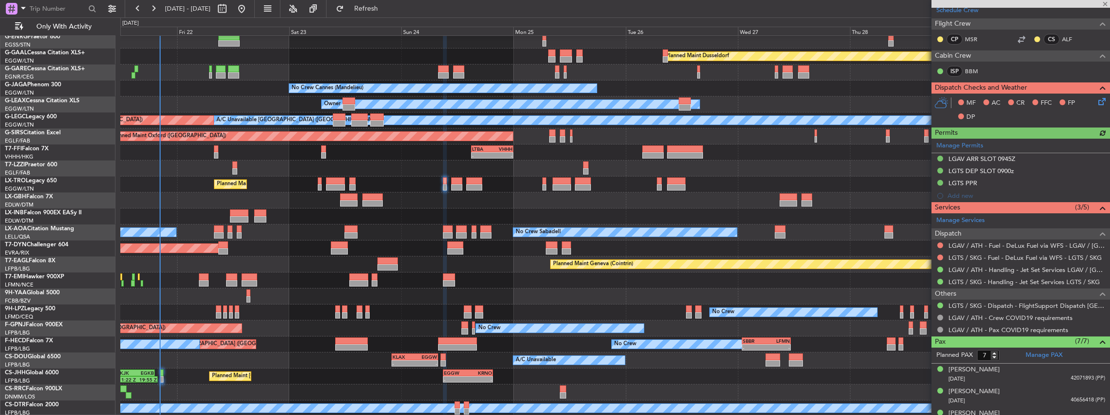
scroll to position [194, 0]
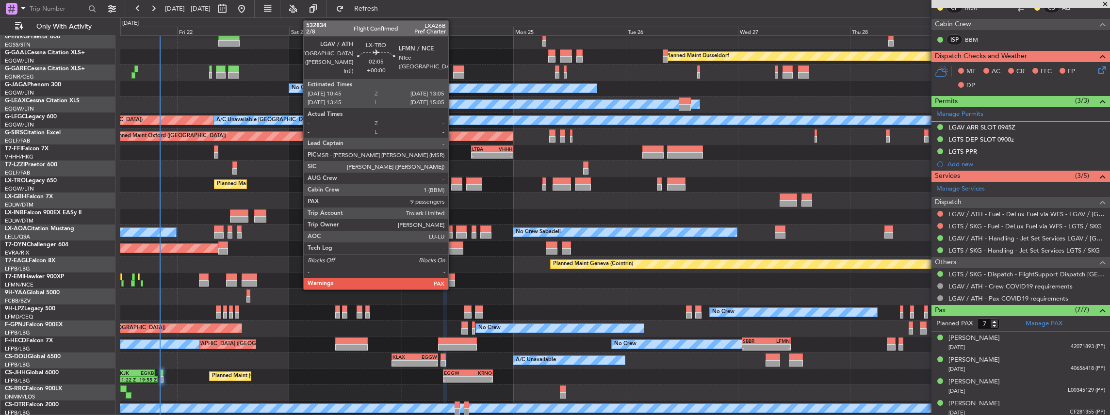
click at [453, 183] on div at bounding box center [456, 181] width 11 height 7
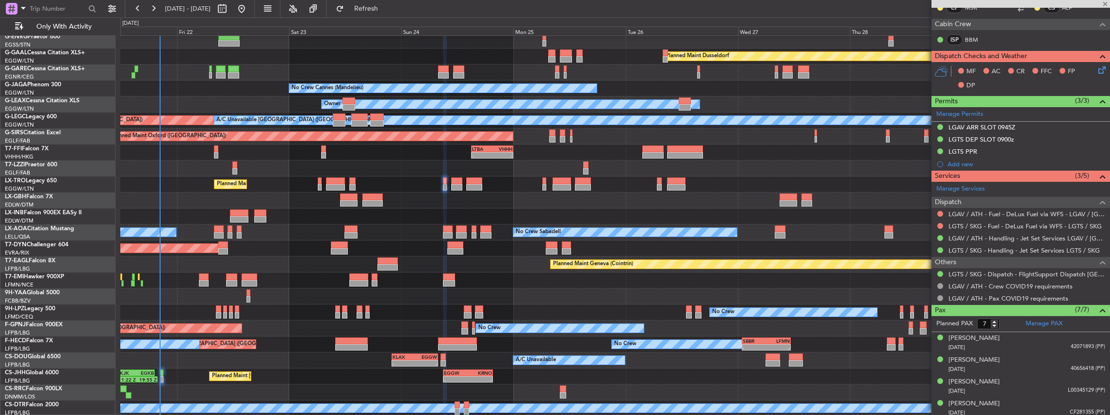
type input "9"
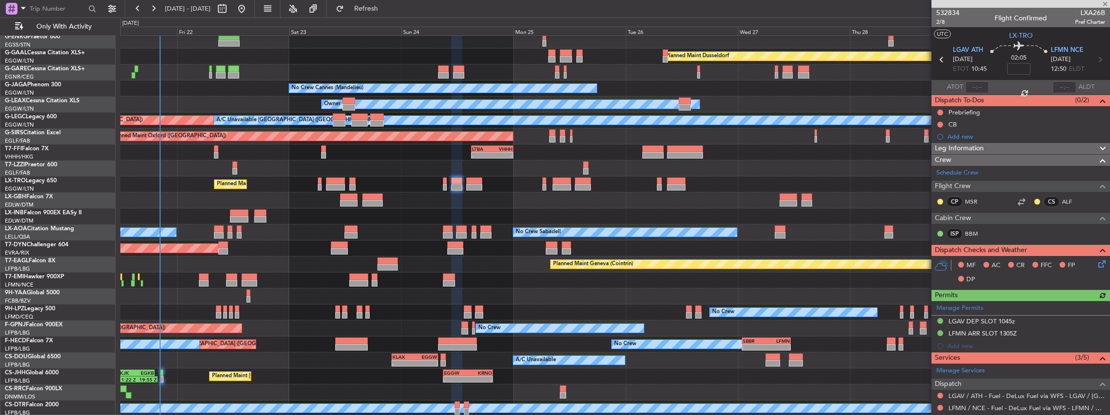
scroll to position [162, 0]
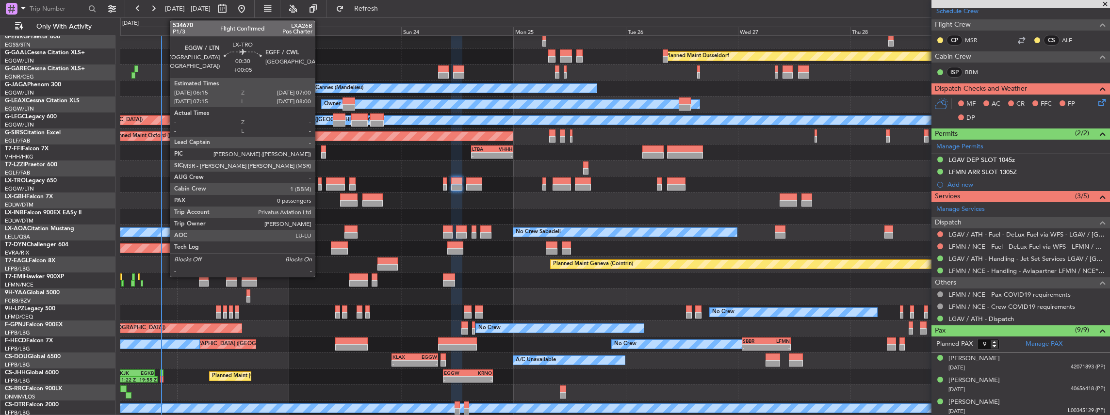
click at [320, 181] on div at bounding box center [320, 181] width 4 height 7
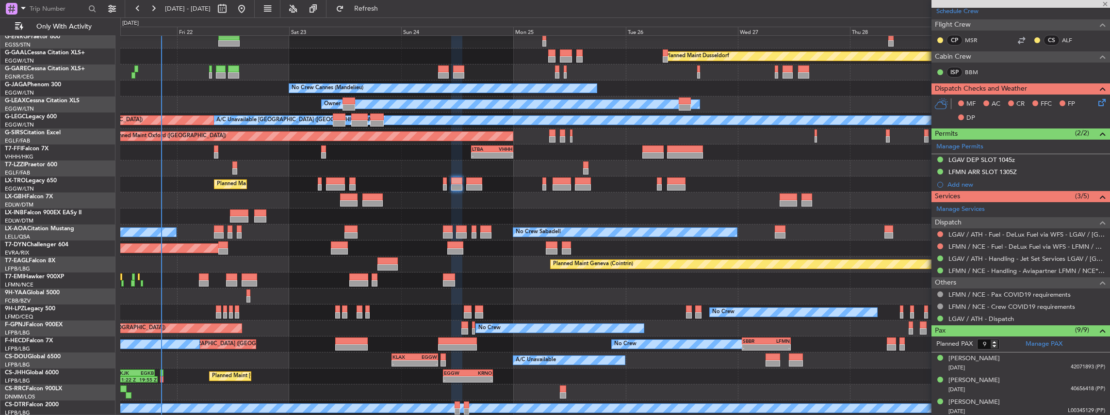
type input "+00:05"
type input "0"
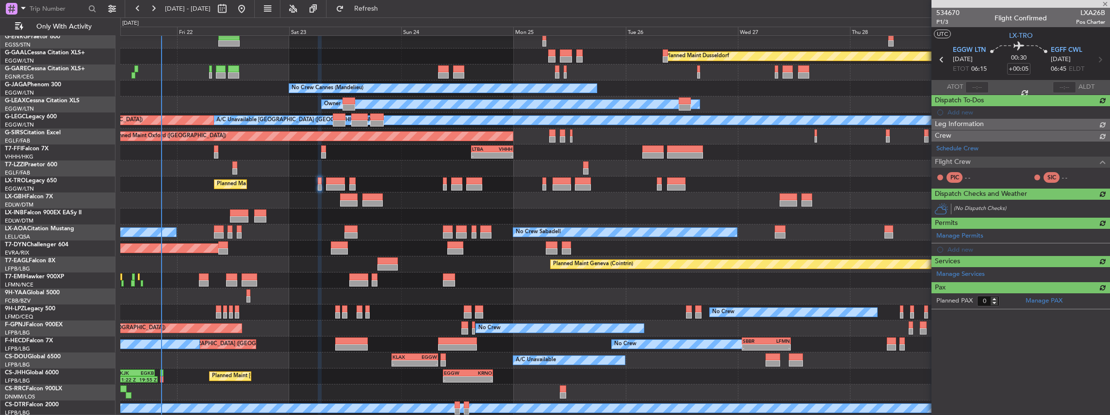
scroll to position [0, 0]
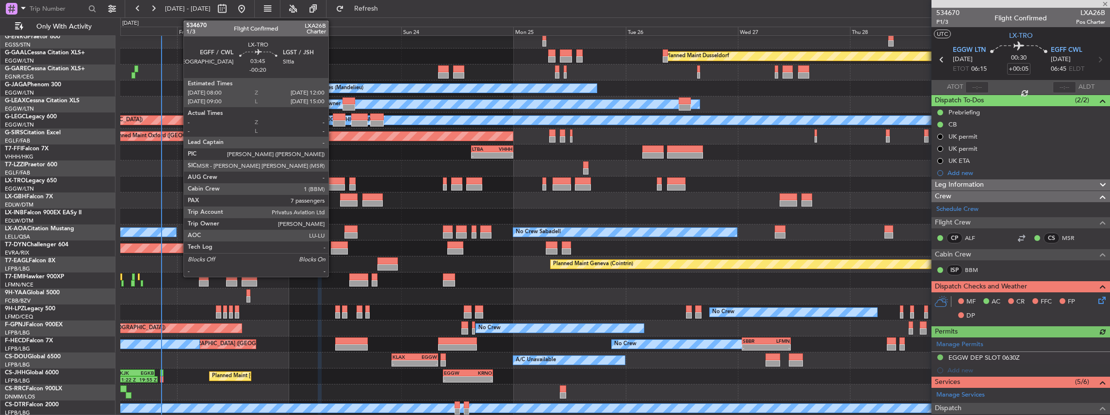
click at [333, 178] on div at bounding box center [335, 181] width 19 height 7
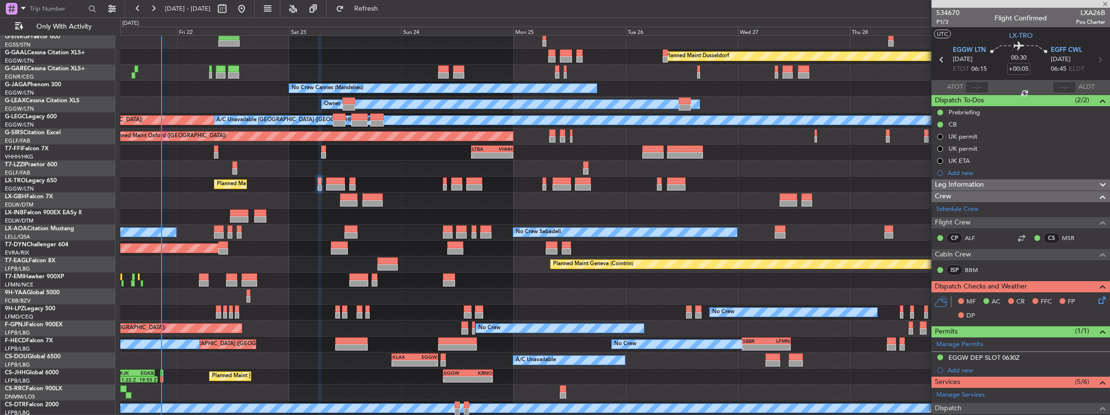
type input "-00:20"
type input "7"
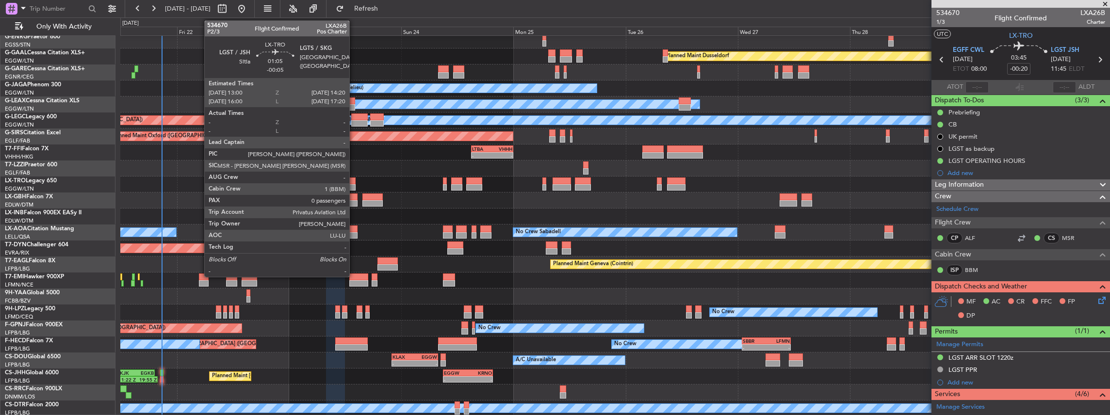
click at [354, 184] on div at bounding box center [352, 187] width 6 height 7
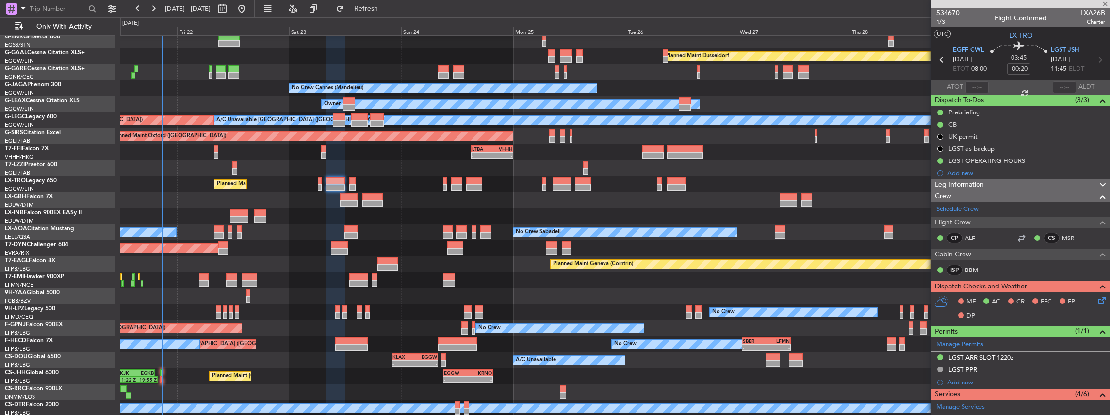
type input "-00:05"
type input "0"
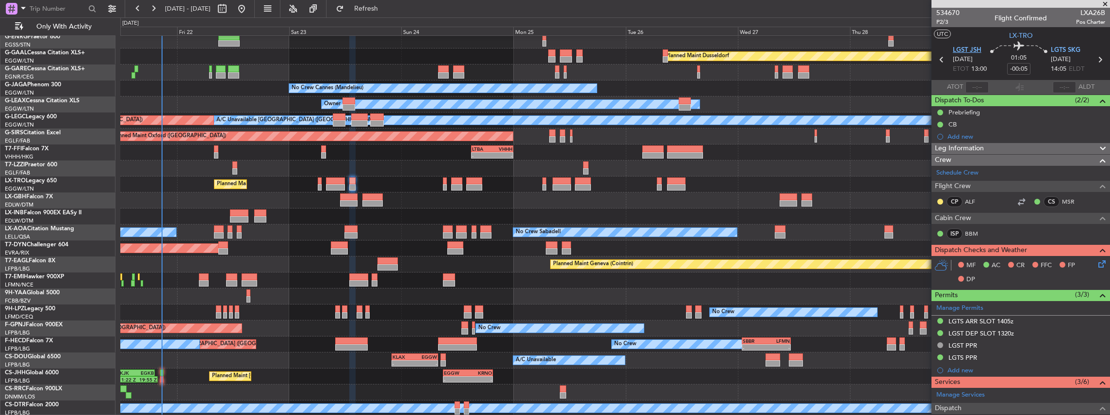
click at [974, 48] on span "LGST JSH" at bounding box center [967, 51] width 29 height 10
click at [973, 52] on span "LGST JSH" at bounding box center [967, 51] width 29 height 10
click at [1058, 53] on span "LGTS SKG" at bounding box center [1066, 51] width 30 height 10
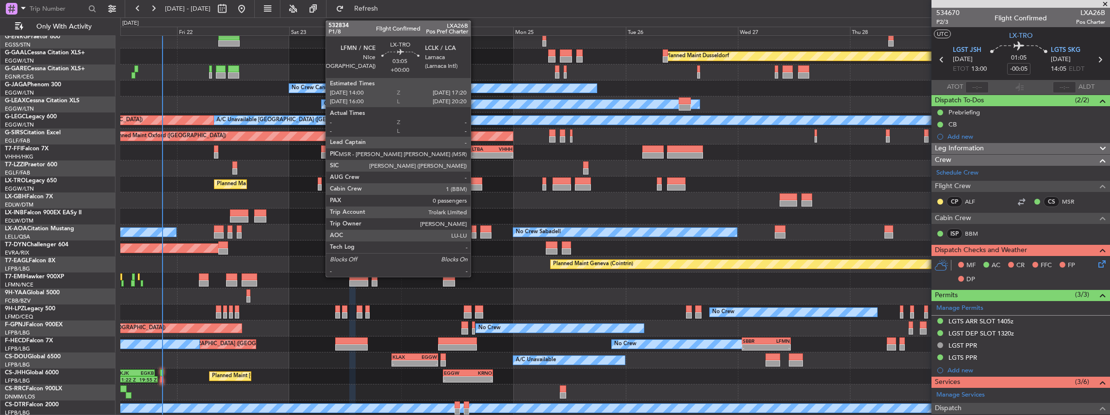
click at [475, 183] on div at bounding box center [474, 181] width 16 height 7
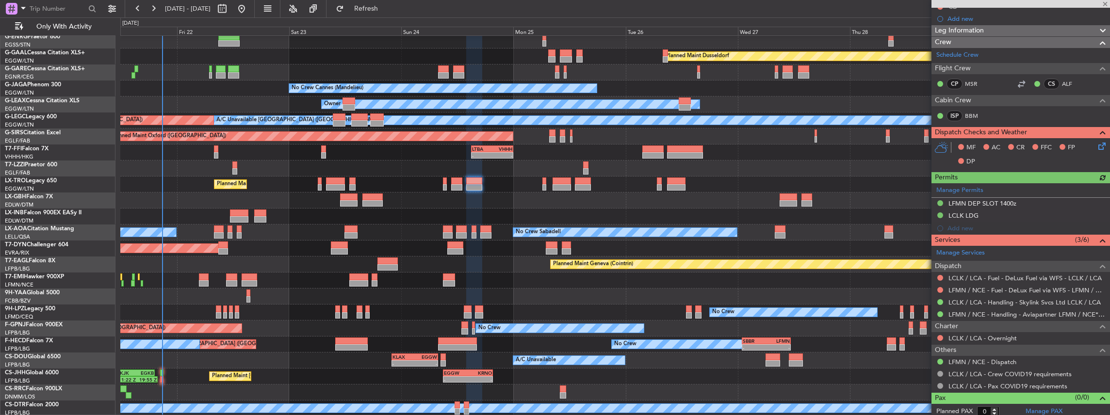
scroll to position [119, 0]
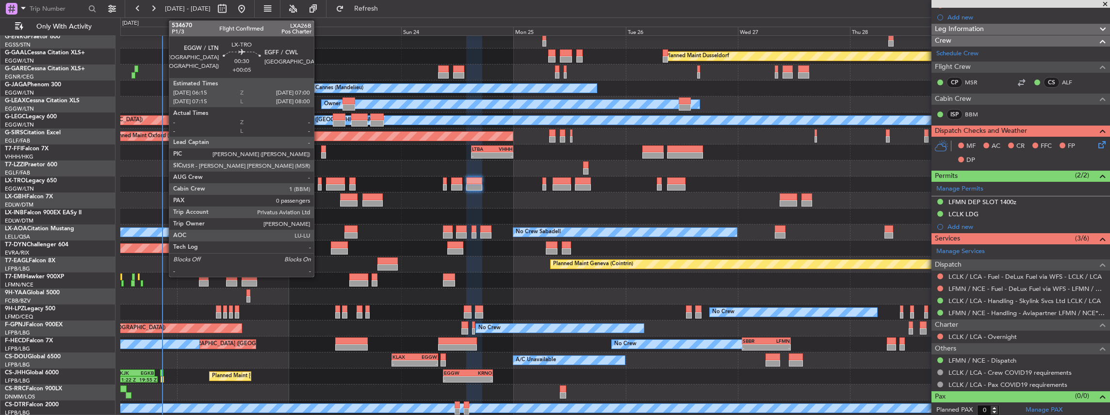
click at [319, 185] on div at bounding box center [320, 187] width 4 height 7
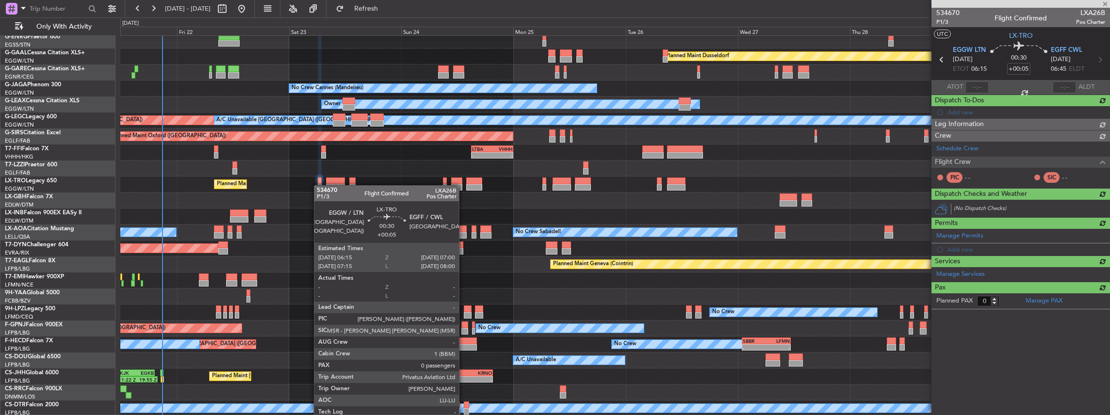
scroll to position [0, 0]
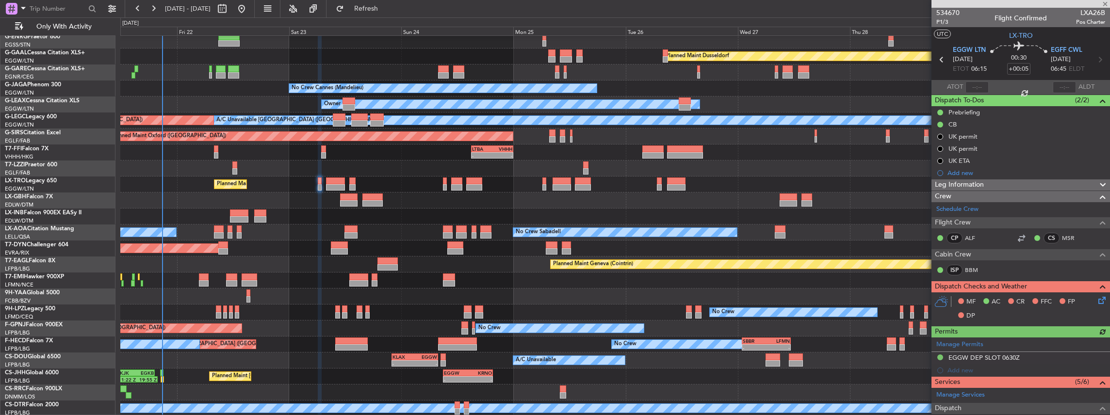
click at [1096, 302] on icon at bounding box center [1100, 299] width 8 height 8
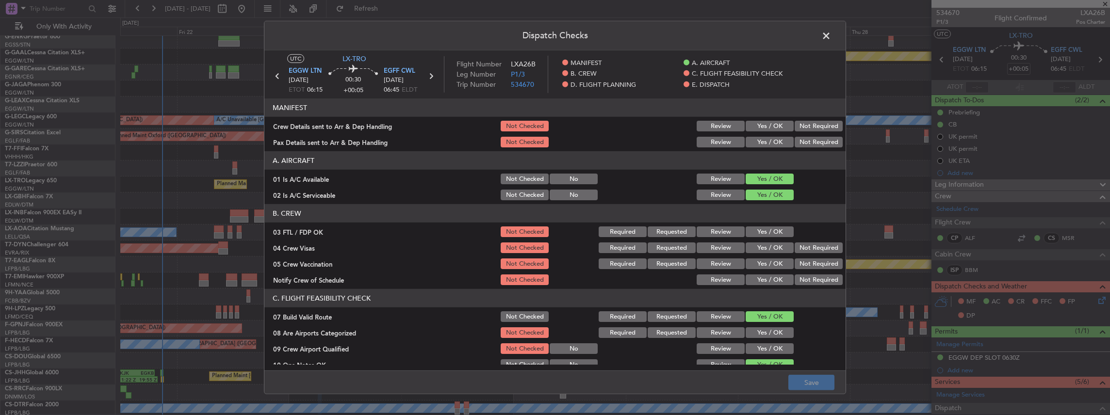
click at [759, 125] on button "Yes / OK" at bounding box center [770, 126] width 48 height 11
click at [761, 141] on button "Yes / OK" at bounding box center [770, 142] width 48 height 11
click at [807, 381] on button "Save" at bounding box center [811, 383] width 46 height 16
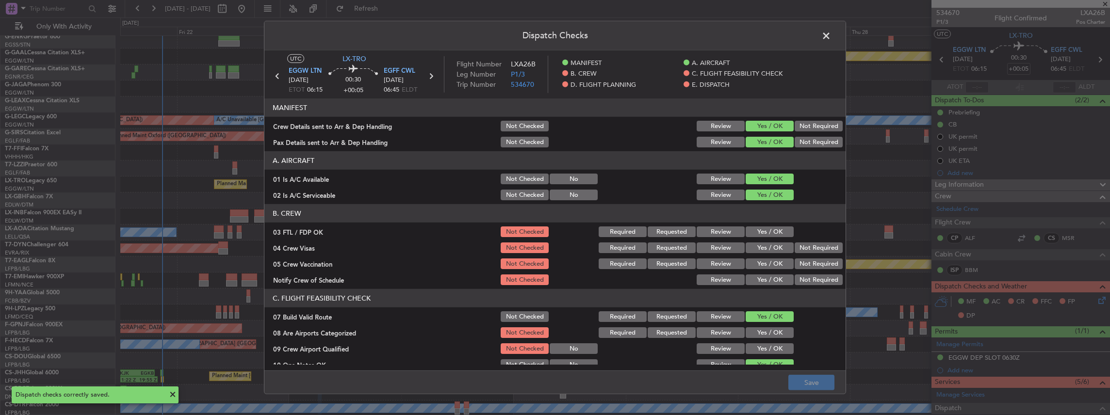
click at [831, 35] on span at bounding box center [831, 38] width 0 height 19
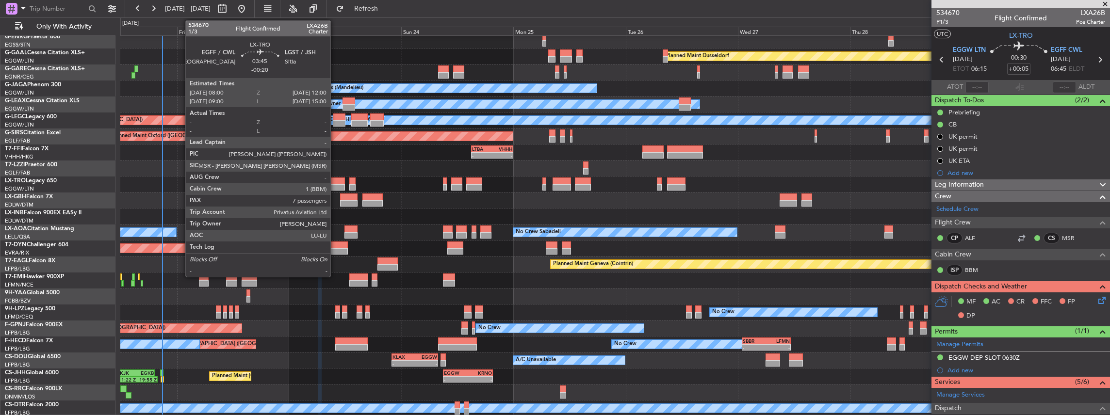
click at [335, 184] on div at bounding box center [335, 187] width 19 height 7
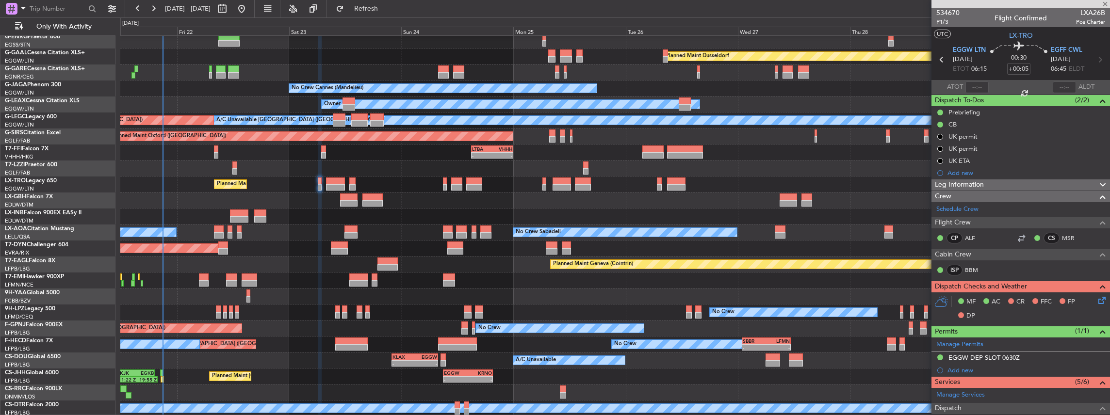
type input "-00:20"
type input "7"
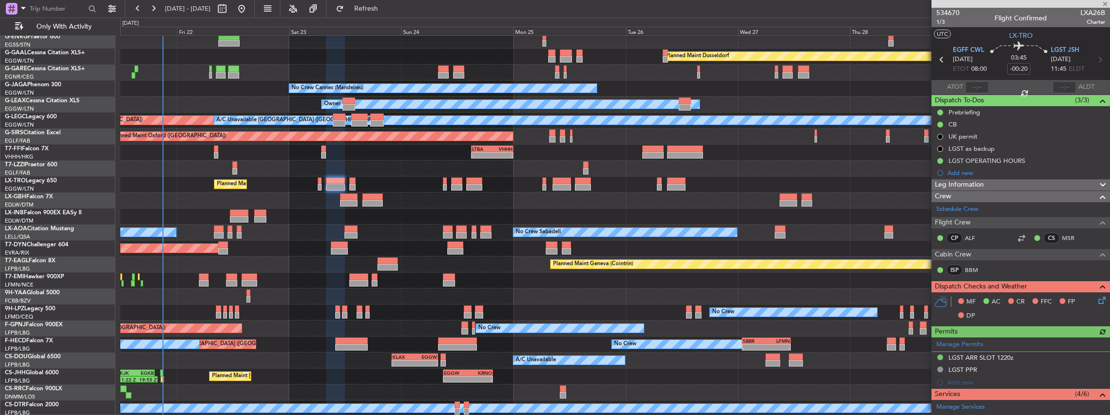
click at [1096, 297] on icon at bounding box center [1100, 299] width 8 height 8
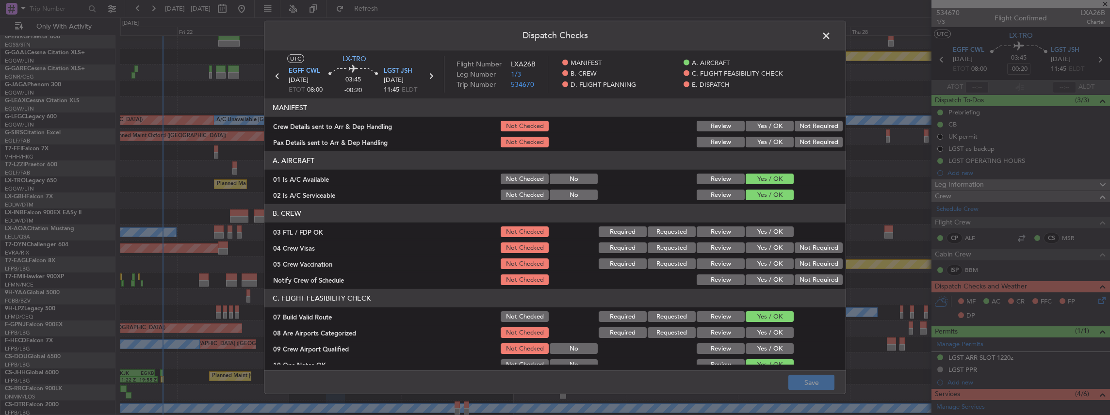
click at [758, 125] on button "Yes / OK" at bounding box center [770, 126] width 48 height 11
click at [754, 141] on button "Yes / OK" at bounding box center [770, 142] width 48 height 11
click at [823, 383] on button "Save" at bounding box center [811, 383] width 46 height 16
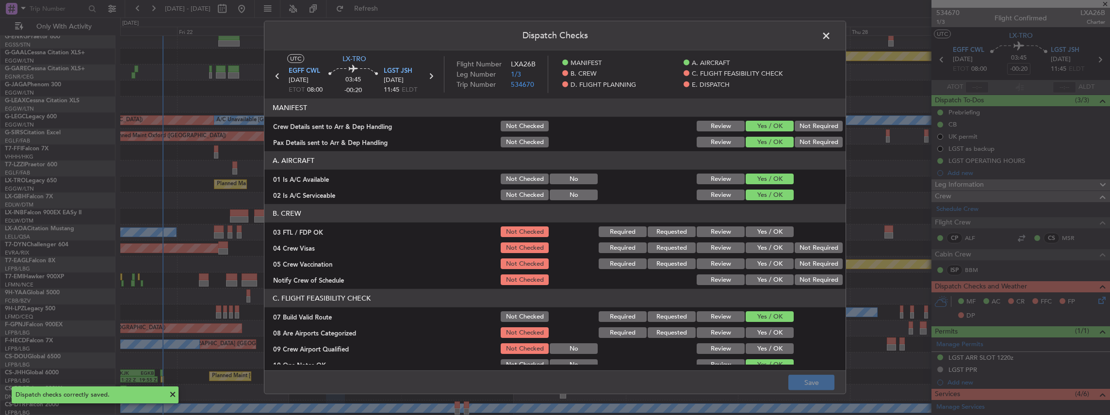
click at [831, 36] on span at bounding box center [831, 38] width 0 height 19
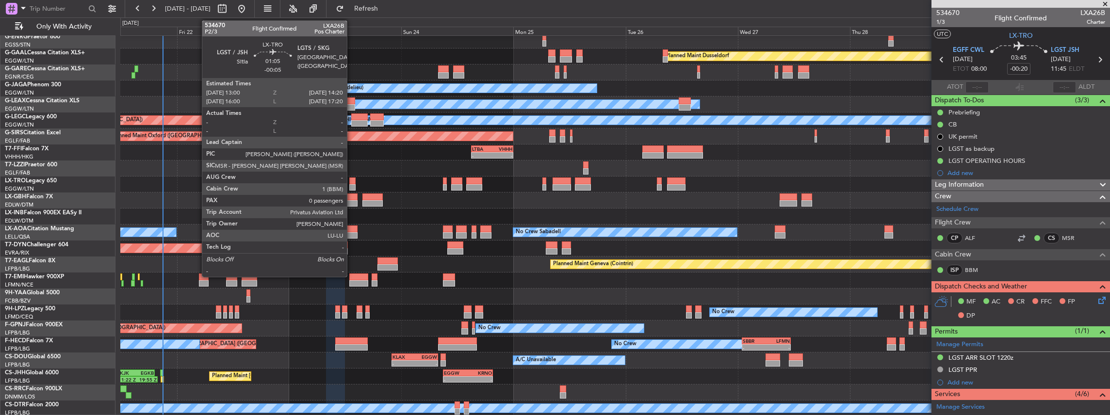
click at [352, 185] on div at bounding box center [352, 187] width 6 height 7
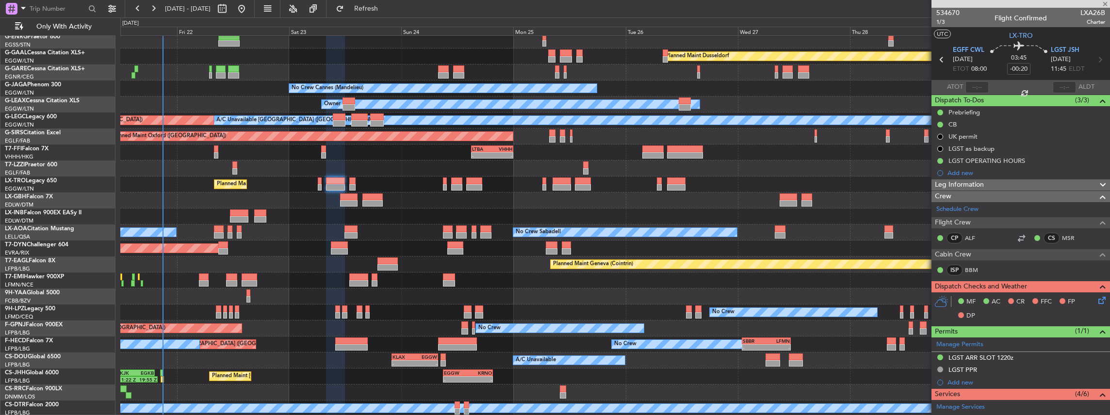
type input "-00:05"
type input "0"
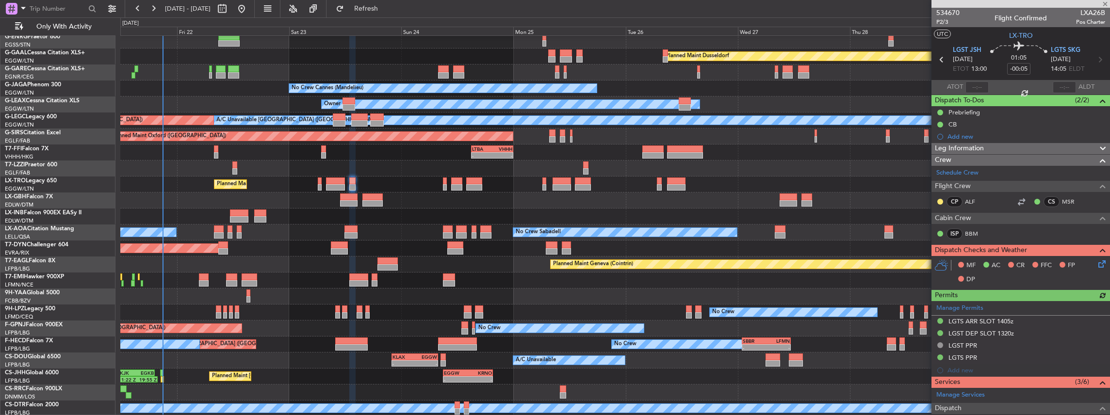
click at [1097, 261] on icon at bounding box center [1100, 263] width 8 height 8
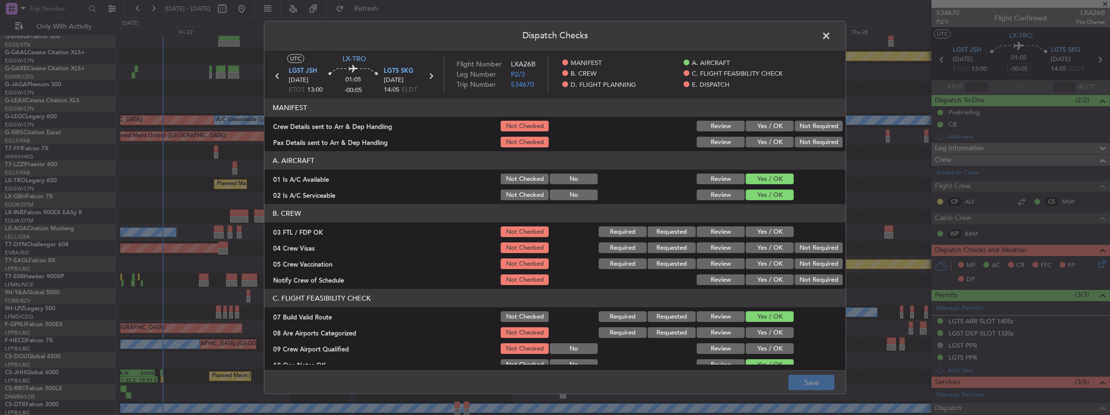
click at [772, 126] on button "Yes / OK" at bounding box center [770, 126] width 48 height 11
click at [769, 139] on button "Yes / OK" at bounding box center [770, 142] width 48 height 11
click at [817, 388] on button "Save" at bounding box center [811, 383] width 46 height 16
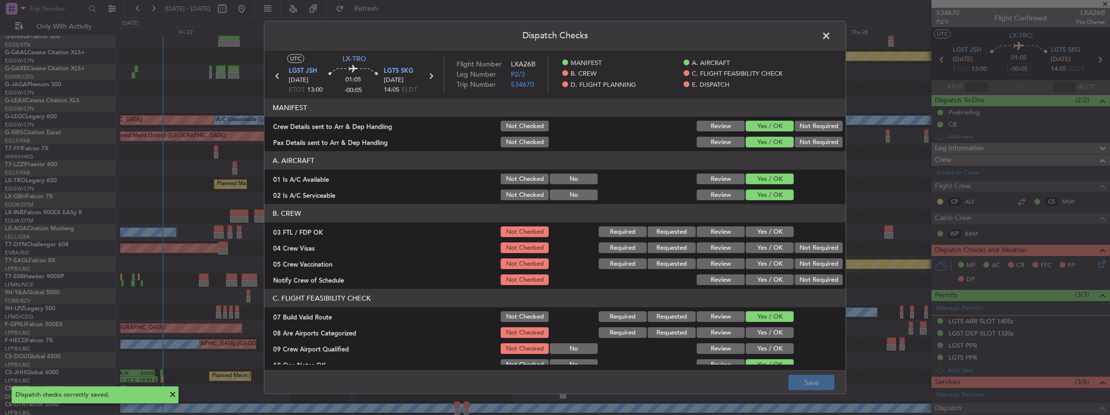
click at [831, 35] on span at bounding box center [831, 38] width 0 height 19
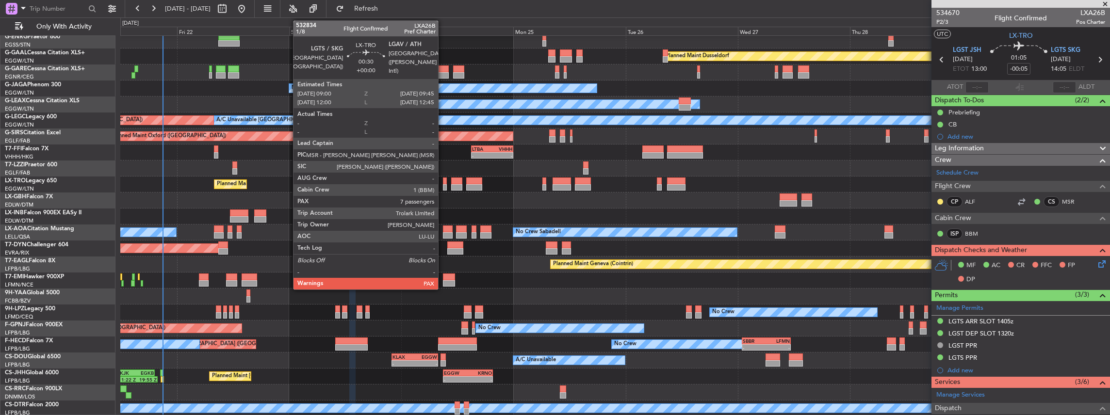
click at [443, 189] on div at bounding box center [445, 187] width 4 height 7
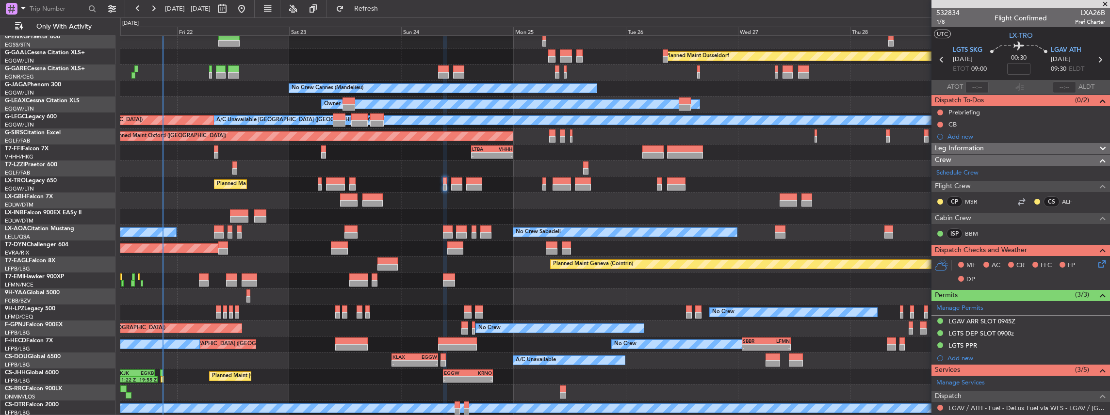
click at [1098, 263] on icon at bounding box center [1100, 263] width 8 height 8
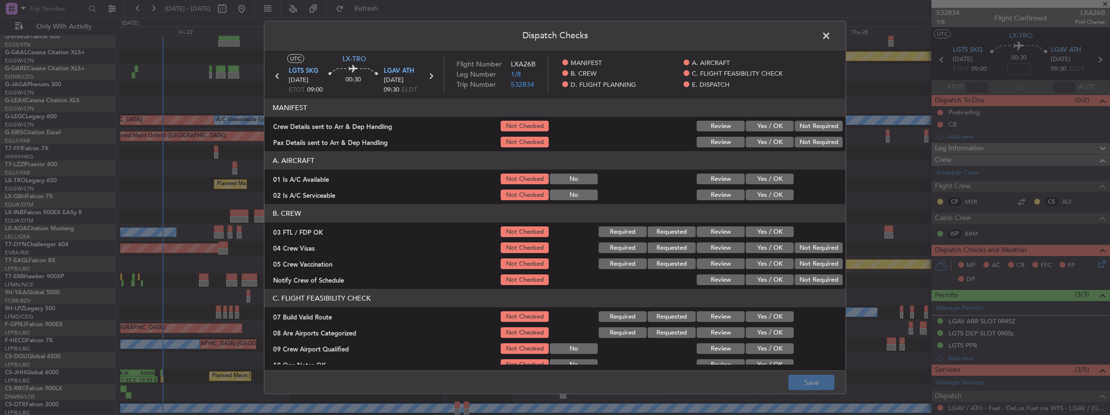
click at [775, 126] on button "Yes / OK" at bounding box center [770, 126] width 48 height 11
click at [775, 140] on button "Yes / OK" at bounding box center [770, 142] width 48 height 11
click at [822, 382] on button "Save" at bounding box center [811, 383] width 46 height 16
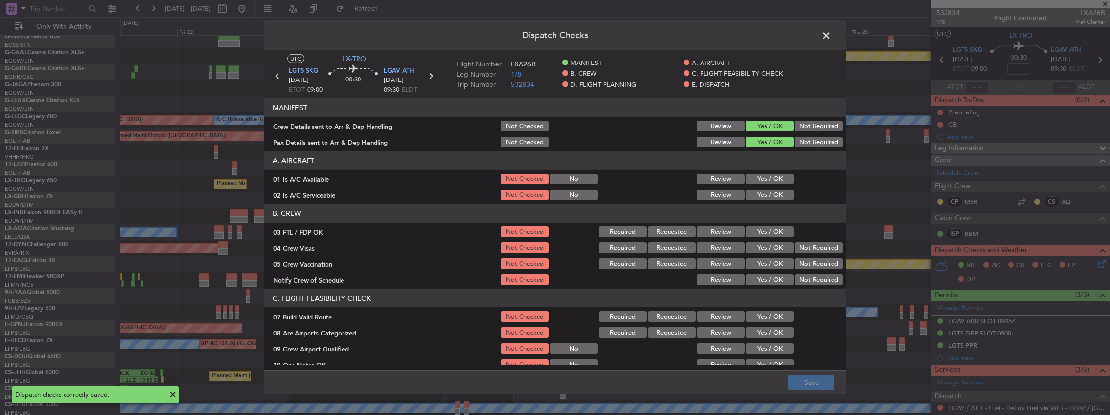
click at [831, 34] on span at bounding box center [831, 38] width 0 height 19
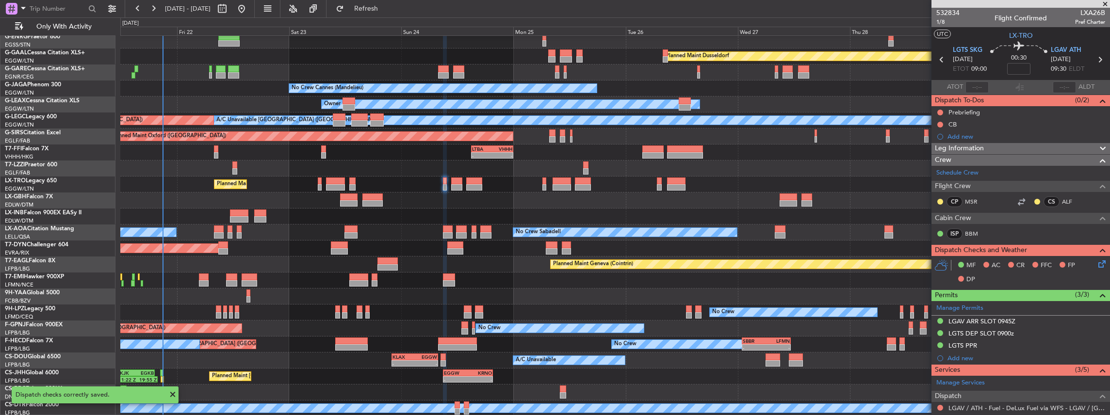
click at [449, 184] on div "Planned Maint [GEOGRAPHIC_DATA] ([GEOGRAPHIC_DATA])" at bounding box center [615, 185] width 990 height 16
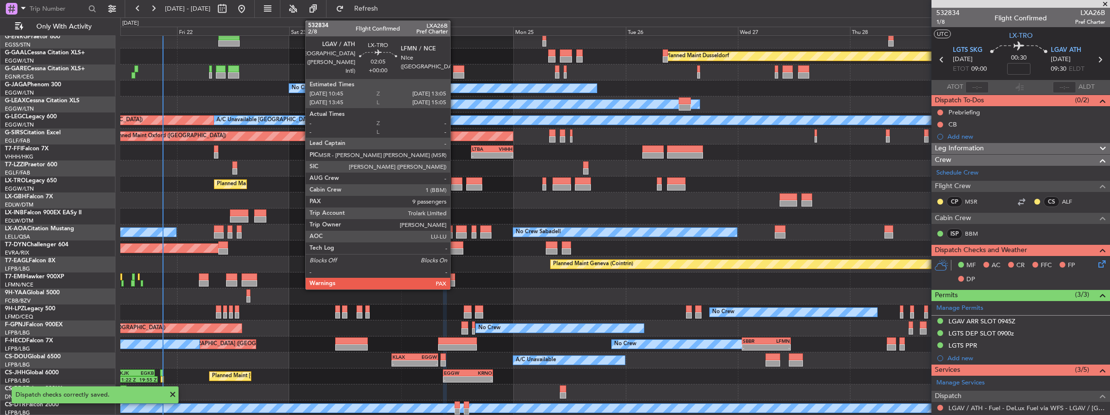
click at [455, 187] on div at bounding box center [456, 187] width 11 height 7
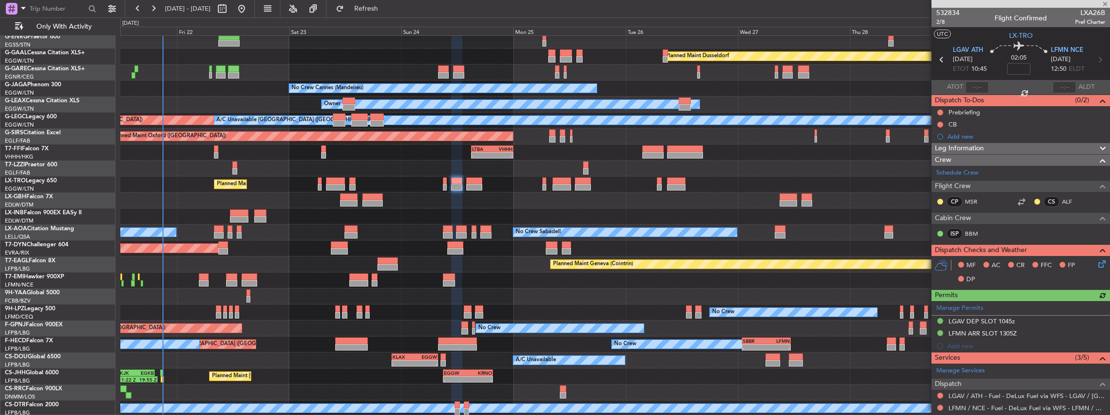
click at [1098, 263] on icon at bounding box center [1100, 263] width 8 height 8
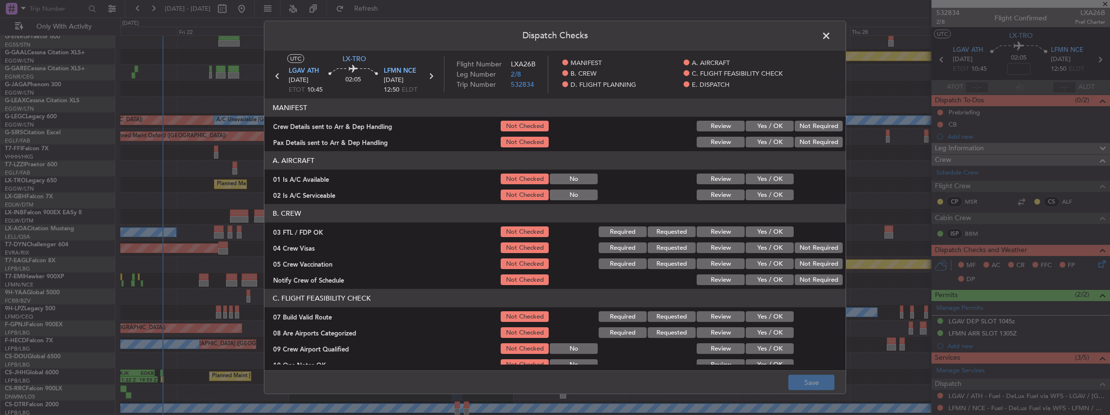
click at [762, 127] on button "Yes / OK" at bounding box center [770, 126] width 48 height 11
click at [758, 139] on button "Yes / OK" at bounding box center [770, 142] width 48 height 11
click at [815, 384] on button "Save" at bounding box center [811, 383] width 46 height 16
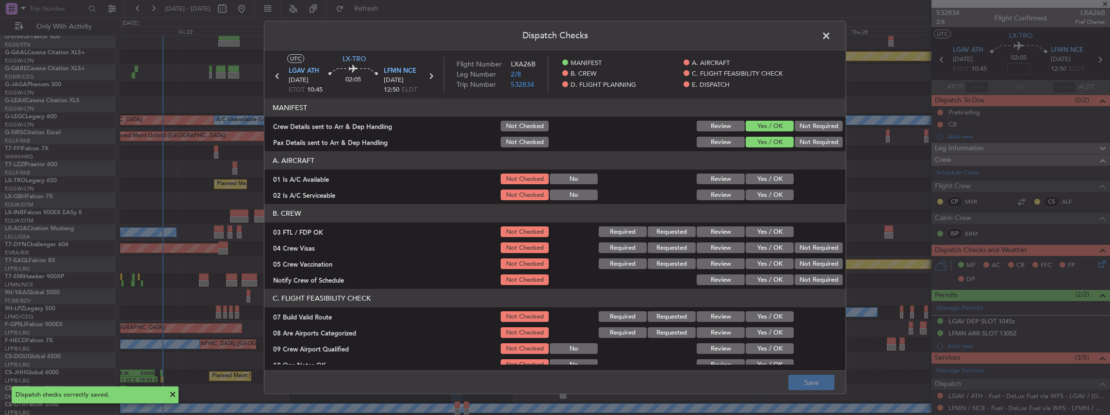
click at [831, 35] on span at bounding box center [831, 38] width 0 height 19
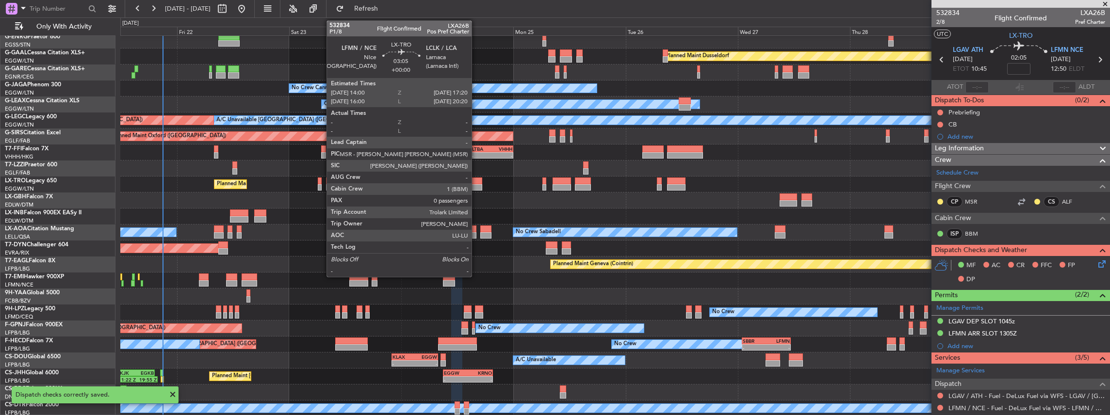
click at [476, 184] on div at bounding box center [474, 187] width 16 height 7
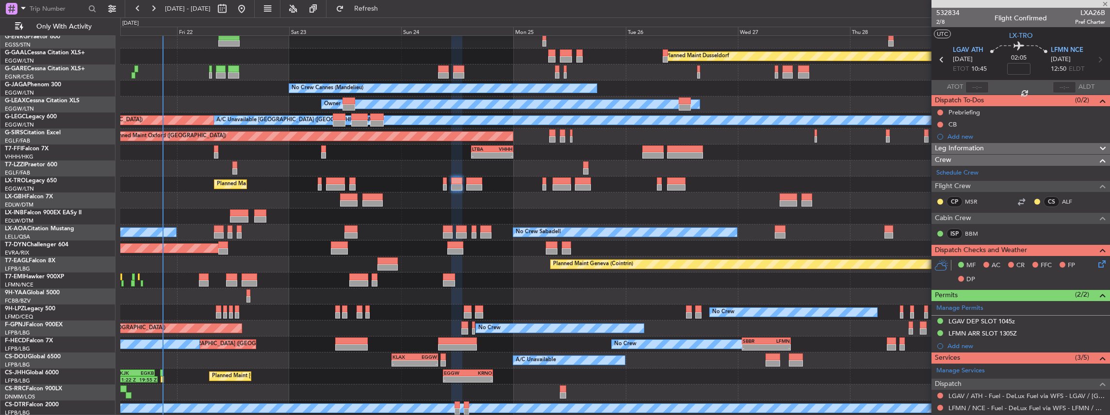
type input "0"
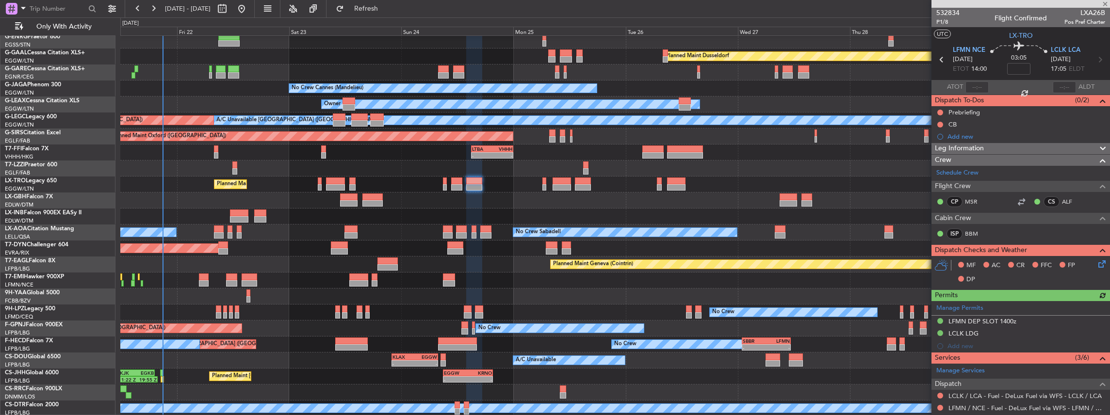
click at [1097, 265] on icon at bounding box center [1100, 263] width 8 height 8
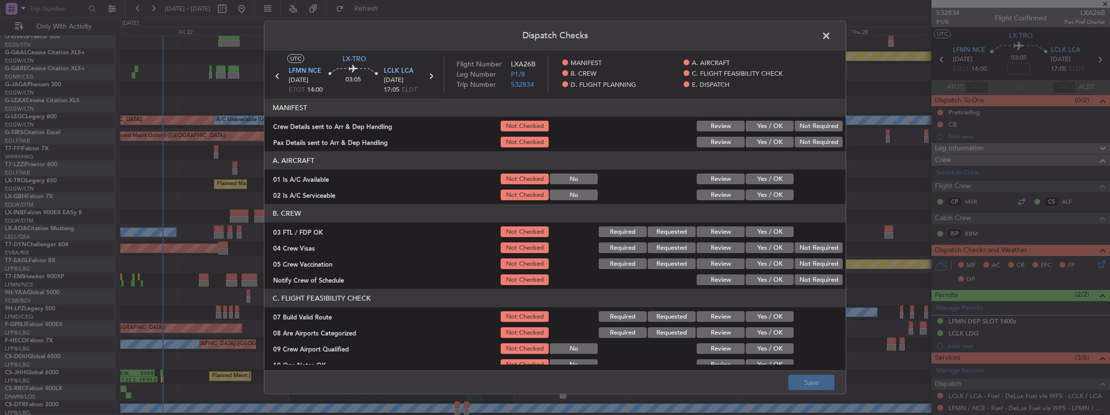
click at [765, 124] on button "Yes / OK" at bounding box center [770, 126] width 48 height 11
click at [762, 141] on button "Yes / OK" at bounding box center [770, 142] width 48 height 11
click at [814, 380] on button "Save" at bounding box center [811, 383] width 46 height 16
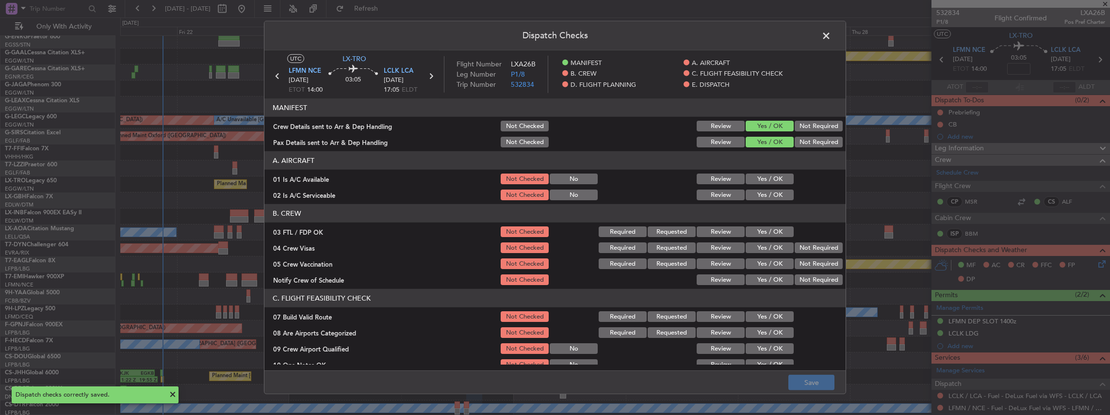
click at [831, 35] on span at bounding box center [831, 38] width 0 height 19
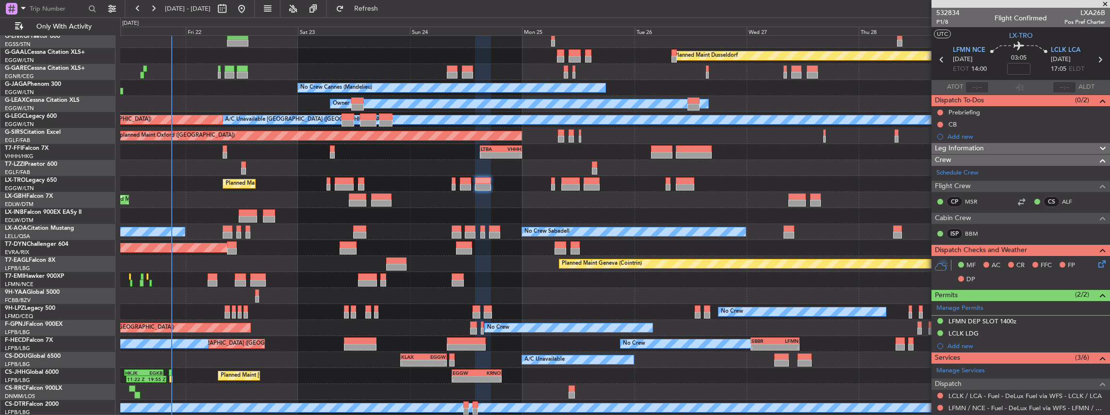
scroll to position [36, 0]
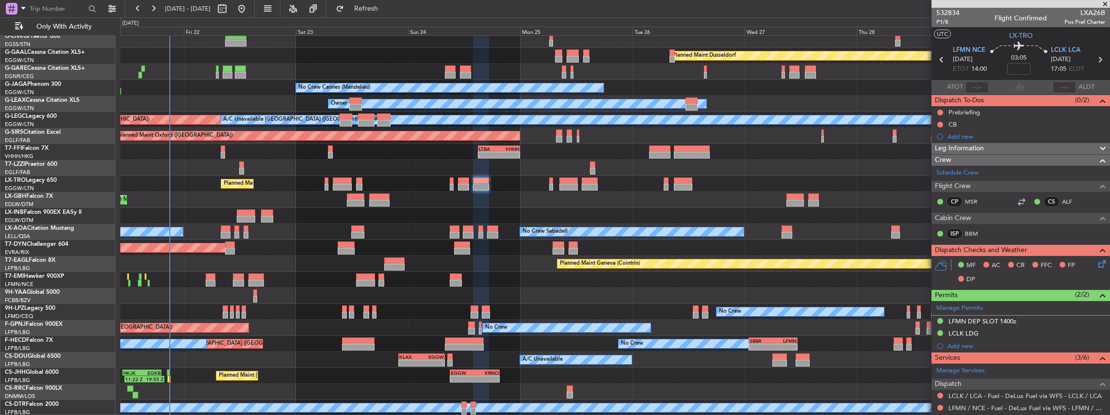
click at [336, 283] on div "Planned Maint Dusseldorf Unplanned Maint [PERSON_NAME] No Crew Cannes ([GEOGRAP…" at bounding box center [615, 208] width 990 height 416
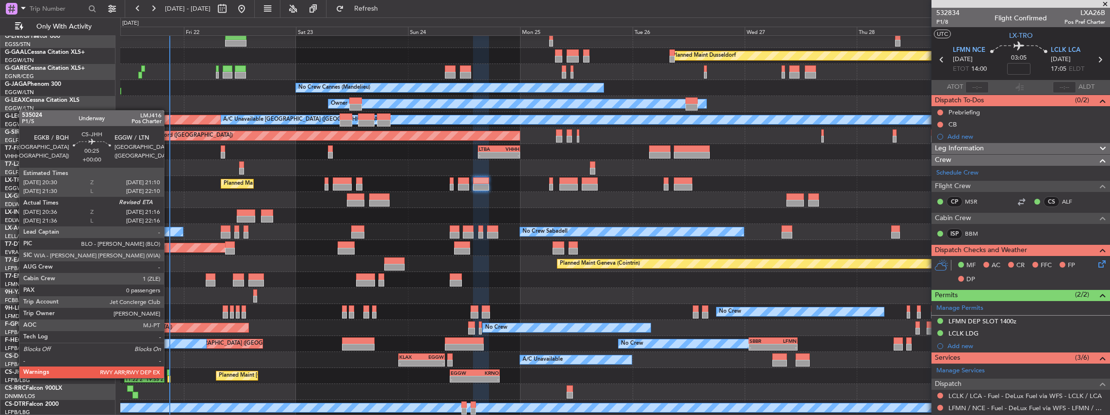
click at [169, 377] on div at bounding box center [168, 379] width 3 height 7
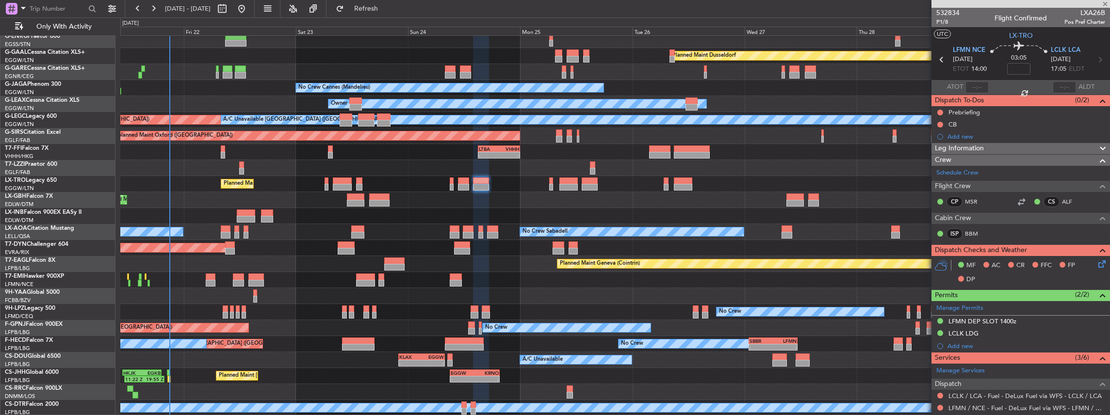
type input "20:46"
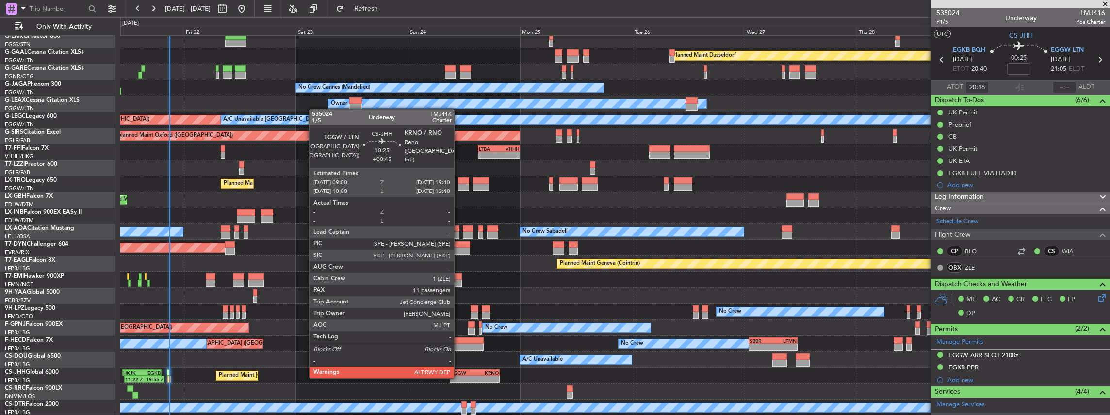
click at [459, 377] on div "-" at bounding box center [463, 379] width 24 height 6
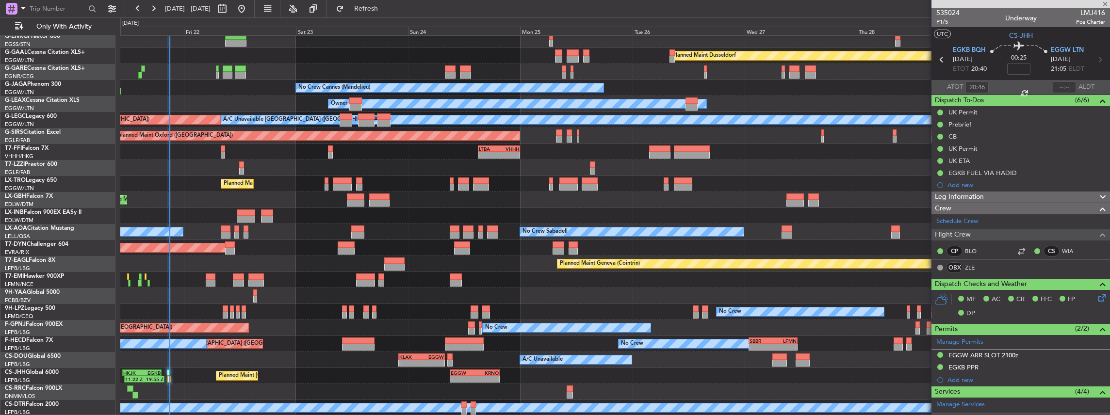
type input "+00:45"
type input "11"
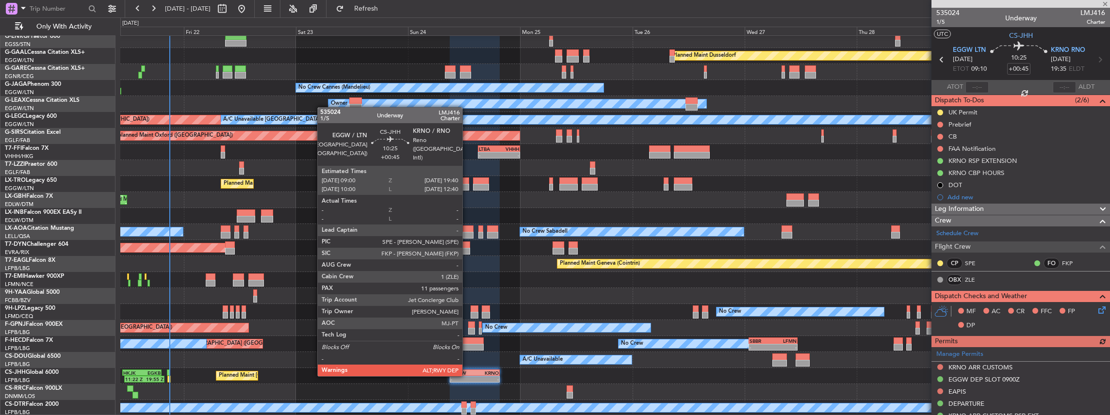
click at [467, 375] on div "EGGW 09:00 Z KRNO 19:40 Z" at bounding box center [475, 373] width 50 height 7
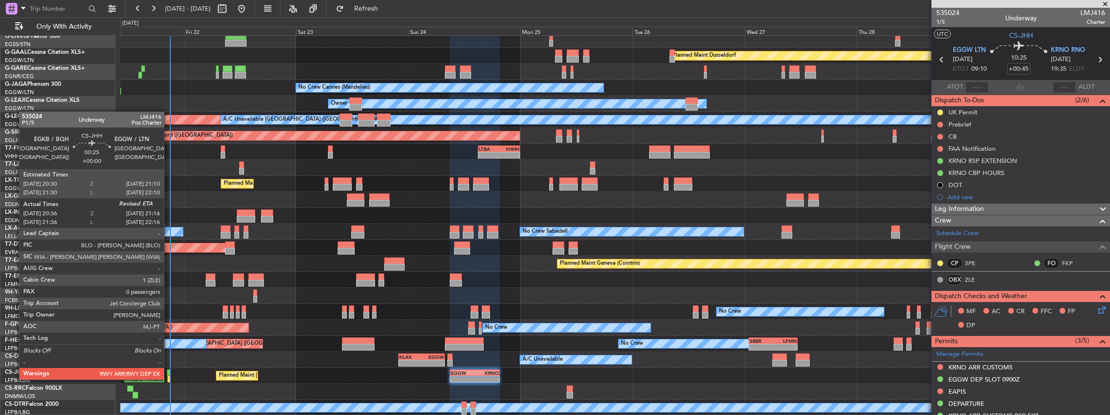
click at [169, 379] on div at bounding box center [168, 379] width 3 height 7
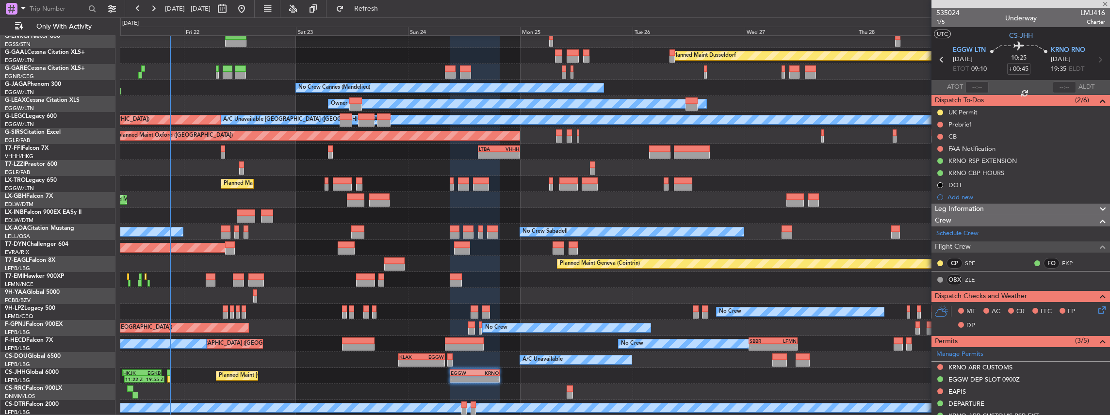
type input "20:46"
type input "0"
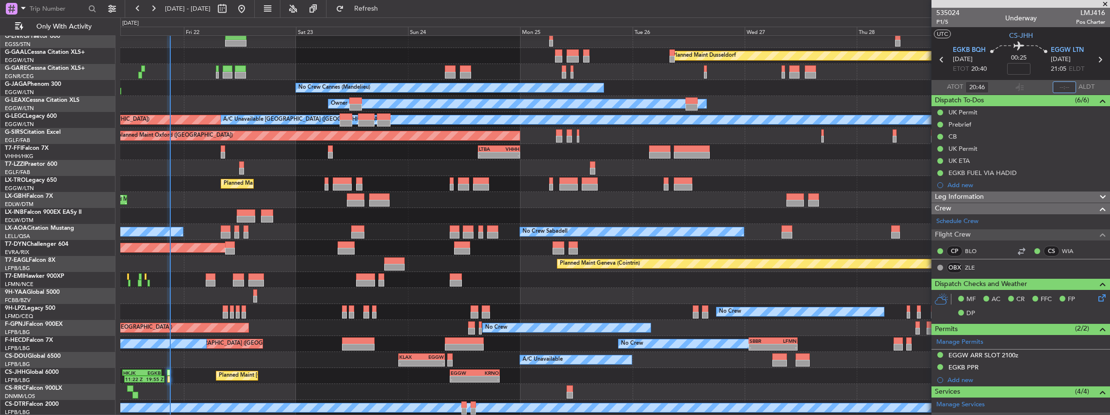
click at [1064, 88] on input "text" at bounding box center [1064, 87] width 23 height 12
click at [1059, 87] on input "text" at bounding box center [1064, 87] width 23 height 12
click at [1064, 84] on mat-tooltip-component "Estimated Landing Time" at bounding box center [1065, 77] width 77 height 26
click at [1063, 88] on mat-tooltip-component "Estimated Landing Time" at bounding box center [1065, 77] width 77 height 26
click at [1061, 86] on input "text" at bounding box center [1064, 87] width 23 height 12
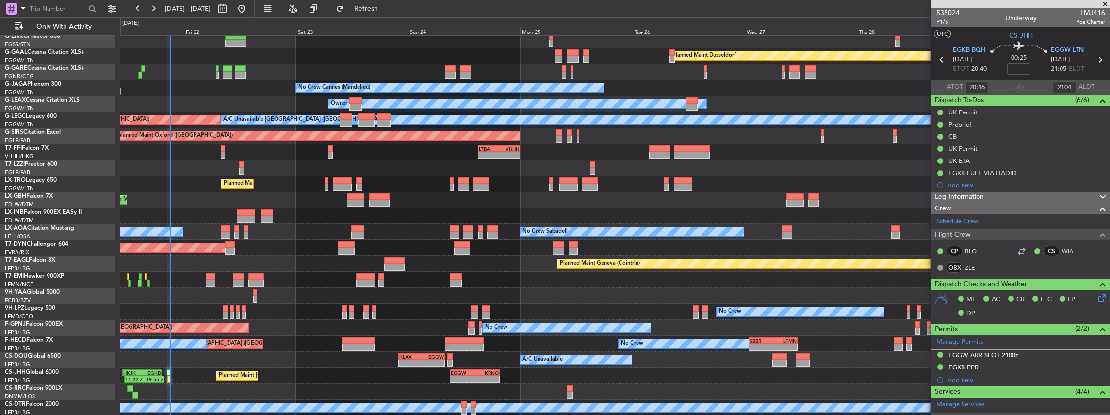
click at [1024, 86] on section "ATOT 20:46 2104 ALDT" at bounding box center [1020, 87] width 179 height 15
type input "21:04"
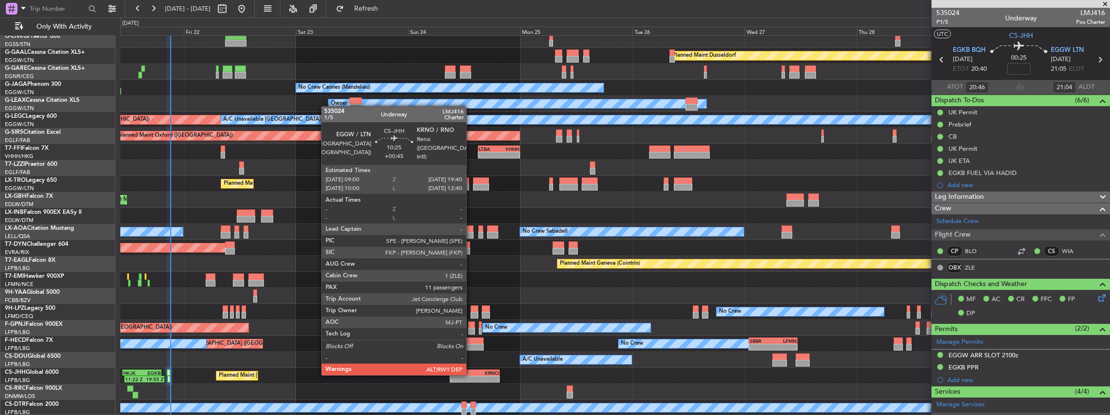
click at [471, 374] on div "EGGW" at bounding box center [463, 373] width 24 height 6
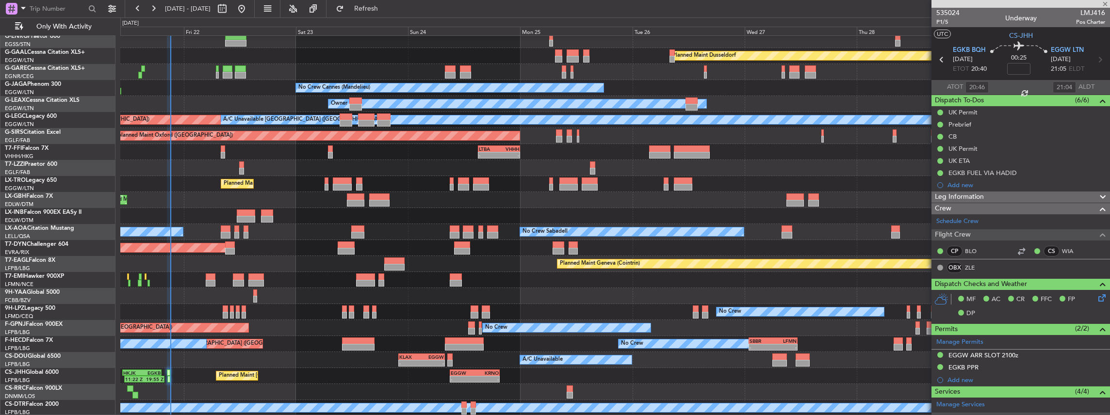
type input "+00:45"
type input "11"
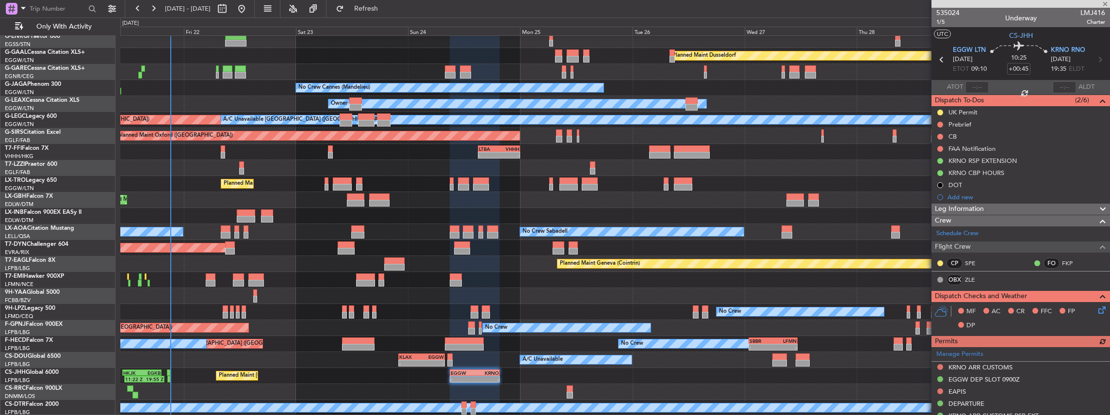
click at [1098, 310] on icon at bounding box center [1100, 309] width 8 height 8
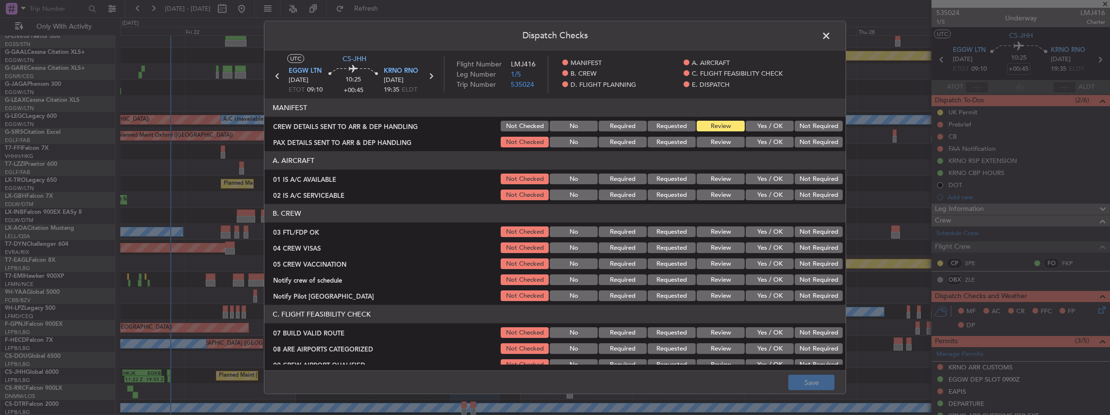
click at [762, 128] on button "Yes / OK" at bounding box center [770, 126] width 48 height 11
click at [760, 142] on button "Yes / OK" at bounding box center [770, 142] width 48 height 11
click at [812, 387] on button "Save" at bounding box center [811, 383] width 46 height 16
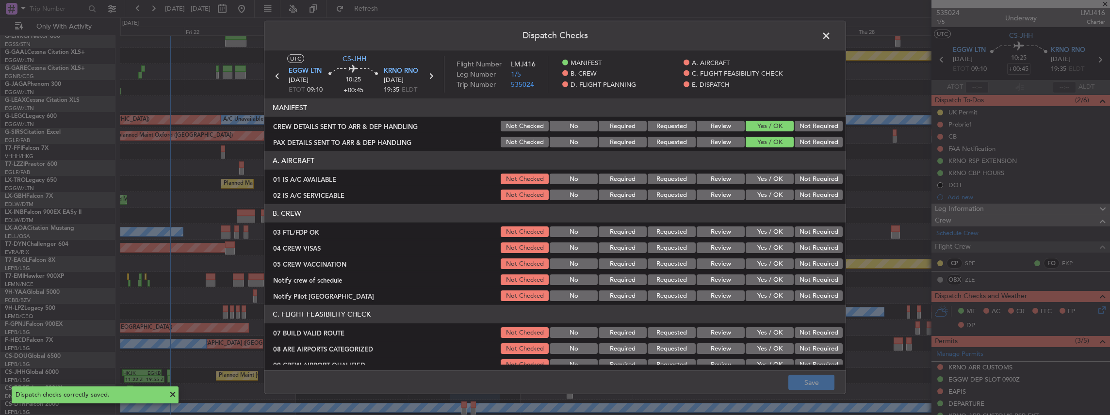
click at [831, 33] on span at bounding box center [831, 38] width 0 height 19
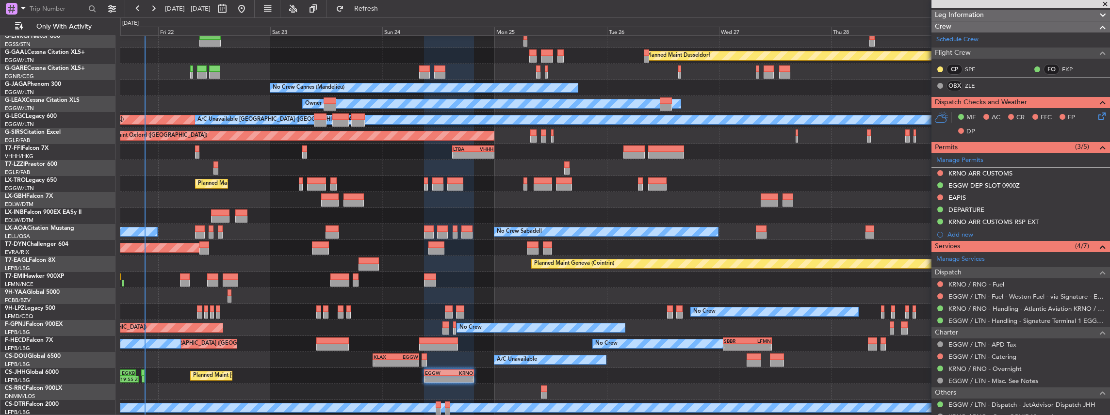
click at [247, 365] on div "Planned Maint Dusseldorf Unplanned Maint Chester No Crew Cannes (Mandelieu) Own…" at bounding box center [615, 208] width 990 height 416
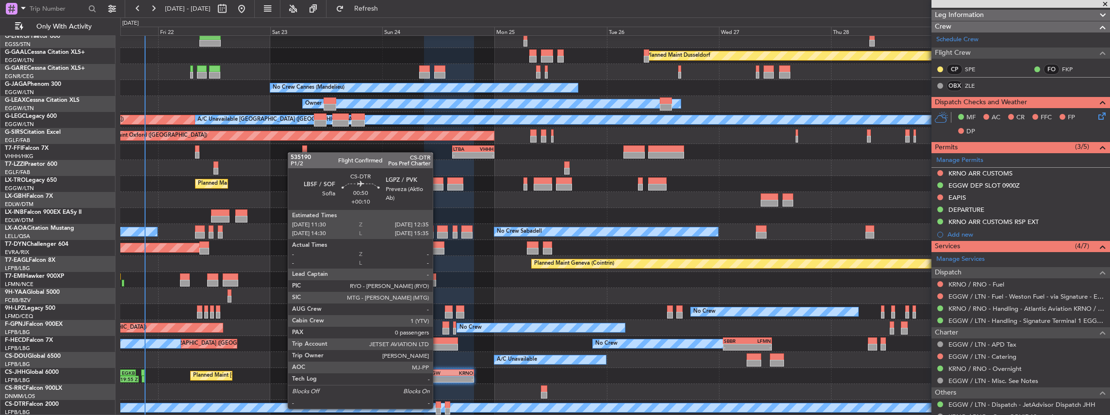
click at [438, 408] on div at bounding box center [438, 411] width 5 height 7
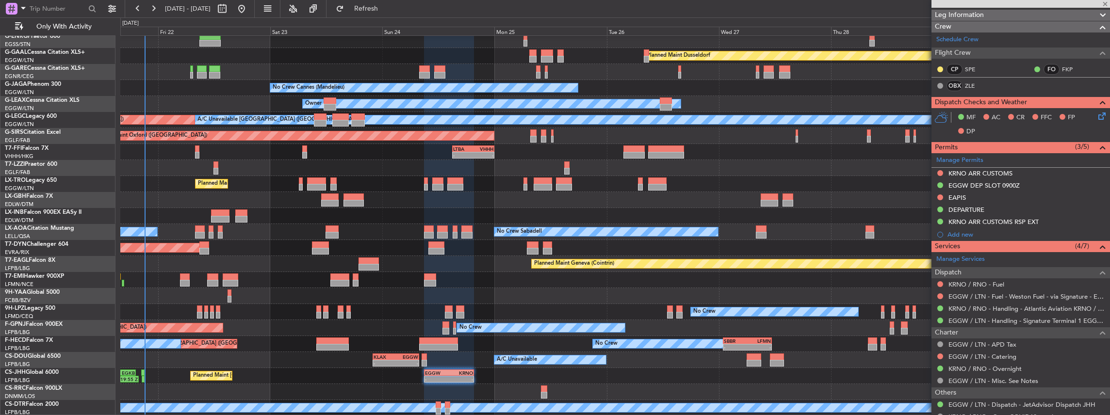
type input "+00:10"
type input "0"
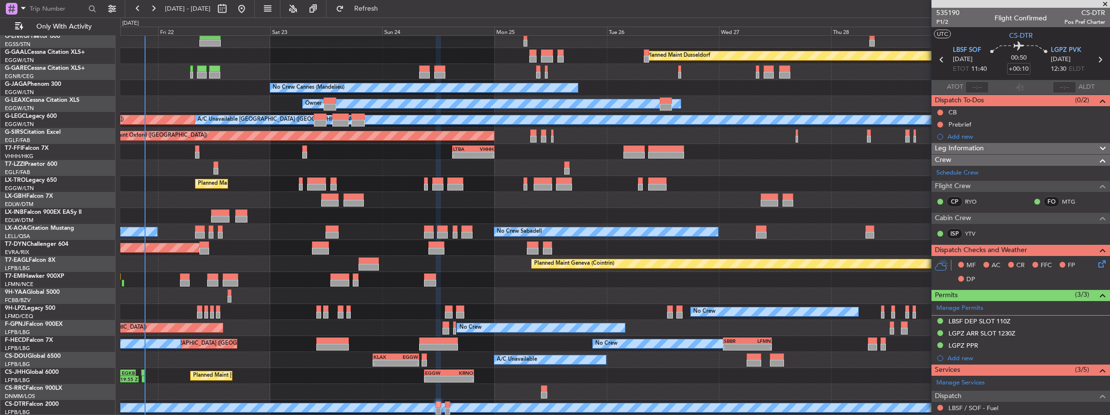
click at [476, 355] on div "Planned Maint Dusseldorf Unplanned Maint Chester No Crew Cannes (Mandelieu) Own…" at bounding box center [615, 208] width 990 height 416
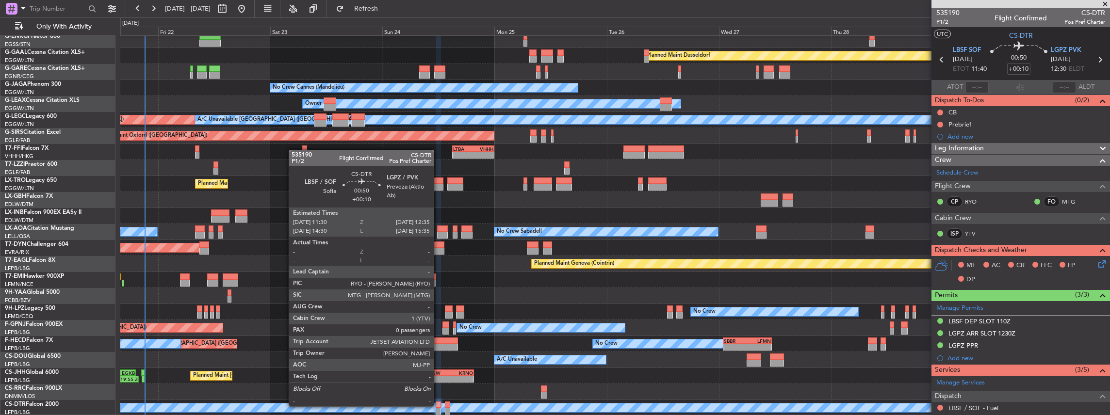
click at [439, 406] on div at bounding box center [438, 405] width 5 height 7
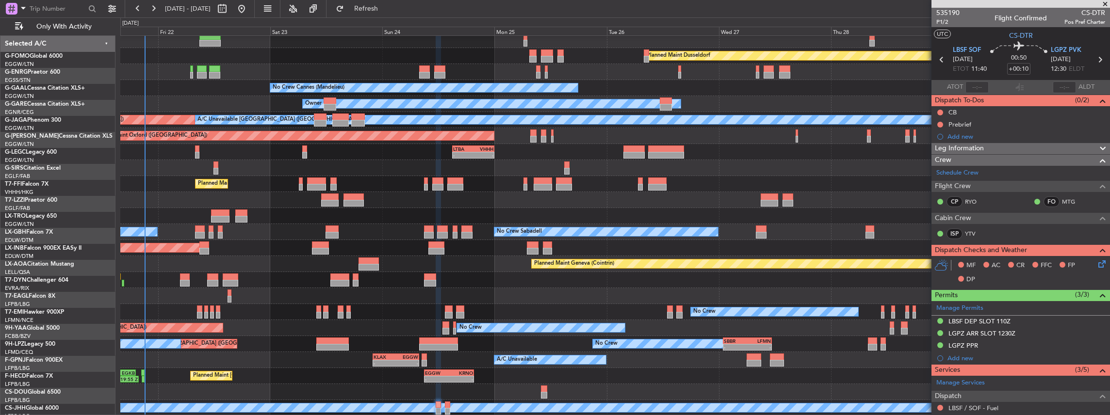
scroll to position [36, 0]
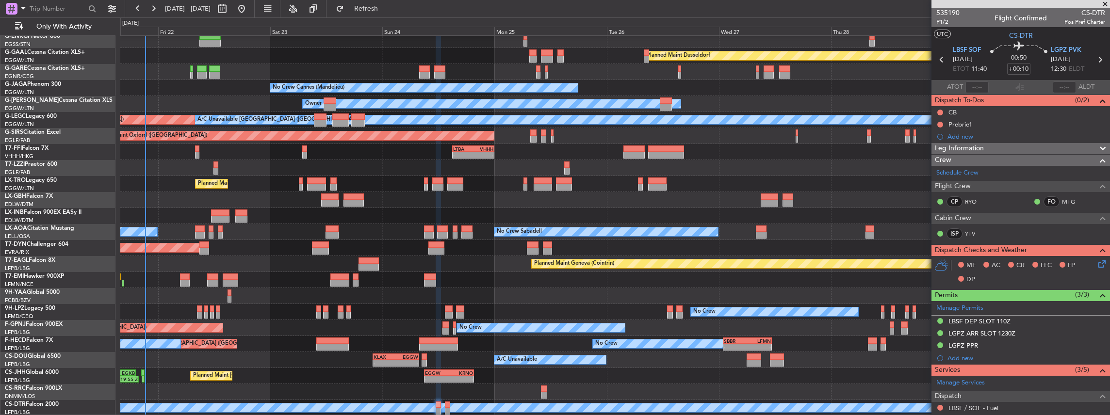
click at [1098, 261] on icon at bounding box center [1100, 263] width 8 height 8
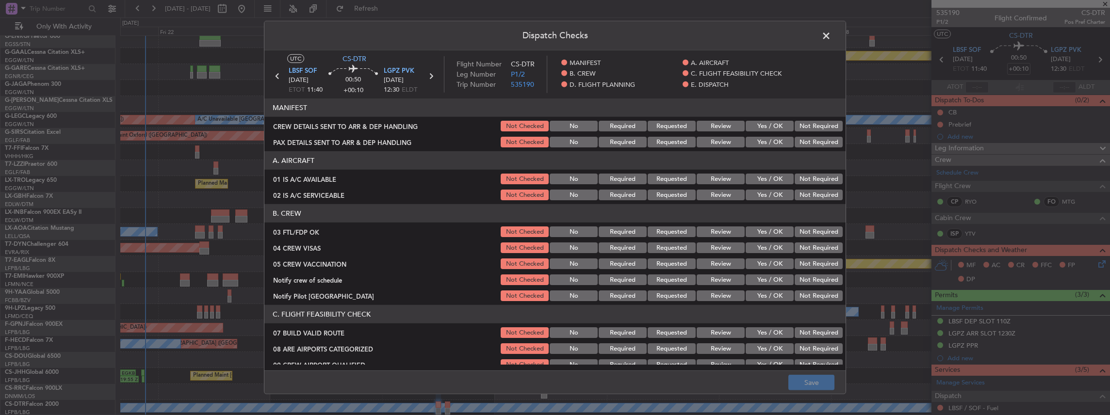
click at [761, 126] on button "Yes / OK" at bounding box center [770, 126] width 48 height 11
click at [759, 139] on button "Yes / OK" at bounding box center [770, 142] width 48 height 11
click at [809, 378] on button "Save" at bounding box center [811, 383] width 46 height 16
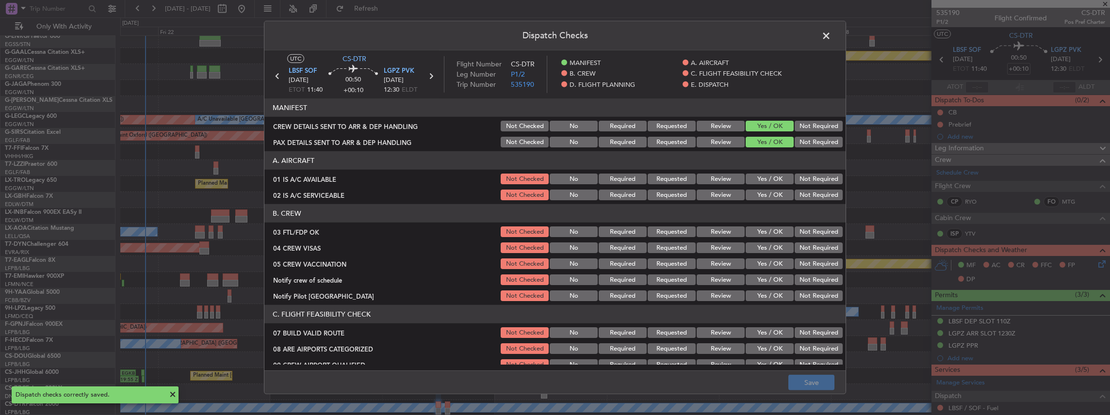
click at [831, 32] on span at bounding box center [831, 38] width 0 height 19
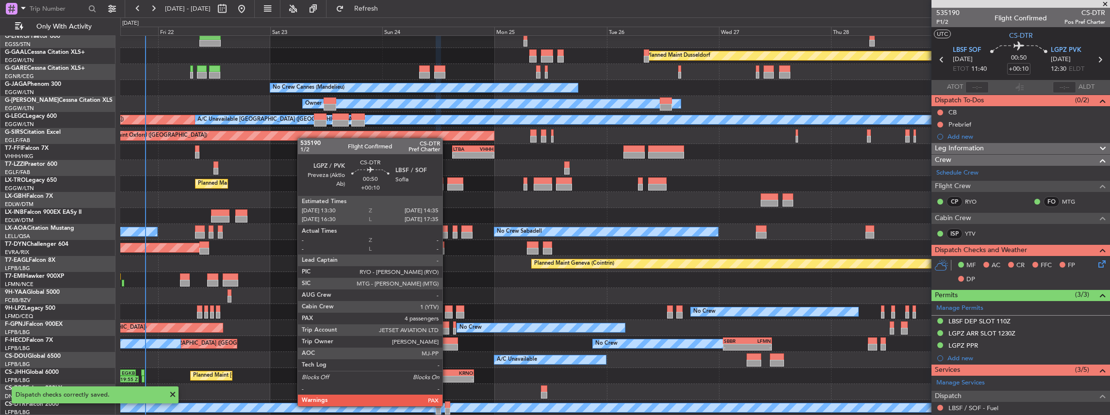
click at [447, 406] on div at bounding box center [447, 405] width 5 height 7
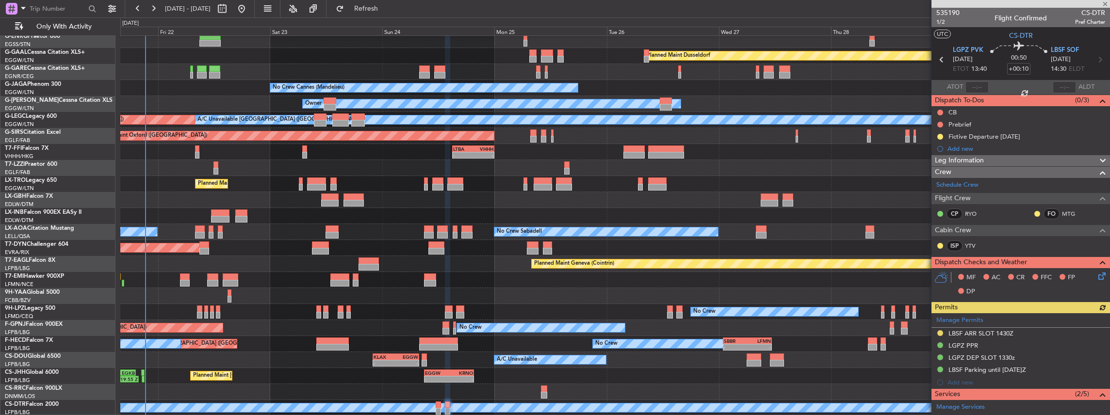
click at [1096, 276] on icon at bounding box center [1100, 275] width 8 height 8
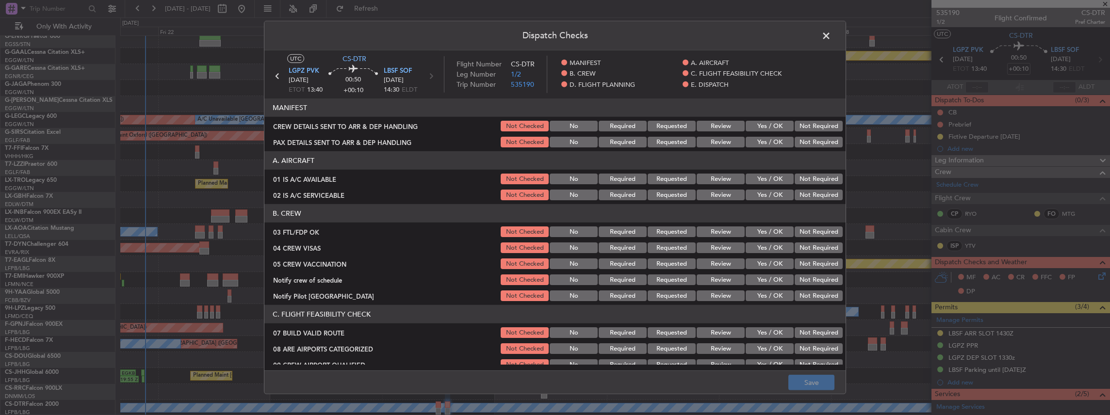
click at [770, 127] on button "Yes / OK" at bounding box center [770, 126] width 48 height 11
click at [773, 149] on article "MANIFEST CREW DETAILS SENT TO ARR & DEP HANDLING Not Checked No Required Reques…" at bounding box center [554, 231] width 581 height 266
click at [771, 145] on button "Yes / OK" at bounding box center [770, 142] width 48 height 11
click at [813, 385] on button "Save" at bounding box center [811, 383] width 46 height 16
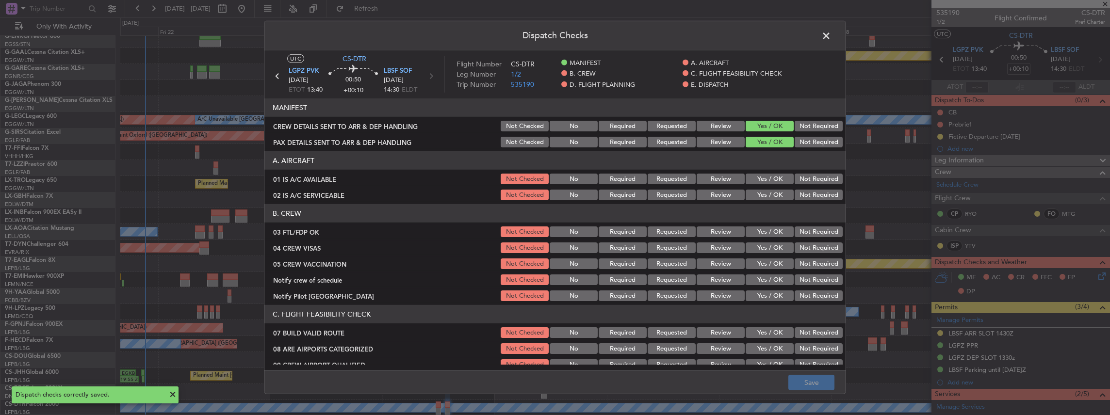
click at [831, 38] on span at bounding box center [831, 38] width 0 height 19
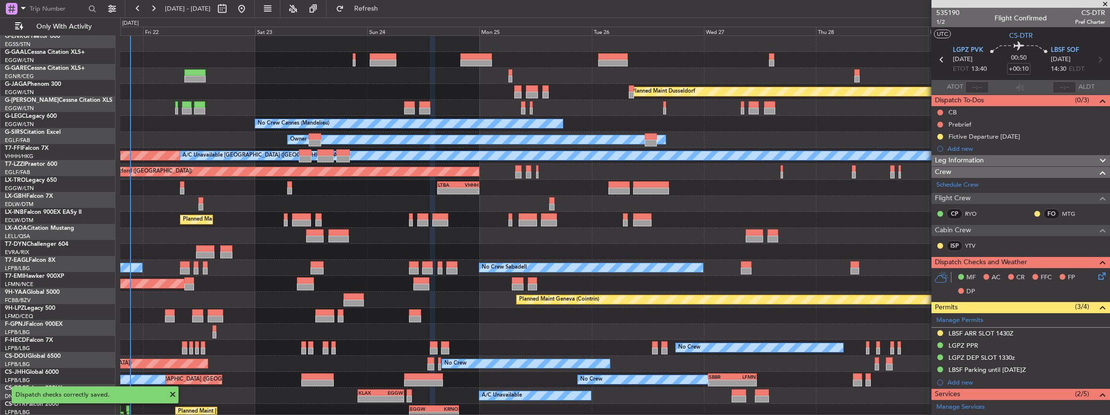
scroll to position [0, 0]
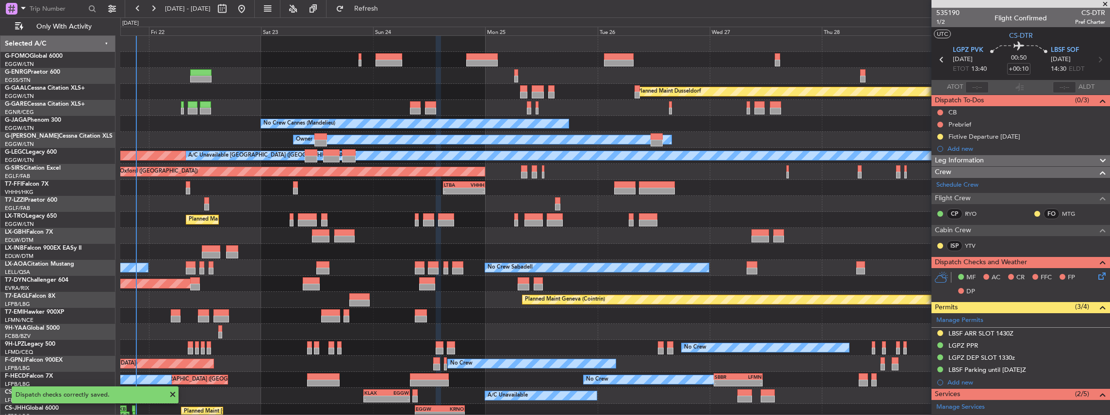
click at [355, 204] on div "Planned Maint Dusseldorf Unplanned Maint [PERSON_NAME] No Crew Cannes ([GEOGRAP…" at bounding box center [615, 244] width 990 height 416
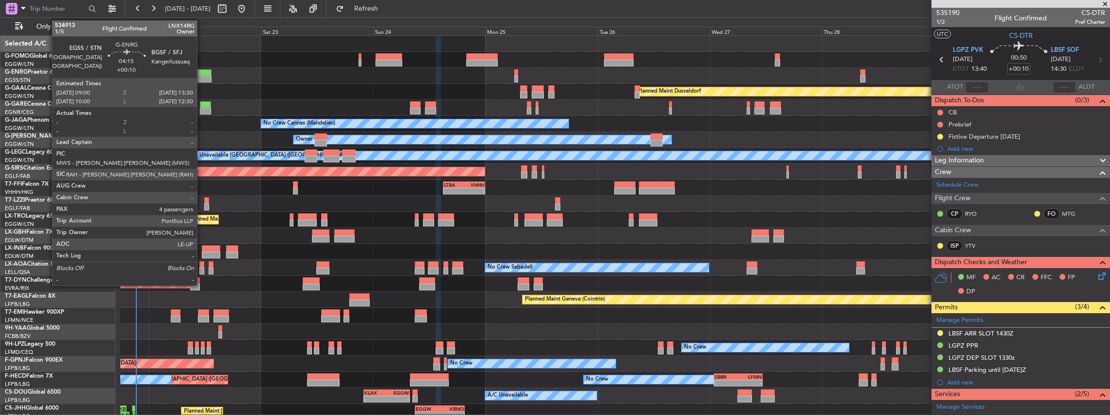
click at [202, 78] on div at bounding box center [200, 79] width 21 height 7
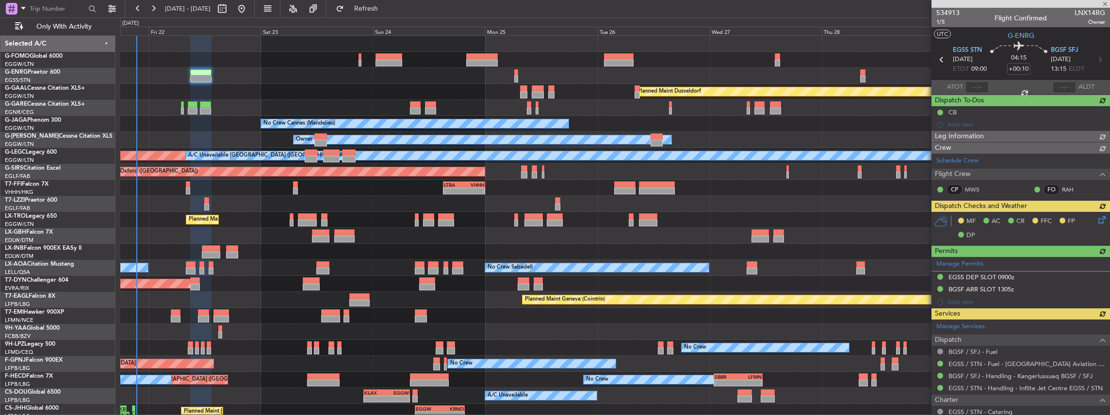
type input "2"
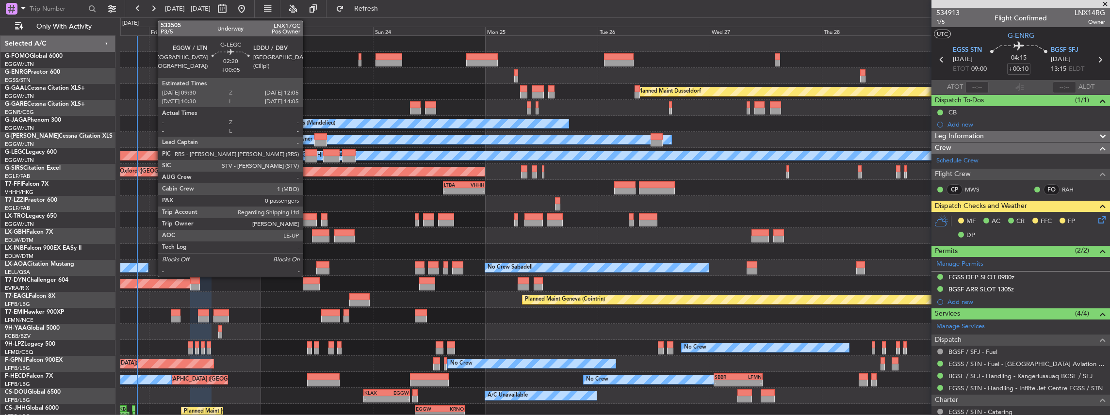
click at [308, 156] on div at bounding box center [311, 159] width 12 height 7
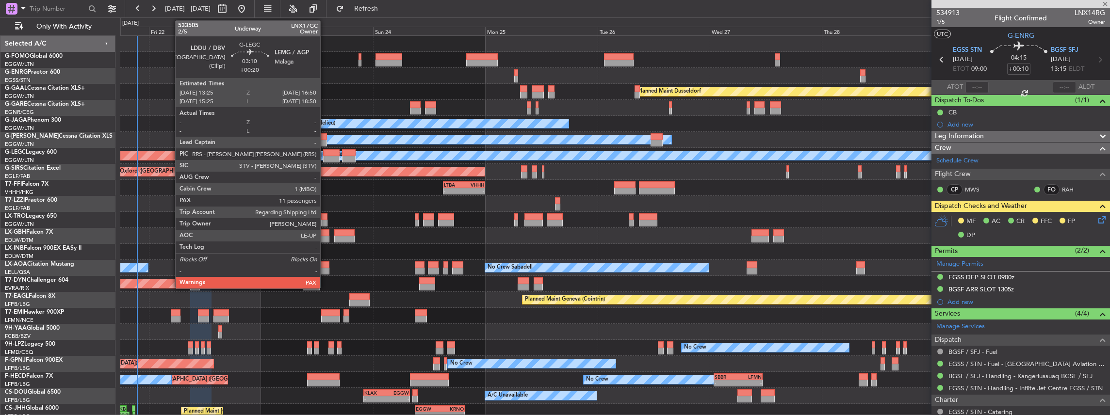
type input "+00:05"
type input "0"
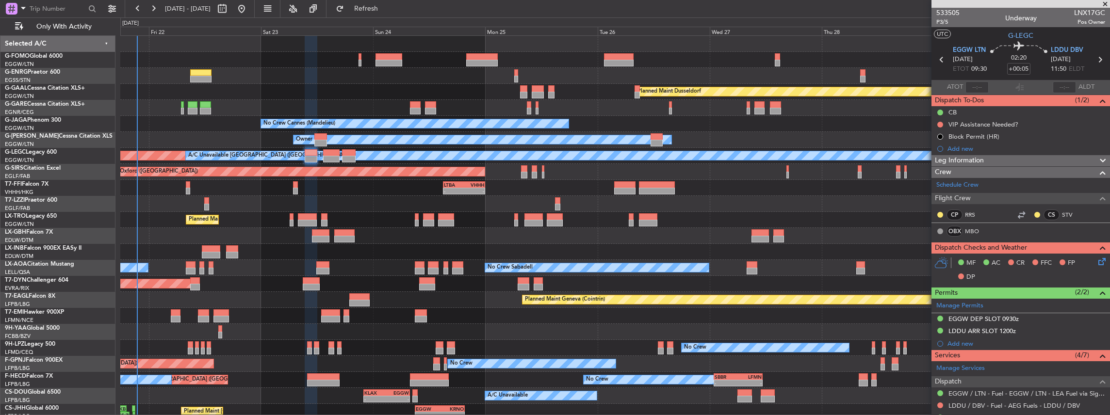
click at [1081, 12] on span "LNX17GC" at bounding box center [1089, 13] width 31 height 10
copy span "LNX17GC"
click at [1048, 57] on mat-tooltip-component "[GEOGRAPHIC_DATA] (Cilipi) Cat BB" at bounding box center [1072, 76] width 75 height 42
click at [1043, 59] on mat-tooltip-component "[GEOGRAPHIC_DATA] (Cilipi) Cat BB" at bounding box center [1072, 76] width 75 height 42
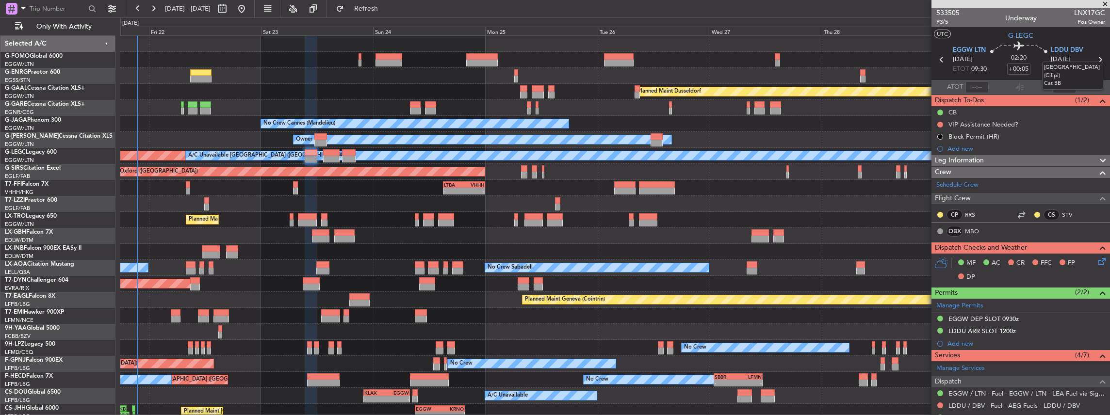
click at [1047, 62] on mat-tooltip-component "[GEOGRAPHIC_DATA] (Cilipi) Cat BB" at bounding box center [1072, 76] width 75 height 42
drag, startPoint x: 1039, startPoint y: 60, endPoint x: 1023, endPoint y: 73, distance: 21.4
click at [1039, 60] on mat-tooltip-component "[GEOGRAPHIC_DATA] (Cilipi) Cat BB" at bounding box center [1072, 76] width 75 height 42
click at [1048, 59] on div "02:20 +00:05" at bounding box center [1019, 60] width 64 height 36
drag, startPoint x: 1049, startPoint y: 58, endPoint x: 1080, endPoint y: 58, distance: 31.5
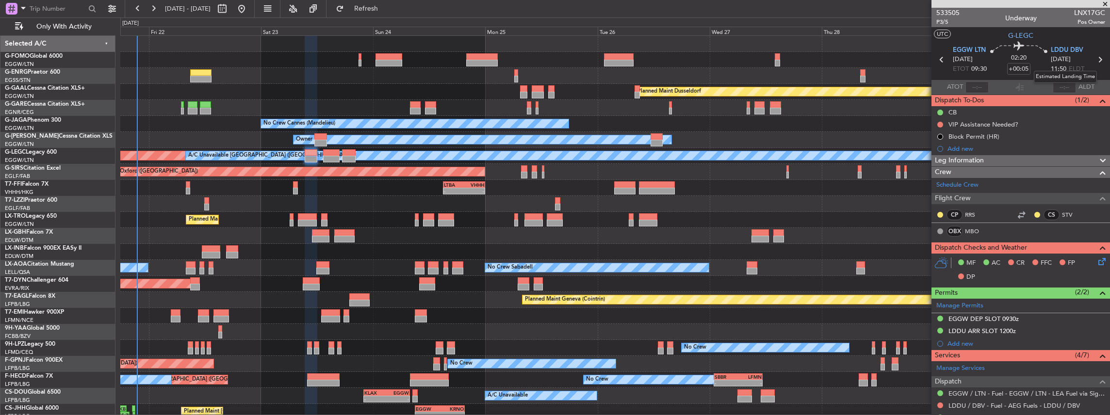
click at [1071, 58] on span "[DATE]" at bounding box center [1061, 60] width 20 height 10
copy span "[DATE]"
drag, startPoint x: 949, startPoint y: 48, endPoint x: 973, endPoint y: 49, distance: 23.8
click at [973, 49] on section "EGGW LTN [DATE] ETOT 09:30 02:20 +00:05 LDDU DBV [DATE] 11:50 ELDT" at bounding box center [1020, 61] width 179 height 38
click at [973, 49] on span "EGGW LTN" at bounding box center [969, 51] width 33 height 10
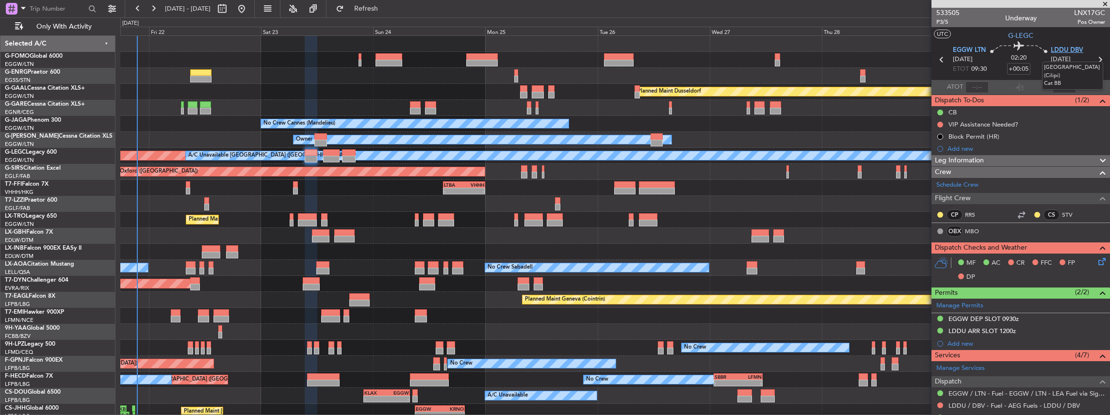
click at [1060, 49] on span "LDDU DBV" at bounding box center [1067, 51] width 33 height 10
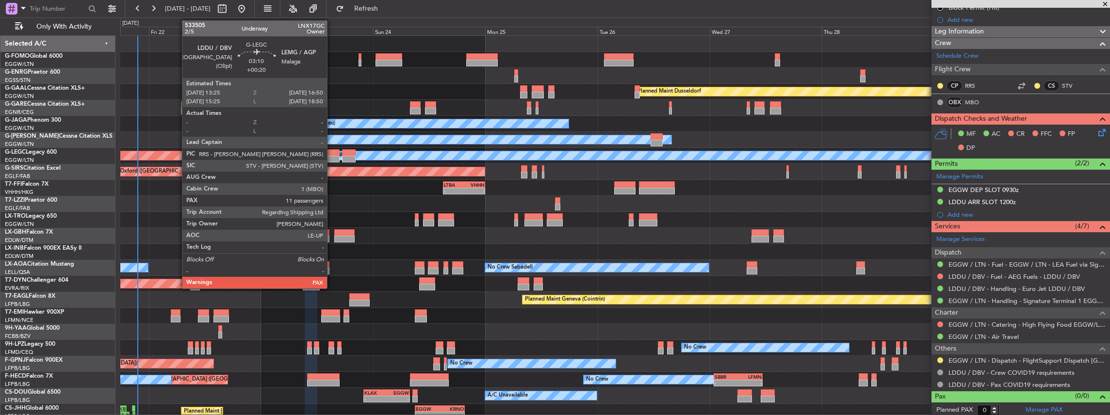
click at [332, 154] on div at bounding box center [331, 152] width 16 height 7
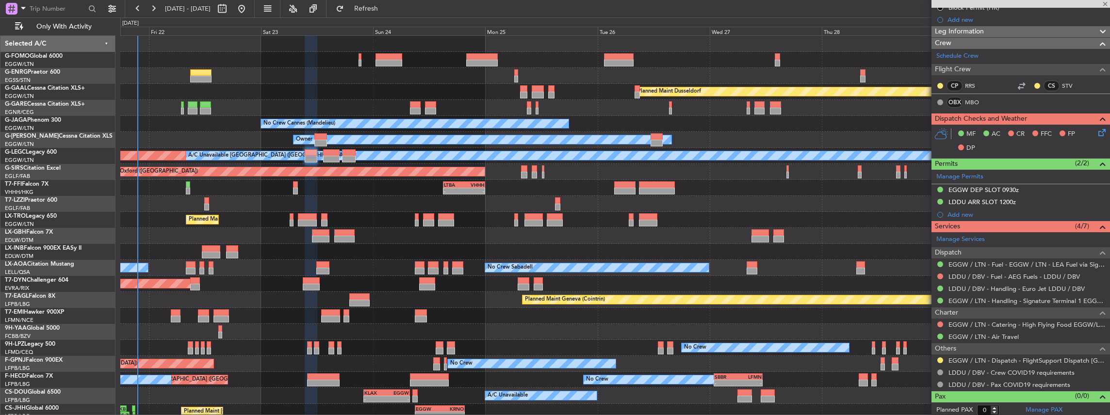
type input "+00:20"
type input "11"
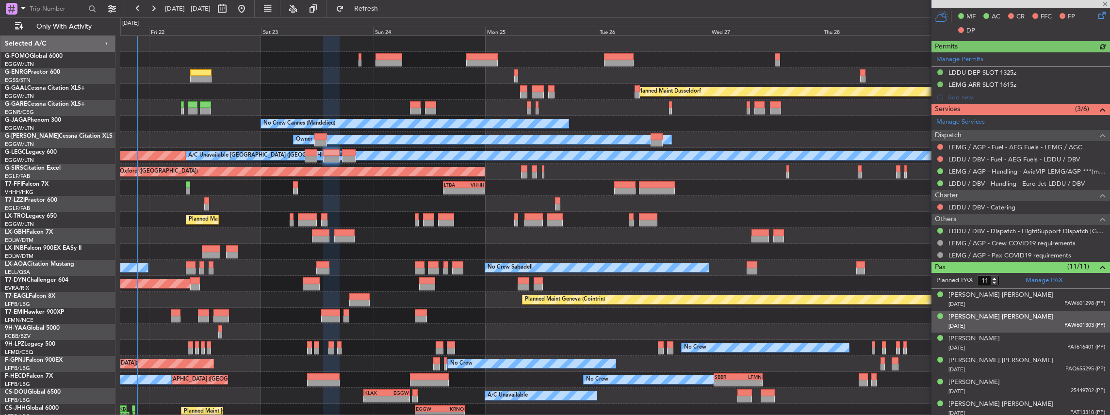
scroll to position [370, 0]
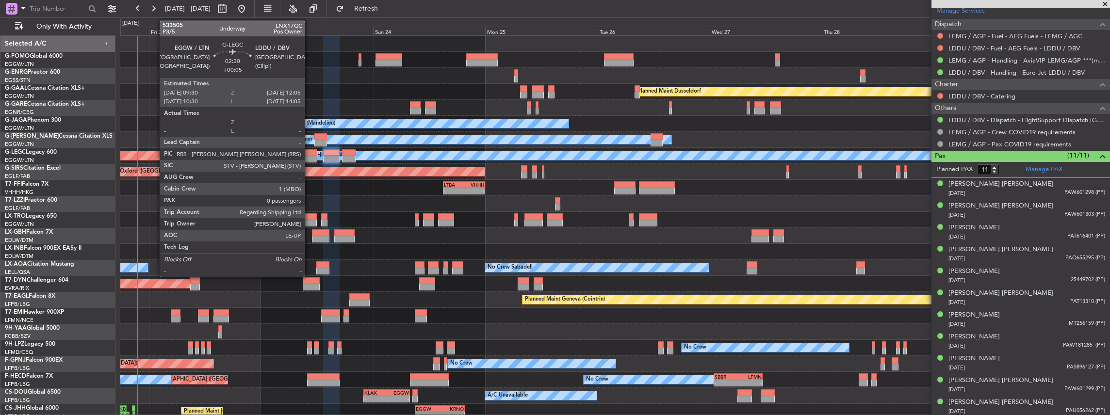
click at [309, 157] on div at bounding box center [311, 159] width 12 height 7
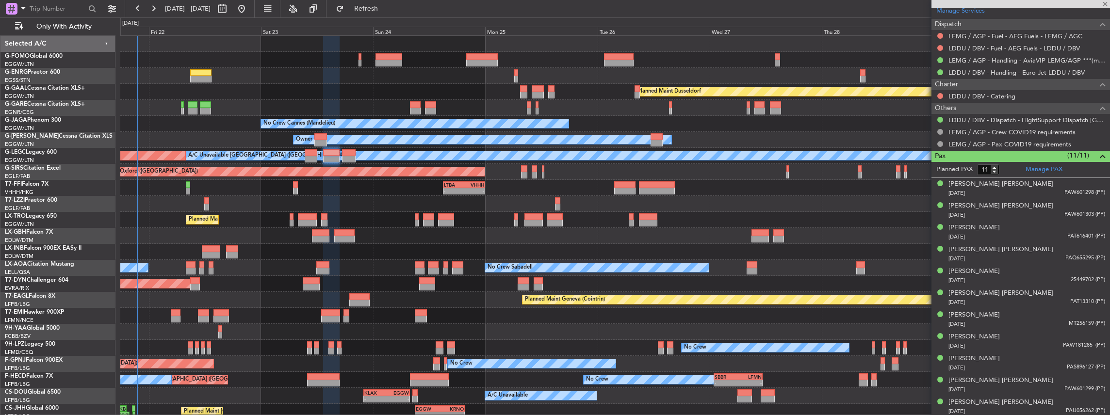
type input "+00:05"
type input "0"
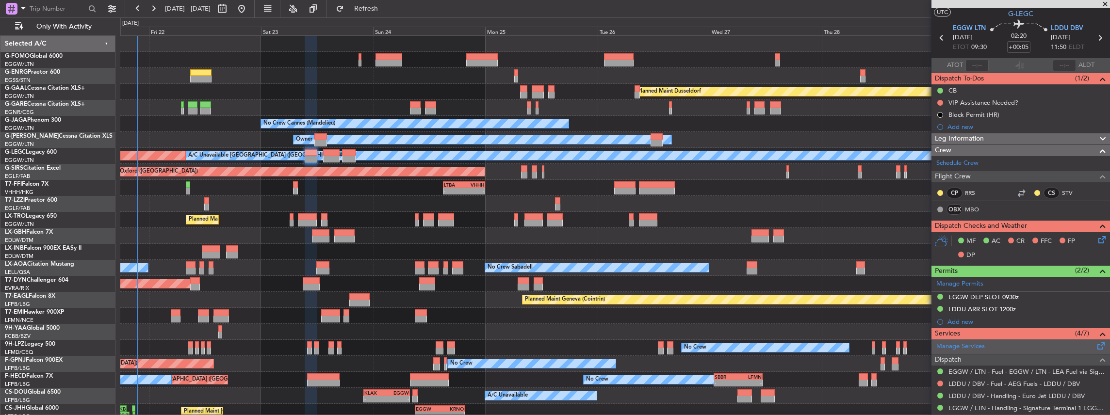
scroll to position [0, 0]
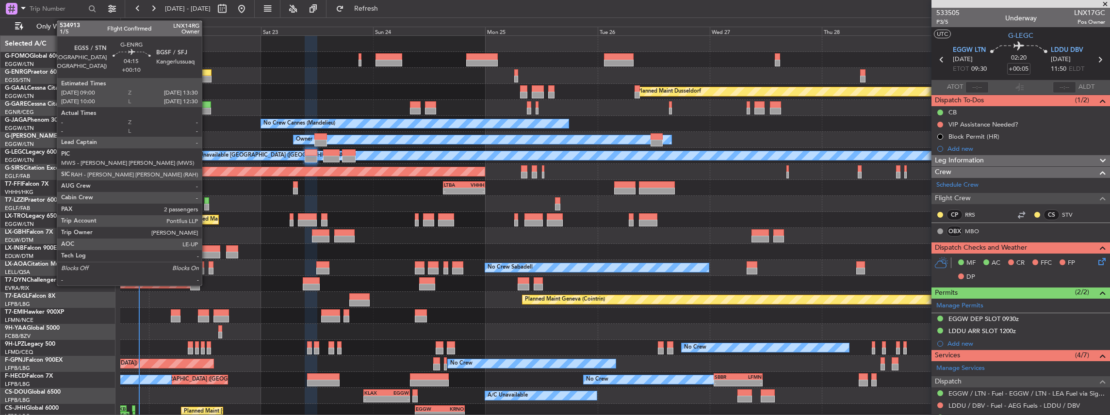
click at [207, 74] on div at bounding box center [200, 72] width 21 height 7
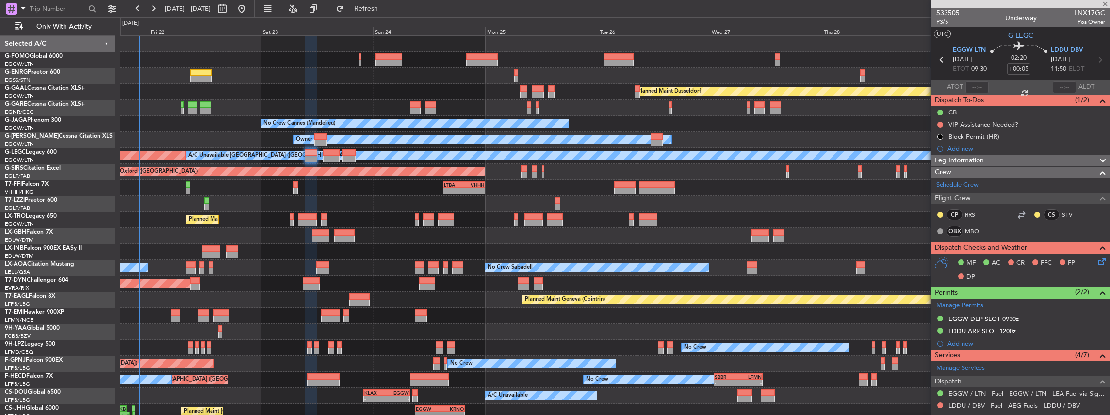
type input "+00:10"
type input "2"
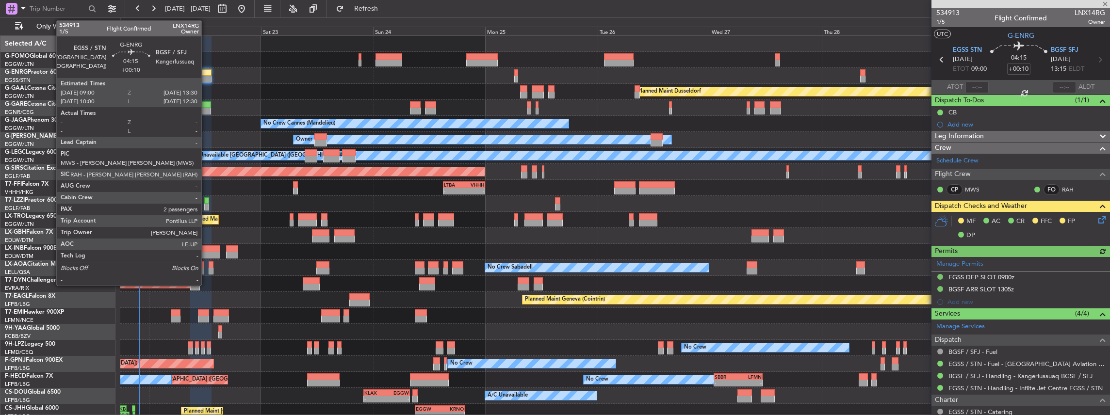
click at [206, 74] on div at bounding box center [200, 72] width 21 height 7
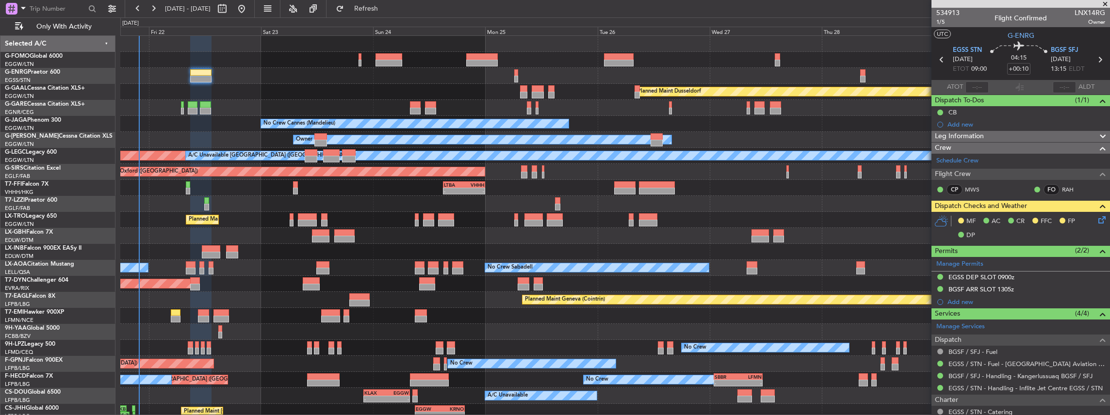
click at [1096, 217] on icon at bounding box center [1100, 218] width 8 height 8
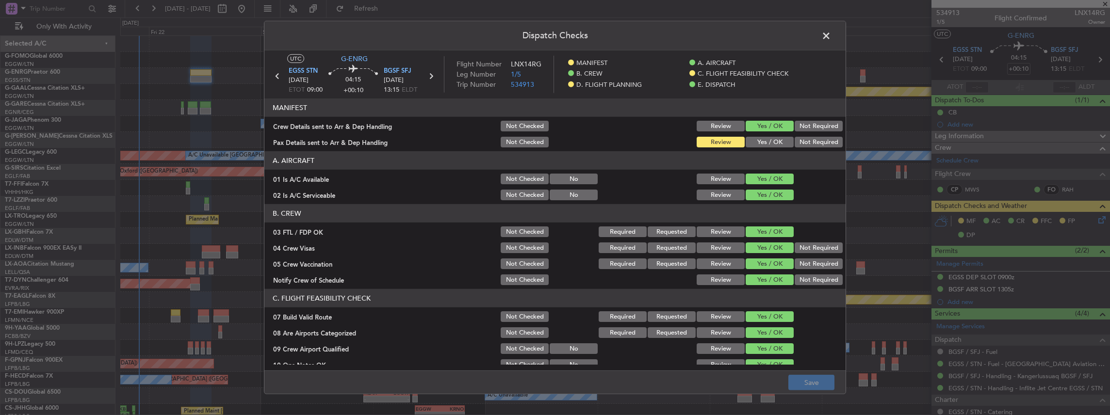
click at [766, 139] on button "Yes / OK" at bounding box center [770, 142] width 48 height 11
click at [810, 379] on button "Save" at bounding box center [811, 383] width 46 height 16
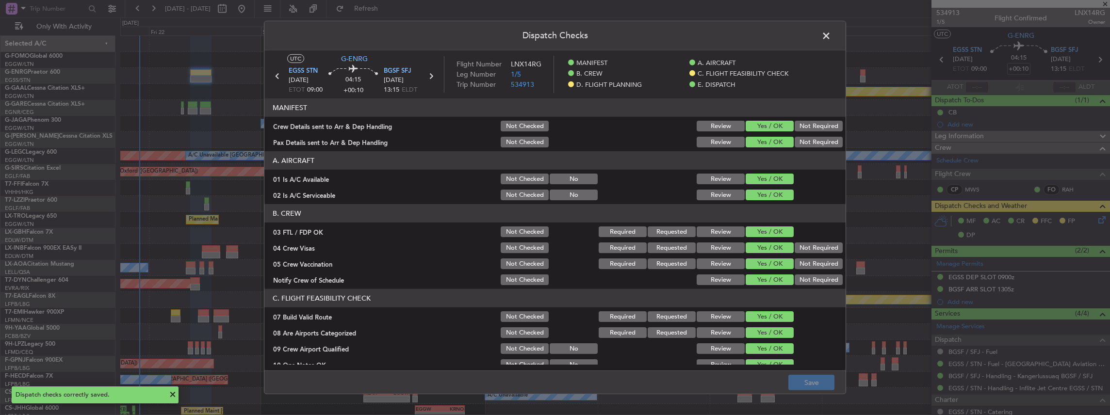
click at [831, 34] on span at bounding box center [831, 38] width 0 height 19
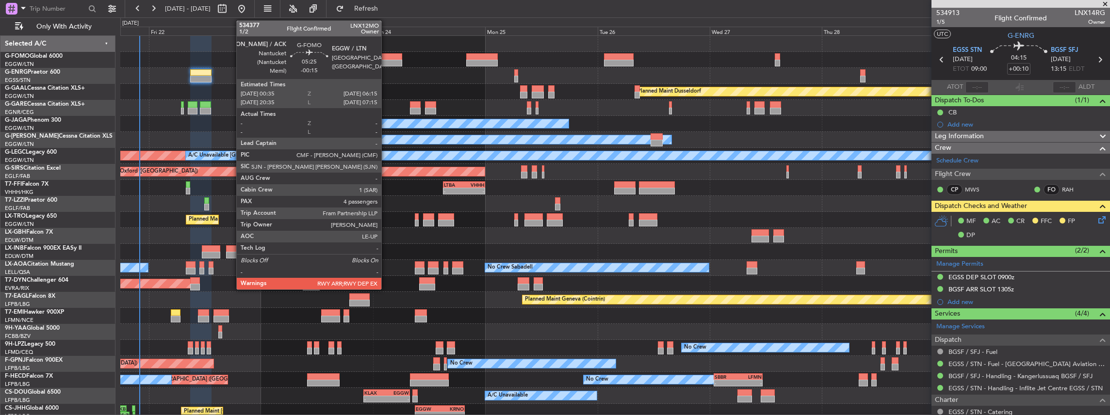
click at [386, 60] on div at bounding box center [388, 63] width 27 height 7
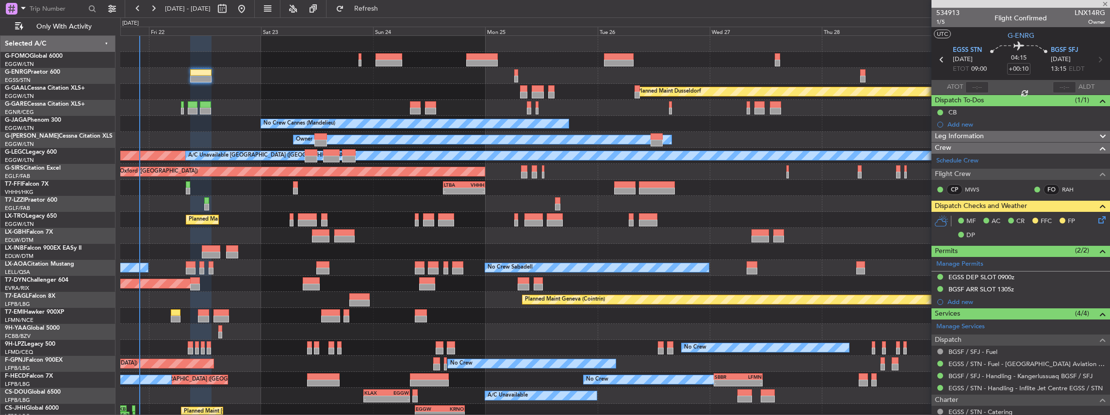
type input "-00:15"
type input "4"
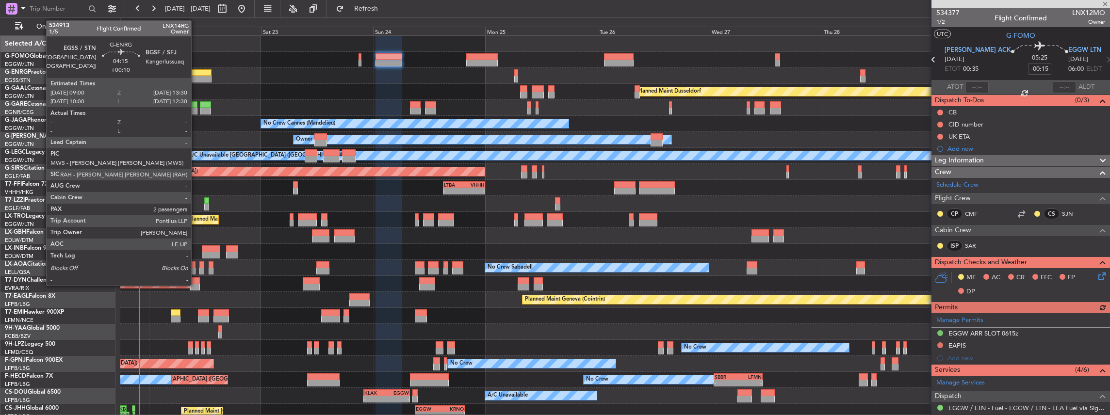
click at [196, 77] on div at bounding box center [200, 79] width 21 height 7
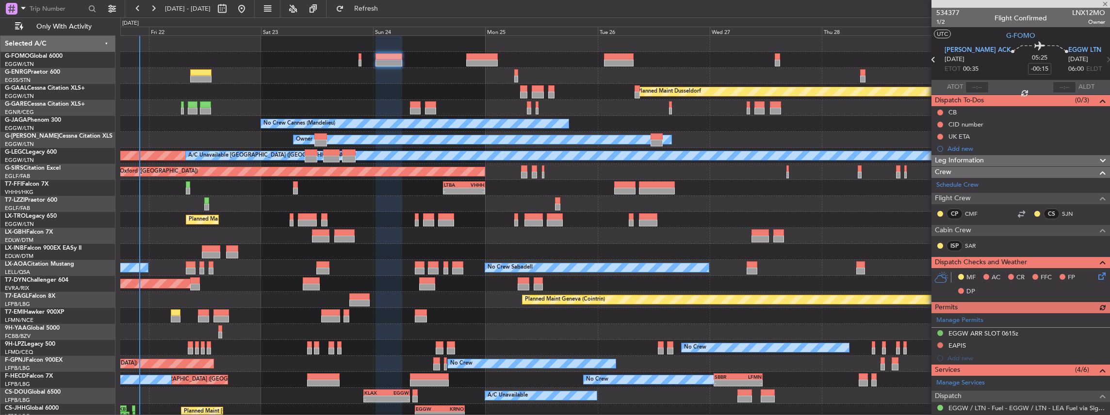
type input "+00:10"
type input "2"
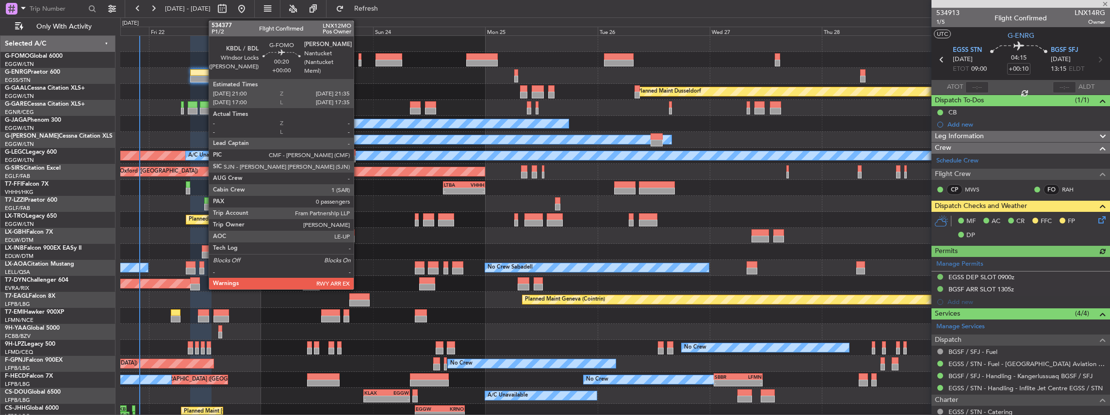
click at [358, 58] on div at bounding box center [359, 56] width 3 height 7
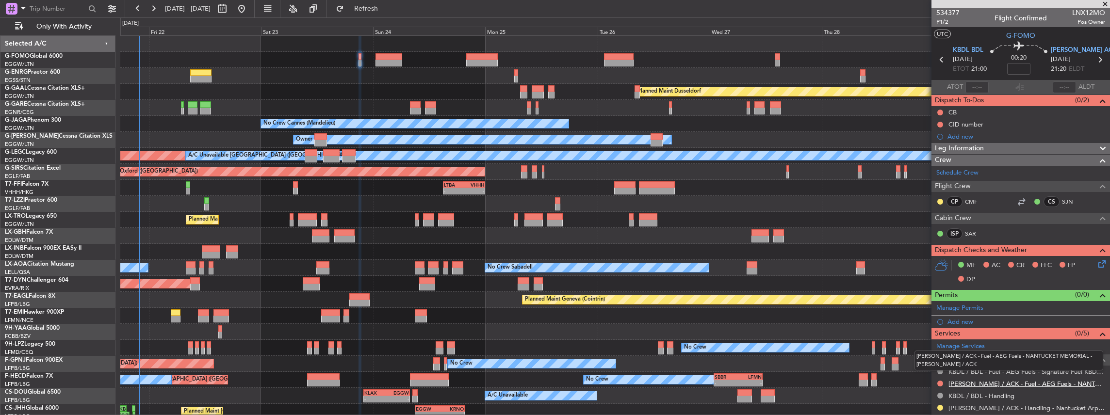
click at [962, 380] on link "KACK / ACK - Fuel - AEG Fuels - NANTUCKET MEMORIAL - KACK / ACK" at bounding box center [1026, 384] width 157 height 8
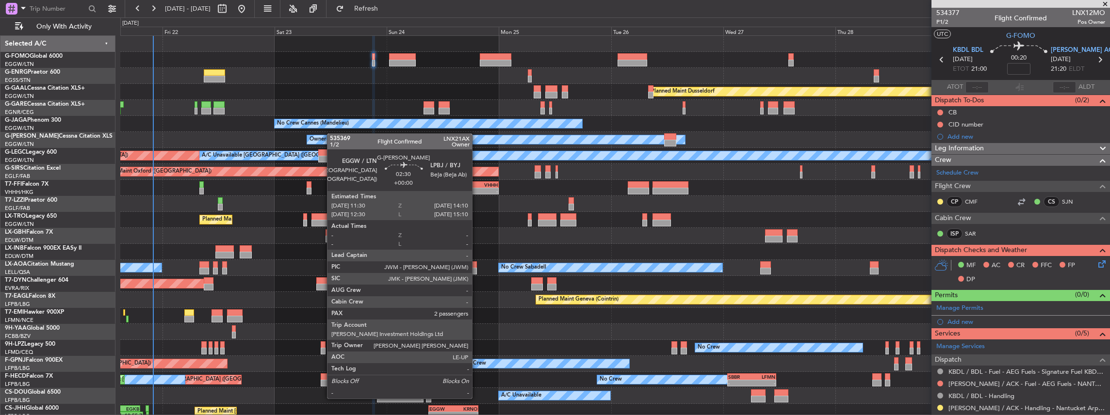
click at [332, 134] on div "Planned Maint Dusseldorf Unplanned Maint Chester No Crew Cannes (Mandelieu) Own…" at bounding box center [615, 244] width 990 height 416
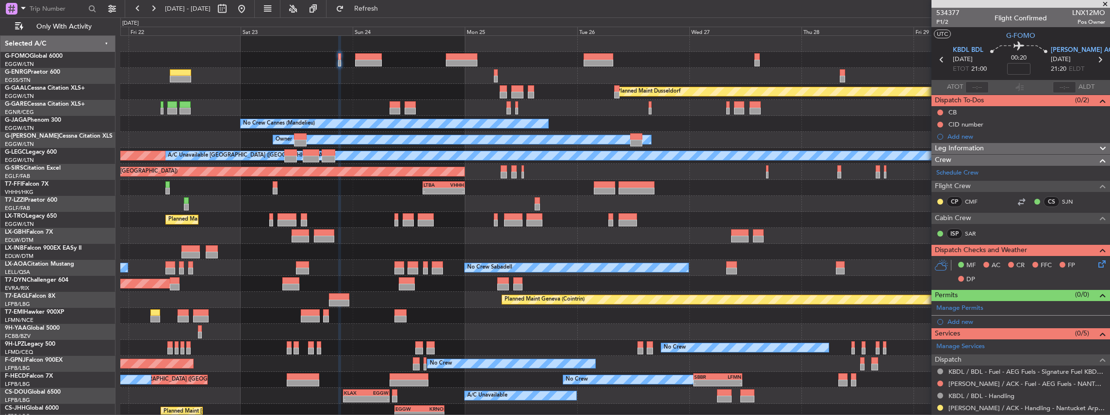
click at [179, 141] on div "Planned Maint Dusseldorf Unplanned Maint Chester No Crew Cannes (Mandelieu) Own…" at bounding box center [615, 244] width 990 height 416
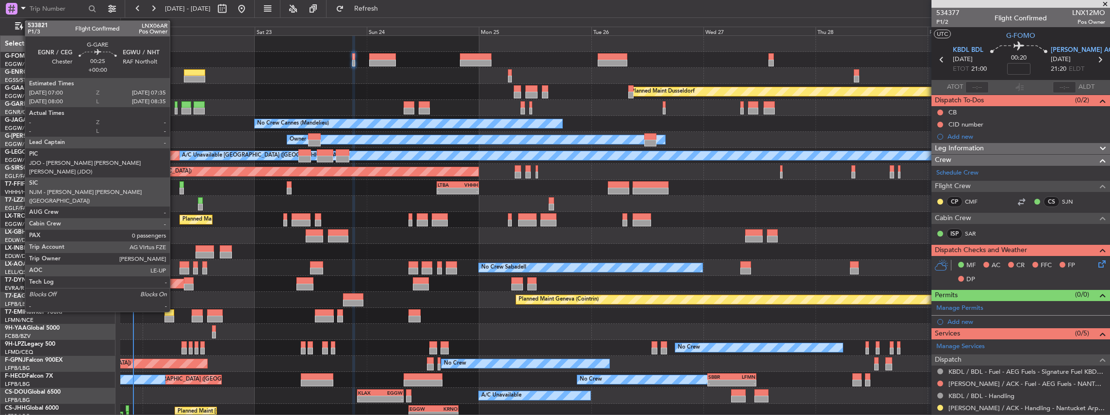
click at [175, 110] on div at bounding box center [176, 111] width 3 height 7
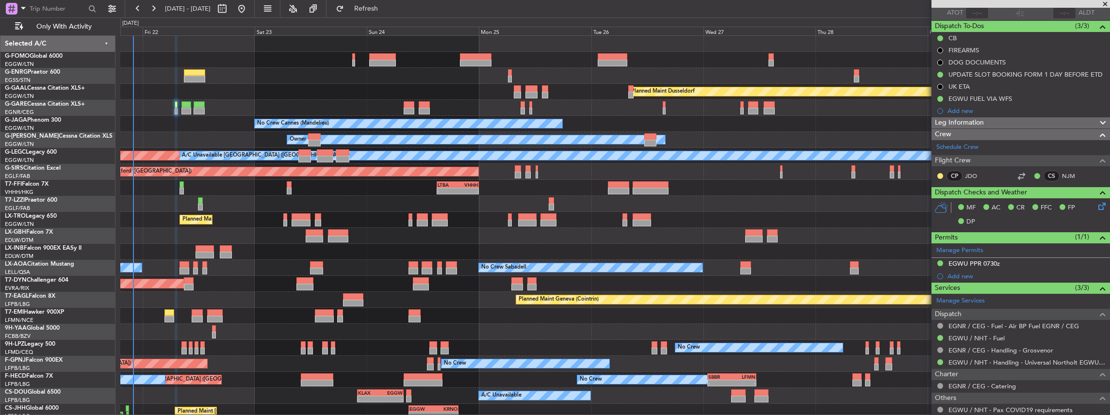
scroll to position [124, 0]
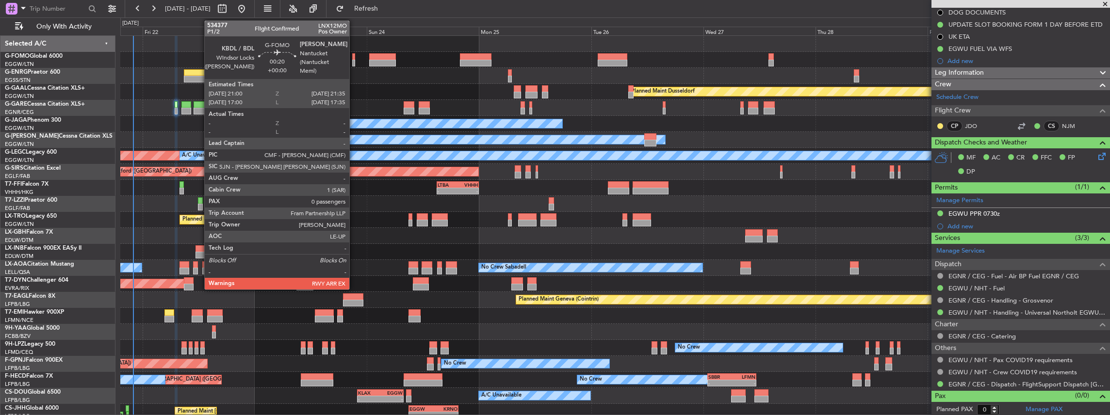
click at [354, 63] on div at bounding box center [353, 63] width 3 height 7
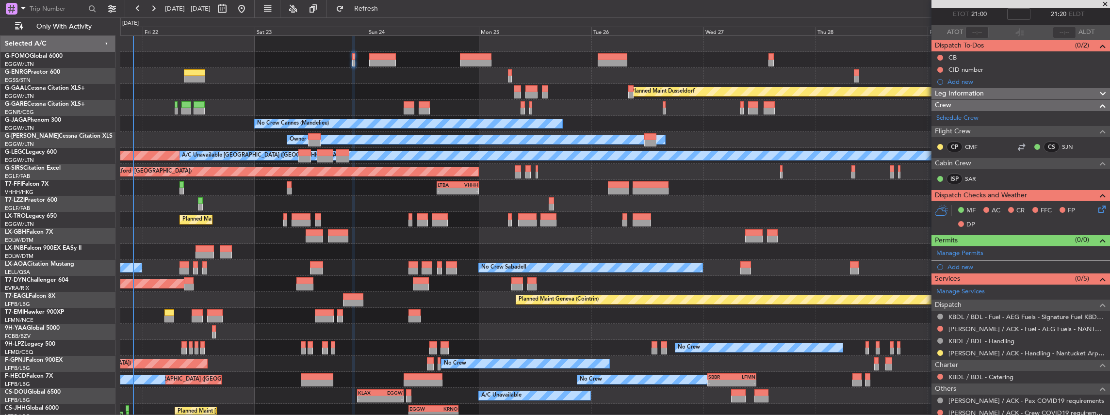
scroll to position [95, 0]
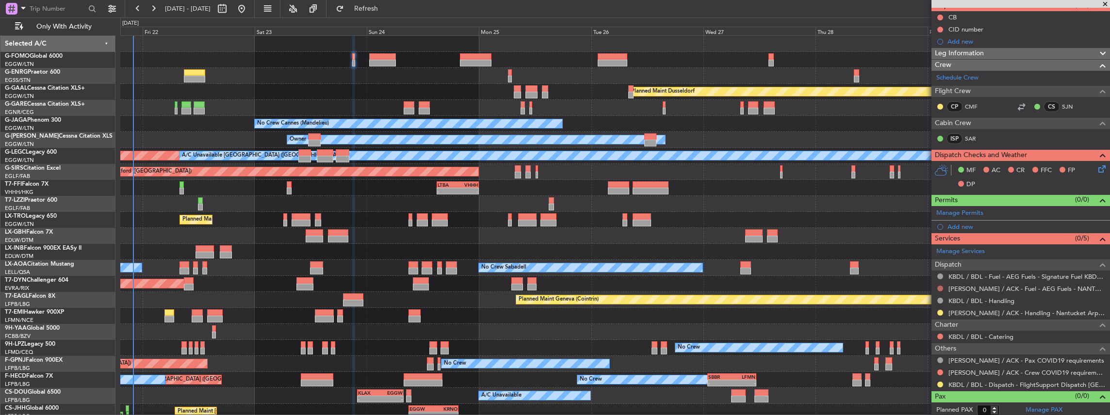
click at [938, 286] on button at bounding box center [940, 289] width 6 height 6
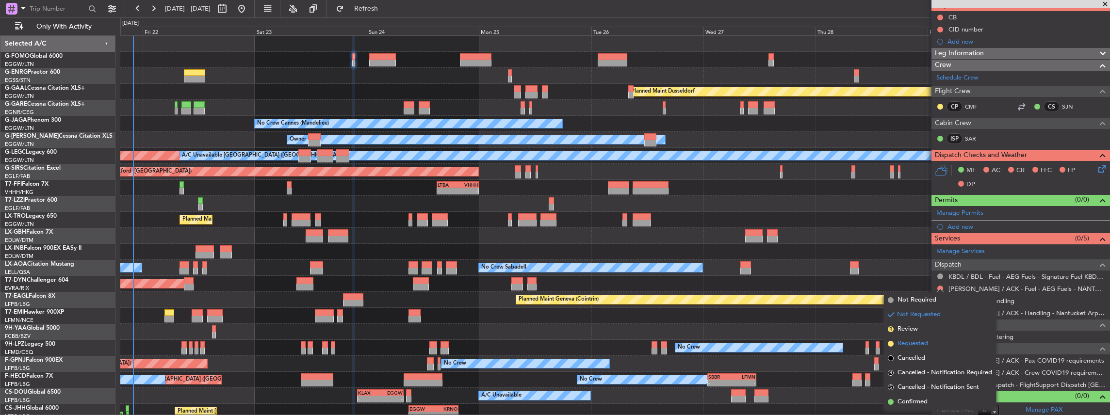
click at [905, 340] on span "Requested" at bounding box center [912, 344] width 31 height 10
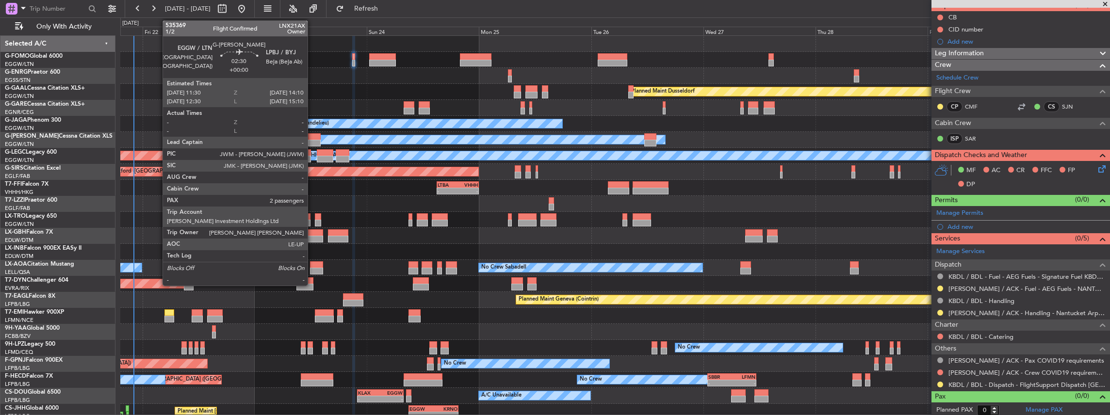
click at [312, 136] on div at bounding box center [314, 136] width 13 height 7
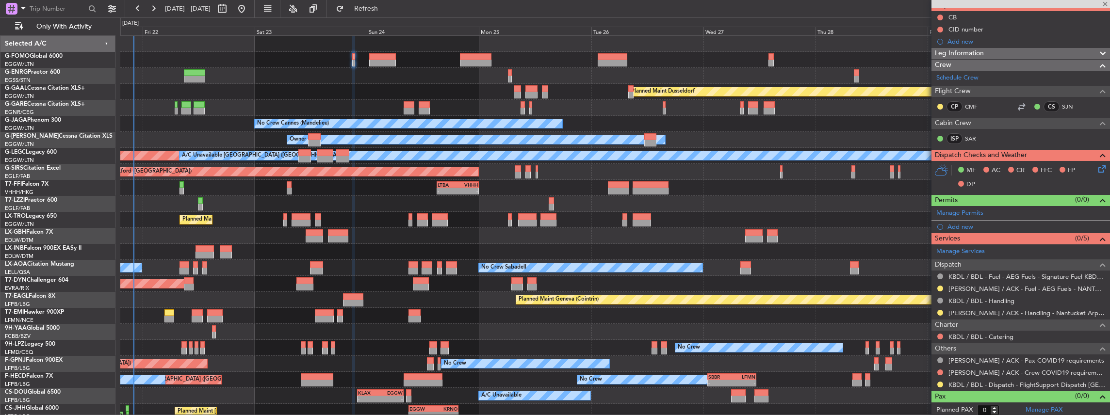
type input "2"
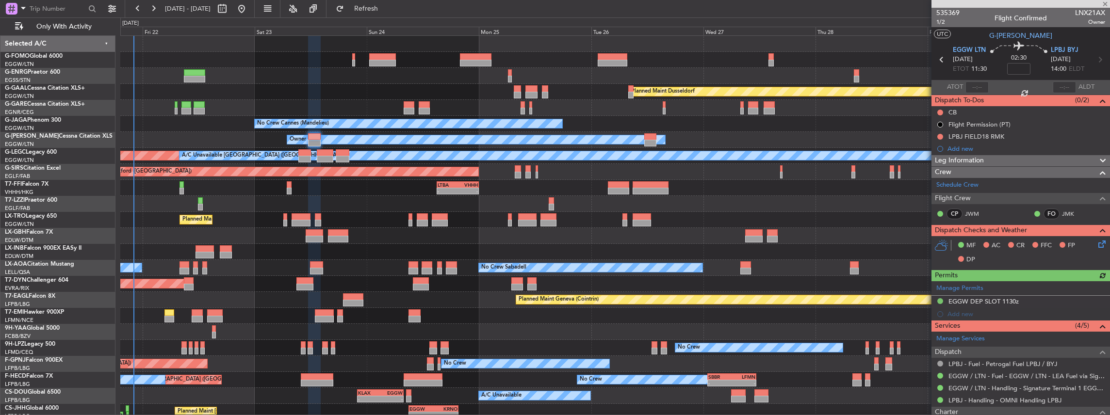
scroll to position [32, 0]
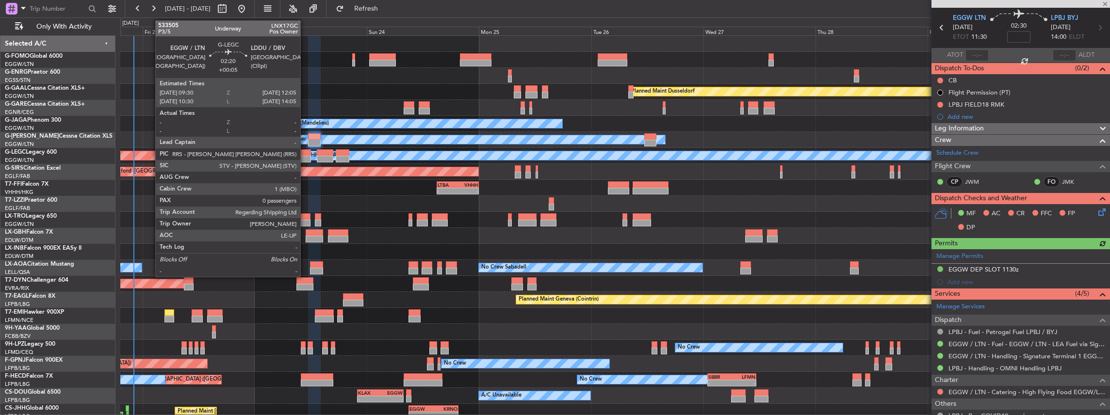
click at [305, 158] on div at bounding box center [304, 159] width 12 height 7
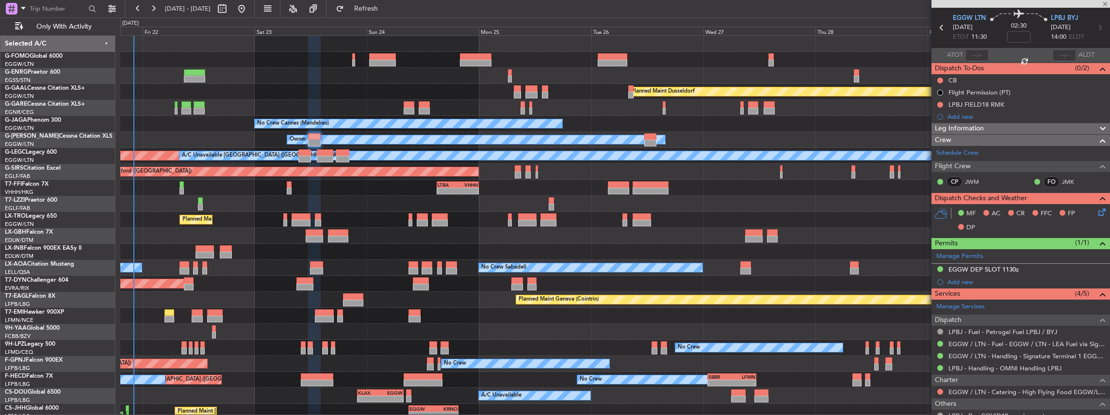
type input "+00:05"
type input "0"
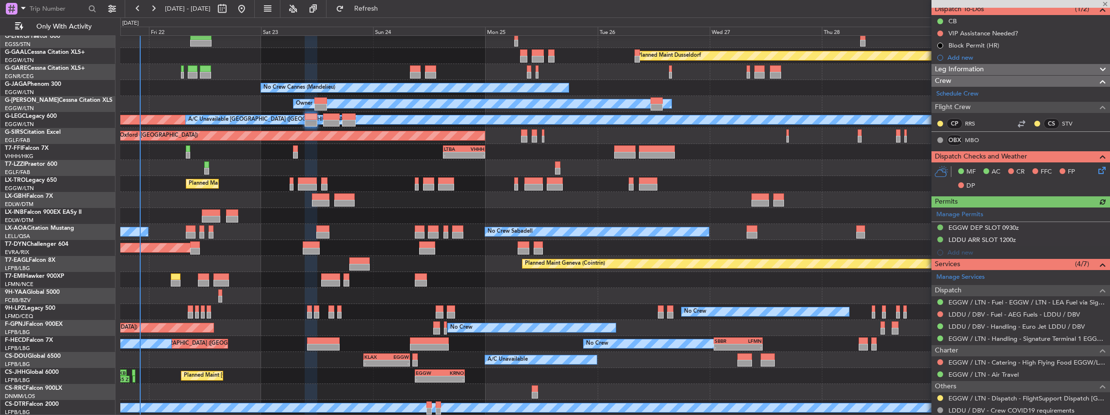
scroll to position [97, 0]
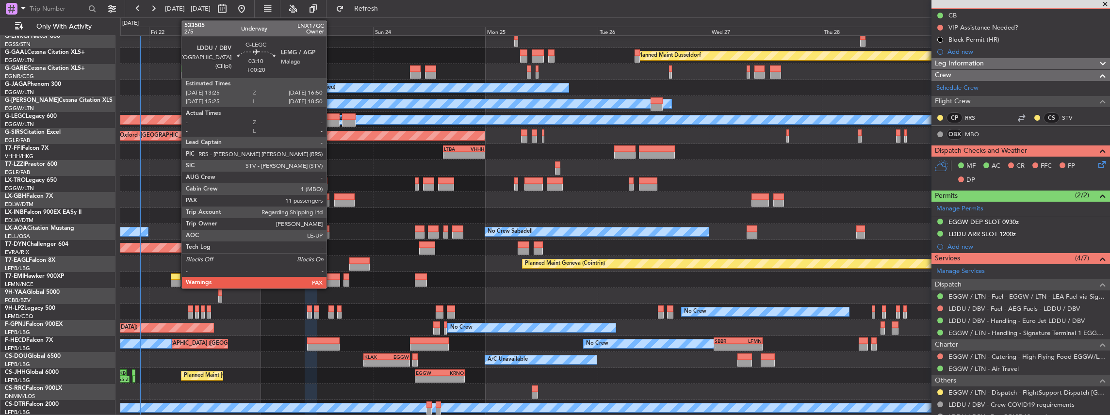
click at [331, 122] on div at bounding box center [331, 123] width 16 height 7
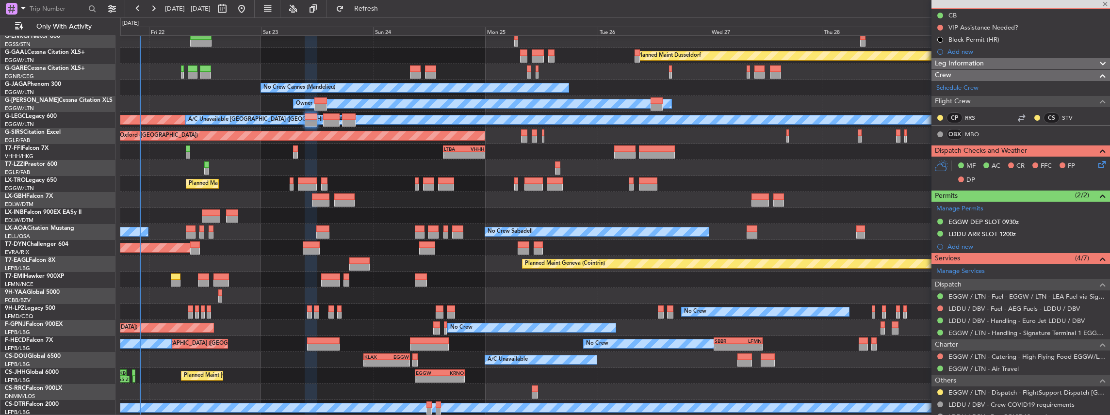
type input "+00:20"
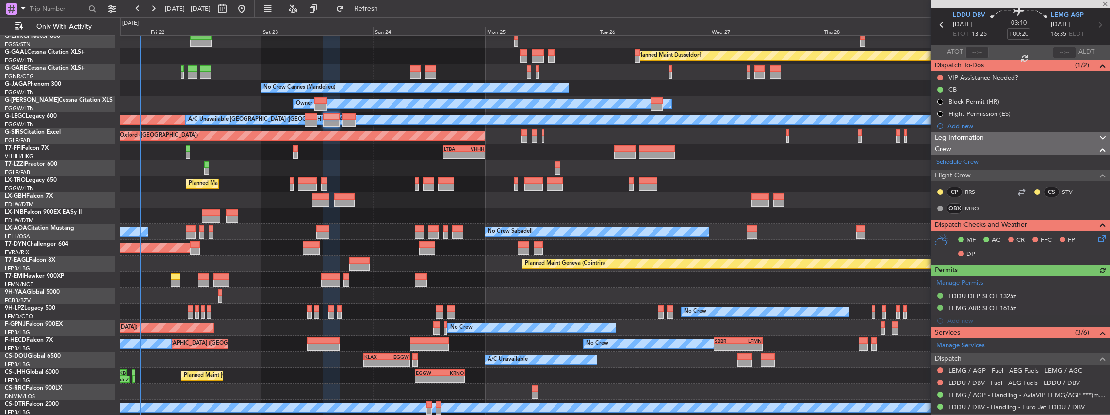
scroll to position [65, 0]
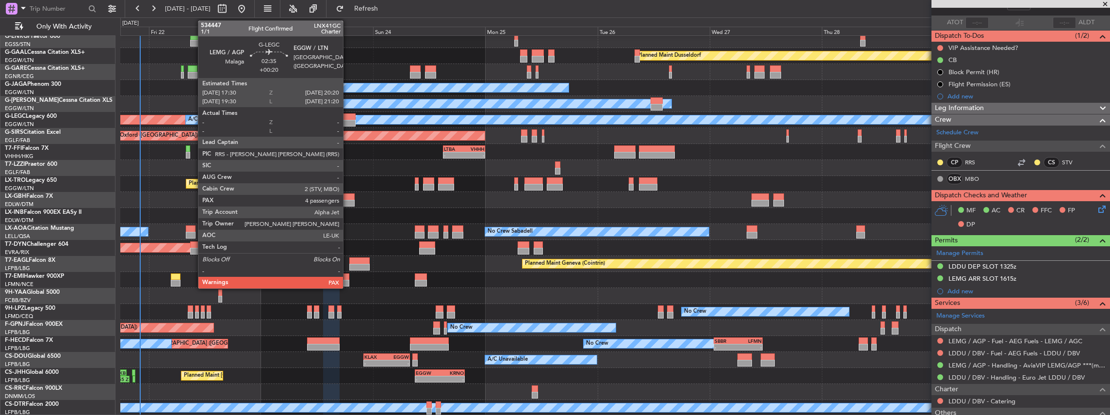
click at [348, 121] on div at bounding box center [349, 123] width 14 height 7
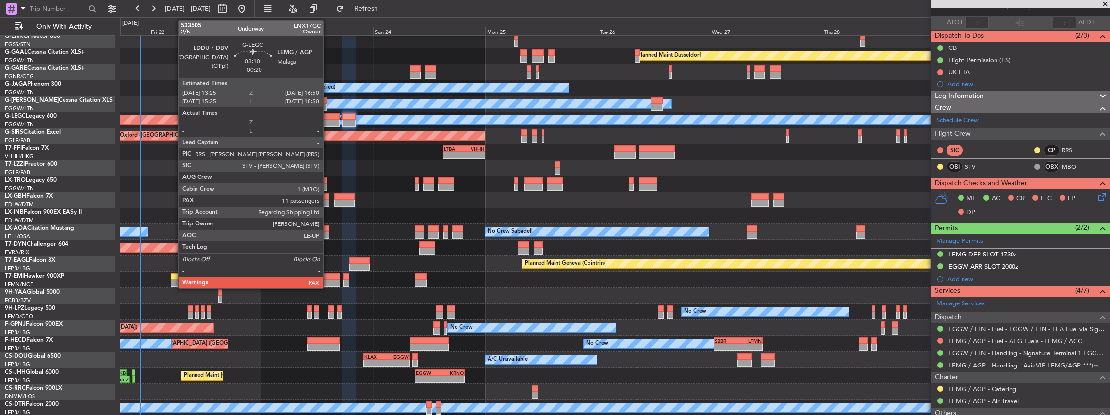
click at [329, 122] on div at bounding box center [331, 123] width 16 height 7
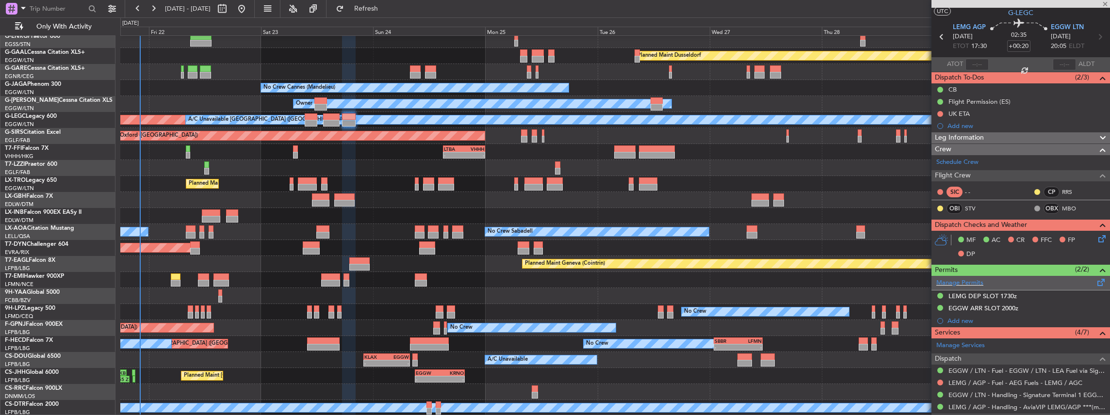
scroll to position [0, 0]
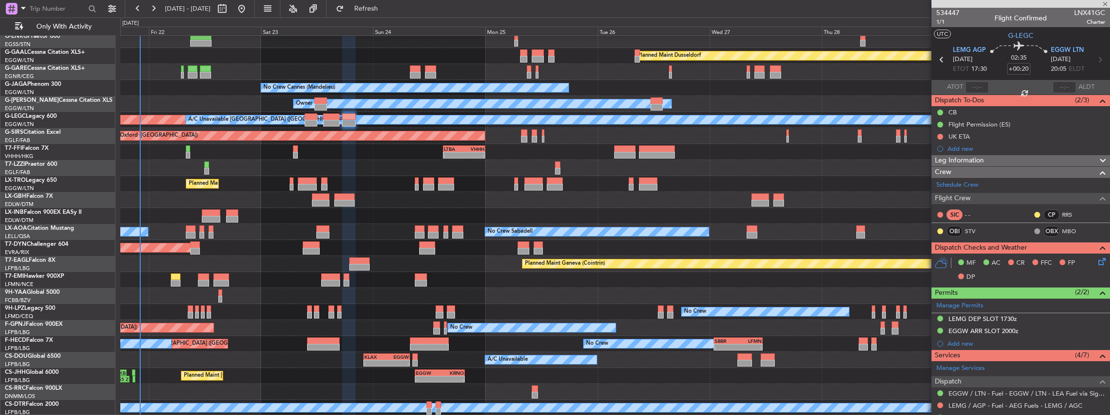
type input "11"
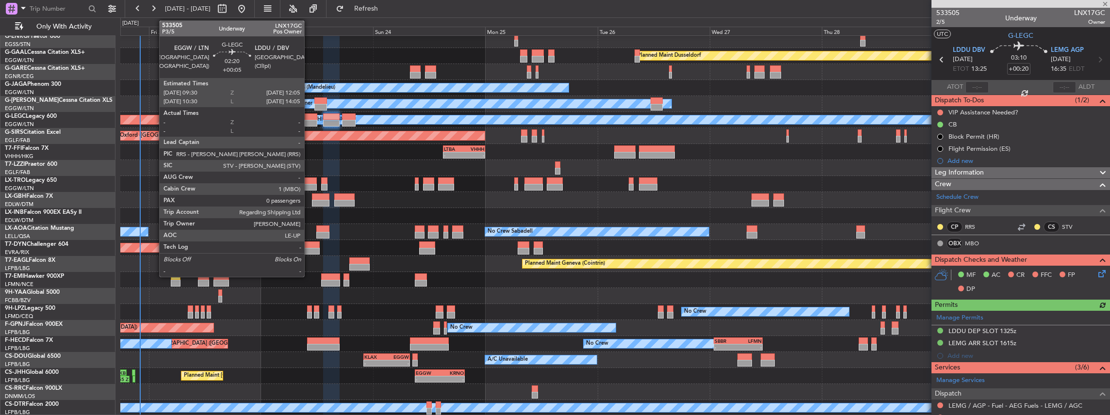
click at [309, 120] on div at bounding box center [311, 123] width 12 height 7
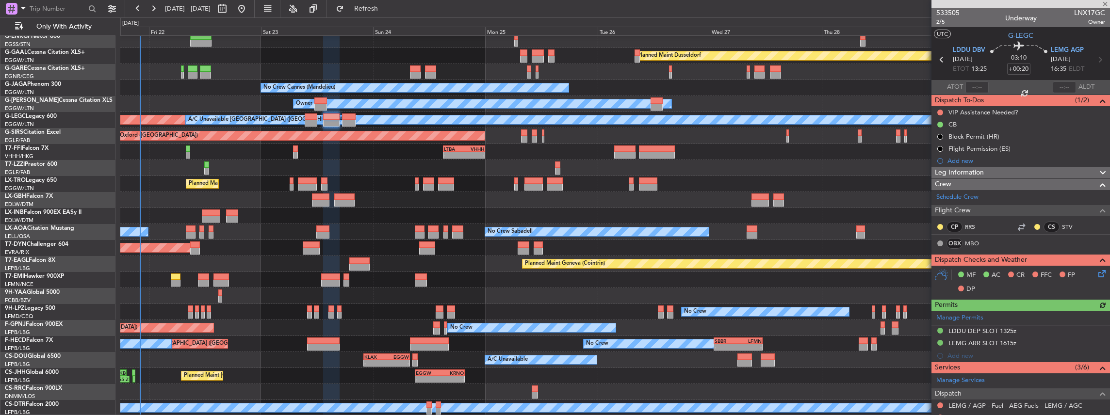
type input "+00:05"
type input "0"
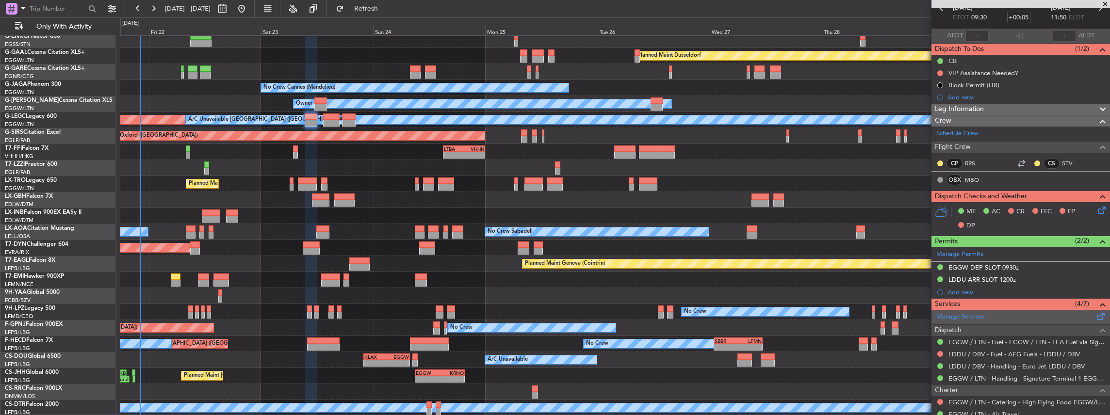
scroll to position [65, 0]
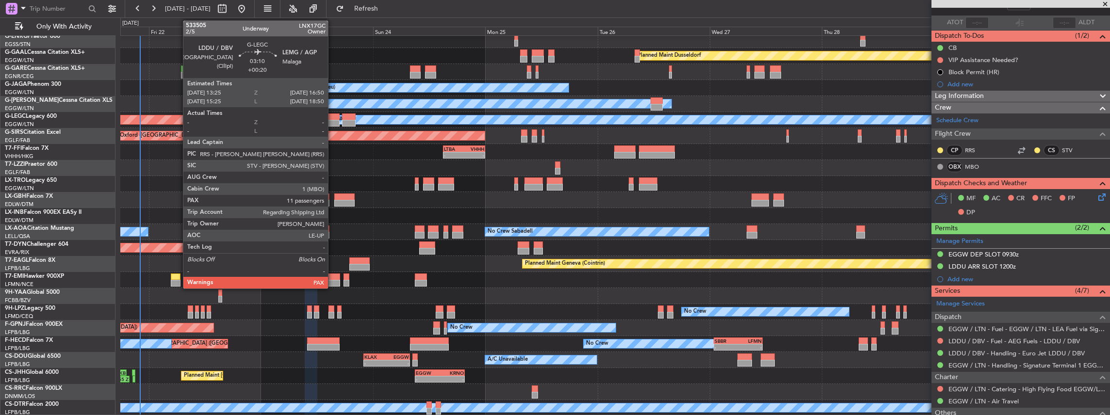
click at [333, 119] on div "Planned Maint [GEOGRAPHIC_DATA] ([GEOGRAPHIC_DATA]) A/C Unavailable [GEOGRAPHIC…" at bounding box center [615, 120] width 990 height 16
click at [335, 117] on div at bounding box center [331, 117] width 16 height 7
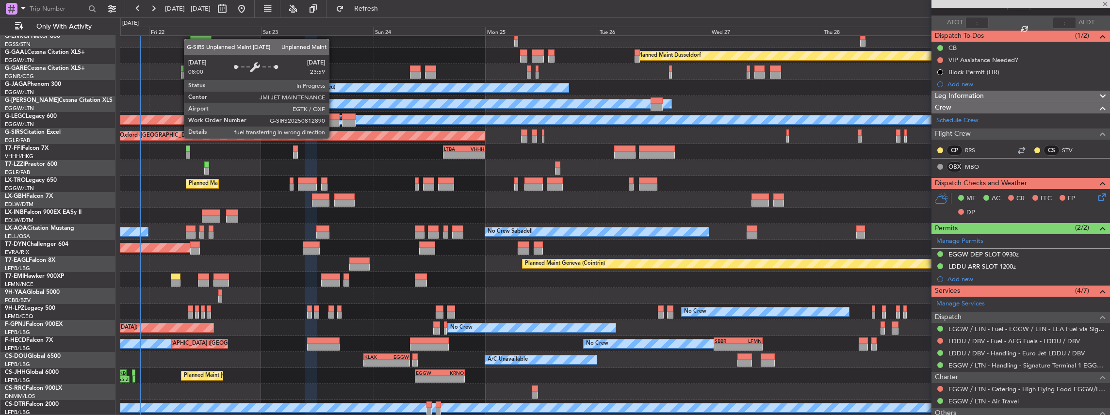
type input "+00:20"
type input "11"
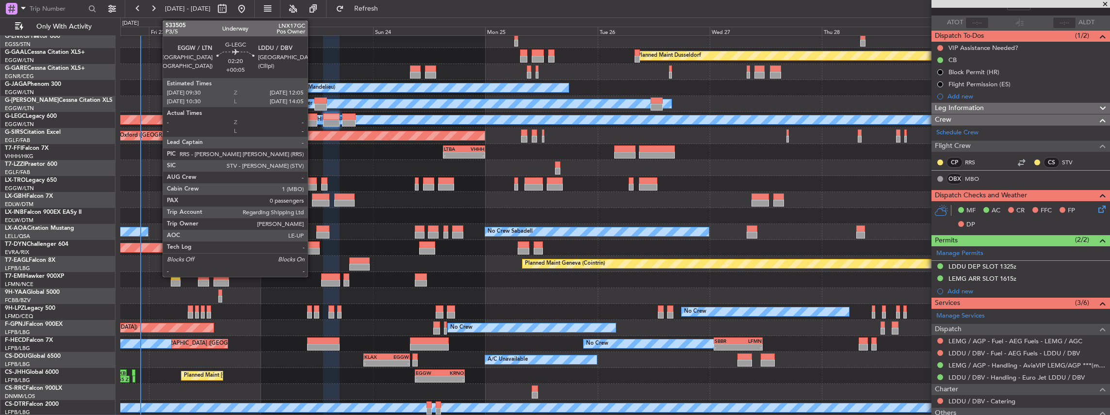
click at [312, 122] on div at bounding box center [311, 123] width 12 height 7
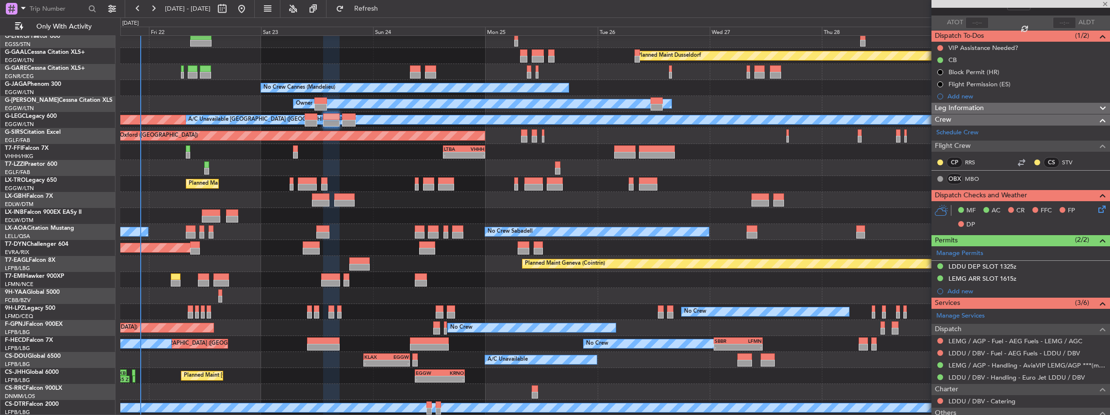
type input "+00:05"
type input "0"
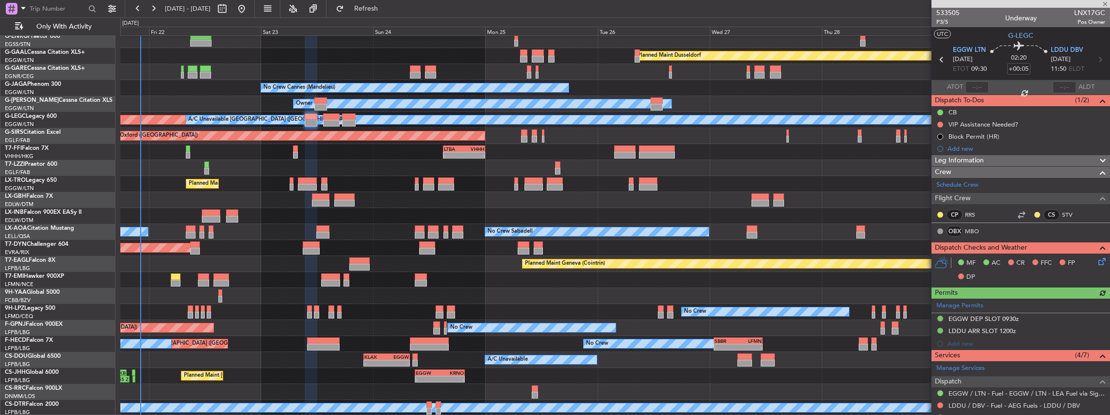
scroll to position [97, 0]
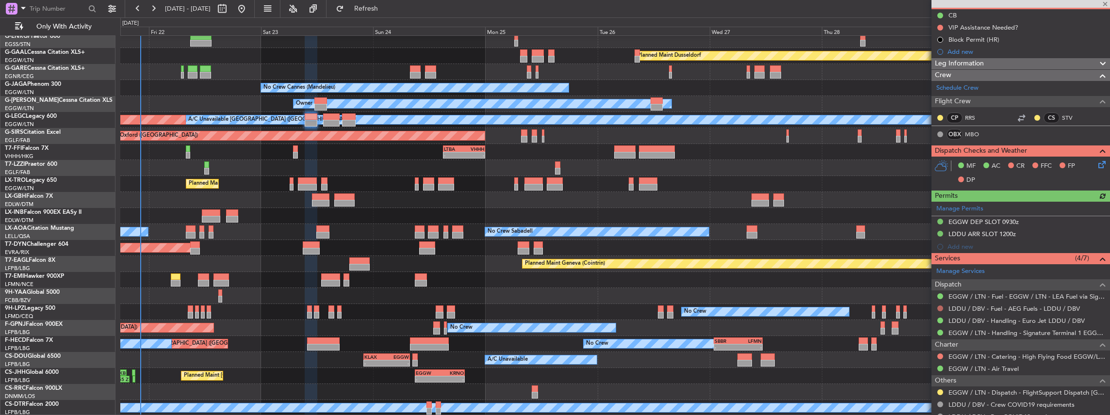
click at [939, 307] on button at bounding box center [940, 309] width 6 height 6
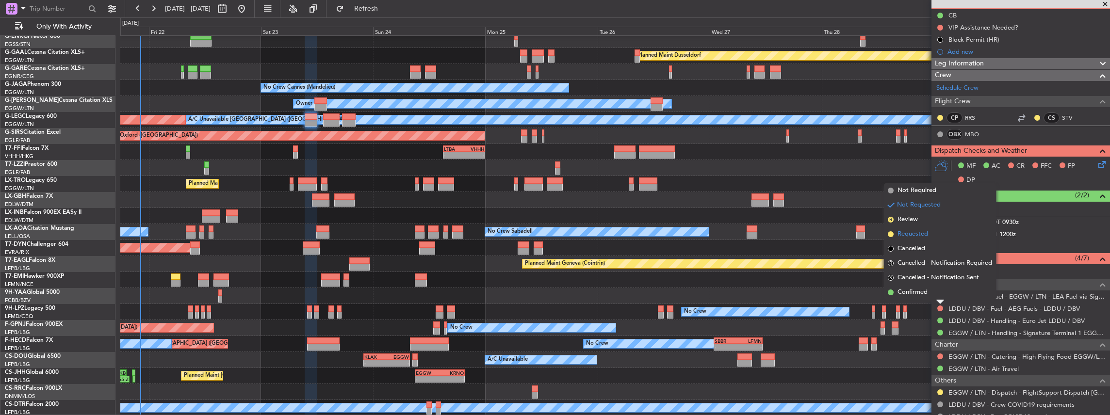
click at [919, 236] on span "Requested" at bounding box center [912, 234] width 31 height 10
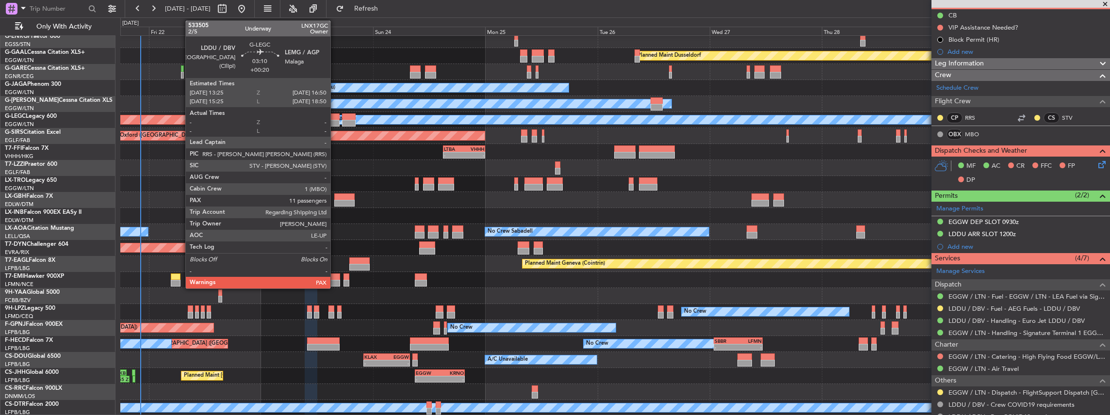
click at [335, 119] on div at bounding box center [331, 117] width 16 height 7
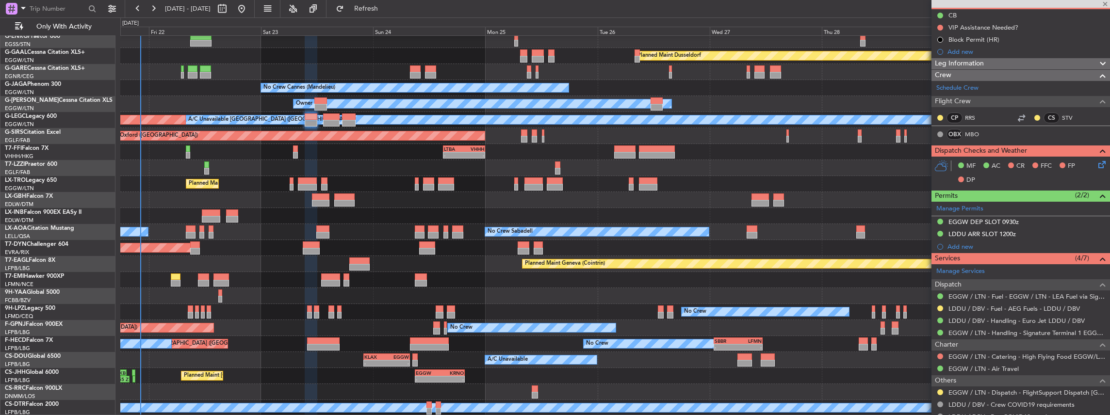
type input "+00:20"
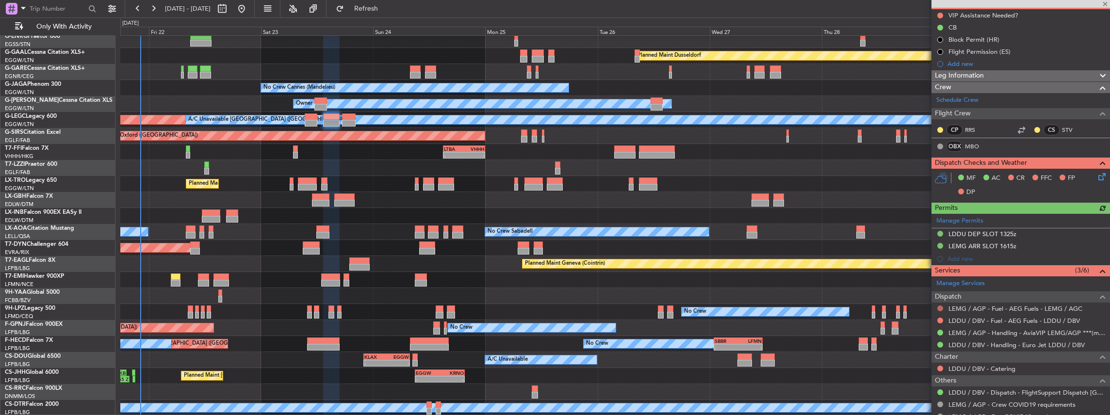
click at [940, 306] on button at bounding box center [940, 309] width 6 height 6
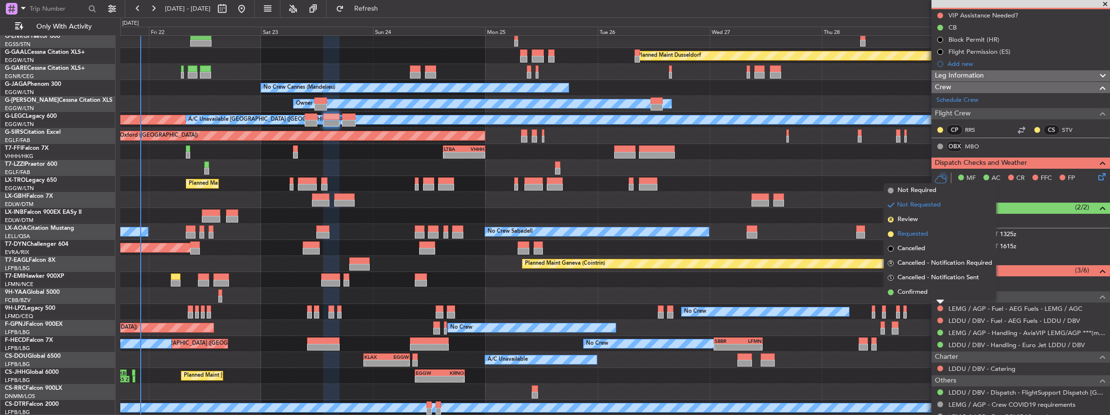
click at [914, 230] on span "Requested" at bounding box center [912, 234] width 31 height 10
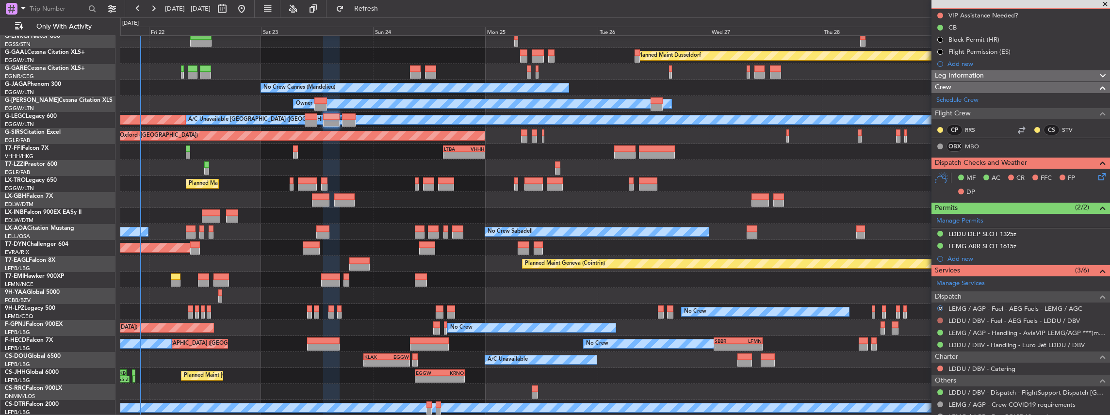
click at [939, 319] on button at bounding box center [940, 321] width 6 height 6
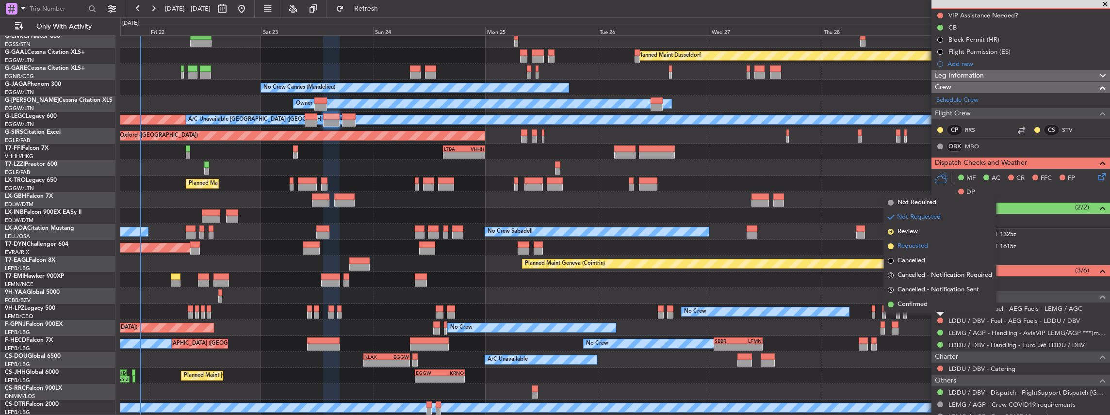
click at [919, 243] on span "Requested" at bounding box center [912, 247] width 31 height 10
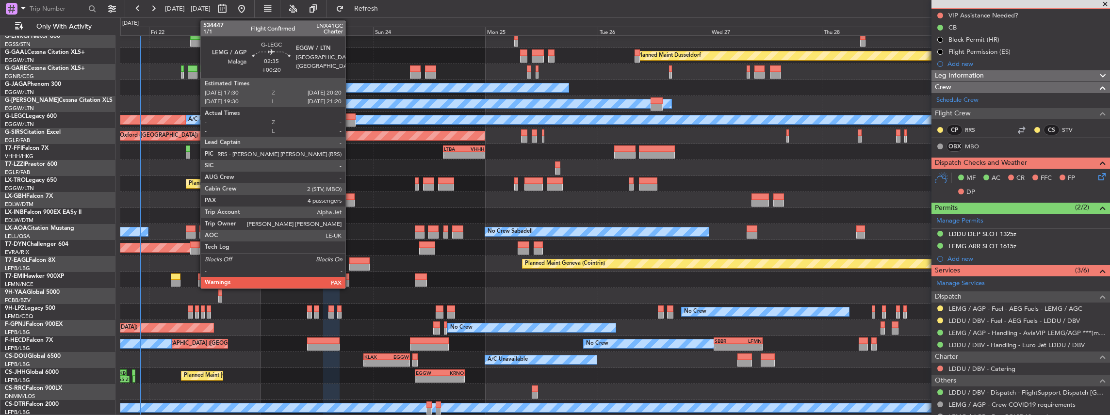
click at [350, 120] on div at bounding box center [349, 123] width 14 height 7
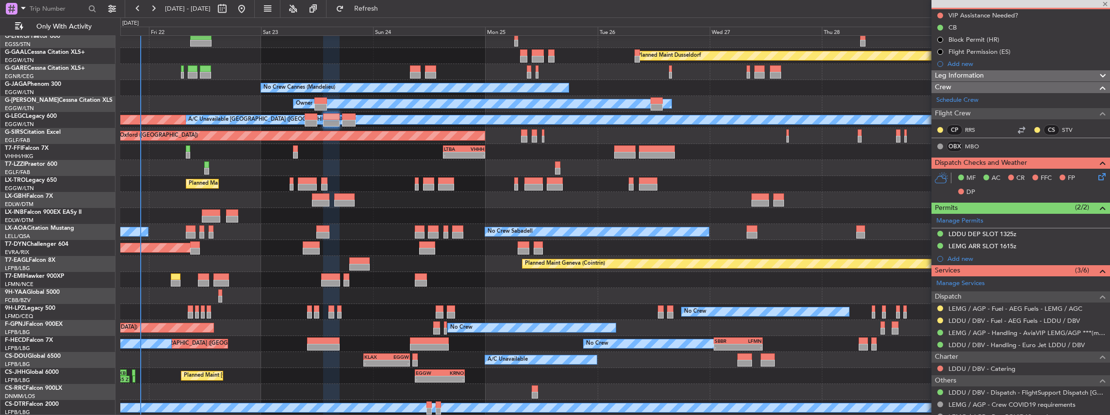
type input "4"
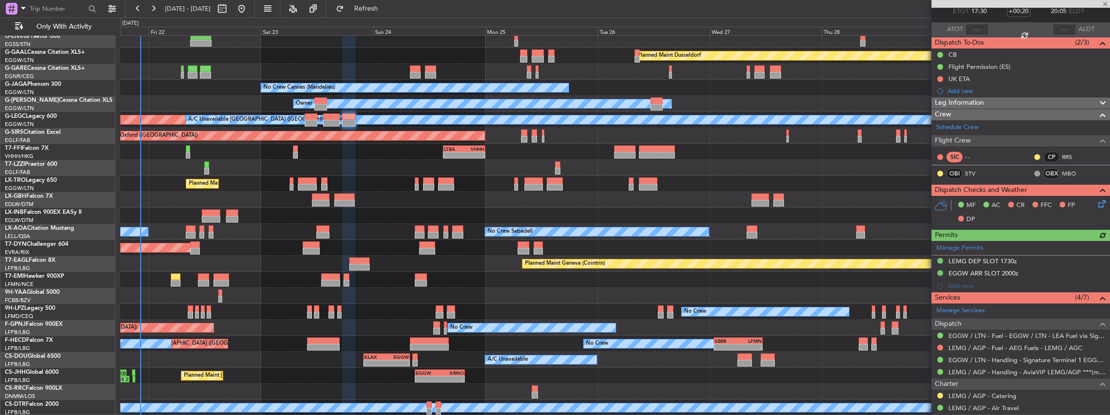
scroll to position [162, 0]
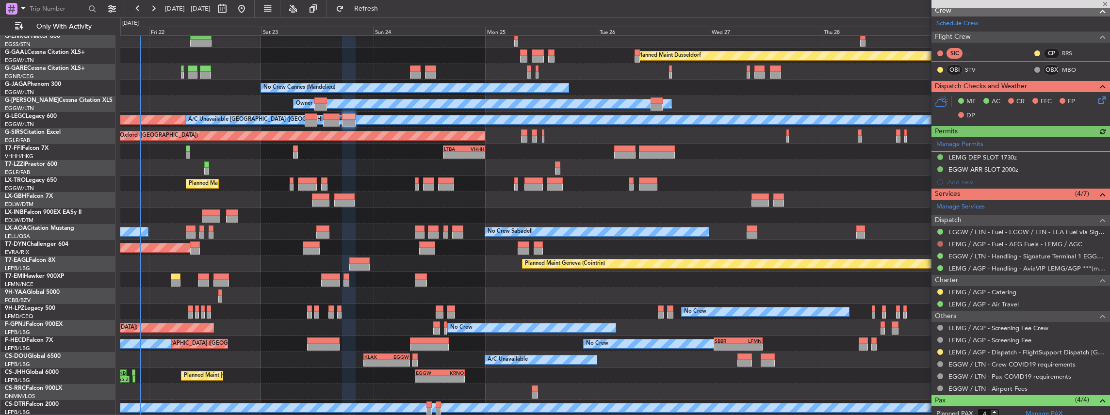
click at [940, 243] on button at bounding box center [940, 244] width 6 height 6
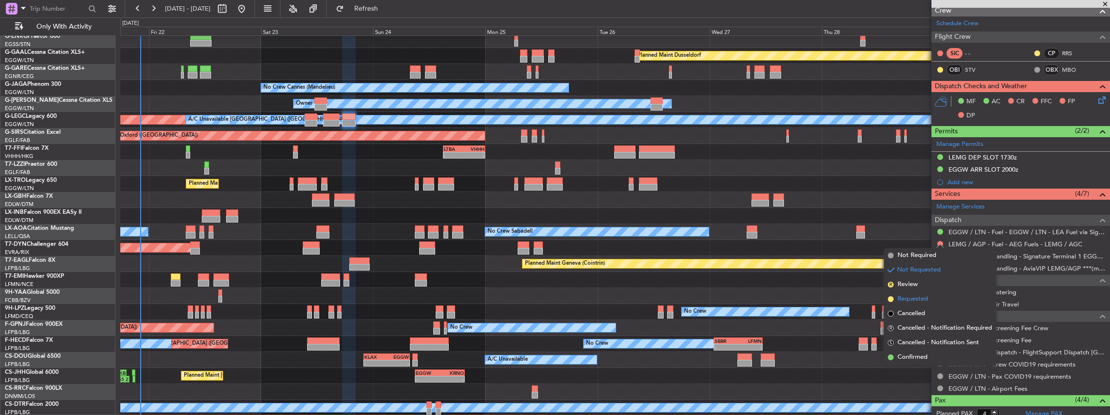
click at [921, 297] on span "Requested" at bounding box center [912, 299] width 31 height 10
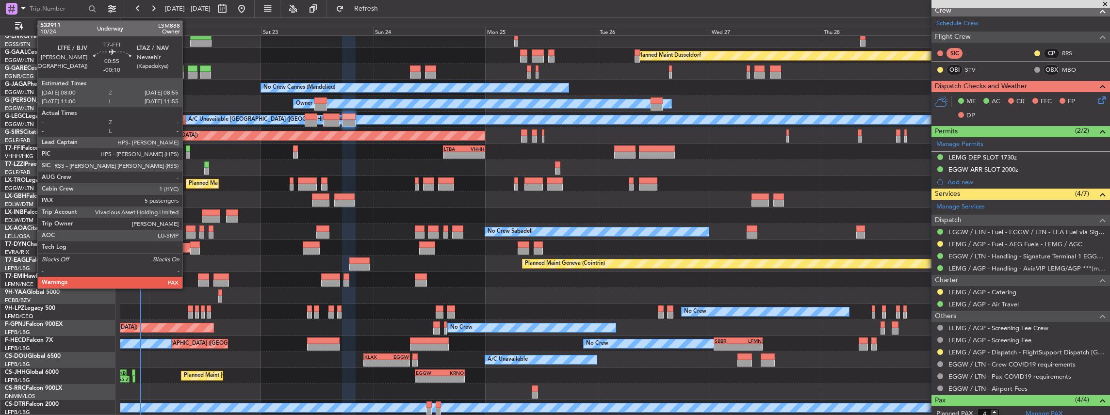
click at [187, 153] on div at bounding box center [188, 155] width 4 height 7
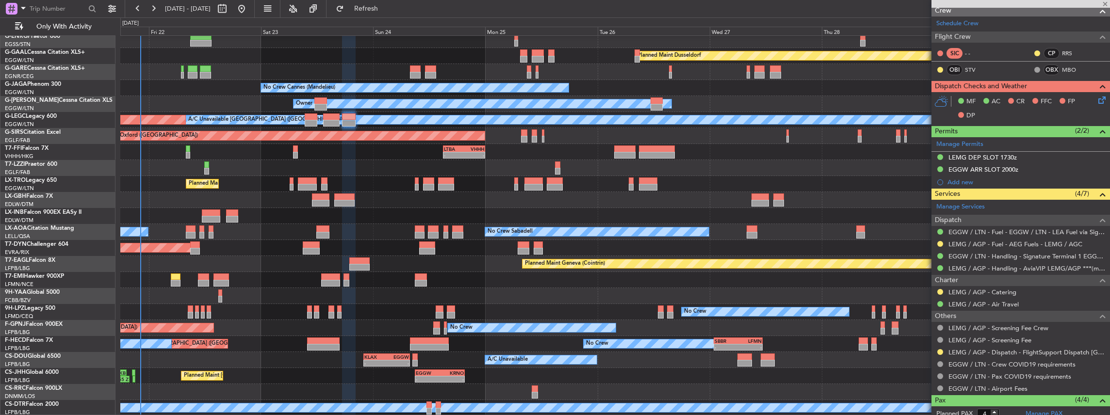
type input "-00:10"
type input "5"
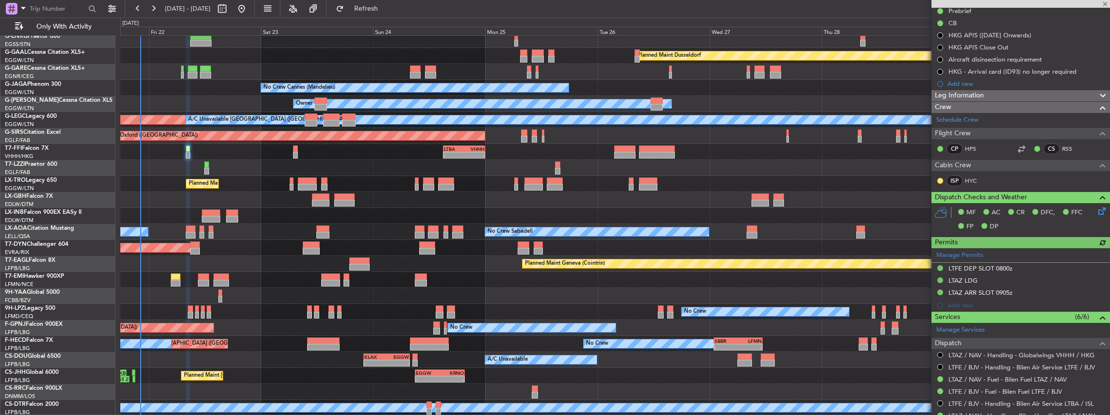
scroll to position [129, 0]
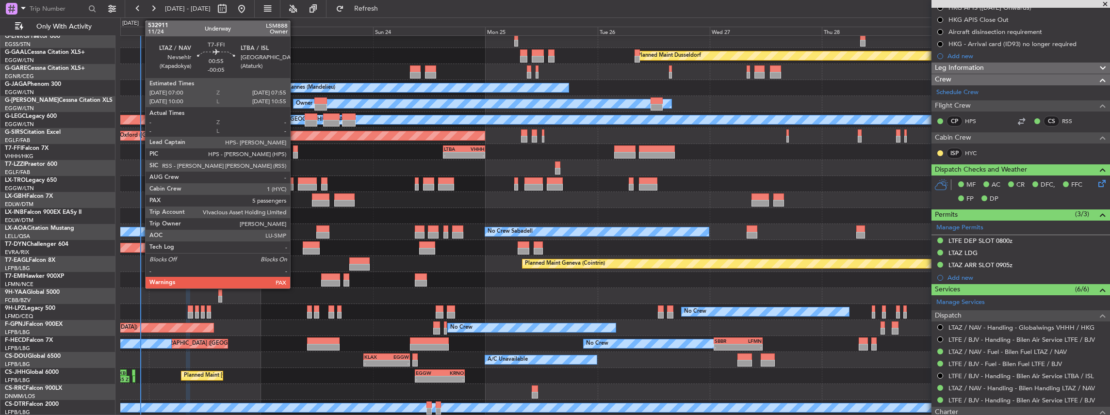
click at [295, 152] on div at bounding box center [295, 155] width 4 height 7
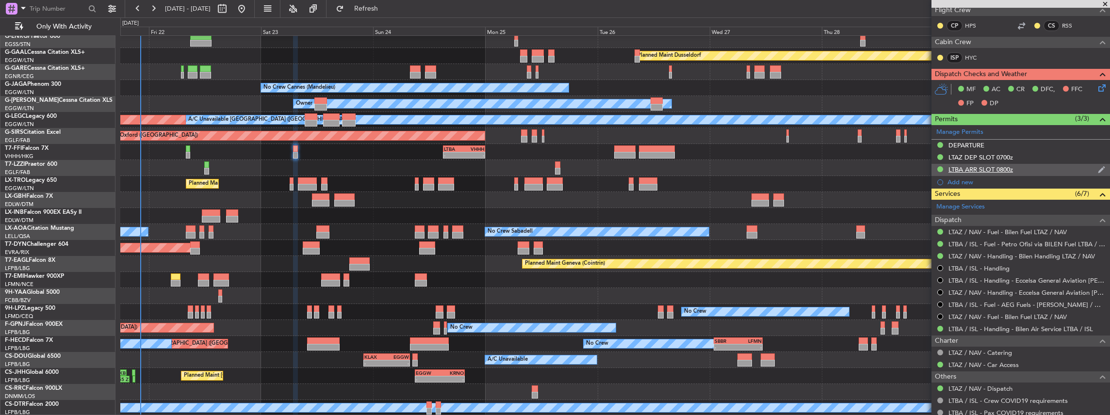
scroll to position [194, 0]
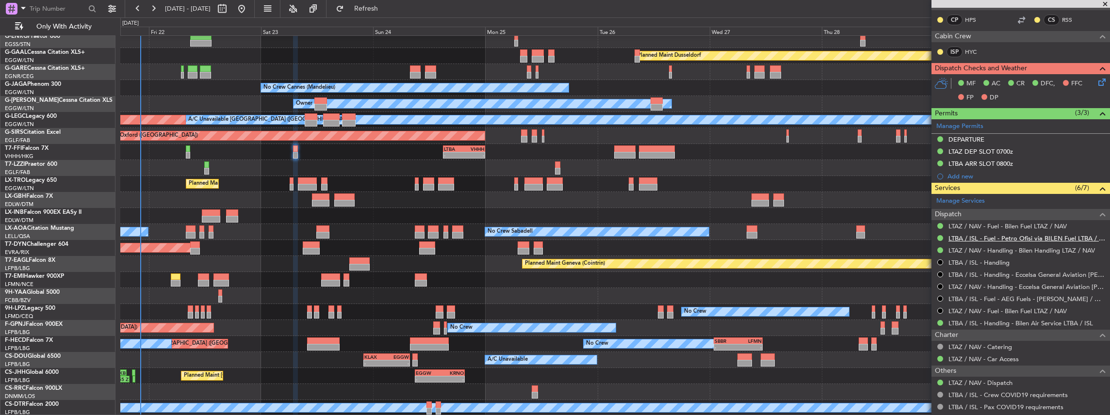
click at [978, 237] on link "LTBA / ISL - Fuel - Petro Ofisi via BILEN Fuel LTBA / ISL" at bounding box center [1026, 238] width 157 height 8
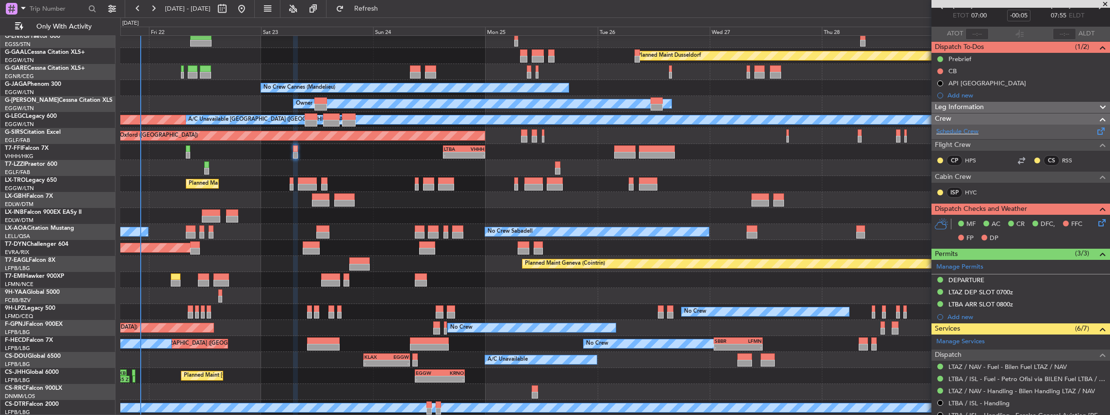
scroll to position [0, 0]
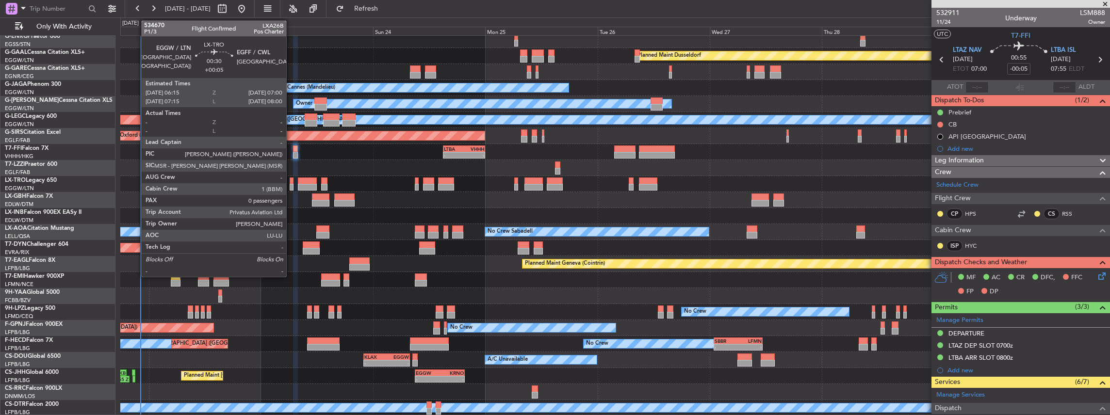
click at [291, 186] on div at bounding box center [292, 187] width 4 height 7
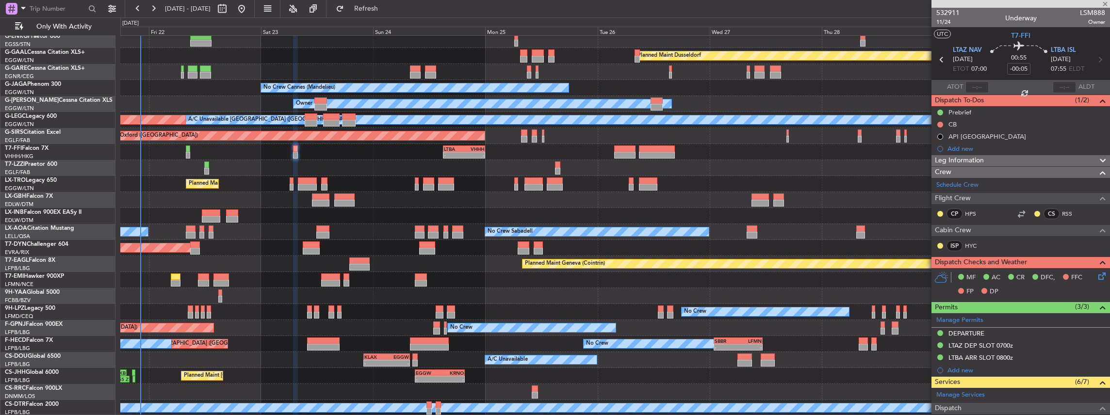
type input "+00:05"
type input "0"
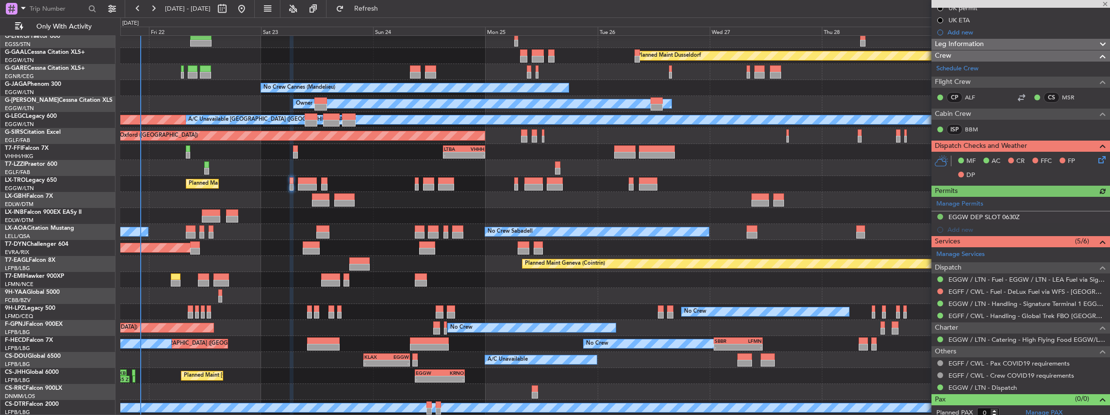
scroll to position [144, 0]
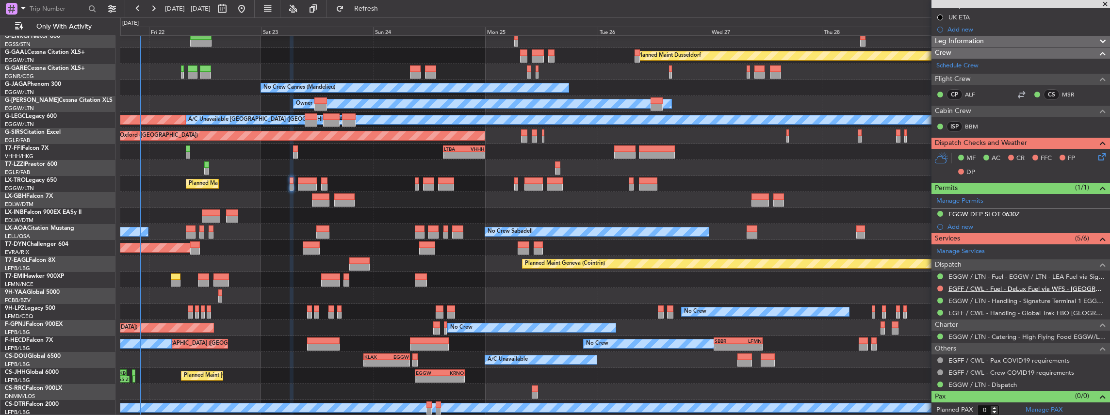
click at [1028, 289] on link "EGFF / CWL - Fuel - DeLux Fuel via WFS - [GEOGRAPHIC_DATA] / CWL" at bounding box center [1026, 289] width 157 height 8
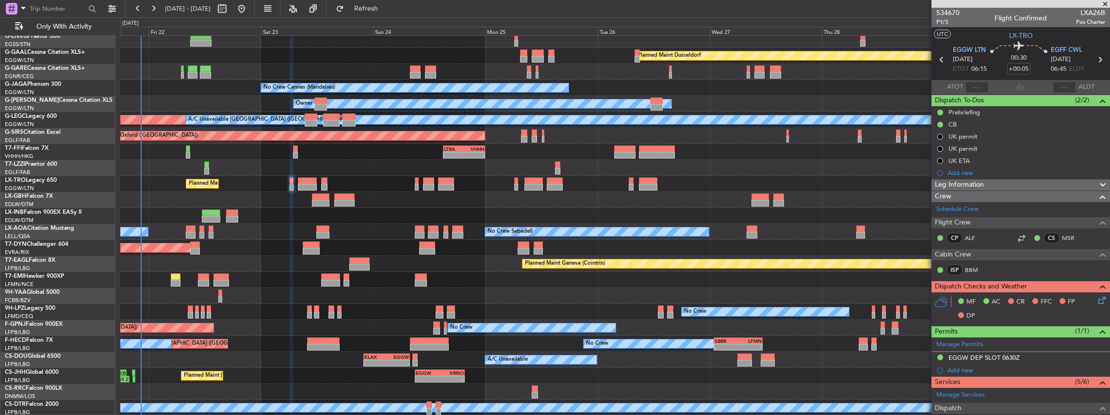
scroll to position [129, 0]
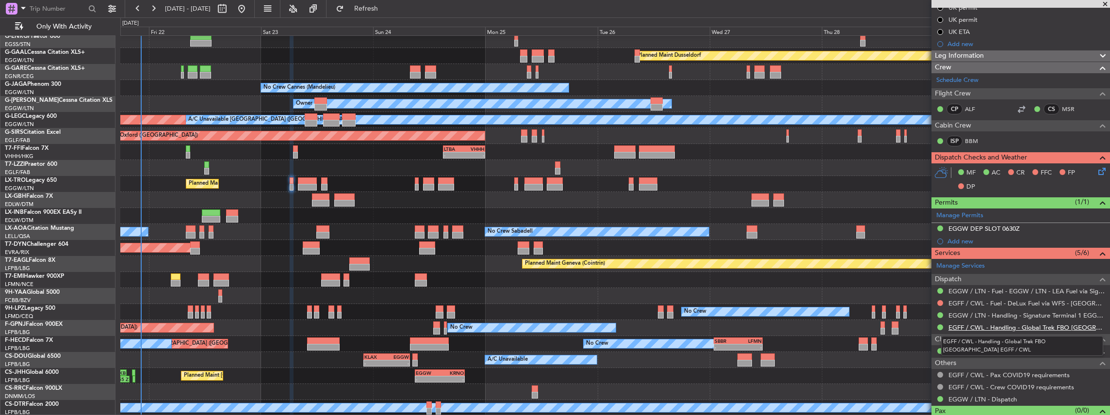
click at [968, 324] on link "EGFF / CWL - Handling - Global Trek FBO [GEOGRAPHIC_DATA] EGFF / CWL" at bounding box center [1026, 328] width 157 height 8
click at [383, 5] on span "Refresh" at bounding box center [366, 8] width 41 height 7
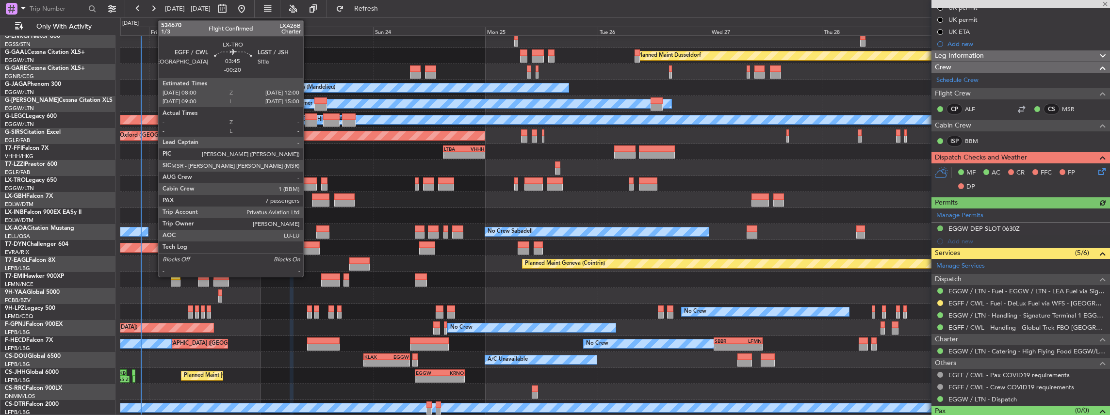
click at [308, 184] on div at bounding box center [307, 187] width 19 height 7
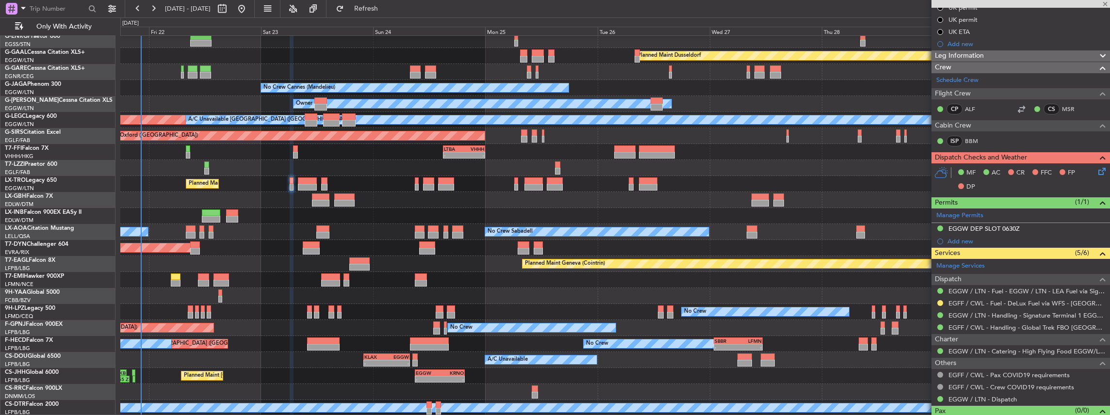
type input "-00:20"
type input "7"
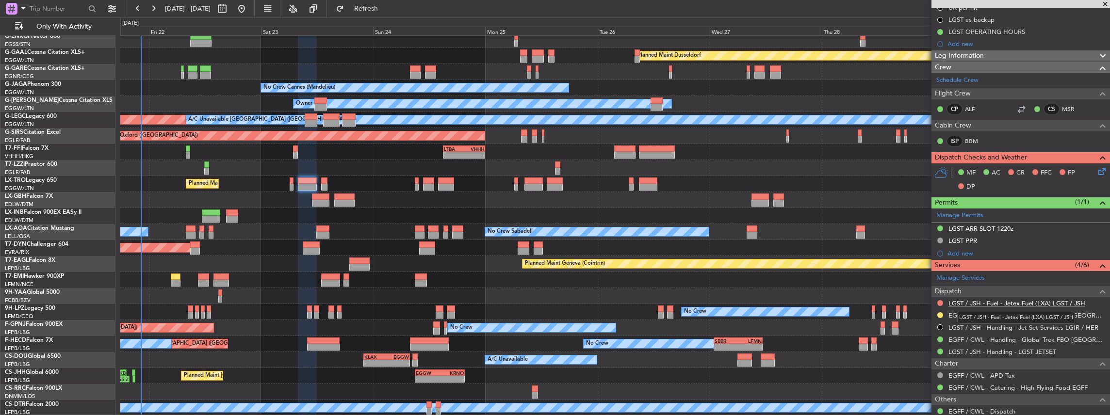
click at [976, 302] on link "LGST / JSH - Fuel - Jetex Fuel (LXA) LGST / JSH" at bounding box center [1016, 303] width 137 height 8
click at [975, 350] on link "LGST / JSH - Handling - LGST JETSET" at bounding box center [1002, 352] width 108 height 8
click at [387, 7] on span "Refresh" at bounding box center [366, 8] width 41 height 7
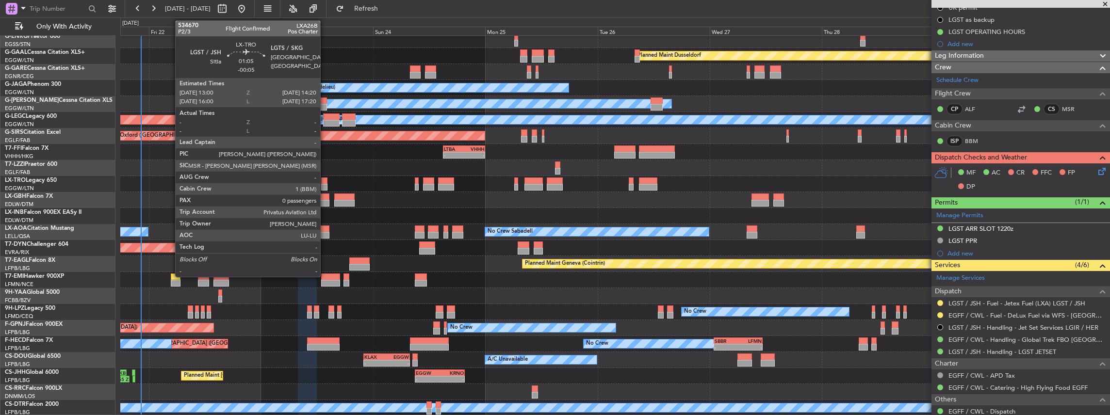
click at [325, 180] on div at bounding box center [324, 181] width 6 height 7
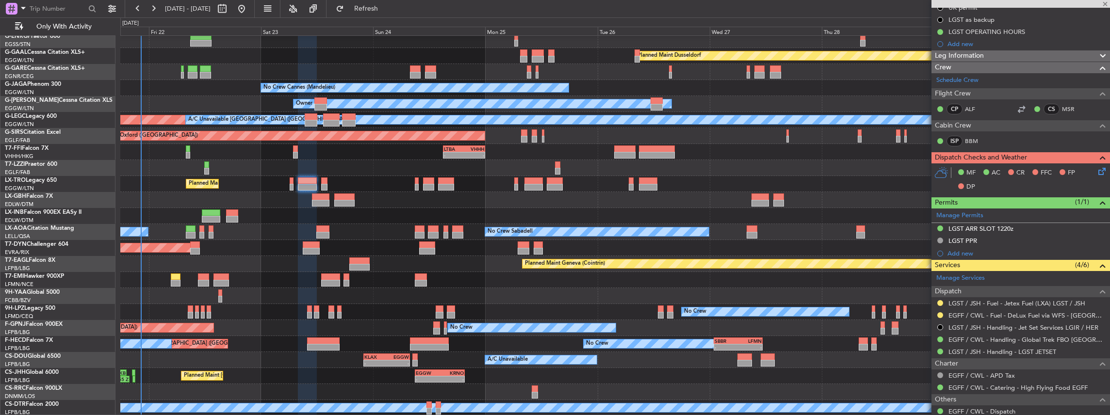
type input "-00:05"
type input "0"
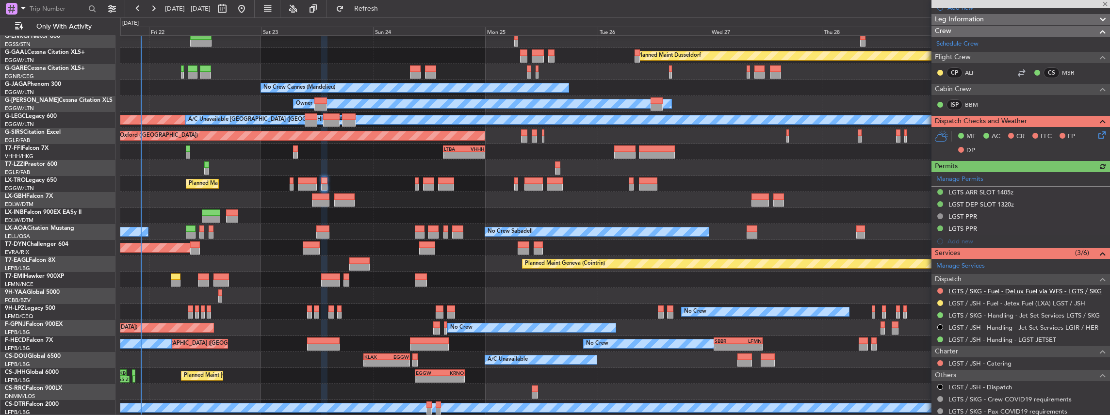
click at [971, 290] on link "LGTS / SKG - Fuel - DeLux Fuel via WFS - LGTS / SKG" at bounding box center [1024, 291] width 153 height 8
click at [1029, 312] on link "LGTS / SKG - Handling - Jet Set Services LGTS / SKG" at bounding box center [1023, 315] width 151 height 8
click at [387, 7] on span "Refresh" at bounding box center [366, 8] width 41 height 7
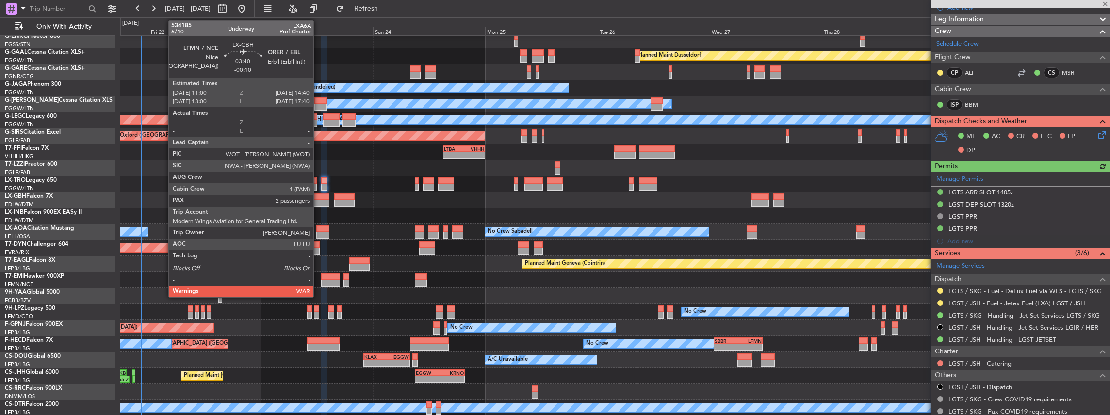
click at [318, 201] on div at bounding box center [320, 203] width 17 height 7
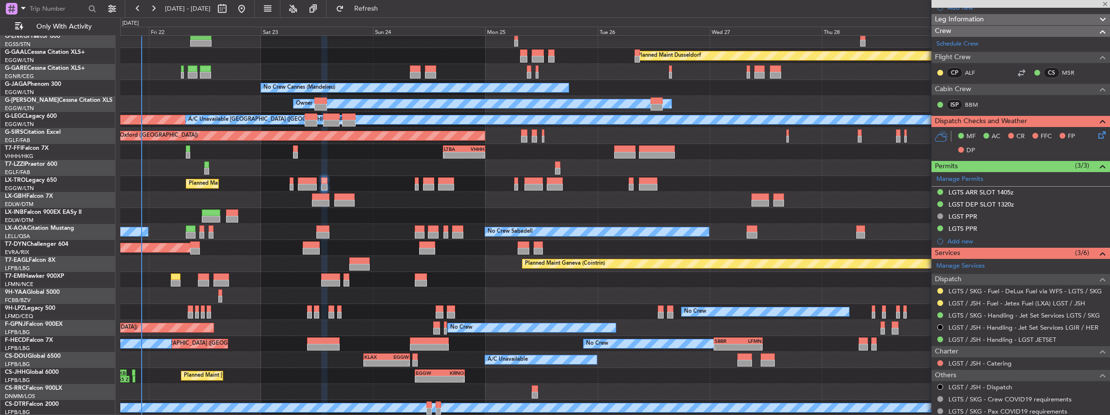
type input "-00:10"
type input "2"
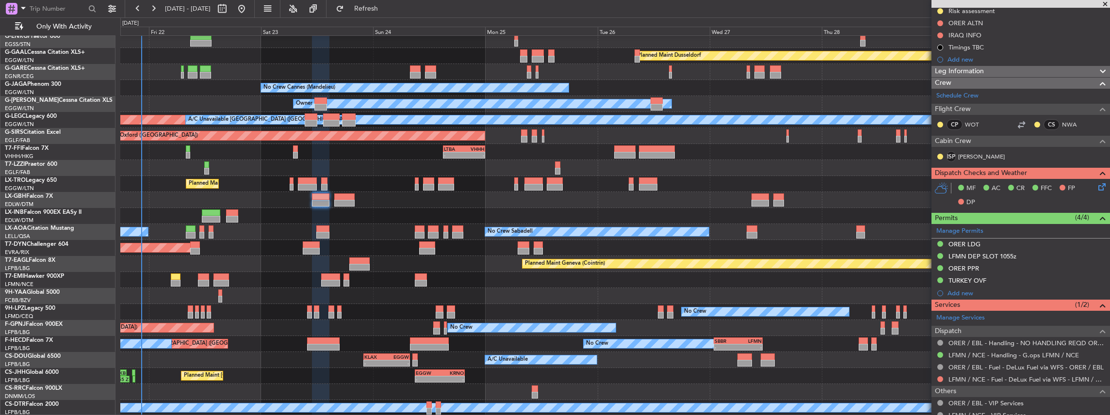
scroll to position [237, 0]
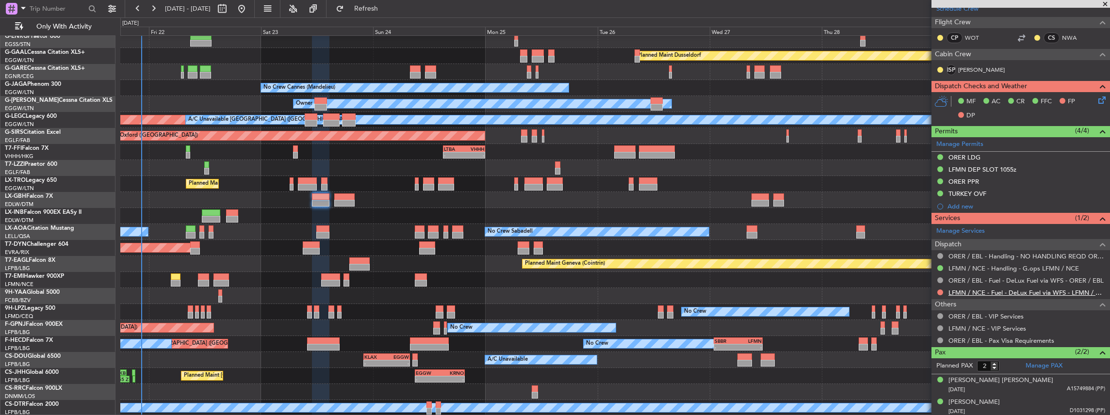
click at [970, 290] on link "LFMN / NCE - Fuel - DeLux Fuel via WFS - LFMN / NCE" at bounding box center [1026, 293] width 157 height 8
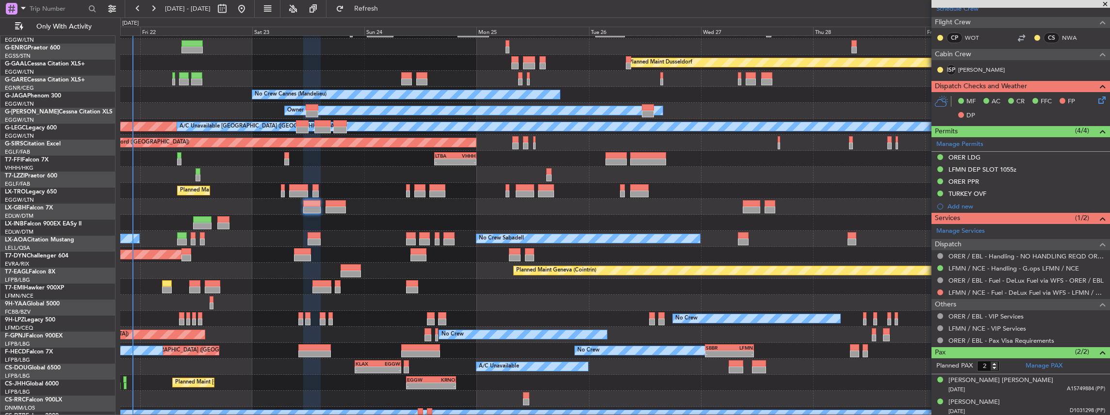
scroll to position [29, 0]
click at [252, 206] on div "Planned Maint Nice (Côte d'Azur Airport) Unplanned Maint Paris (Le Bourget)" at bounding box center [615, 207] width 990 height 16
click at [995, 266] on link "LFMN / NCE - Handling - G.ops LFMN / NCE" at bounding box center [1013, 268] width 130 height 8
click at [387, 7] on span "Refresh" at bounding box center [366, 8] width 41 height 7
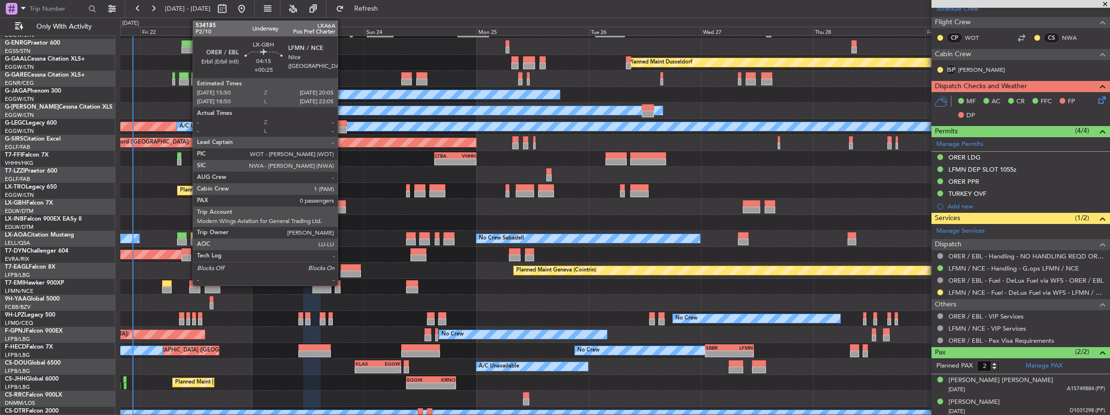
click at [342, 205] on div at bounding box center [335, 203] width 20 height 7
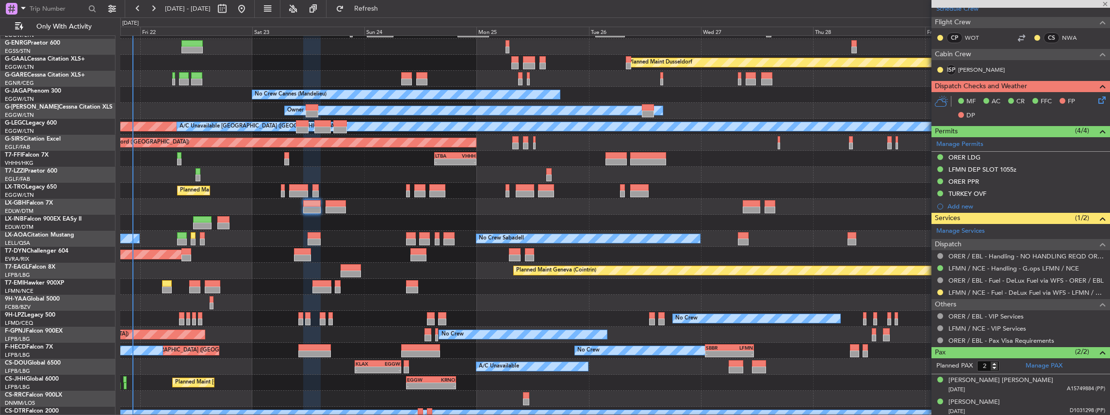
type input "+00:25"
type input "0"
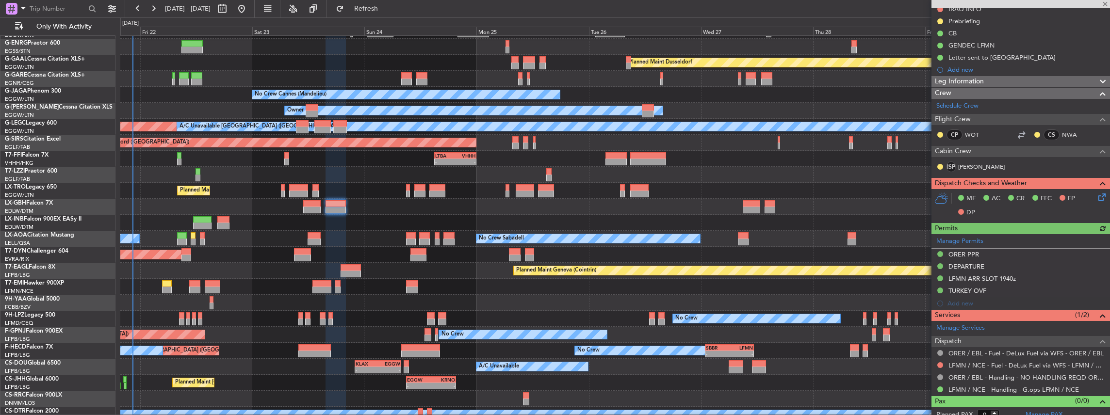
scroll to position [145, 0]
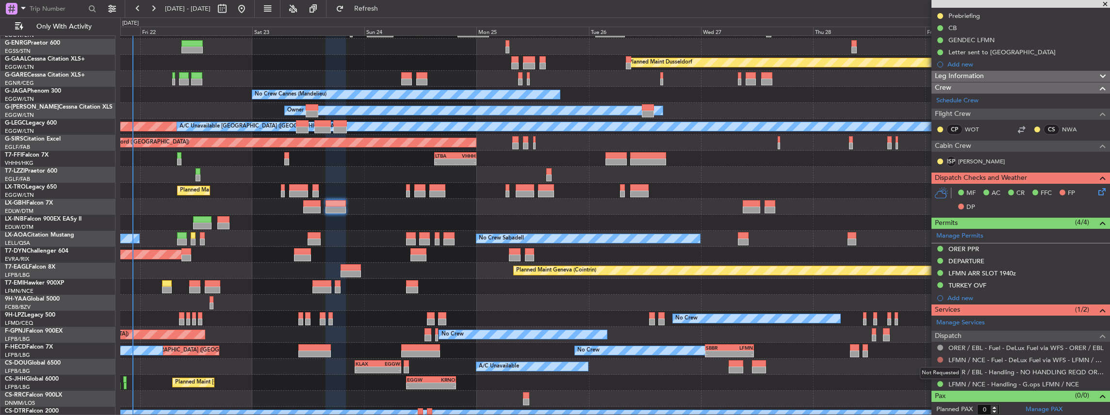
click at [939, 359] on button at bounding box center [940, 360] width 6 height 6
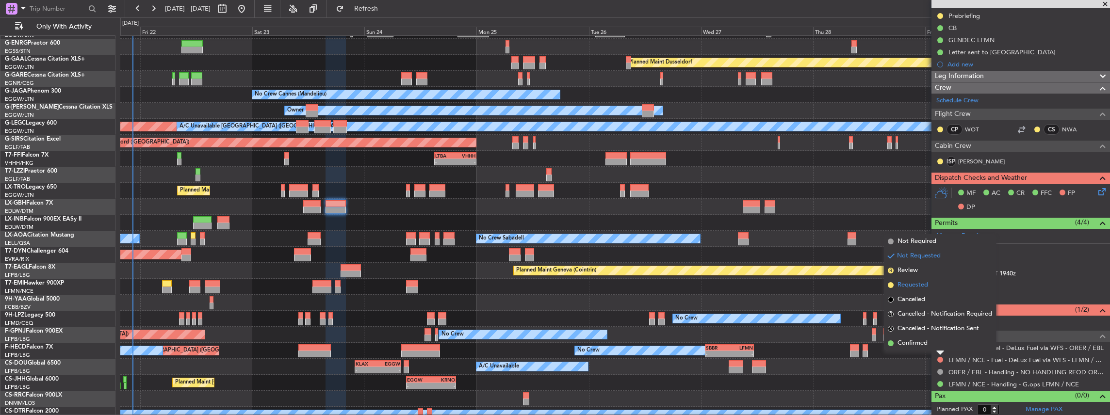
click at [918, 286] on span "Requested" at bounding box center [912, 285] width 31 height 10
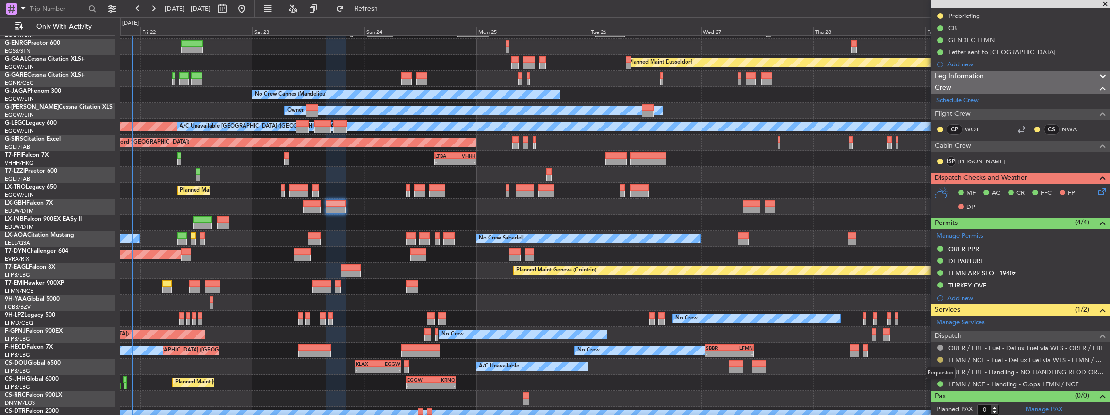
click at [938, 359] on button at bounding box center [940, 360] width 6 height 6
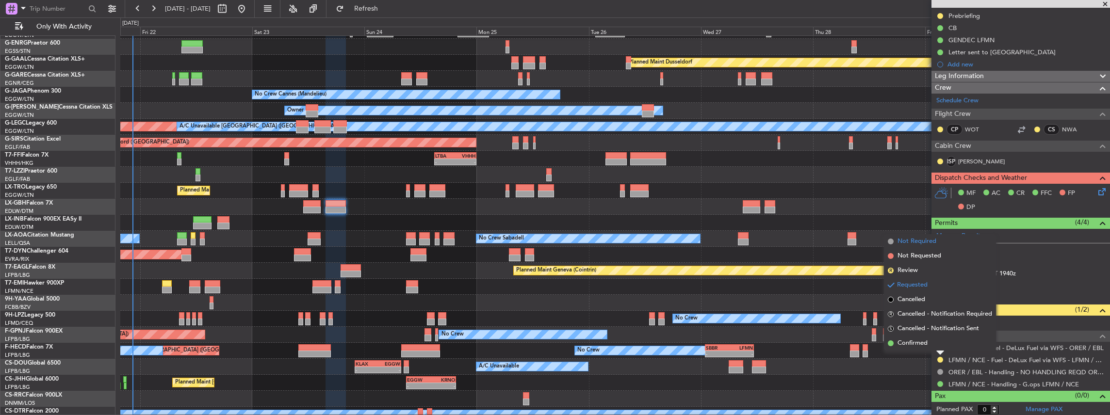
click at [918, 243] on span "Not Required" at bounding box center [916, 242] width 39 height 10
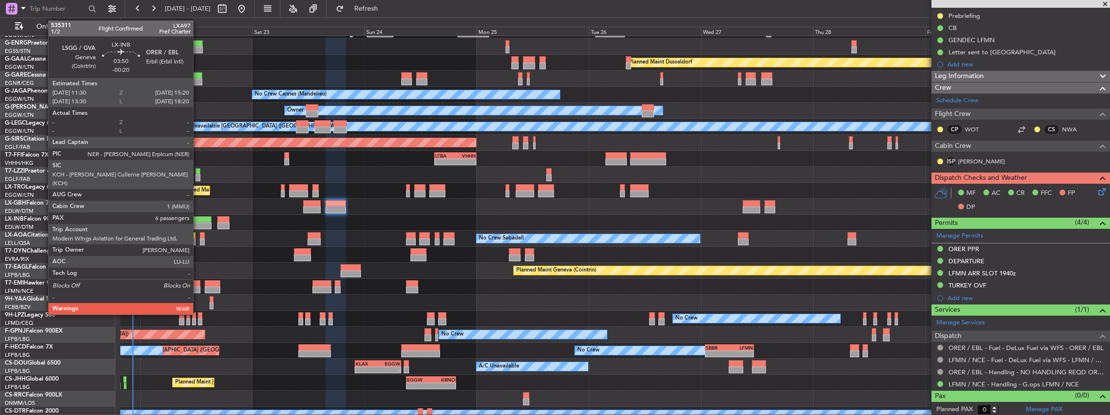
click at [197, 223] on div at bounding box center [202, 226] width 18 height 7
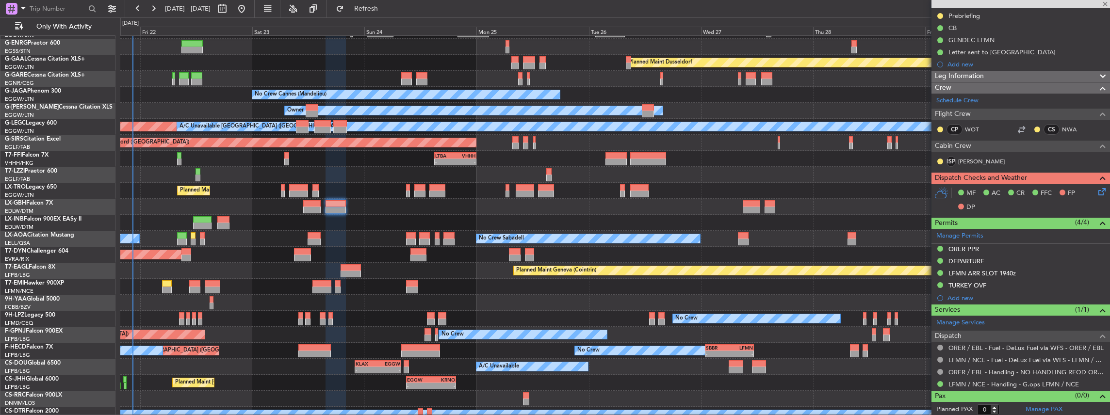
type input "-00:20"
type input "6"
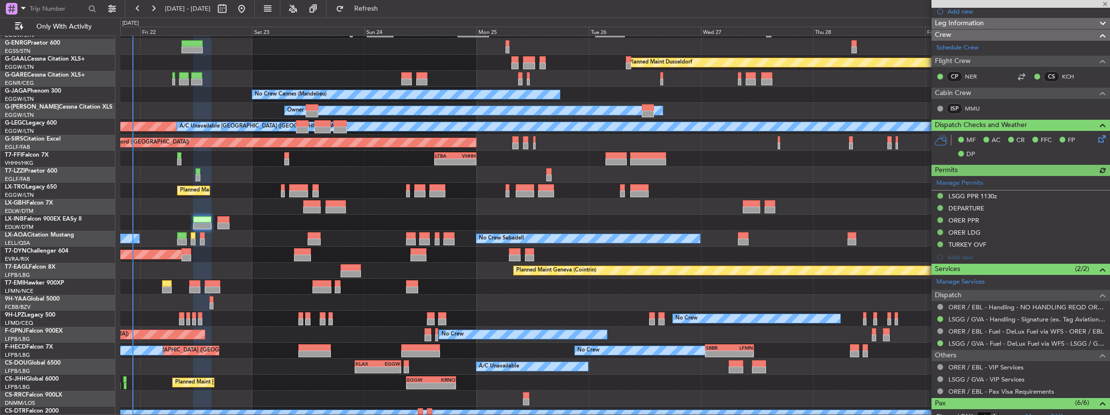
scroll to position [194, 0]
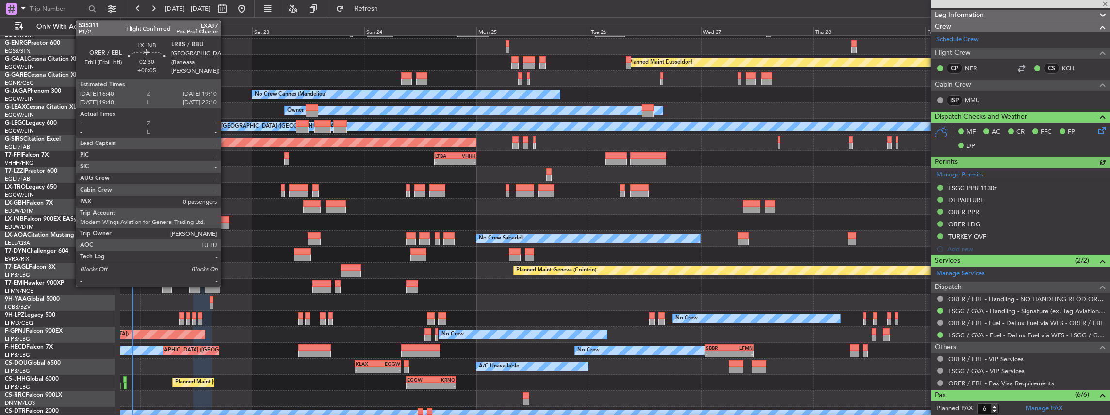
click at [226, 224] on div at bounding box center [223, 226] width 12 height 7
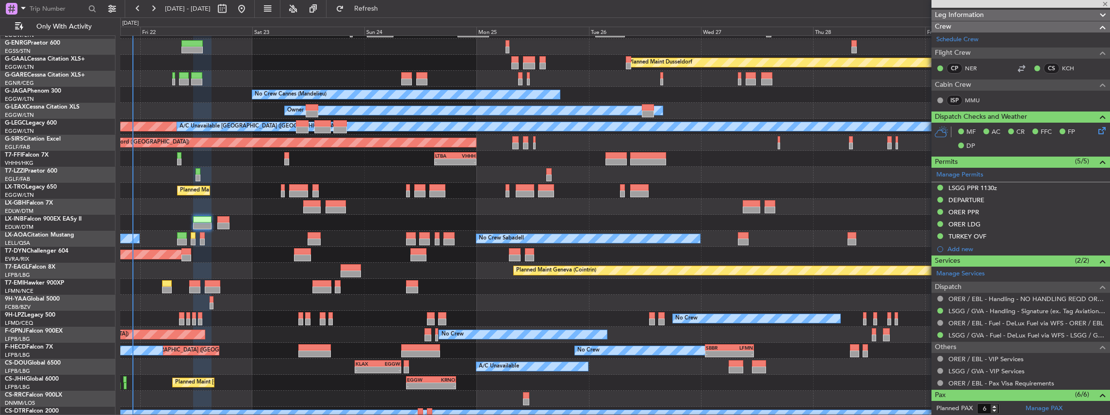
type input "+00:05"
type input "0"
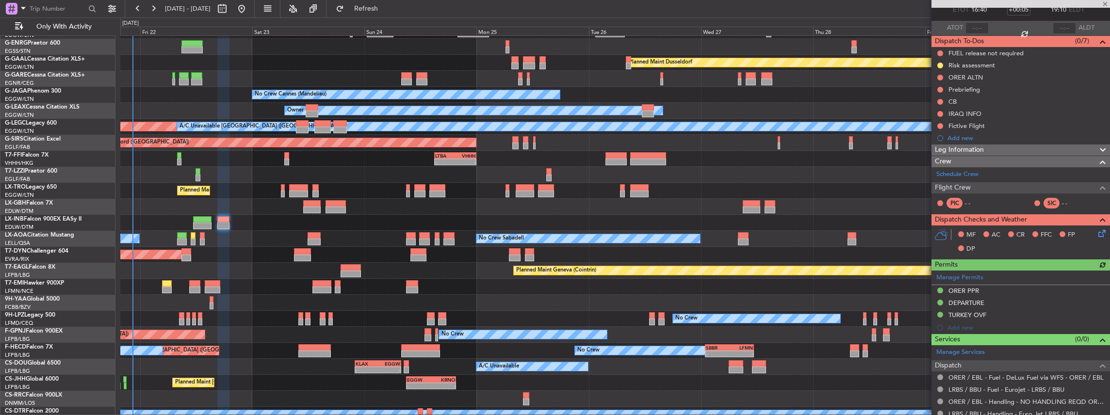
scroll to position [89, 0]
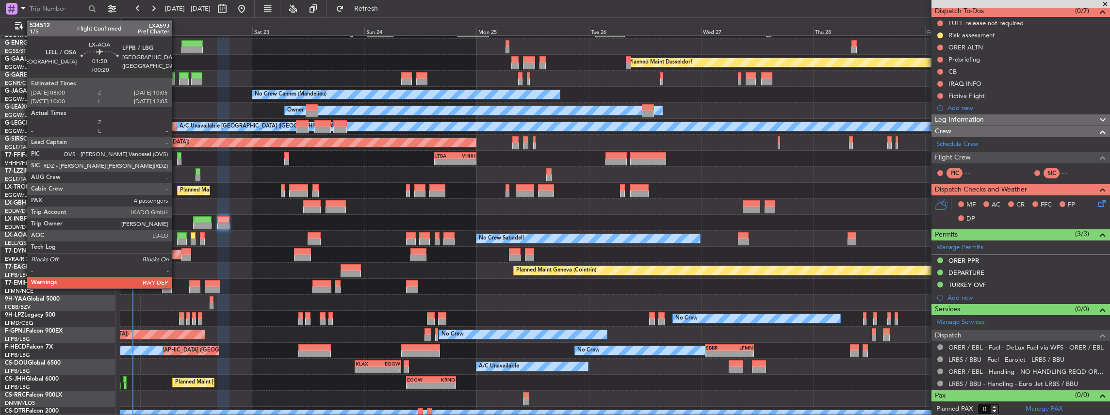
click at [177, 236] on div at bounding box center [182, 235] width 10 height 7
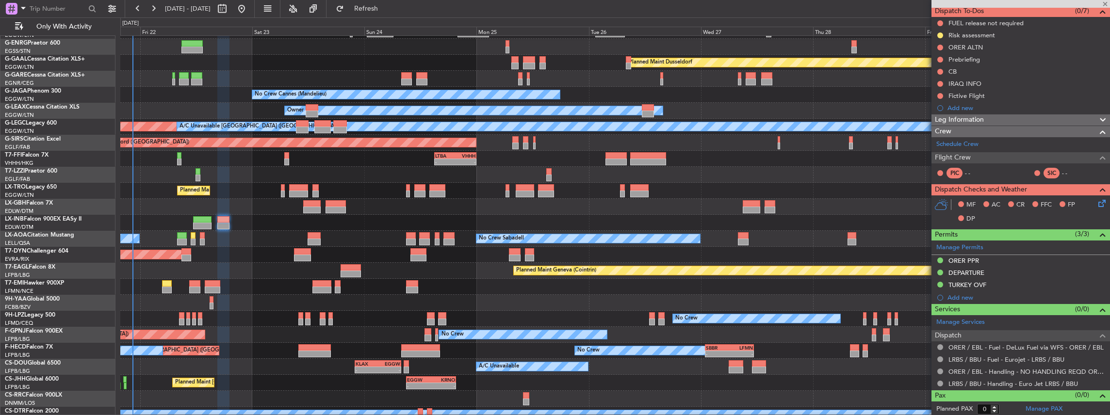
click at [179, 237] on div at bounding box center [182, 235] width 10 height 7
type input "+00:20"
type input "4"
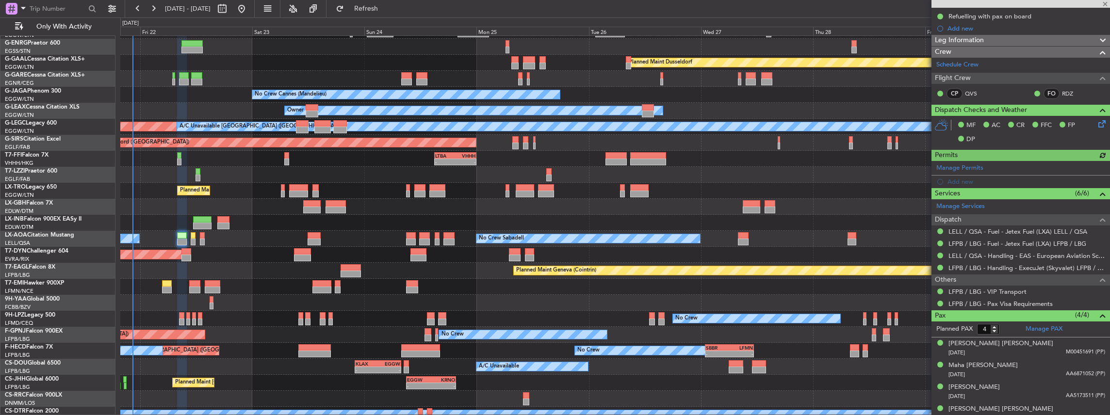
scroll to position [176, 0]
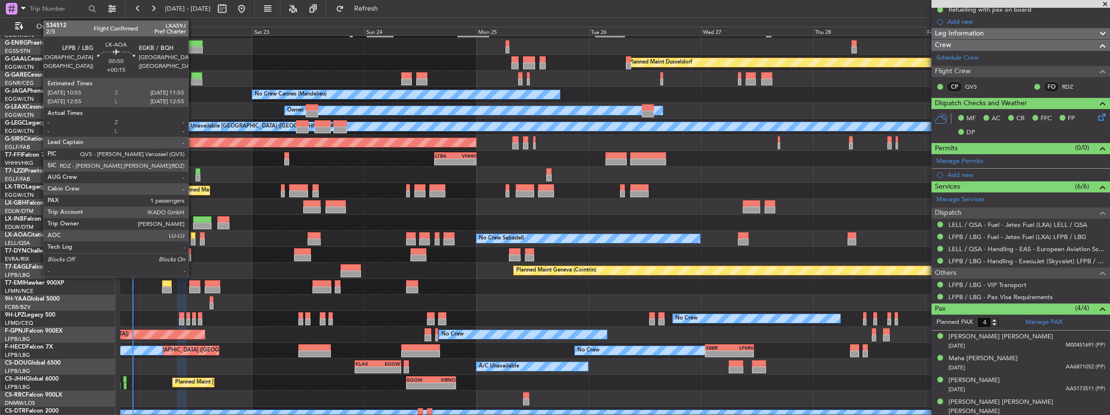
click at [193, 241] on div at bounding box center [193, 242] width 5 height 7
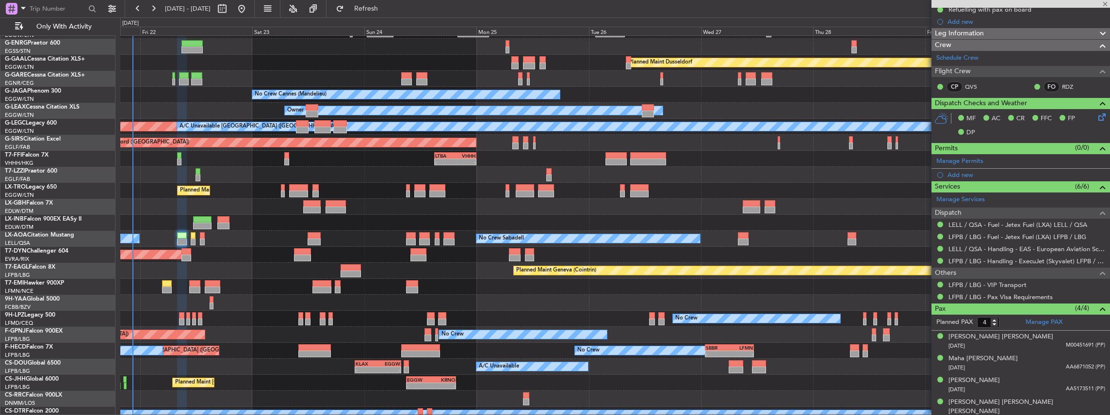
type input "+00:15"
type input "1"
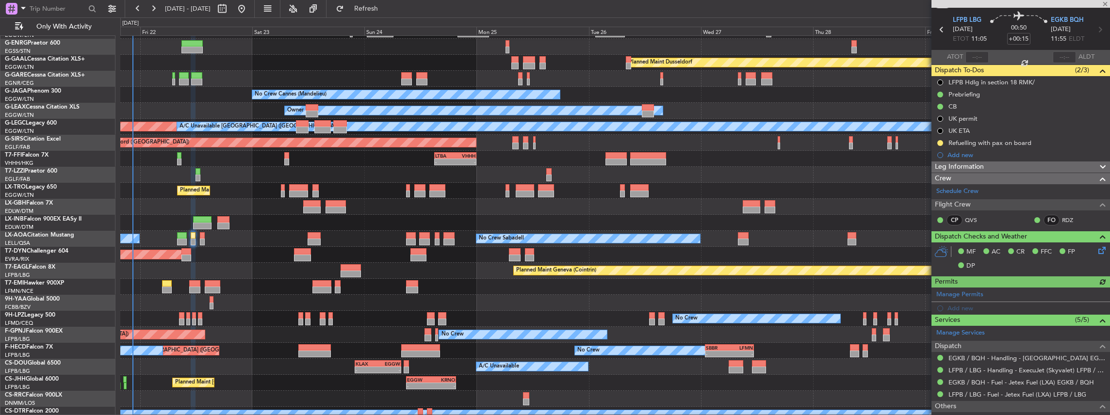
scroll to position [86, 0]
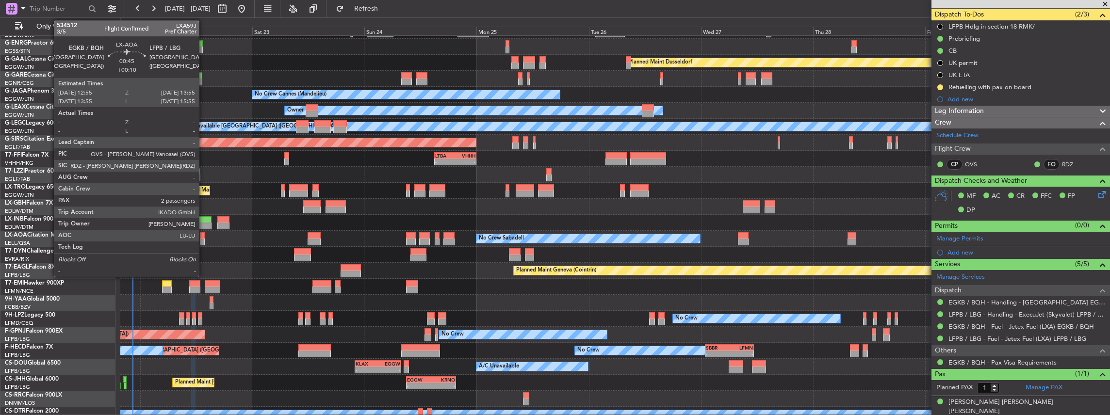
click at [204, 239] on div at bounding box center [202, 242] width 5 height 7
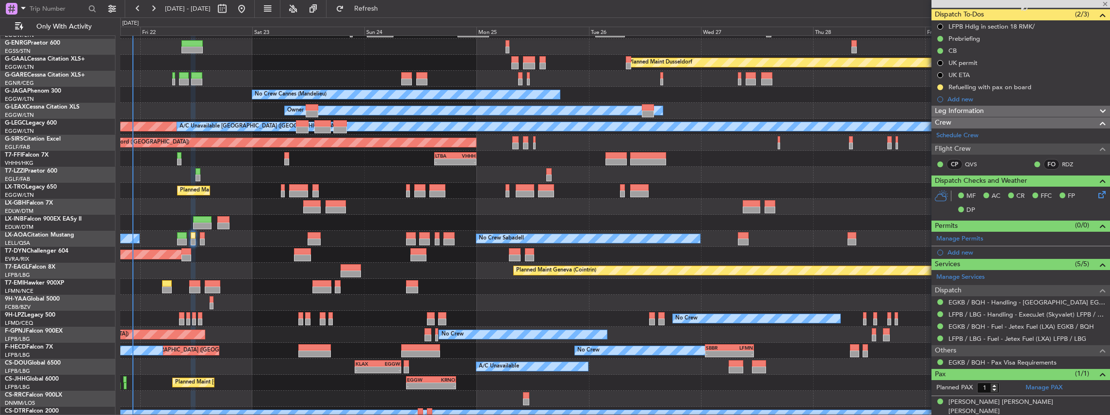
type input "+00:10"
type input "2"
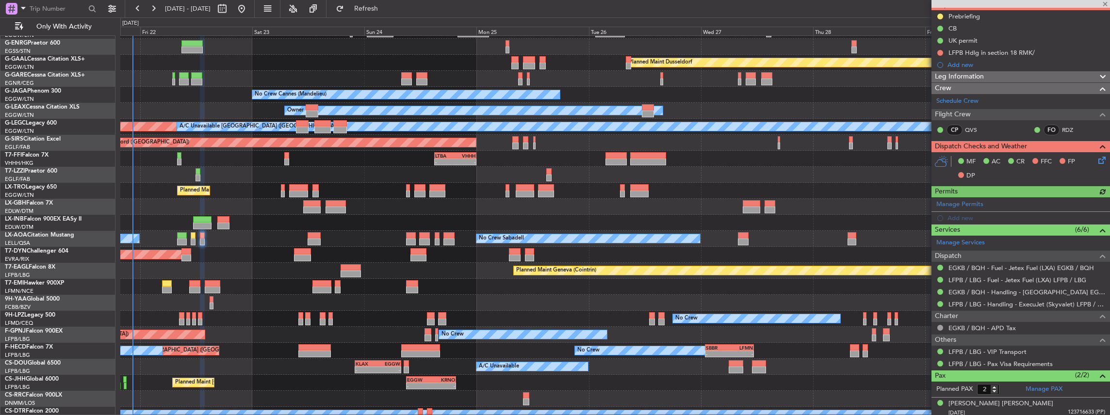
scroll to position [119, 0]
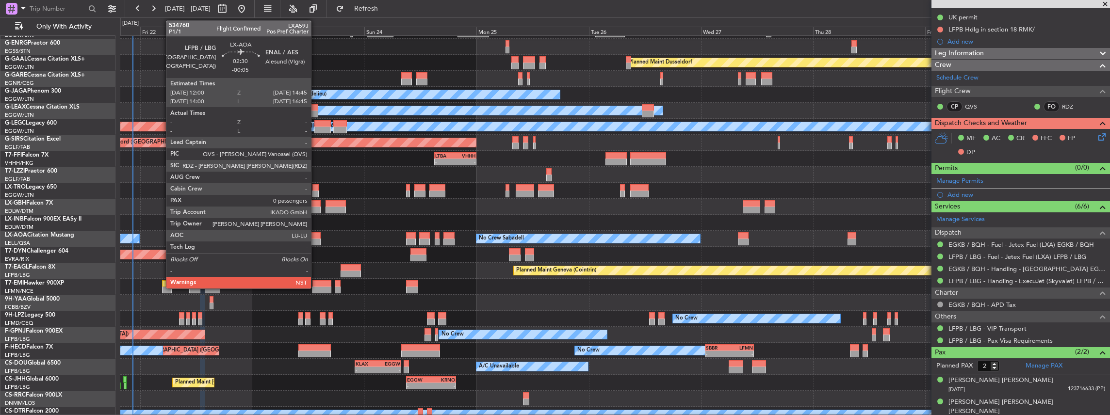
click at [316, 240] on div at bounding box center [314, 242] width 13 height 7
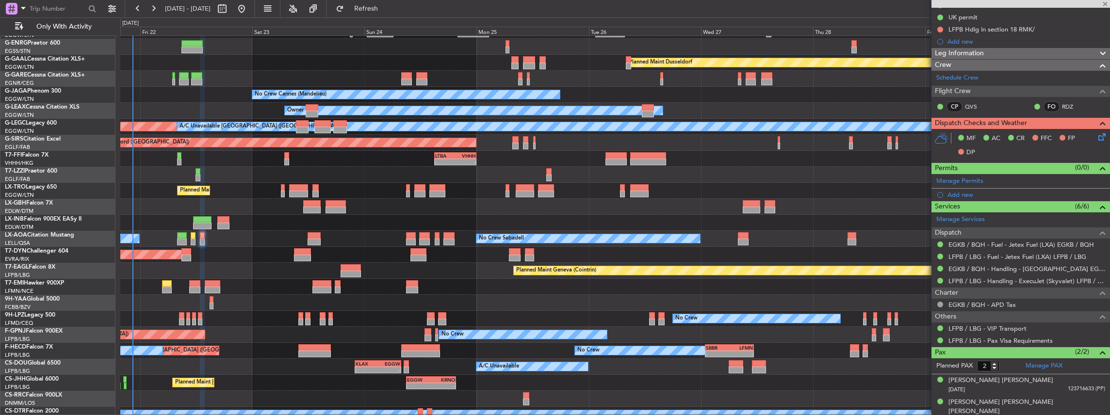
type input "-00:05"
type input "0"
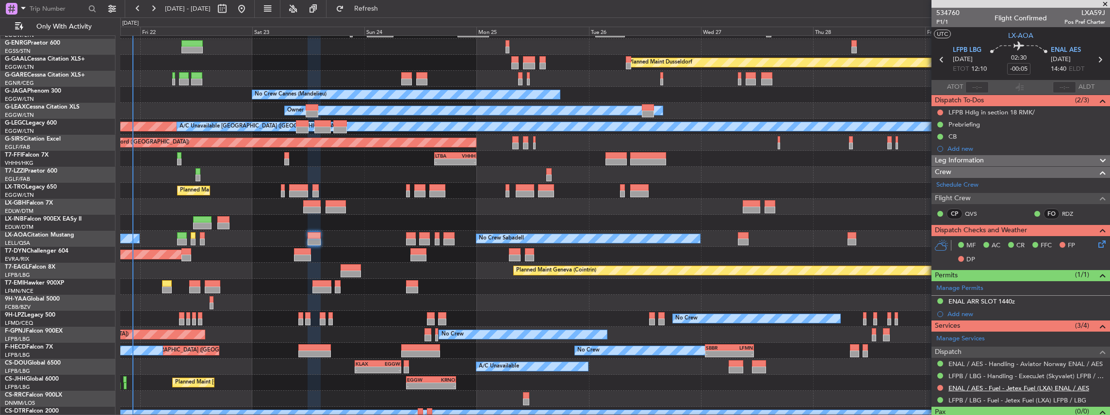
click at [968, 387] on link "ENAL / AES - Fuel - Jetex Fuel (LXA) ENAL / AES" at bounding box center [1018, 388] width 141 height 8
click at [982, 388] on link "ENAL / AES - Fuel - Jetex Fuel (LXA) ENAL / AES" at bounding box center [1018, 388] width 141 height 8
click at [969, 361] on link "ENAL / AES - Handling - Aviator Norway ENAL / AES" at bounding box center [1025, 364] width 154 height 8
click at [1070, 48] on span "ENAL AES" at bounding box center [1066, 51] width 30 height 10
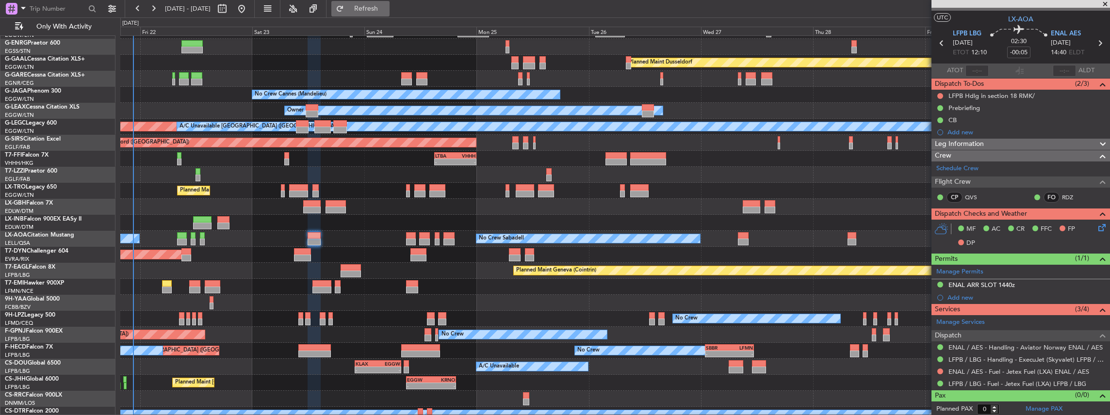
click at [387, 10] on span "Refresh" at bounding box center [366, 8] width 41 height 7
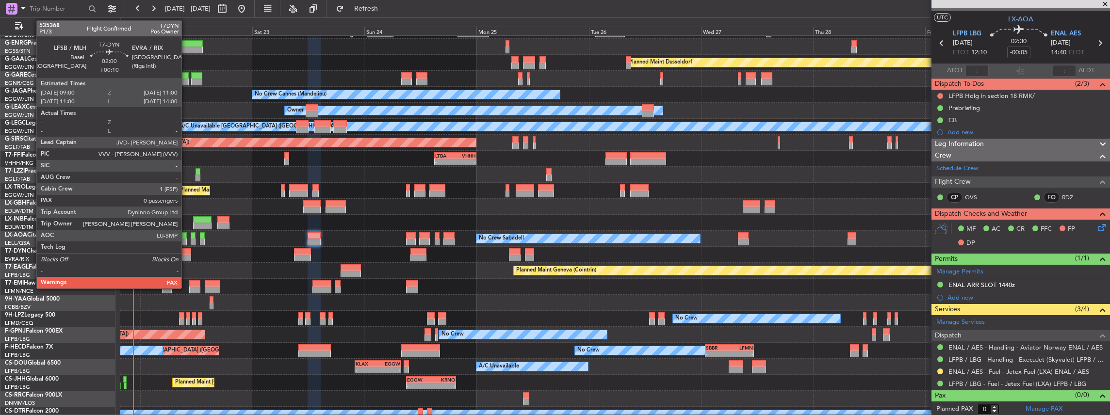
click at [186, 255] on div at bounding box center [186, 258] width 10 height 7
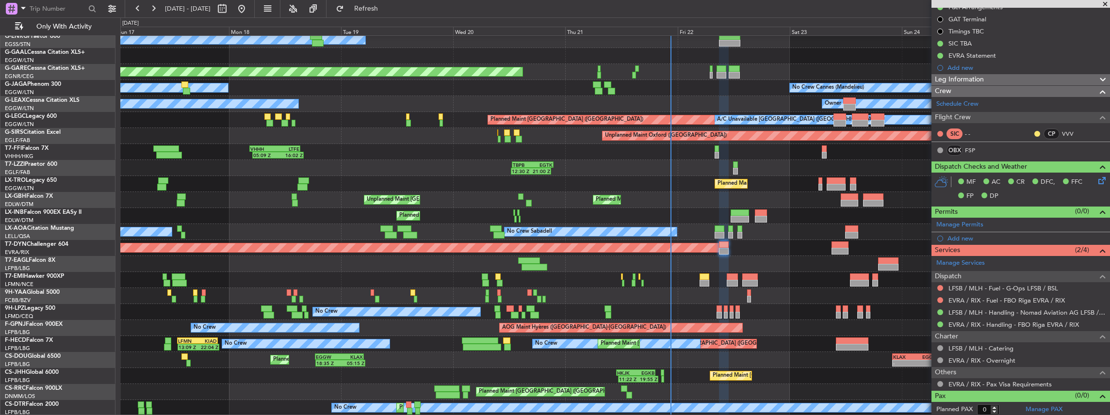
scroll to position [36, 0]
click at [799, 244] on div "Planned Maint Windsor Locks (Bradley Intl) Owner Planned Maint Dusseldorf Unpla…" at bounding box center [615, 208] width 990 height 416
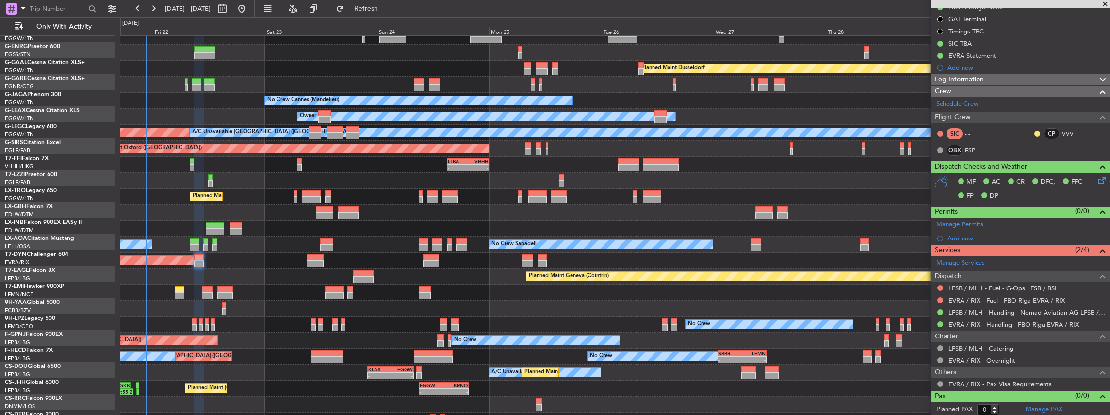
scroll to position [23, 0]
click at [269, 255] on div "Planned Maint [GEOGRAPHIC_DATA]-[GEOGRAPHIC_DATA]" at bounding box center [615, 261] width 990 height 16
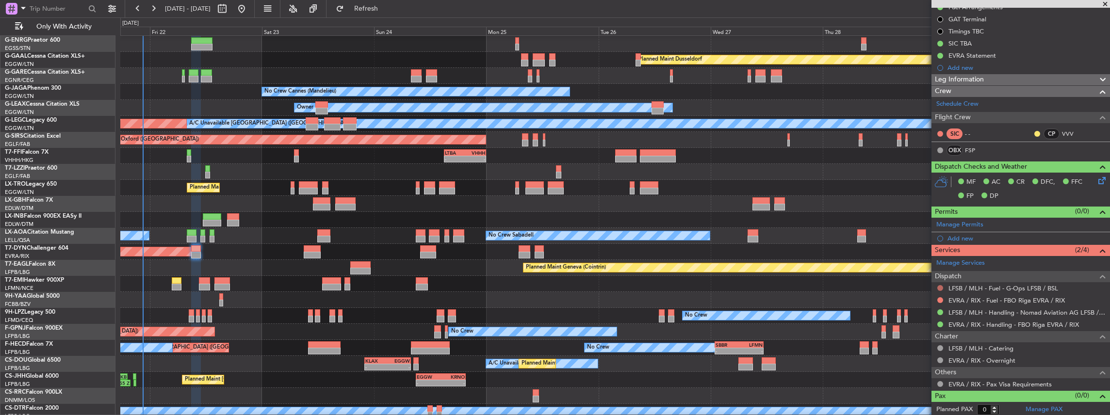
click at [939, 285] on button at bounding box center [940, 288] width 6 height 6
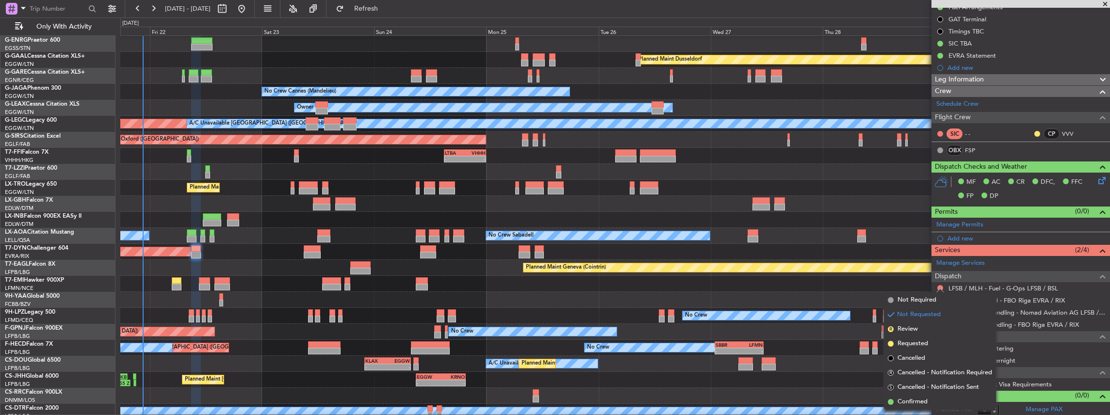
click at [837, 286] on div "Planned Maint Chester" at bounding box center [615, 284] width 990 height 16
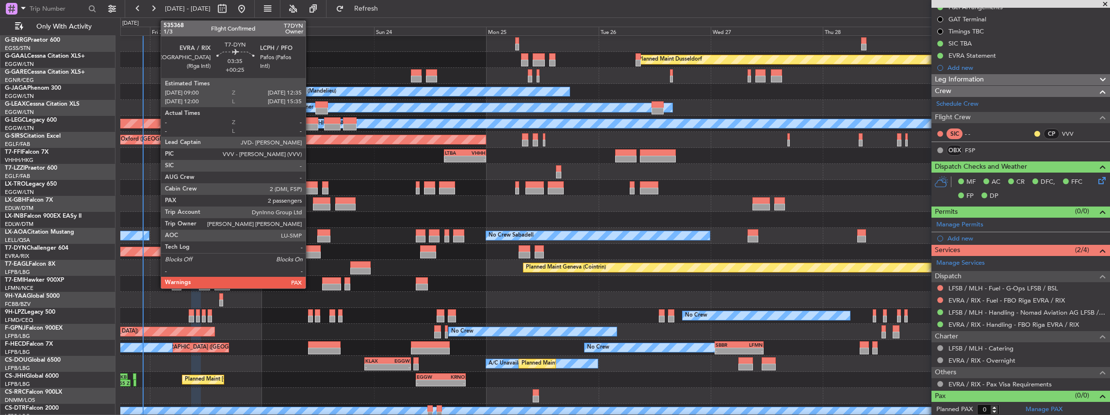
click at [310, 249] on div at bounding box center [312, 248] width 17 height 7
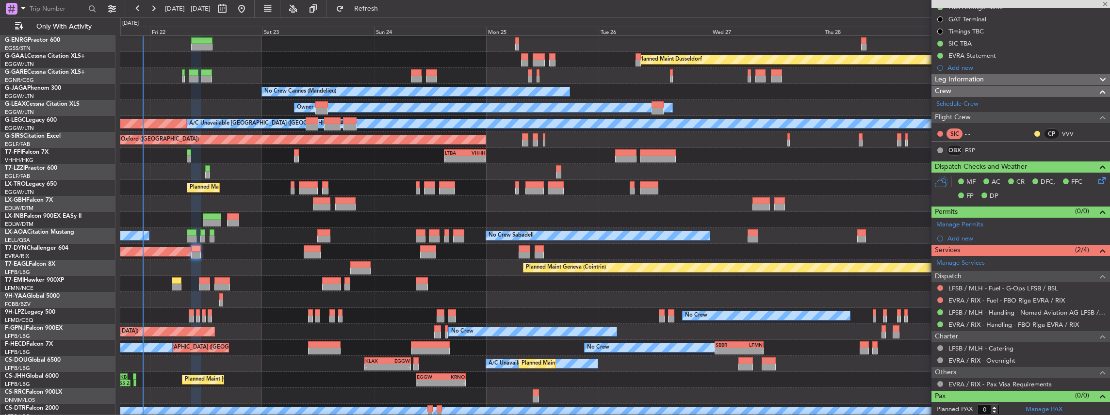
type input "+00:25"
type input "3"
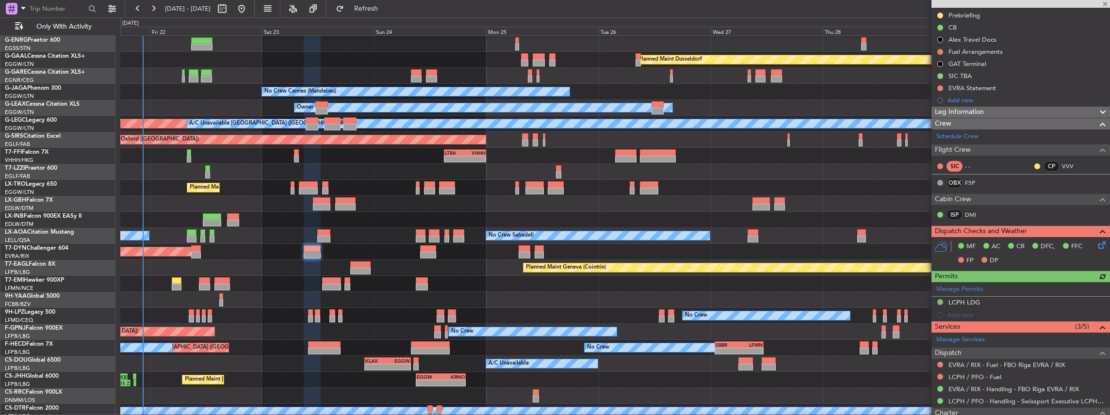
scroll to position [226, 0]
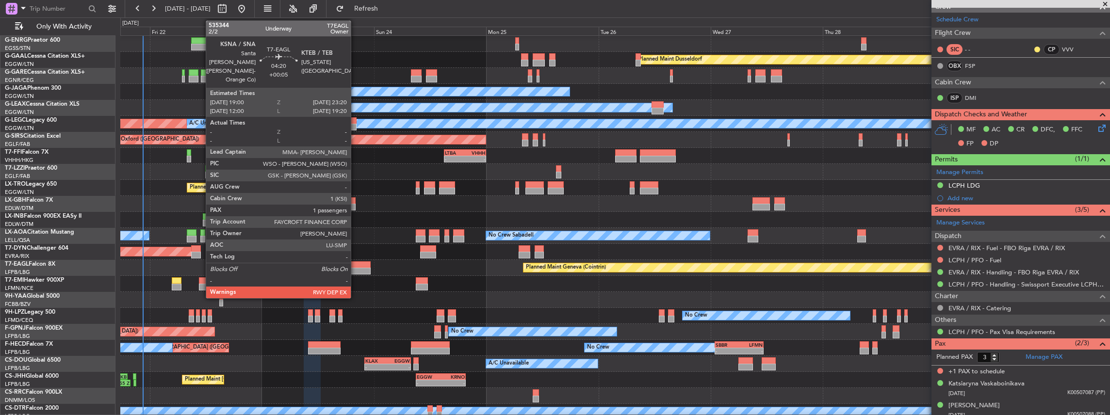
click at [356, 268] on div at bounding box center [360, 271] width 20 height 7
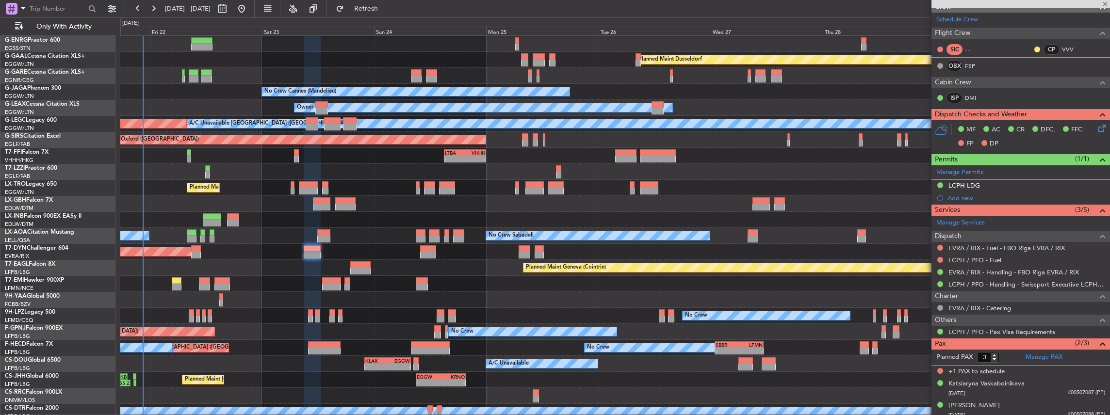
type input "+00:05"
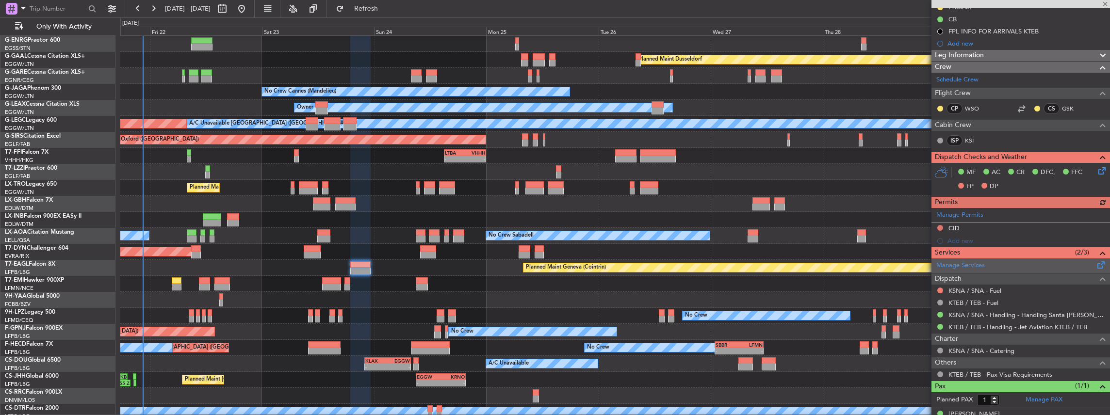
scroll to position [129, 0]
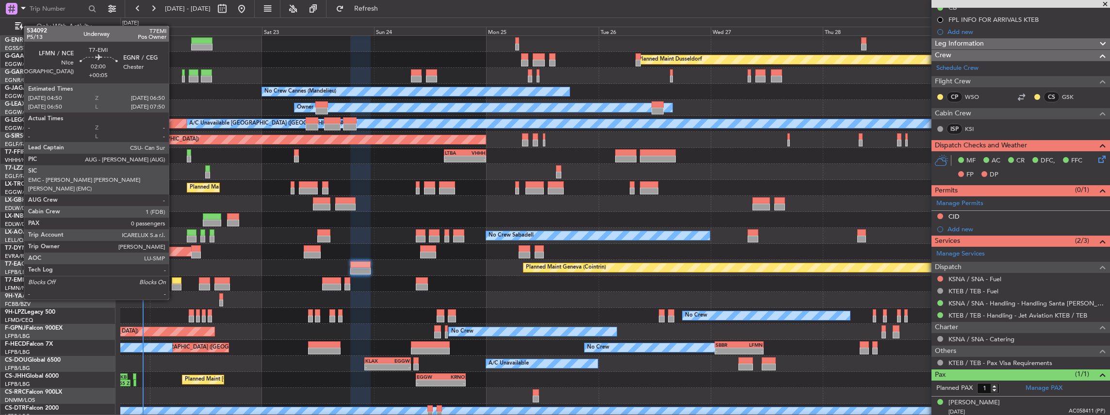
click at [174, 281] on div at bounding box center [177, 280] width 10 height 7
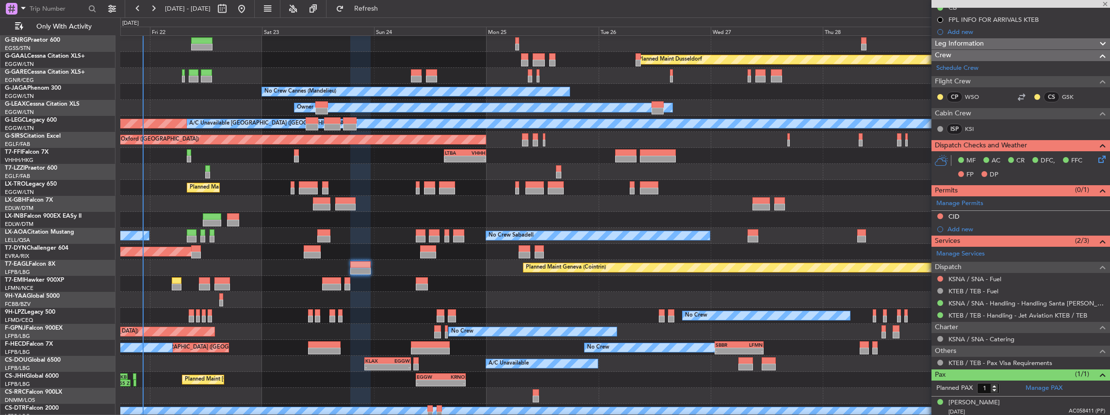
type input "0"
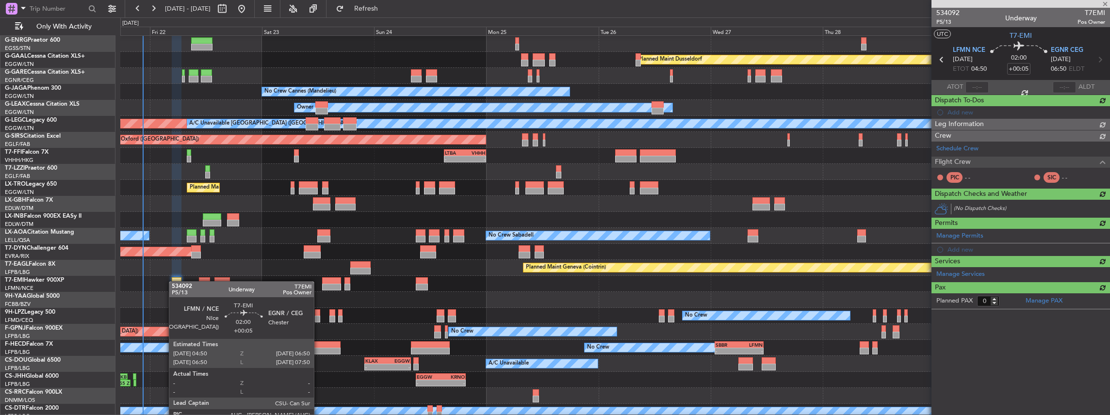
scroll to position [0, 0]
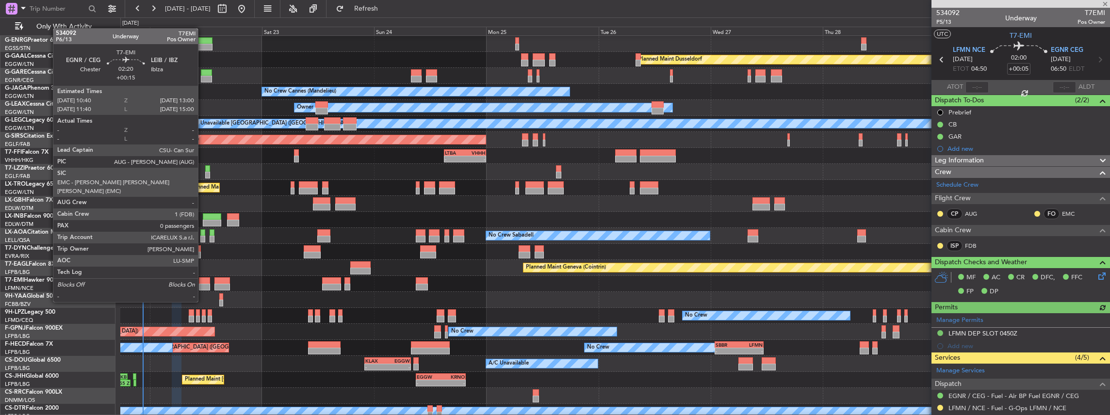
click at [203, 284] on div at bounding box center [204, 287] width 11 height 7
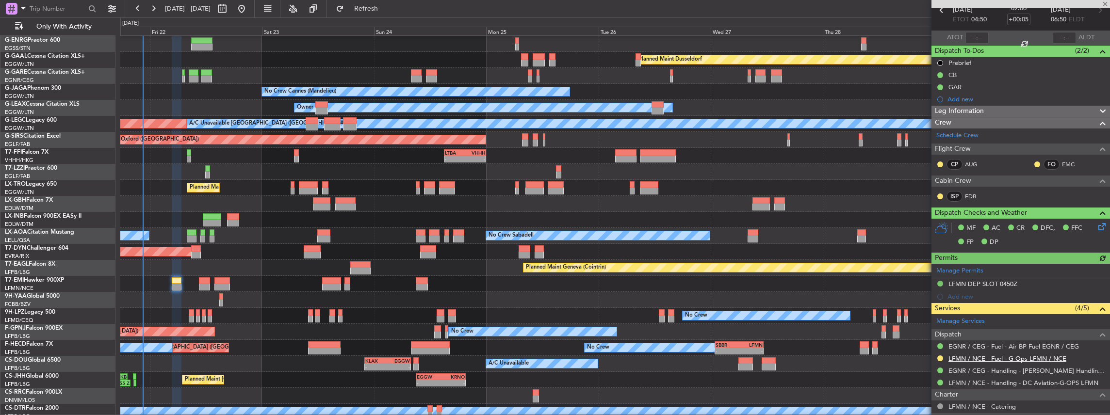
scroll to position [95, 0]
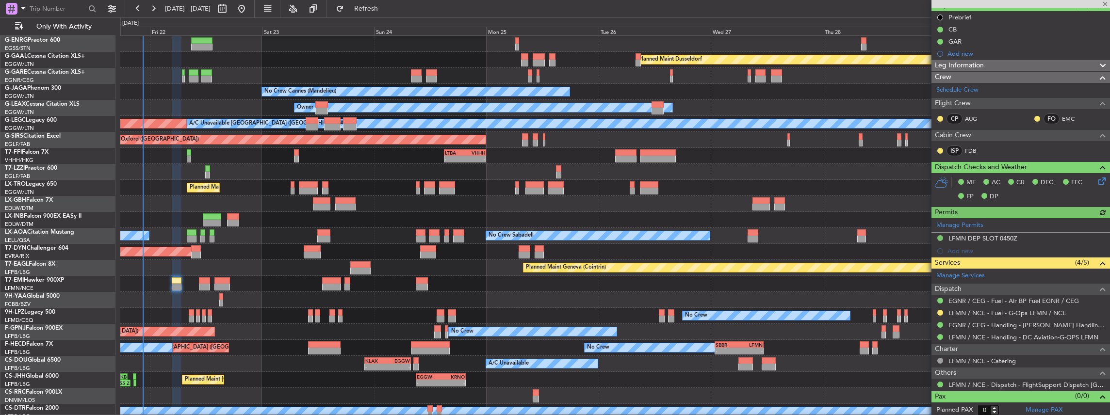
type input "+00:15"
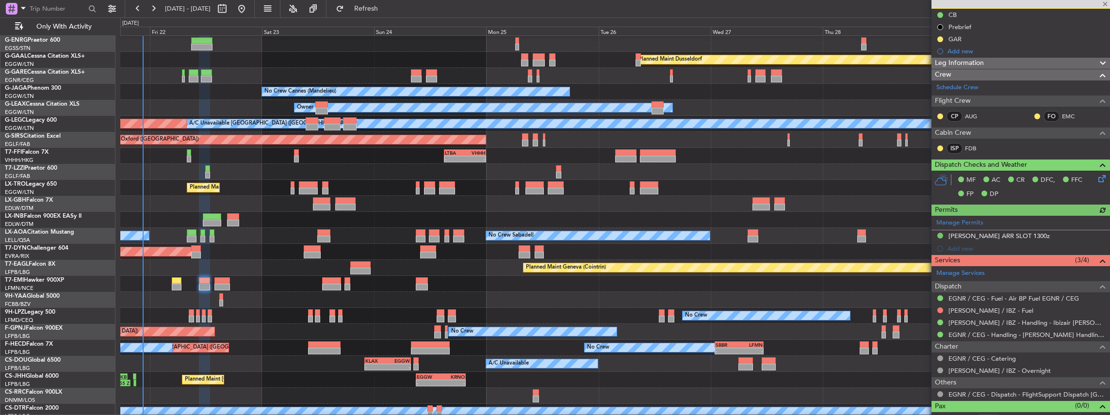
scroll to position [108, 0]
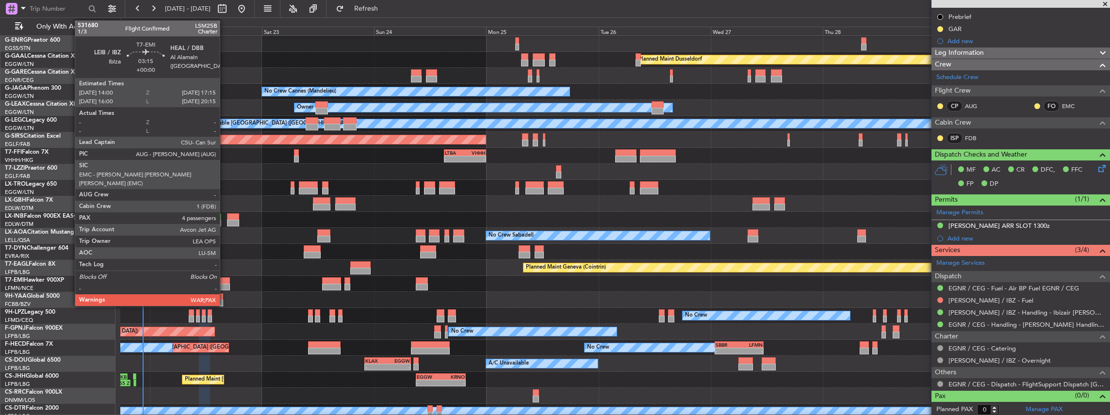
click at [225, 284] on div at bounding box center [222, 287] width 16 height 7
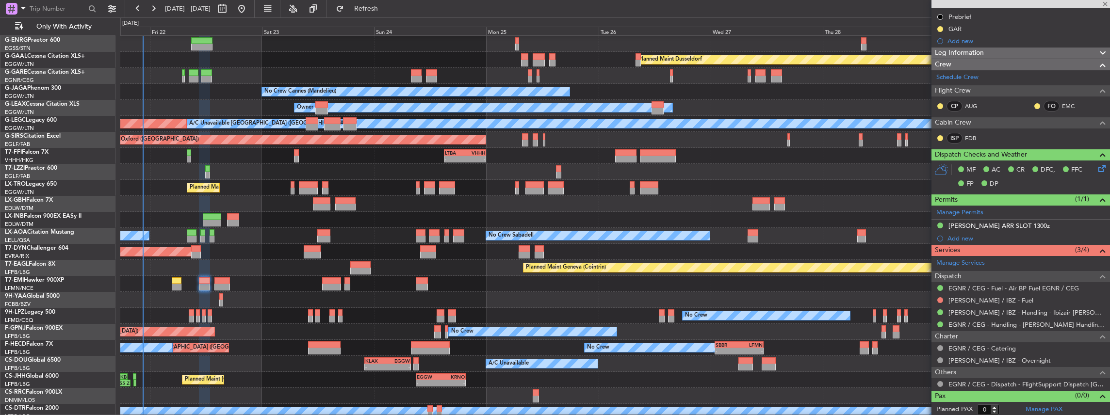
type input "4"
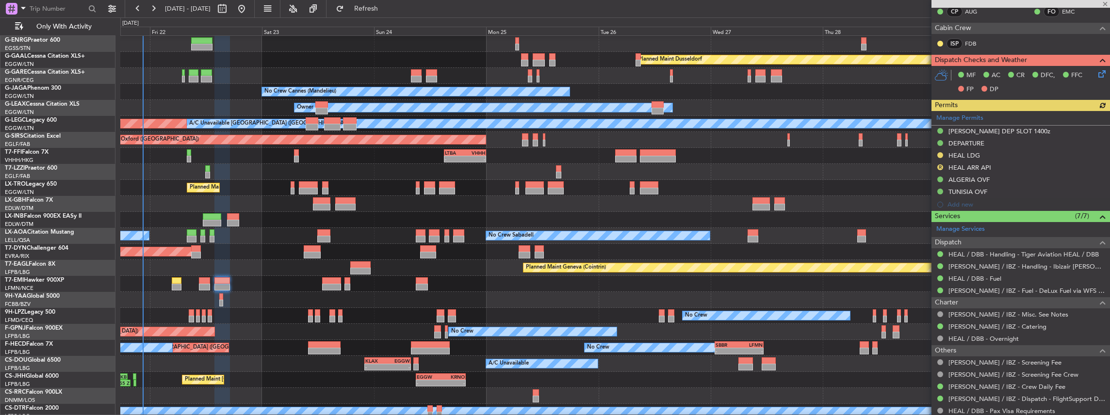
scroll to position [259, 0]
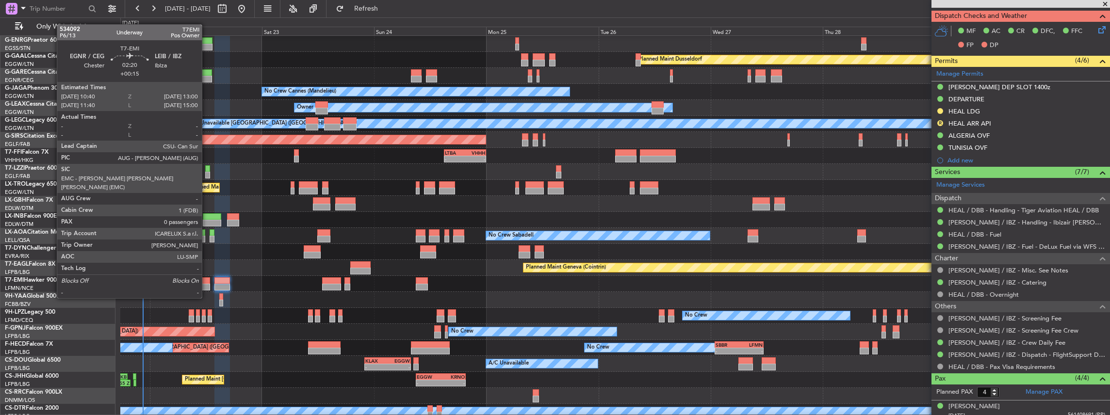
click at [207, 280] on div at bounding box center [204, 280] width 11 height 7
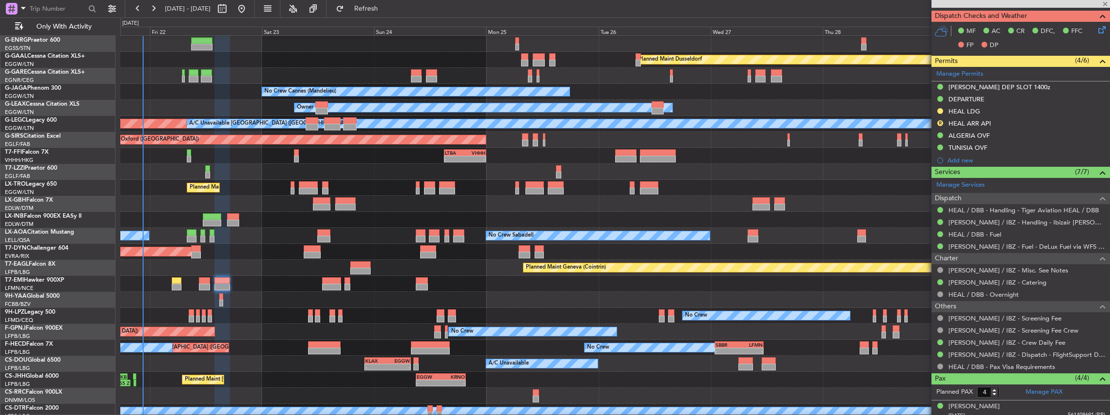
type input "+00:15"
type input "0"
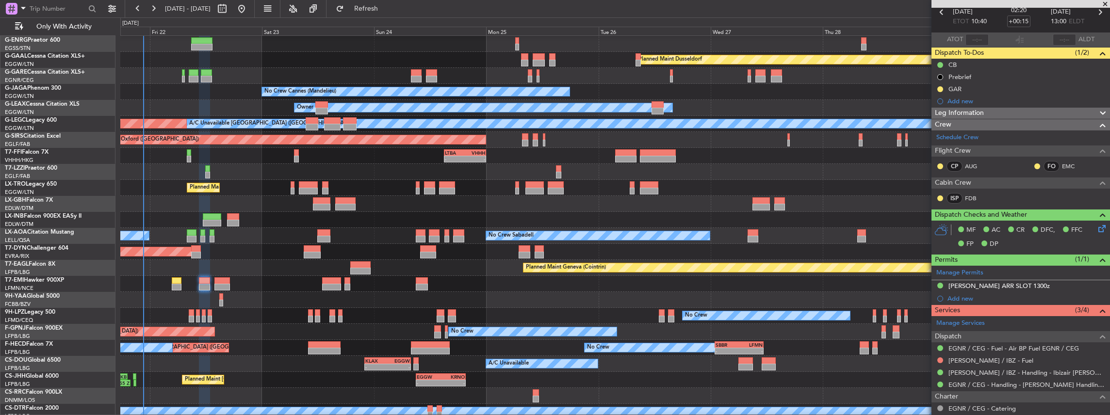
scroll to position [65, 0]
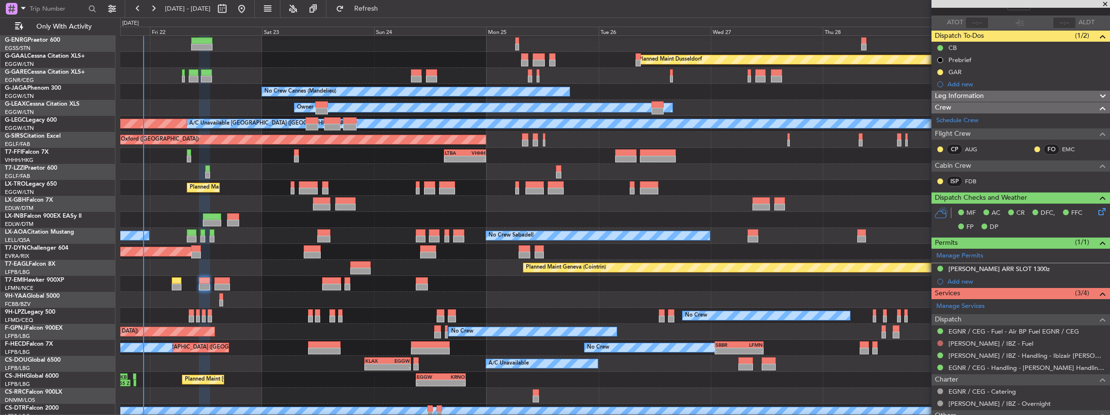
click at [939, 341] on button at bounding box center [940, 344] width 6 height 6
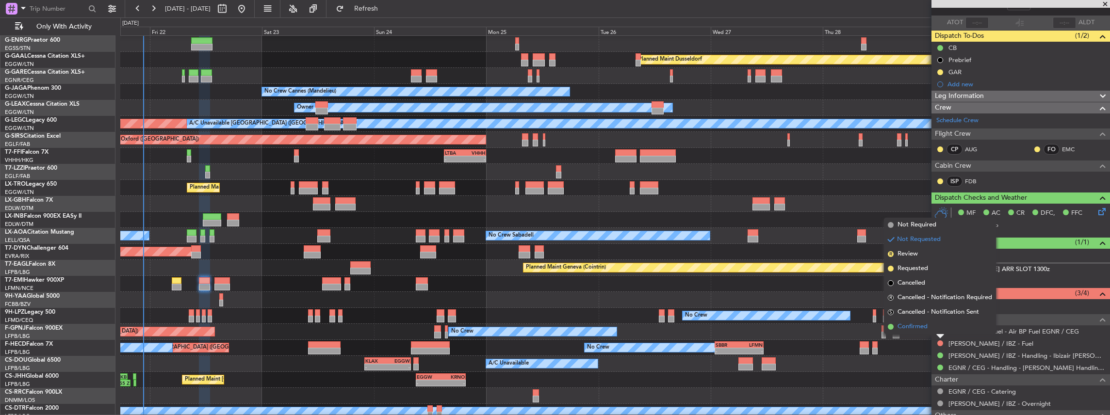
click at [904, 325] on span "Confirmed" at bounding box center [912, 327] width 30 height 10
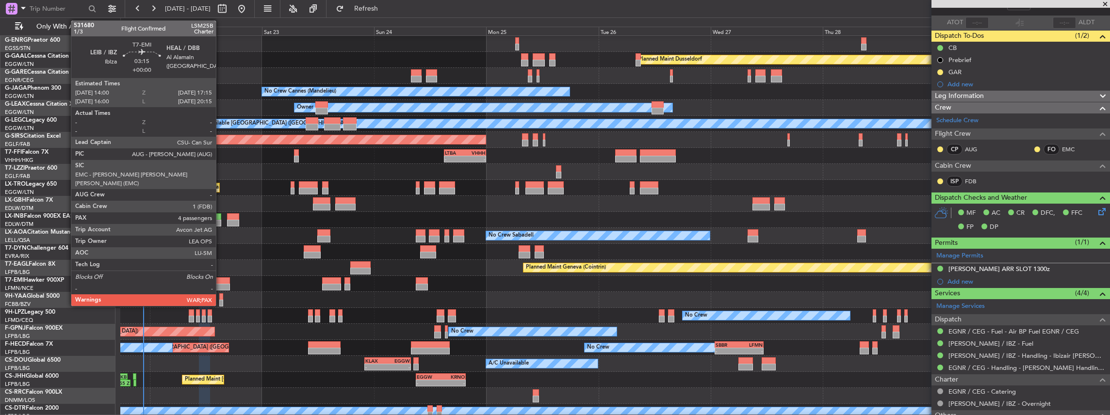
click at [221, 284] on div at bounding box center [222, 287] width 16 height 7
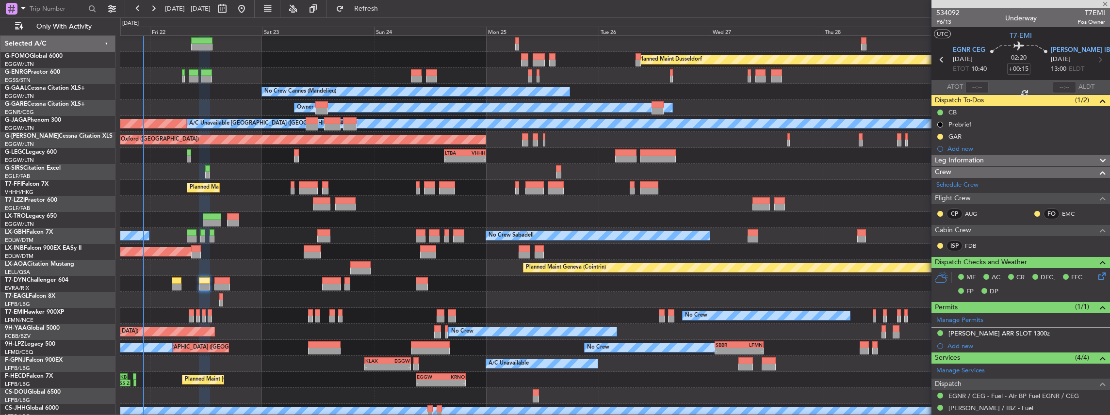
scroll to position [65, 0]
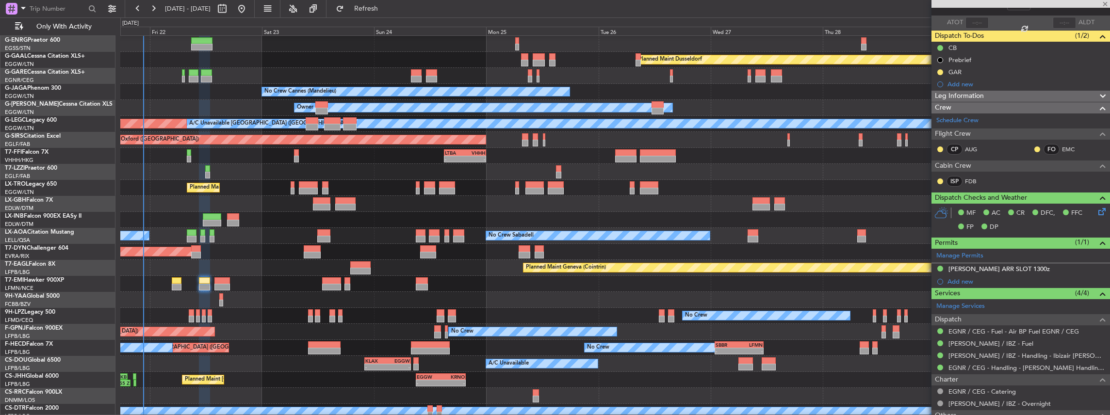
type input "4"
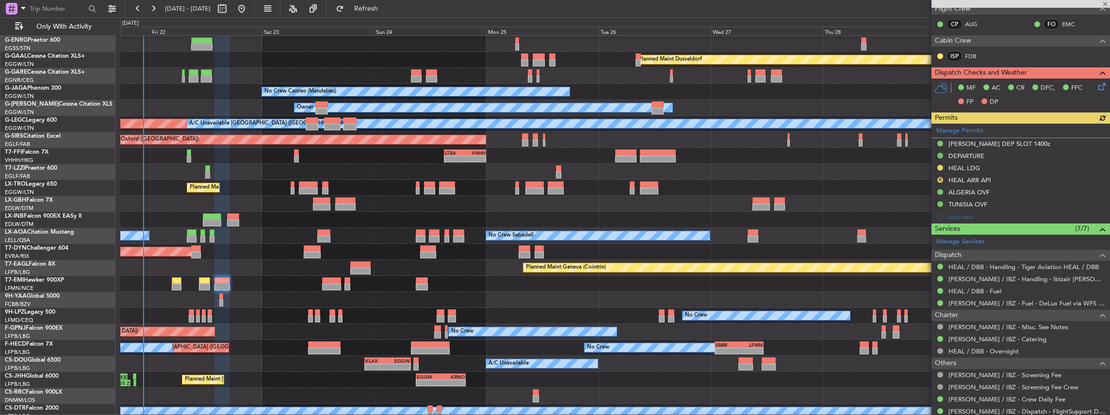
scroll to position [226, 0]
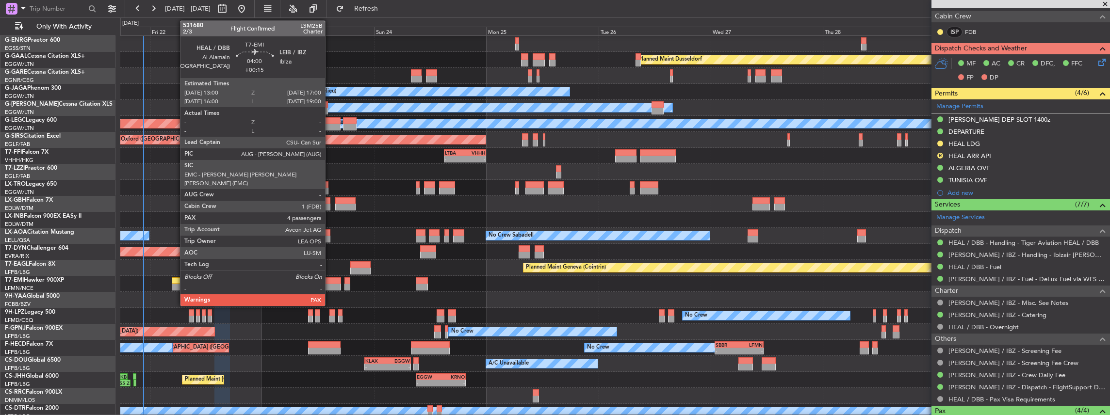
click at [330, 284] on div at bounding box center [331, 287] width 19 height 7
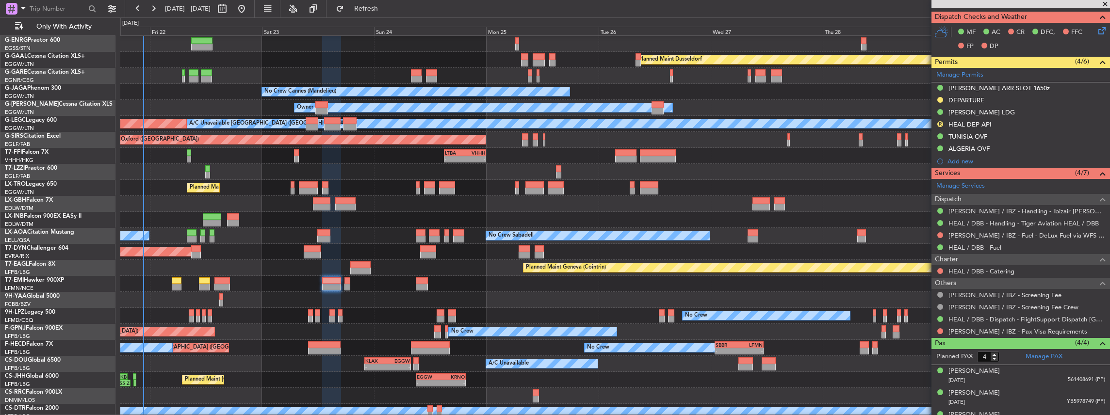
scroll to position [227, 0]
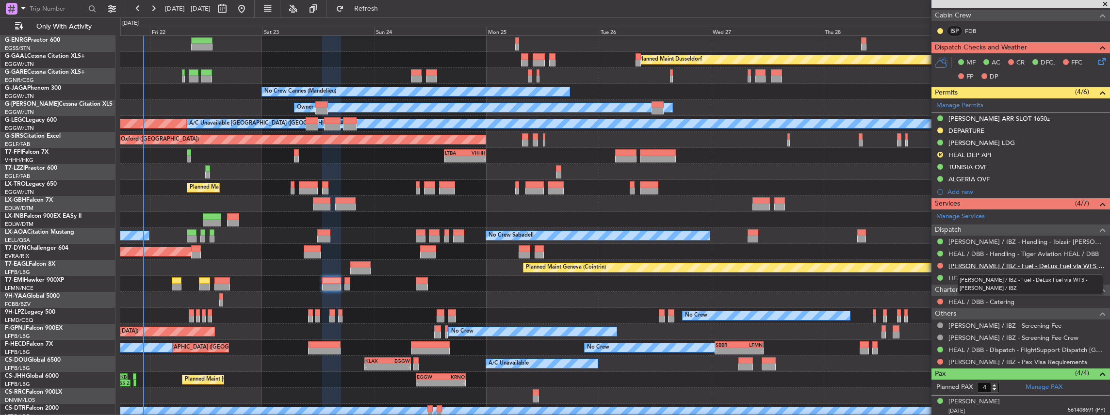
click at [979, 262] on link "[PERSON_NAME] / IBZ - Fuel - DeLux Fuel via WFS - [PERSON_NAME] / IBZ" at bounding box center [1026, 266] width 157 height 8
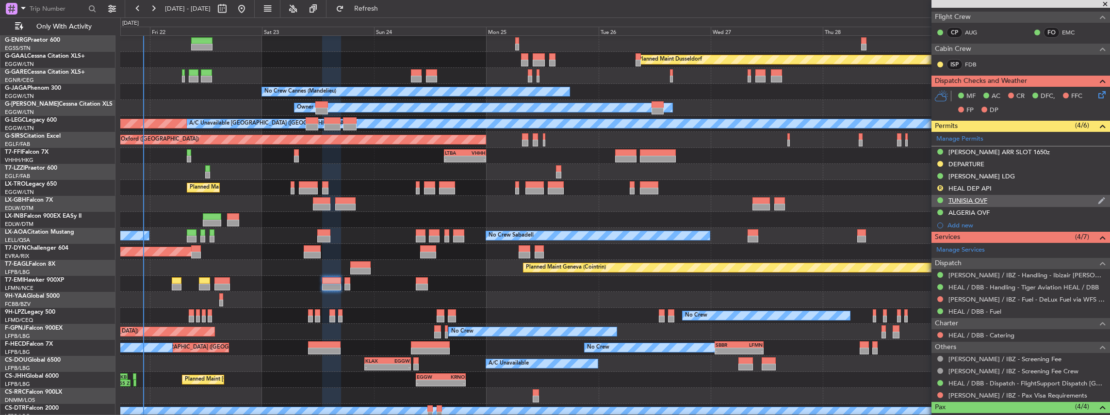
scroll to position [194, 0]
click at [1001, 274] on link "[PERSON_NAME] / IBZ - Handling - Ibizair [PERSON_NAME] / IBZ" at bounding box center [1026, 275] width 157 height 8
click at [367, 9] on button "Refresh" at bounding box center [360, 9] width 58 height 16
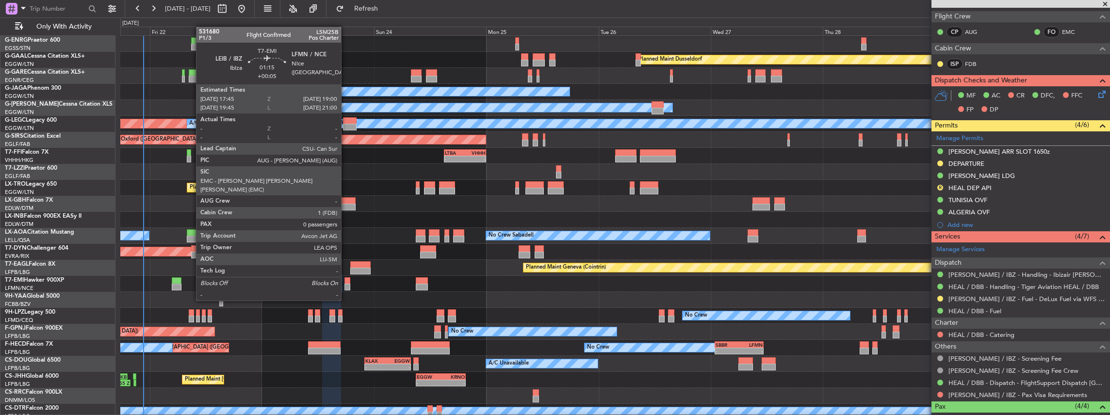
click at [346, 282] on div at bounding box center [347, 280] width 6 height 7
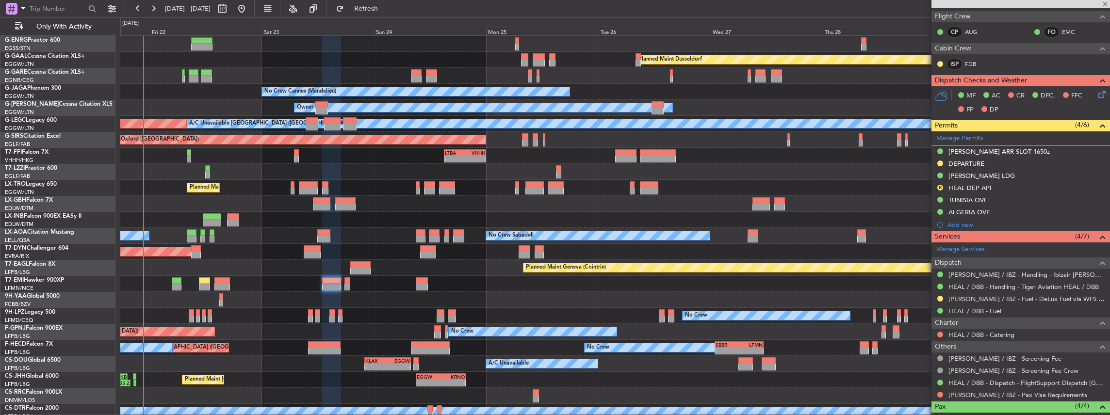
type input "+00:05"
type input "0"
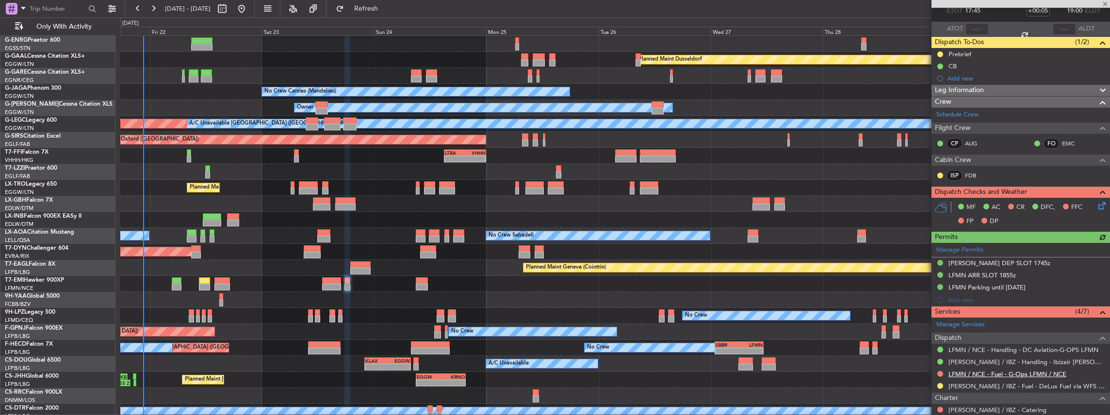
scroll to position [97, 0]
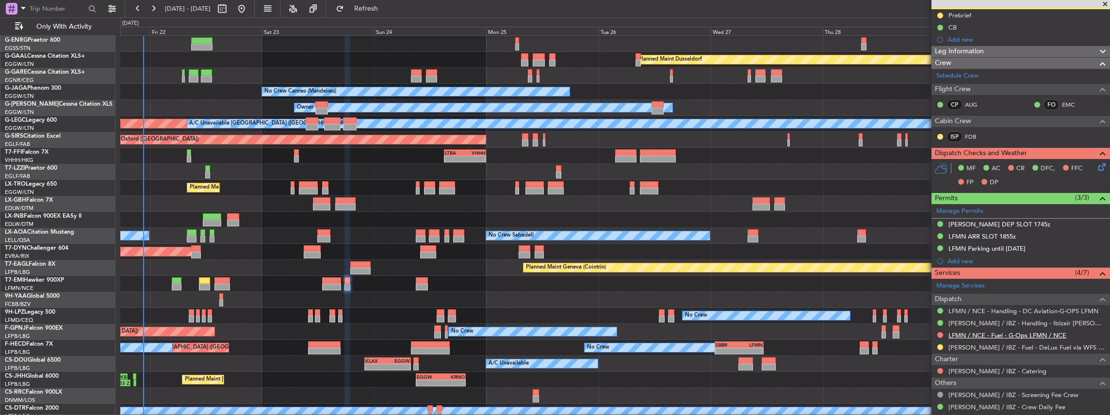
click at [960, 335] on link "LFMN / NCE - Fuel - G-Ops LFMN / NCE" at bounding box center [1007, 335] width 118 height 8
click at [962, 309] on link "LFMN / NCE - Handling - DC Aviation-G-OPS LFMN" at bounding box center [1023, 311] width 150 height 8
click at [387, 5] on span "Refresh" at bounding box center [366, 8] width 41 height 7
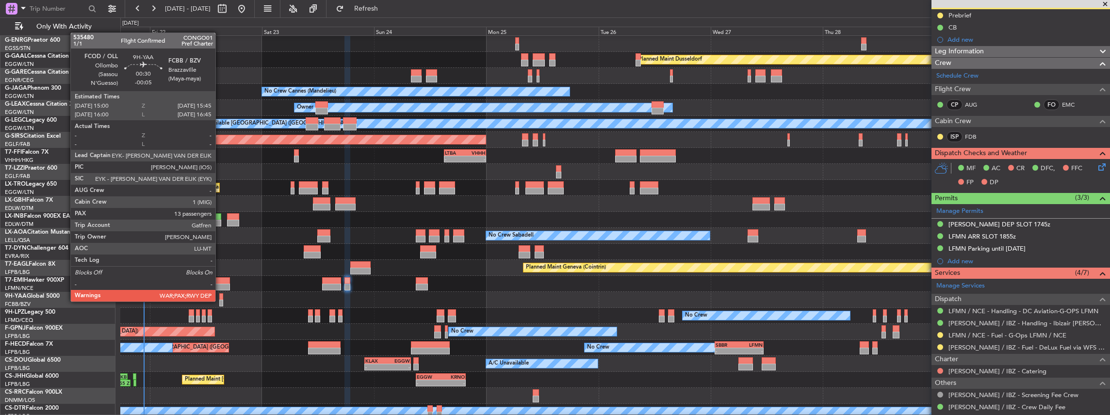
click at [220, 301] on div at bounding box center [221, 303] width 4 height 7
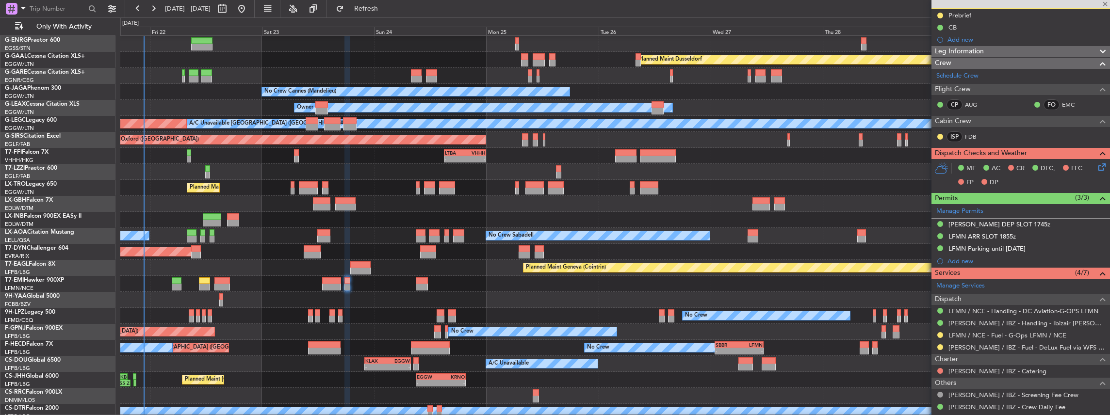
type input "-00:05"
type input "13"
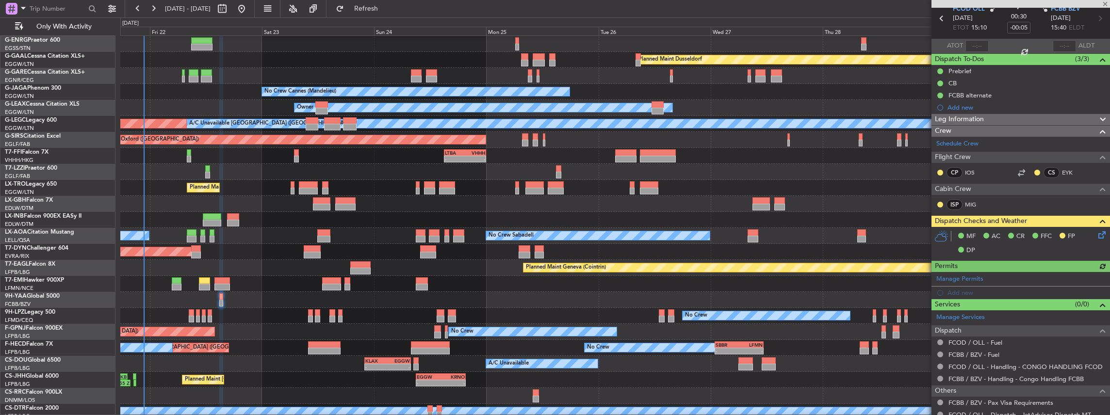
scroll to position [84, 0]
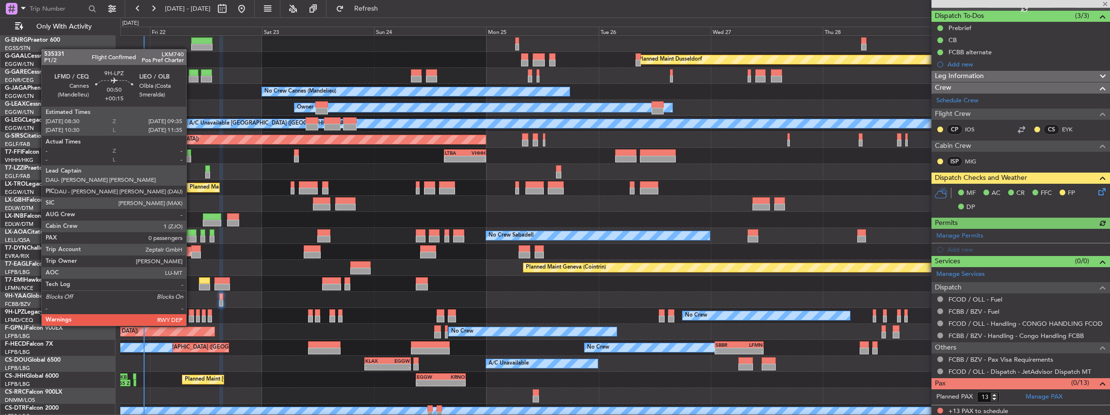
click at [191, 316] on div at bounding box center [191, 319] width 5 height 7
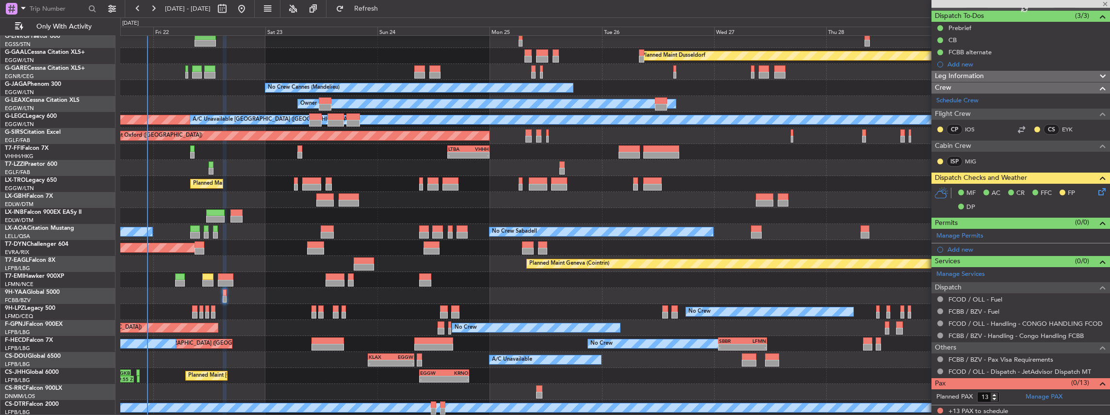
type input "+00:15"
type input "0"
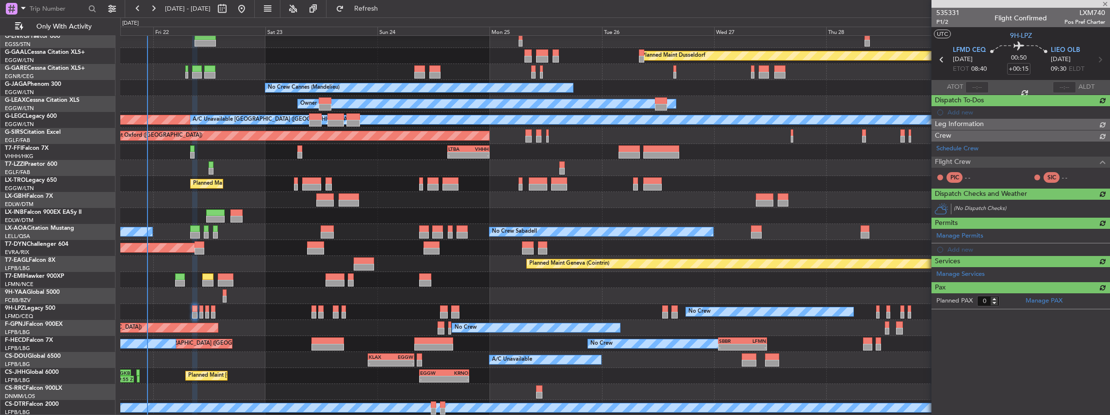
click at [337, 334] on div "Planned Maint Dusseldorf Unplanned Maint [PERSON_NAME] No Crew Cannes ([GEOGRAP…" at bounding box center [615, 208] width 990 height 416
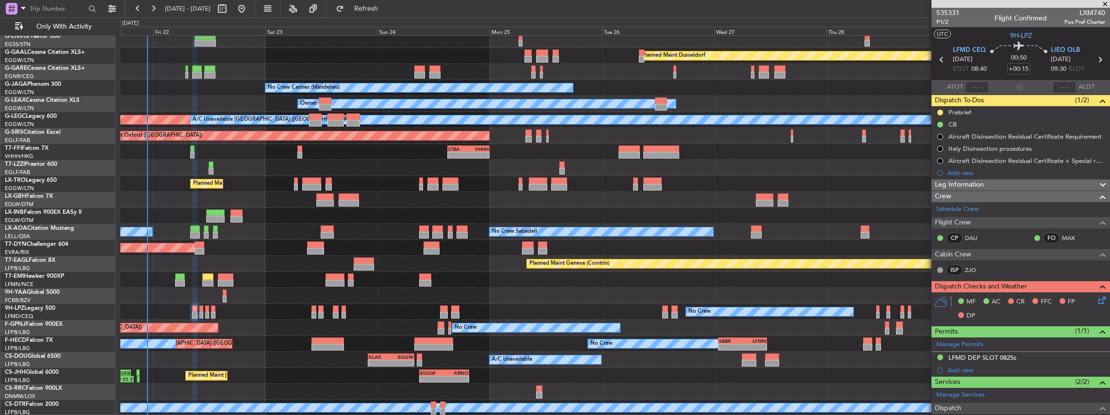
click at [1096, 59] on icon at bounding box center [1099, 59] width 13 height 13
type input "5"
click at [1096, 59] on icon at bounding box center [1099, 59] width 13 height 13
type input "+00:05"
type input "0"
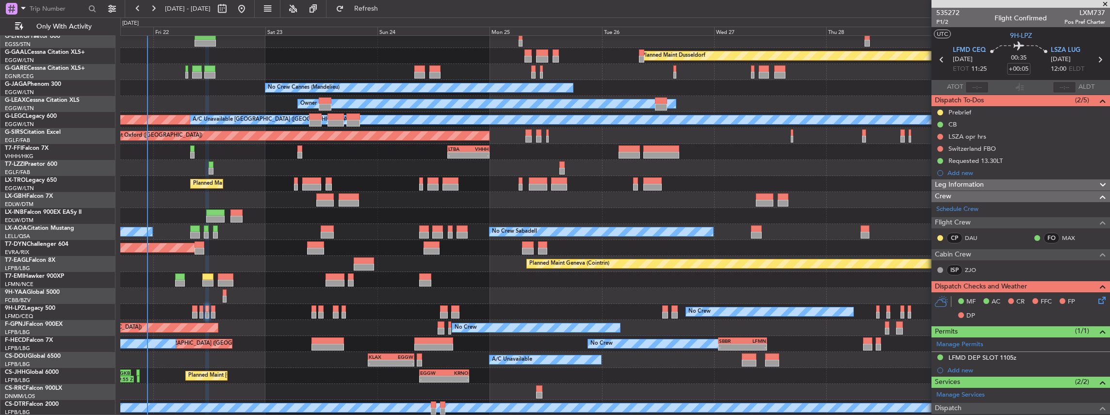
click at [1094, 59] on icon at bounding box center [1099, 59] width 13 height 13
type input "+00:10"
type input "1"
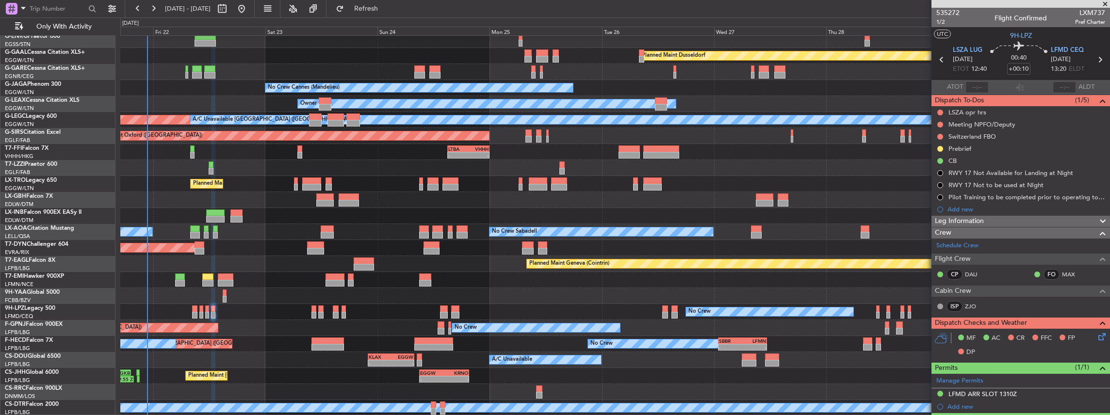
click at [1095, 61] on icon at bounding box center [1099, 59] width 13 height 13
type input "+00:20"
type input "6"
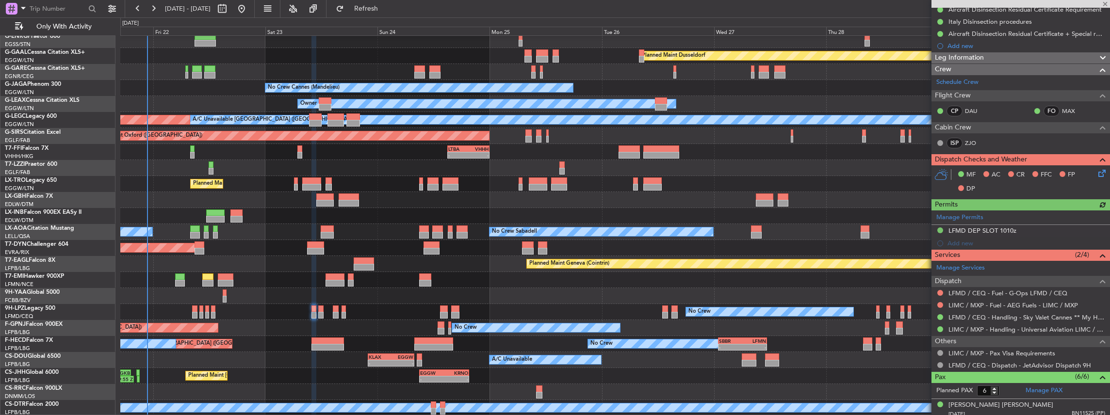
scroll to position [129, 0]
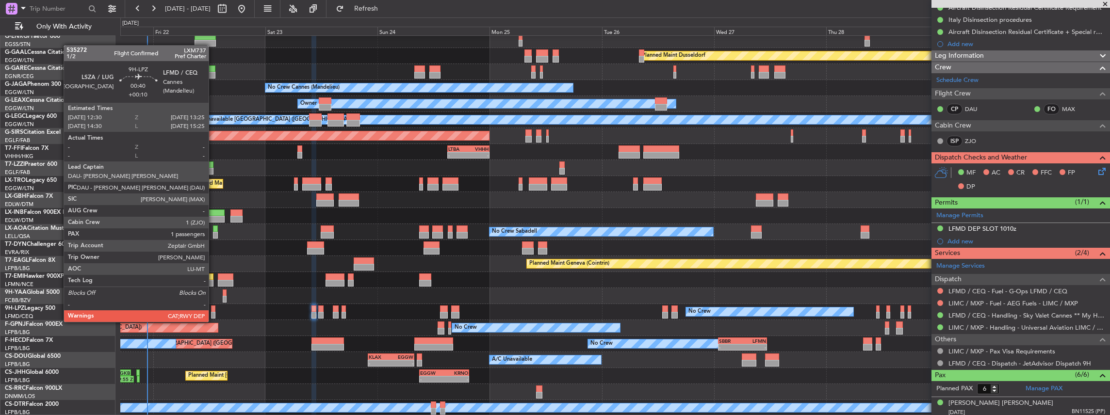
click at [213, 312] on div at bounding box center [213, 315] width 4 height 7
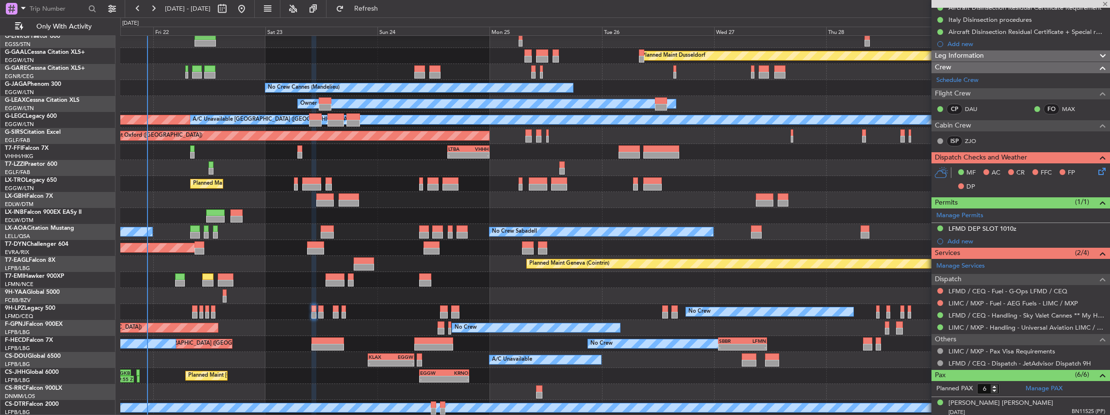
type input "+00:10"
type input "1"
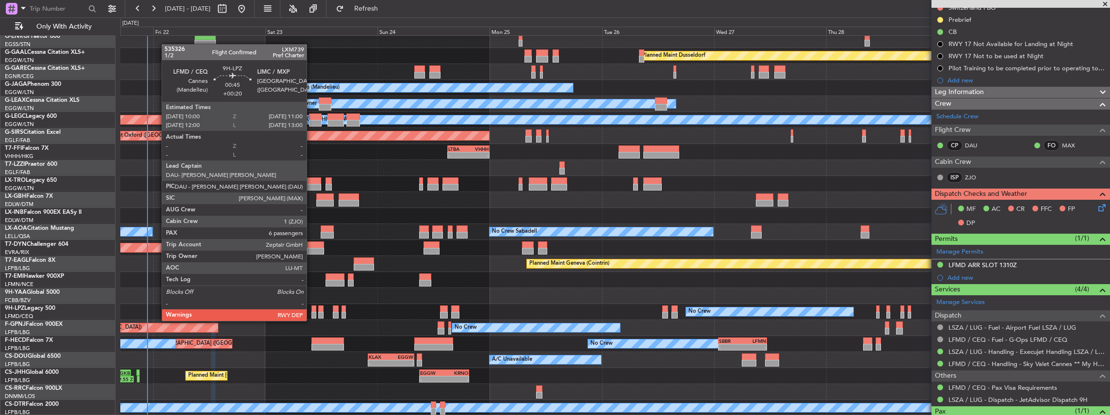
click at [311, 312] on div at bounding box center [313, 315] width 5 height 7
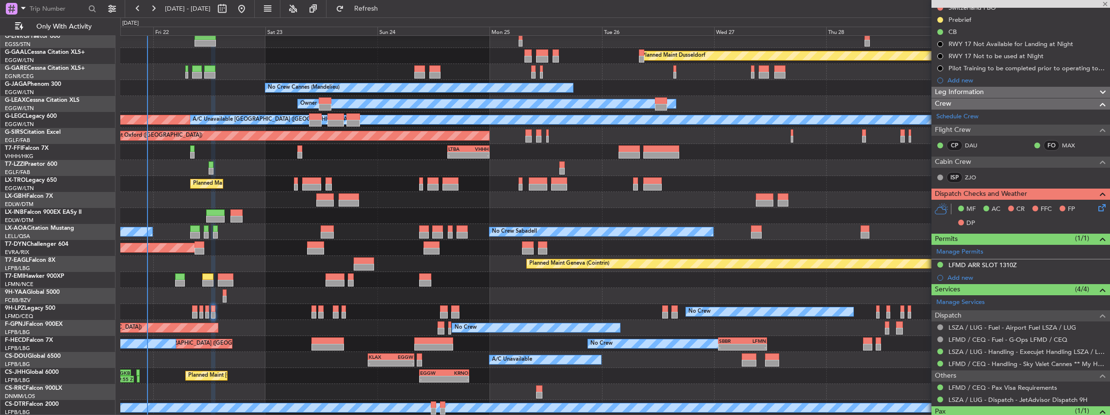
type input "+00:20"
type input "6"
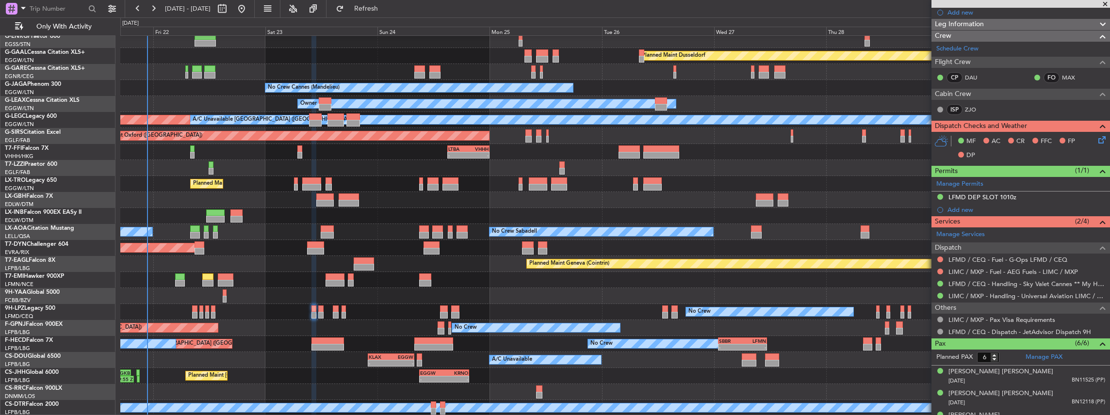
scroll to position [162, 0]
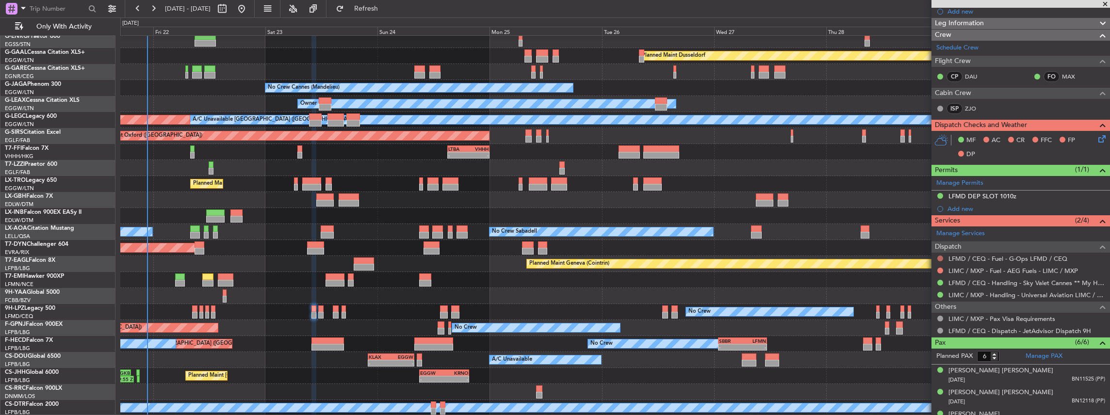
click at [938, 256] on button at bounding box center [940, 259] width 6 height 6
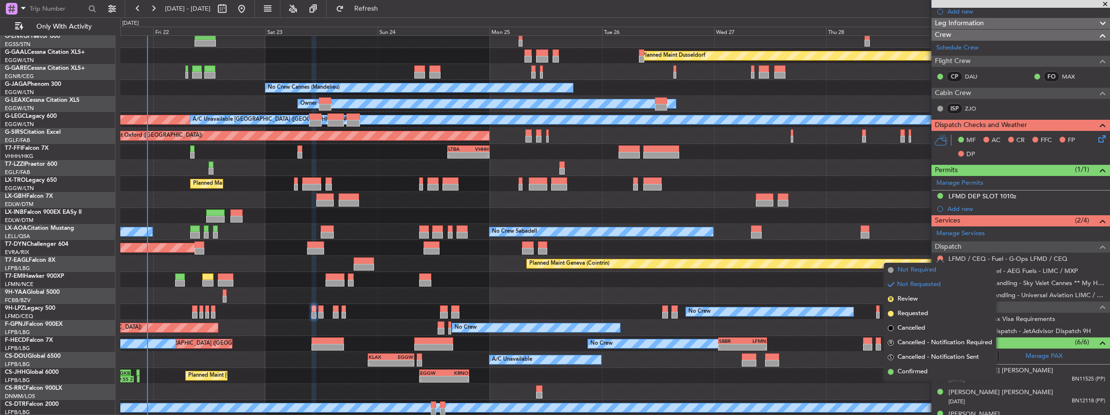
click at [913, 274] on span "Not Required" at bounding box center [916, 270] width 39 height 10
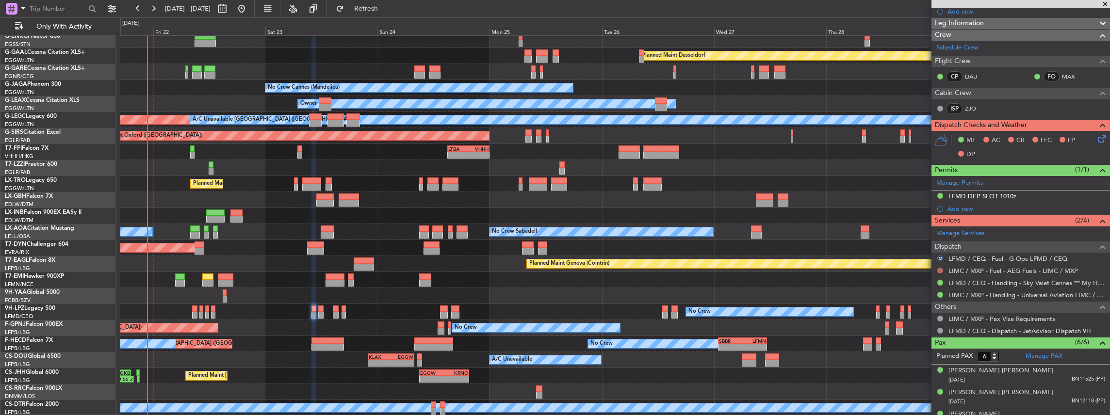
click at [939, 269] on button at bounding box center [940, 271] width 6 height 6
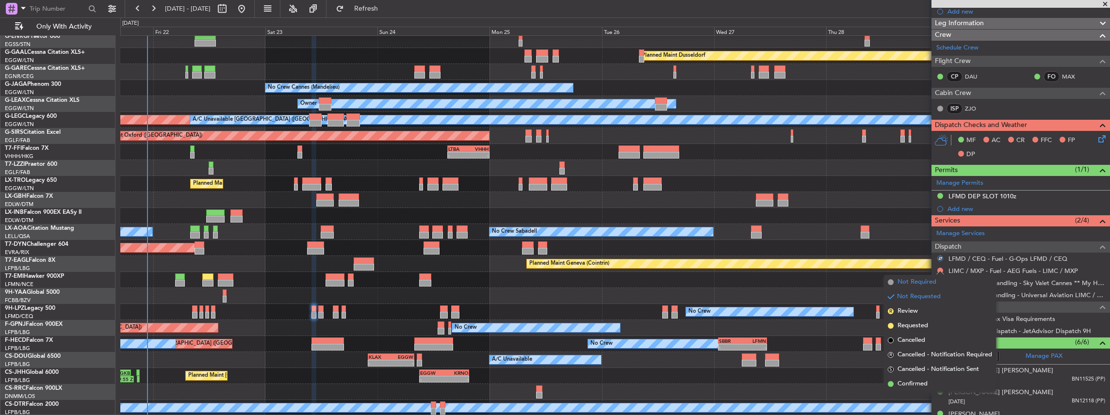
click at [920, 283] on span "Not Required" at bounding box center [916, 282] width 39 height 10
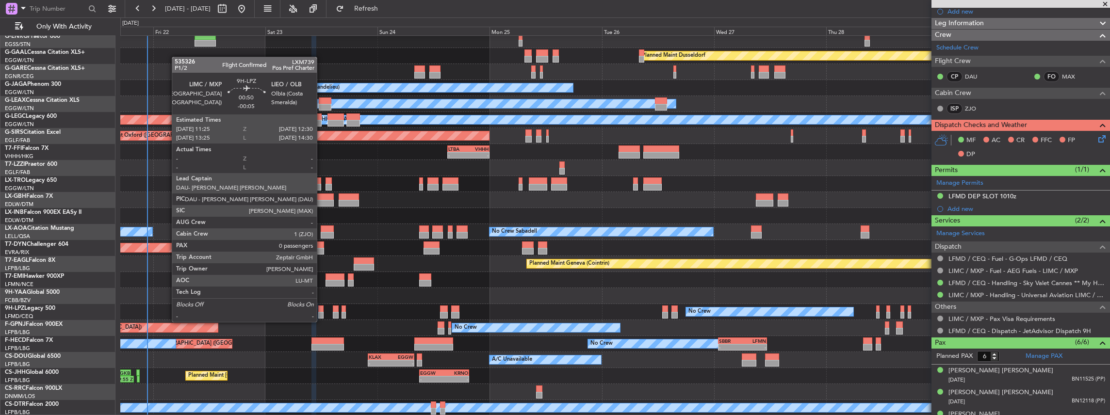
click at [322, 312] on div at bounding box center [320, 315] width 5 height 7
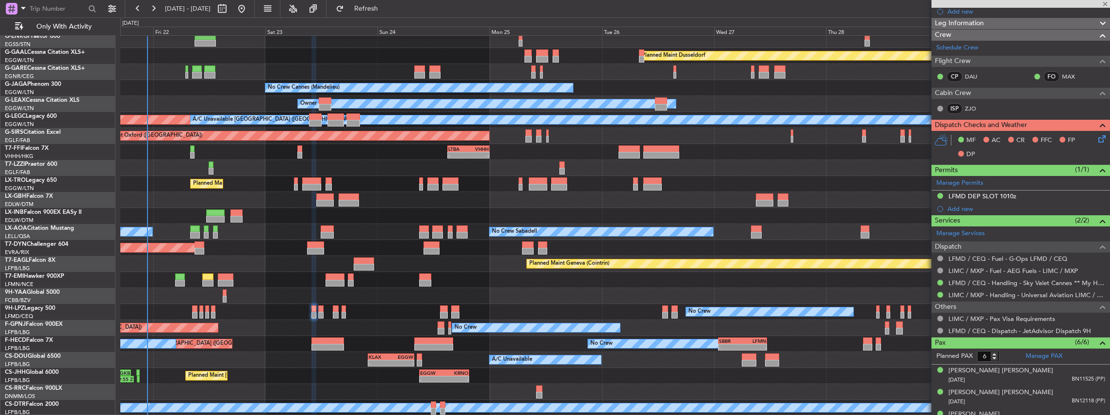
type input "-00:05"
type input "0"
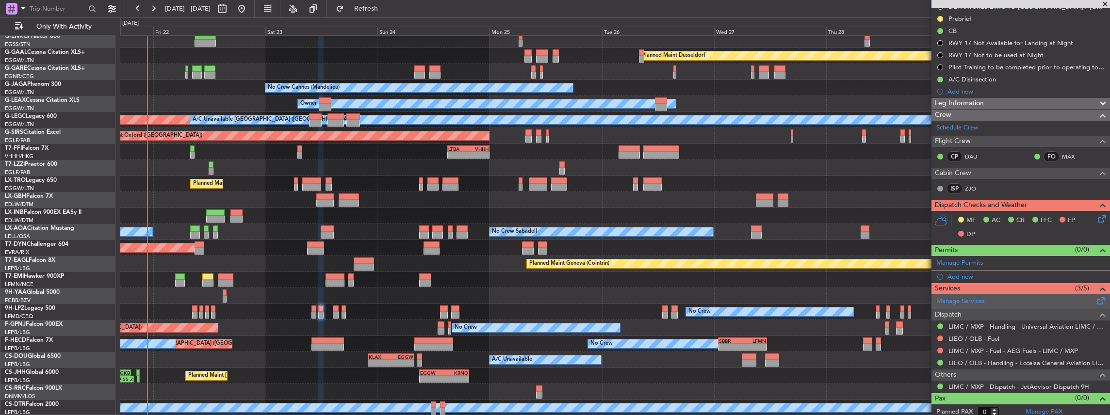
scroll to position [108, 0]
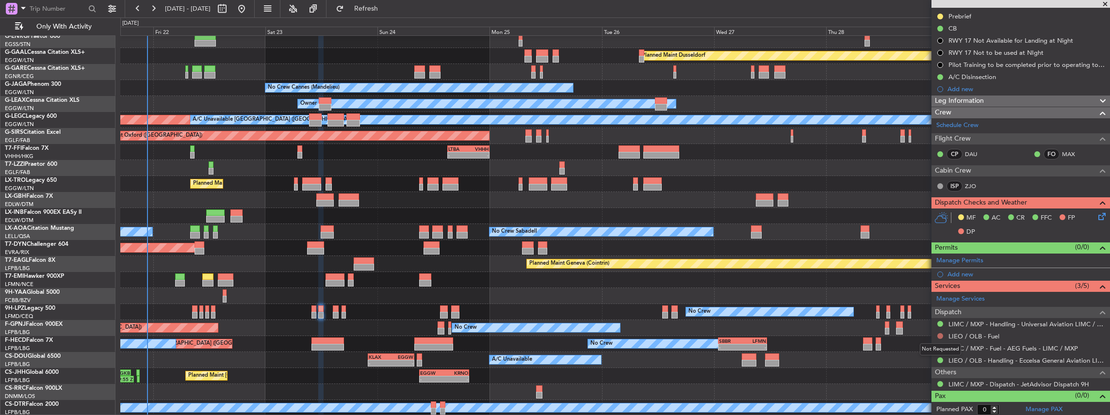
click at [938, 334] on button at bounding box center [940, 336] width 6 height 6
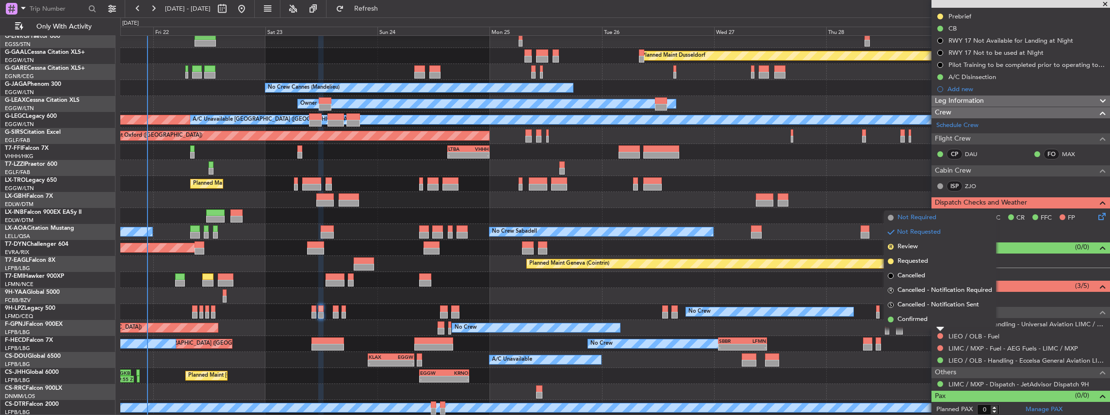
click at [909, 219] on span "Not Required" at bounding box center [916, 218] width 39 height 10
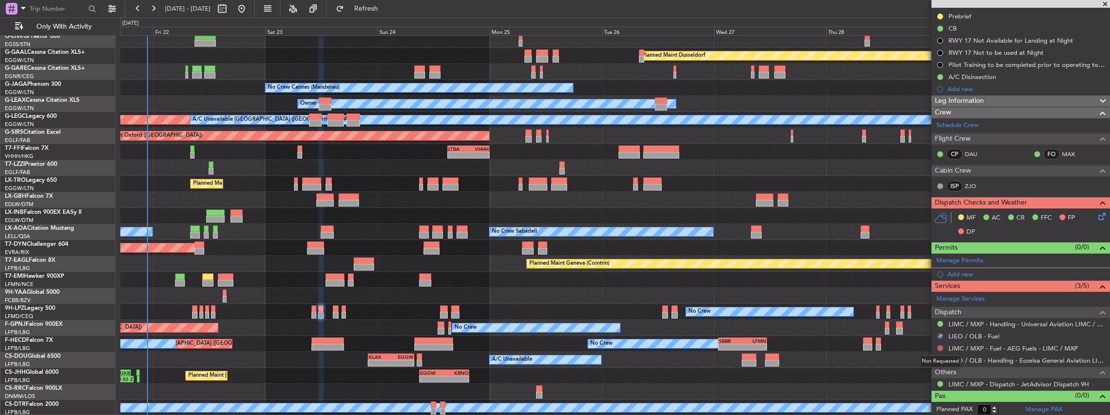
click at [940, 346] on button at bounding box center [940, 348] width 6 height 6
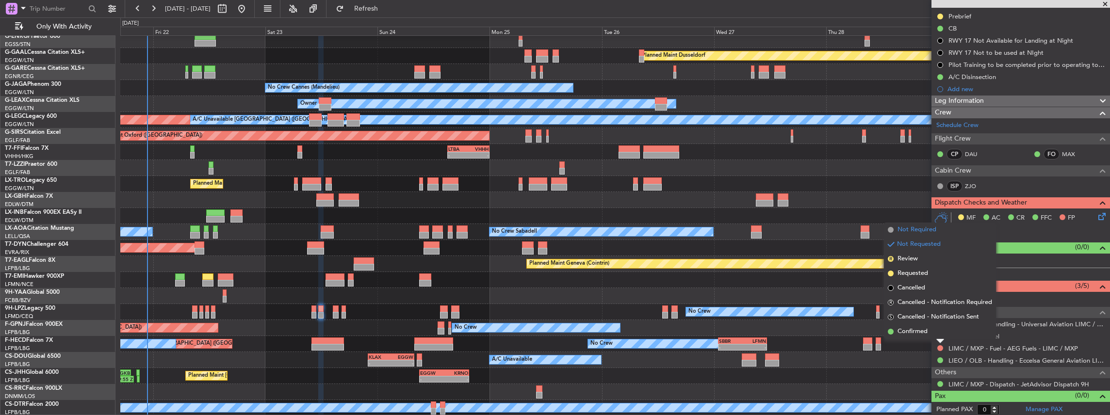
click at [926, 230] on span "Not Required" at bounding box center [916, 230] width 39 height 10
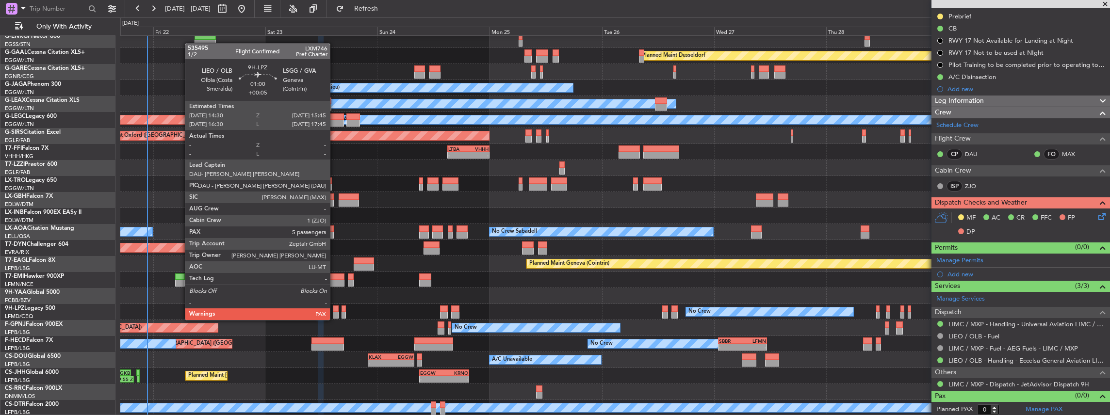
click at [335, 310] on div at bounding box center [336, 309] width 6 height 7
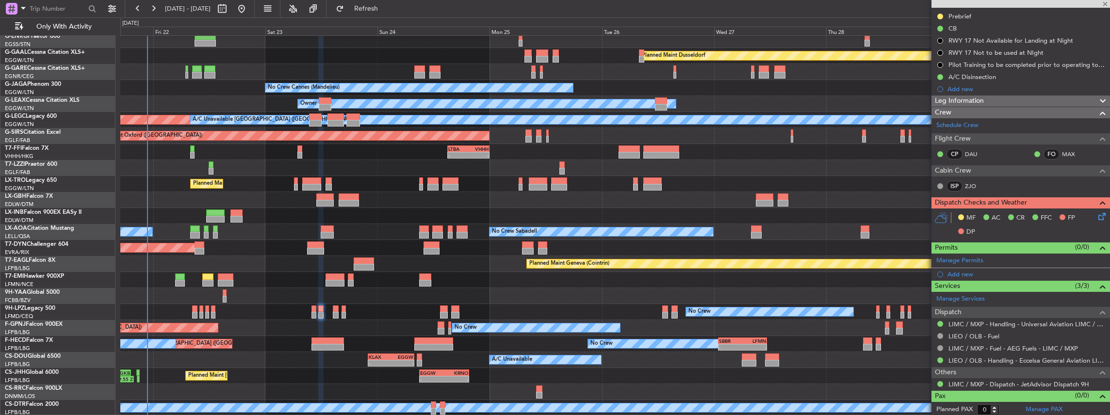
type input "+00:05"
type input "6"
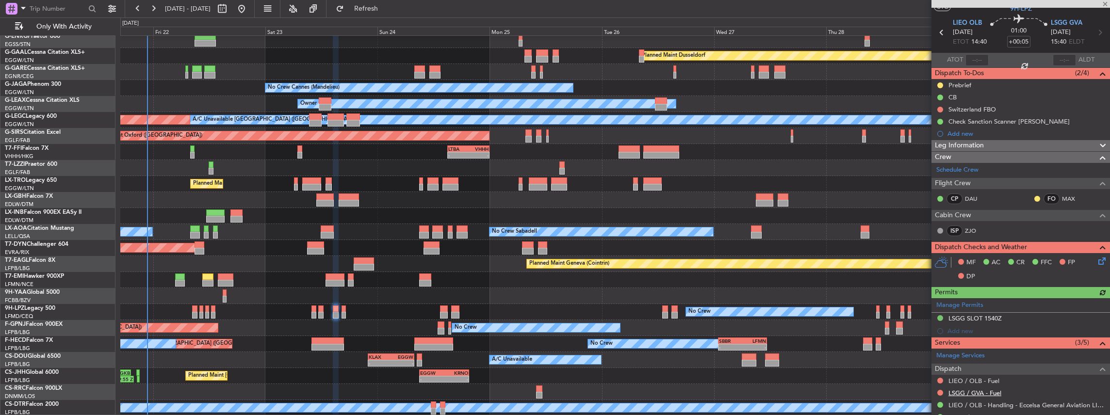
scroll to position [65, 0]
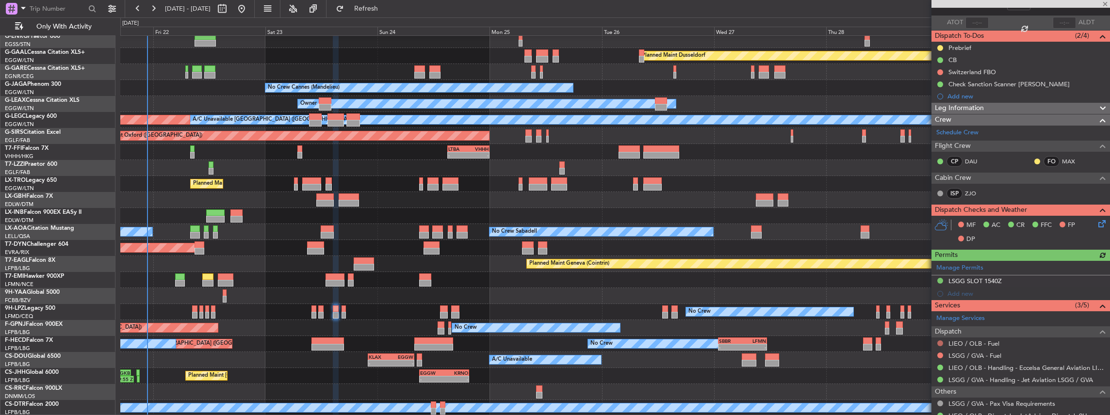
click at [938, 341] on button at bounding box center [940, 344] width 6 height 6
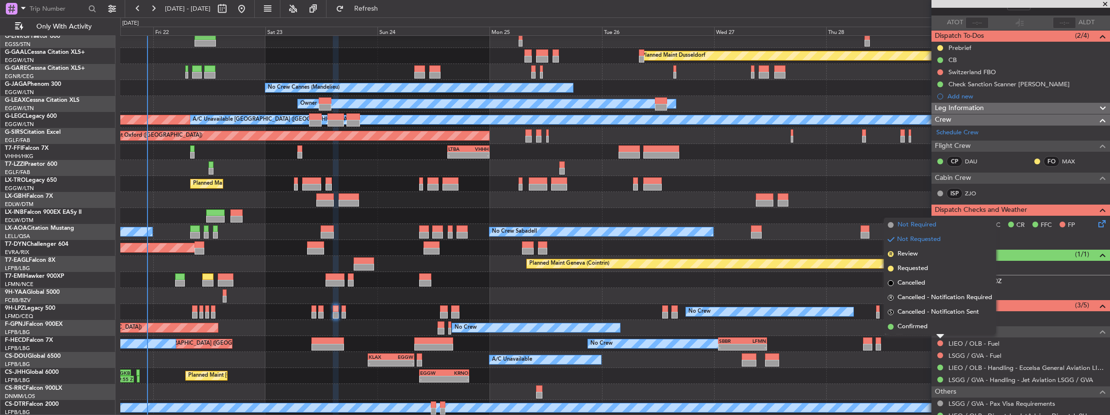
click at [924, 227] on span "Not Required" at bounding box center [916, 225] width 39 height 10
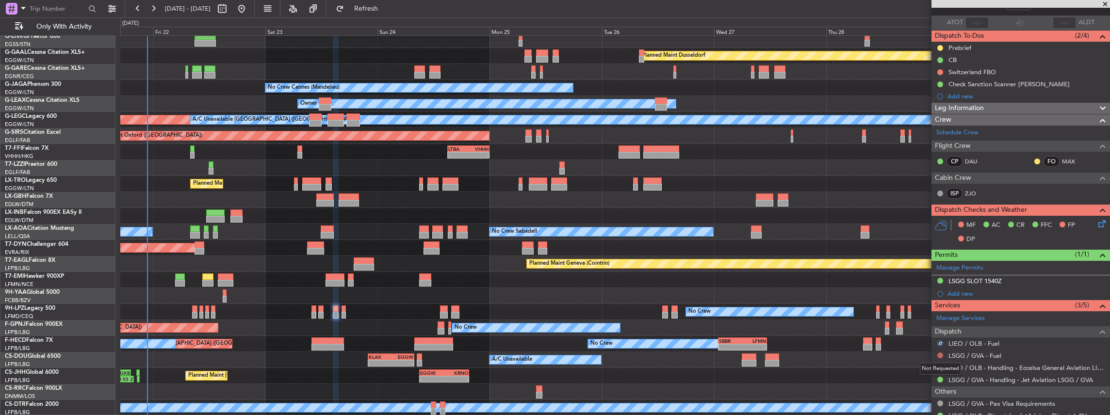
click at [938, 353] on button at bounding box center [940, 356] width 6 height 6
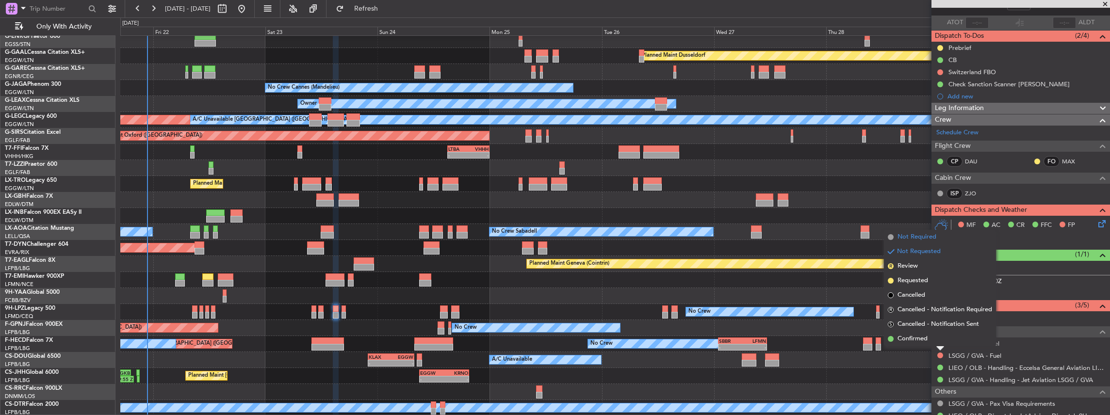
click at [913, 238] on span "Not Required" at bounding box center [916, 237] width 39 height 10
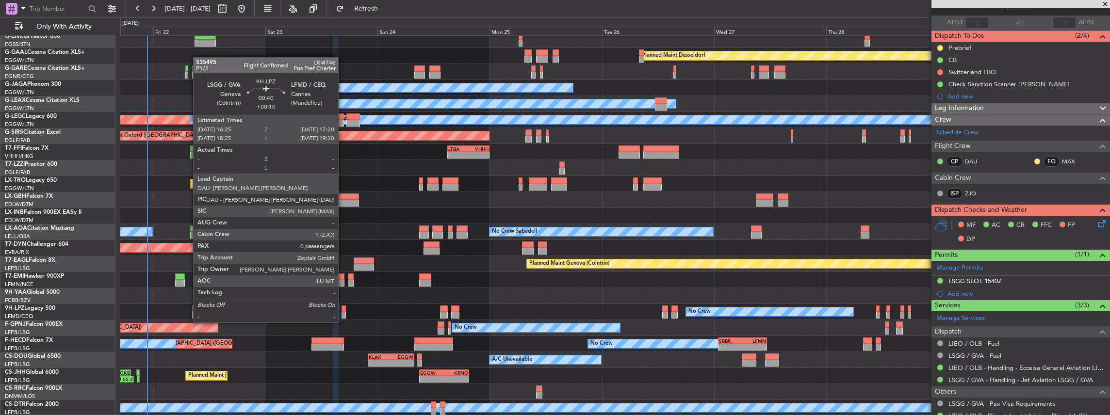
click at [343, 313] on div at bounding box center [343, 315] width 4 height 7
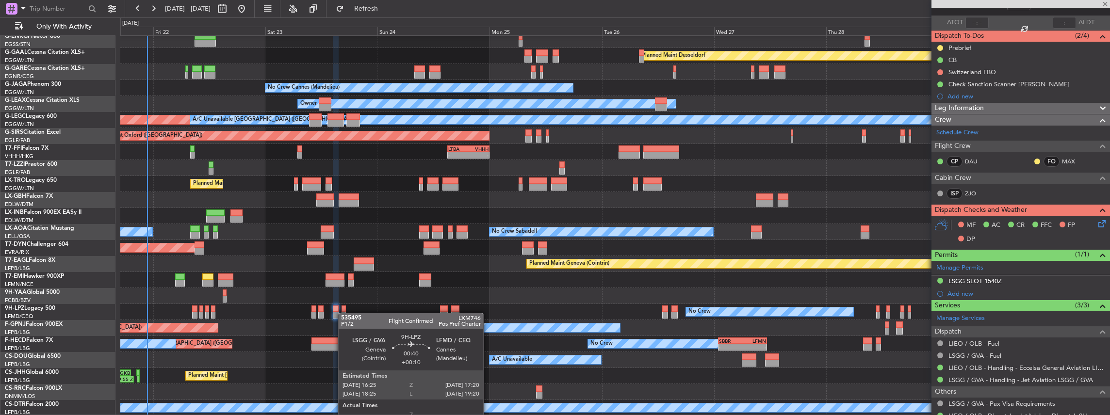
type input "+00:10"
type input "0"
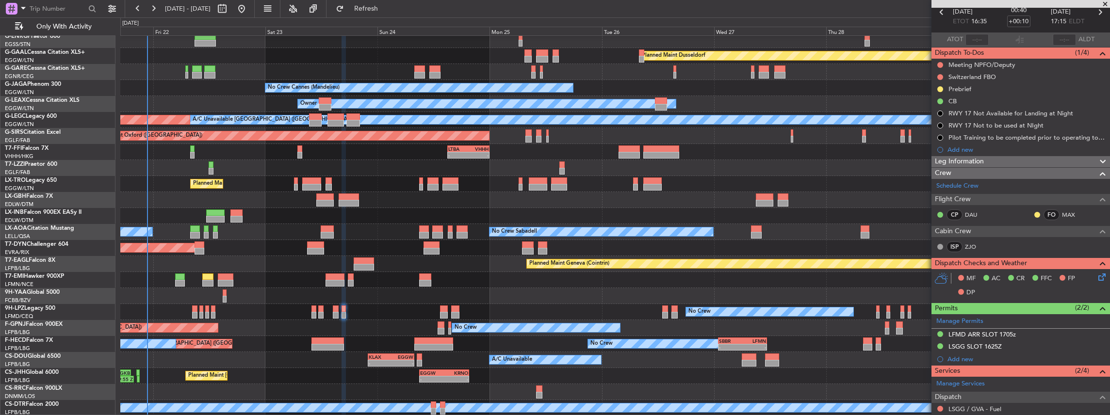
scroll to position [132, 0]
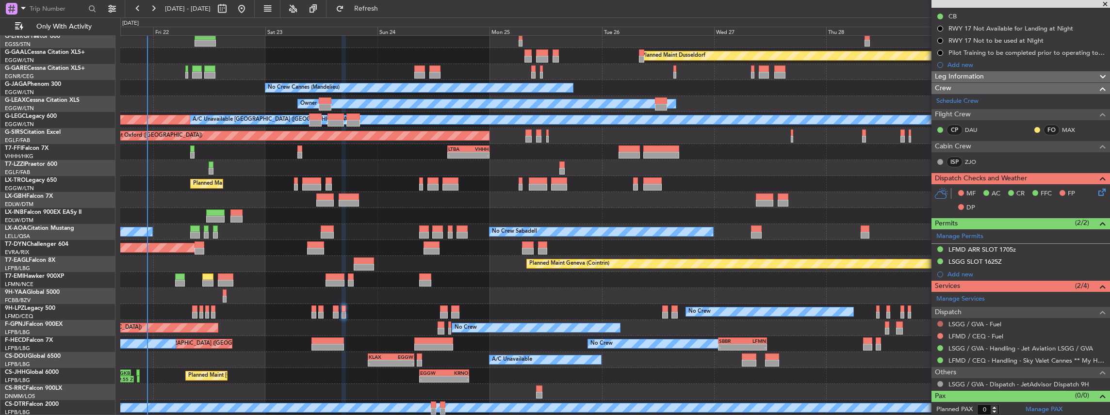
click at [940, 322] on button at bounding box center [940, 324] width 6 height 6
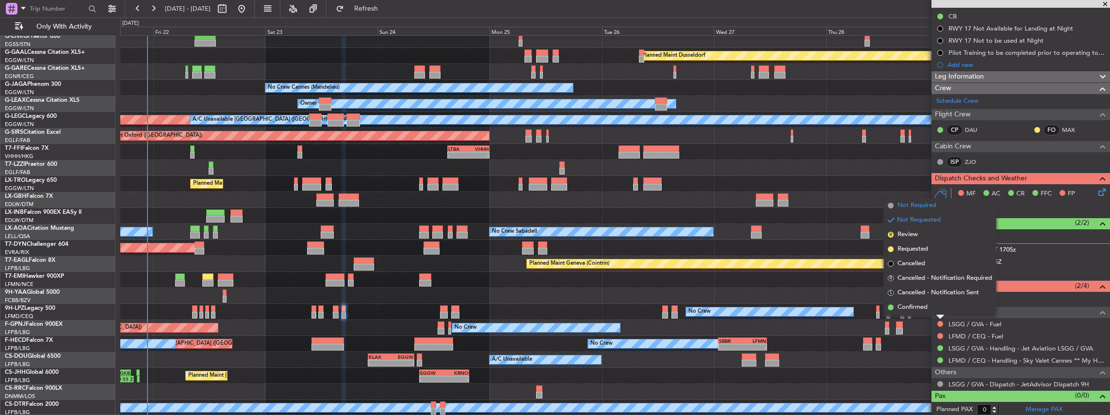
click at [924, 207] on span "Not Required" at bounding box center [916, 206] width 39 height 10
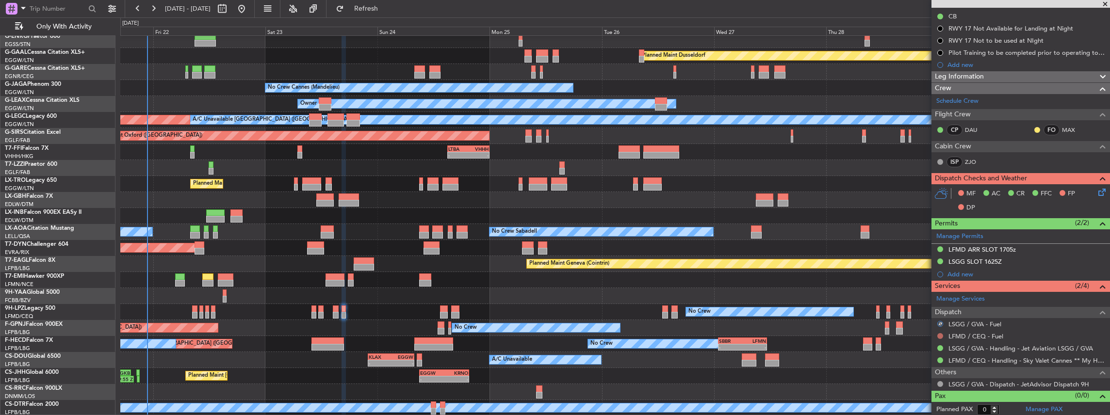
click at [939, 335] on button at bounding box center [940, 336] width 6 height 6
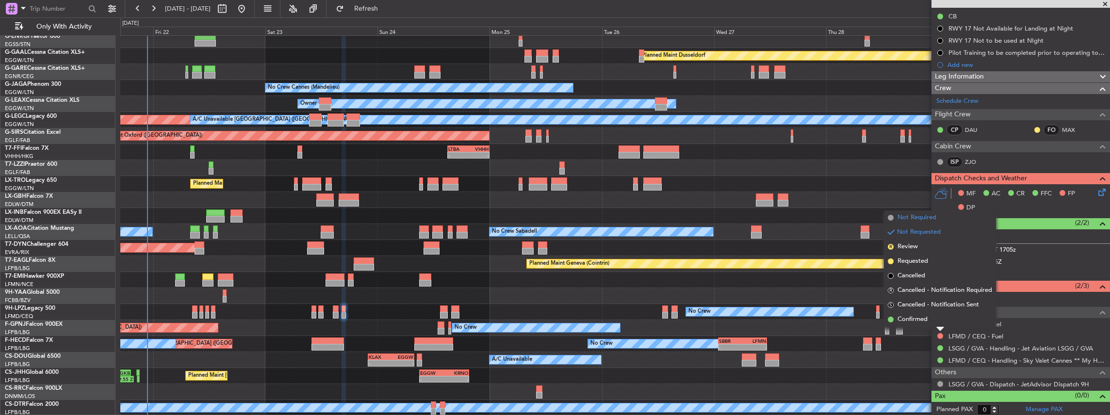
click at [921, 220] on span "Not Required" at bounding box center [916, 218] width 39 height 10
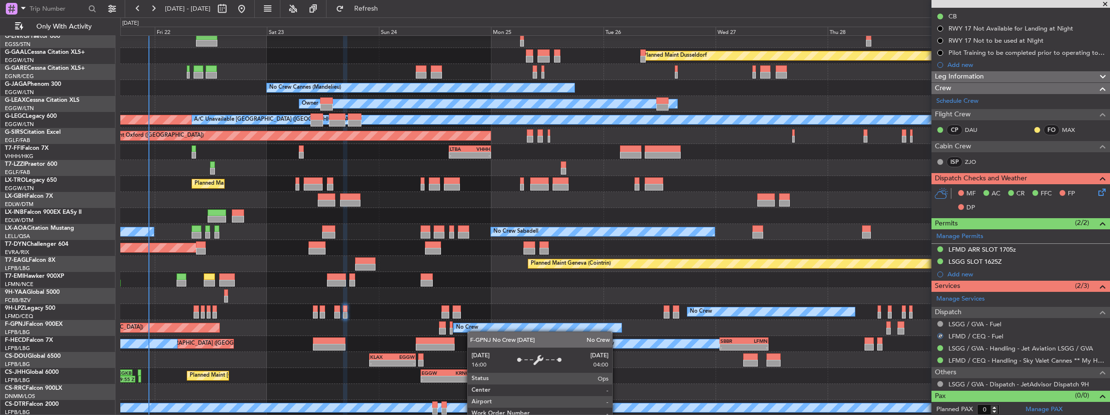
scroll to position [36, 0]
click at [471, 325] on div "Planned Maint Dusseldorf Unplanned Maint Chester No Crew Cannes (Mandelieu) Own…" at bounding box center [615, 208] width 990 height 416
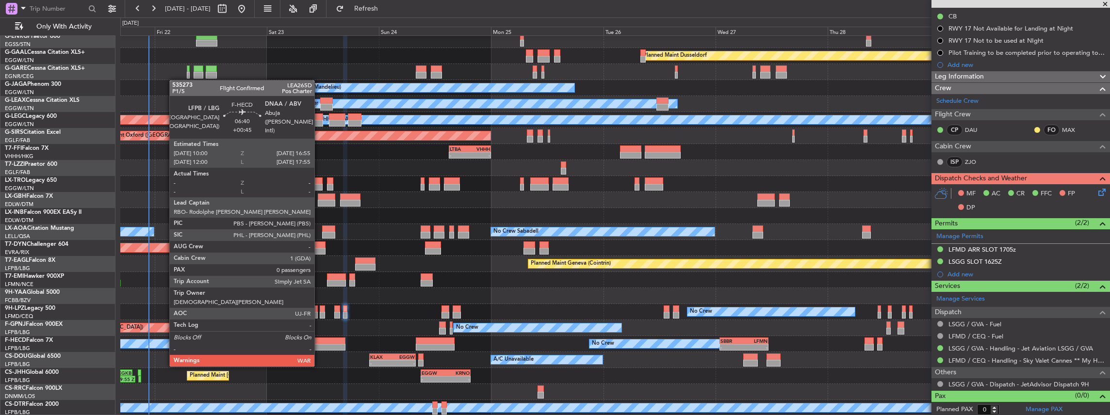
click at [319, 347] on div at bounding box center [329, 347] width 33 height 7
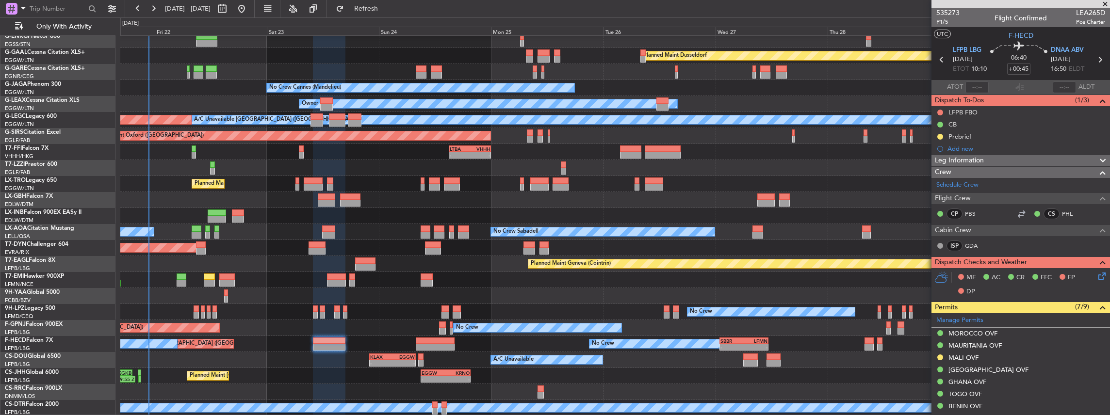
scroll to position [162, 0]
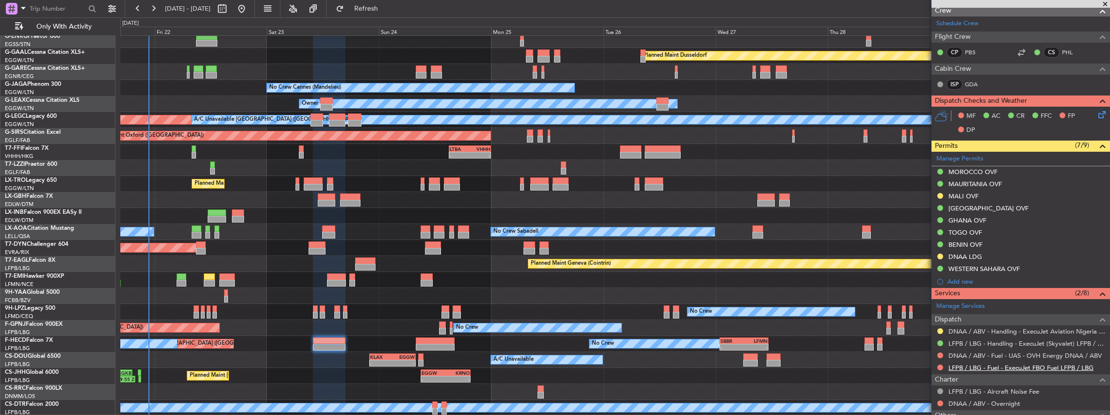
click at [968, 365] on link "LFPB / LBG - Fuel - ExecuJet FBO Fuel LFPB / LBG" at bounding box center [1020, 368] width 145 height 8
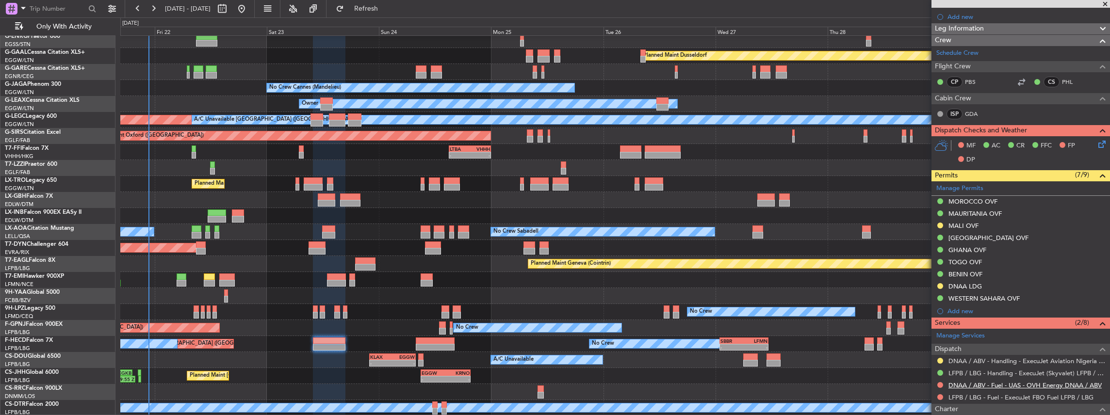
scroll to position [194, 0]
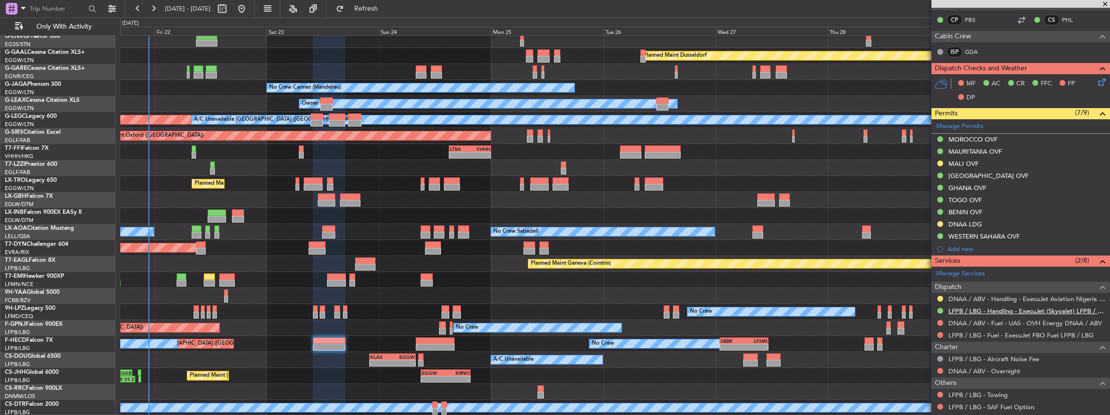
click at [989, 307] on link "LFPB / LBG - Handling - ExecuJet (Skyvalet) LFPB / LBG" at bounding box center [1026, 311] width 157 height 8
click at [390, 1] on button "Refresh" at bounding box center [360, 9] width 58 height 16
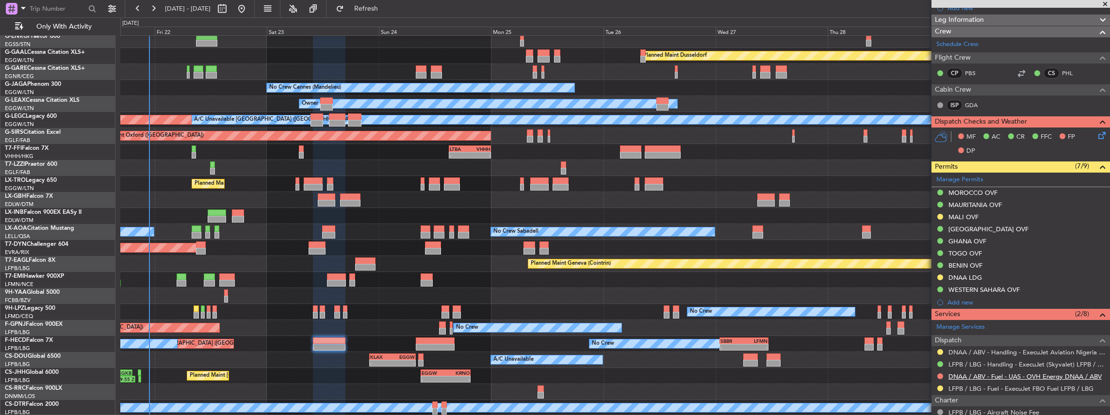
scroll to position [226, 0]
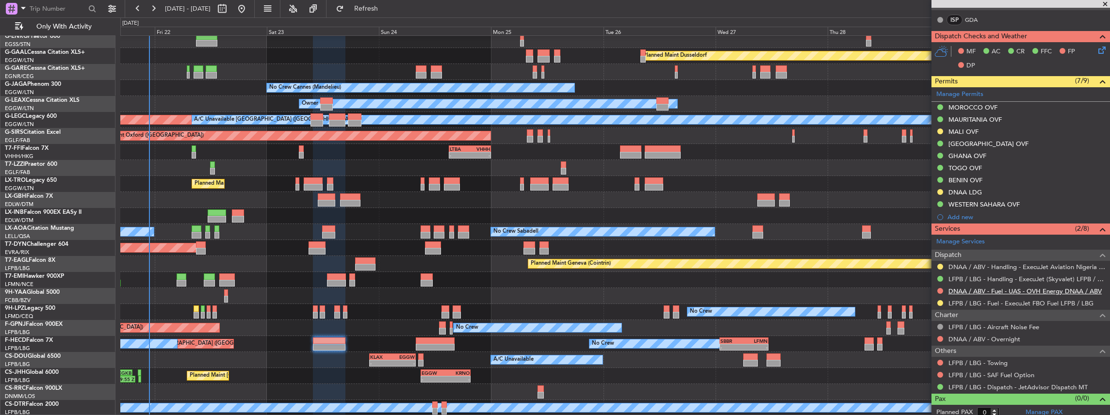
click at [974, 289] on link "DNAA / ABV - Fuel - UAS - OVH Energy DNAA / ABV" at bounding box center [1024, 291] width 153 height 8
click at [977, 264] on link "DNAA / ABV - Handling - ExecuJet Aviation Nigeria DNAA" at bounding box center [1026, 267] width 157 height 8
click at [381, 10] on span "Refresh" at bounding box center [366, 8] width 41 height 7
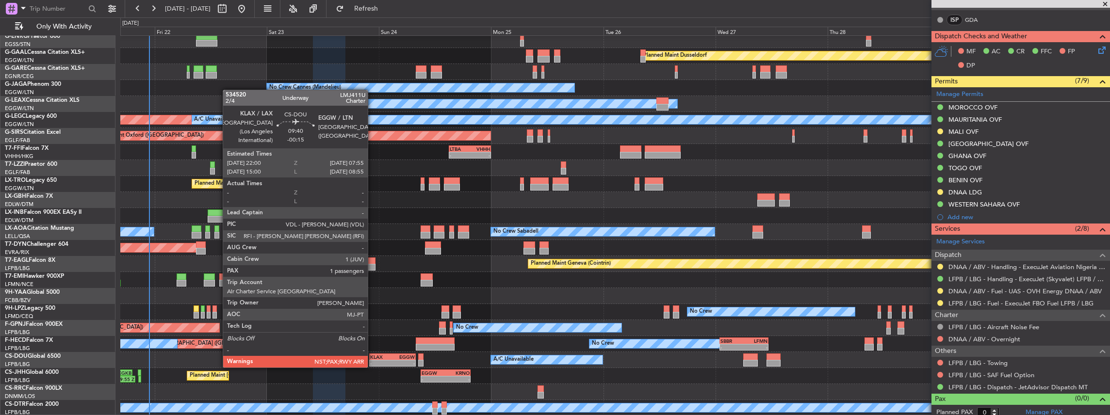
click at [373, 358] on div "KLAX" at bounding box center [381, 357] width 22 height 6
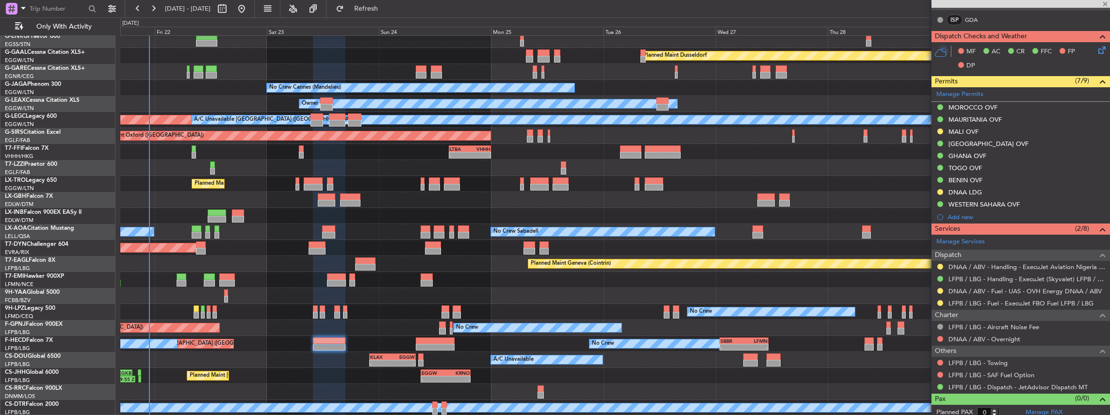
type input "-00:15"
type input "3"
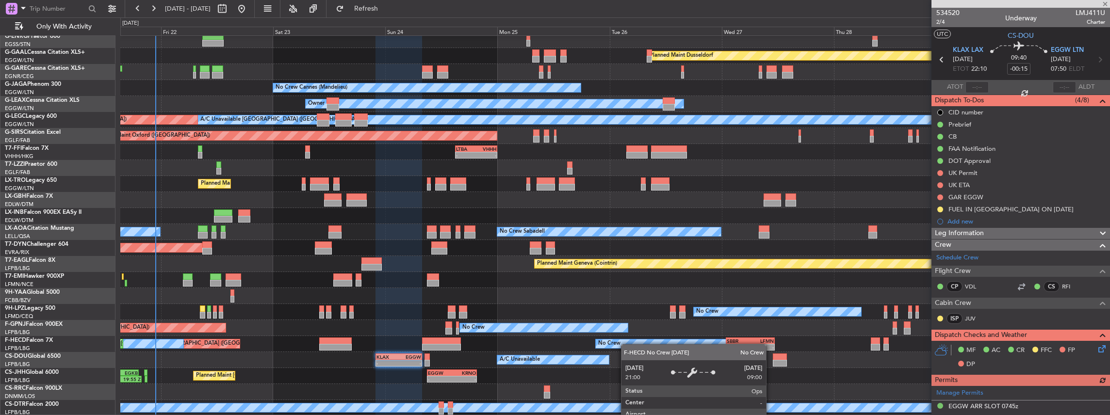
scroll to position [36, 0]
click at [624, 344] on div "Planned Maint Dusseldorf Unplanned Maint Chester Owner Ibiza No Crew Cannes (Ma…" at bounding box center [615, 208] width 990 height 416
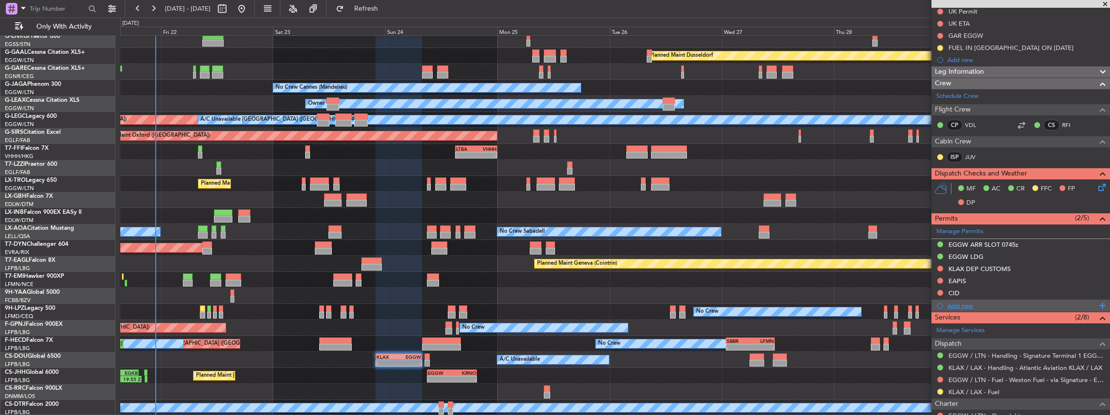
scroll to position [194, 0]
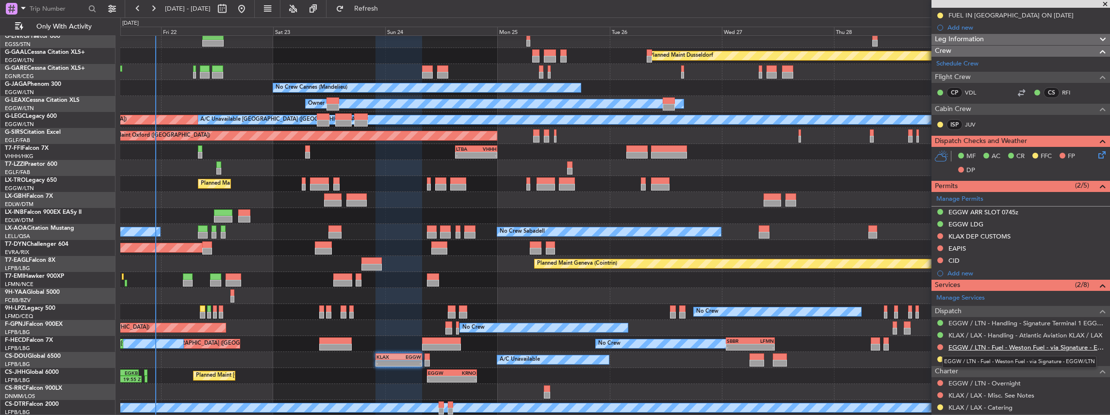
click at [996, 344] on link "EGGW / LTN - Fuel - Weston Fuel - via Signature - EGGW/LTN" at bounding box center [1026, 347] width 157 height 8
click at [968, 322] on link "EGGW / LTN - Handling - Signature Terminal 1 EGGW / LTN" at bounding box center [1026, 323] width 157 height 8
click at [381, 1] on button "Refresh" at bounding box center [360, 9] width 58 height 16
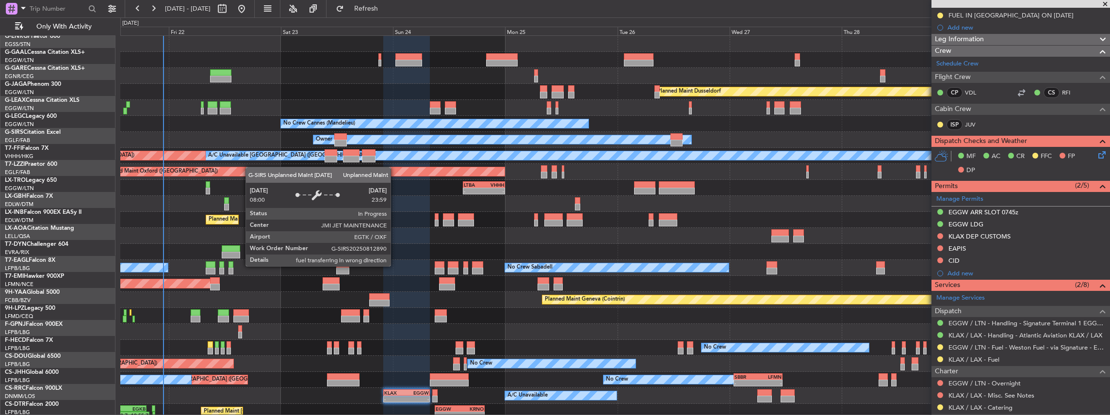
scroll to position [0, 0]
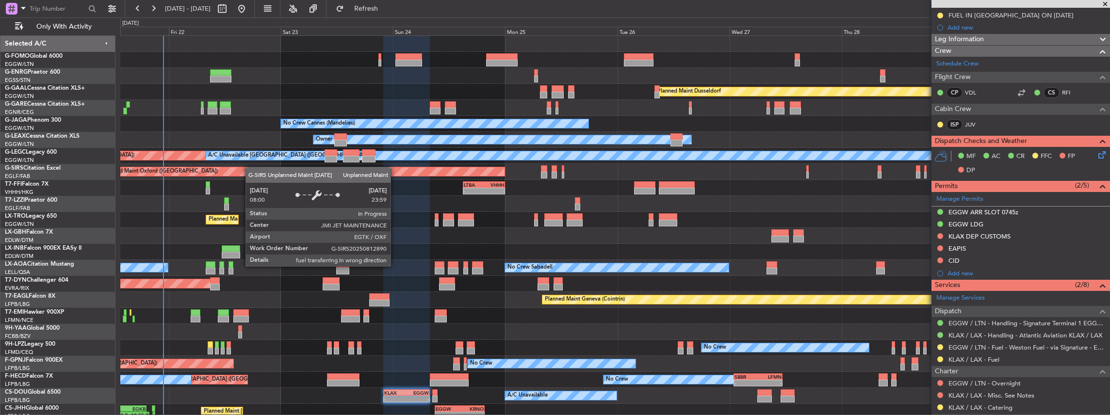
click at [251, 174] on div "Planned Maint Dusseldorf Unplanned Maint Chester No Crew Cannes (Mandelieu) Own…" at bounding box center [615, 244] width 990 height 416
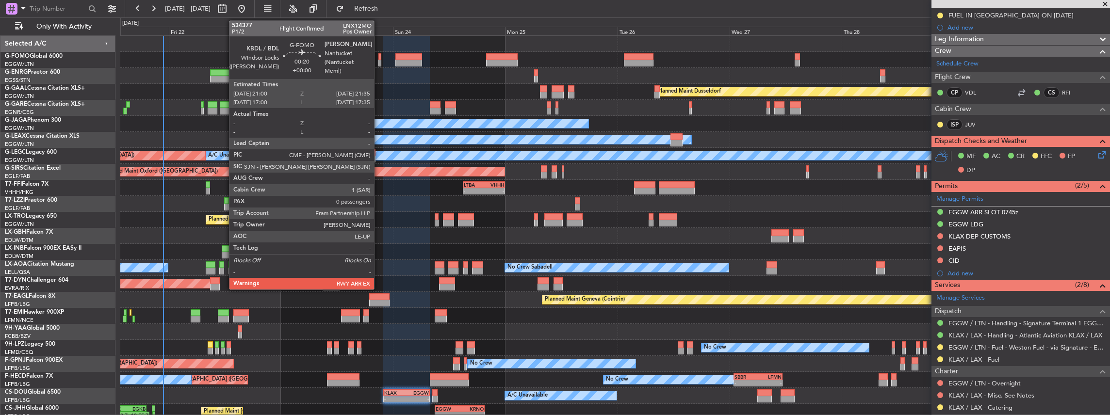
click at [379, 61] on div at bounding box center [379, 63] width 3 height 7
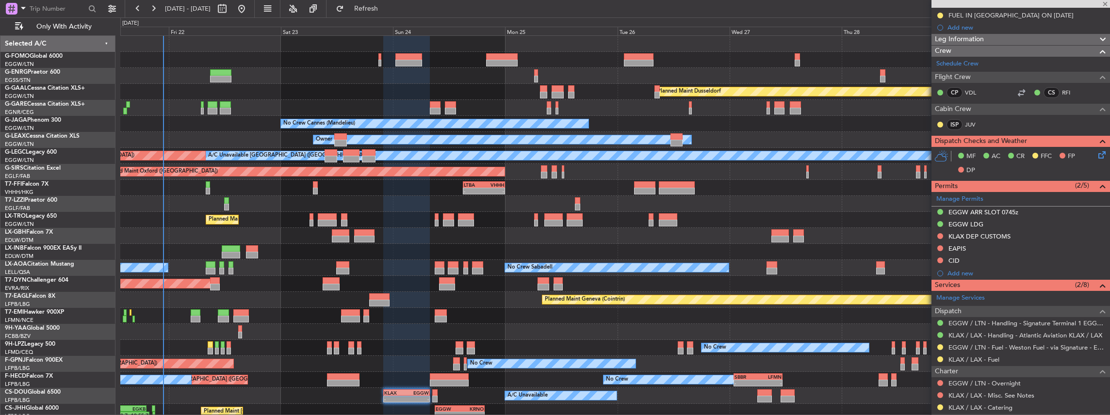
type input "0"
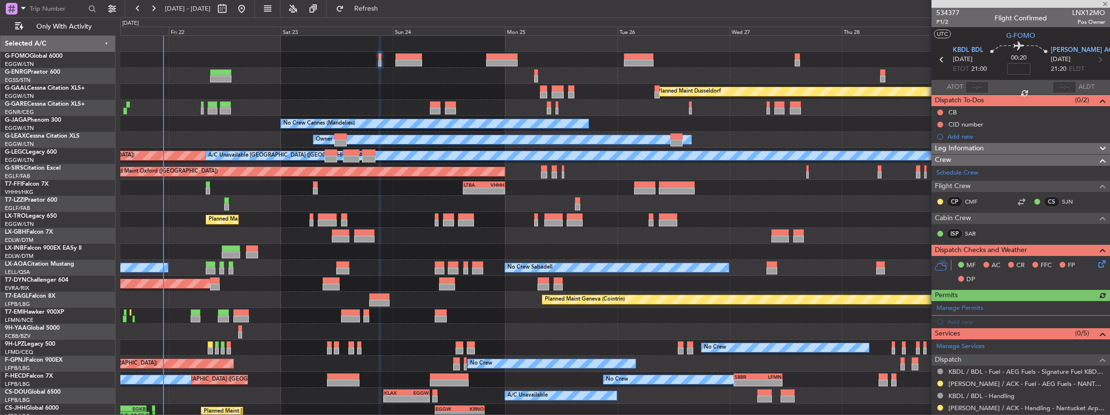
scroll to position [65, 0]
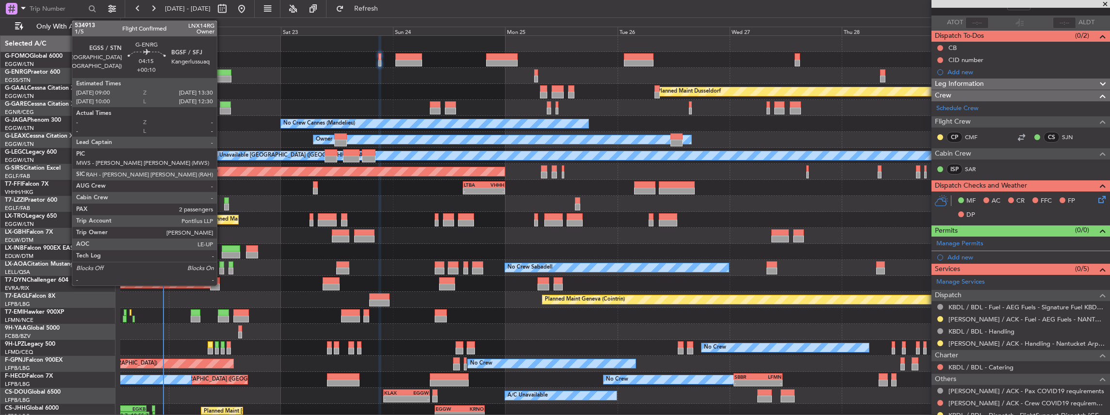
click at [222, 70] on div at bounding box center [220, 72] width 21 height 7
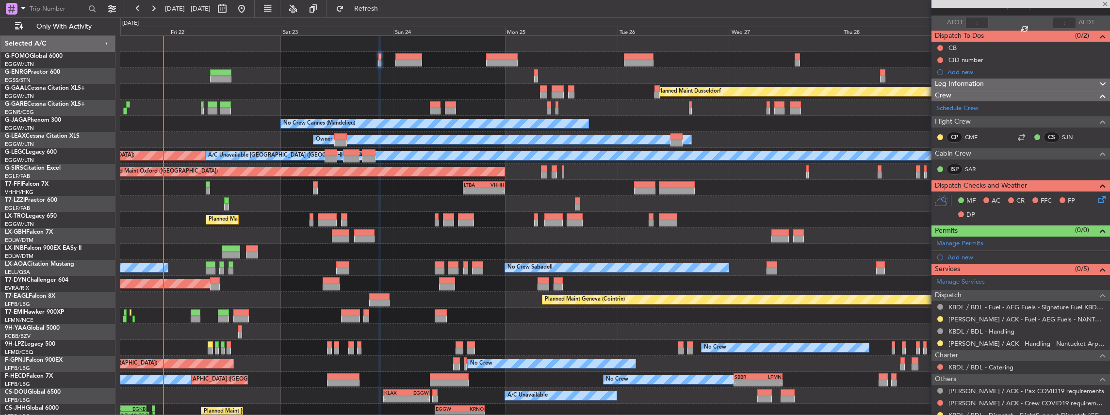
type input "+00:10"
type input "2"
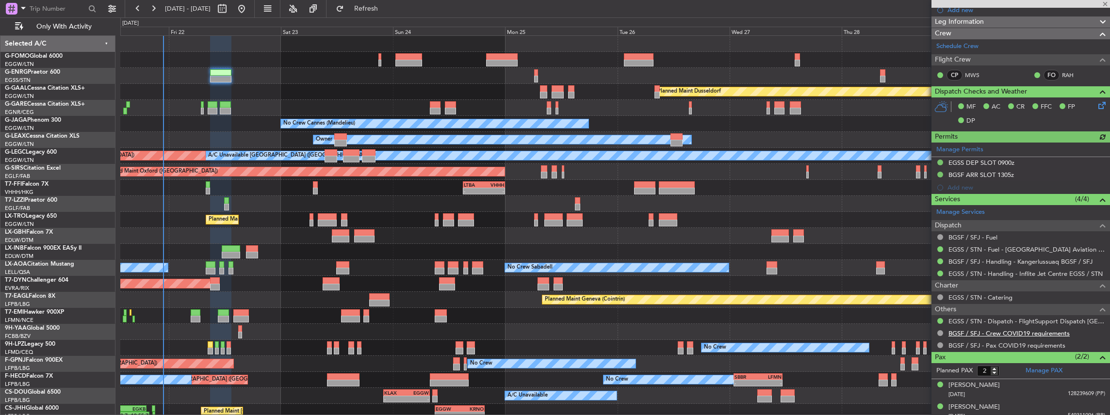
scroll to position [119, 0]
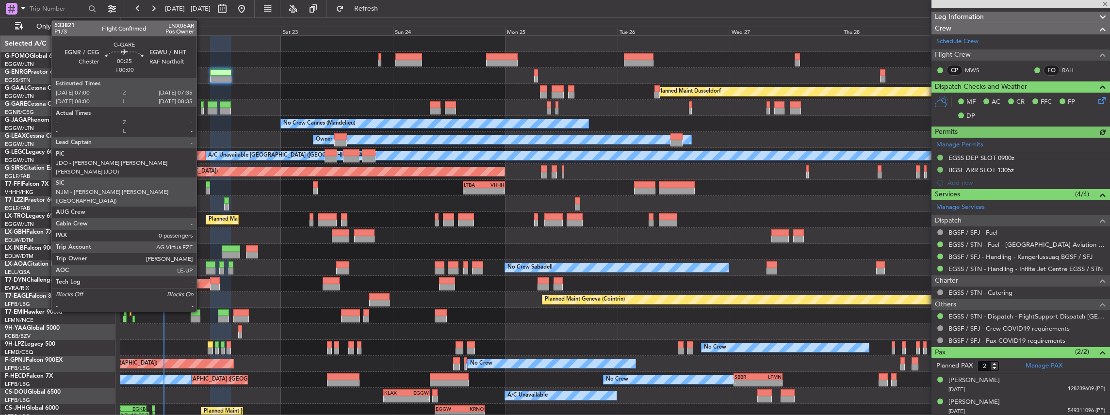
click at [201, 112] on div at bounding box center [202, 111] width 3 height 7
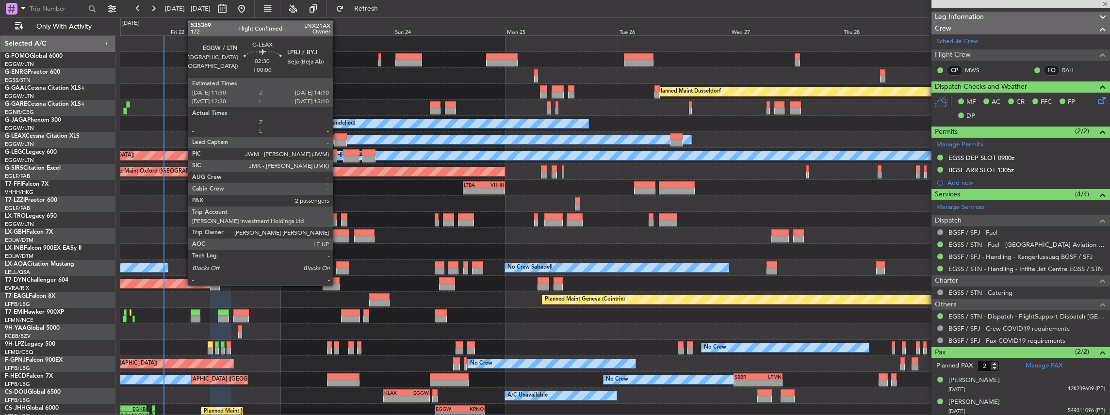
click at [338, 141] on div at bounding box center [340, 143] width 13 height 7
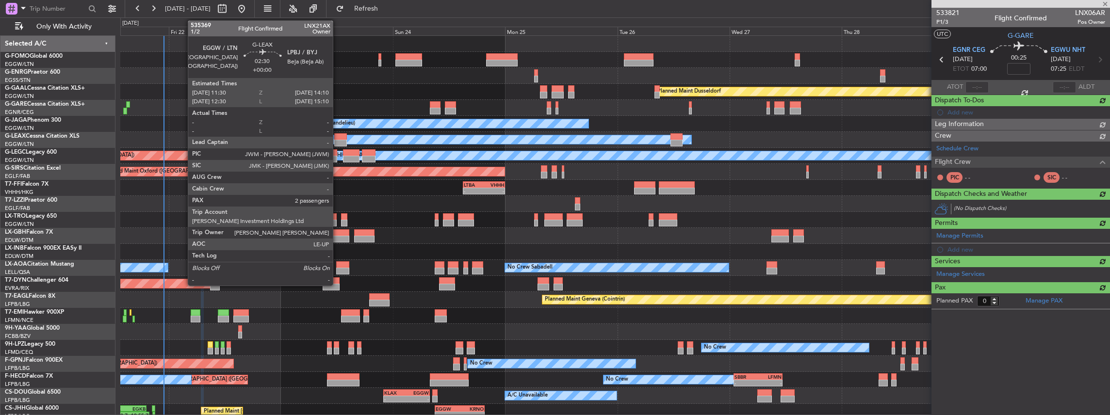
scroll to position [0, 0]
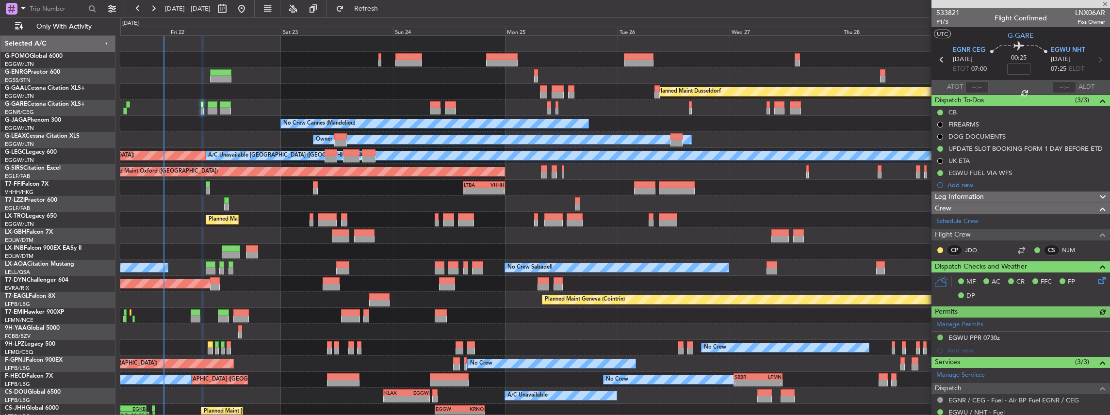
type input "2"
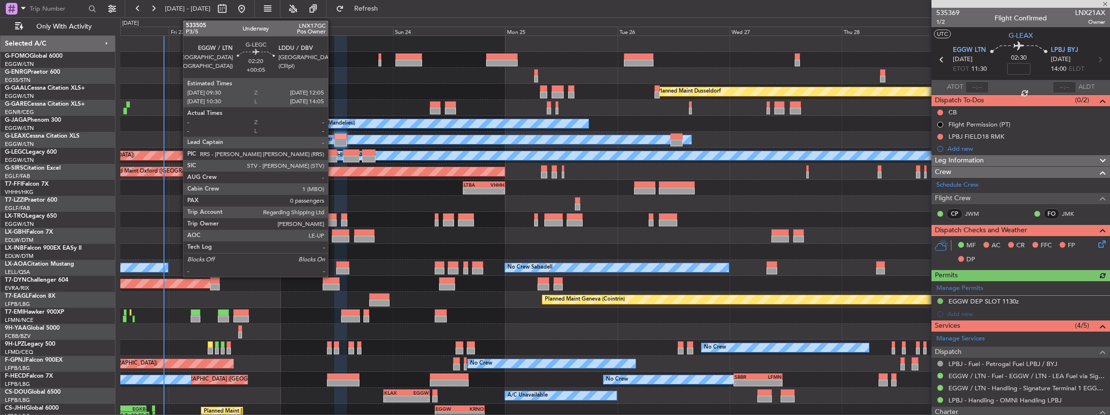
click at [333, 154] on div at bounding box center [331, 152] width 12 height 7
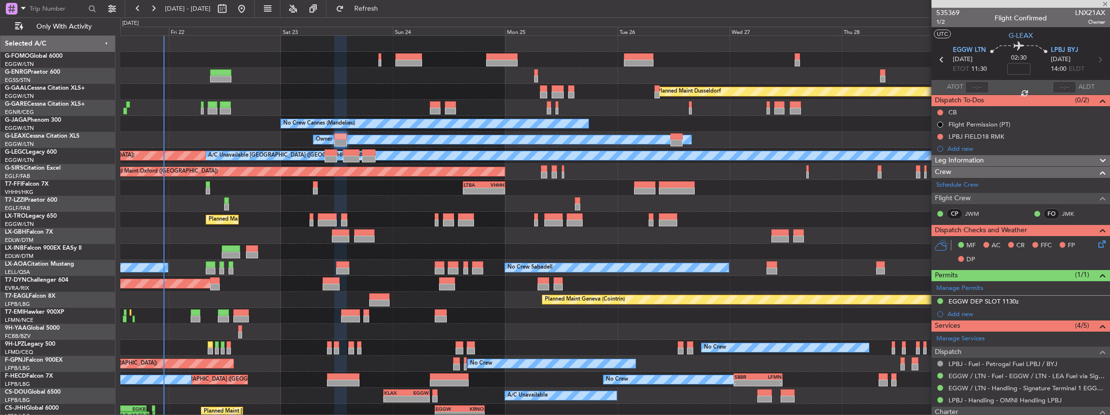
type input "+00:05"
type input "0"
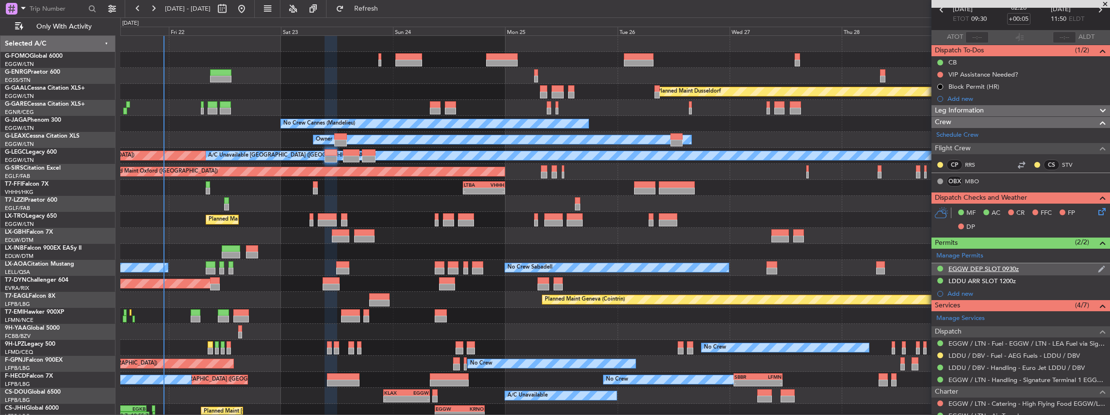
scroll to position [129, 0]
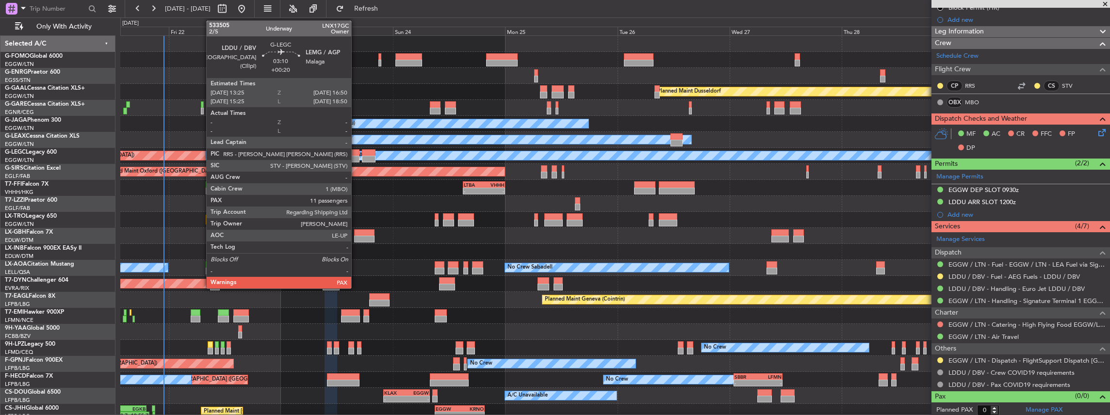
click at [356, 156] on div at bounding box center [351, 159] width 16 height 7
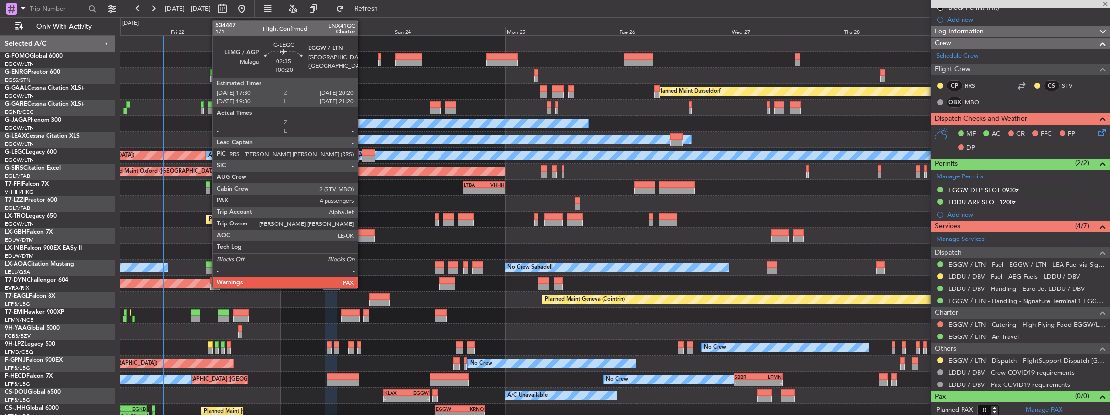
type input "+00:20"
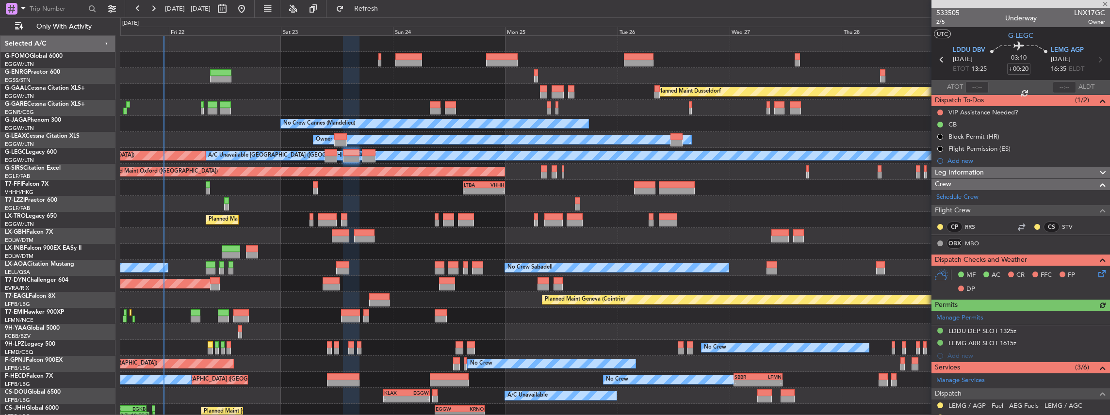
scroll to position [162, 0]
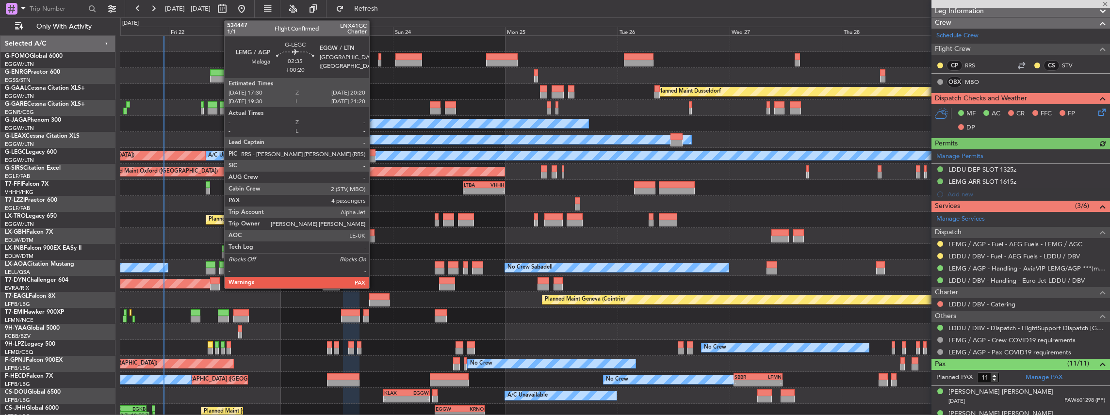
click at [374, 152] on div at bounding box center [369, 152] width 14 height 7
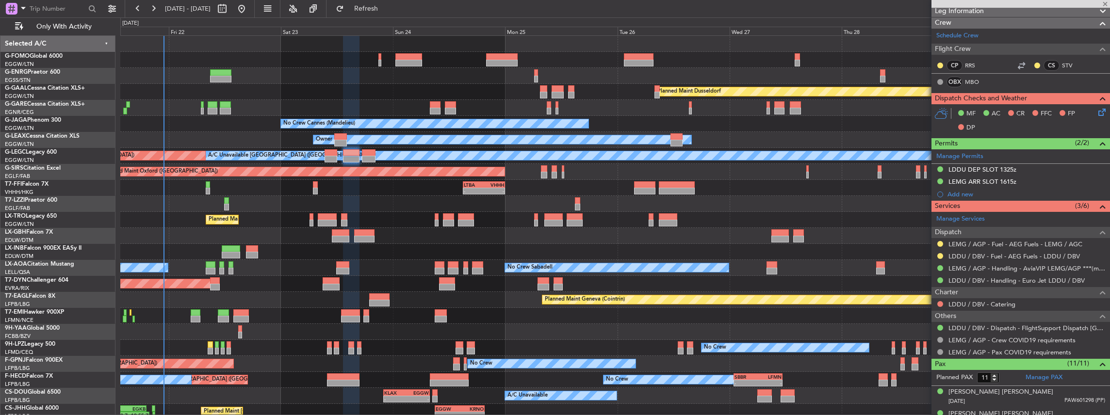
type input "4"
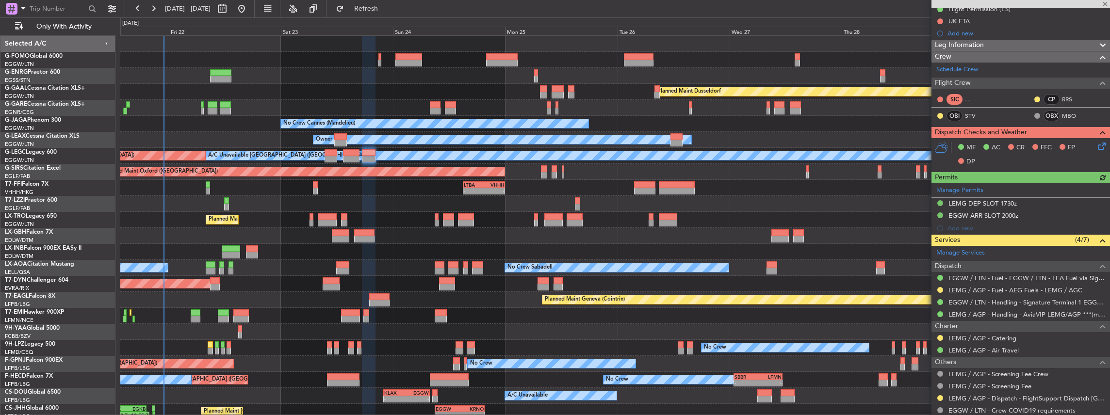
scroll to position [129, 0]
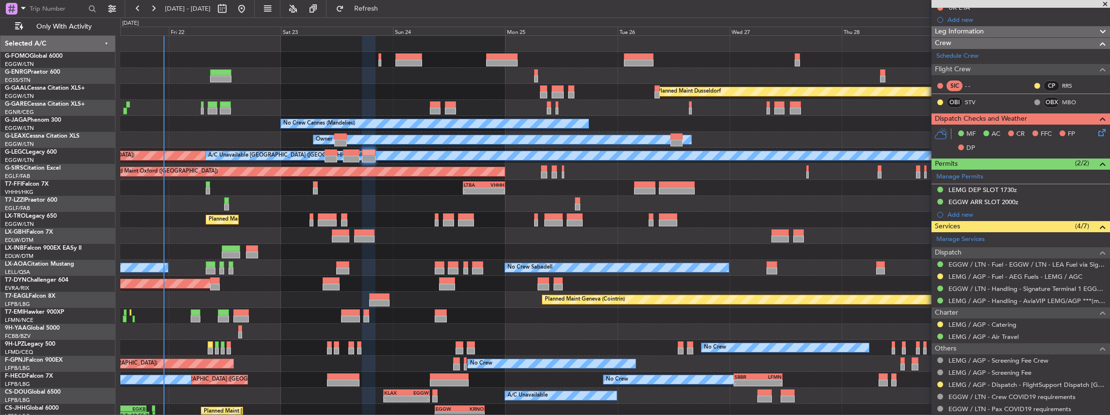
click at [312, 190] on div "- - LTBA 15:00 Z VHHH 00:00 Z" at bounding box center [615, 188] width 990 height 16
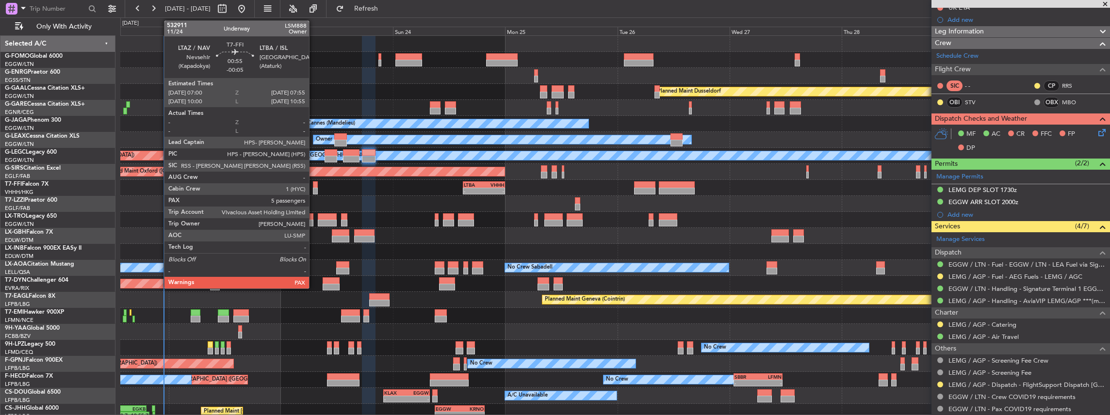
click at [314, 189] on div at bounding box center [315, 191] width 4 height 7
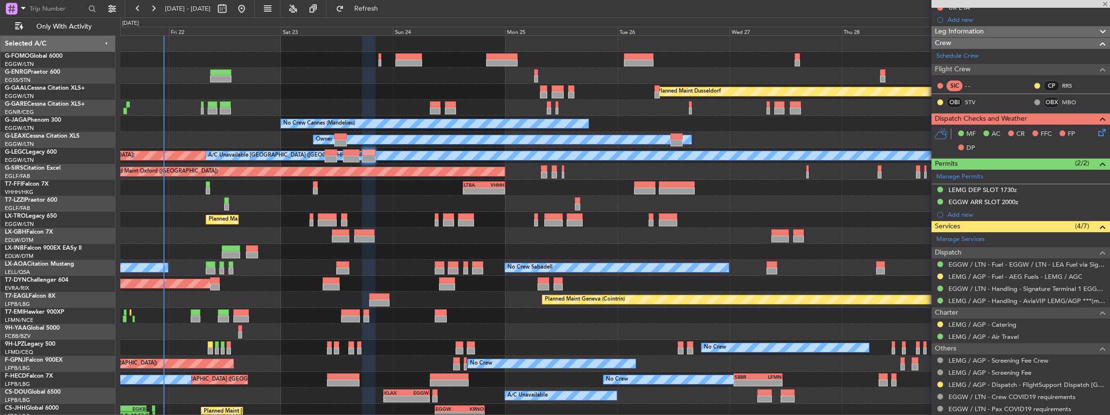
type input "-00:05"
type input "5"
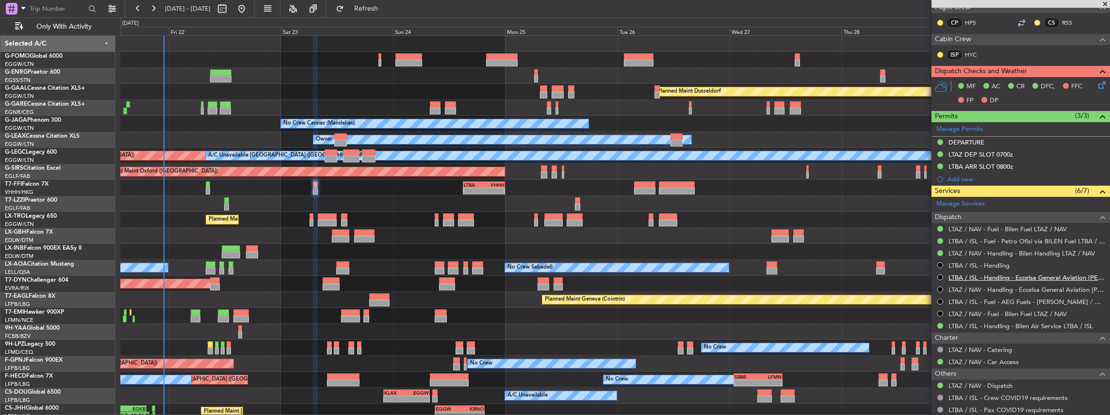
scroll to position [194, 0]
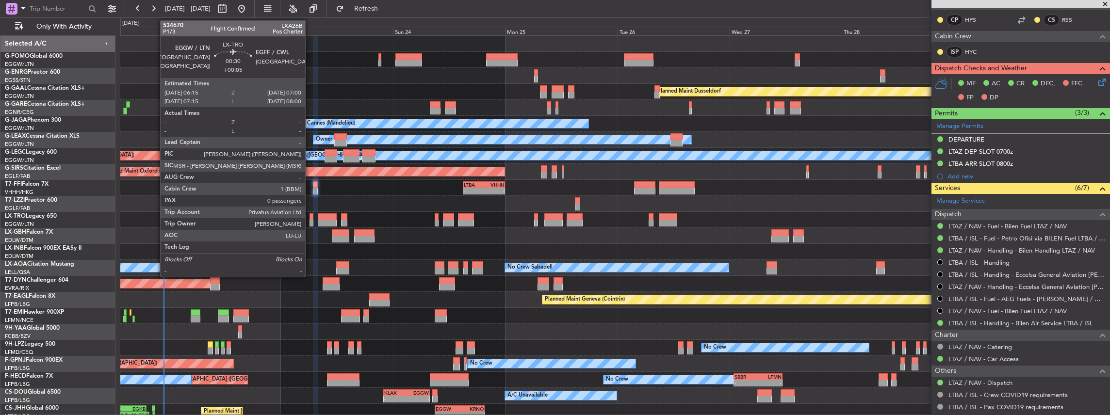
click at [310, 217] on div at bounding box center [311, 216] width 4 height 7
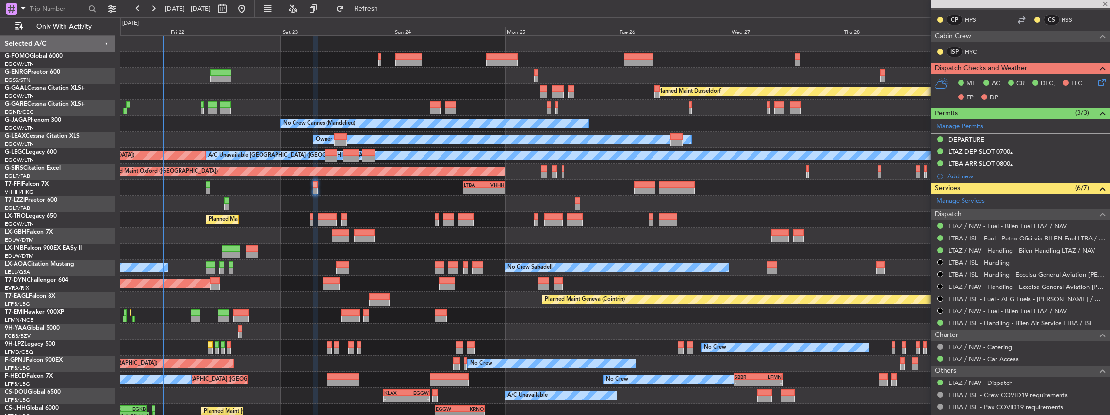
type input "+00:05"
type input "0"
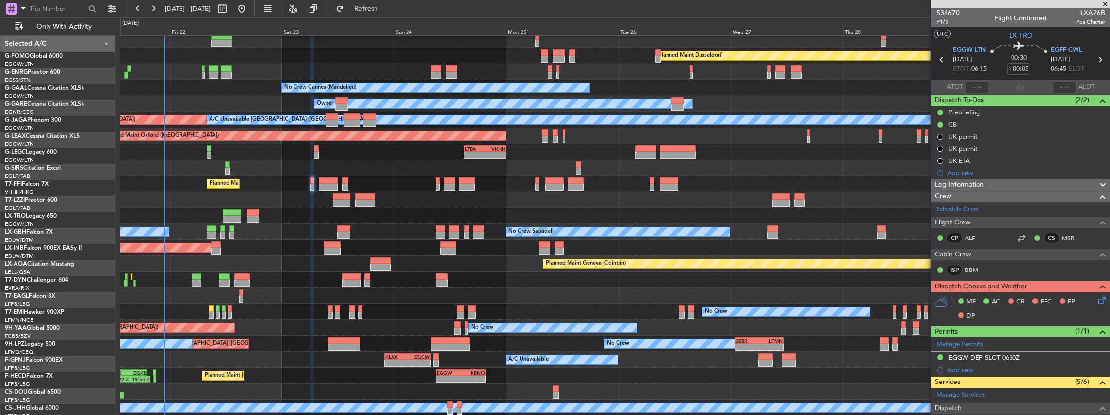
scroll to position [36, 0]
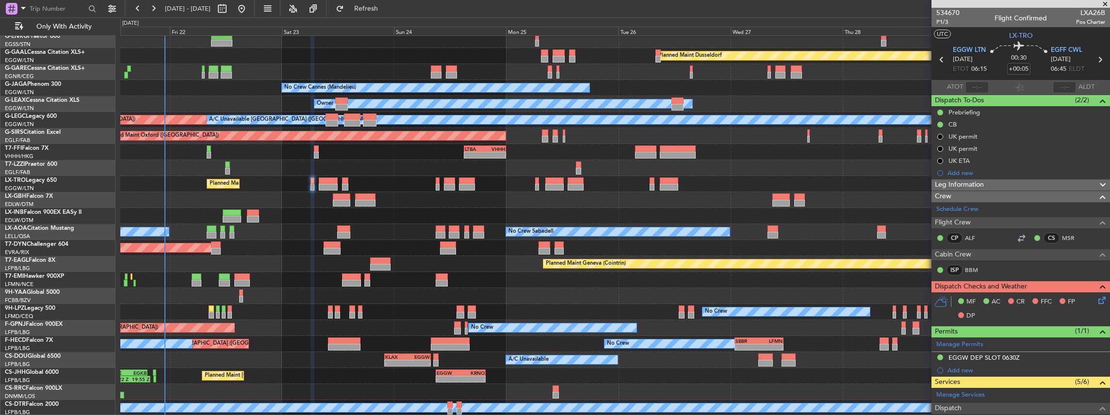
click at [461, 223] on div "Planned Maint Dusseldorf Unplanned Maint Chester No Crew Cannes (Mandelieu) Own…" at bounding box center [615, 208] width 990 height 416
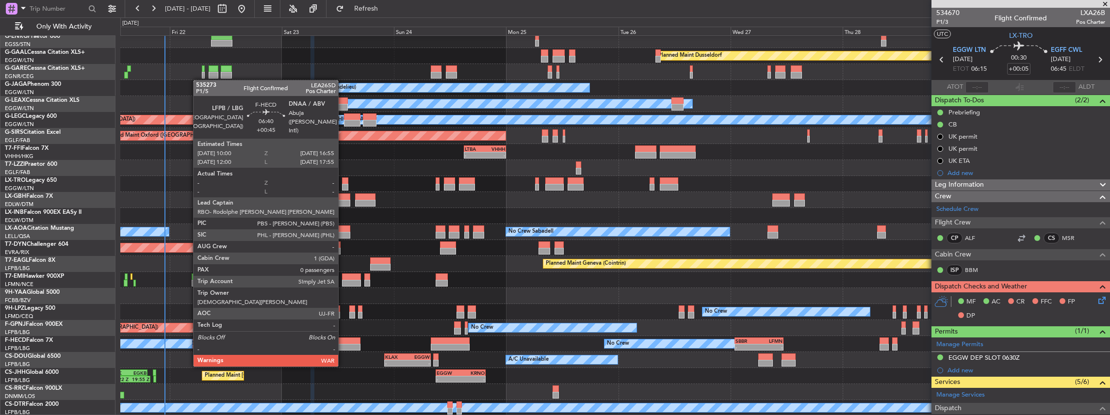
click at [343, 347] on div at bounding box center [344, 347] width 33 height 7
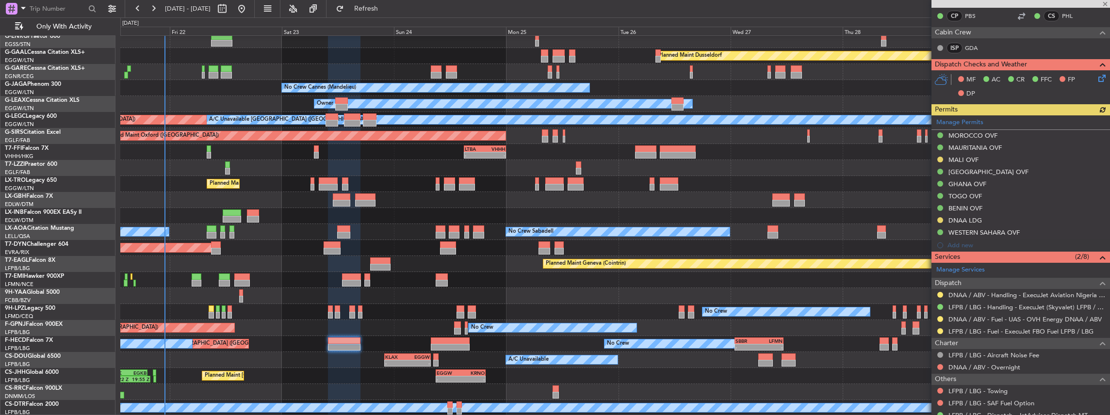
scroll to position [226, 0]
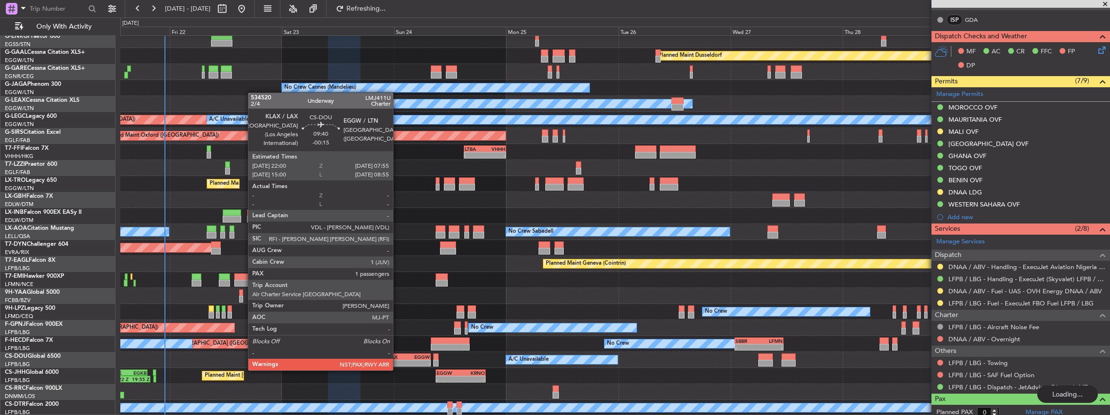
click at [398, 361] on div "-" at bounding box center [396, 363] width 22 height 6
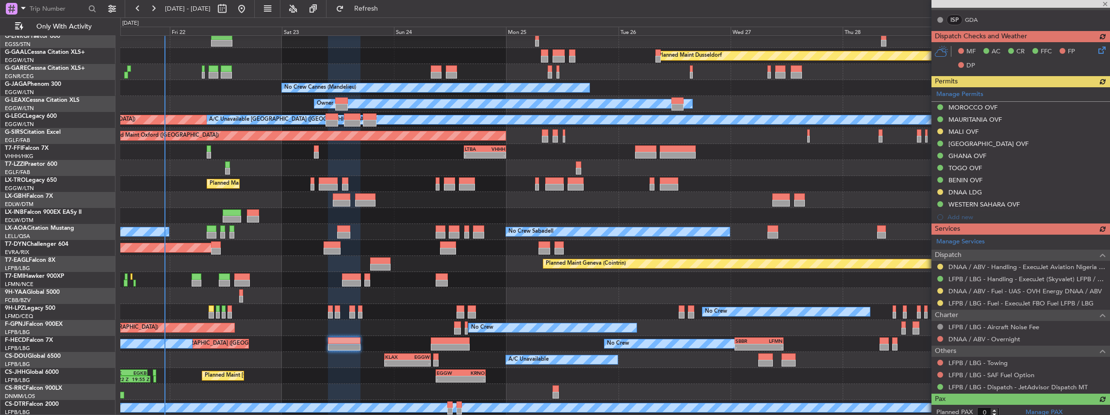
type input "-00:15"
type input "3"
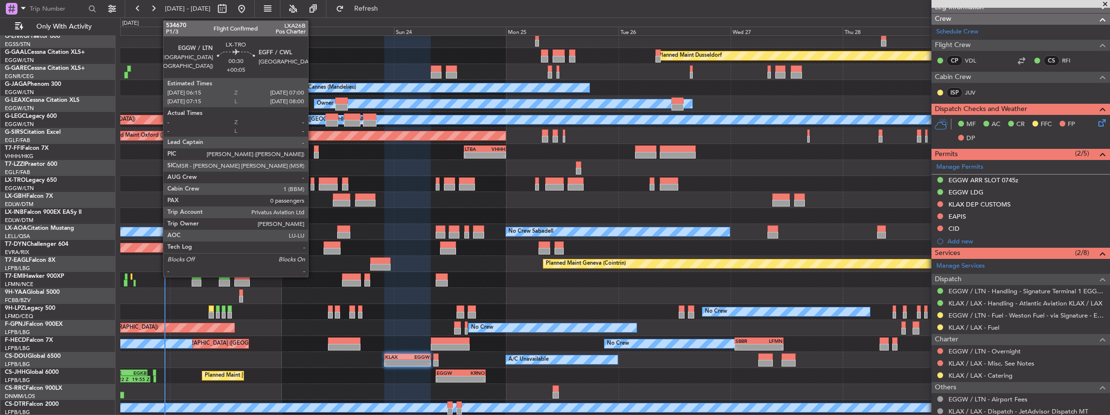
click at [313, 186] on div at bounding box center [312, 187] width 4 height 7
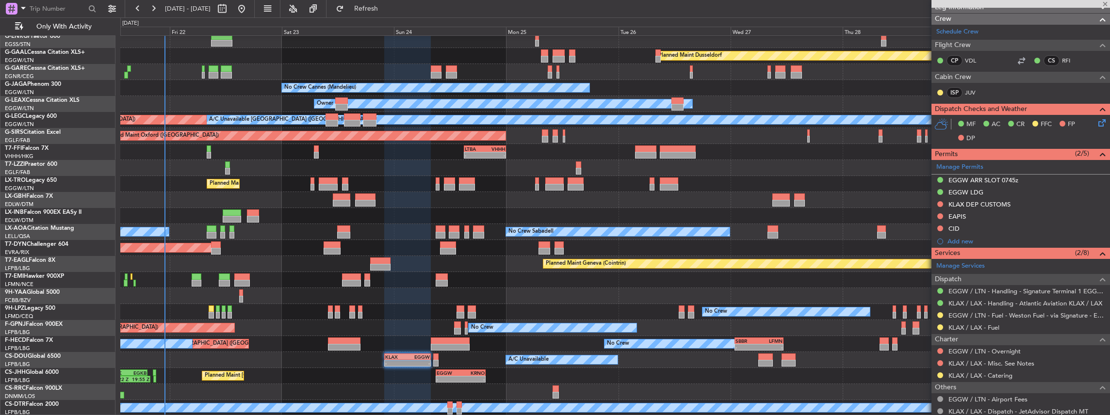
type input "+00:05"
type input "0"
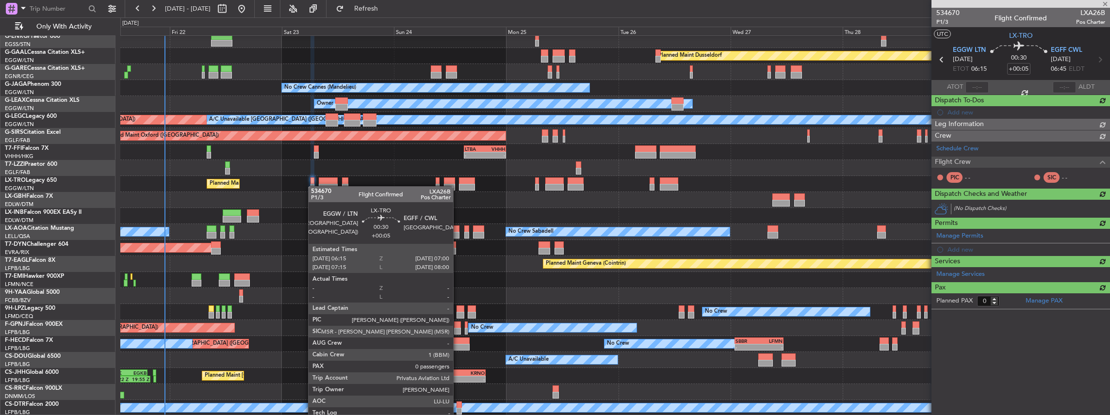
scroll to position [0, 0]
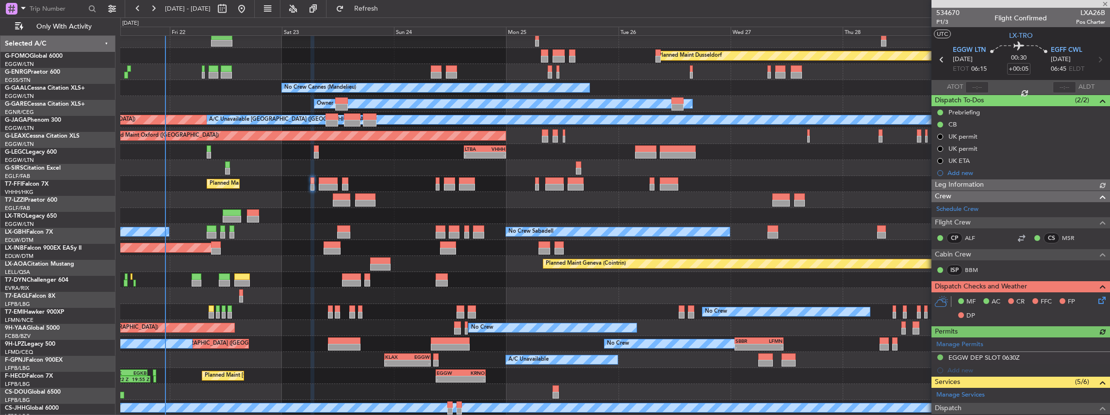
scroll to position [36, 0]
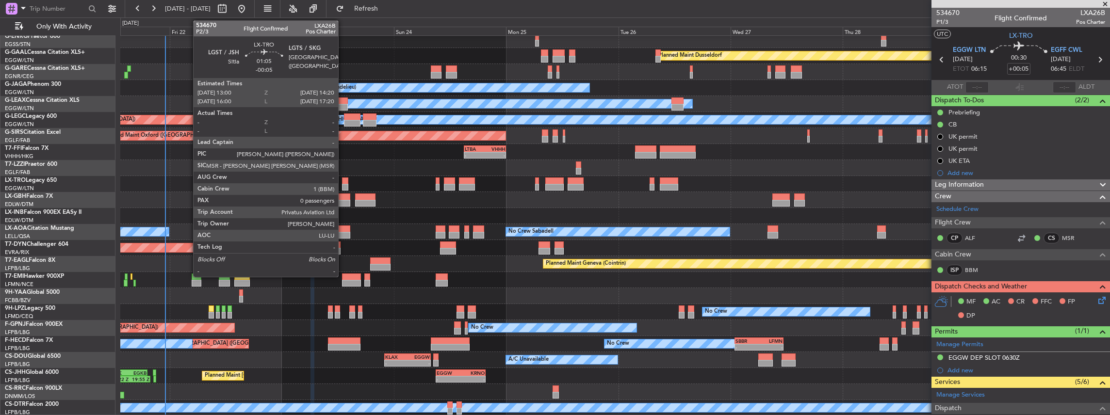
click at [343, 185] on div at bounding box center [345, 187] width 6 height 7
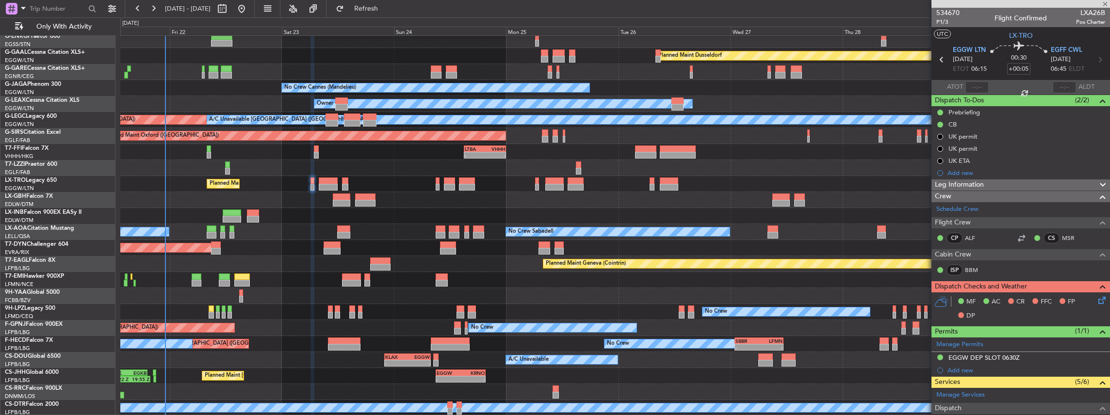
type input "-00:05"
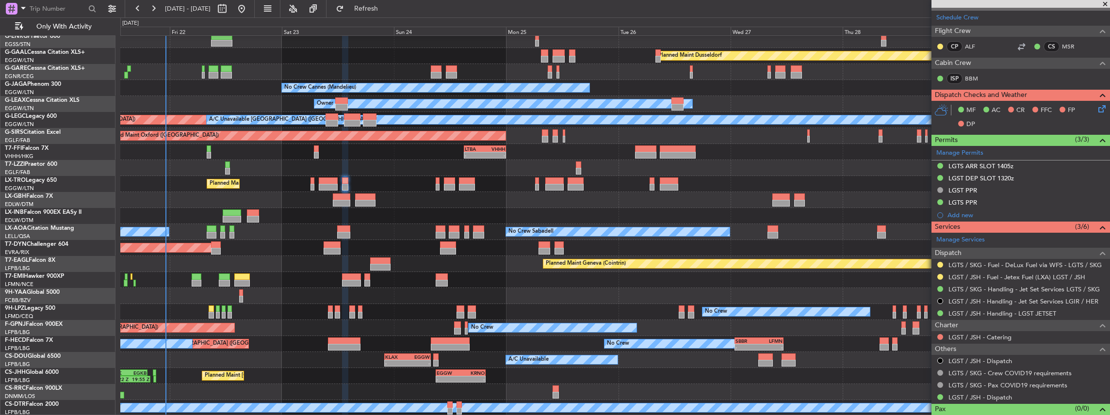
scroll to position [162, 0]
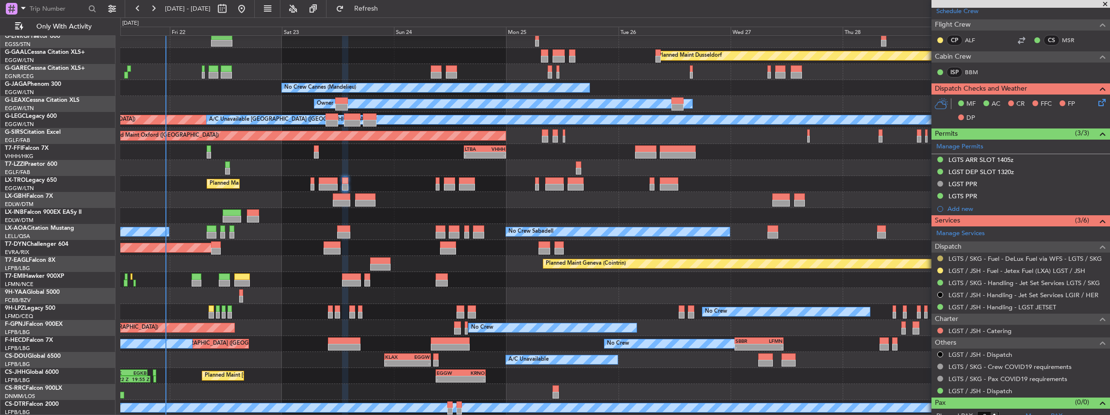
click at [938, 258] on button at bounding box center [940, 259] width 6 height 6
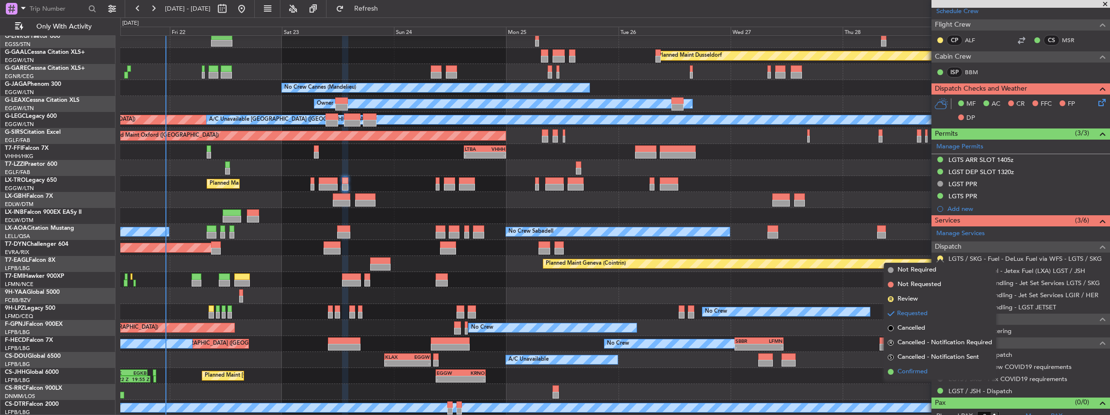
click at [912, 369] on span "Confirmed" at bounding box center [912, 372] width 30 height 10
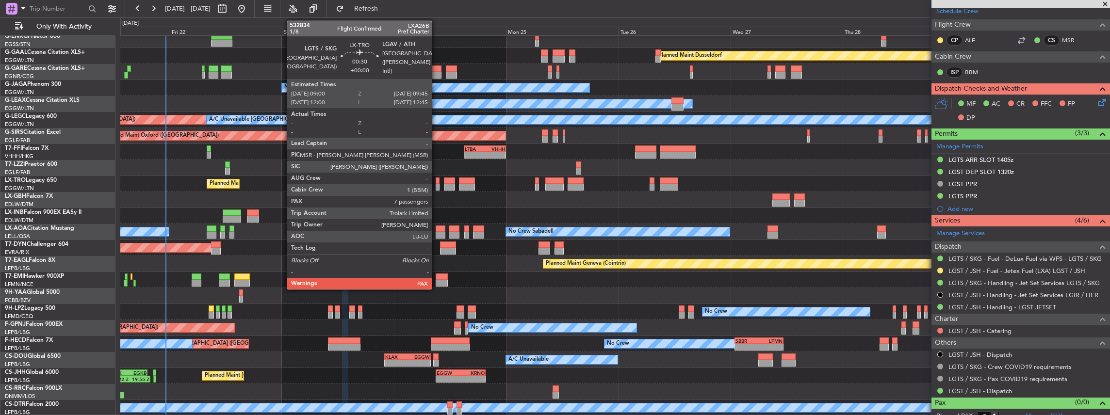
click at [437, 186] on div at bounding box center [438, 187] width 4 height 7
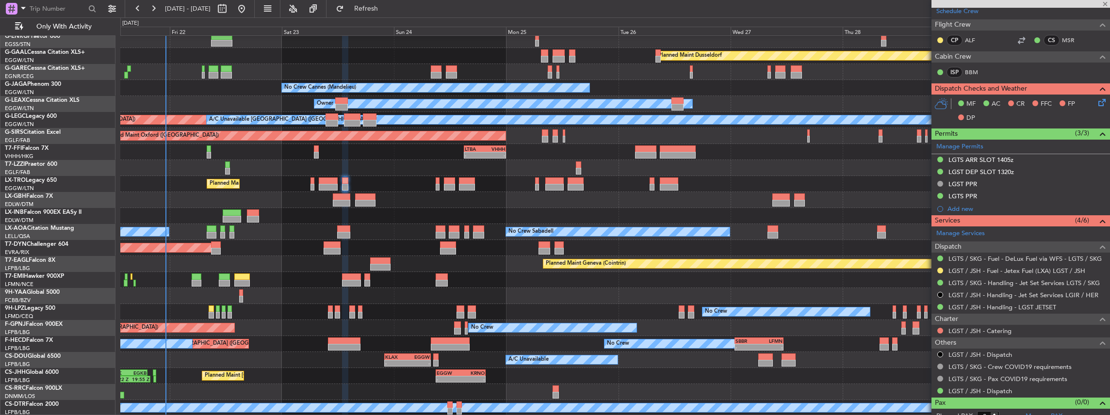
type input "7"
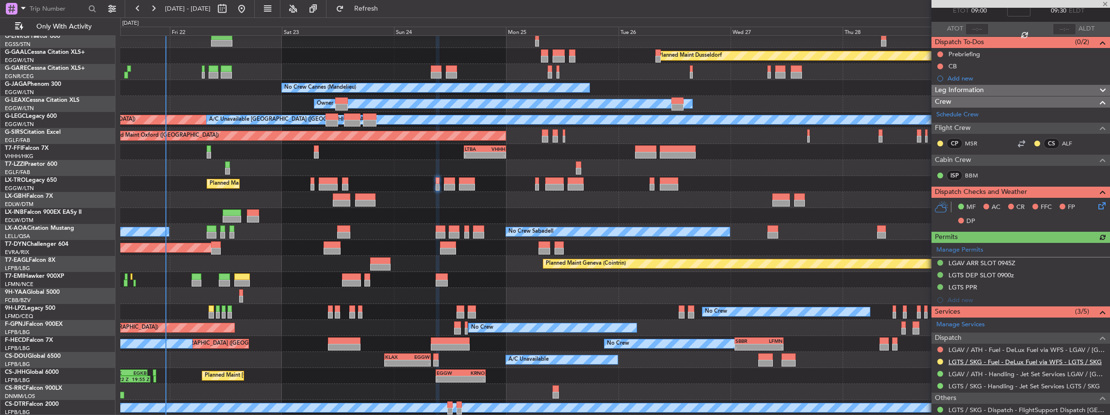
scroll to position [97, 0]
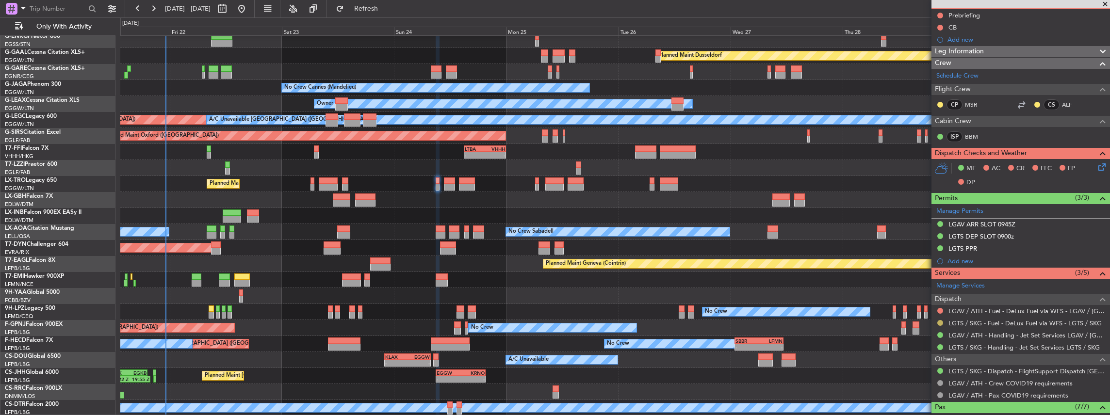
click at [942, 320] on button at bounding box center [940, 323] width 6 height 6
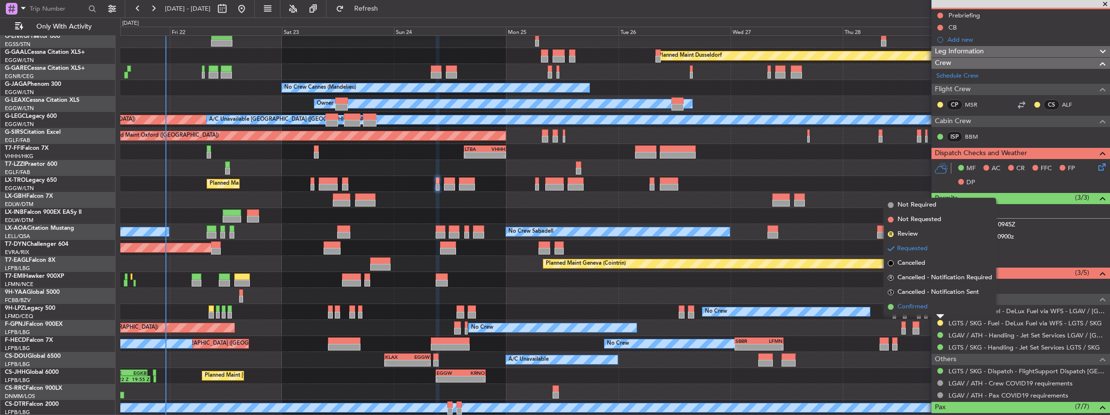
click at [897, 305] on li "Confirmed" at bounding box center [940, 307] width 112 height 15
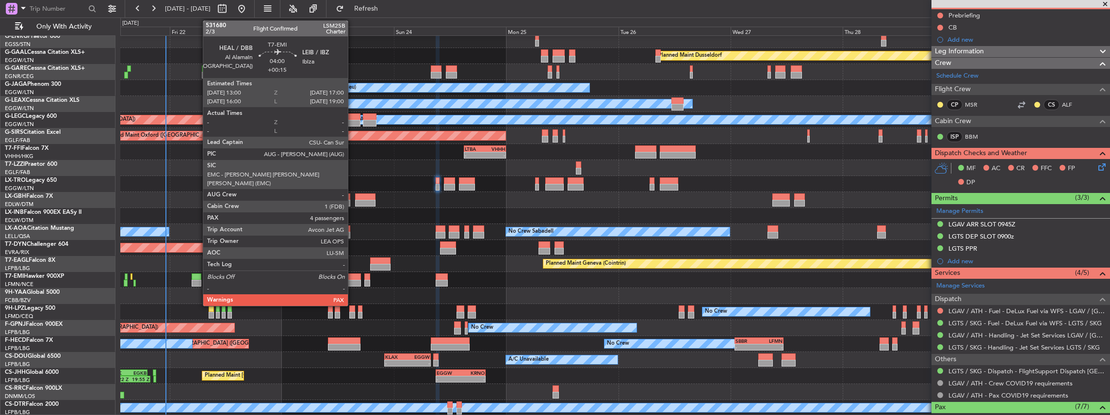
click at [352, 277] on div at bounding box center [351, 277] width 19 height 7
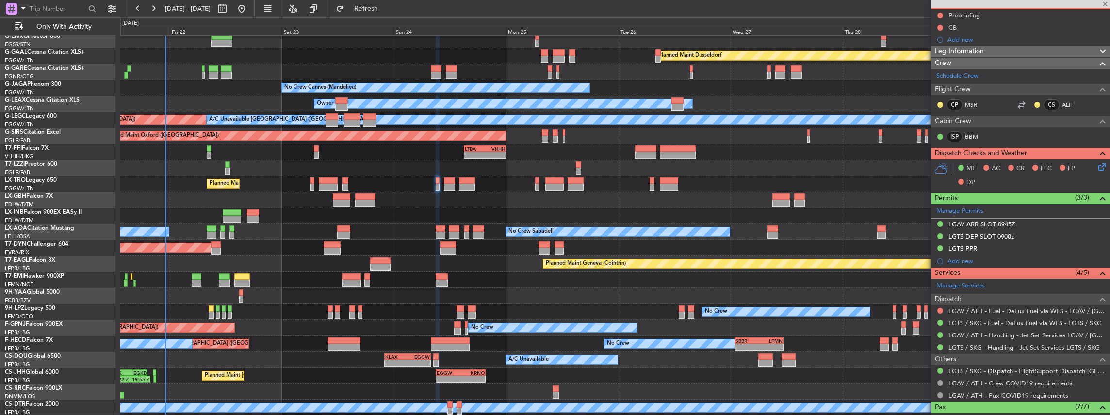
type input "+00:15"
type input "4"
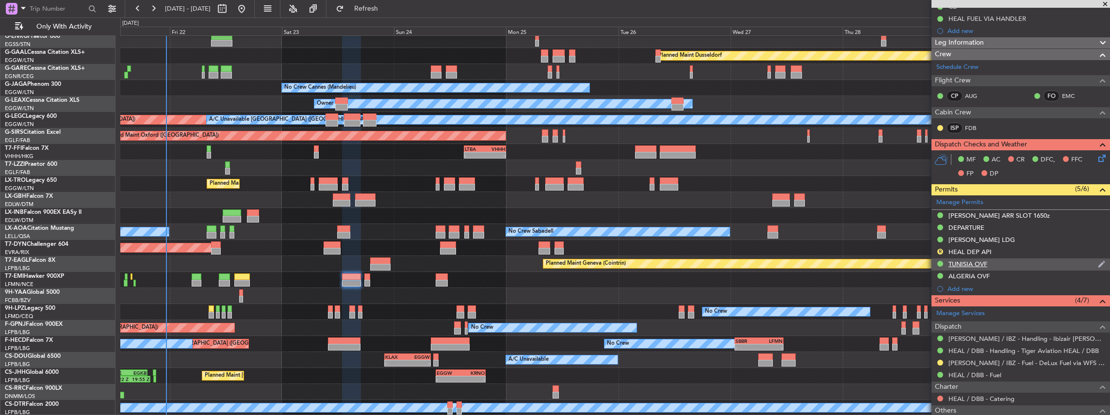
scroll to position [0, 0]
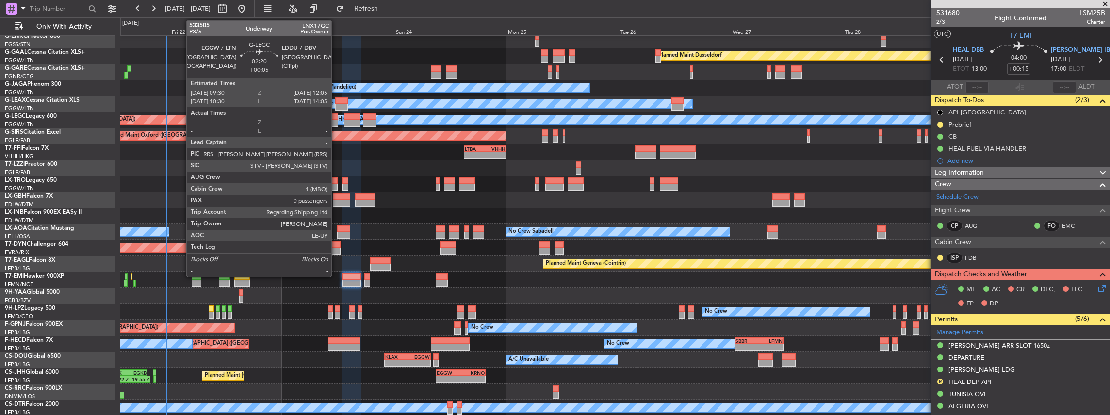
click at [336, 120] on div at bounding box center [331, 123] width 12 height 7
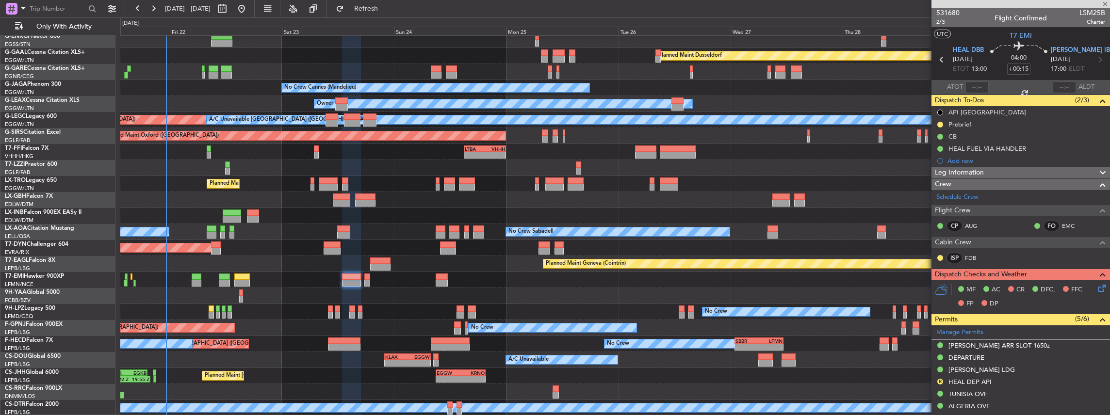
type input "+00:05"
type input "0"
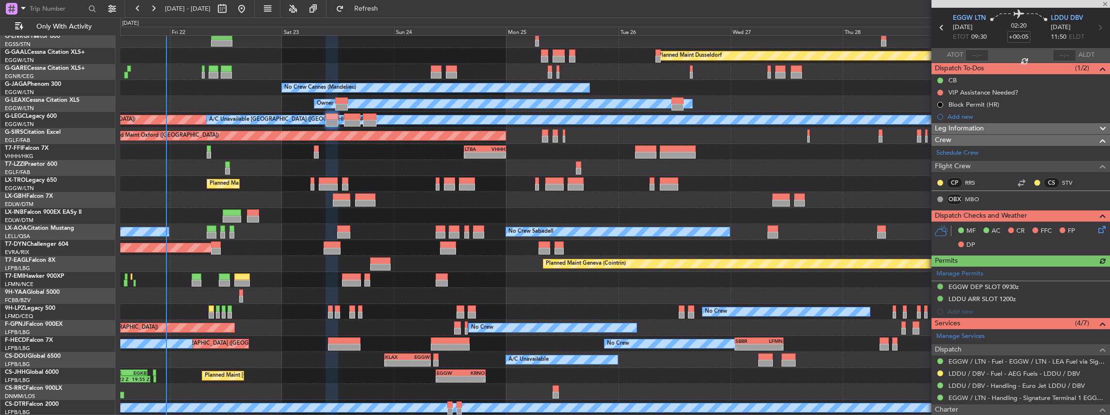
scroll to position [65, 0]
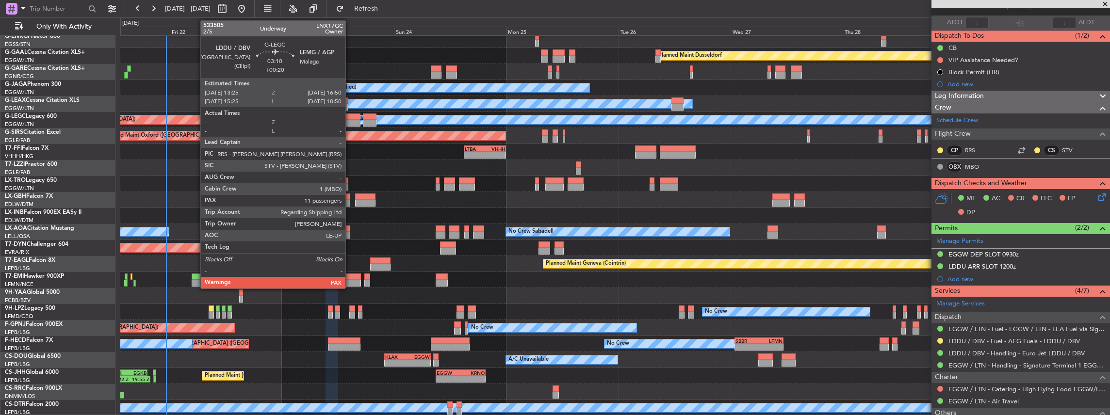
click at [350, 120] on div at bounding box center [352, 123] width 16 height 7
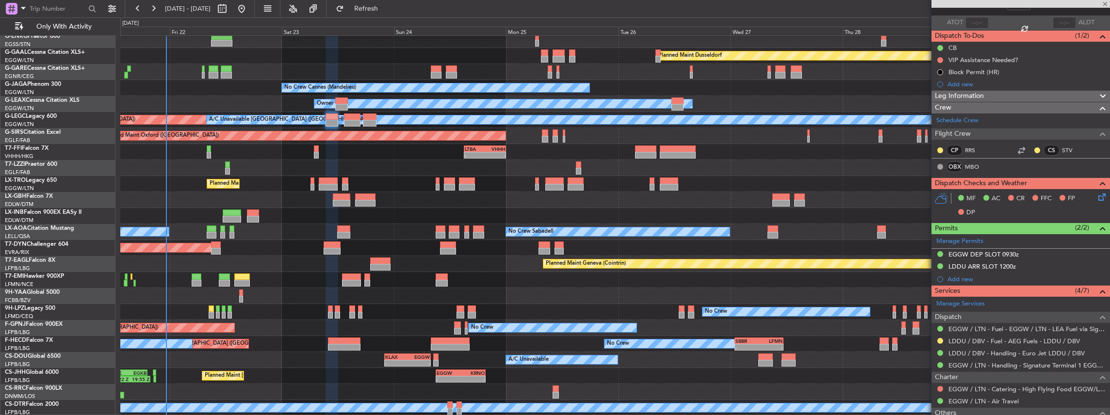
type input "+00:20"
type input "11"
